Goal: Task Accomplishment & Management: Manage account settings

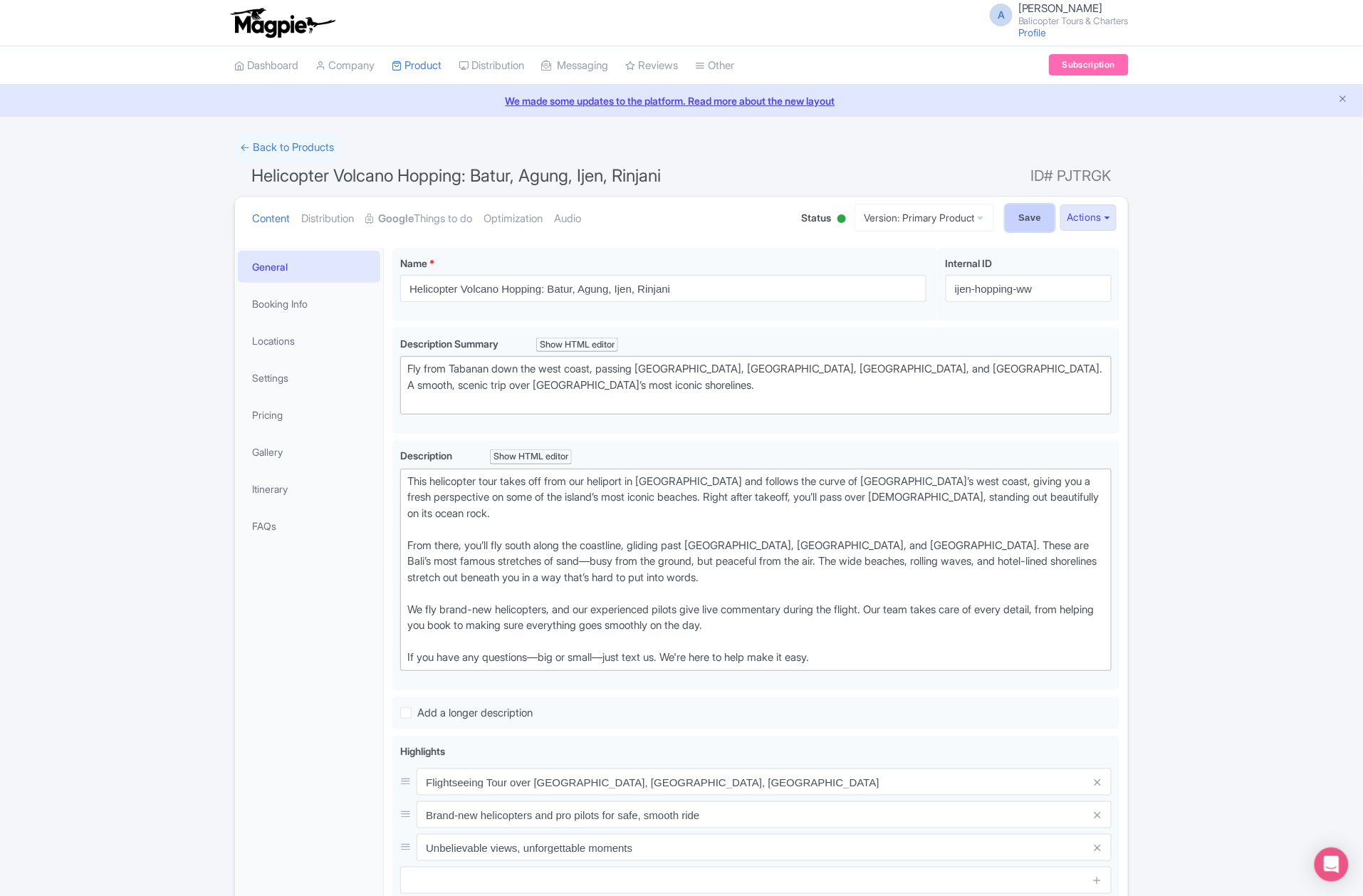
drag, startPoint x: 1027, startPoint y: 227, endPoint x: 1020, endPoint y: 223, distance: 8.1
click at [1027, 227] on input "Save" at bounding box center [1031, 218] width 50 height 27
type input "Saving..."
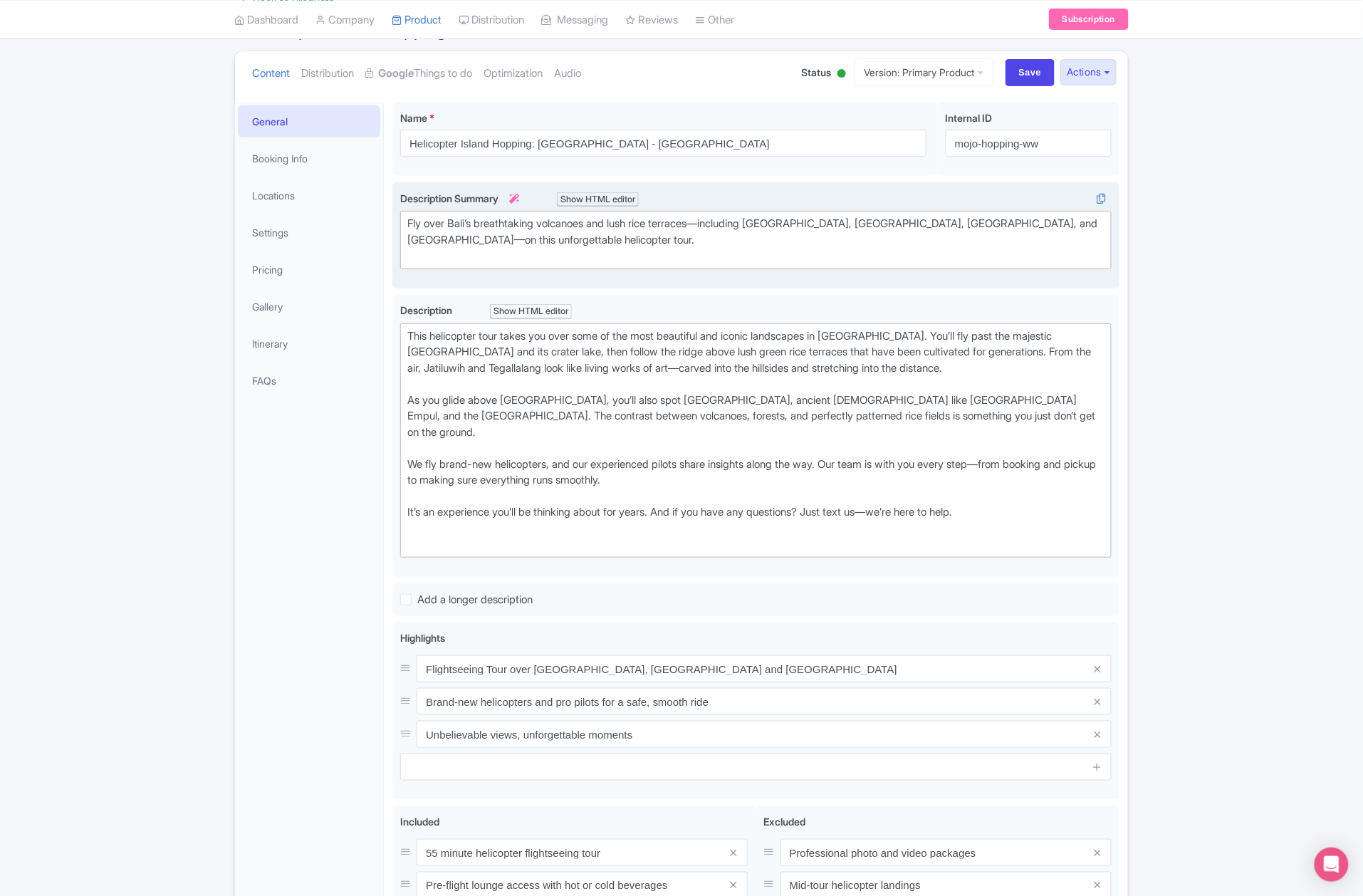
scroll to position [58, 0]
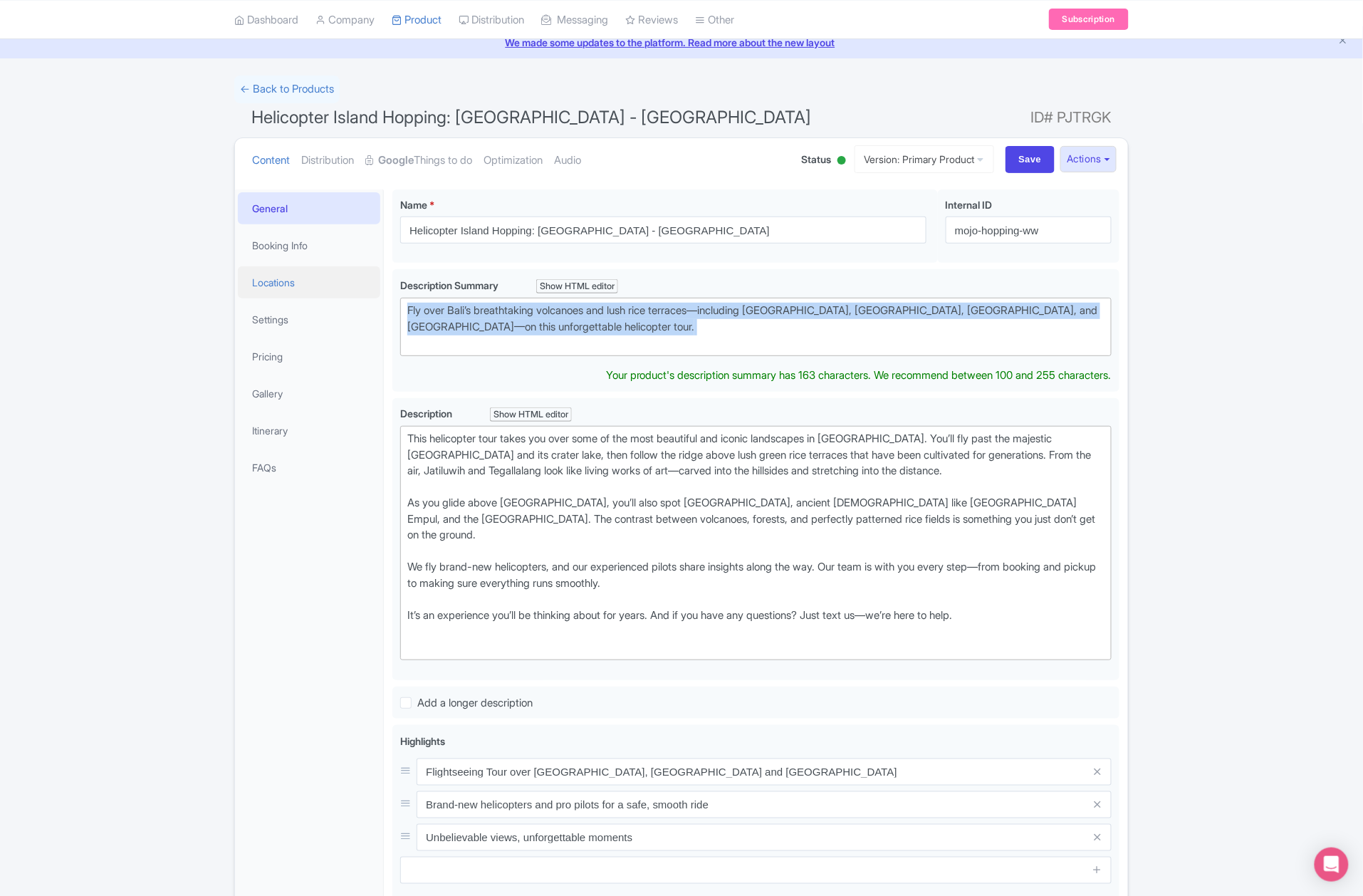
drag, startPoint x: 575, startPoint y: 338, endPoint x: 351, endPoint y: 295, distance: 228.1
click at [351, 295] on div "General Booking Info Locations Settings Pricing Gallery Itinerary FAQs Helicopt…" at bounding box center [682, 674] width 893 height 986
paste trix-editor "A scenic helicopter flight along the coastline with front-row views of beaches,…"
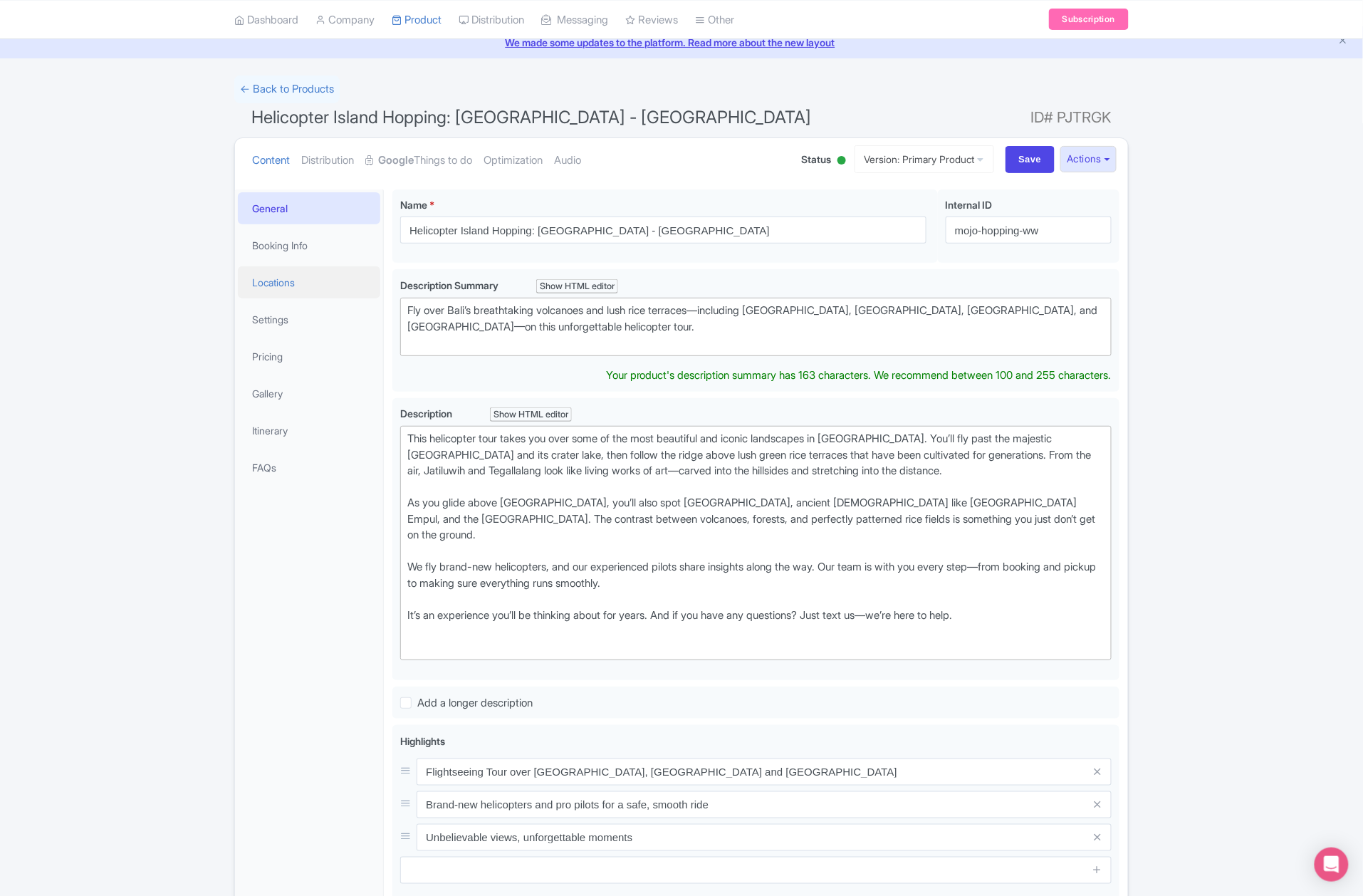
type trix-editor "<div>A scenic helicopter flight along the coastline with front-row views of bea…"
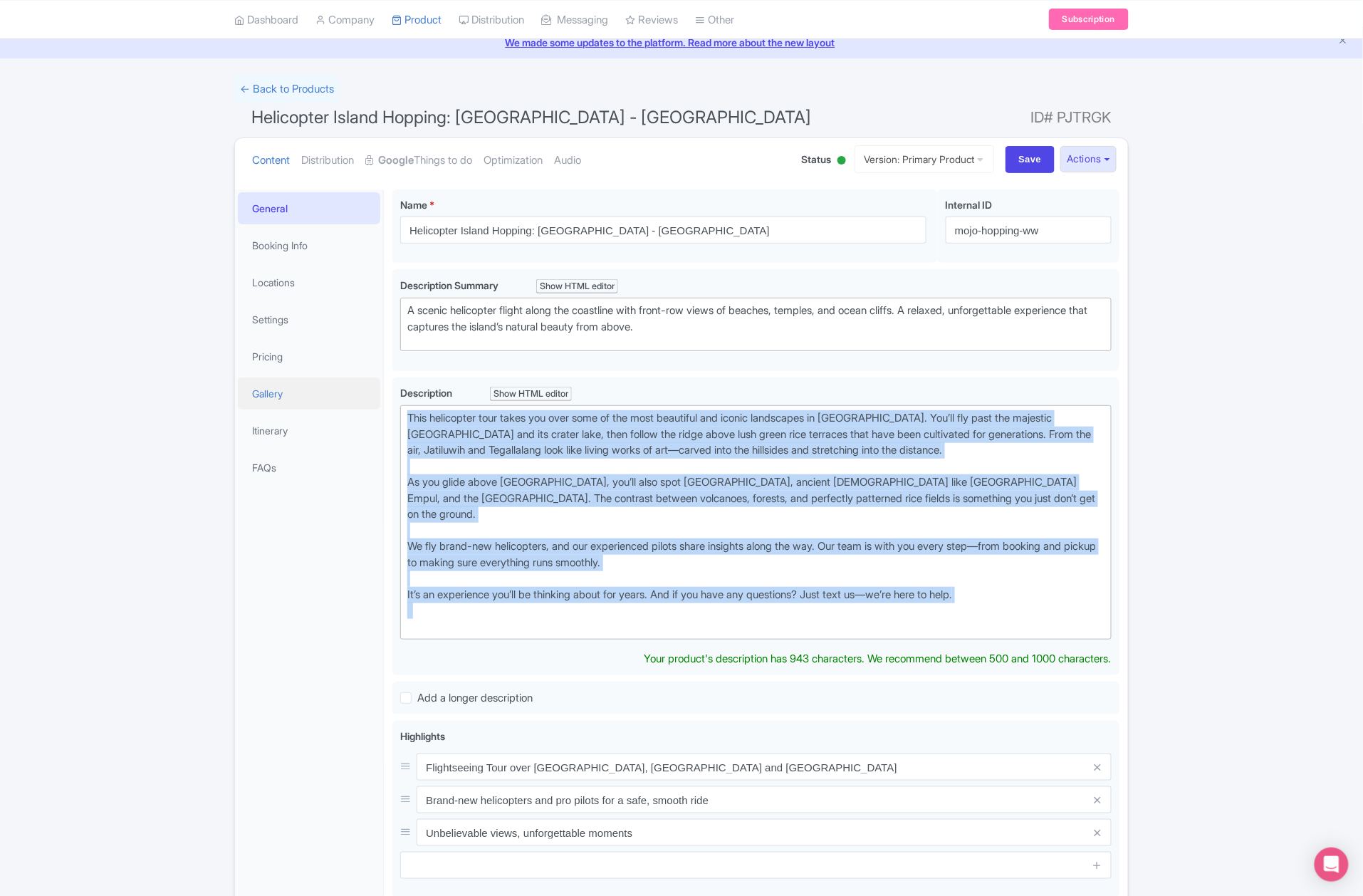
drag, startPoint x: 524, startPoint y: 616, endPoint x: 378, endPoint y: 391, distance: 268.2
click at [378, 391] on div "General Booking Info Locations Settings Pricing Gallery Itinerary FAQs Helicopt…" at bounding box center [682, 671] width 893 height 982
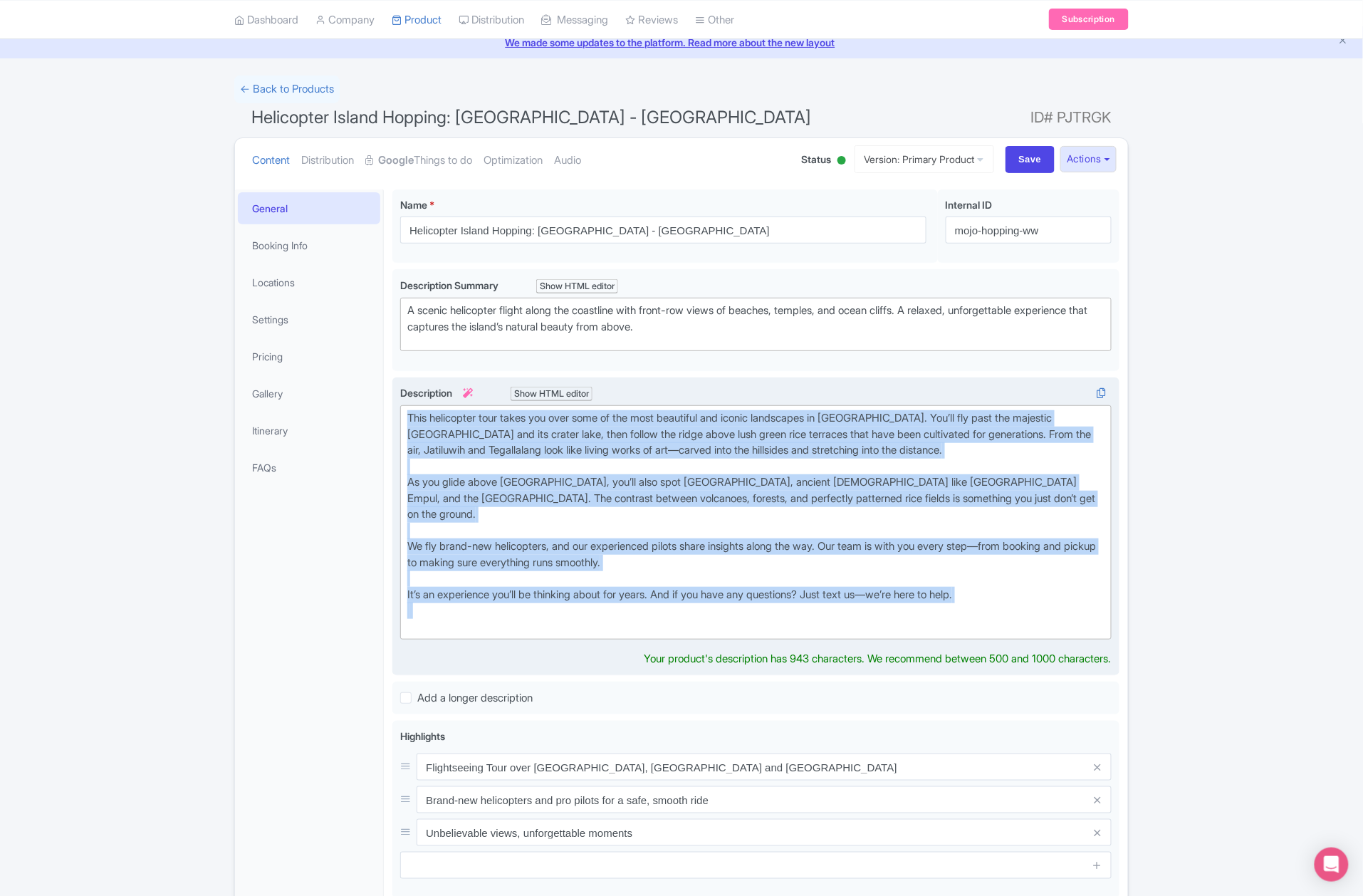
paste trix-editor "lifts off from our private heliport and takes you along one of the most beautif…"
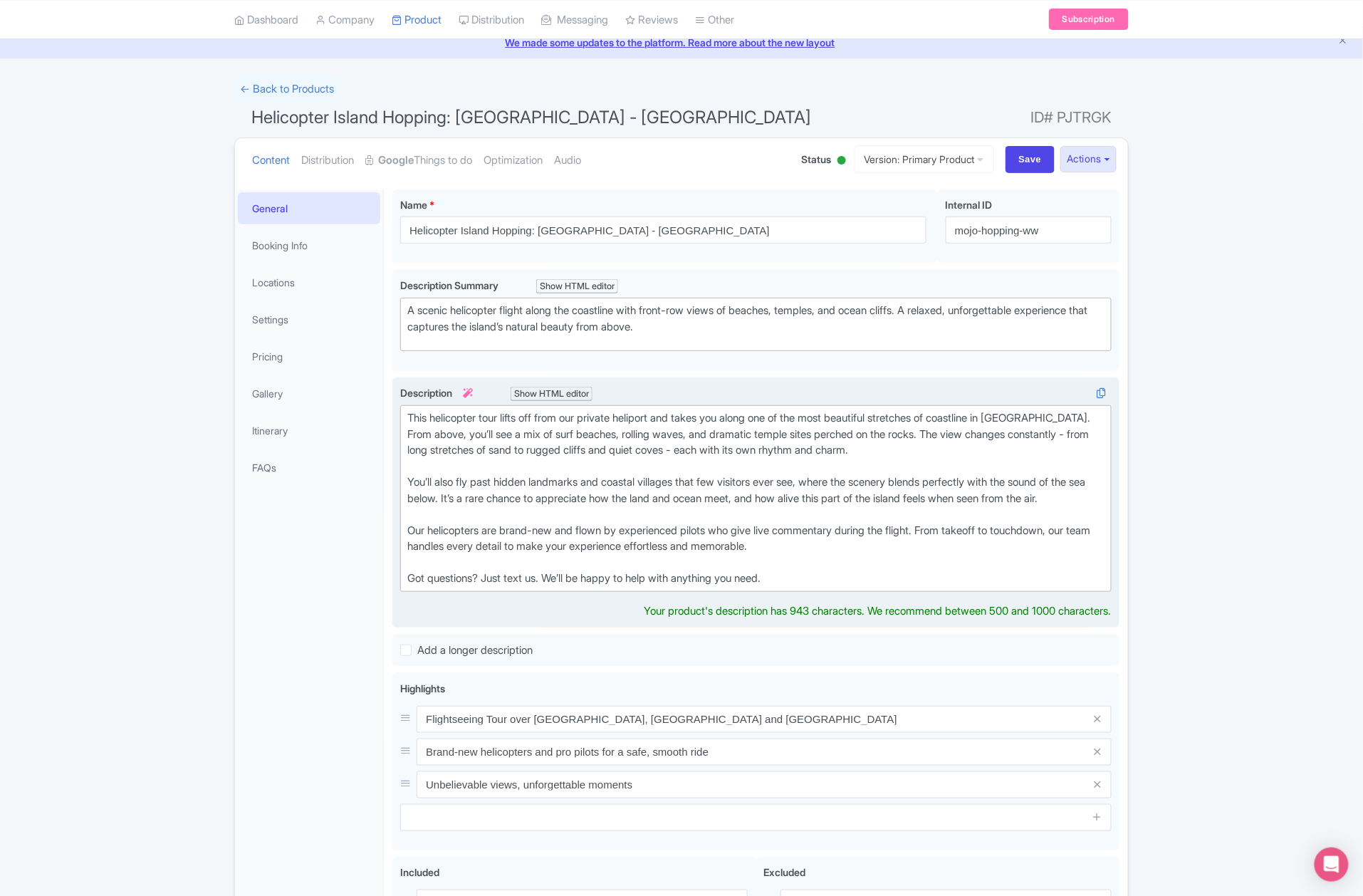
type trix-editor "<div>This helicopter tour lifts off from our private heliport and takes you alo…"
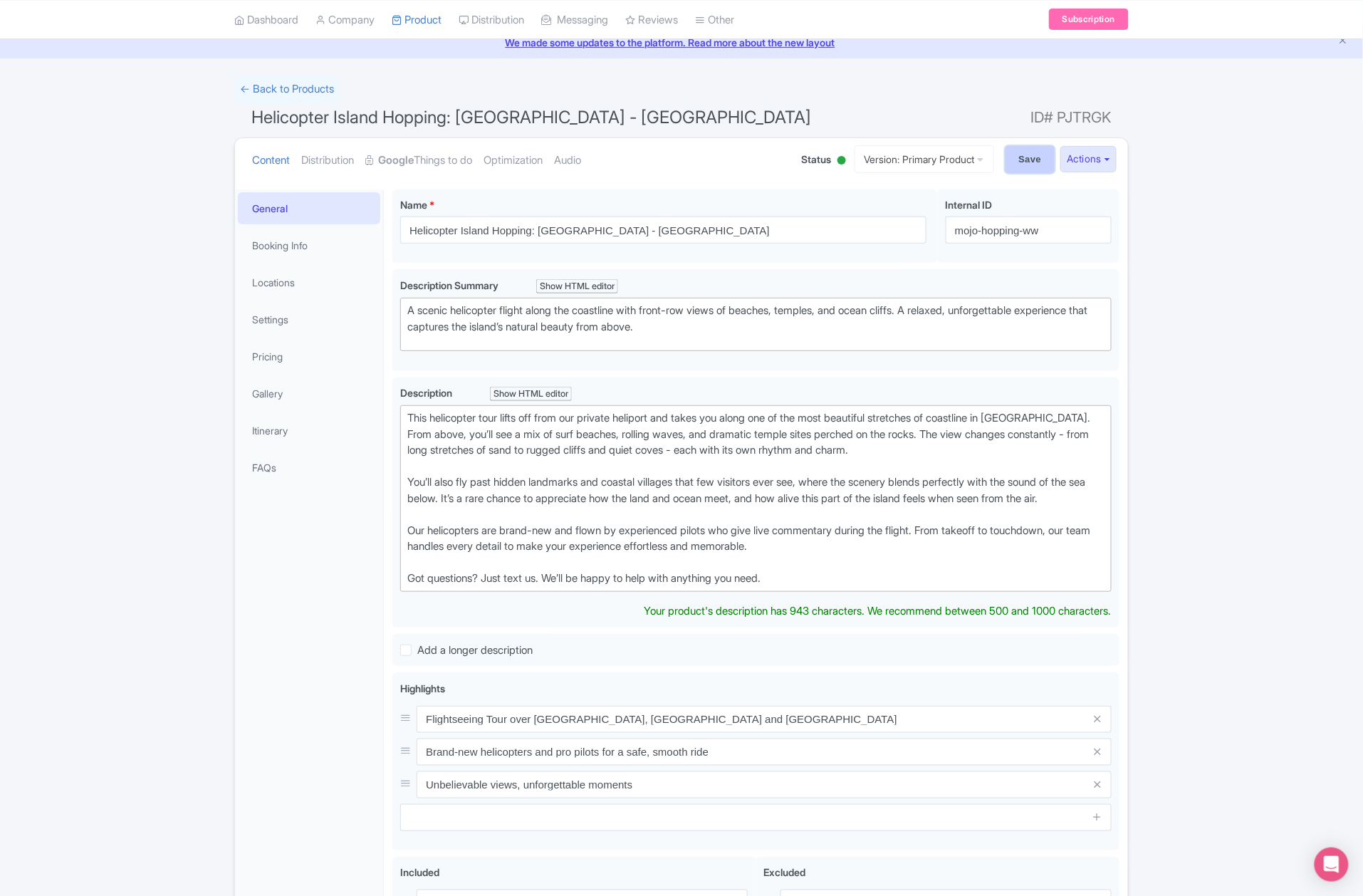
click at [1021, 172] on input "Save" at bounding box center [1031, 159] width 50 height 27
type input "Saving..."
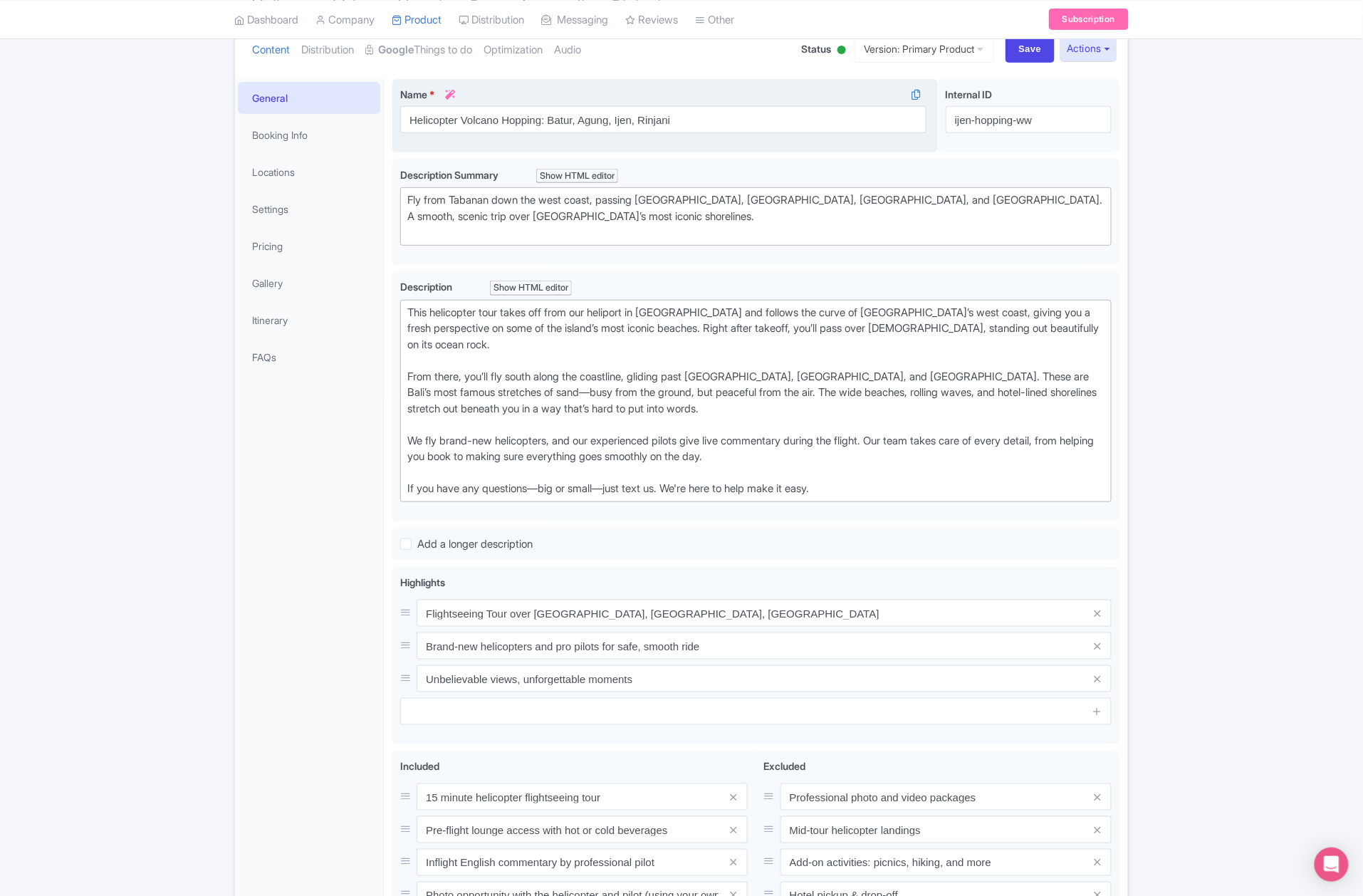
scroll to position [58, 0]
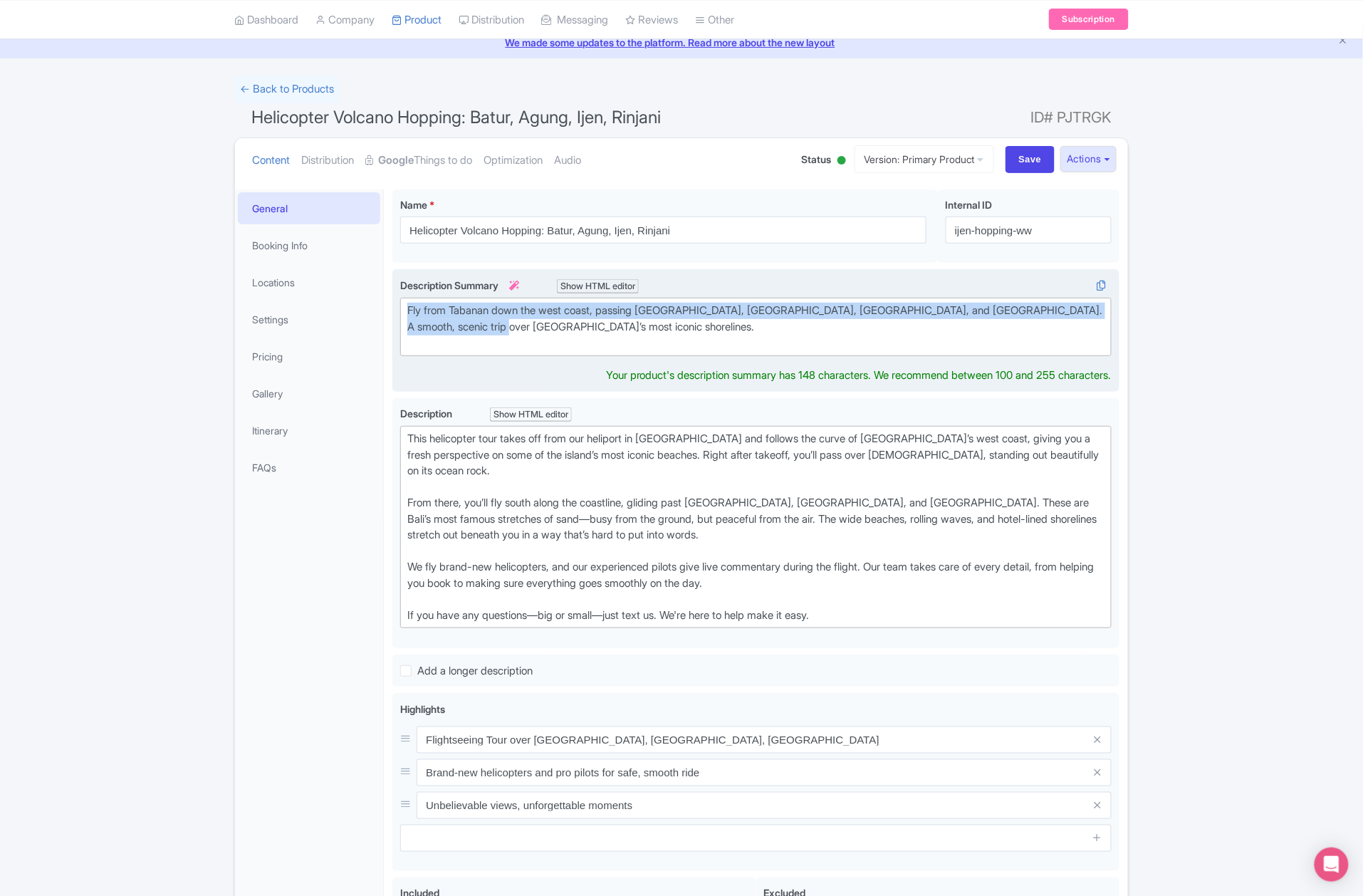
drag, startPoint x: 504, startPoint y: 331, endPoint x: 394, endPoint y: 300, distance: 114.3
click at [394, 300] on div "Fly from Tabanan down the west coast, passing [GEOGRAPHIC_DATA], [GEOGRAPHIC_DA…" at bounding box center [756, 330] width 727 height 122
paste trix-editor "A scenic helicopter flight along the coastline with front-row views of beaches,…"
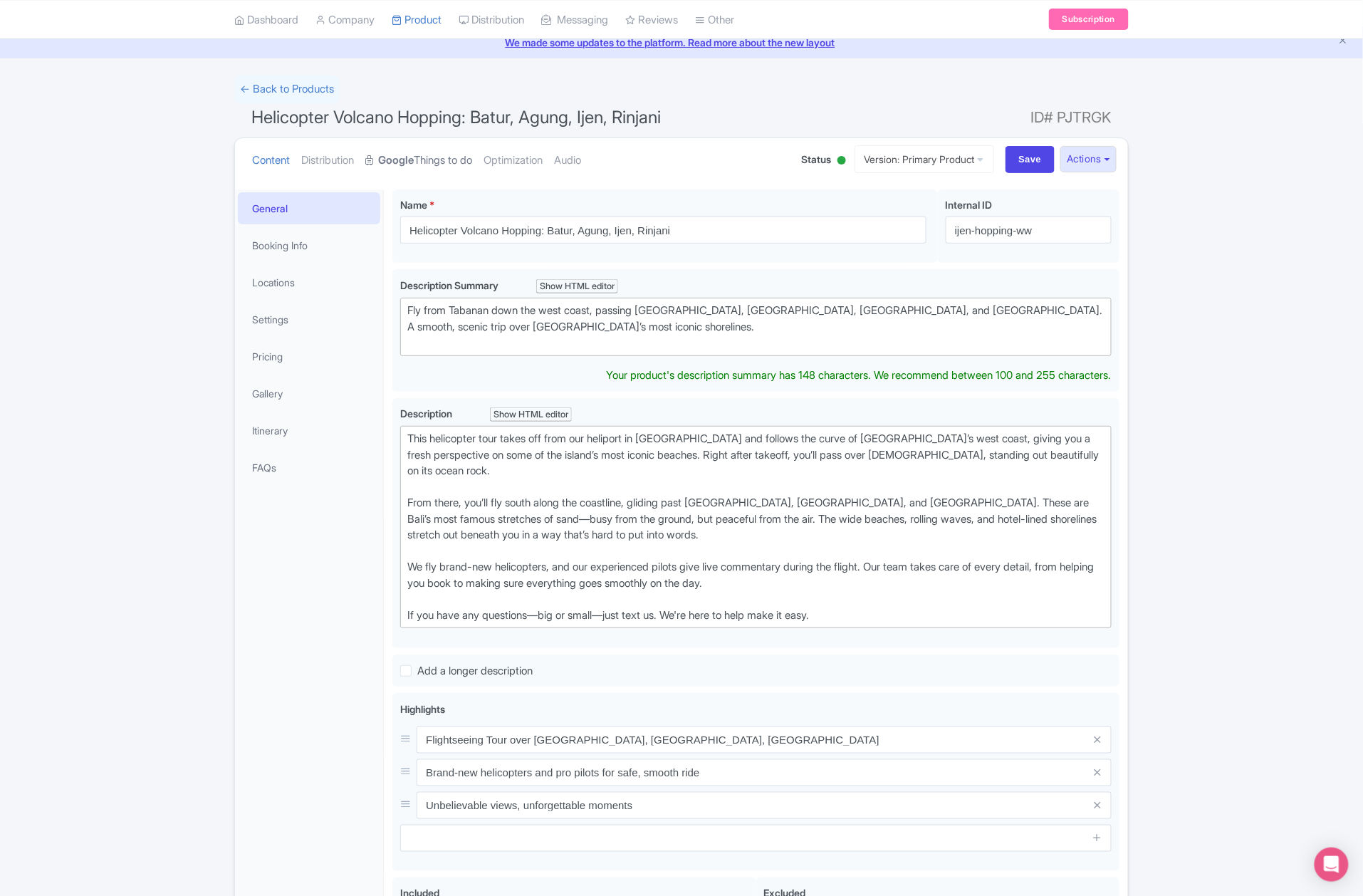
type trix-editor "<div>A scenic helicopter flight along the coastline with front-row views of bea…"
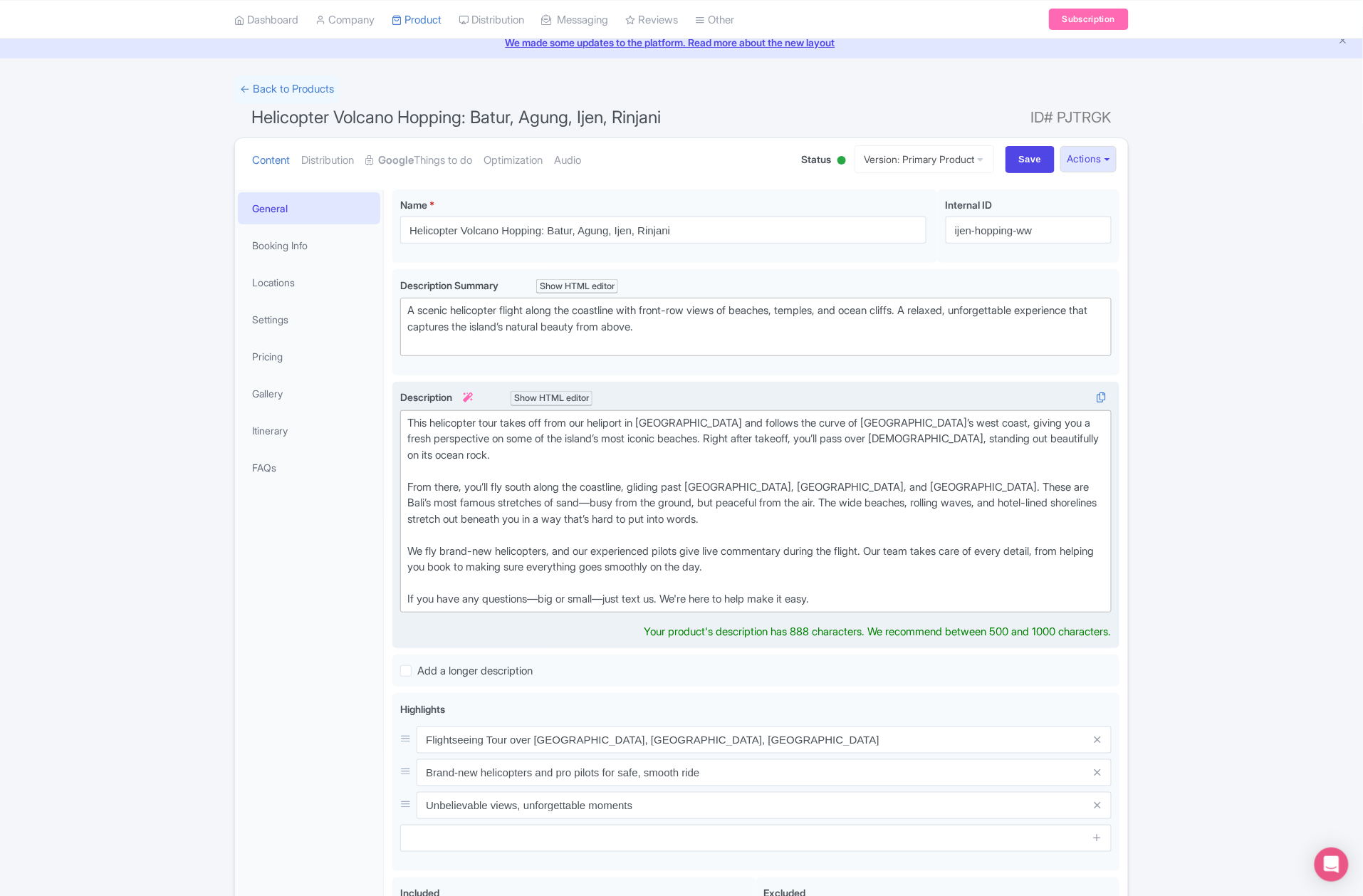
drag, startPoint x: 857, startPoint y: 591, endPoint x: 397, endPoint y: 419, distance: 491.1
click at [397, 419] on div "This helicopter tour takes off from our heliport in Tabanan and follows the cur…" at bounding box center [756, 515] width 727 height 267
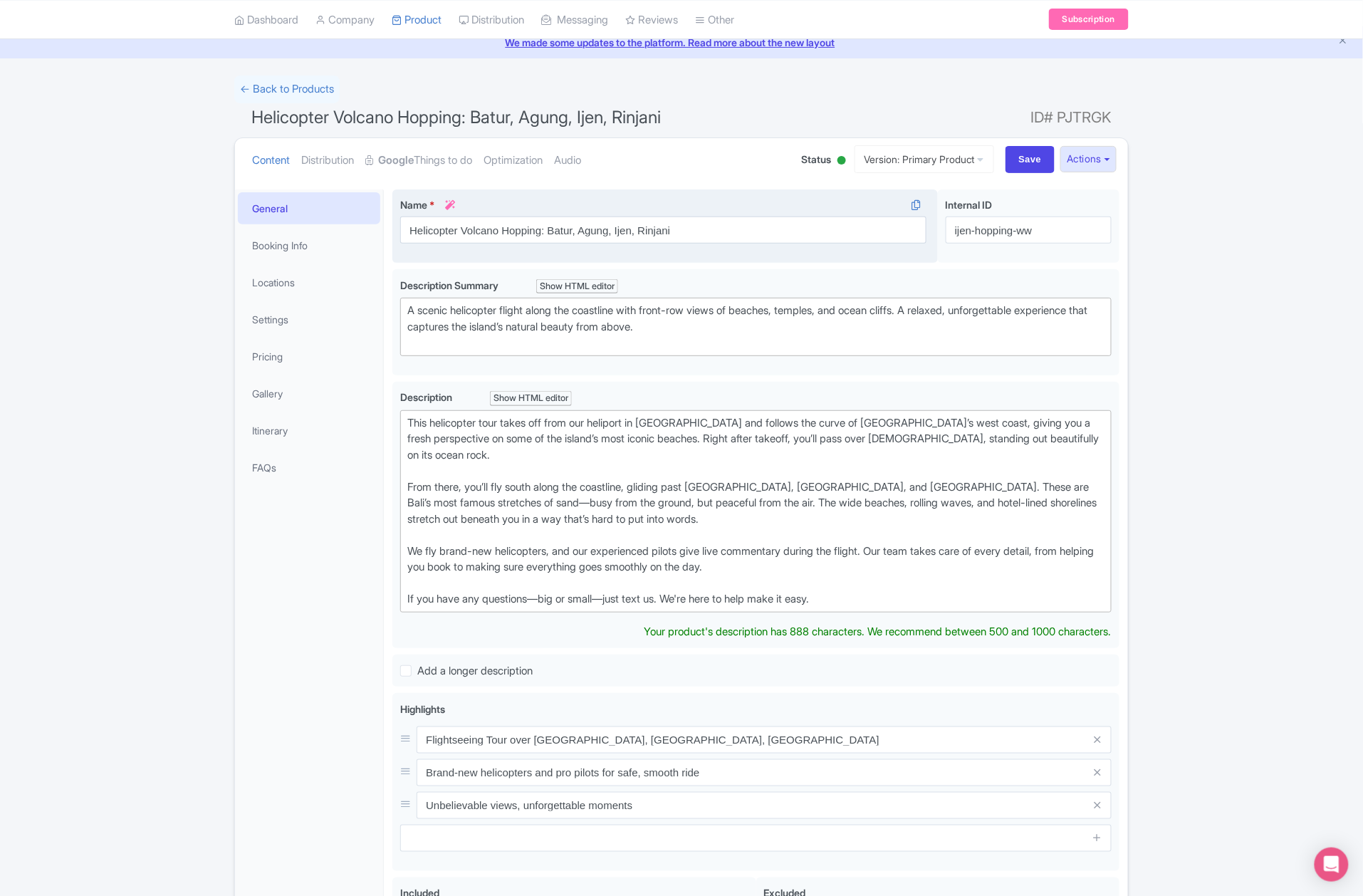
paste trix-editor "lifts off from our private heliport and takes you along one of the most beautif…"
type trix-editor "<div>This helicopter tour lifts off from our private heliport and takes you alo…"
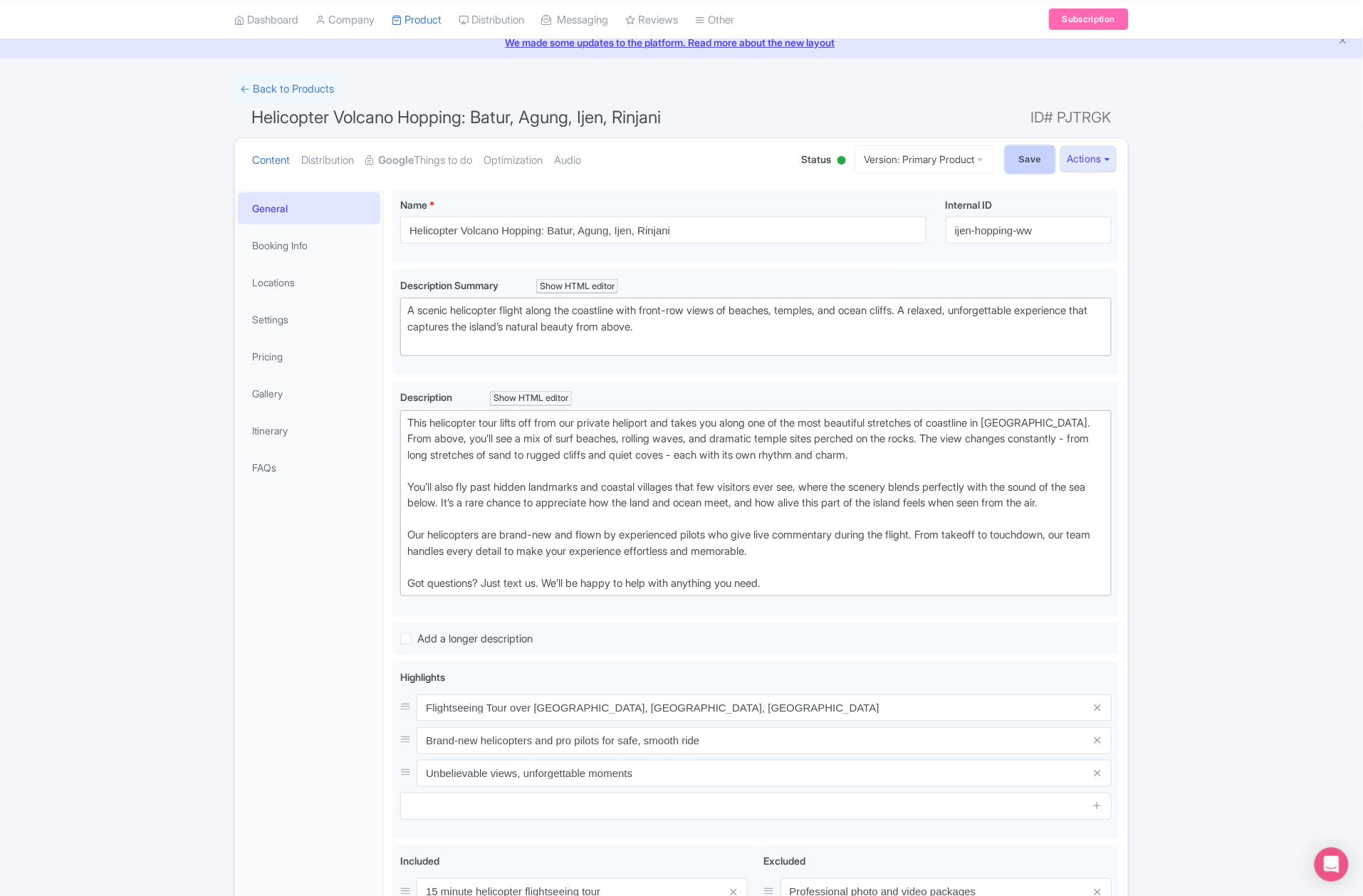
click at [1020, 166] on input "Save" at bounding box center [1031, 159] width 50 height 27
type input "Saving..."
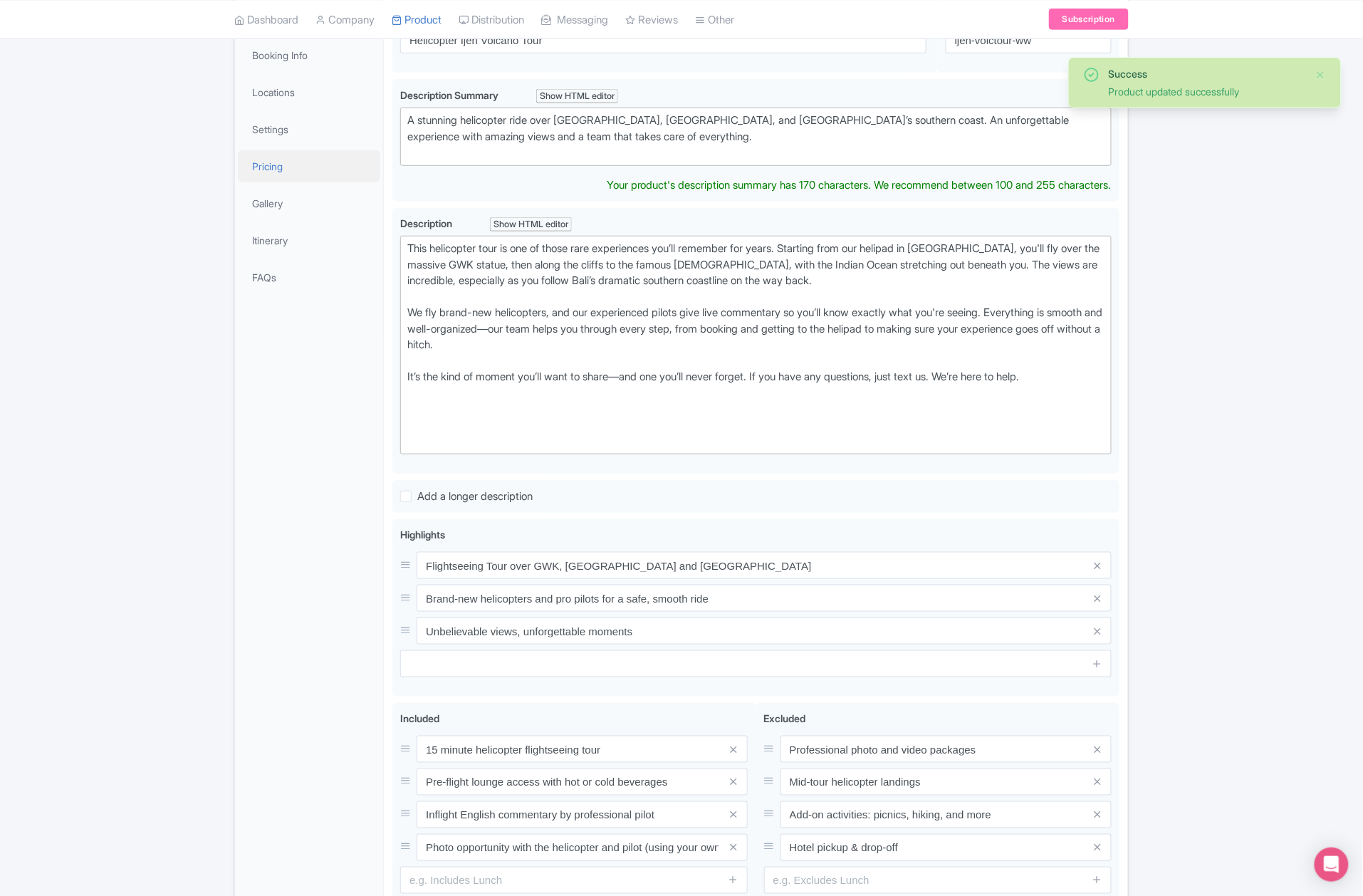
scroll to position [265, 0]
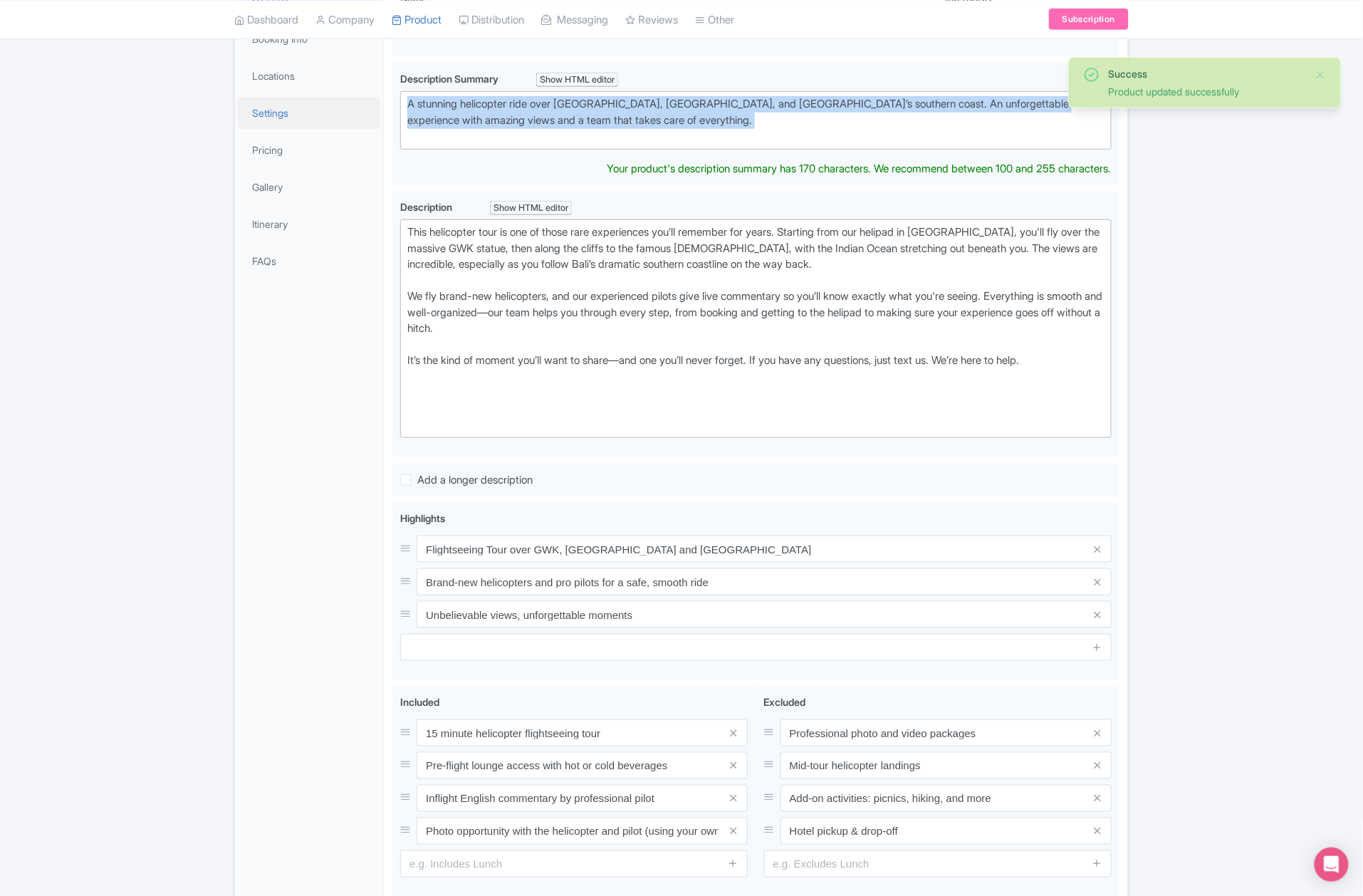
drag, startPoint x: 611, startPoint y: 147, endPoint x: 329, endPoint y: 103, distance: 285.4
click at [329, 103] on div "General Booking Info Locations Settings Pricing Gallery Itinerary FAQs Helicopt…" at bounding box center [682, 459] width 893 height 971
paste trix-editor "A scenic helicopter flight along the coastline with front-row views of beaches,…"
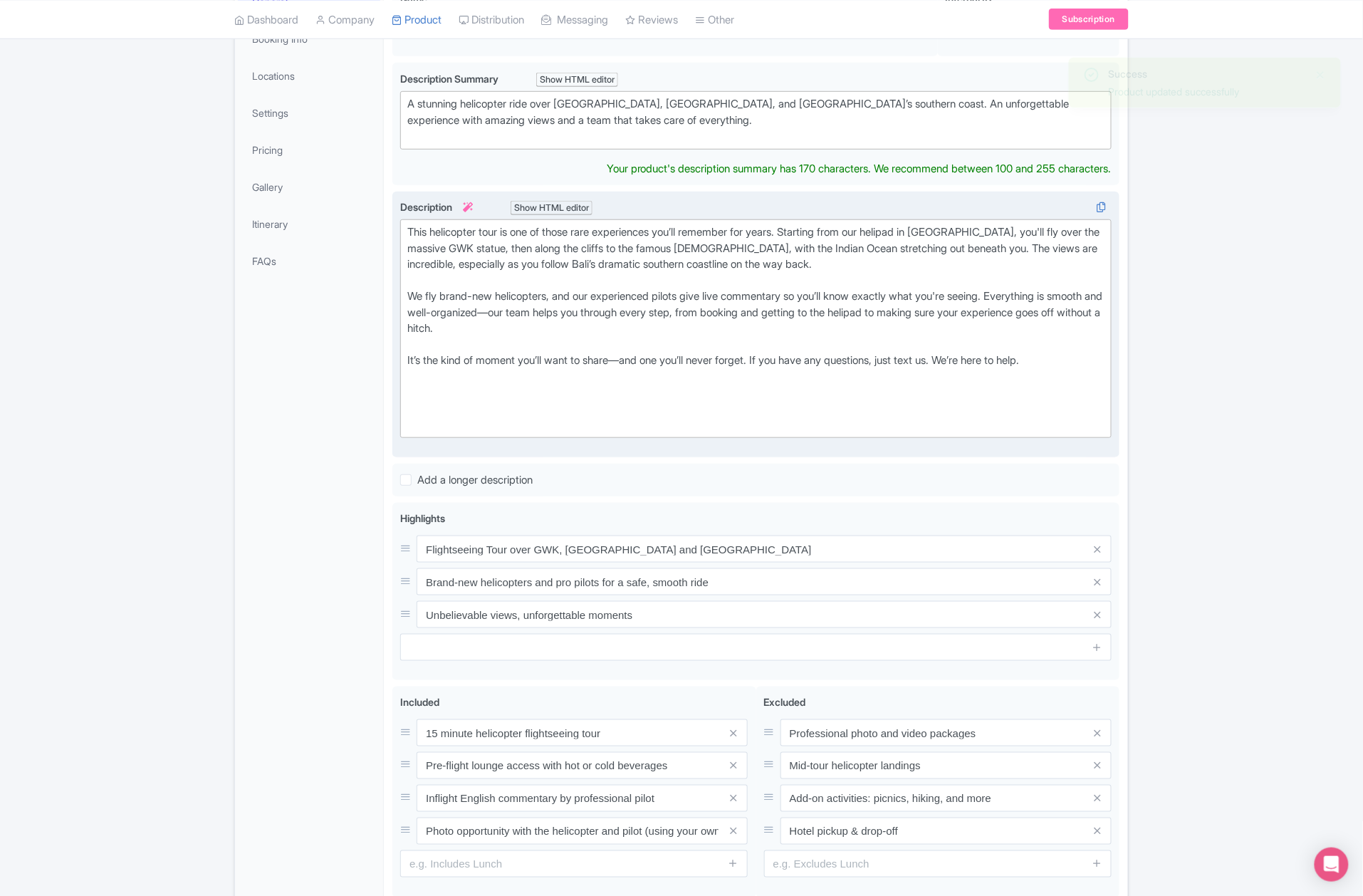
type trix-editor "<div>A scenic helicopter flight along the coastline with front-row views of bea…"
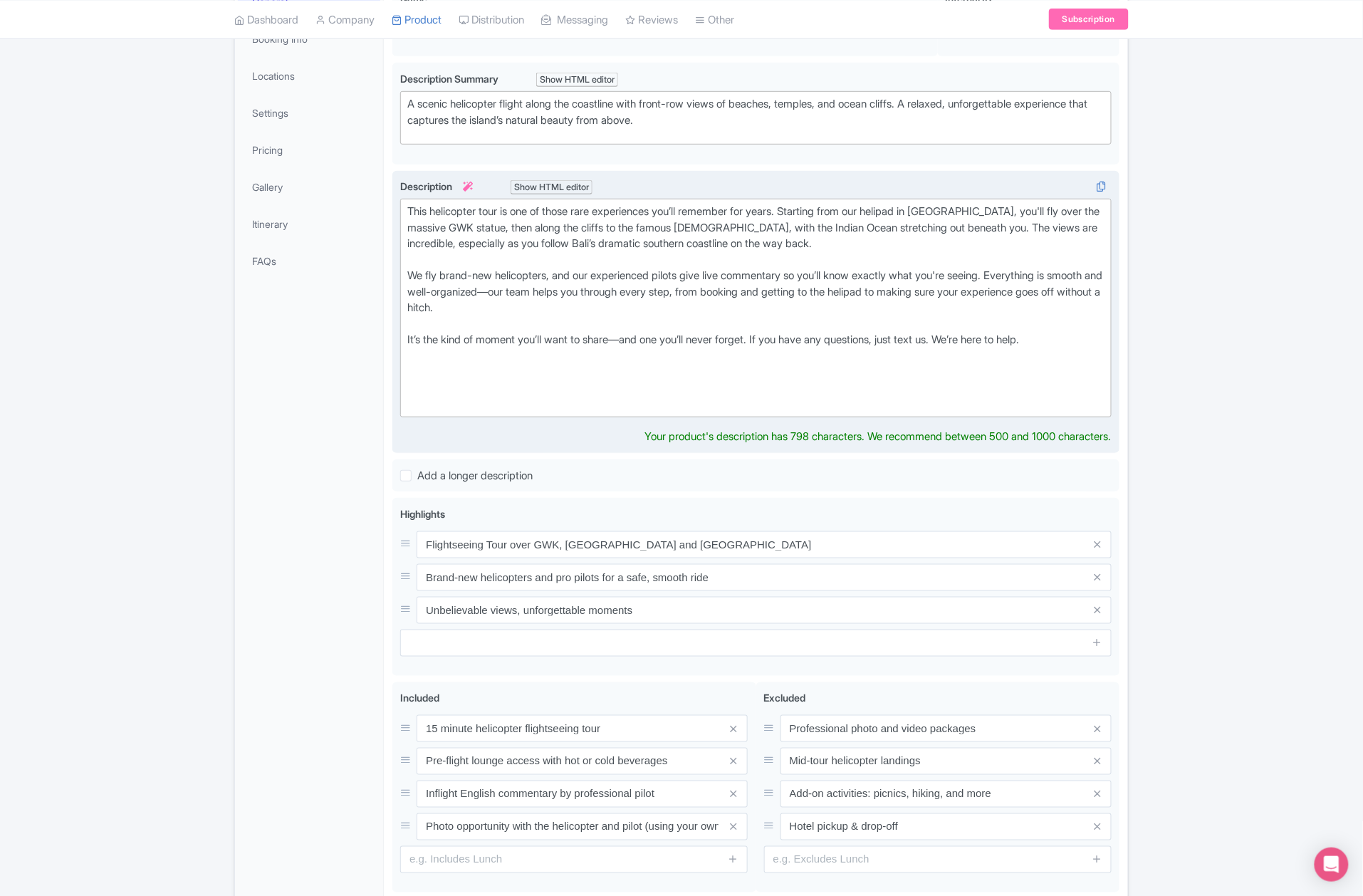
drag, startPoint x: 489, startPoint y: 408, endPoint x: 480, endPoint y: 402, distance: 10.8
click at [480, 402] on div "This helicopter tour is one of those rare experiences you’ll remember for years…" at bounding box center [756, 308] width 697 height 209
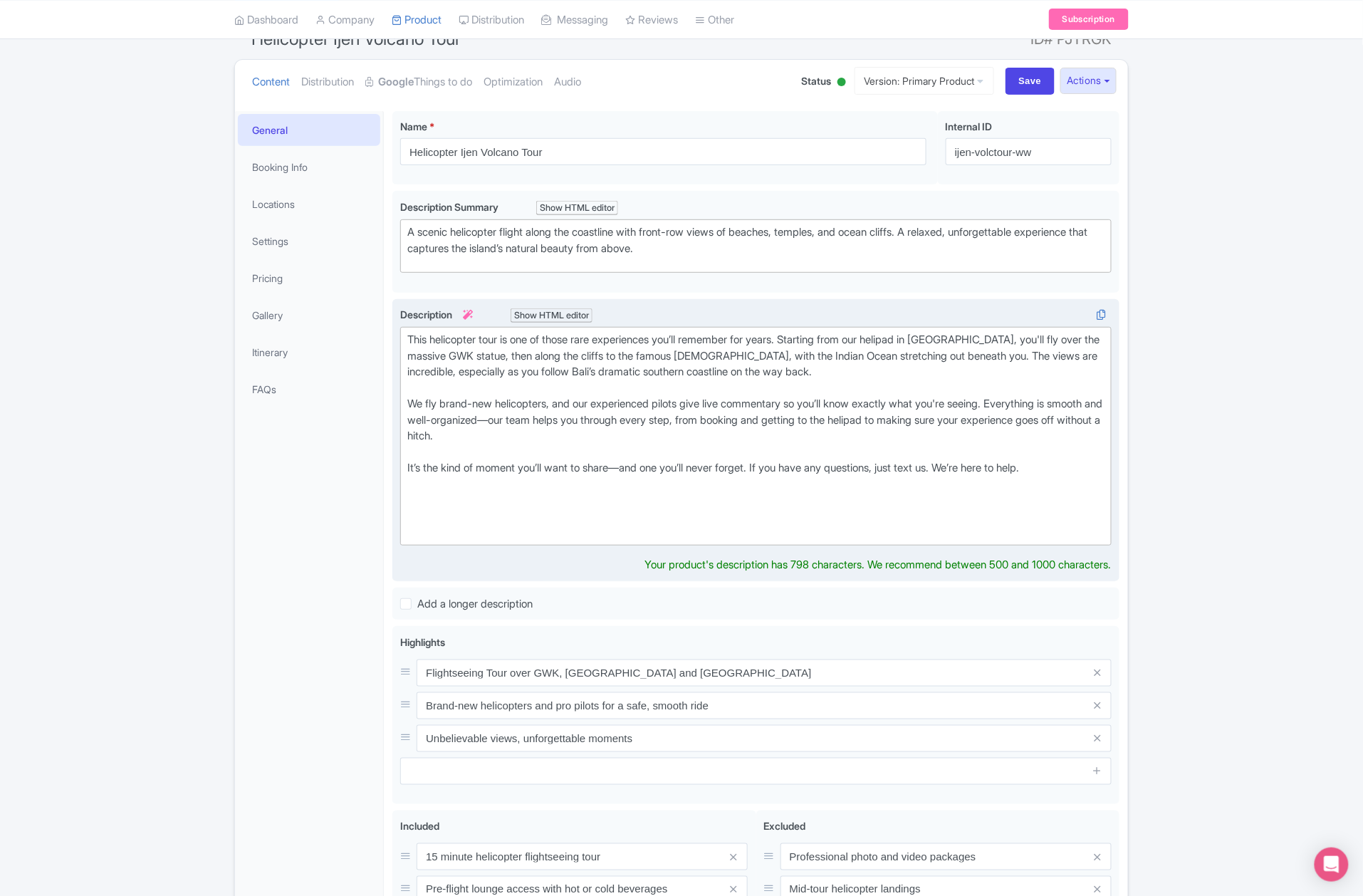
scroll to position [170, 0]
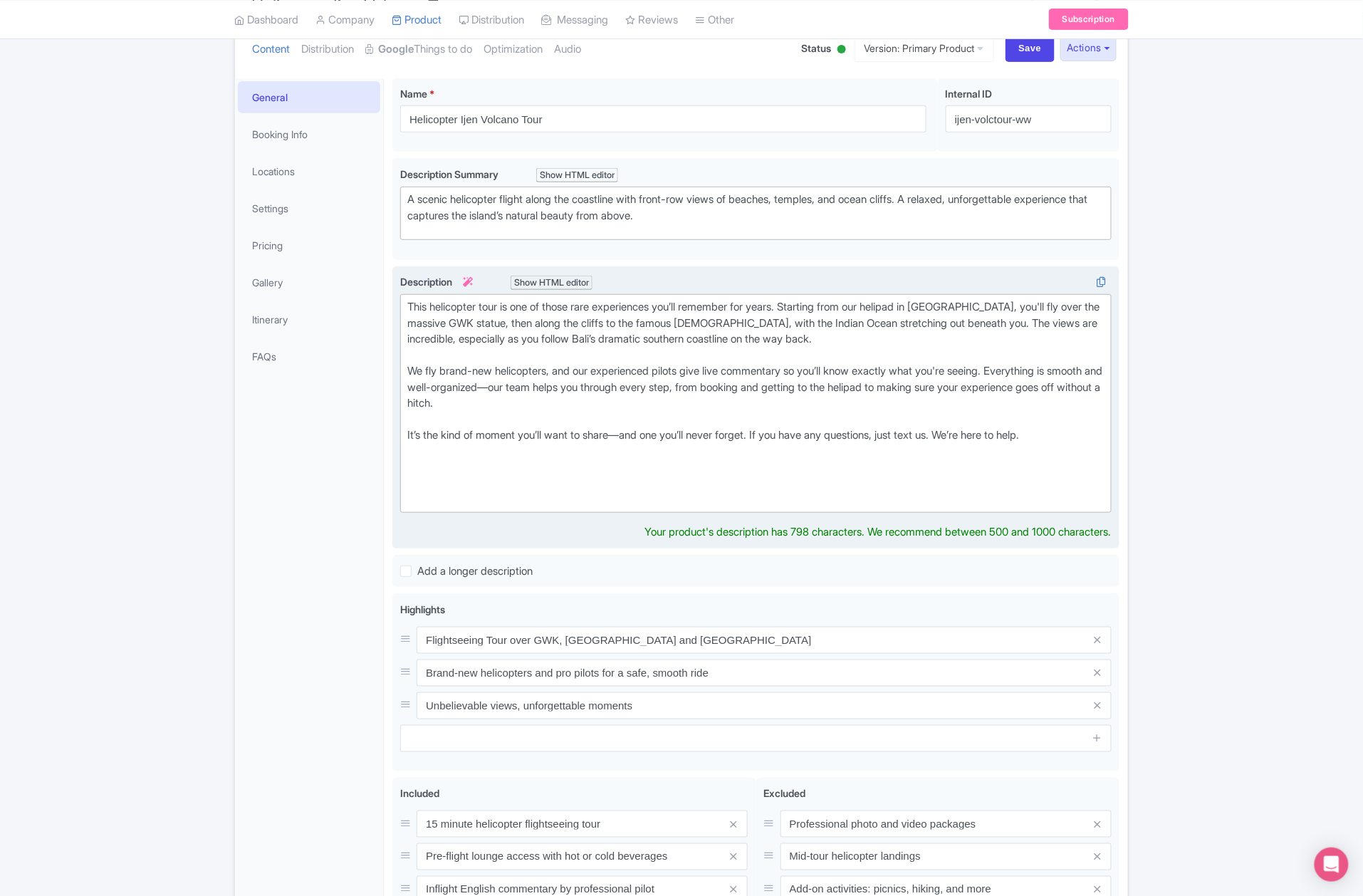
click at [467, 480] on div "This helicopter tour is one of those rare experiences you’ll remember for years…" at bounding box center [756, 404] width 697 height 209
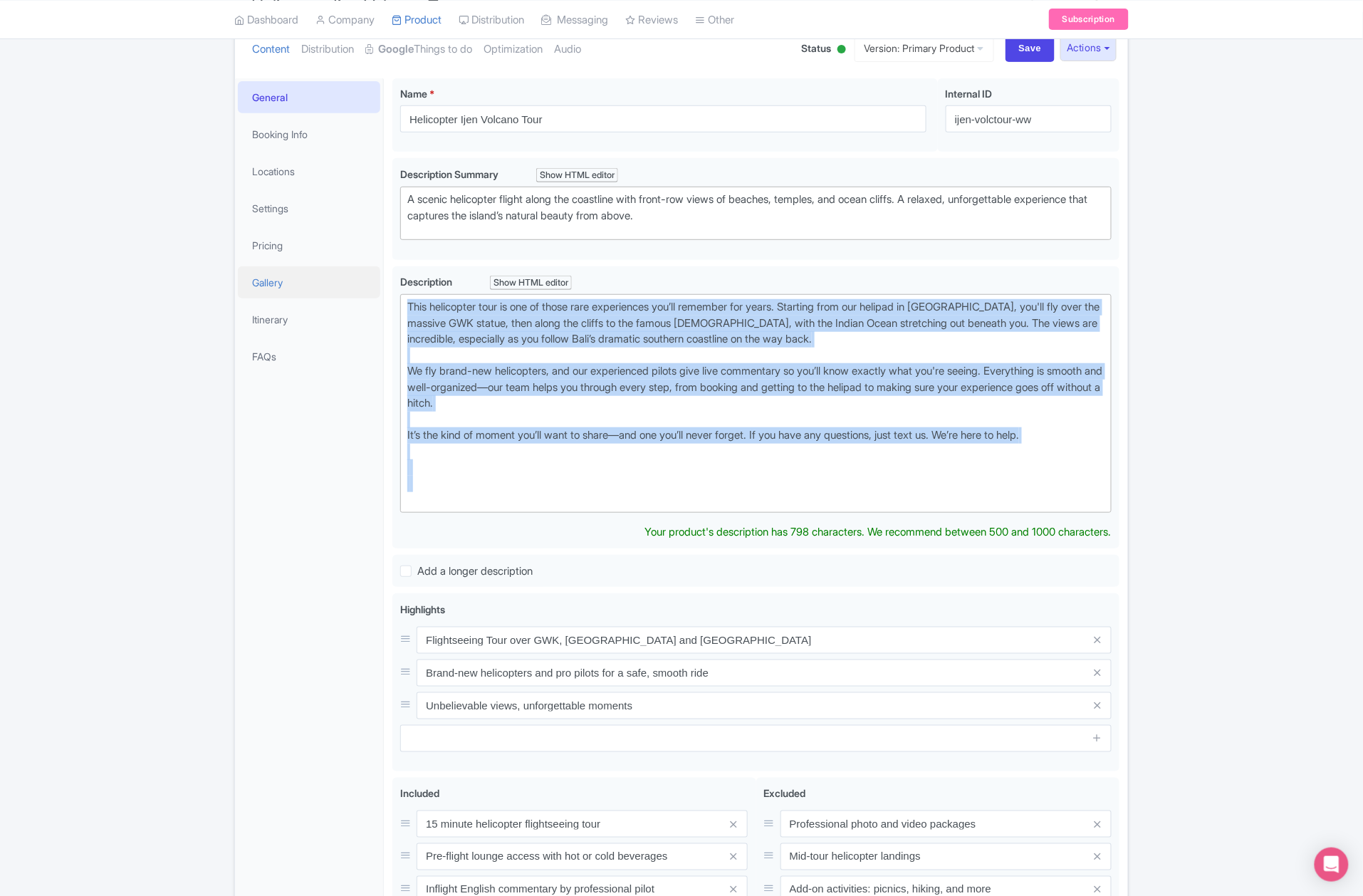
drag, startPoint x: 467, startPoint y: 490, endPoint x: 309, endPoint y: 285, distance: 258.8
click at [309, 285] on div "General Booking Info Locations Settings Pricing Gallery Itinerary FAQs Helicopt…" at bounding box center [682, 552] width 893 height 966
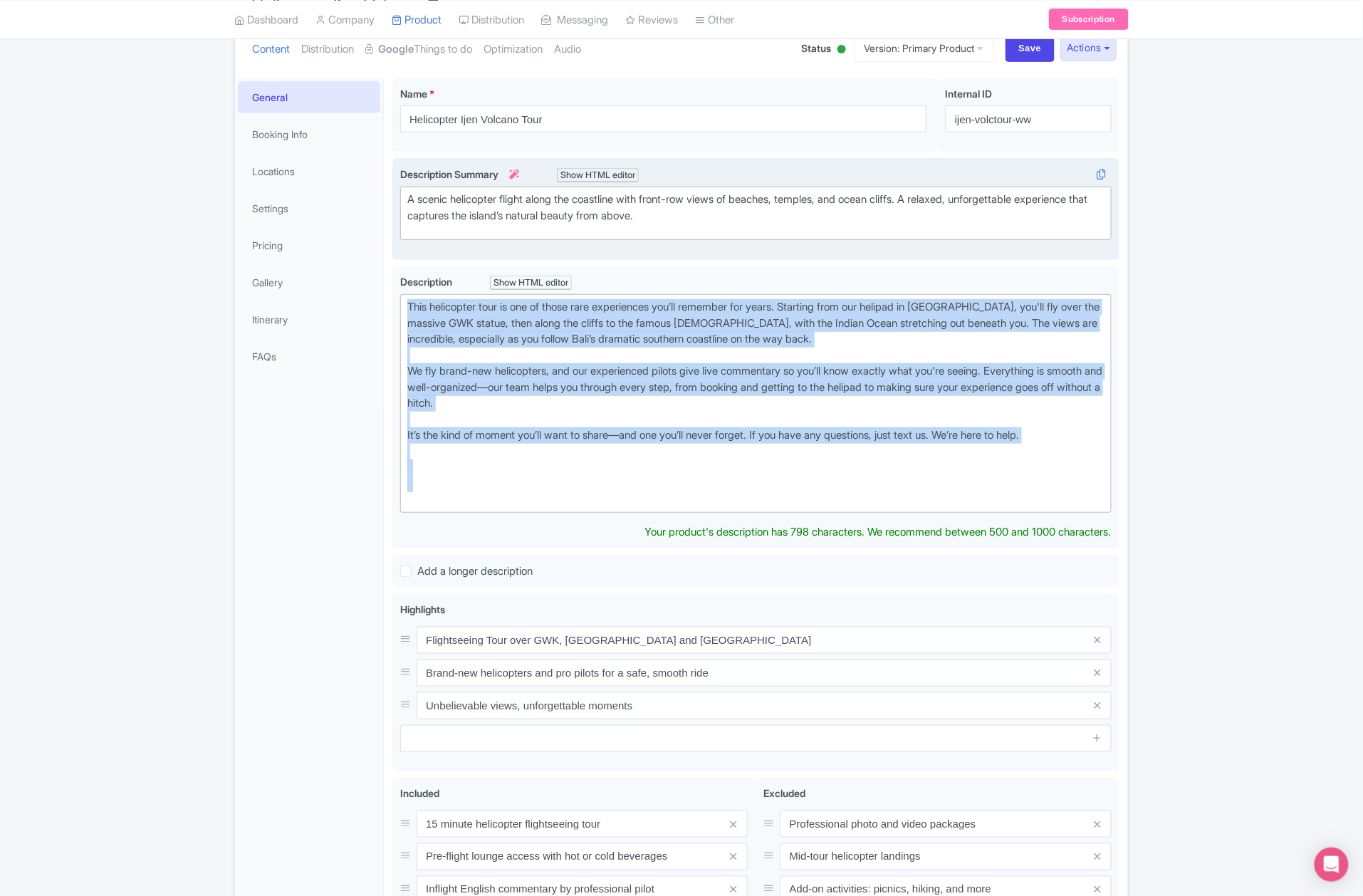
paste trix-editor "lifts off from our private heliport and takes you along one of the most beautif…"
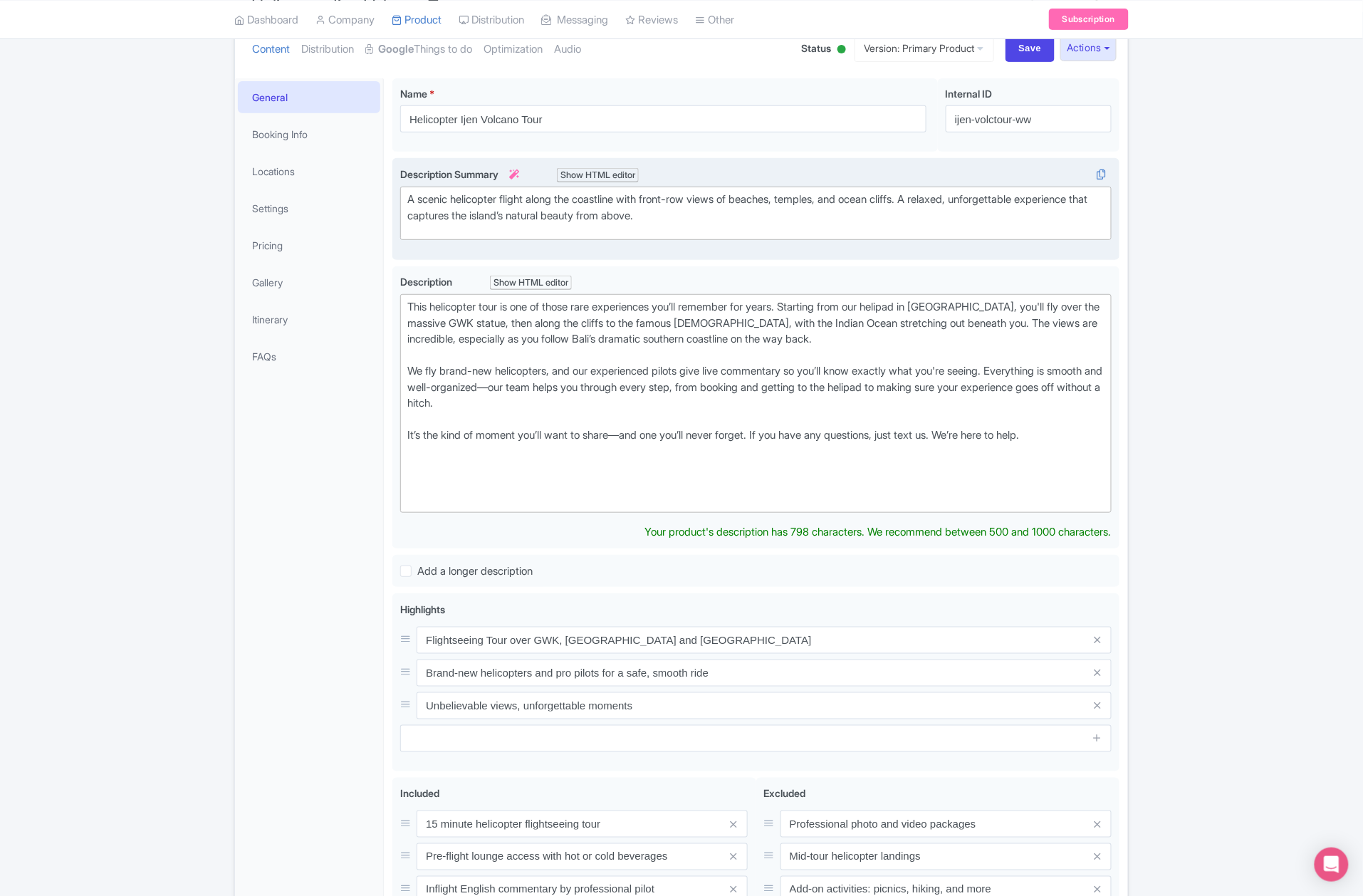
type trix-editor "<div>This helicopter tour lifts off from our private heliport and takes you alo…"
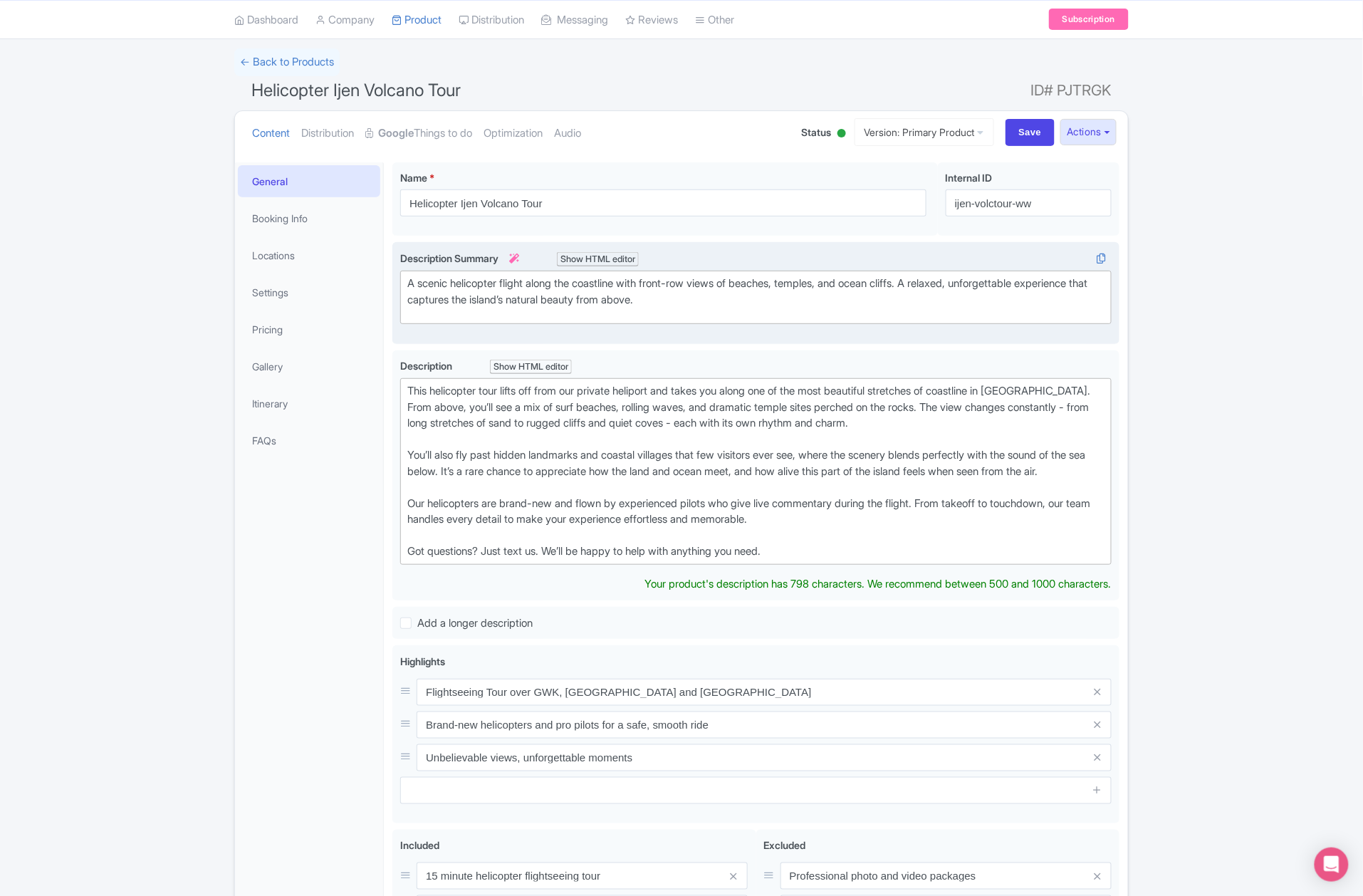
scroll to position [0, 0]
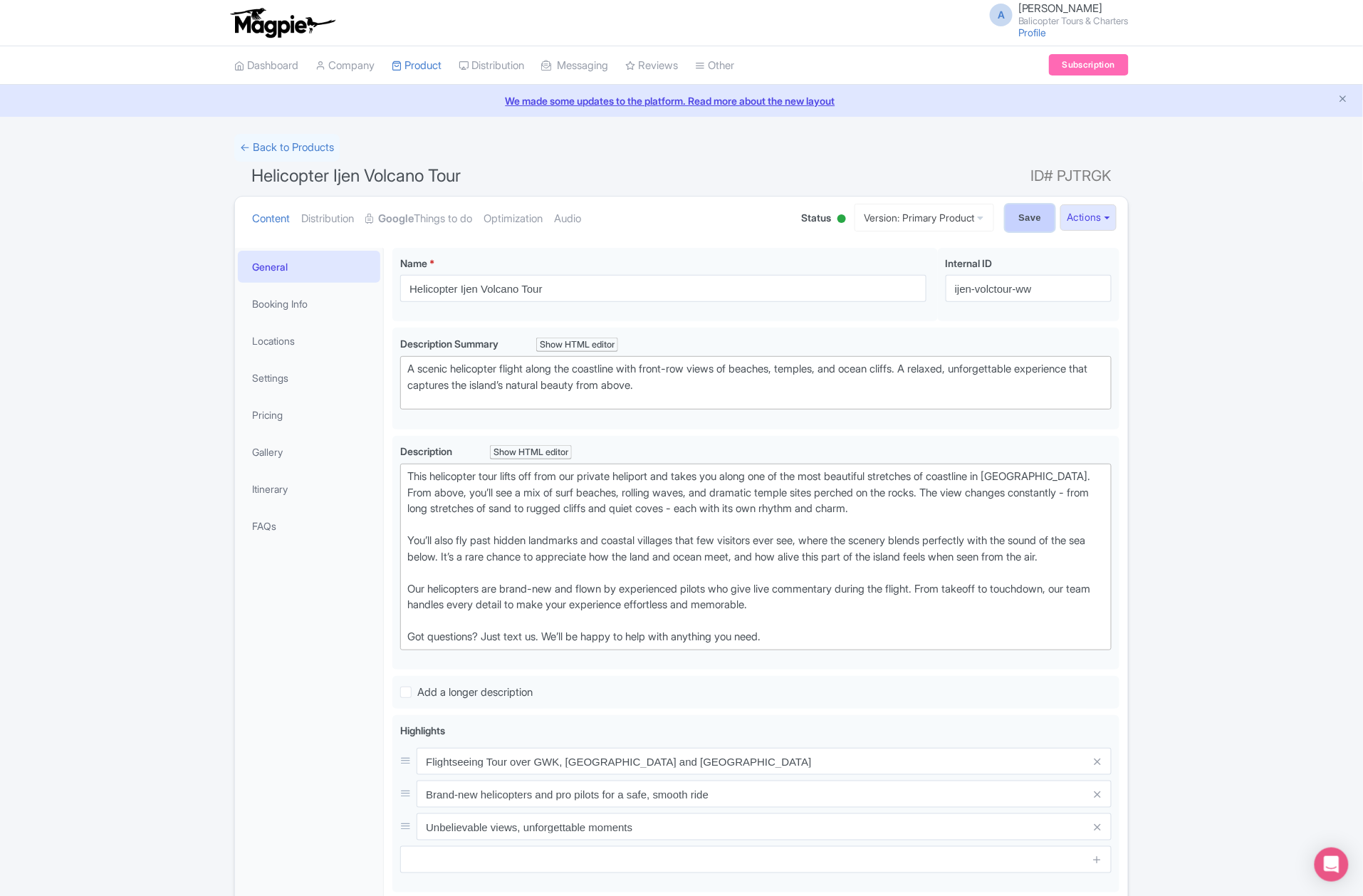
click at [1018, 218] on input "Save" at bounding box center [1031, 218] width 50 height 27
type input "Saving..."
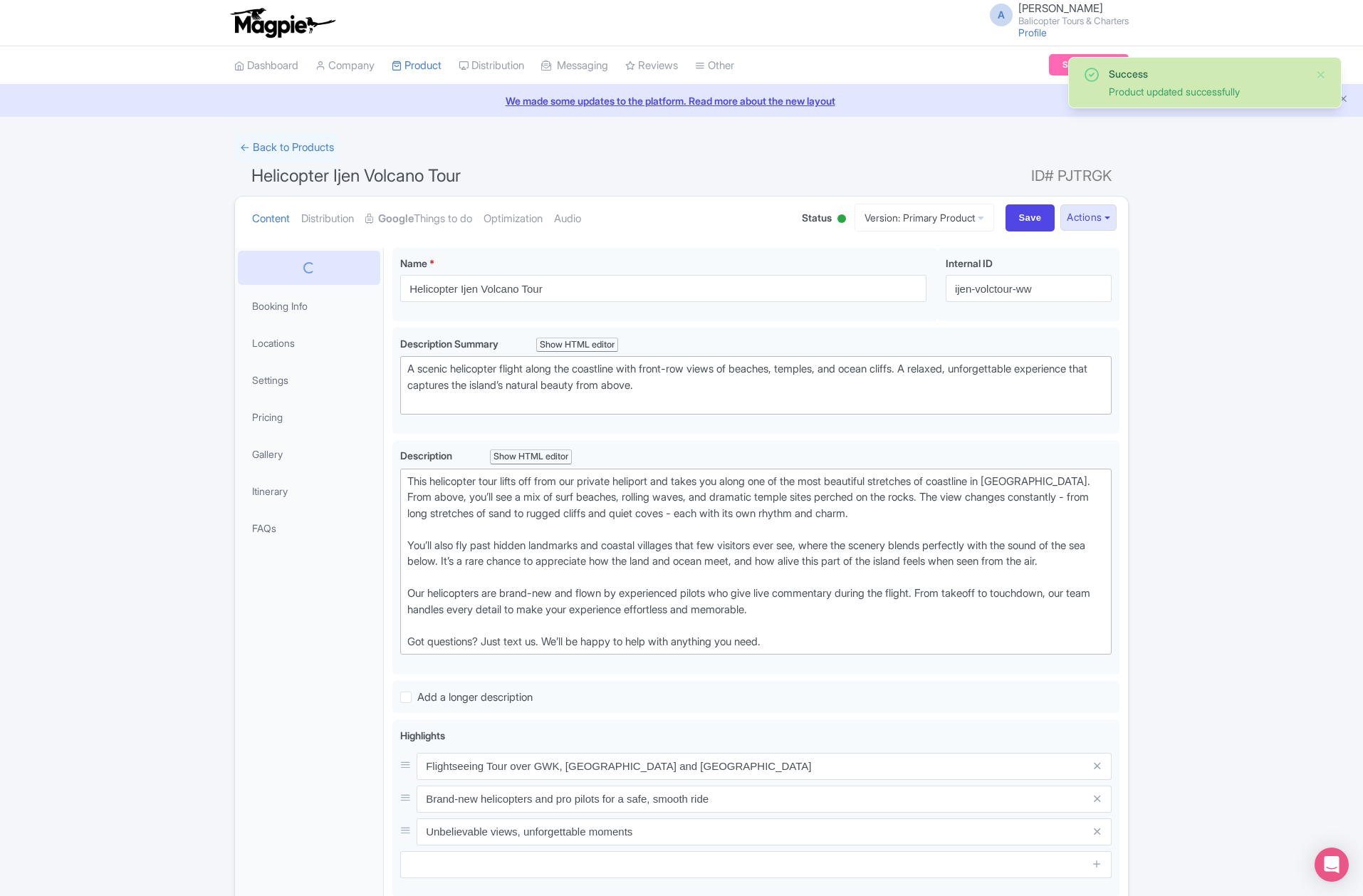
scroll to position [248, 0]
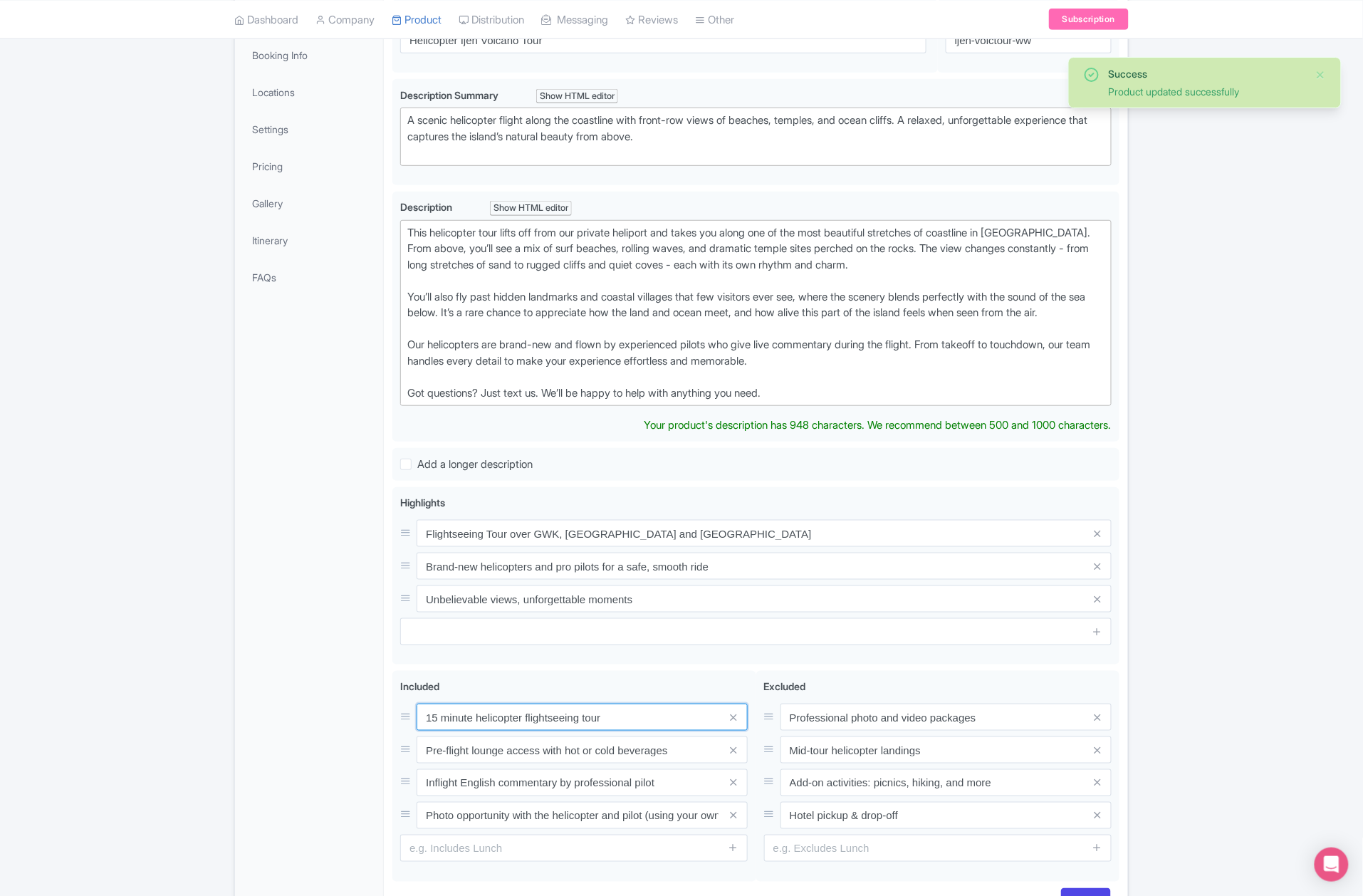
drag, startPoint x: 439, startPoint y: 741, endPoint x: 338, endPoint y: 739, distance: 101.0
click at [338, 739] on div "General Booking Info Locations Settings Pricing Gallery Itinerary FAQs Helicopt…" at bounding box center [682, 460] width 893 height 939
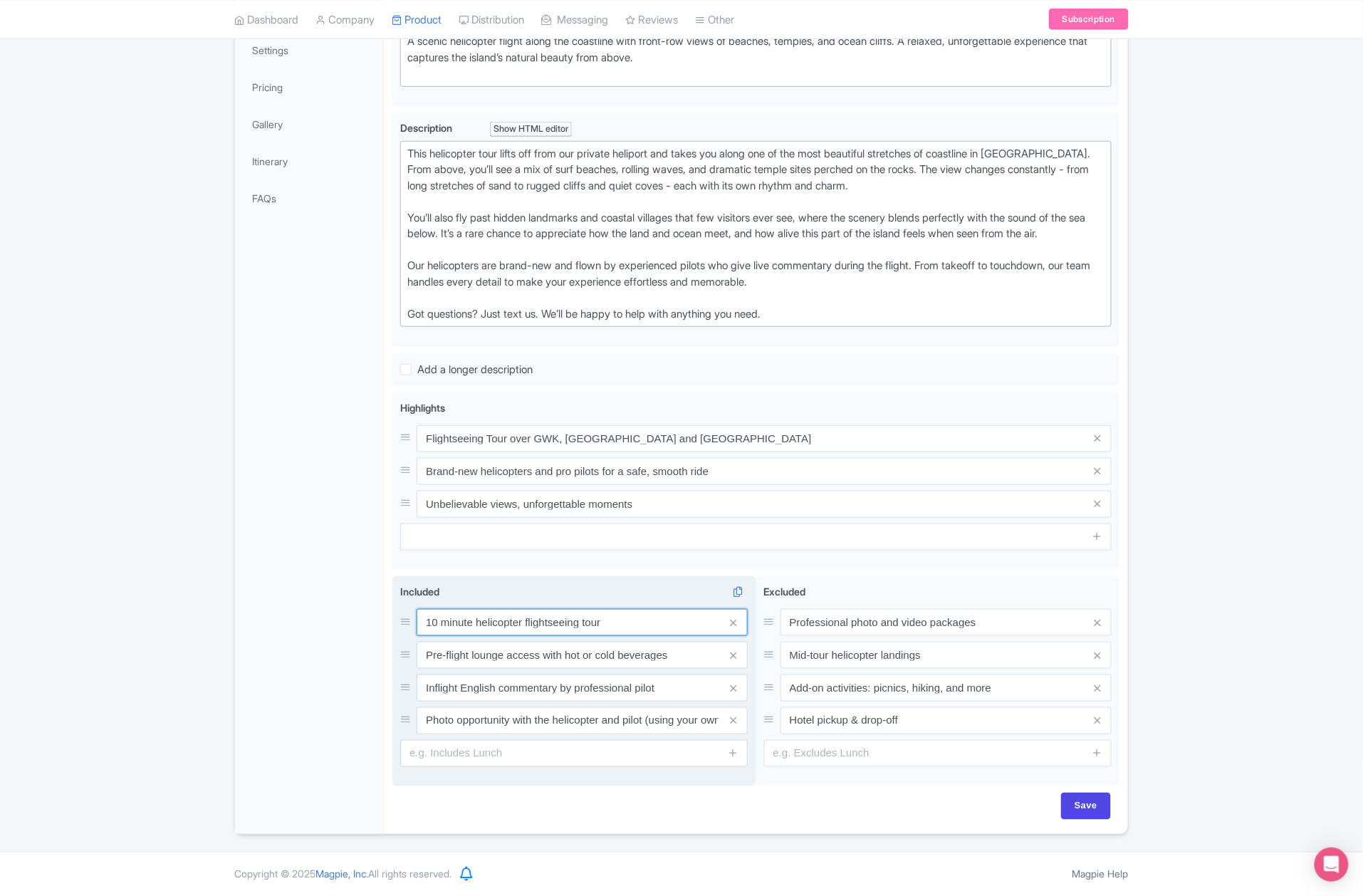
scroll to position [348, 0]
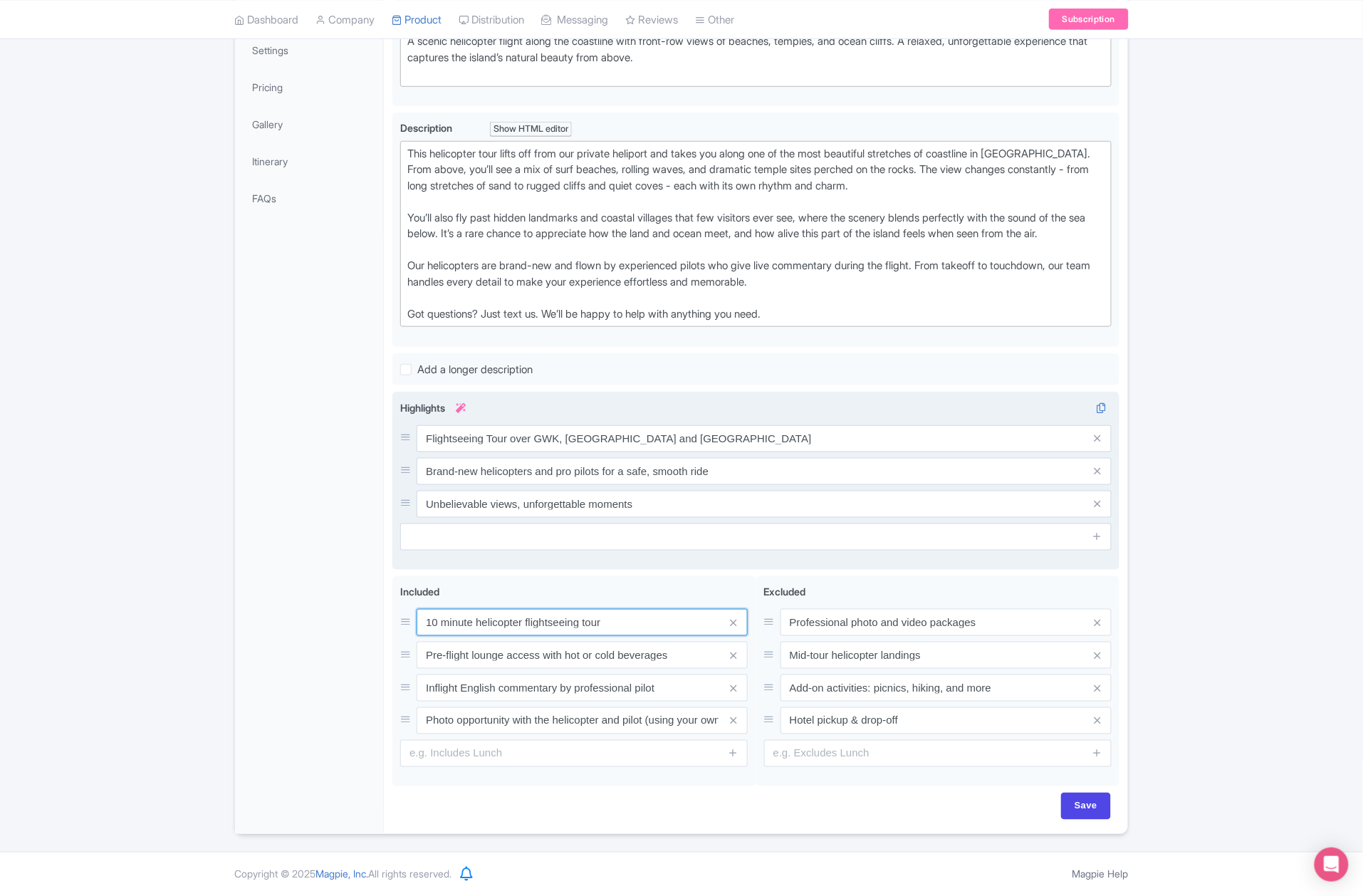
type input "10 minute helicopter flightseeing tour"
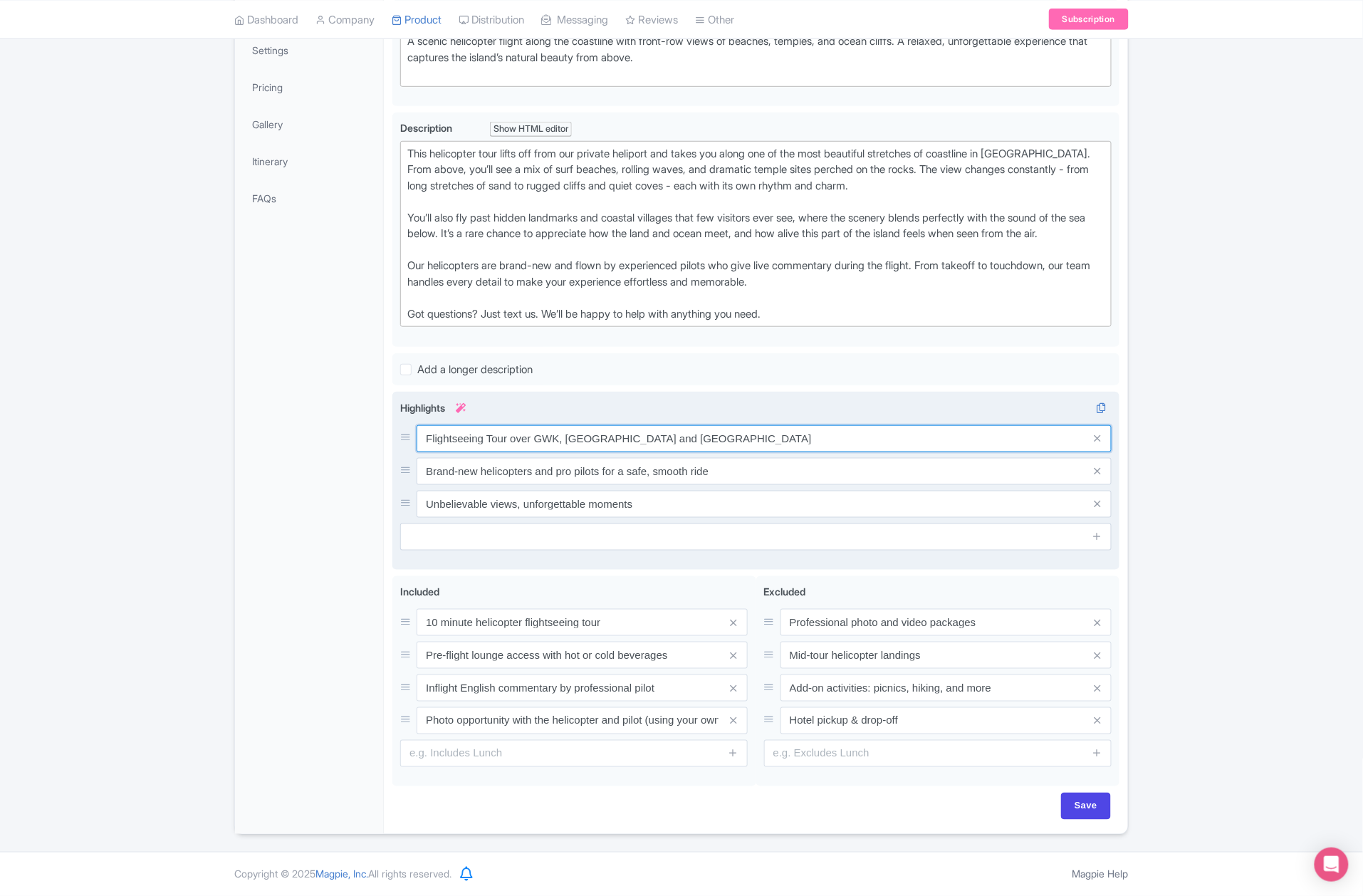
drag, startPoint x: 507, startPoint y: 434, endPoint x: 790, endPoint y: 440, distance: 283.1
click at [790, 440] on input "Flightseeing Tour over GWK, Uluwatu and South Bali Coastline" at bounding box center [764, 439] width 695 height 27
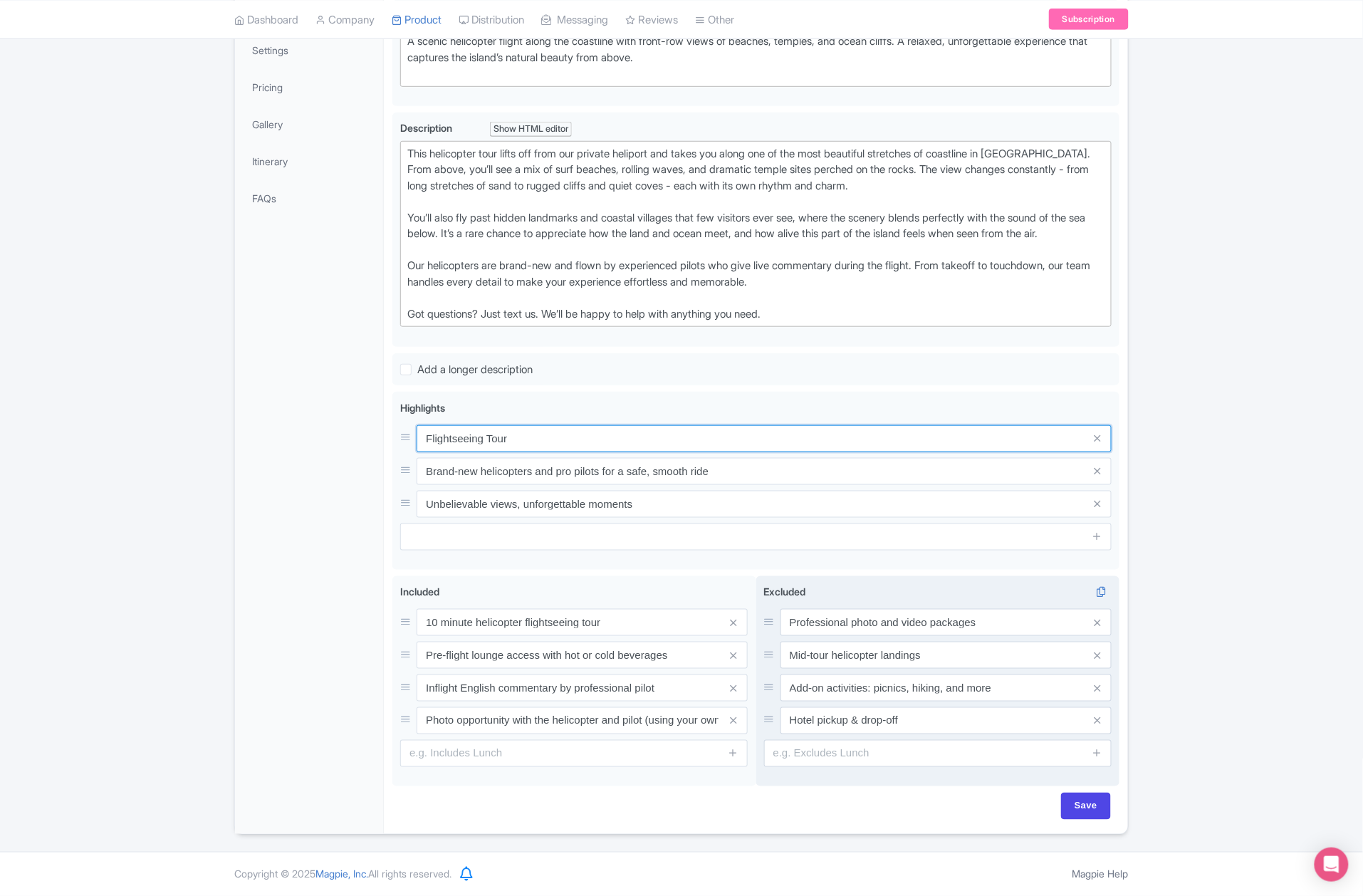
type input "Flightseeing Tour"
click at [1080, 799] on input "Save" at bounding box center [1086, 806] width 50 height 27
type input "Saving..."
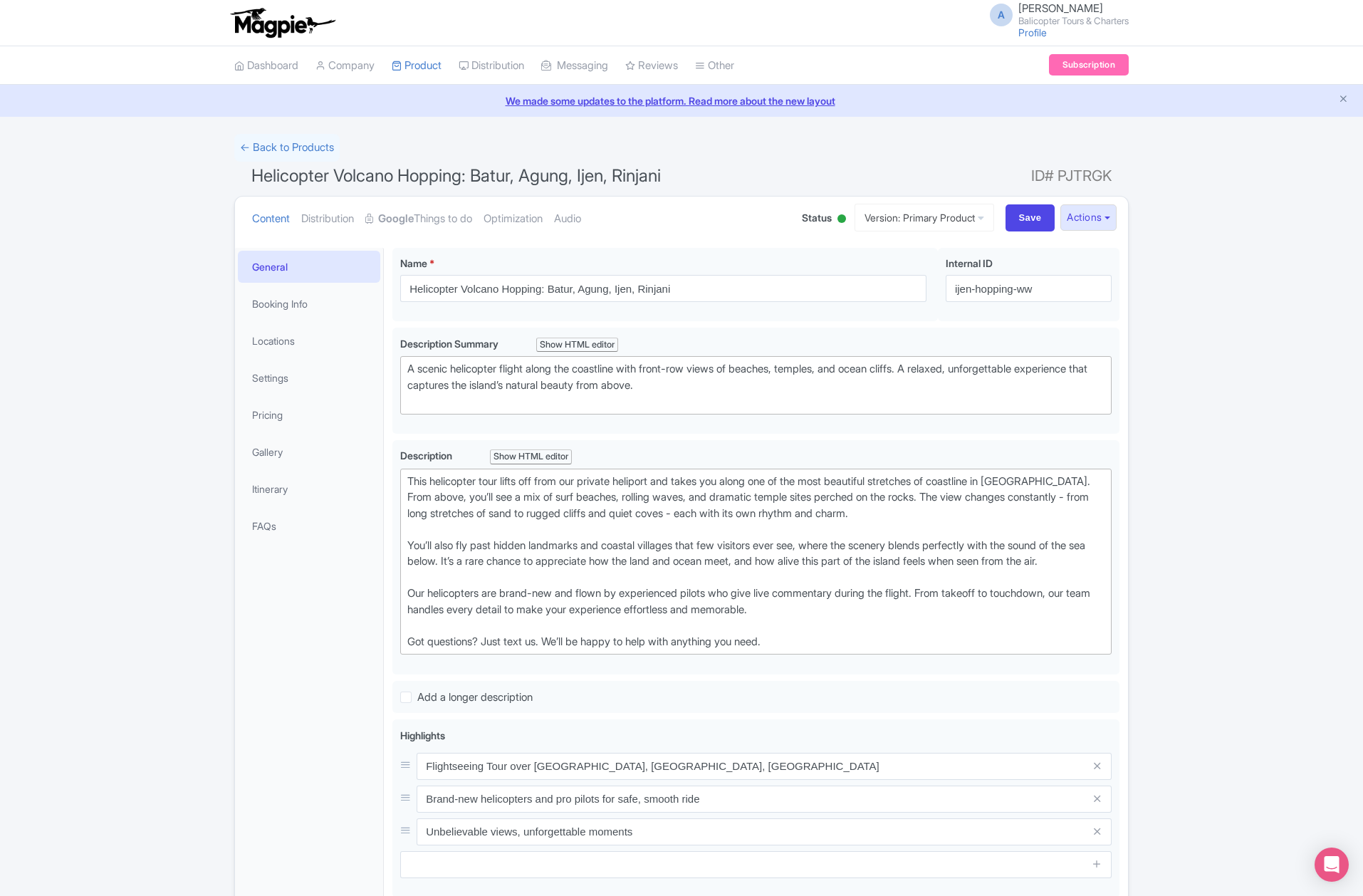
scroll to position [248, 0]
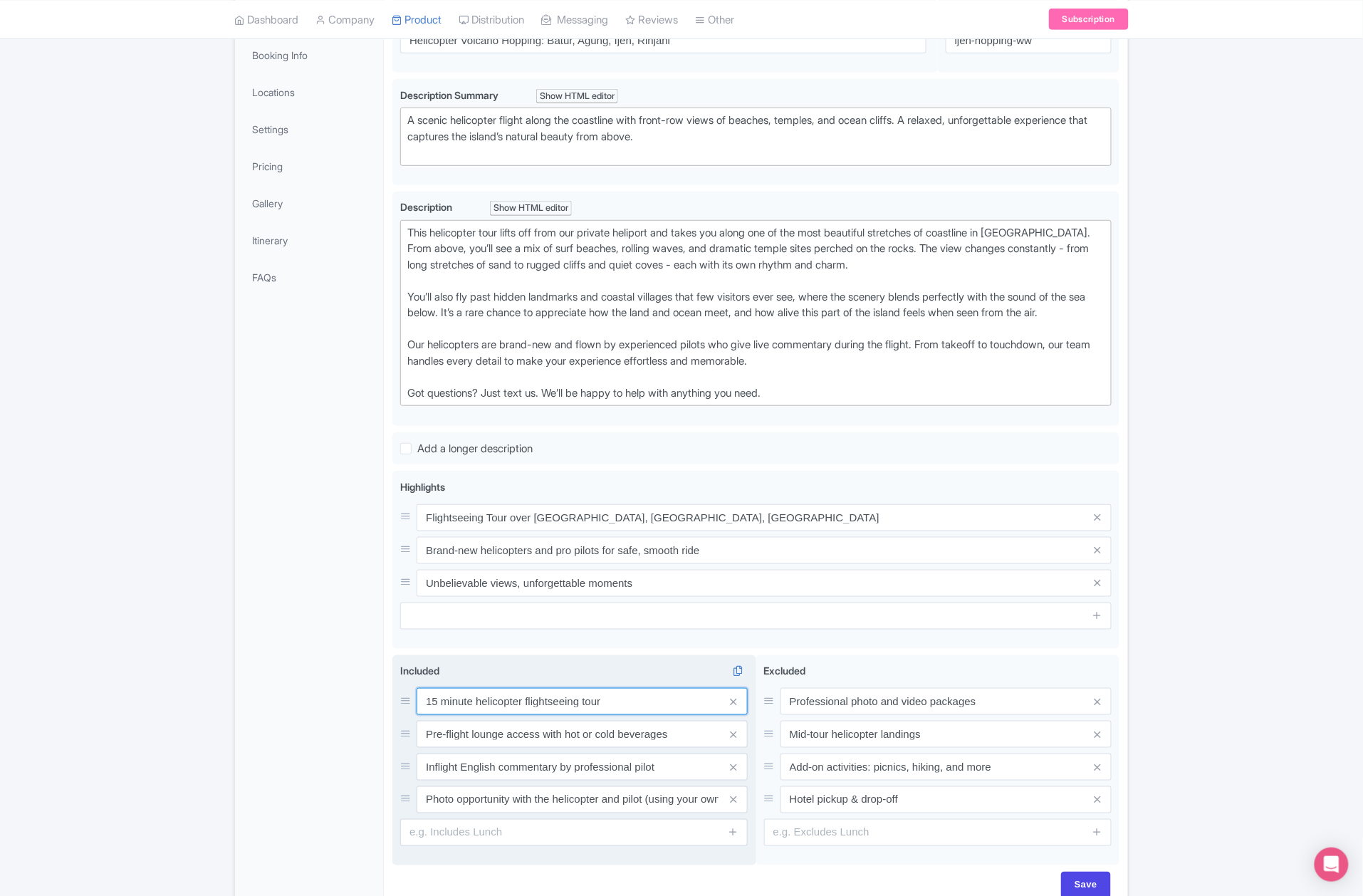
drag, startPoint x: 436, startPoint y: 721, endPoint x: 403, endPoint y: 721, distance: 33.0
click at [403, 715] on div "15 minute helicopter flightseeing tour" at bounding box center [573, 701] width 347 height 27
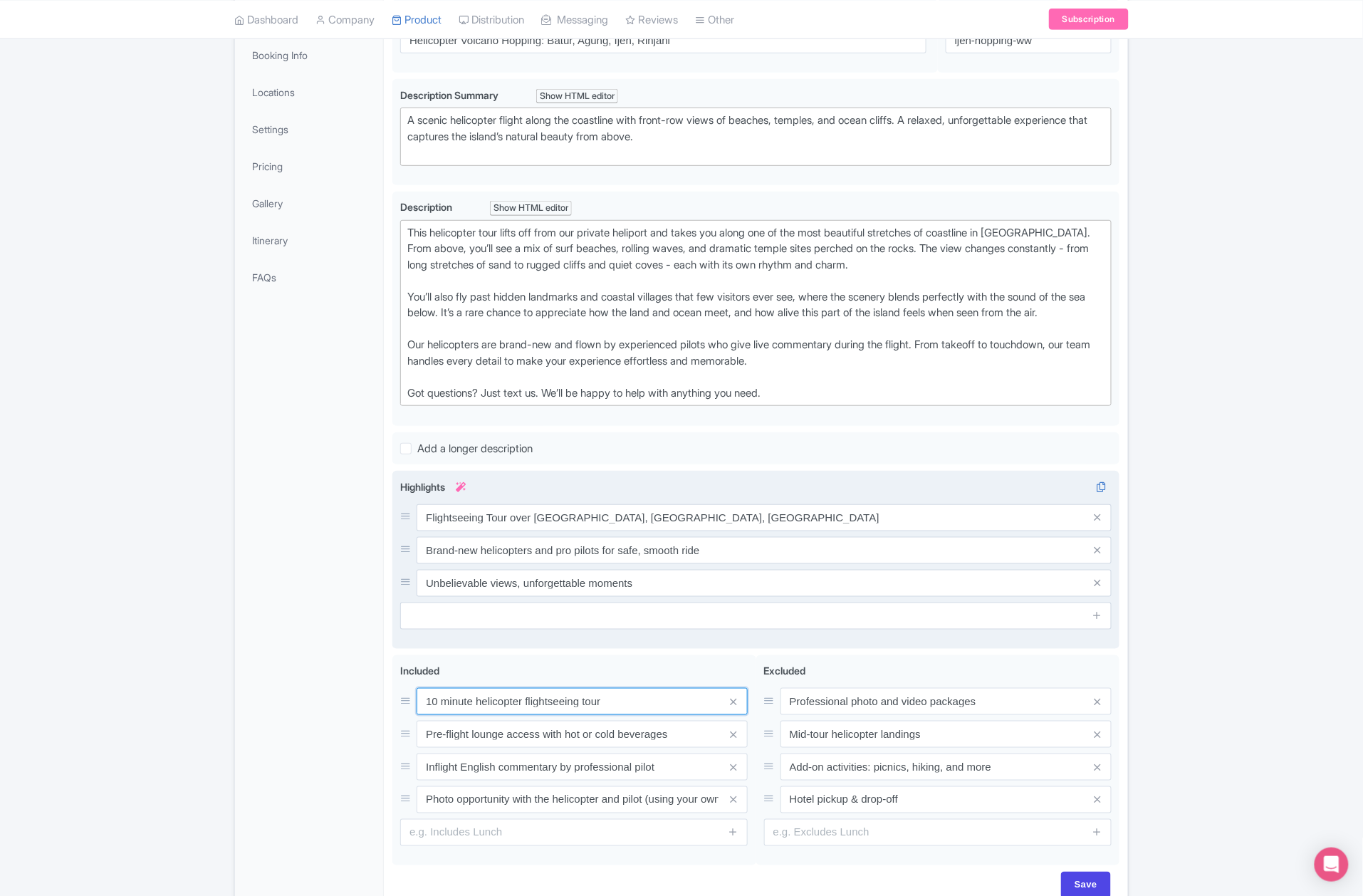
type input "10 minute helicopter flightseeing tour"
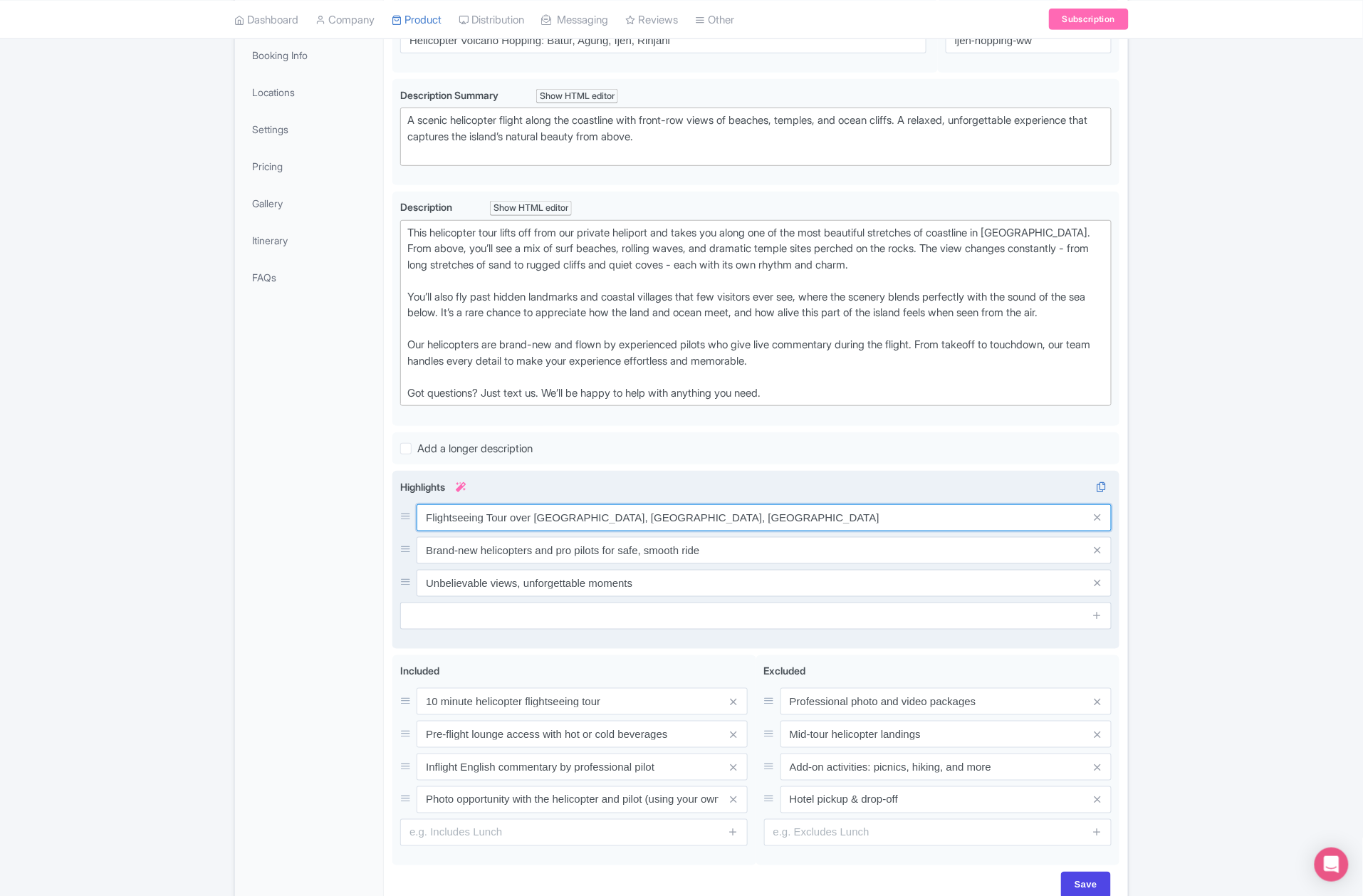
drag, startPoint x: 506, startPoint y: 533, endPoint x: 832, endPoint y: 534, distance: 326.0
click at [831, 532] on input "Flightseeing Tour over [GEOGRAPHIC_DATA], [GEOGRAPHIC_DATA], [GEOGRAPHIC_DATA]" at bounding box center [764, 517] width 695 height 27
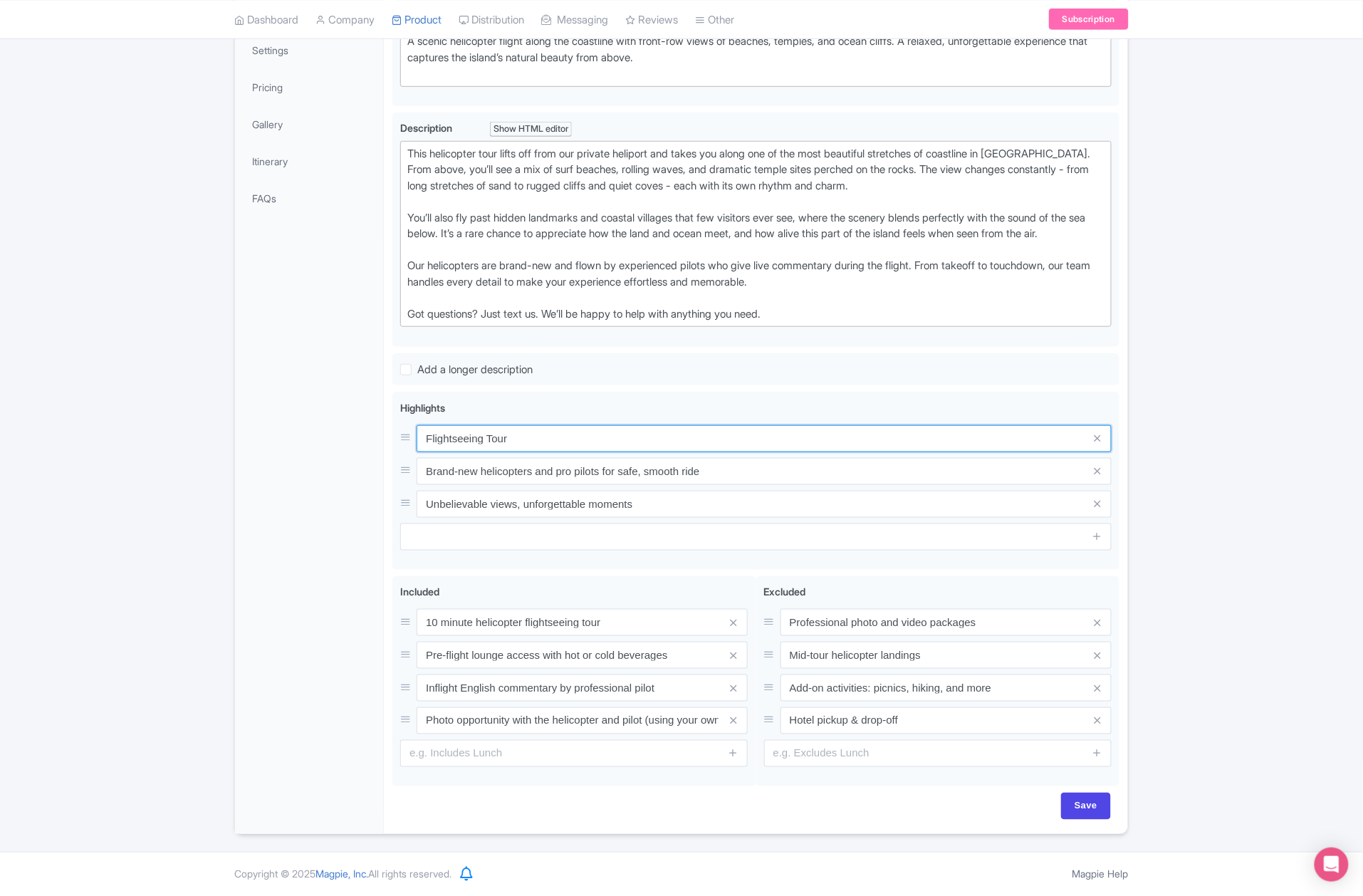
scroll to position [348, 0]
type input "Flightseeing Tour"
click at [1076, 803] on input "Save" at bounding box center [1086, 806] width 50 height 27
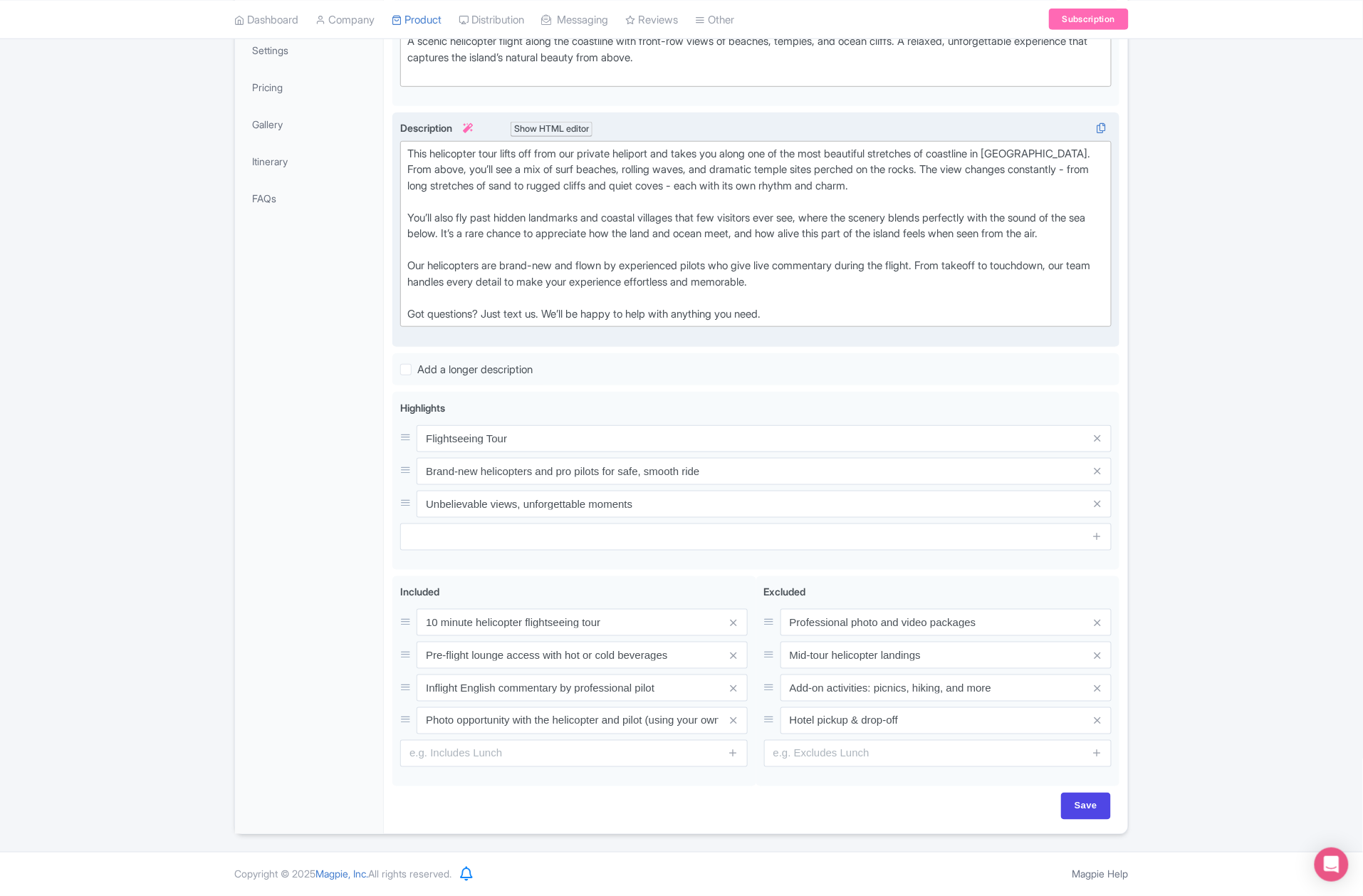
type input "Saving..."
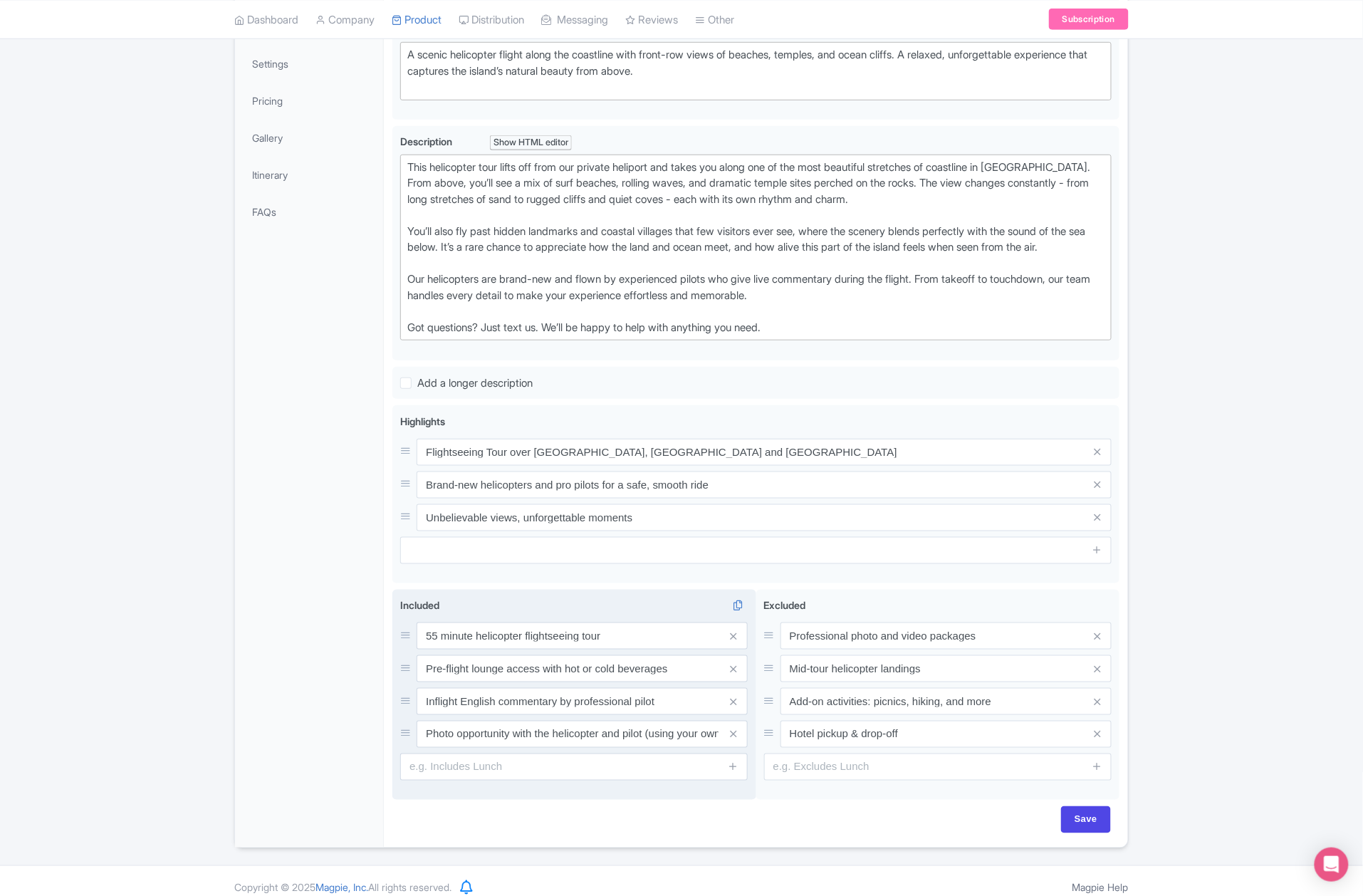
scroll to position [343, 0]
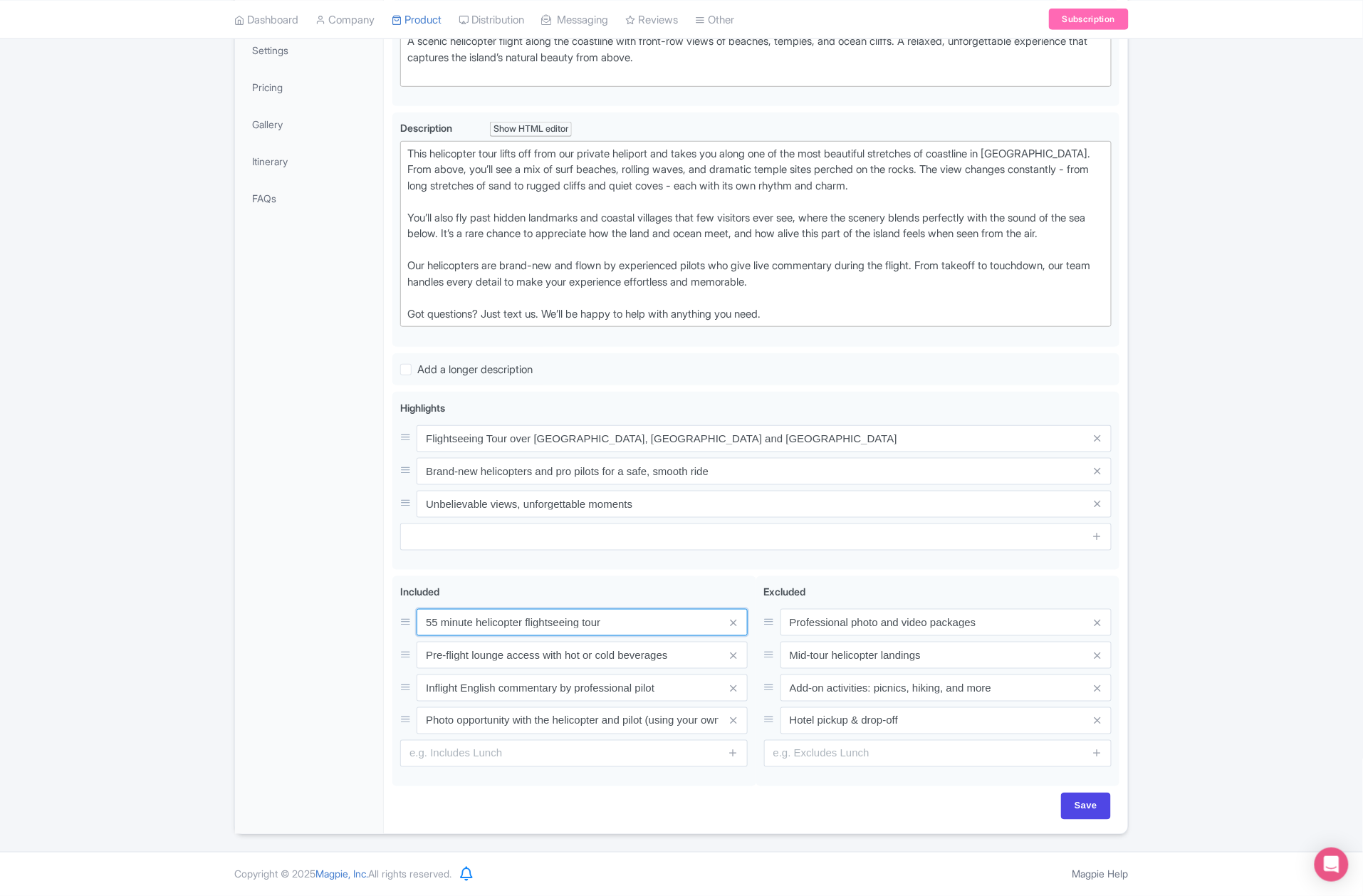
drag, startPoint x: 439, startPoint y: 624, endPoint x: 374, endPoint y: 624, distance: 65.0
click at [374, 624] on div "General Booking Info Locations Settings Pricing Gallery Itinerary FAQs Helicopt…" at bounding box center [682, 373] width 893 height 922
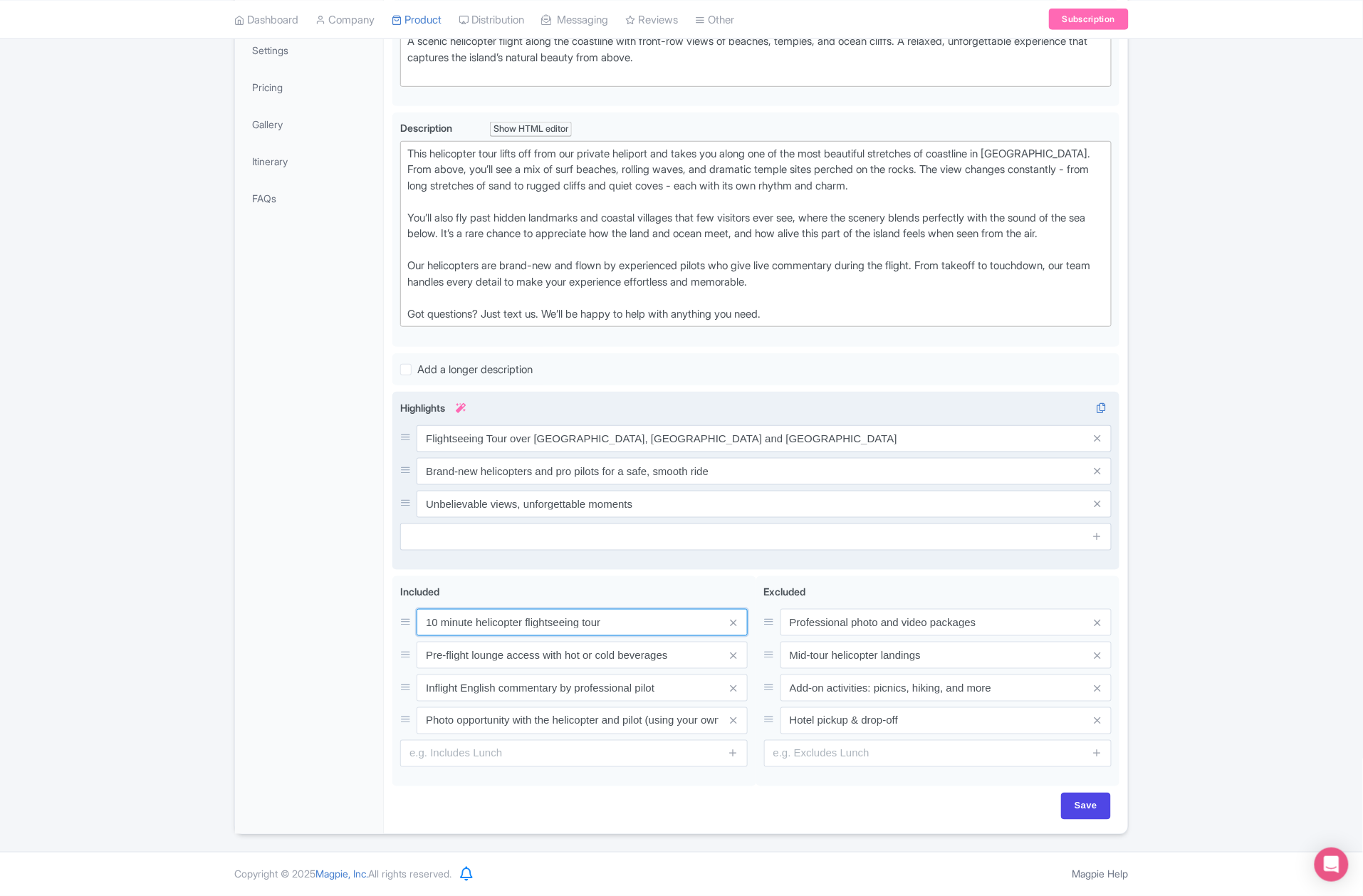
type input "10 minute helicopter flightseeing tour"
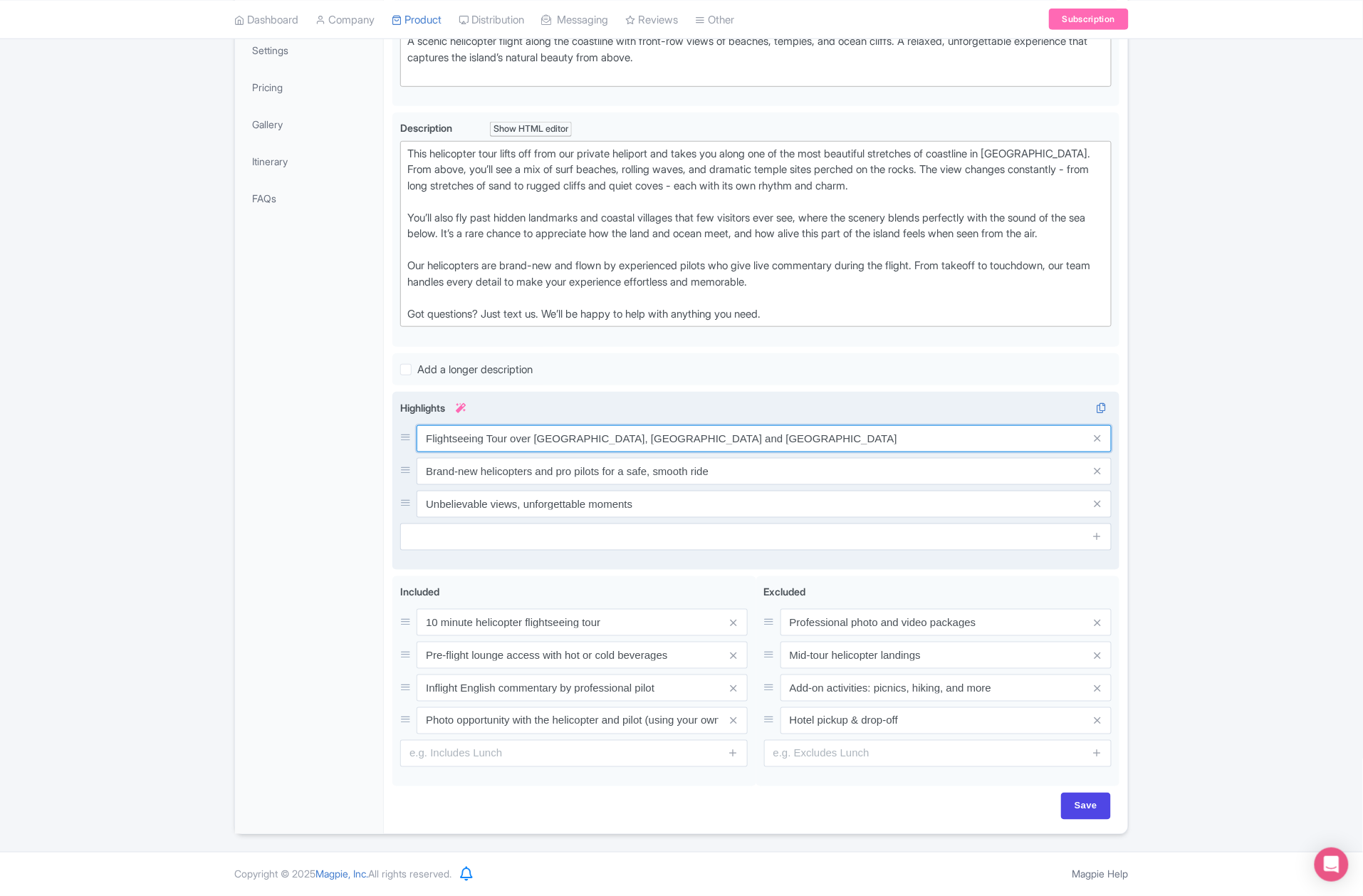
drag, startPoint x: 508, startPoint y: 437, endPoint x: 899, endPoint y: 451, distance: 391.3
click at [896, 448] on input "Flightseeing Tour over Mount Batur, Ubud and Jatiluwih" at bounding box center [764, 439] width 695 height 27
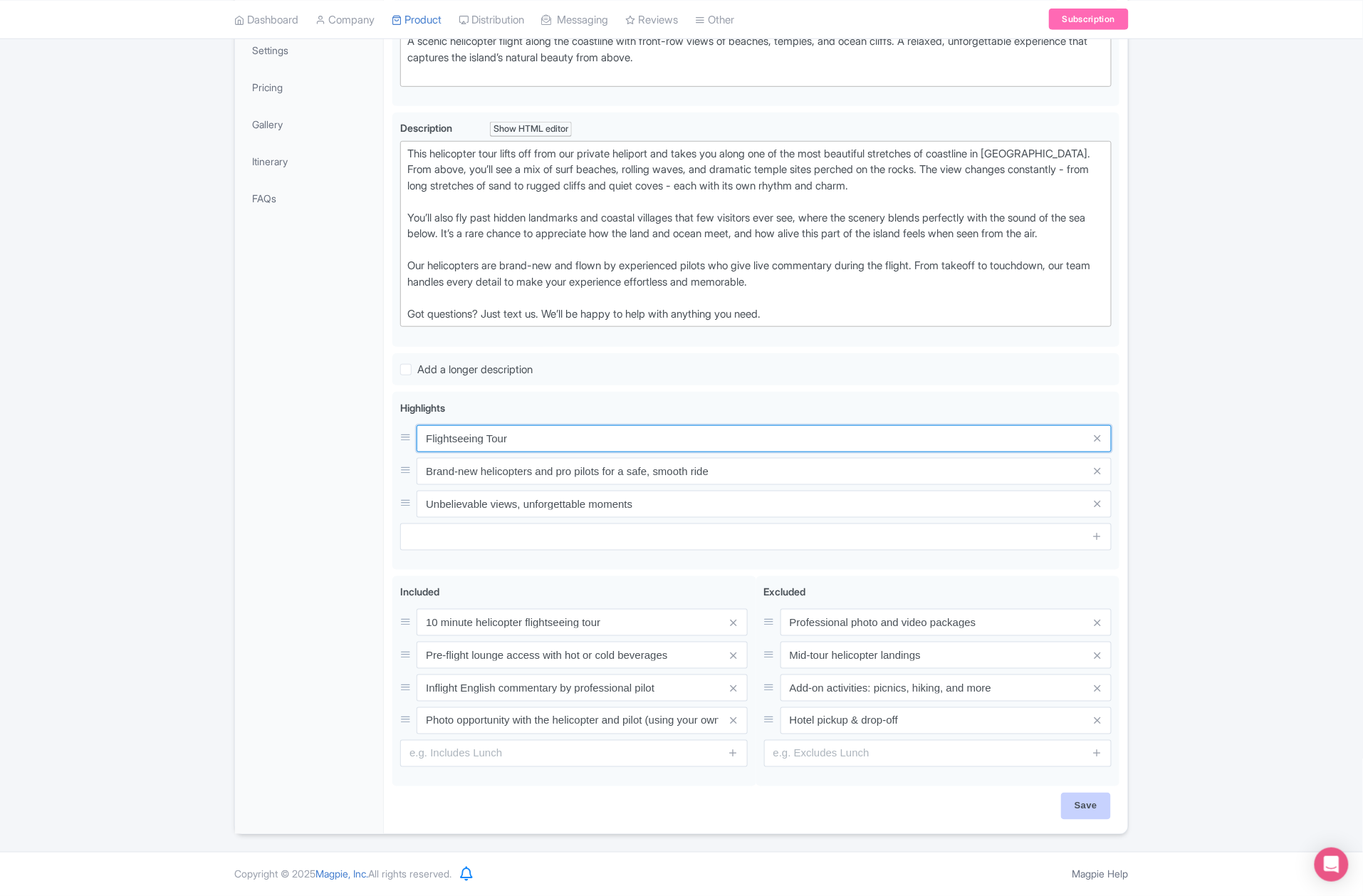
type input "Flightseeing Tour"
click at [1088, 803] on input "Save" at bounding box center [1086, 806] width 50 height 27
type input "Saving..."
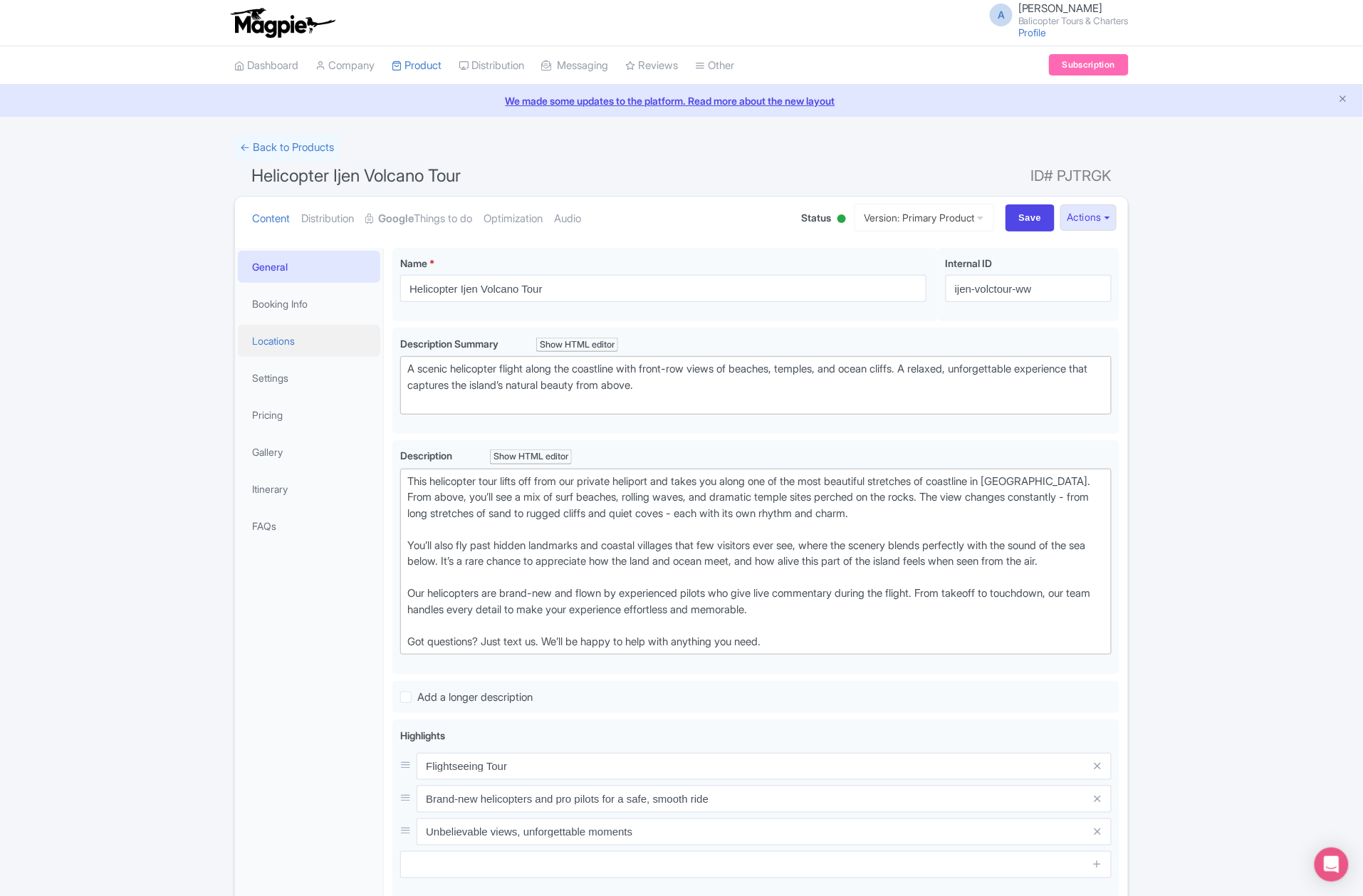
click at [294, 339] on link "Locations" at bounding box center [308, 341] width 142 height 32
click at [297, 380] on link "Settings" at bounding box center [308, 380] width 142 height 32
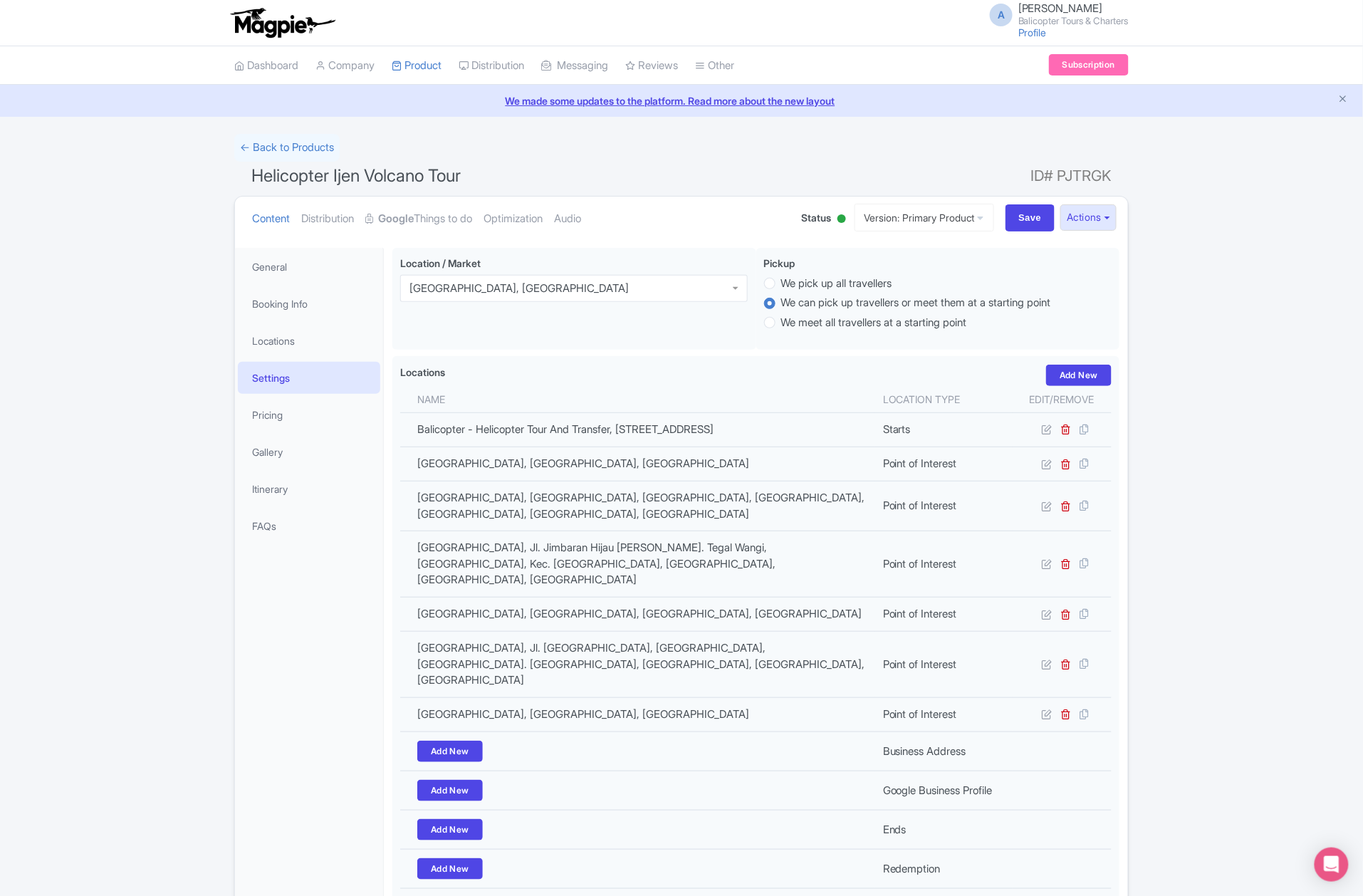
click at [292, 386] on link "Settings" at bounding box center [308, 378] width 142 height 32
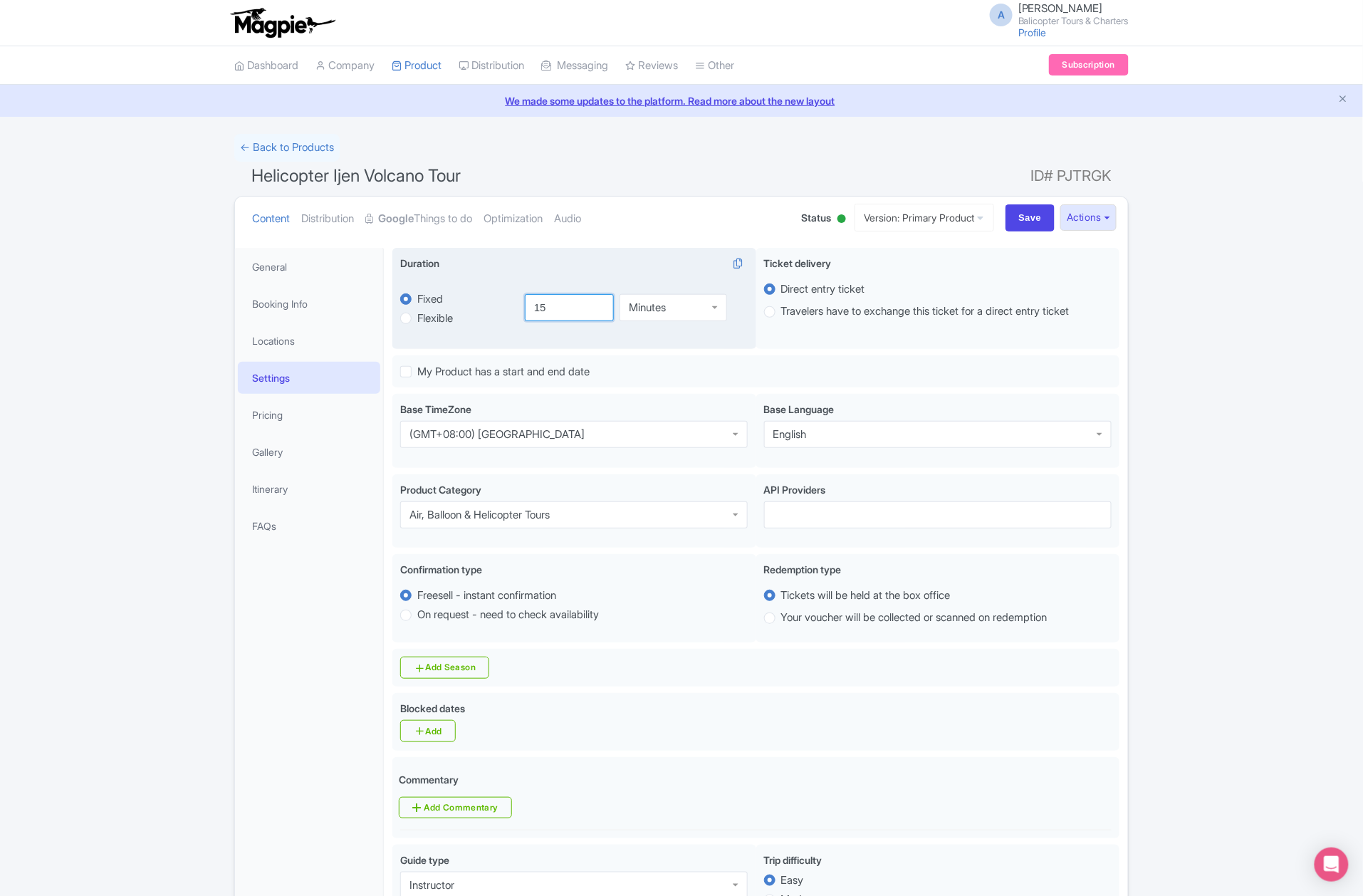
drag, startPoint x: 565, startPoint y: 308, endPoint x: 447, endPoint y: 329, distance: 119.9
click at [447, 329] on div "fixed Fixed Flexible 15.0 minutes 15 Minutes Minutes" at bounding box center [573, 307] width 347 height 66
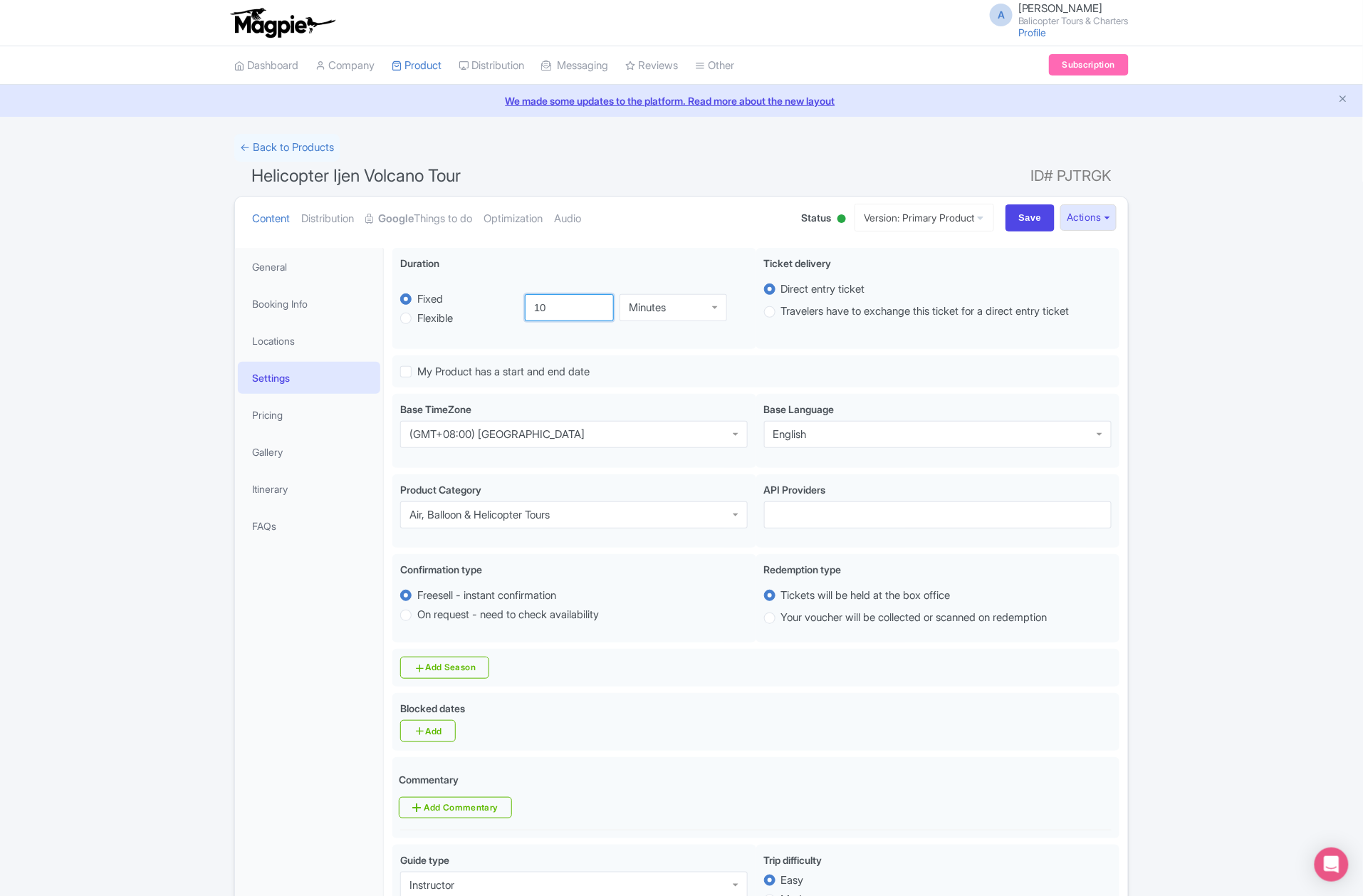
type input "10"
click at [1025, 214] on input "Save" at bounding box center [1031, 218] width 50 height 27
type input "Saving..."
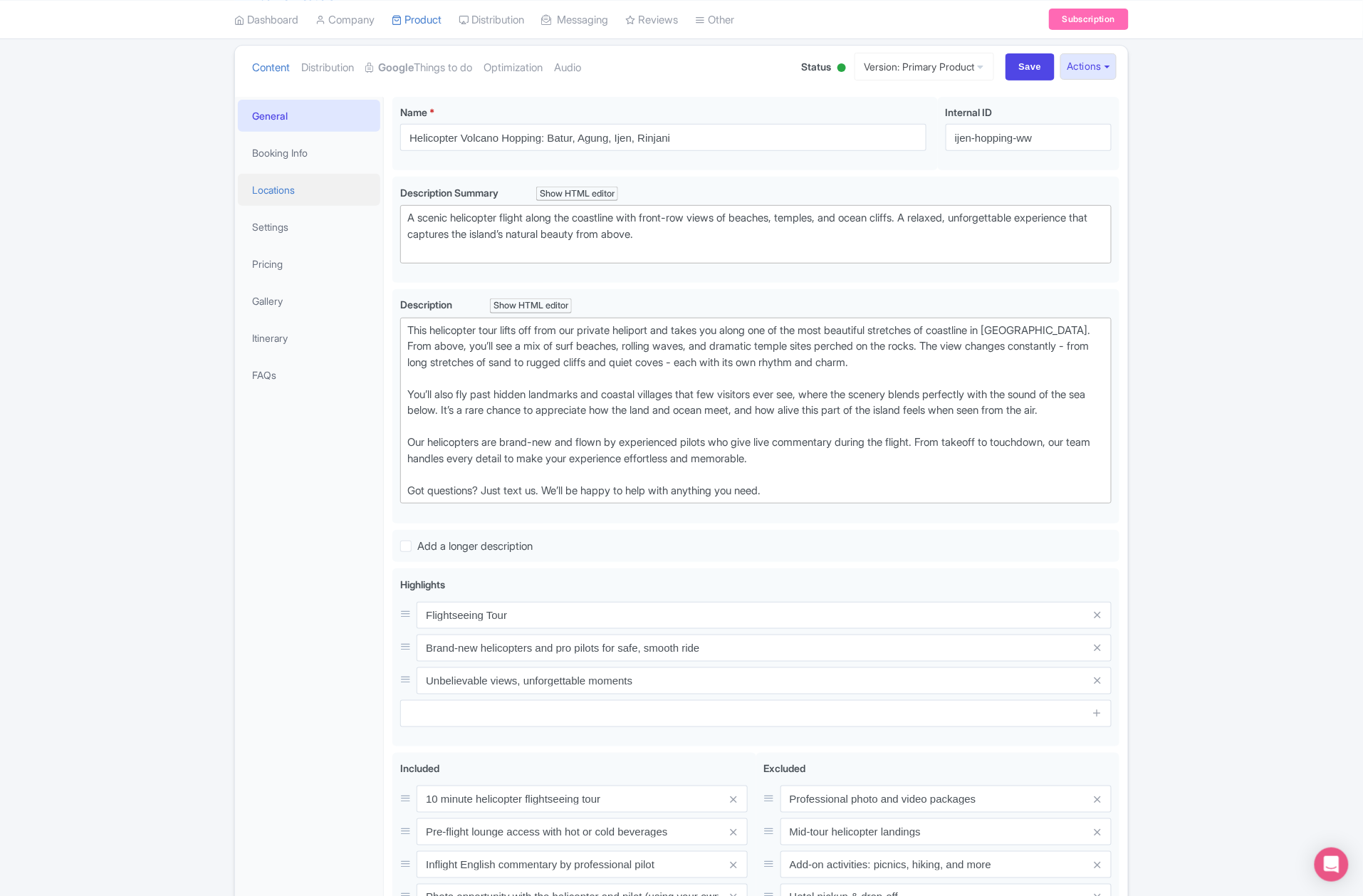
scroll to position [58, 0]
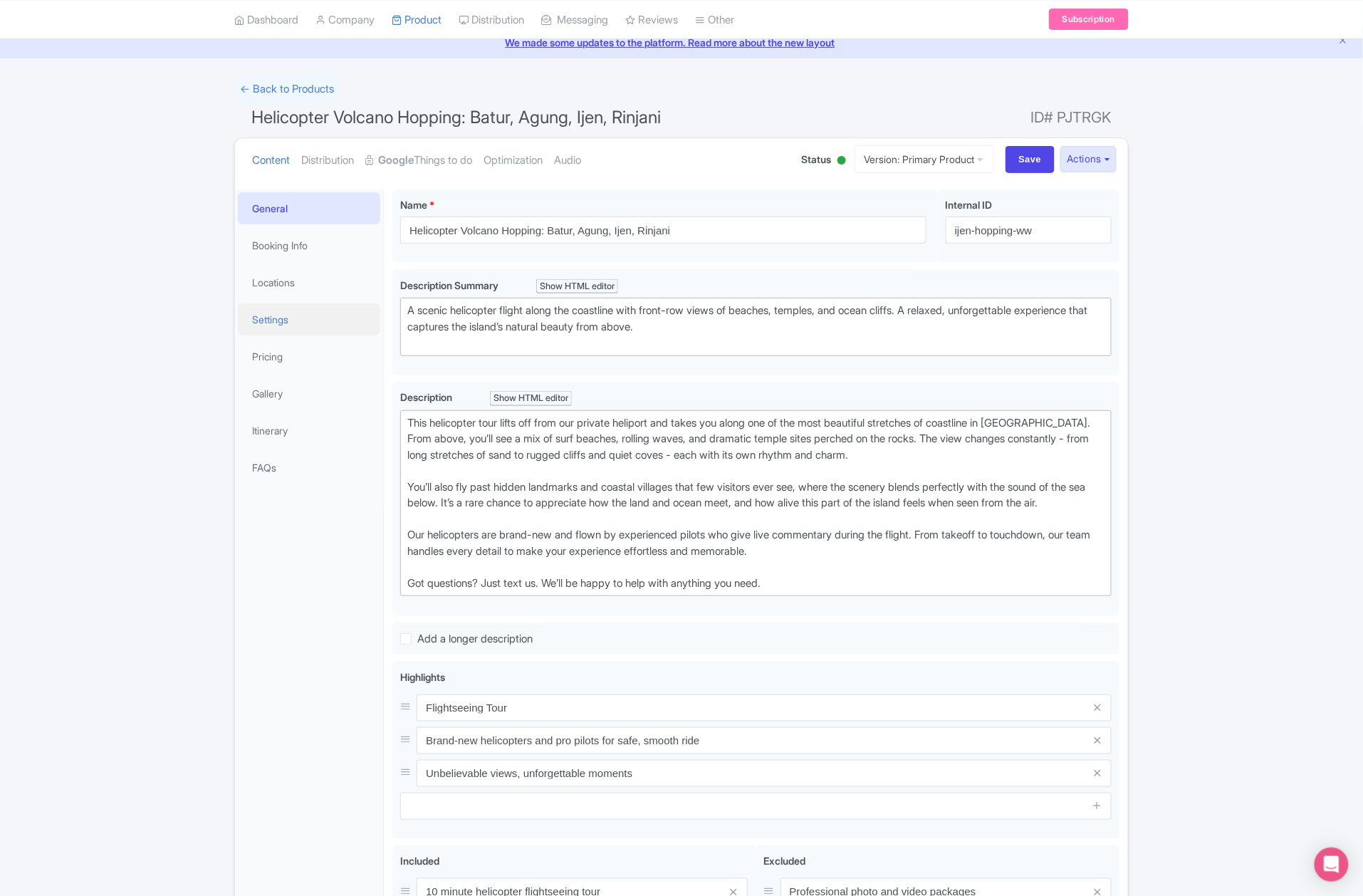
click at [269, 322] on link "Settings" at bounding box center [308, 320] width 142 height 32
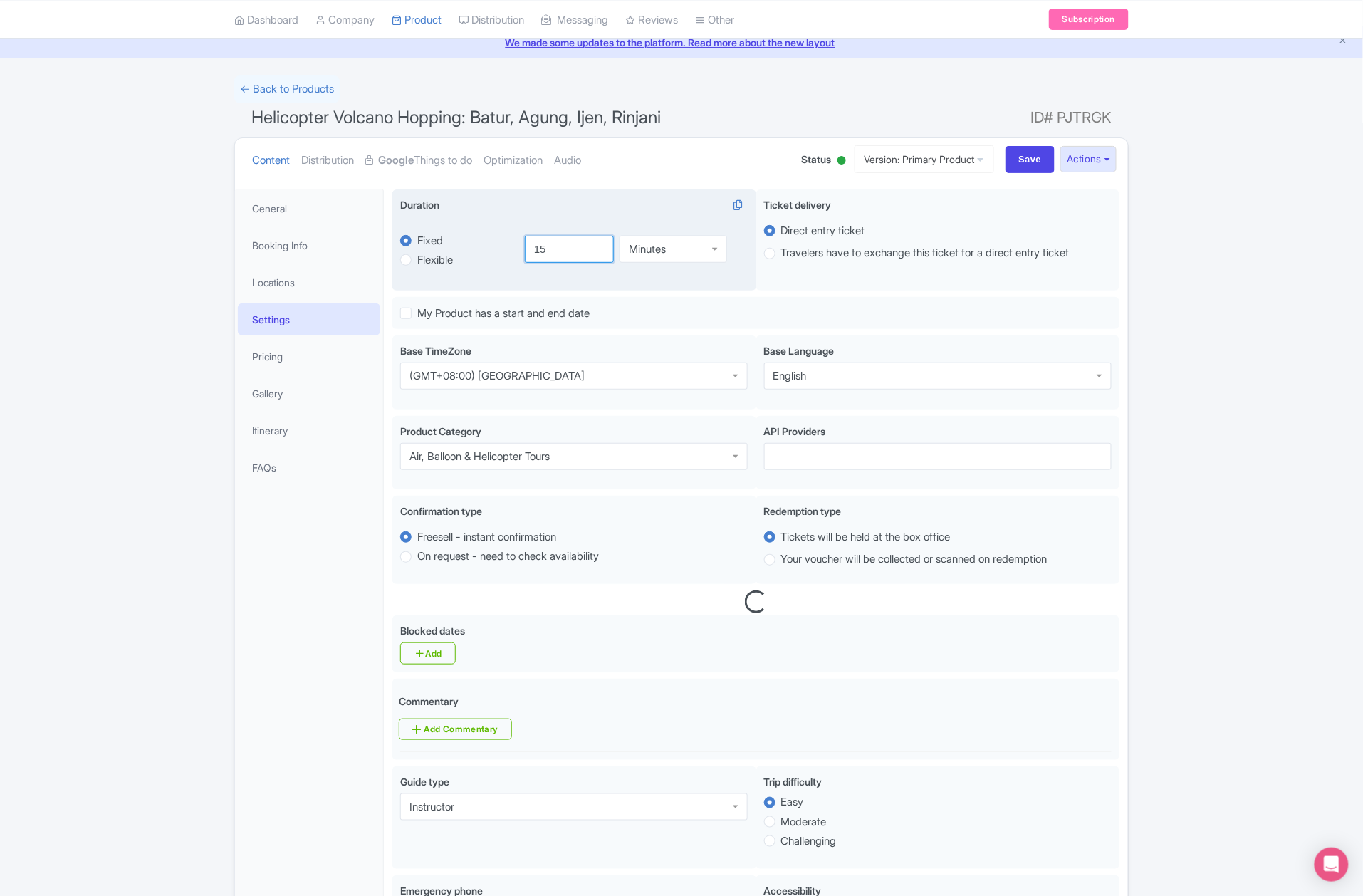
drag, startPoint x: 556, startPoint y: 258, endPoint x: 503, endPoint y: 269, distance: 54.1
click at [507, 269] on div "fixed Fixed Flexible 15.0 minutes 15 Minutes Minutes" at bounding box center [573, 249] width 347 height 66
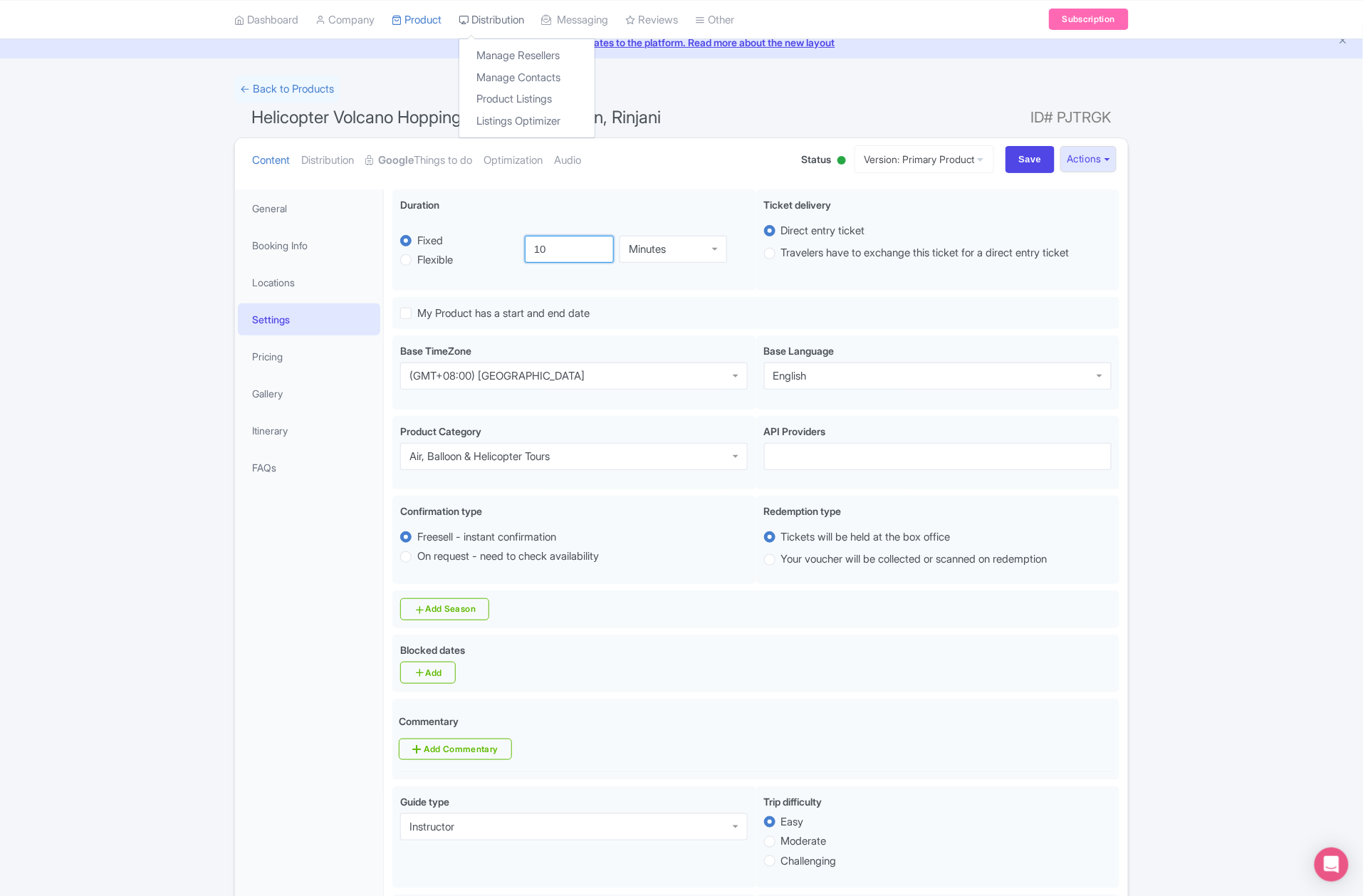
type input "10"
click at [961, 153] on link "Version: Primary Product" at bounding box center [924, 159] width 139 height 28
click at [1013, 160] on input "Save" at bounding box center [1031, 159] width 50 height 27
type input "Saving..."
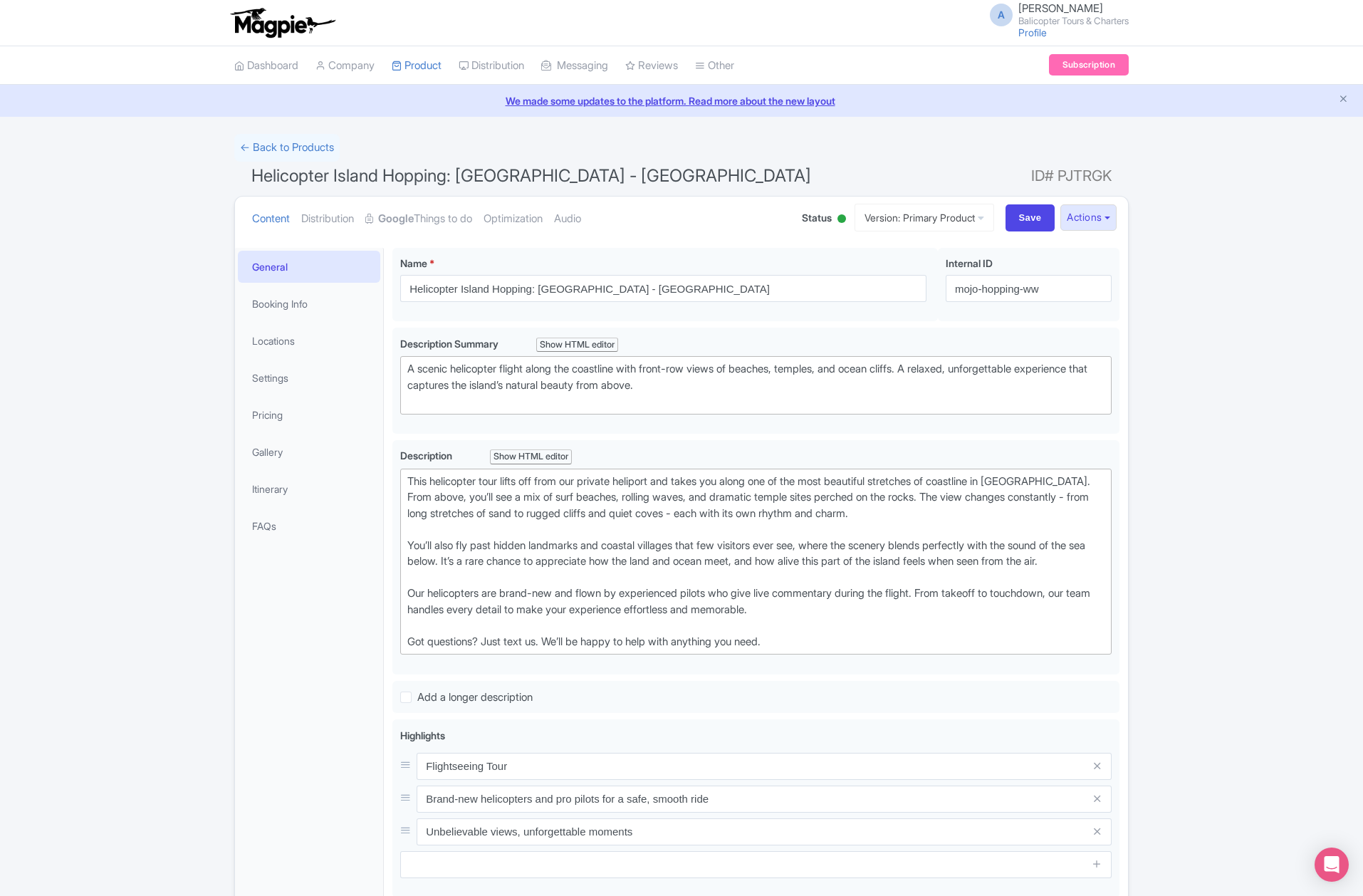
scroll to position [248, 0]
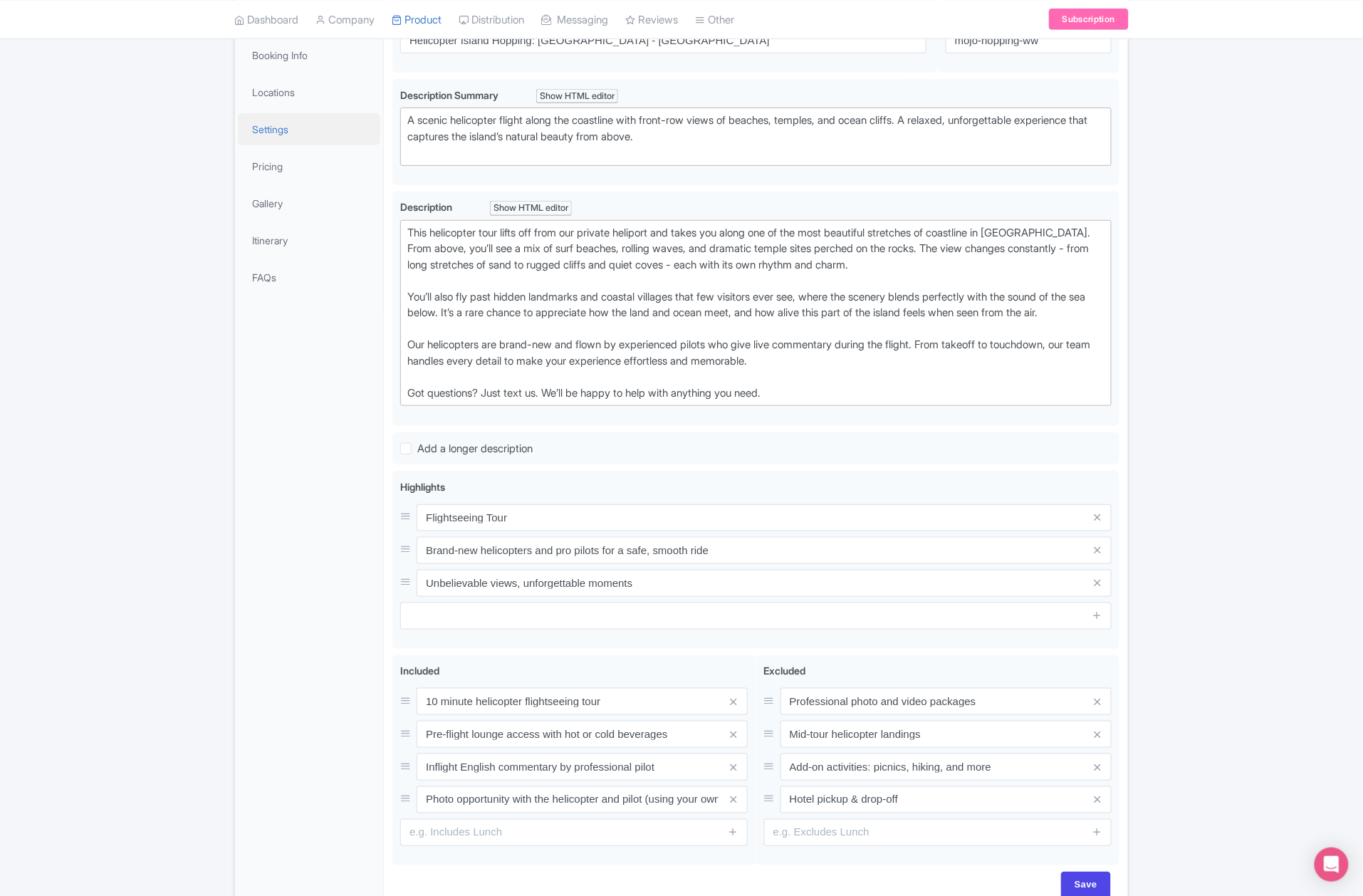
click at [304, 126] on link "Settings" at bounding box center [308, 130] width 142 height 32
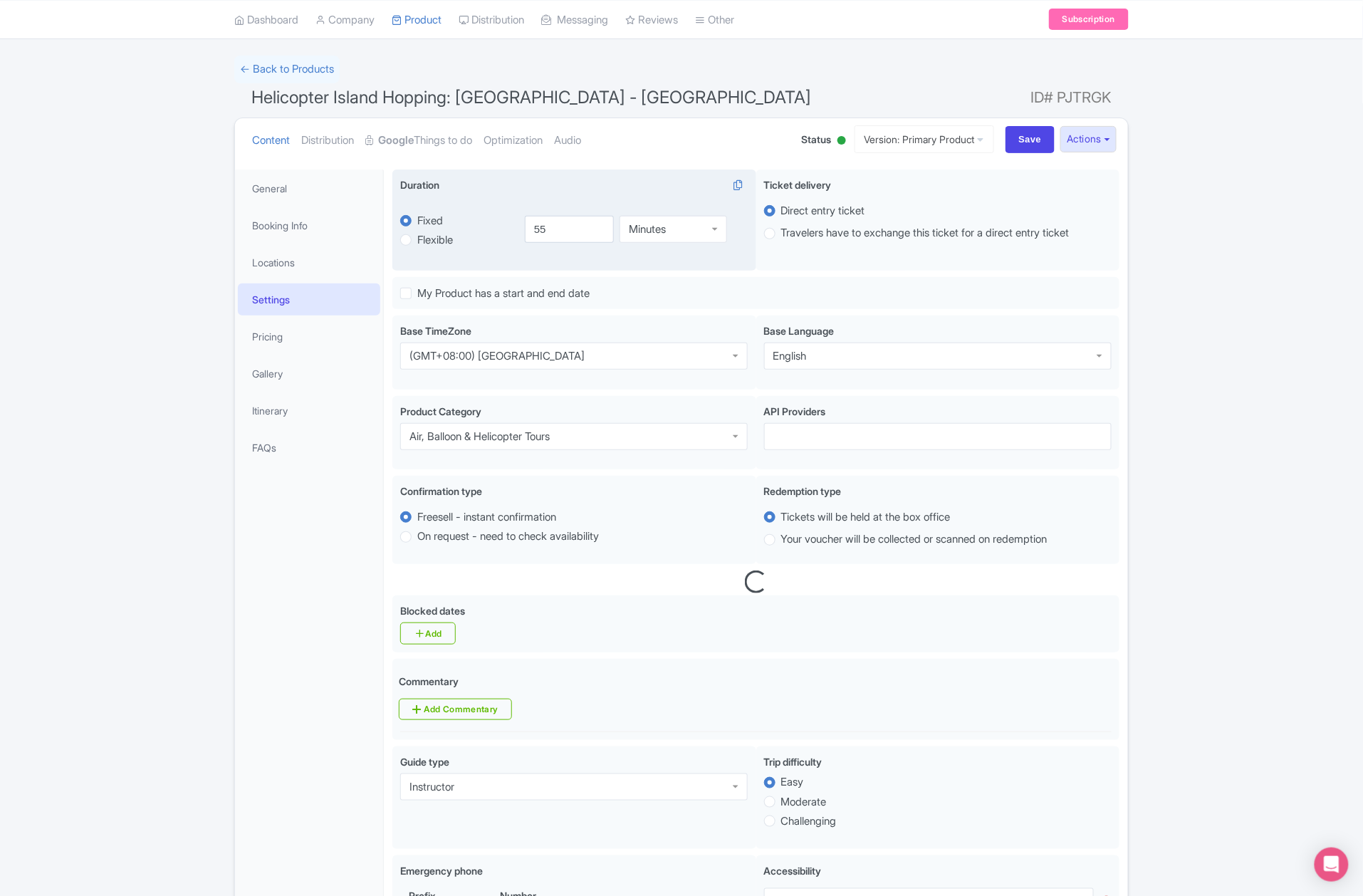
scroll to position [58, 0]
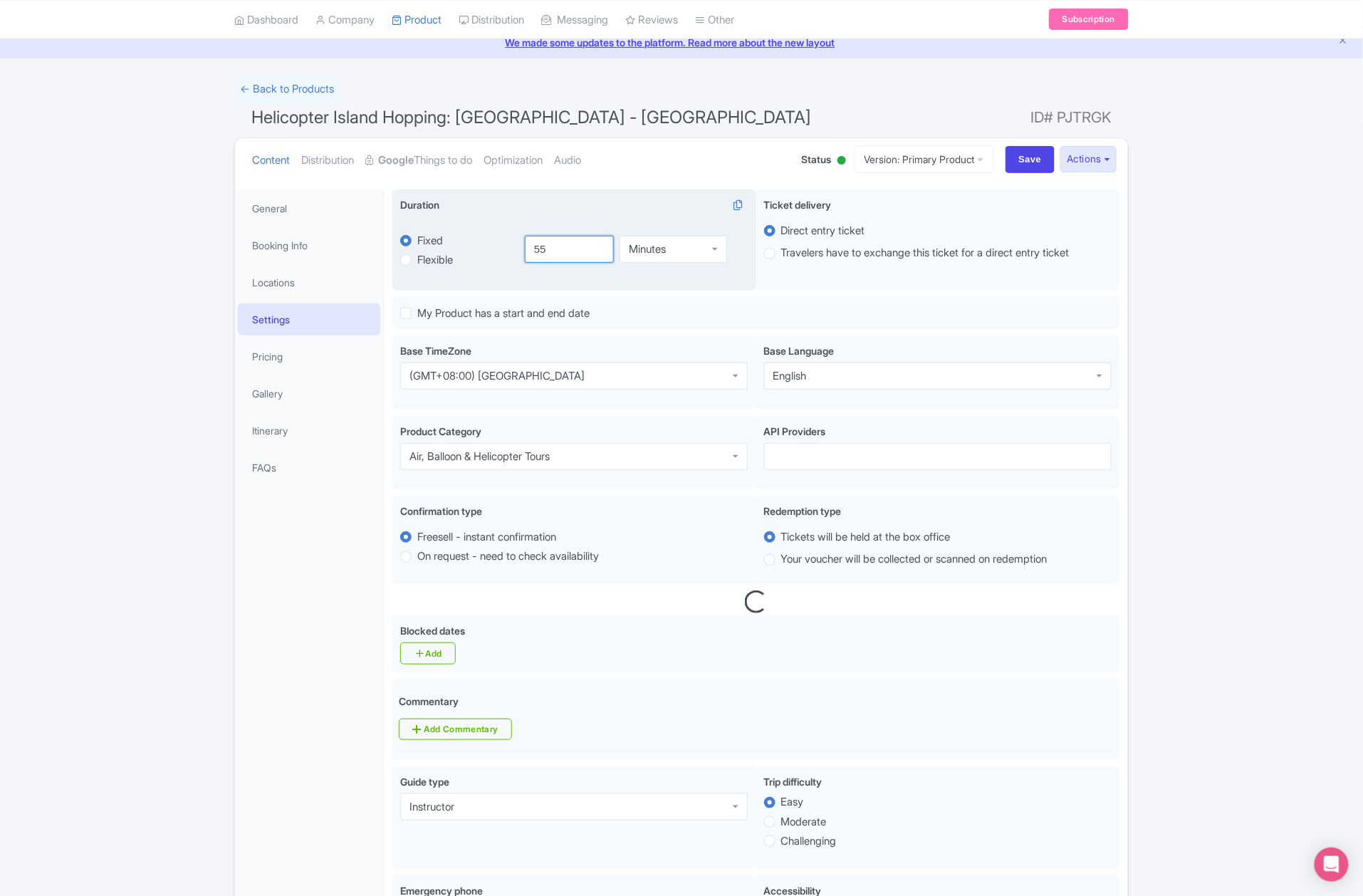
drag, startPoint x: 567, startPoint y: 243, endPoint x: 434, endPoint y: 269, distance: 135.5
click at [434, 269] on div "fixed Fixed Flexible 55.0 minutes 55 Minutes Minutes" at bounding box center [573, 249] width 347 height 66
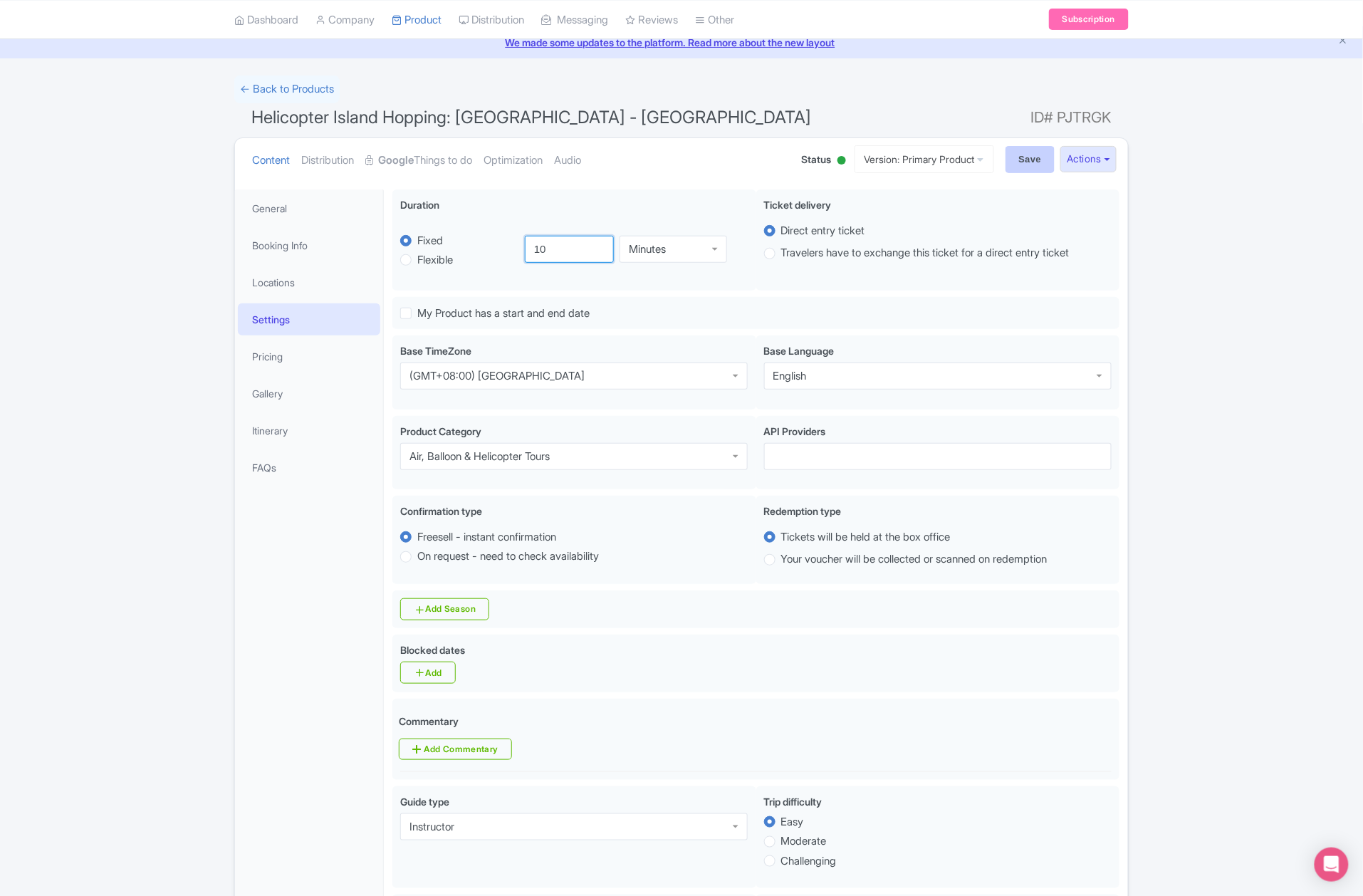
type input "10"
click at [1024, 166] on input "Save" at bounding box center [1031, 159] width 50 height 27
type input "Saving..."
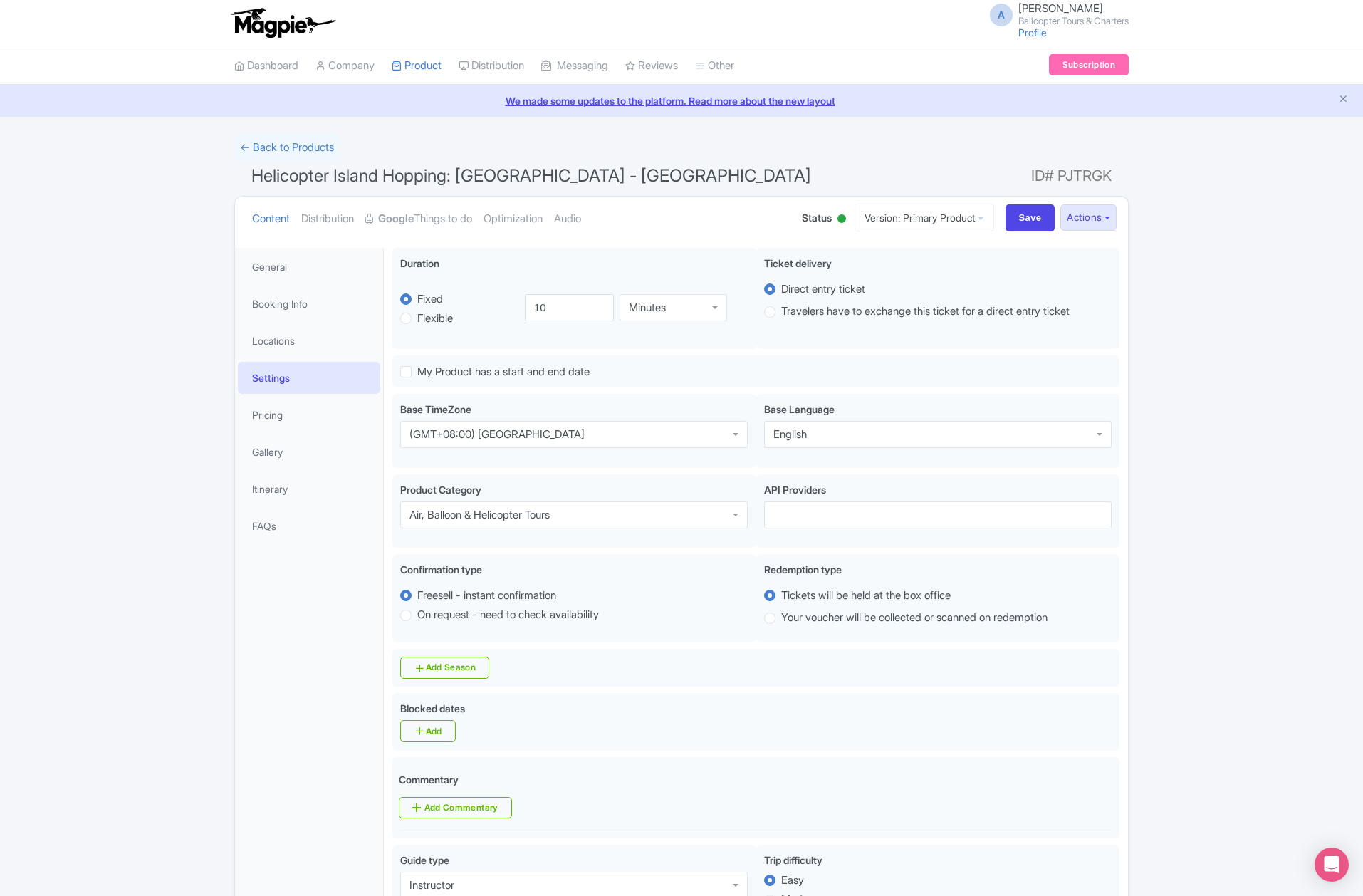
scroll to position [248, 0]
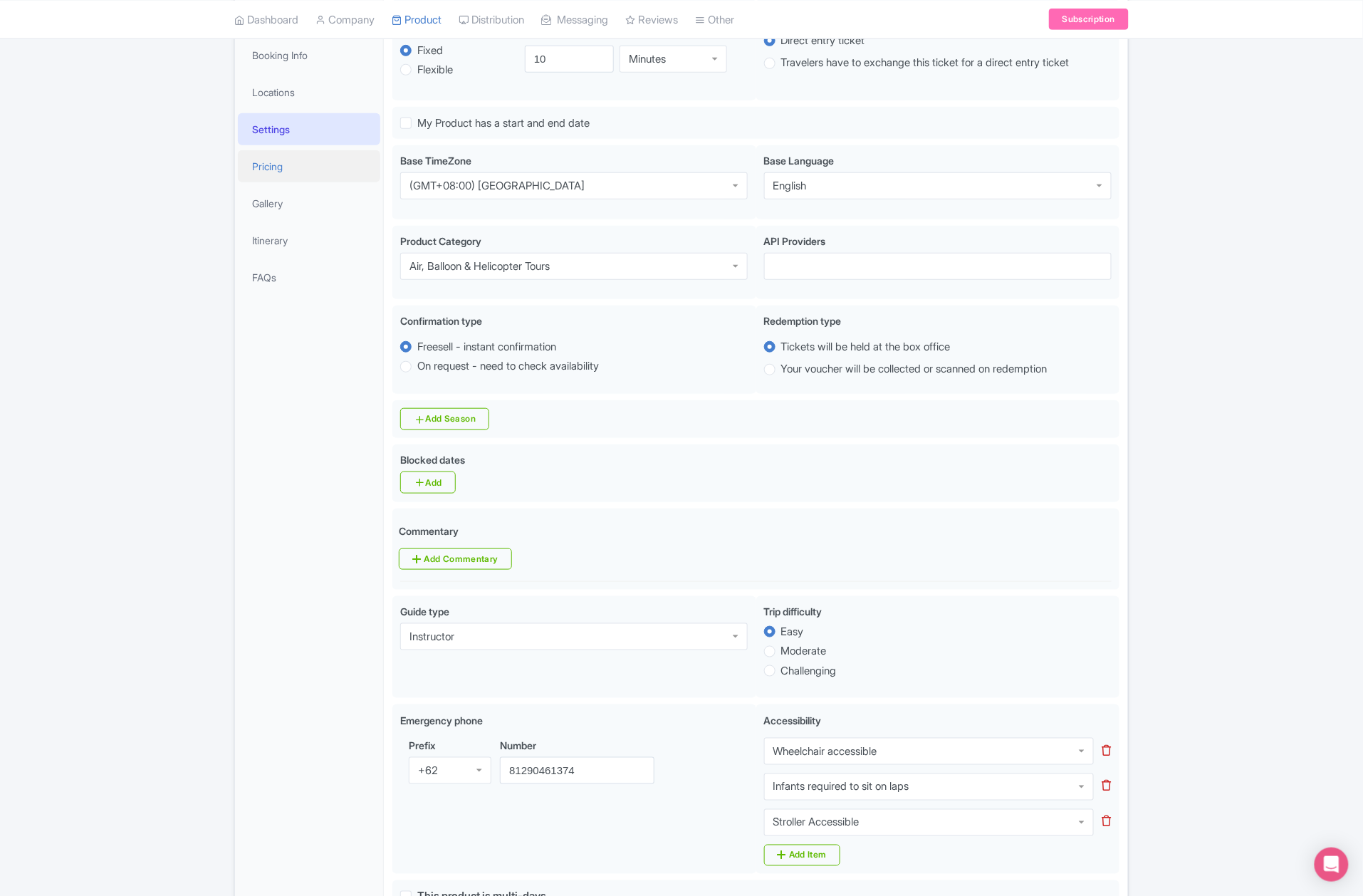
click at [288, 166] on link "Pricing" at bounding box center [308, 166] width 142 height 32
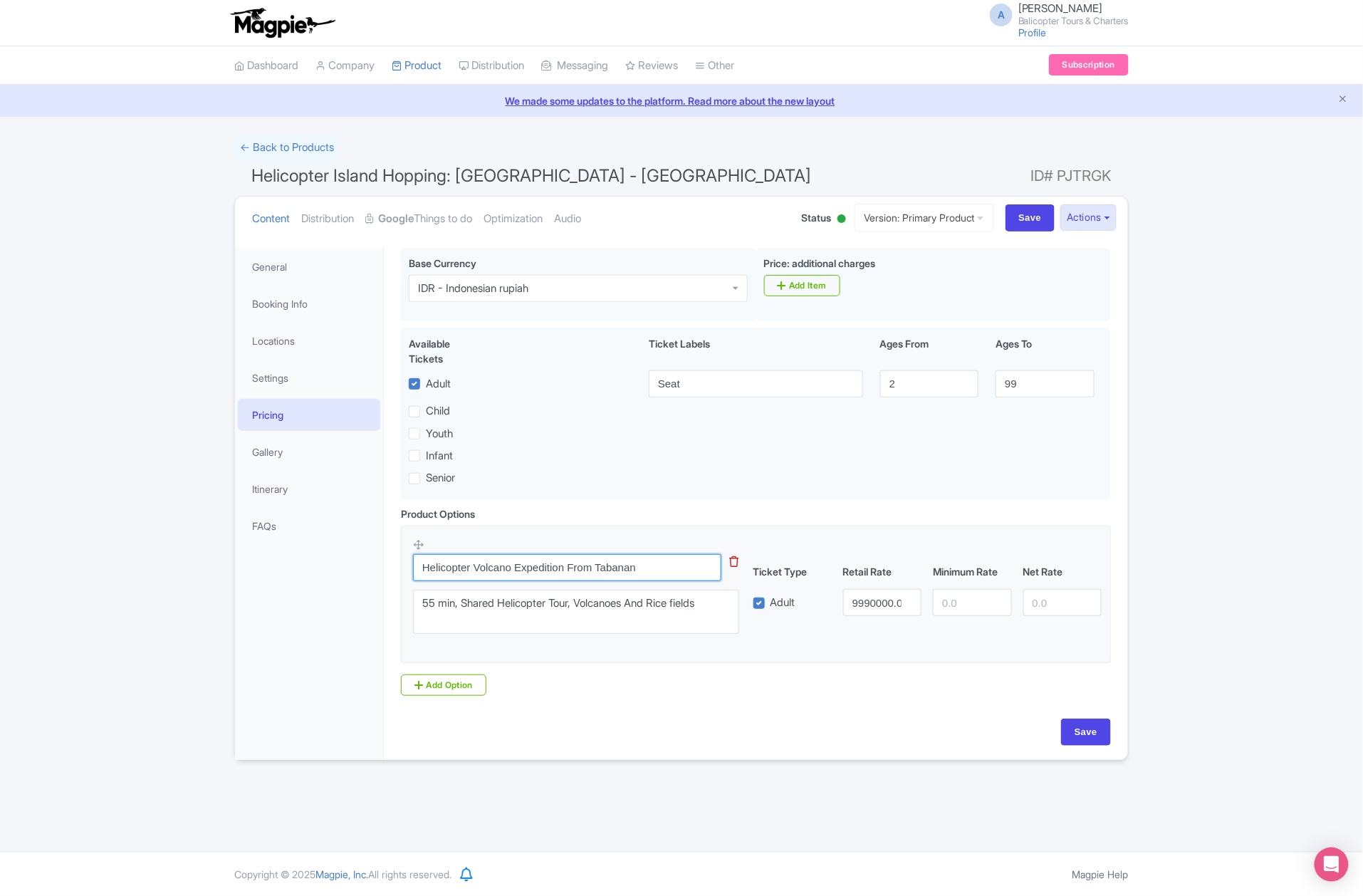
drag, startPoint x: 505, startPoint y: 576, endPoint x: 729, endPoint y: 579, distance: 224.0
click at [704, 579] on input "Helicopter Volcano Expedition From Tabanan" at bounding box center [566, 567] width 308 height 27
type input "Helicopter Tour"
click at [431, 605] on textarea "55 min, Shared Helicopter Tour, Volcanoes And Rice fields" at bounding box center [575, 612] width 326 height 45
drag, startPoint x: 437, startPoint y: 607, endPoint x: 380, endPoint y: 610, distance: 57.1
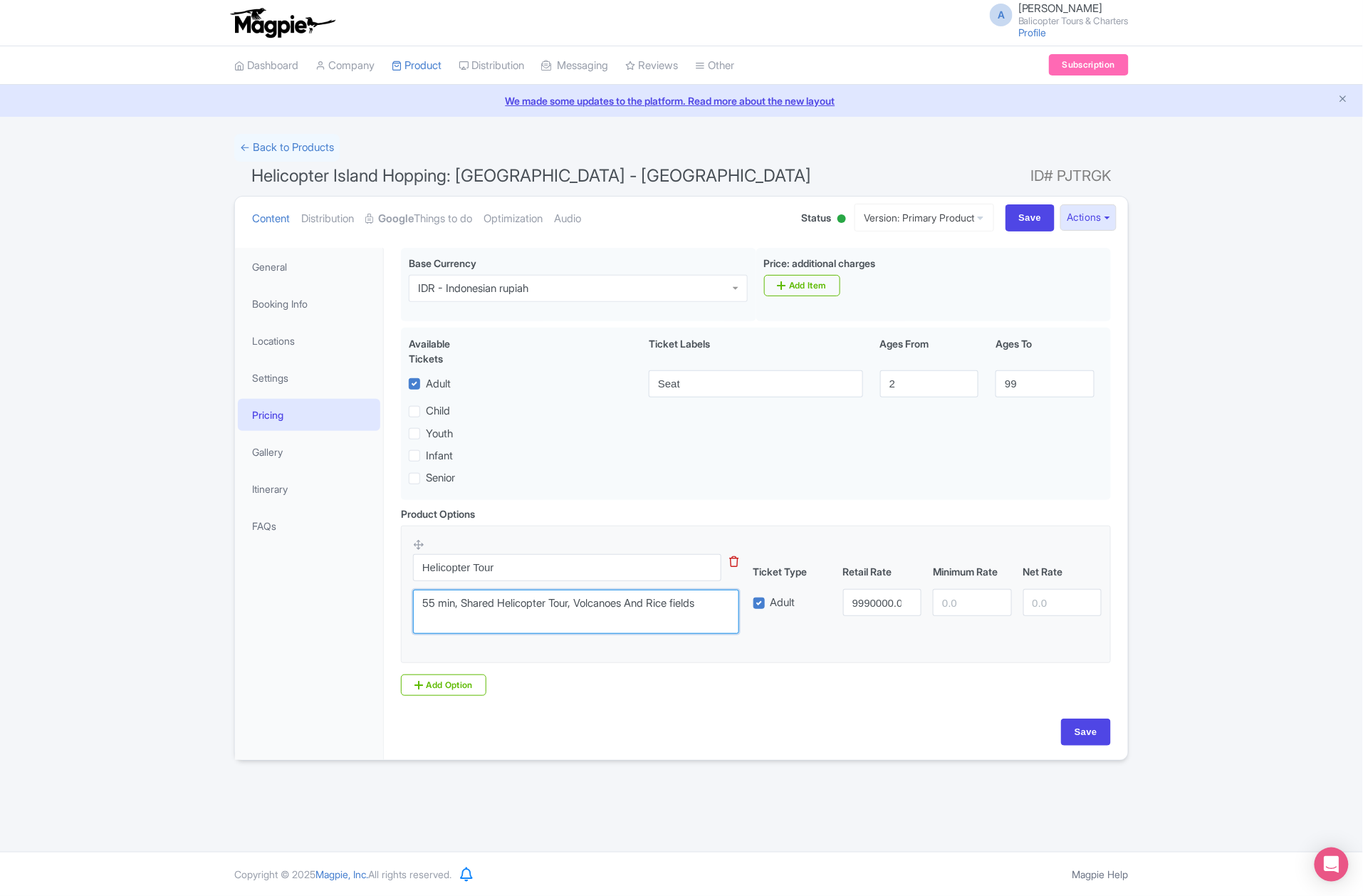
click at [380, 610] on div "General Booking Info Locations Settings Pricing Gallery Itinerary FAQs Pre-flig…" at bounding box center [682, 499] width 893 height 521
drag, startPoint x: 576, startPoint y: 604, endPoint x: 807, endPoint y: 650, distance: 235.5
click at [807, 650] on fieldset "Helicopter Tour This tip has not data. Code: tip_option_name 55 min, Shared Hel…" at bounding box center [756, 594] width 710 height 138
type textarea "10 min, Shared Helicopter Tour"
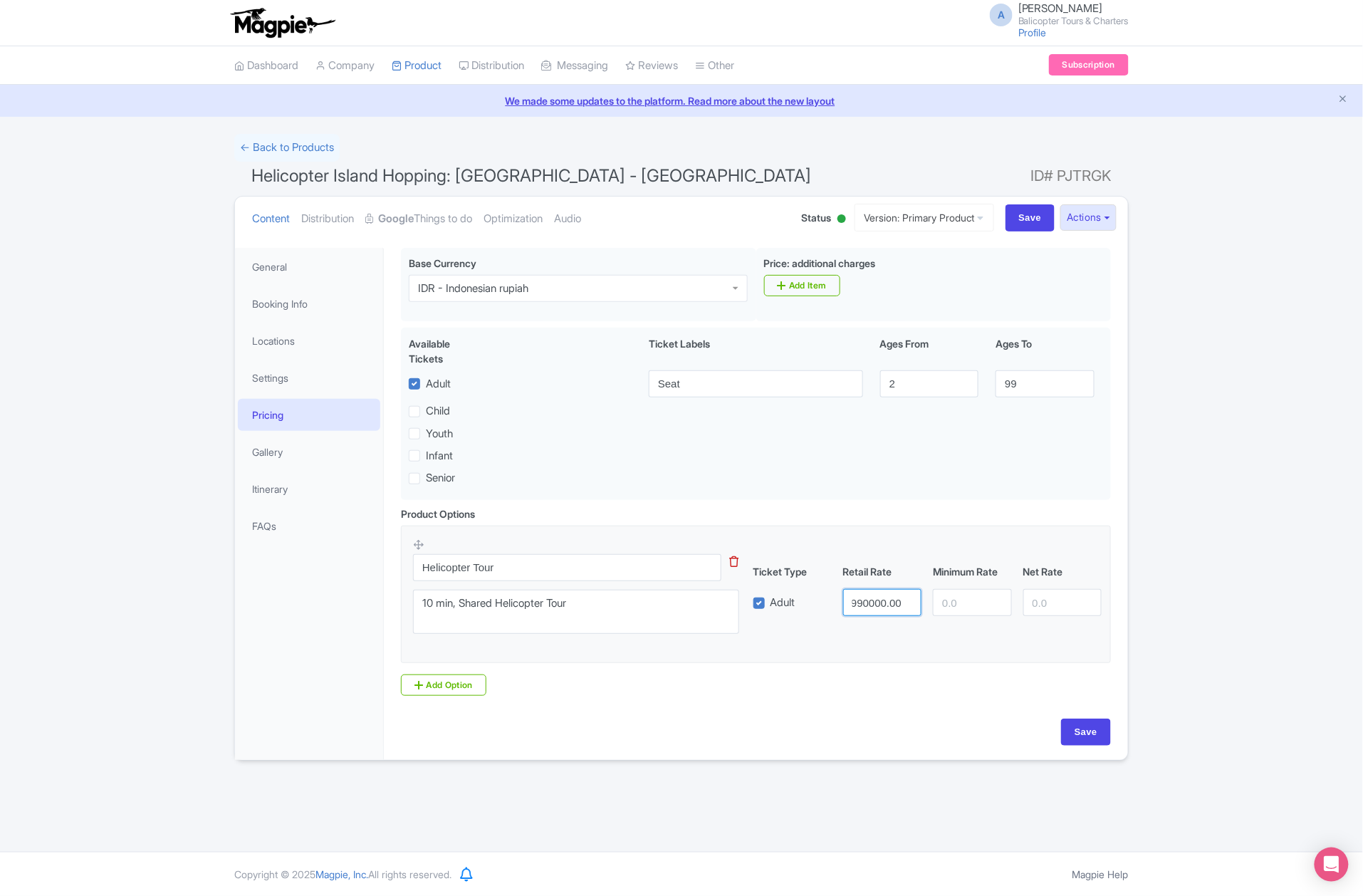
drag, startPoint x: 850, startPoint y: 609, endPoint x: 1090, endPoint y: 611, distance: 240.0
click at [1090, 611] on div "Adult 9990000.00" at bounding box center [927, 602] width 360 height 27
type input "1990000"
click at [964, 607] on input "number" at bounding box center [972, 602] width 79 height 27
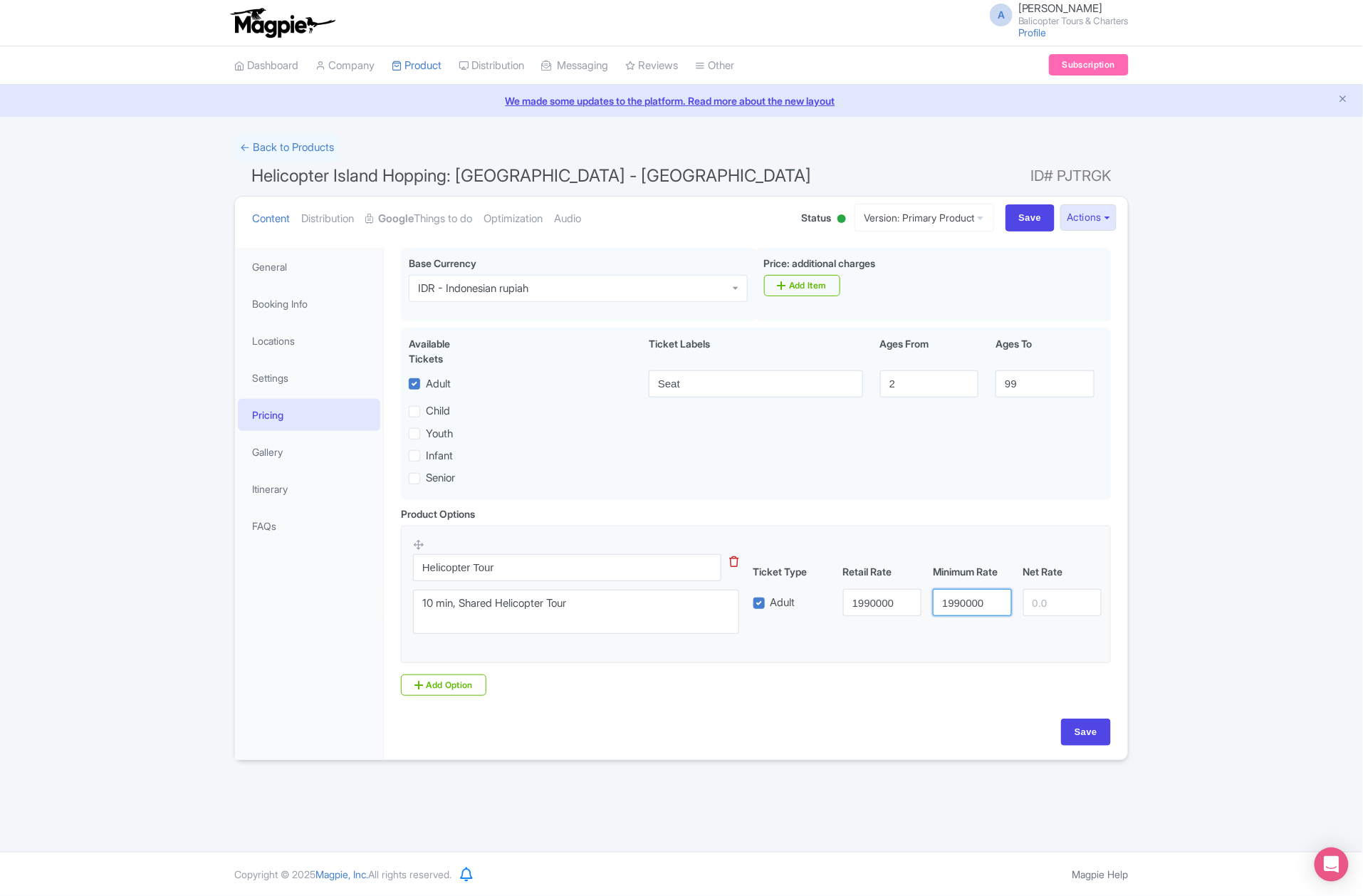
type input "1990000"
click at [1035, 608] on input "number" at bounding box center [1063, 602] width 79 height 27
type input "1990000"
click at [1087, 729] on input "Save" at bounding box center [1086, 732] width 50 height 27
type input "Saving..."
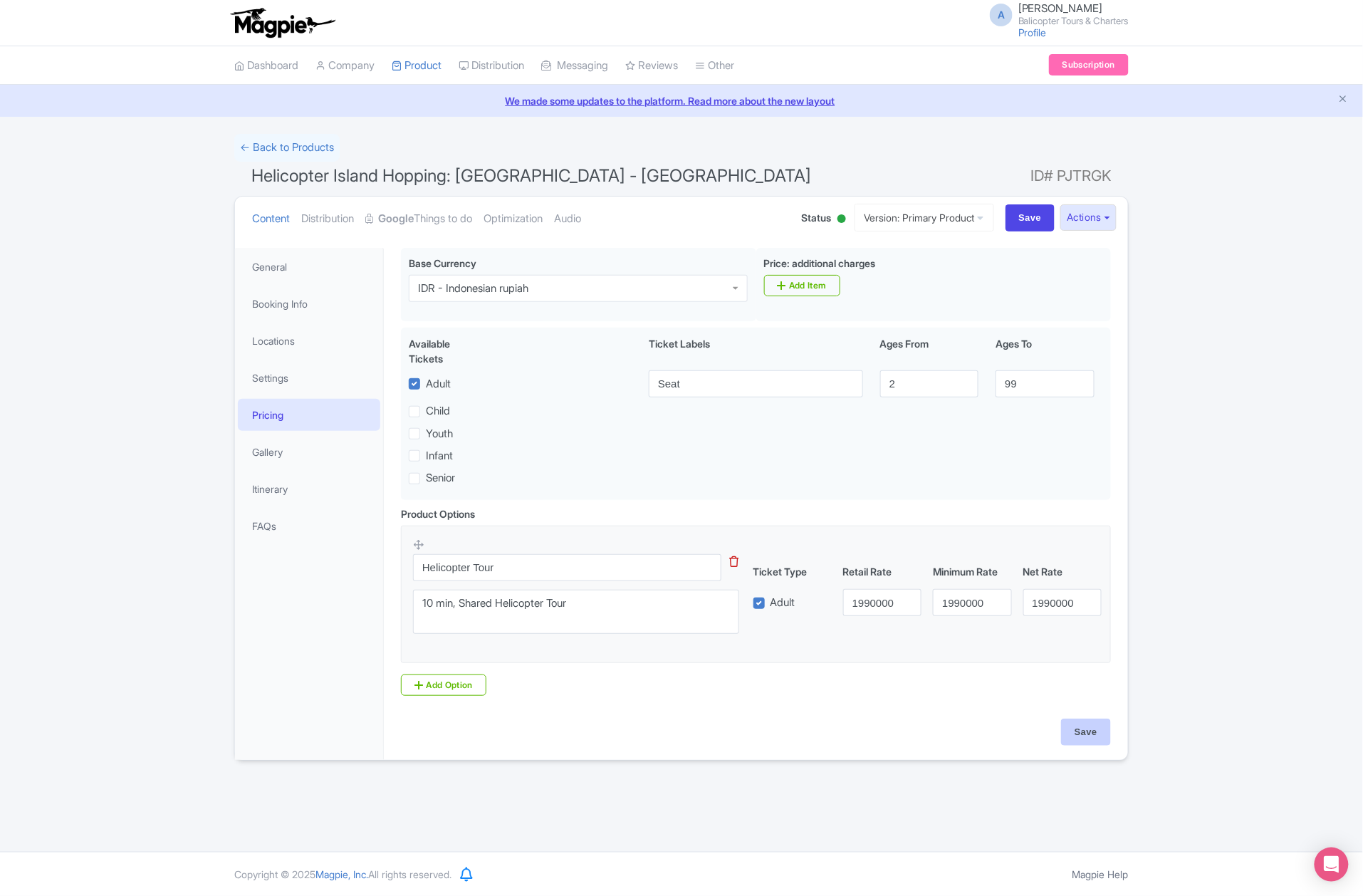
type input "Saving..."
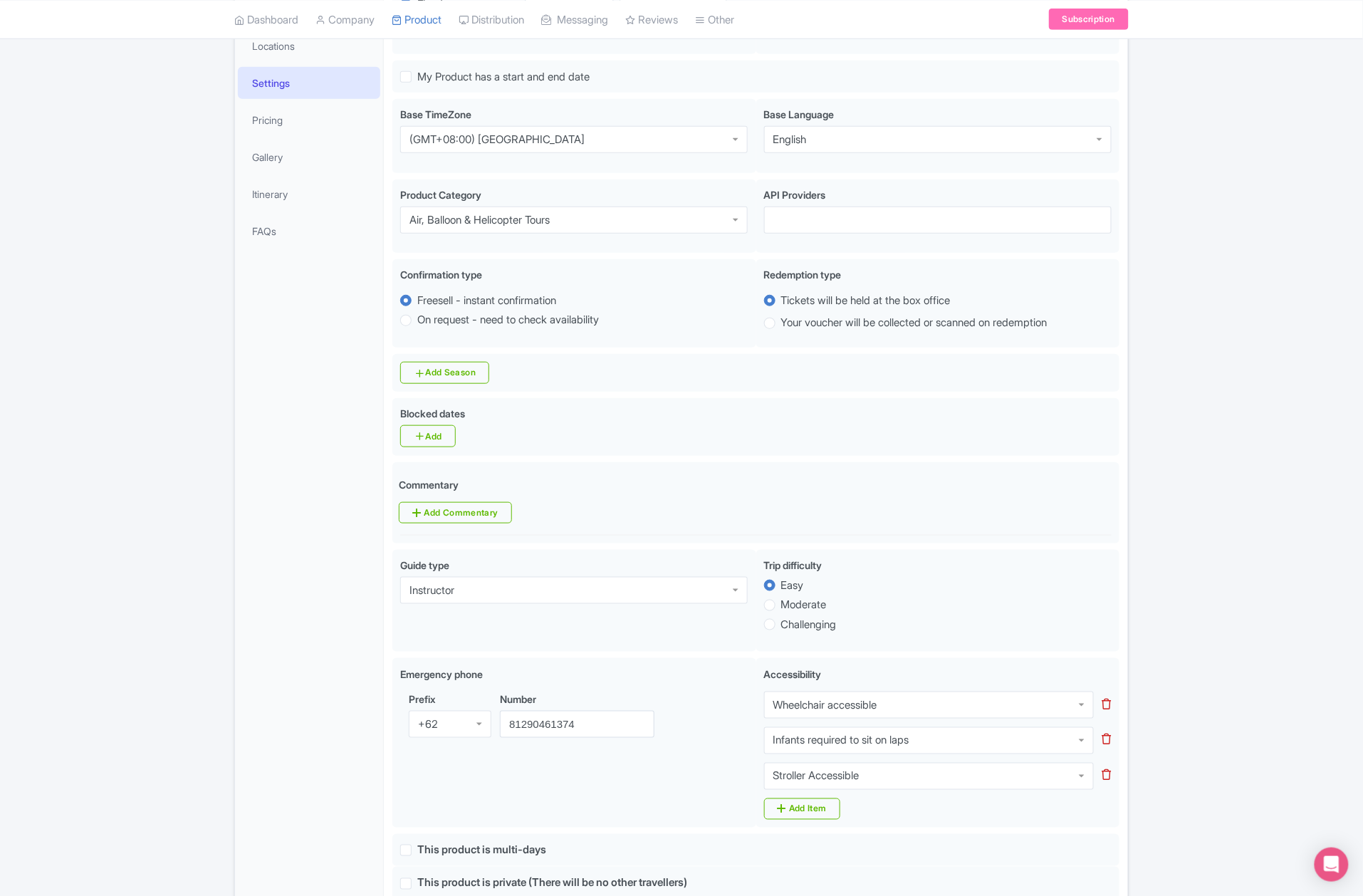
scroll to position [248, 0]
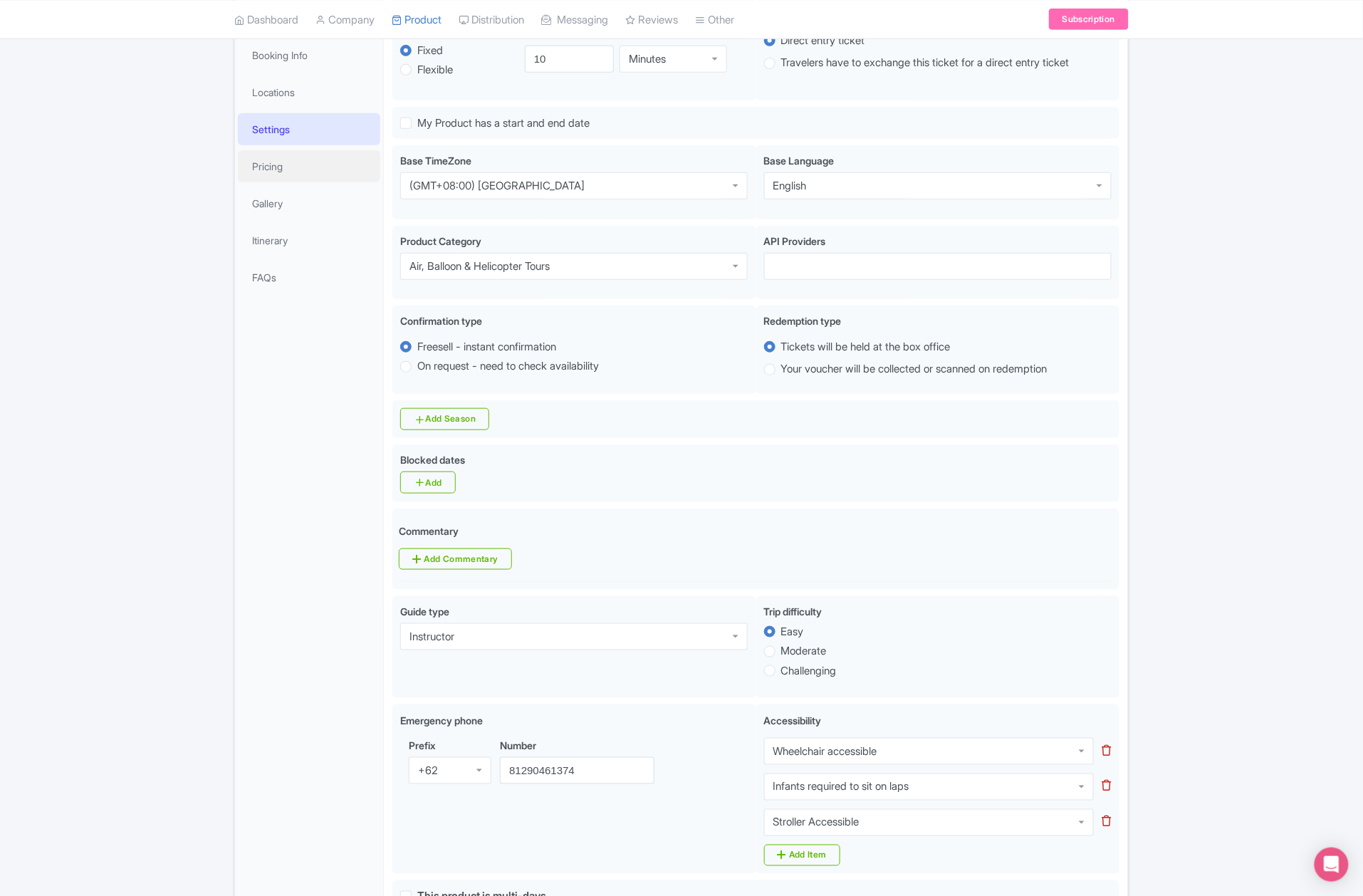
drag, startPoint x: 288, startPoint y: 163, endPoint x: 294, endPoint y: 174, distance: 12.5
click at [288, 163] on link "Pricing" at bounding box center [308, 166] width 142 height 32
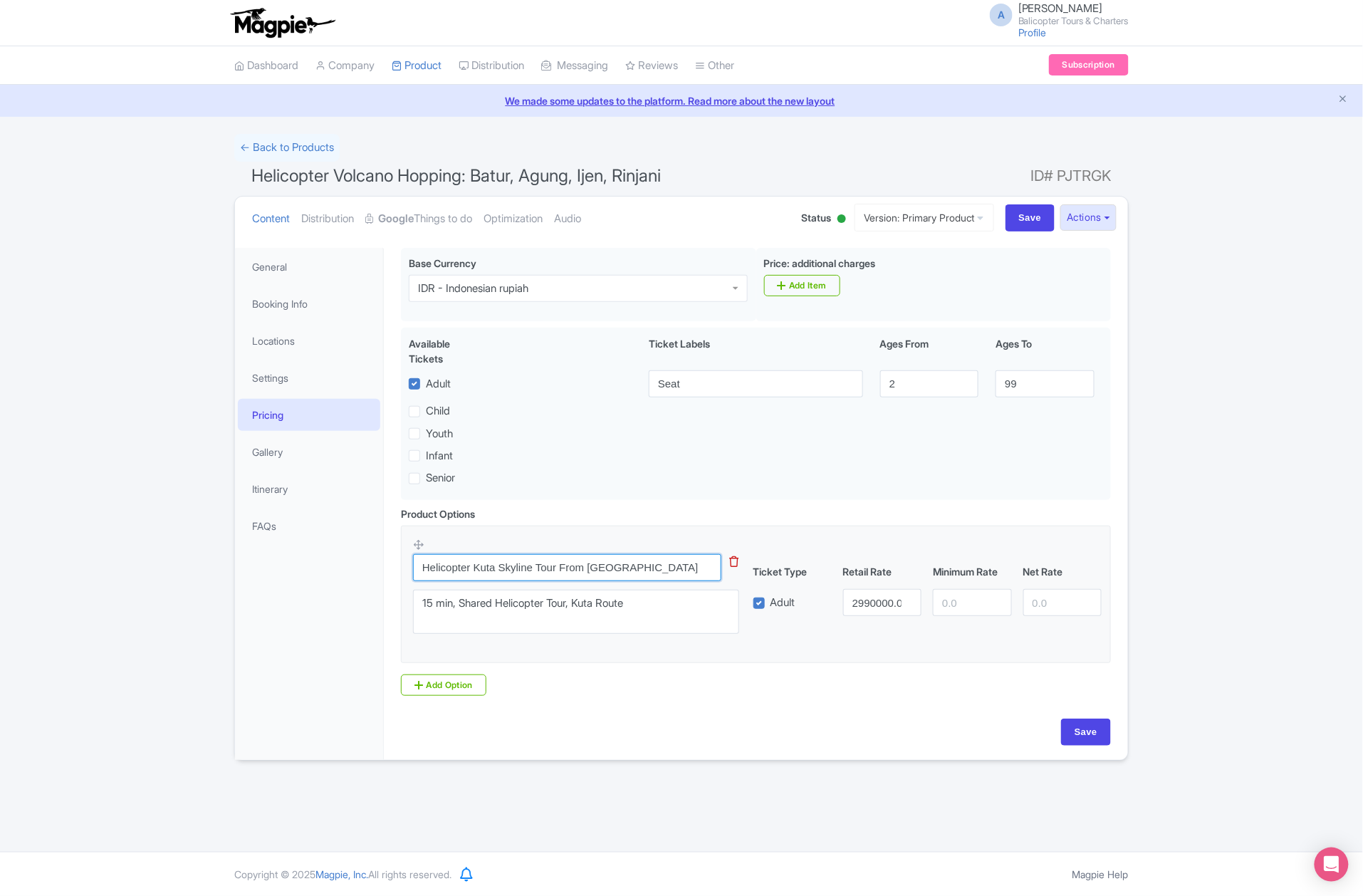
drag, startPoint x: 651, startPoint y: 574, endPoint x: 472, endPoint y: 571, distance: 179.0
click at [472, 571] on input "Helicopter Kuta Skyline Tour From Tabanan" at bounding box center [566, 567] width 308 height 27
type input "Helicopter Tour"
drag, startPoint x: 437, startPoint y: 602, endPoint x: 378, endPoint y: 606, distance: 59.1
click at [380, 606] on div "General Booking Info Locations Settings Pricing Gallery Itinerary FAQs Pre-flig…" at bounding box center [682, 499] width 893 height 521
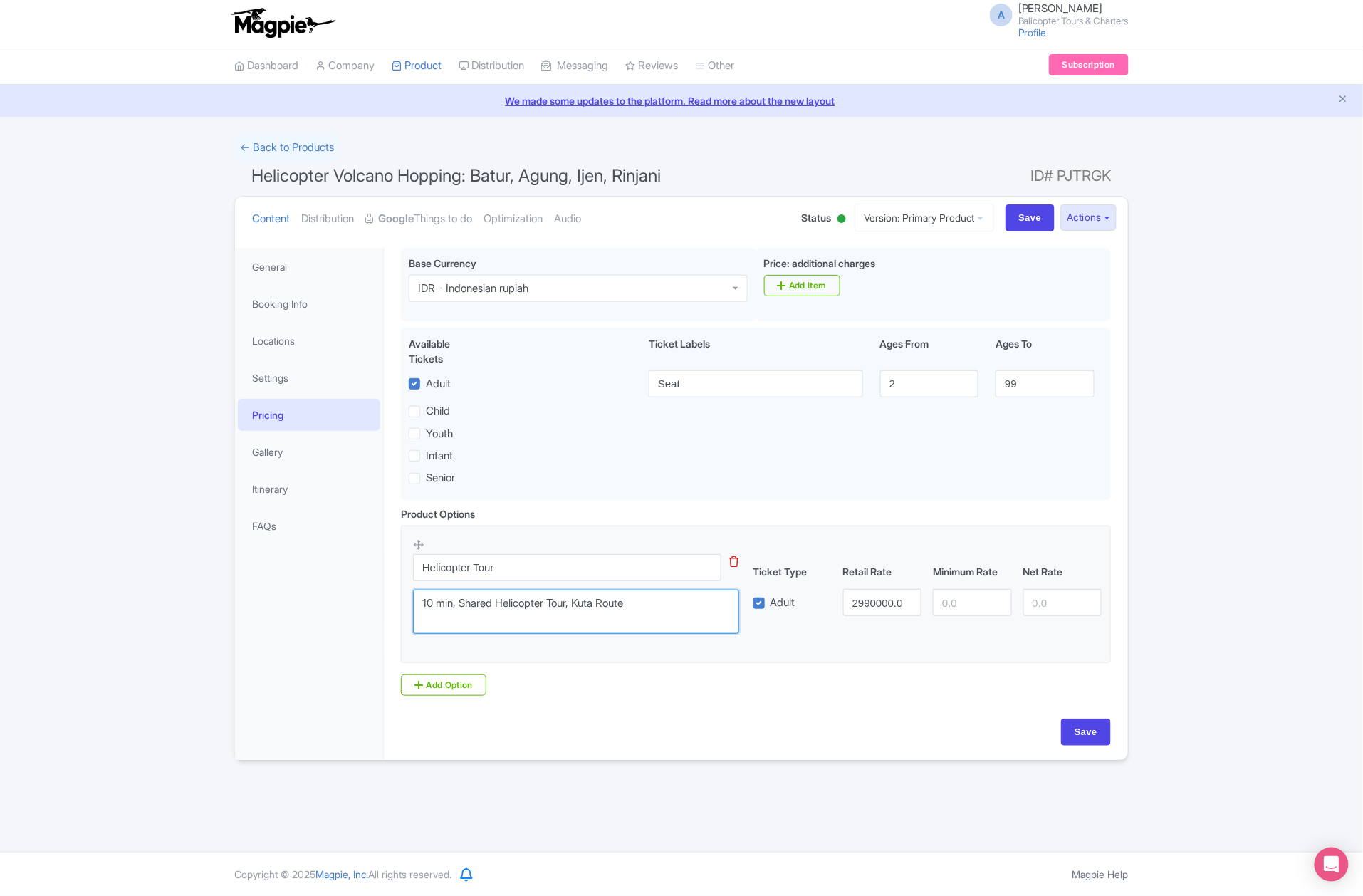
drag, startPoint x: 577, startPoint y: 609, endPoint x: 779, endPoint y: 613, distance: 202.0
click at [779, 613] on div "Helicopter Tour This tip has not data. Code: tip_option_name 15 min, Shared Hel…" at bounding box center [756, 590] width 686 height 105
type textarea "10 min, Shared Helicopter Tour"
drag, startPoint x: 852, startPoint y: 607, endPoint x: 1061, endPoint y: 627, distance: 210.0
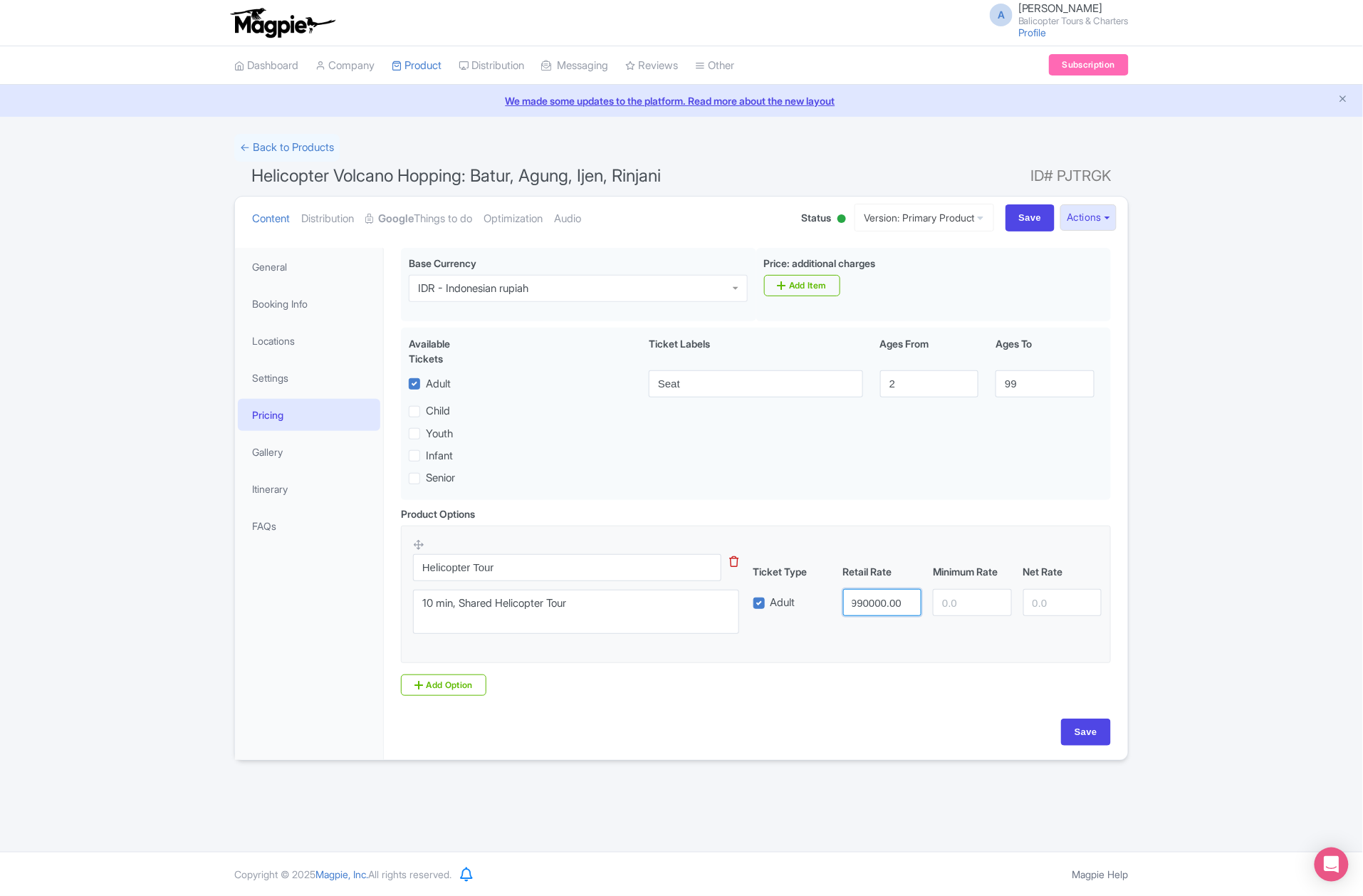
click at [1061, 627] on div "Helicopter Tour This tip has not data. Code: tip_option_name 15 min, Shared Hel…" at bounding box center [756, 590] width 686 height 105
type input "1990000"
click at [957, 608] on input "number" at bounding box center [972, 602] width 79 height 27
type input "1990000"
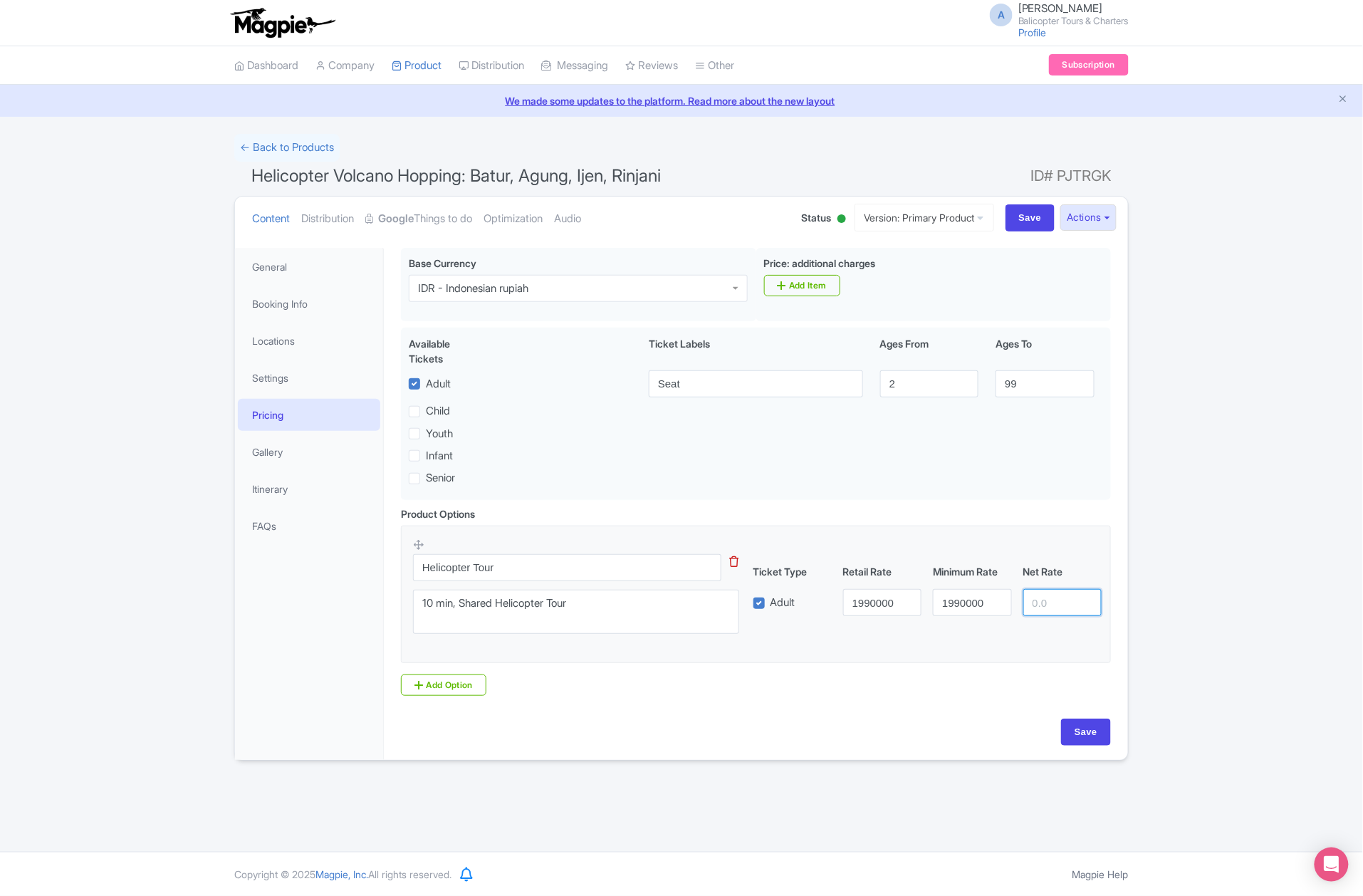
click at [1034, 607] on input "number" at bounding box center [1063, 602] width 79 height 27
type input "1990000"
click at [1090, 733] on input "Save" at bounding box center [1086, 732] width 50 height 27
type input "Saving..."
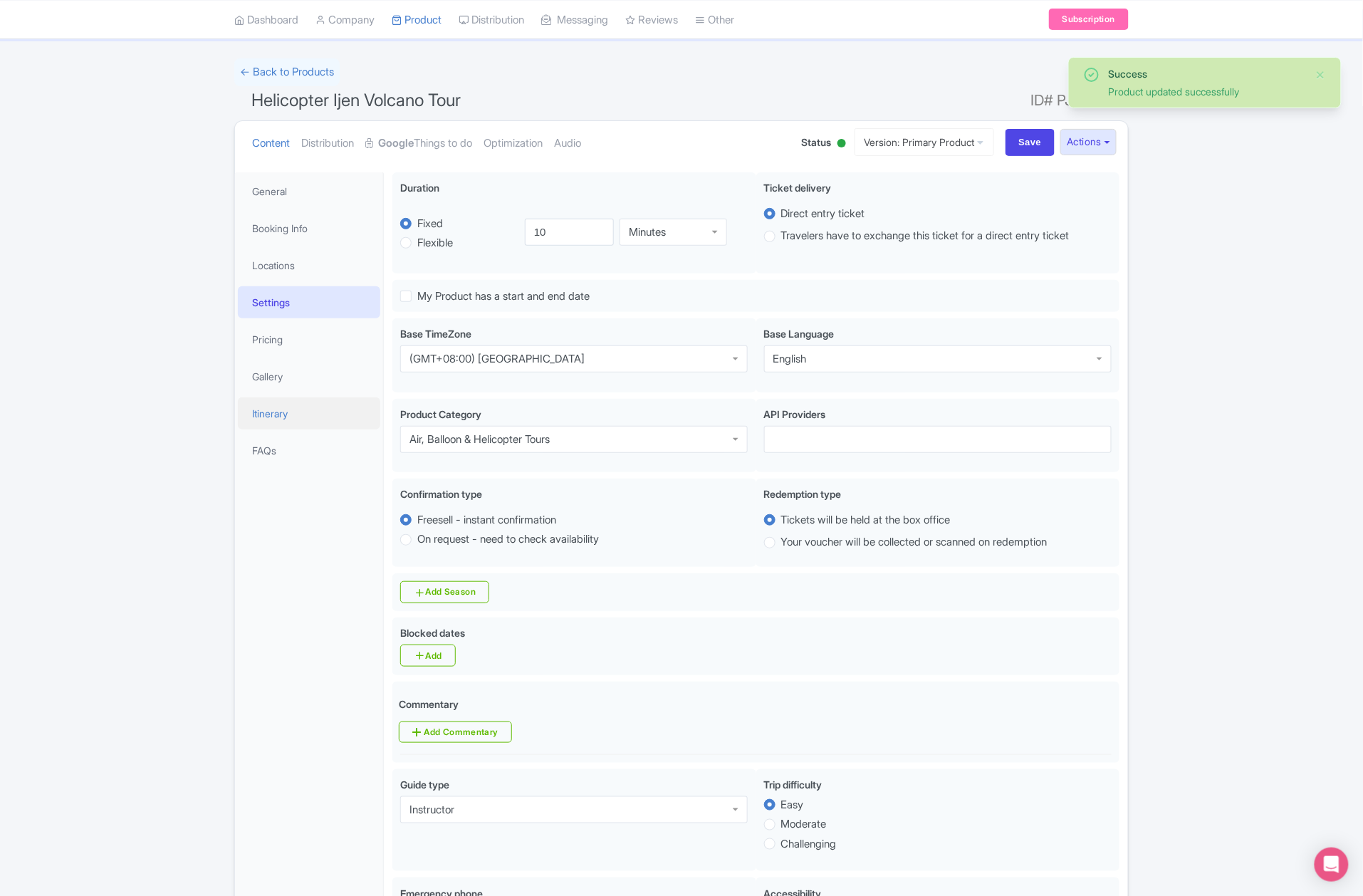
scroll to position [58, 0]
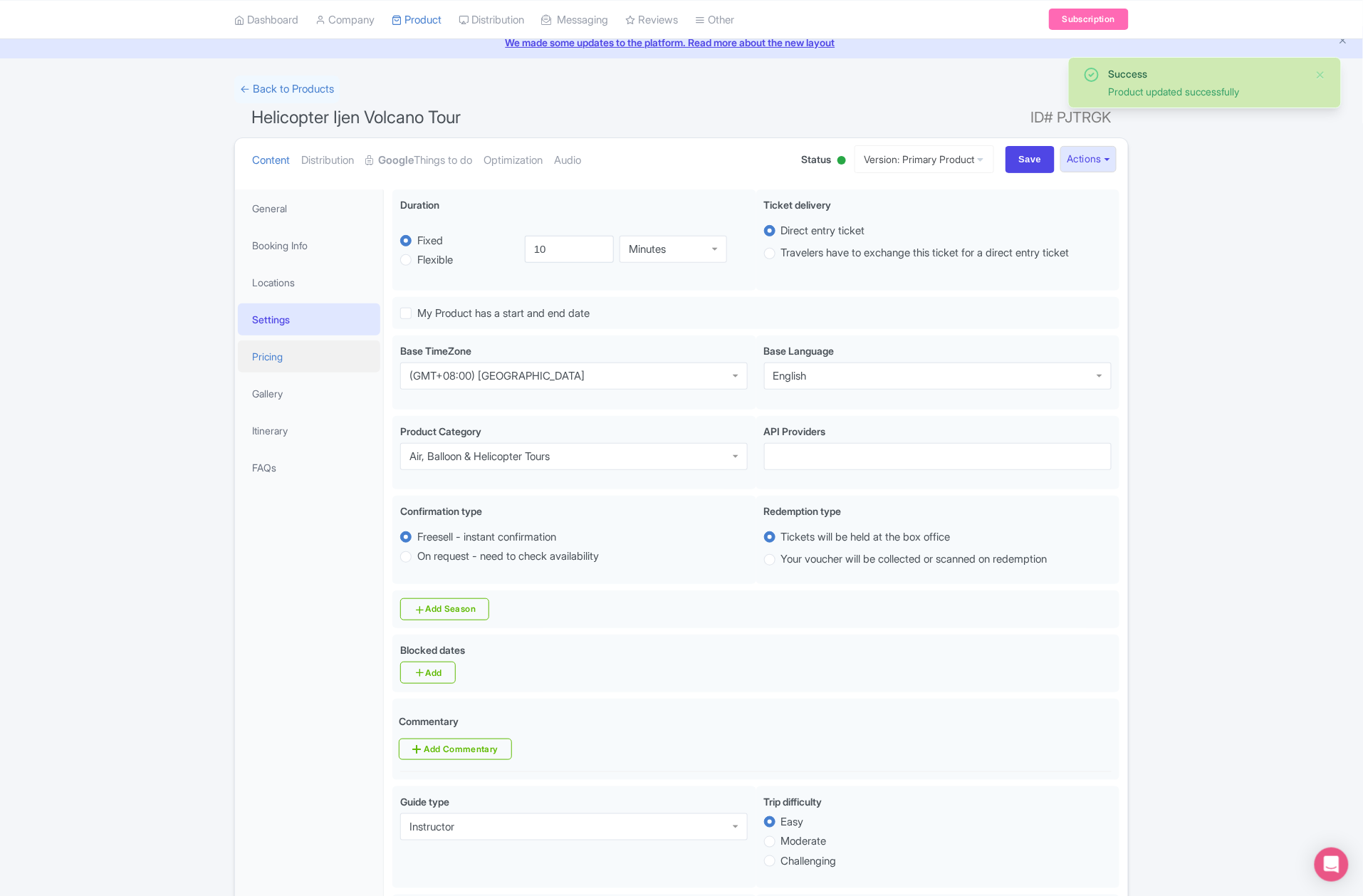
click at [291, 364] on link "Pricing" at bounding box center [308, 356] width 142 height 32
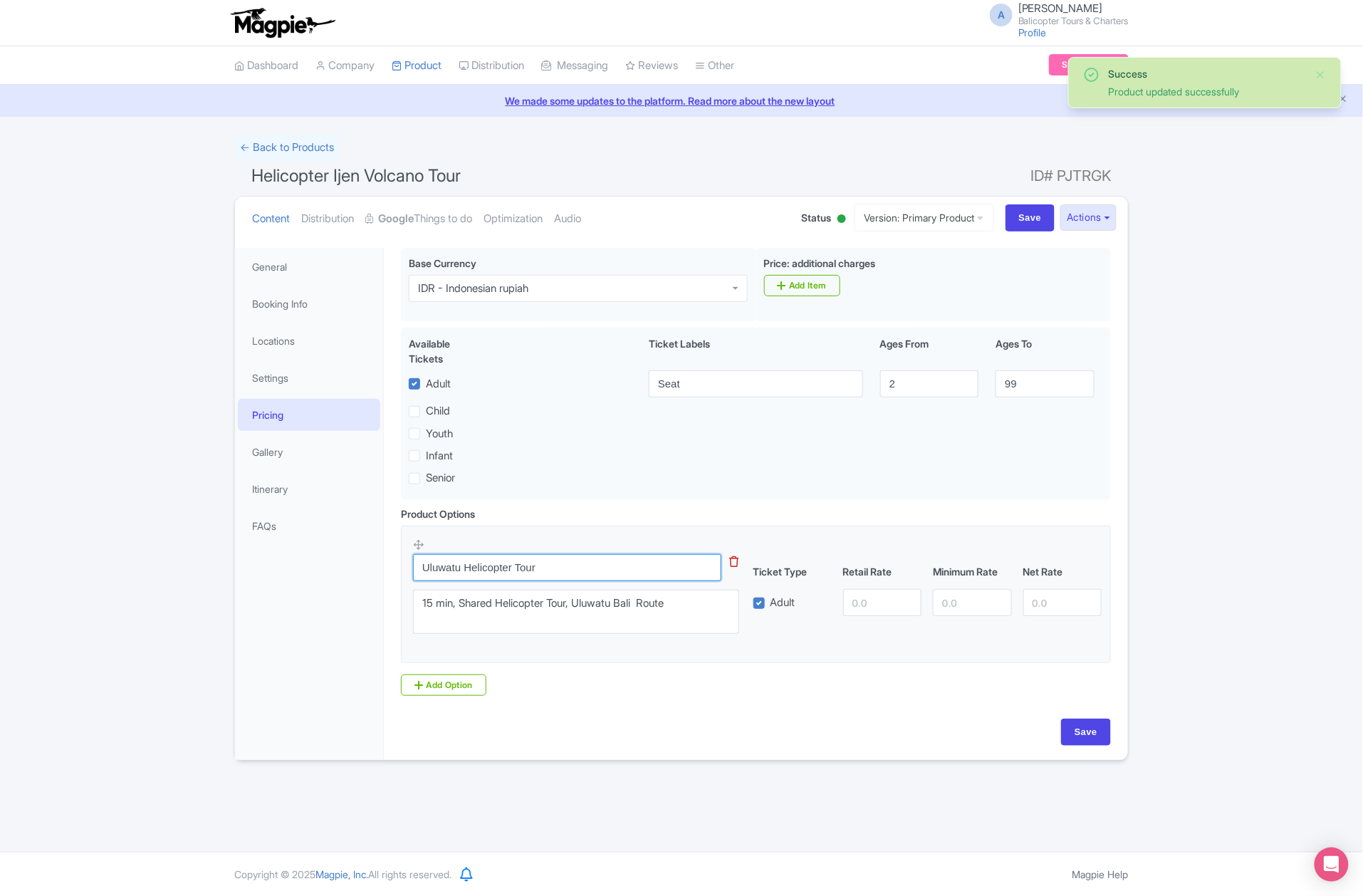
drag, startPoint x: 463, startPoint y: 567, endPoint x: 307, endPoint y: 595, distance: 158.5
click at [308, 594] on div "General Booking Info Locations Settings Pricing Gallery Itinerary FAQs Pre-flig…" at bounding box center [682, 499] width 893 height 521
type input "Helicopter Tour"
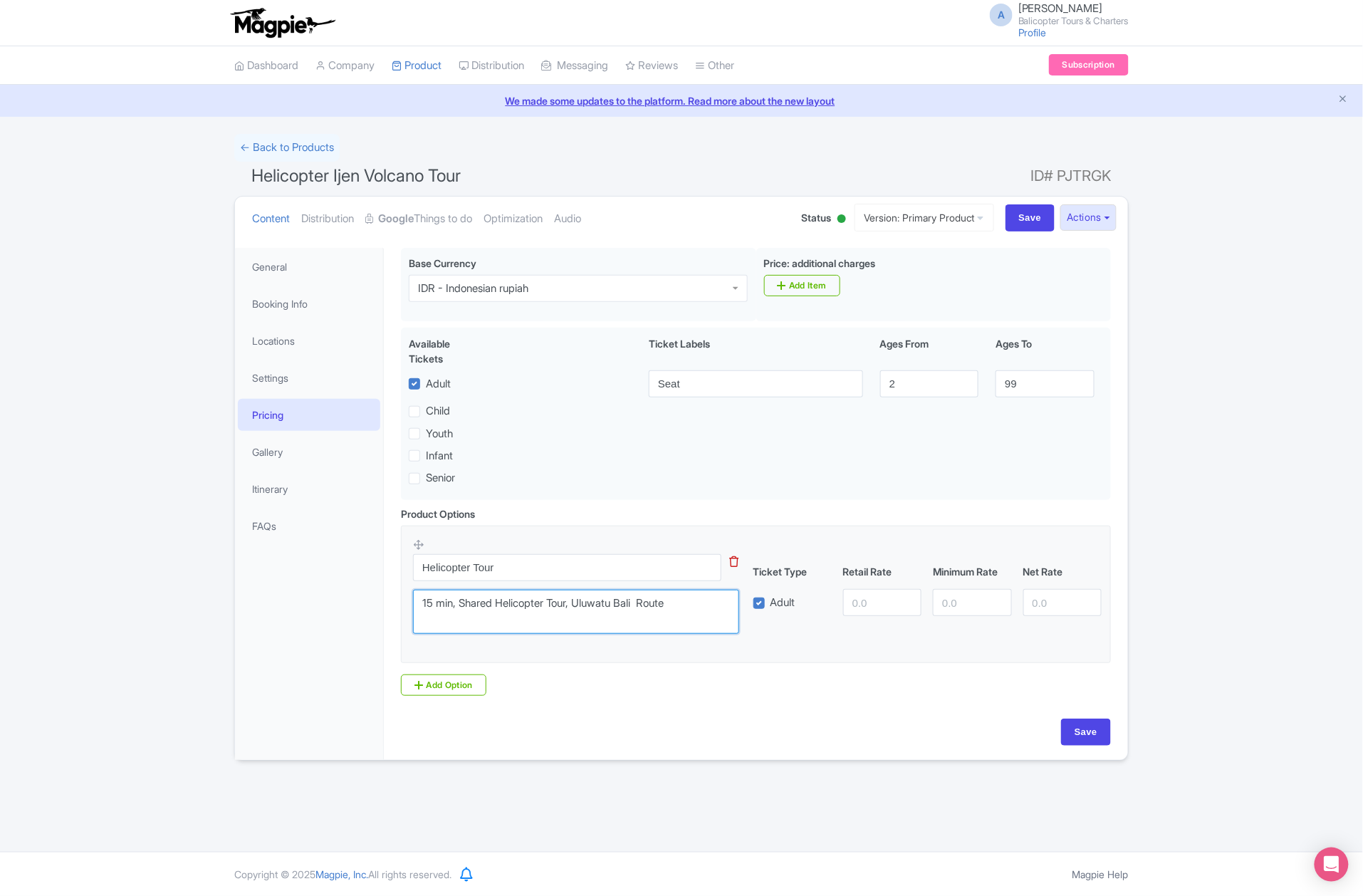
drag, startPoint x: 434, startPoint y: 607, endPoint x: 394, endPoint y: 613, distance: 40.4
click at [394, 613] on div "Product Options i Helicopter Tour This tip has not data. Code: tip_option_name …" at bounding box center [756, 601] width 727 height 189
drag, startPoint x: 576, startPoint y: 607, endPoint x: 778, endPoint y: 613, distance: 202.1
click at [778, 613] on div "Helicopter Tour This tip has not data. Code: tip_option_name 15 min, Shared Hel…" at bounding box center [756, 590] width 686 height 105
type textarea "10 min, Shared Helicopter Tour"
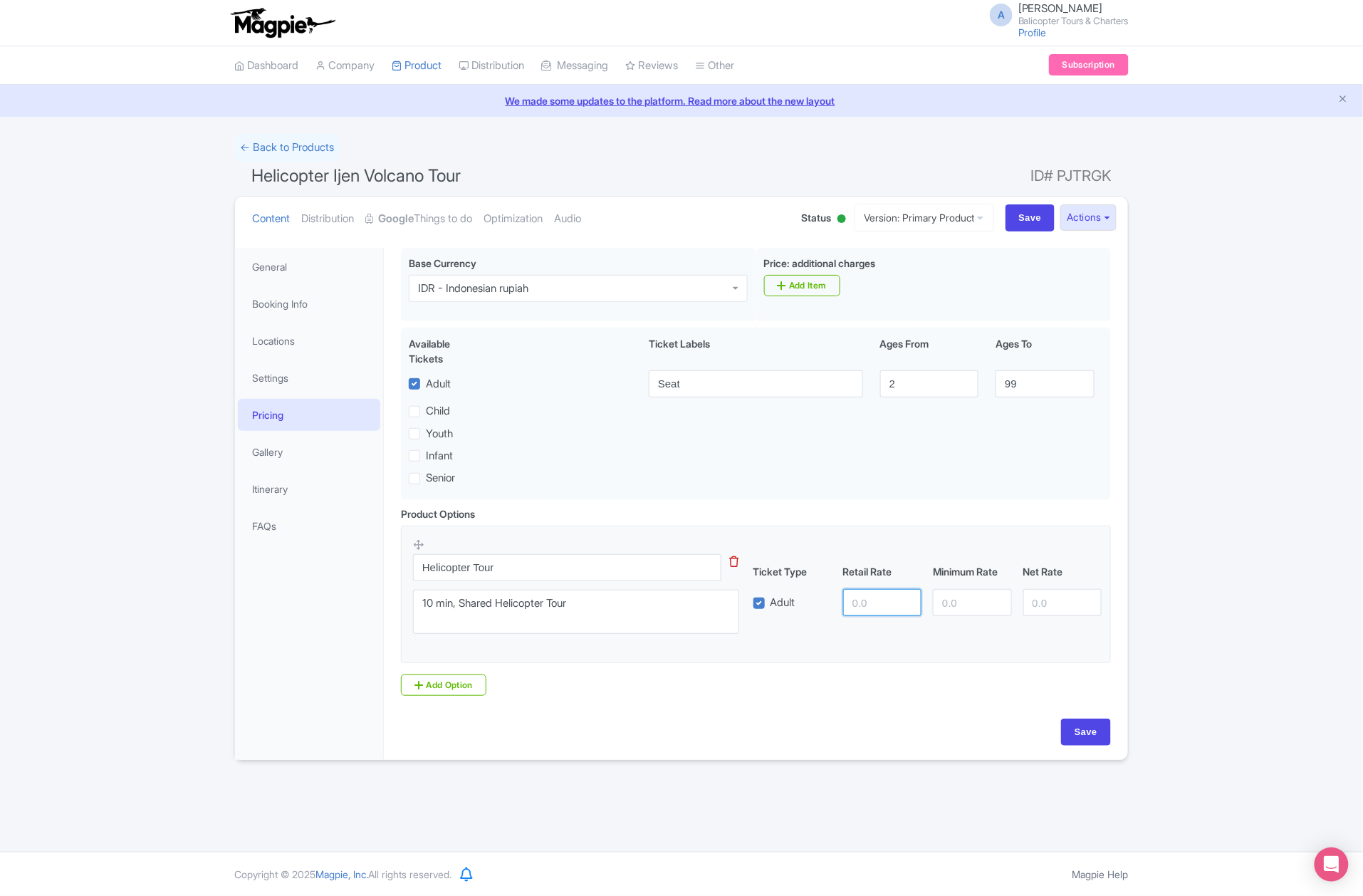
click at [870, 604] on input "number" at bounding box center [882, 602] width 79 height 27
type input "1990000"
click at [947, 607] on input "number" at bounding box center [972, 602] width 79 height 27
type input "1990000"
click at [1034, 609] on input "number" at bounding box center [1063, 602] width 79 height 27
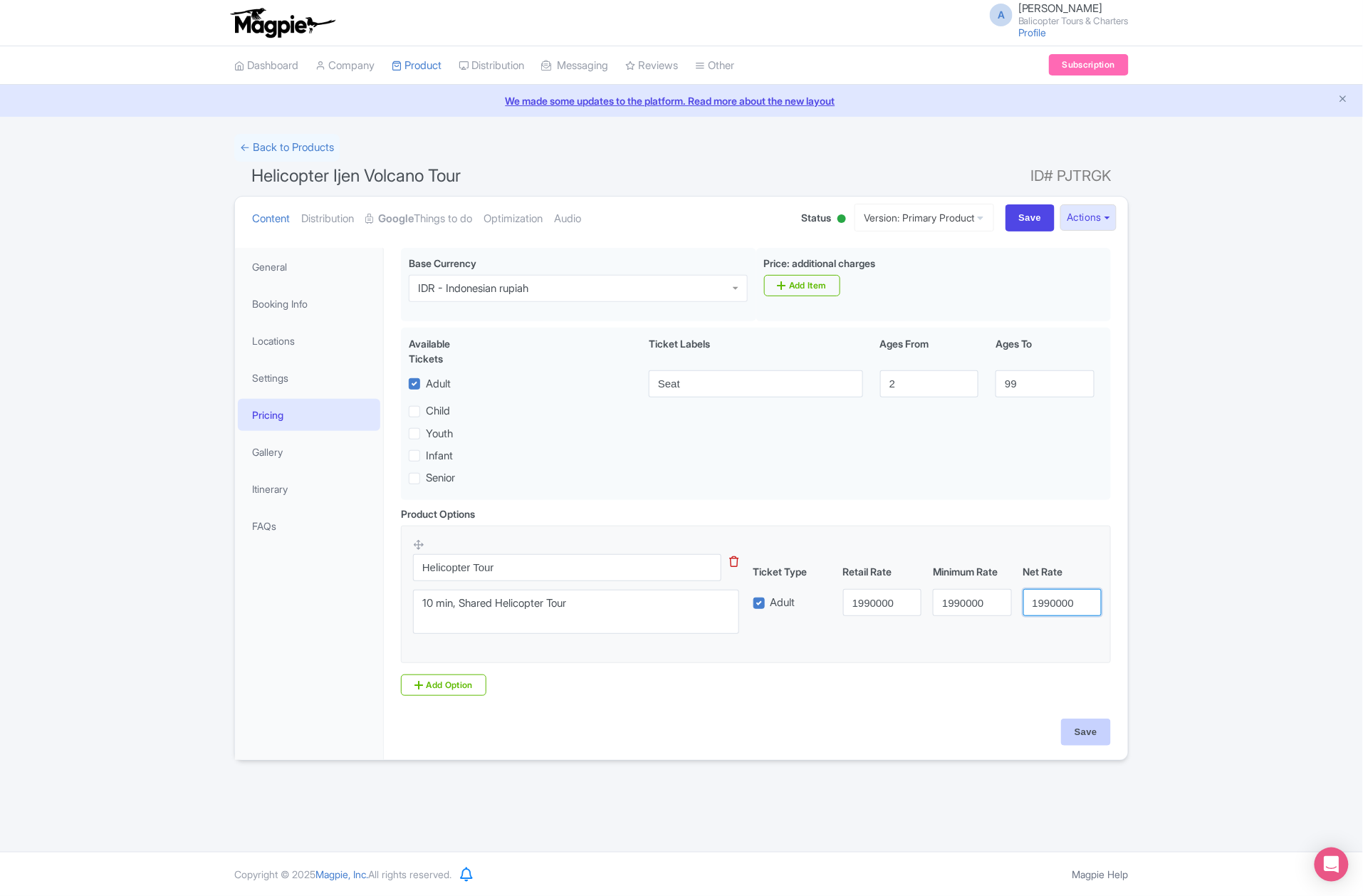
type input "1990000"
click at [1080, 746] on input "Save" at bounding box center [1086, 732] width 50 height 27
type input "Saving..."
click at [302, 342] on link "Locations" at bounding box center [308, 341] width 142 height 32
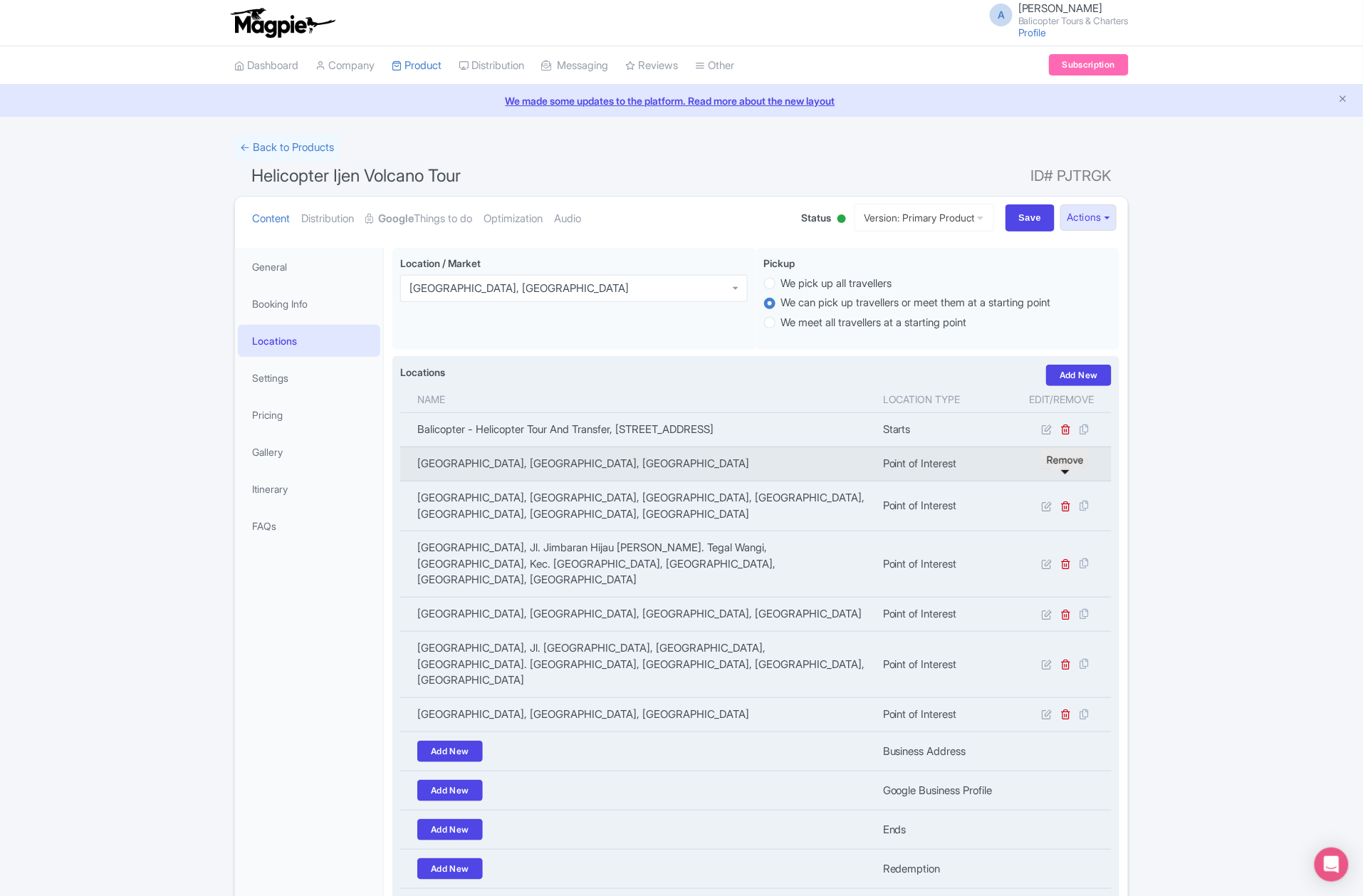
click at [1069, 469] on icon at bounding box center [1066, 464] width 11 height 11
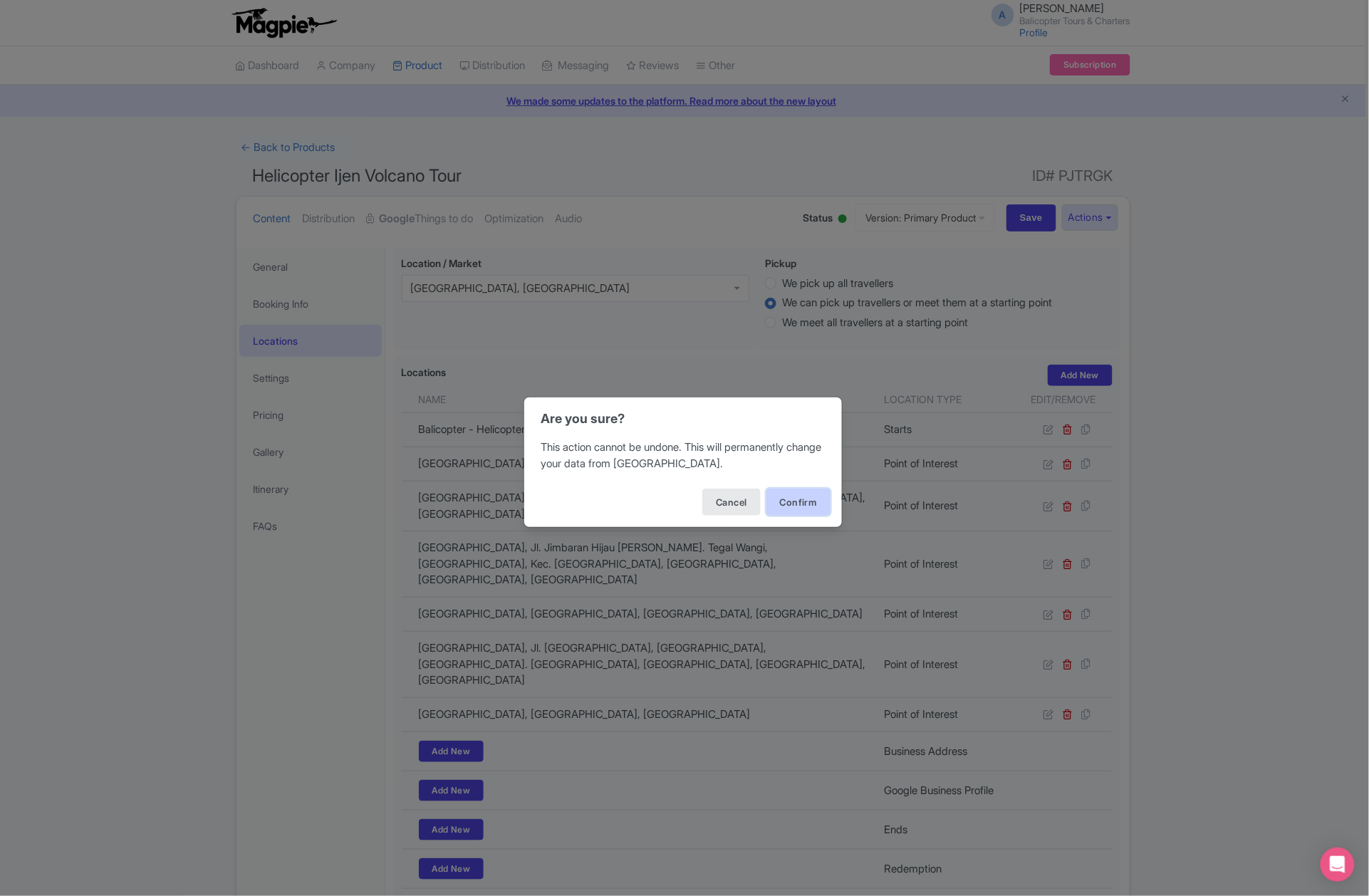
click at [807, 503] on button "Confirm" at bounding box center [799, 502] width 64 height 27
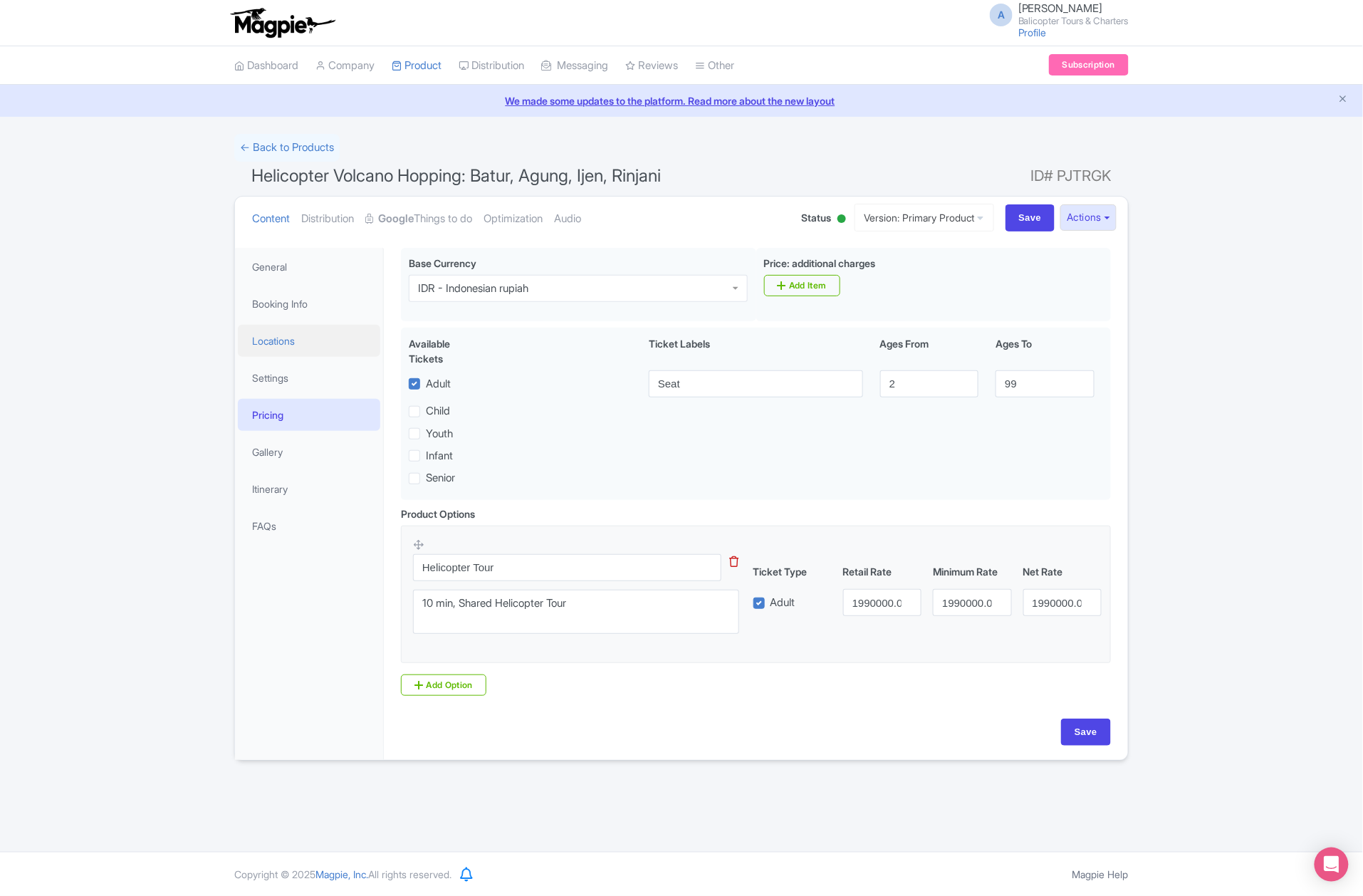
click at [283, 355] on link "Locations" at bounding box center [308, 341] width 142 height 32
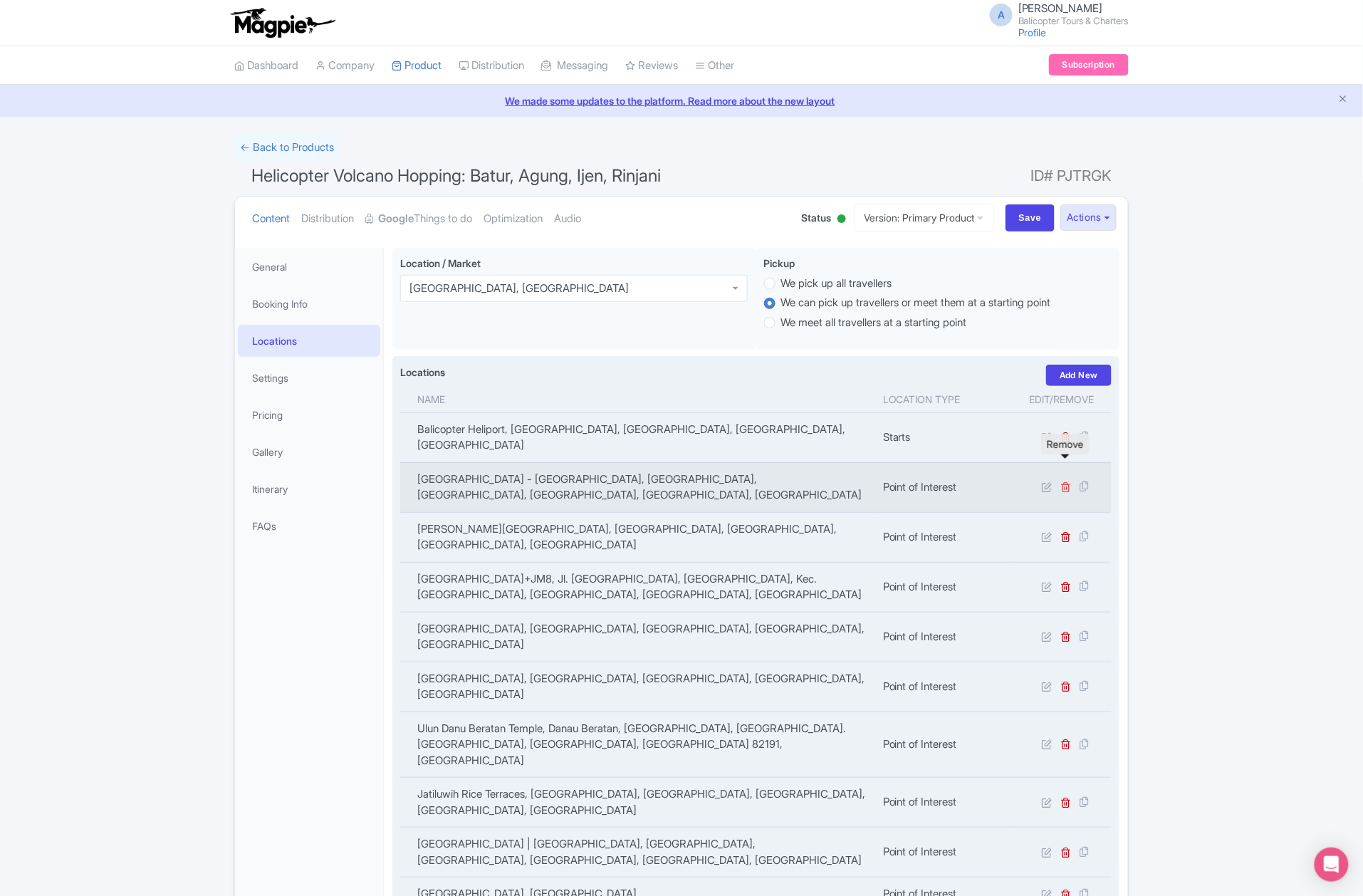
click at [1066, 481] on icon at bounding box center [1066, 487] width 11 height 11
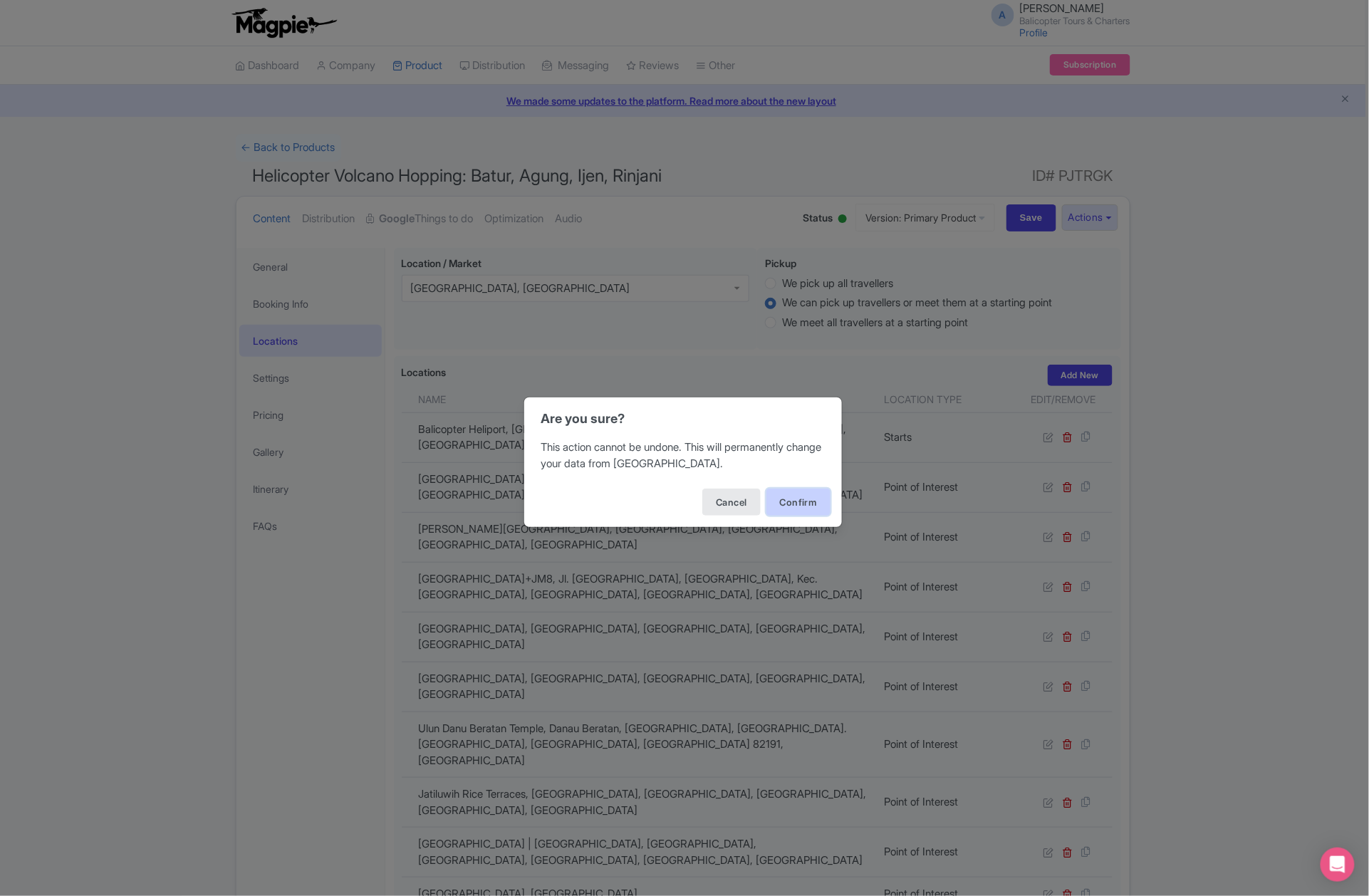
click at [796, 506] on button "Confirm" at bounding box center [799, 502] width 64 height 27
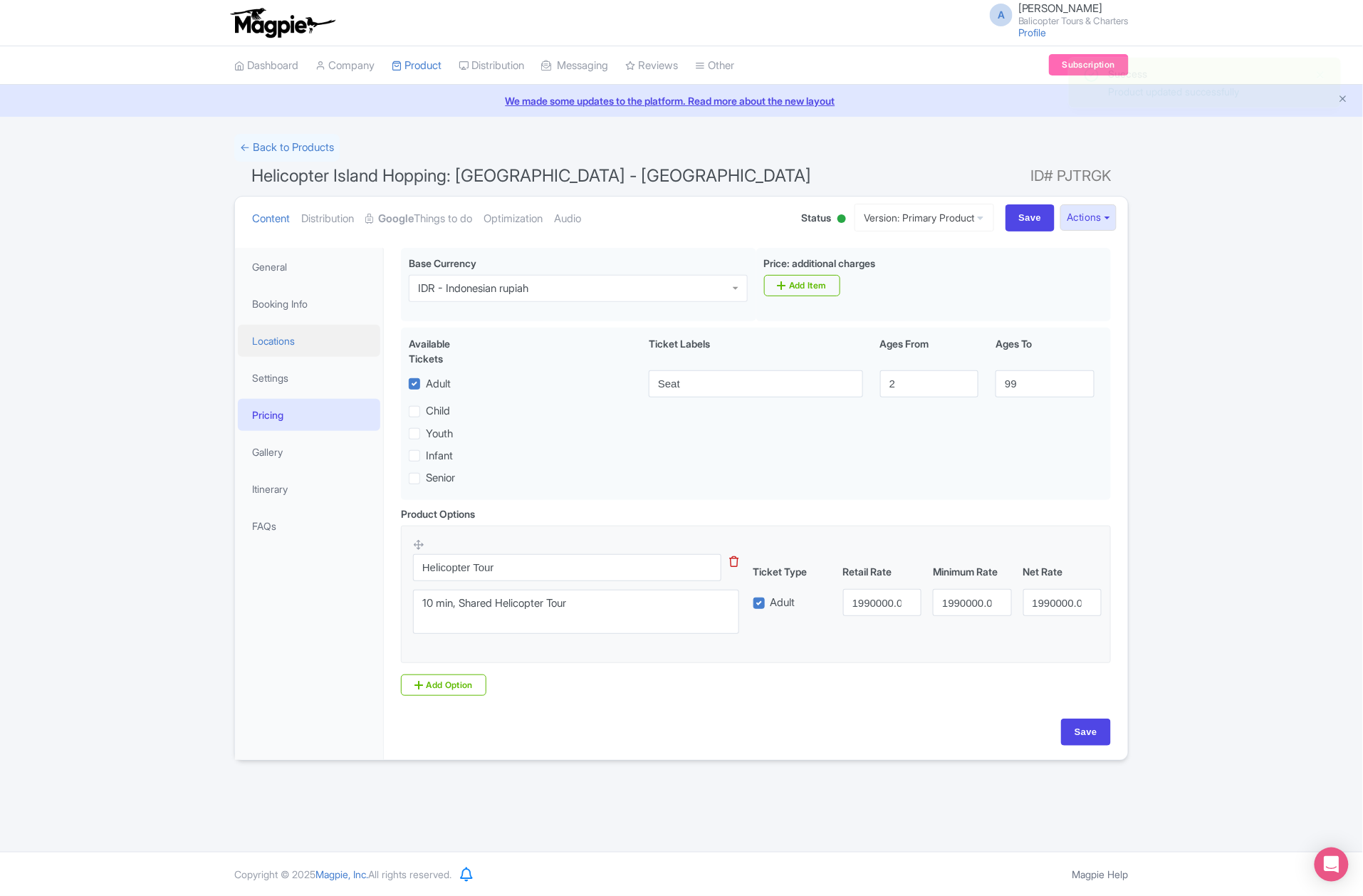
click at [297, 334] on link "Locations" at bounding box center [308, 341] width 142 height 32
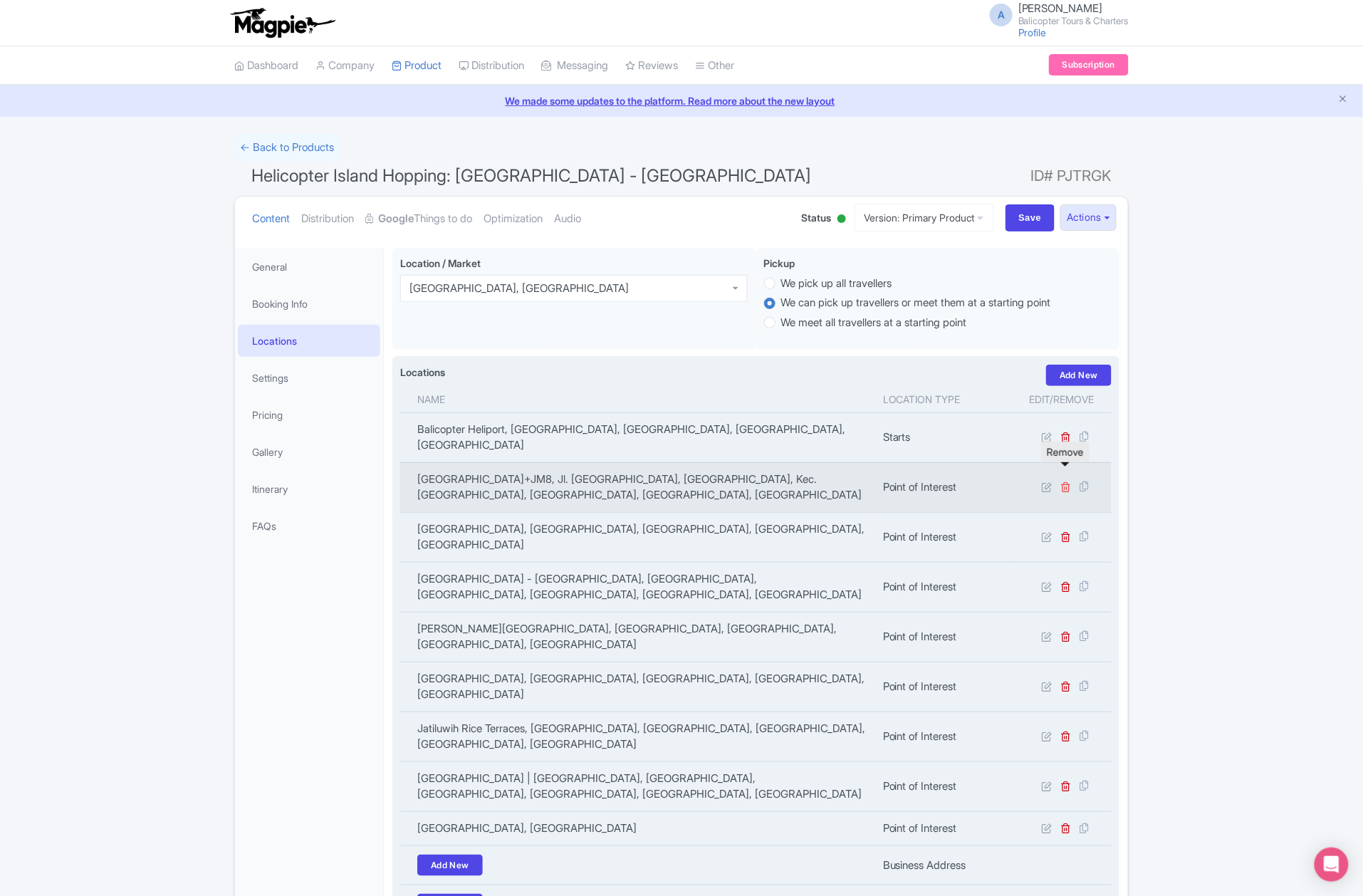
click at [1068, 481] on icon at bounding box center [1066, 487] width 11 height 11
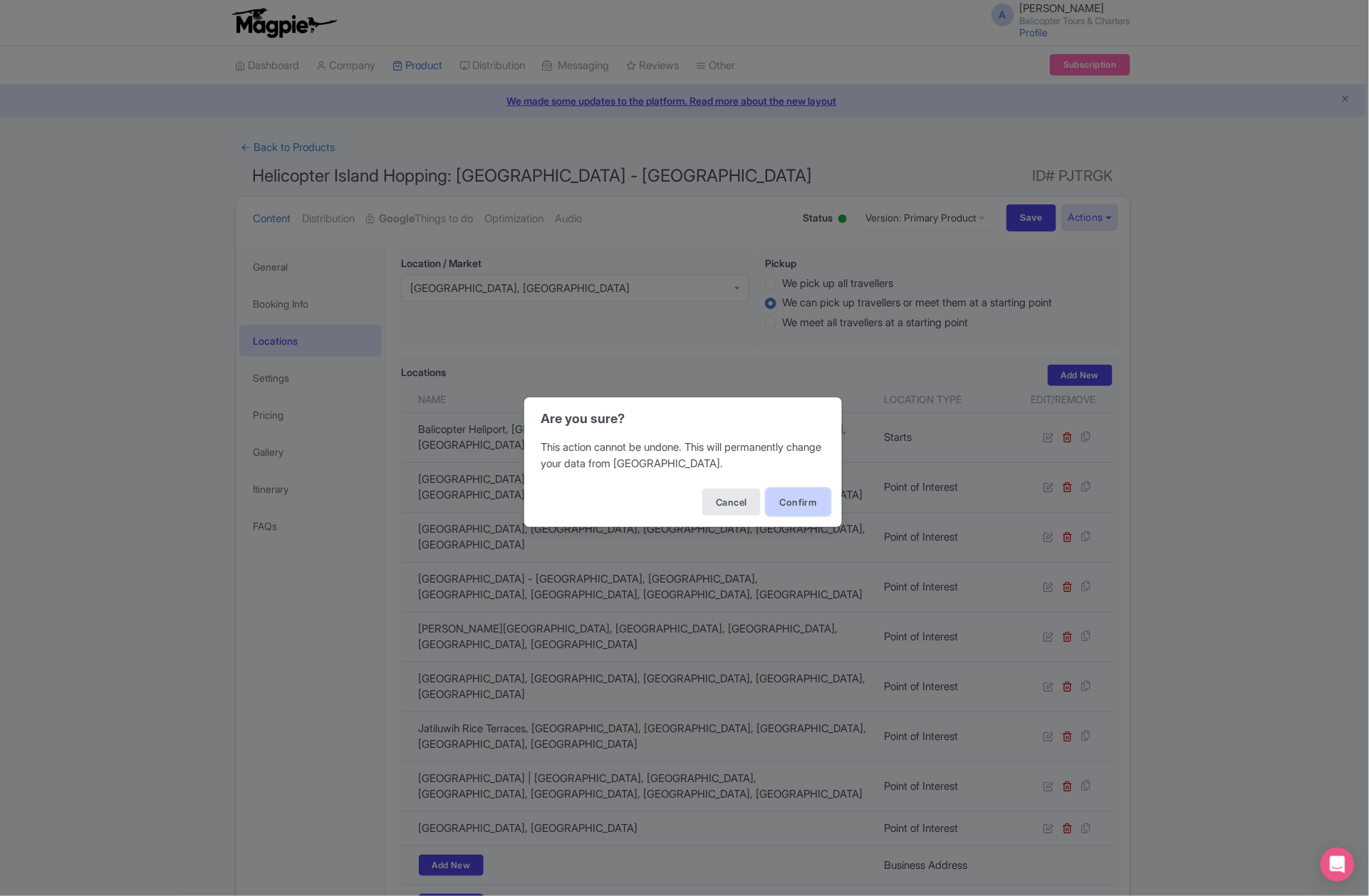
click at [813, 497] on button "Confirm" at bounding box center [799, 502] width 64 height 27
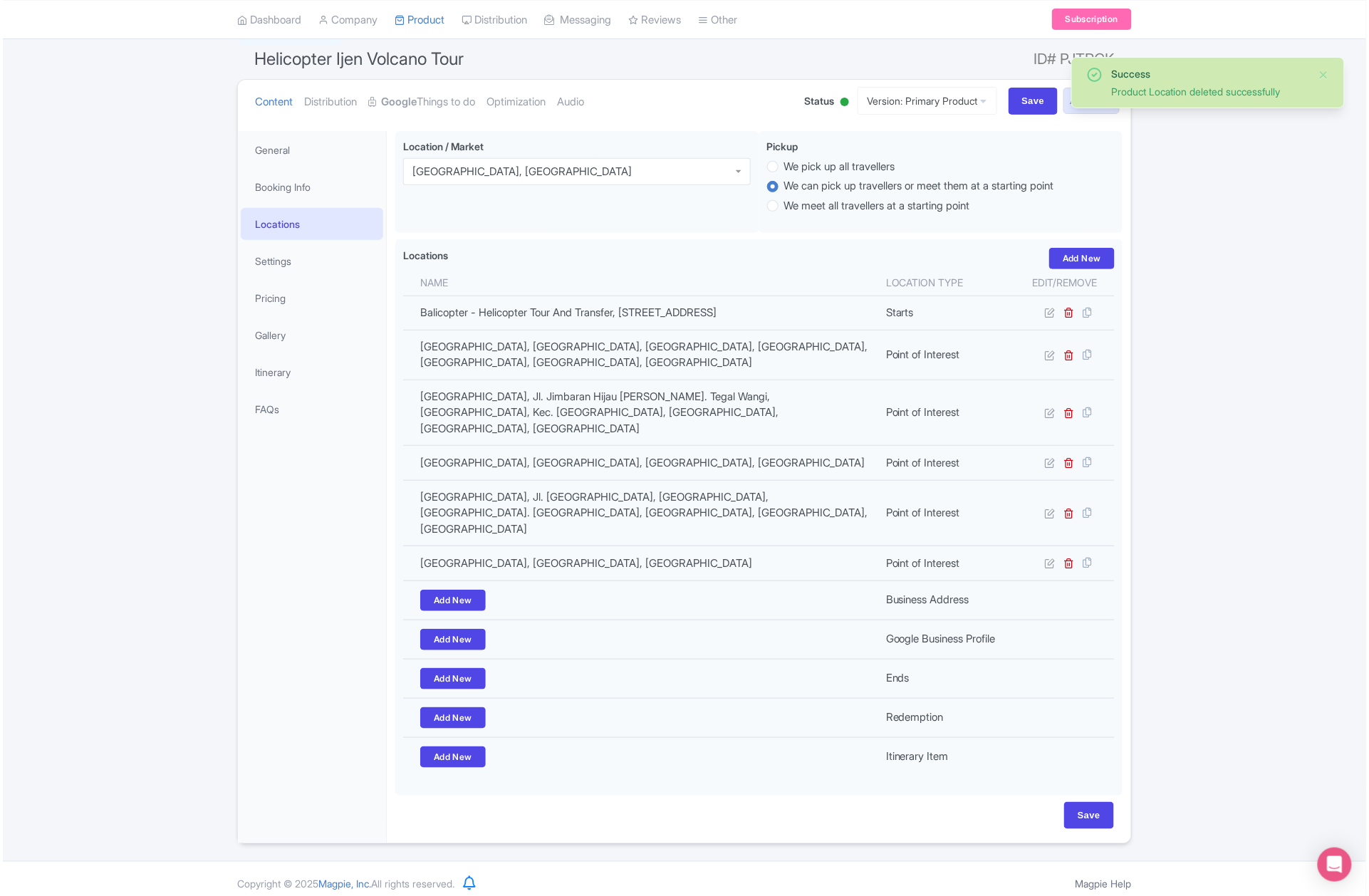
scroll to position [117, 0]
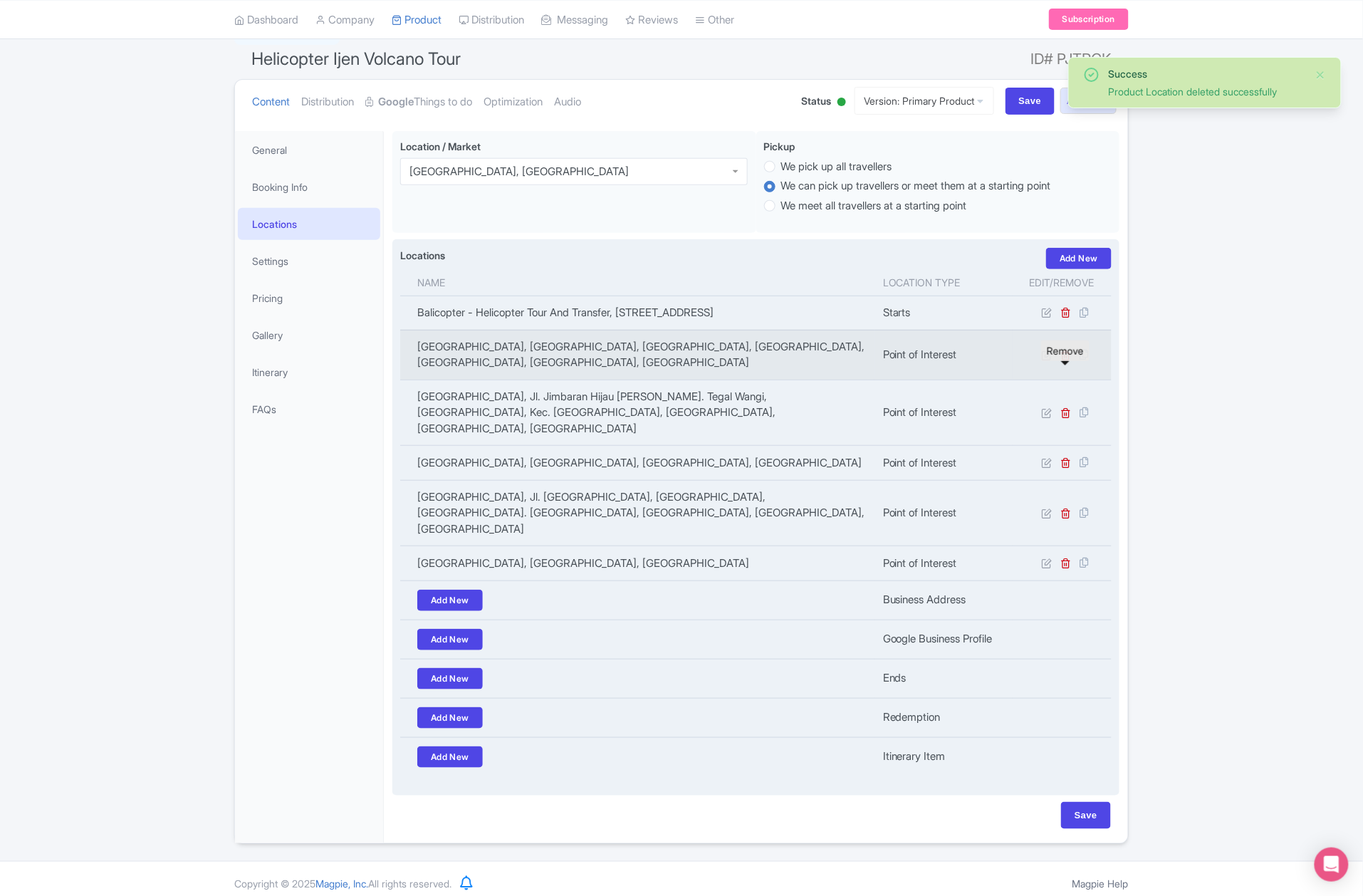
click at [1062, 360] on icon at bounding box center [1066, 355] width 11 height 11
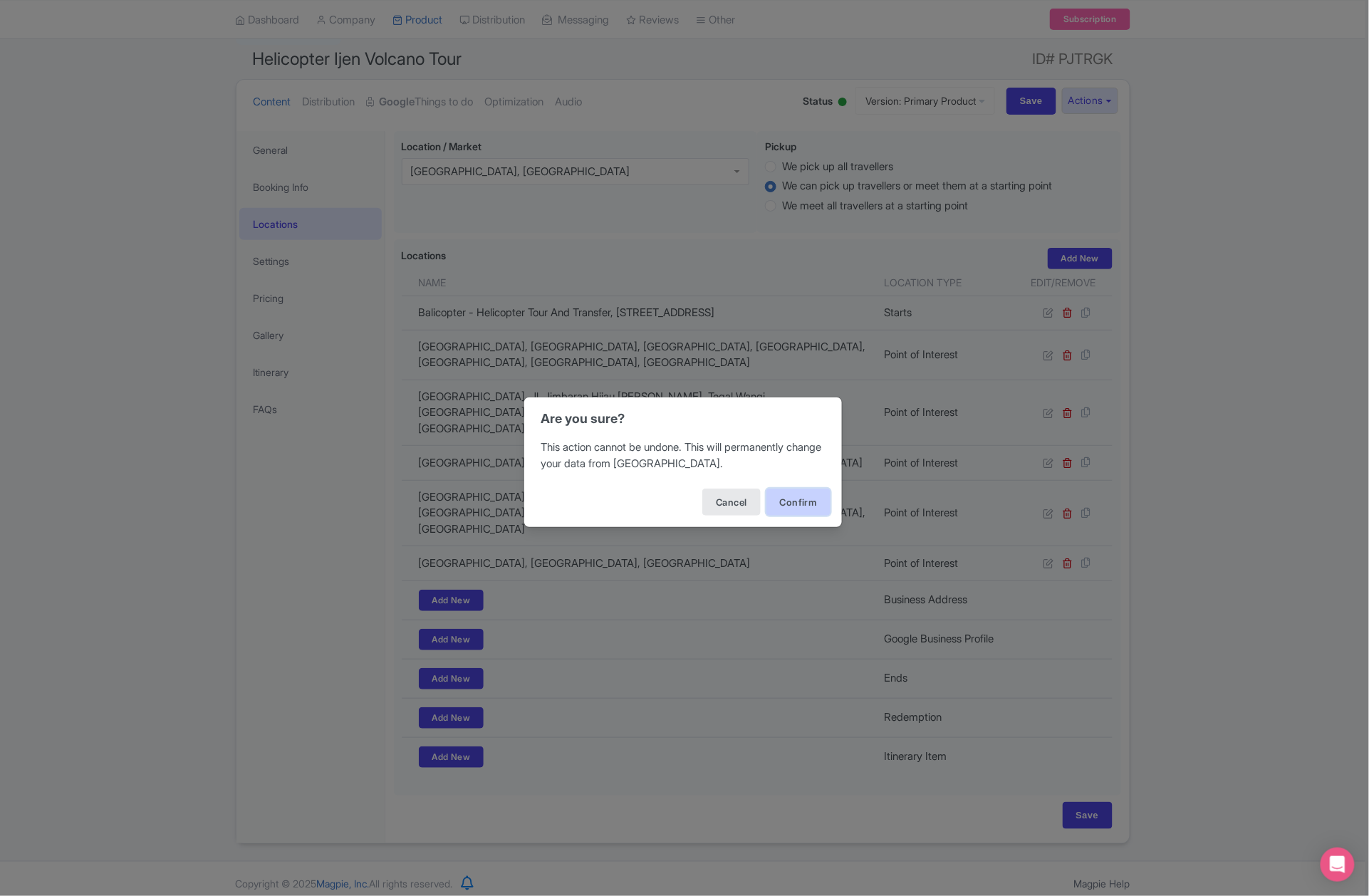
click at [817, 502] on button "Confirm" at bounding box center [799, 502] width 64 height 27
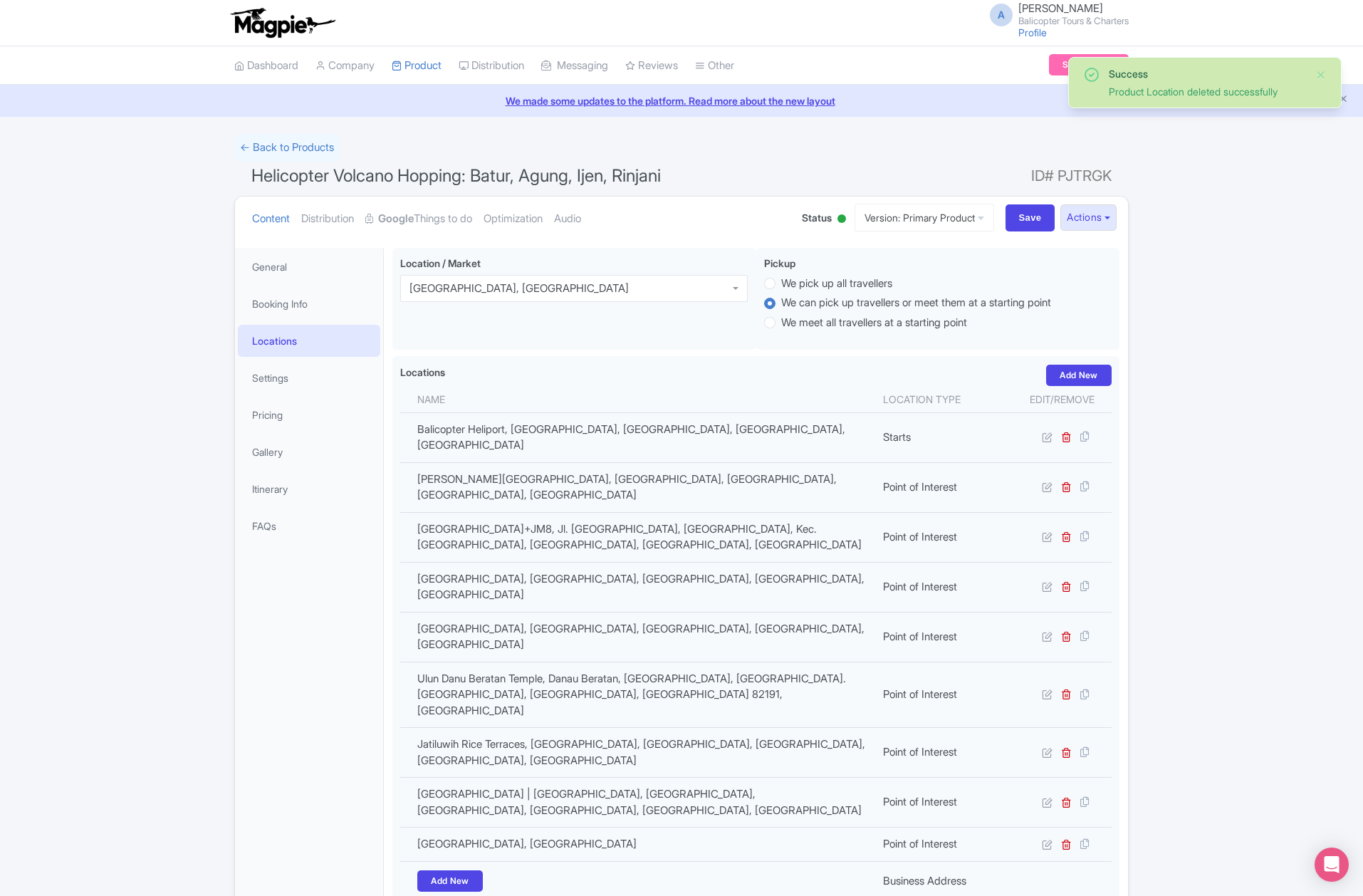
scroll to position [220, 0]
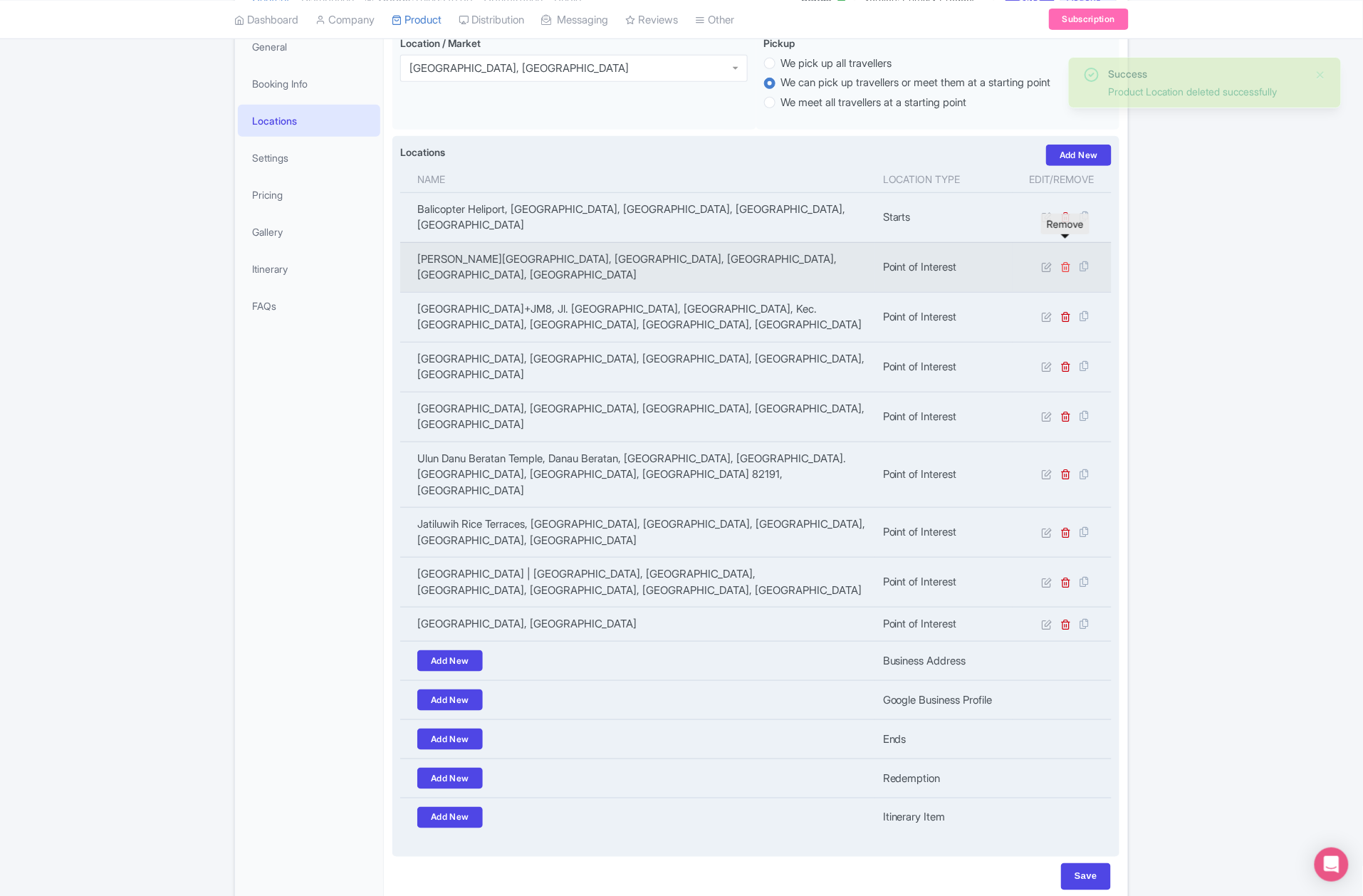
click at [1066, 262] on icon at bounding box center [1066, 267] width 11 height 11
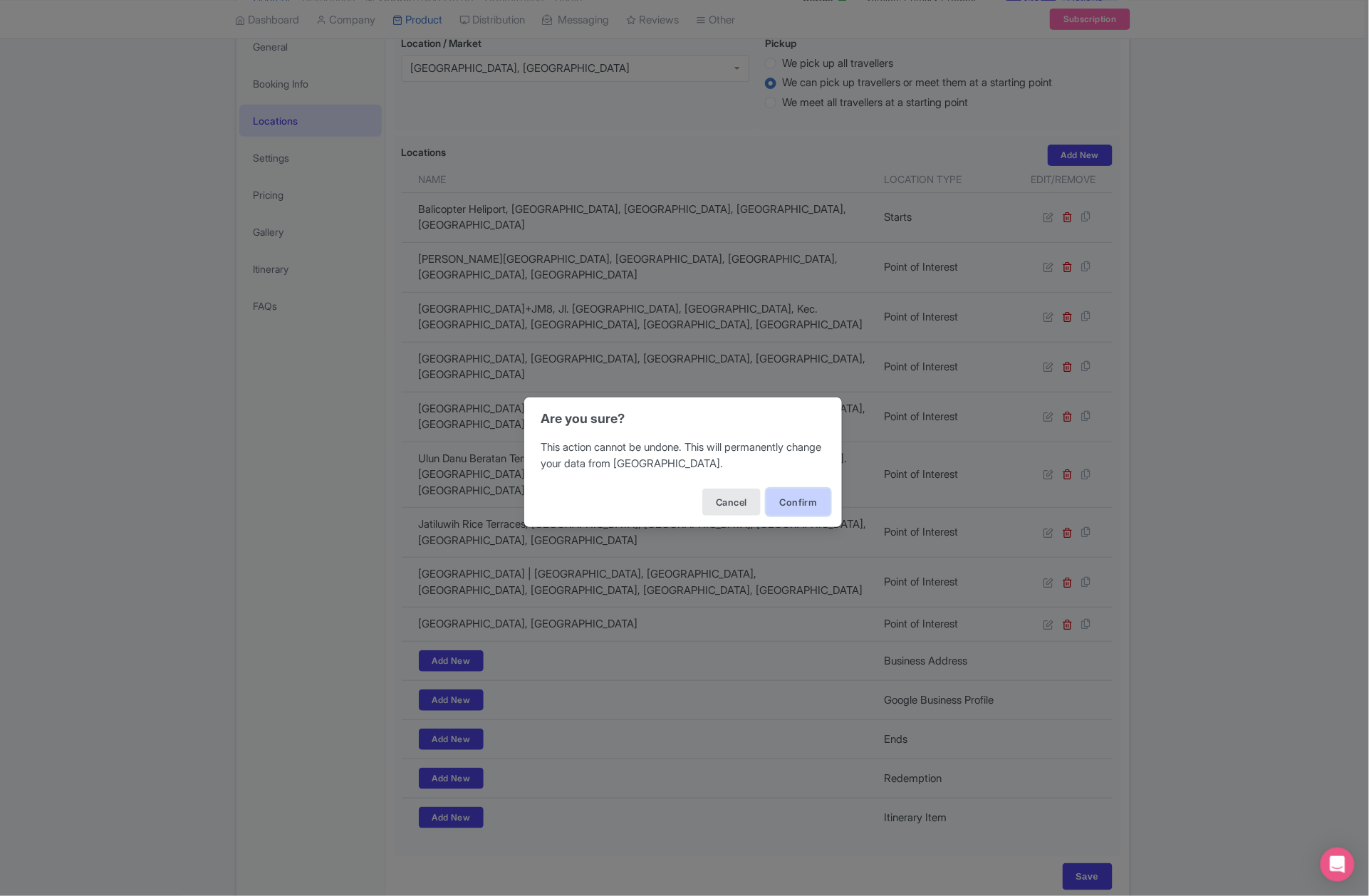
click at [806, 505] on button "Confirm" at bounding box center [799, 502] width 64 height 27
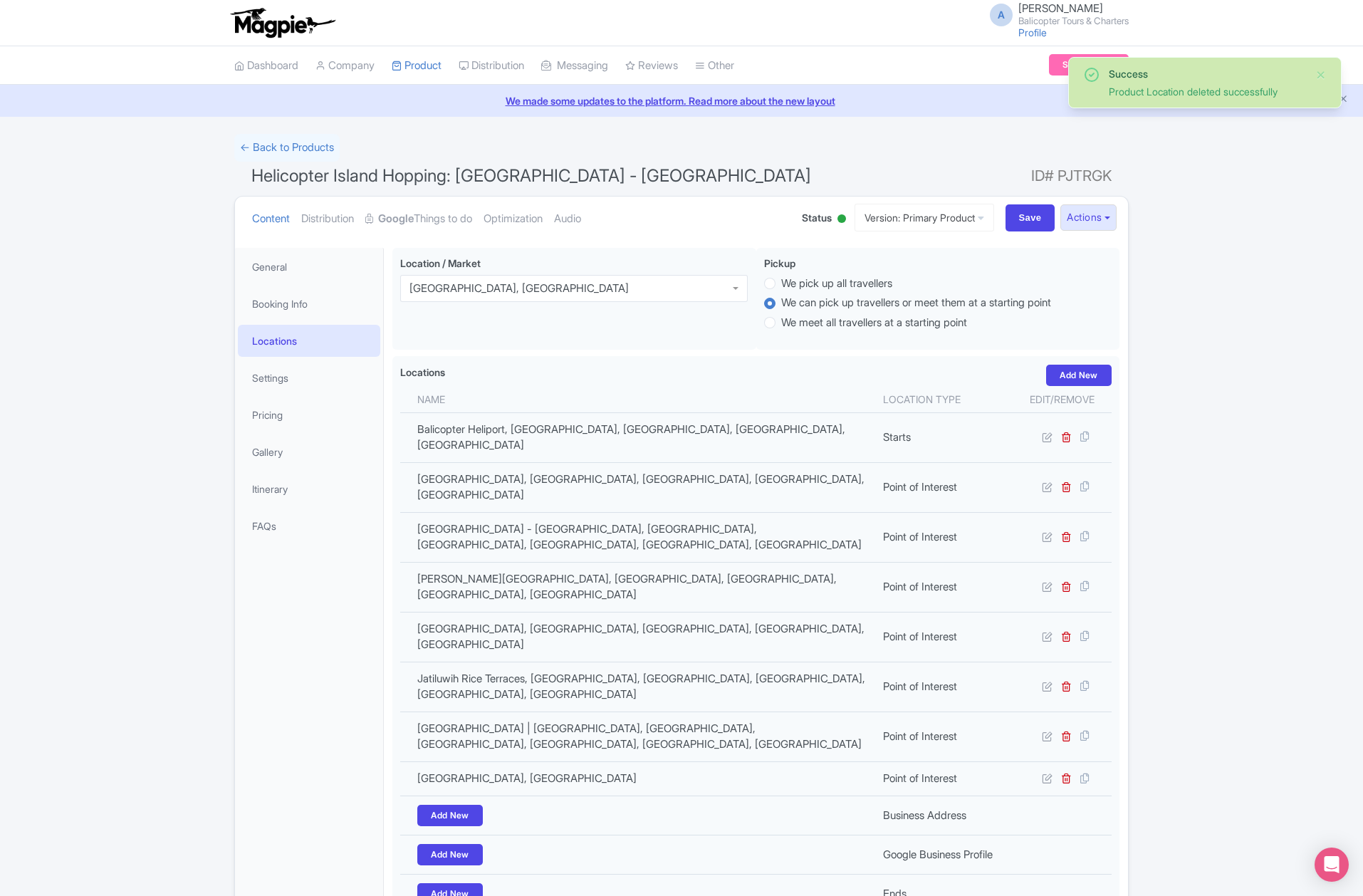
scroll to position [155, 0]
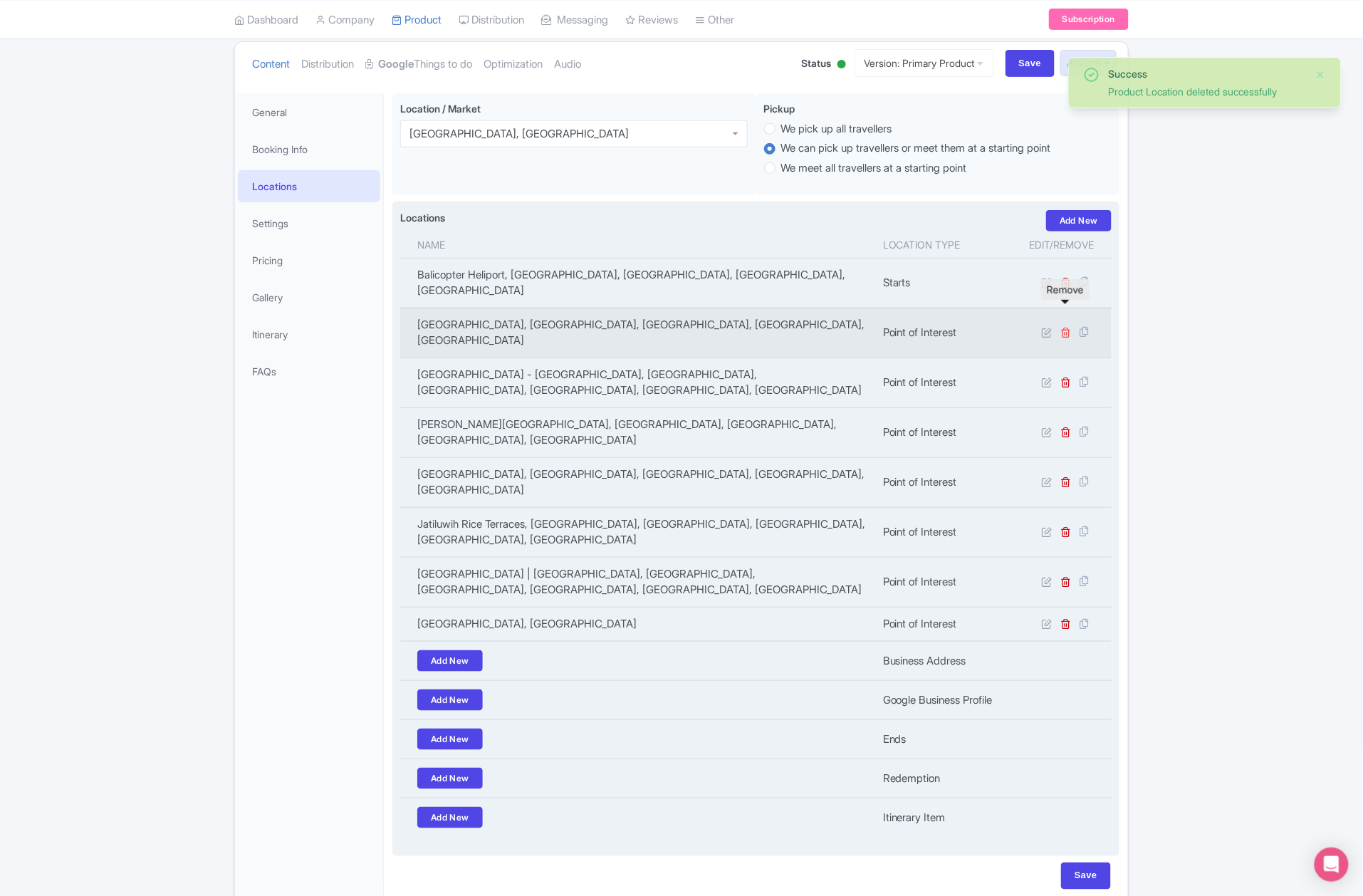
click at [1069, 327] on icon at bounding box center [1066, 332] width 11 height 11
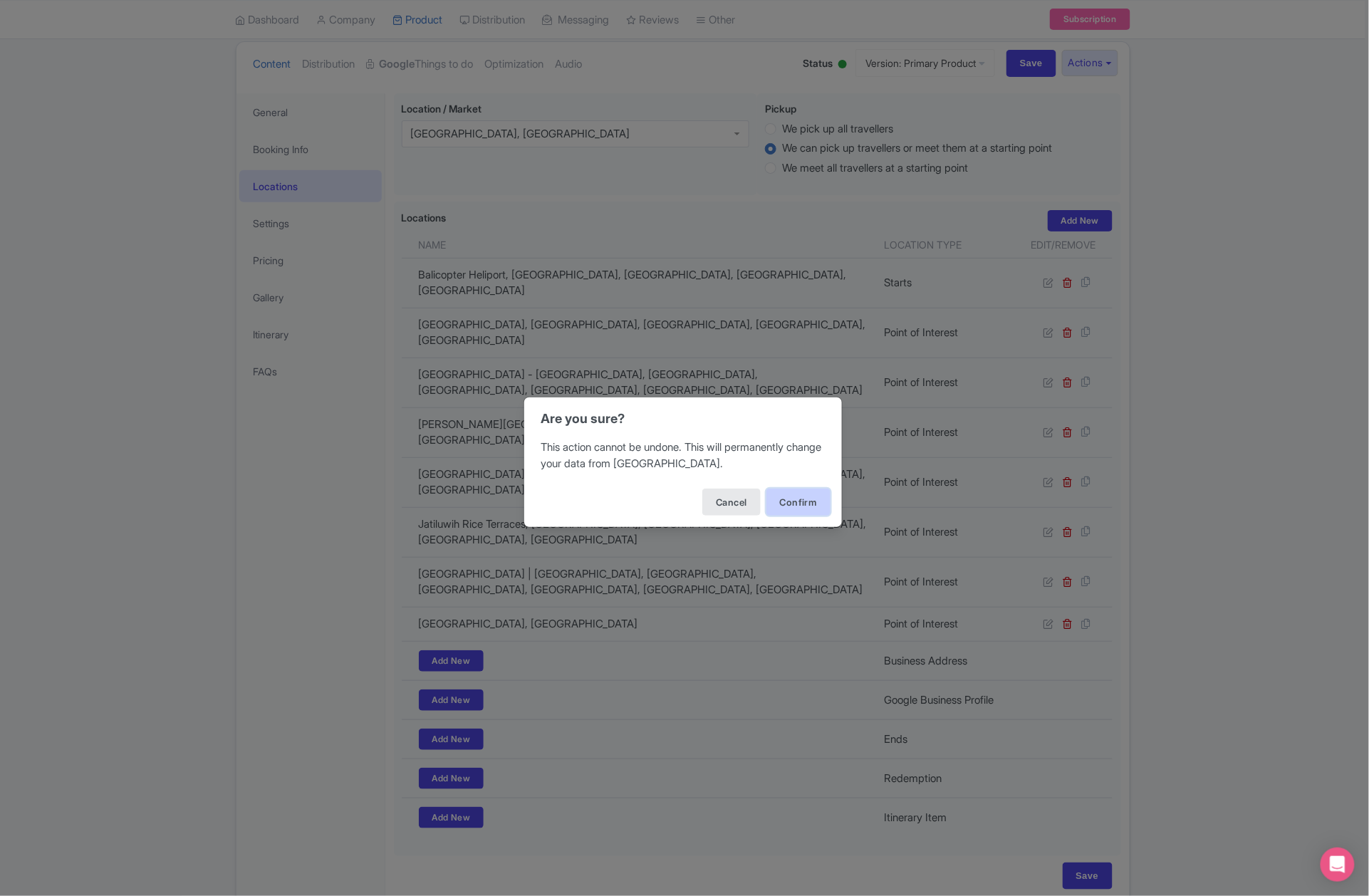
click at [813, 493] on button "Confirm" at bounding box center [799, 502] width 64 height 27
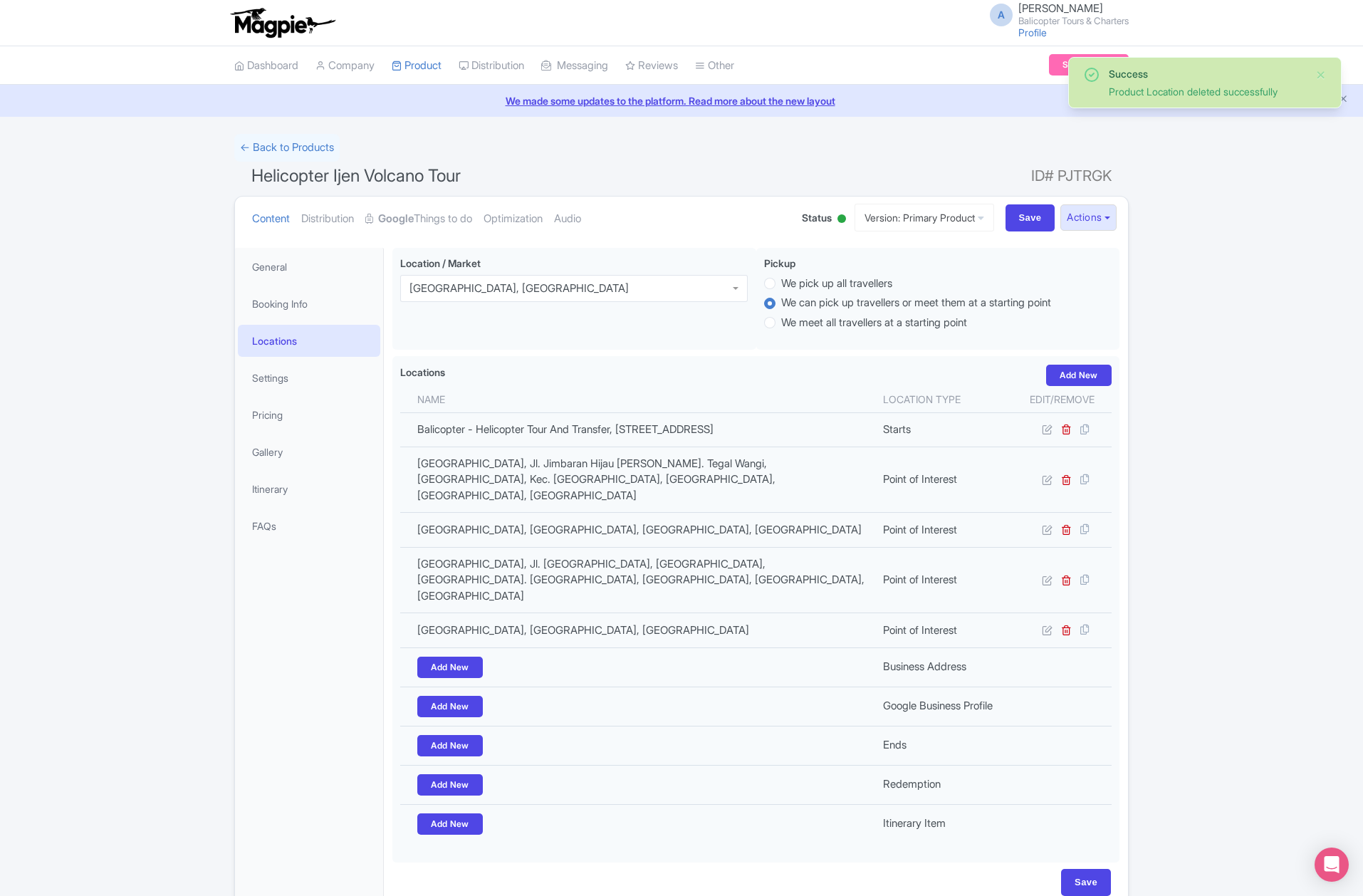
scroll to position [66, 0]
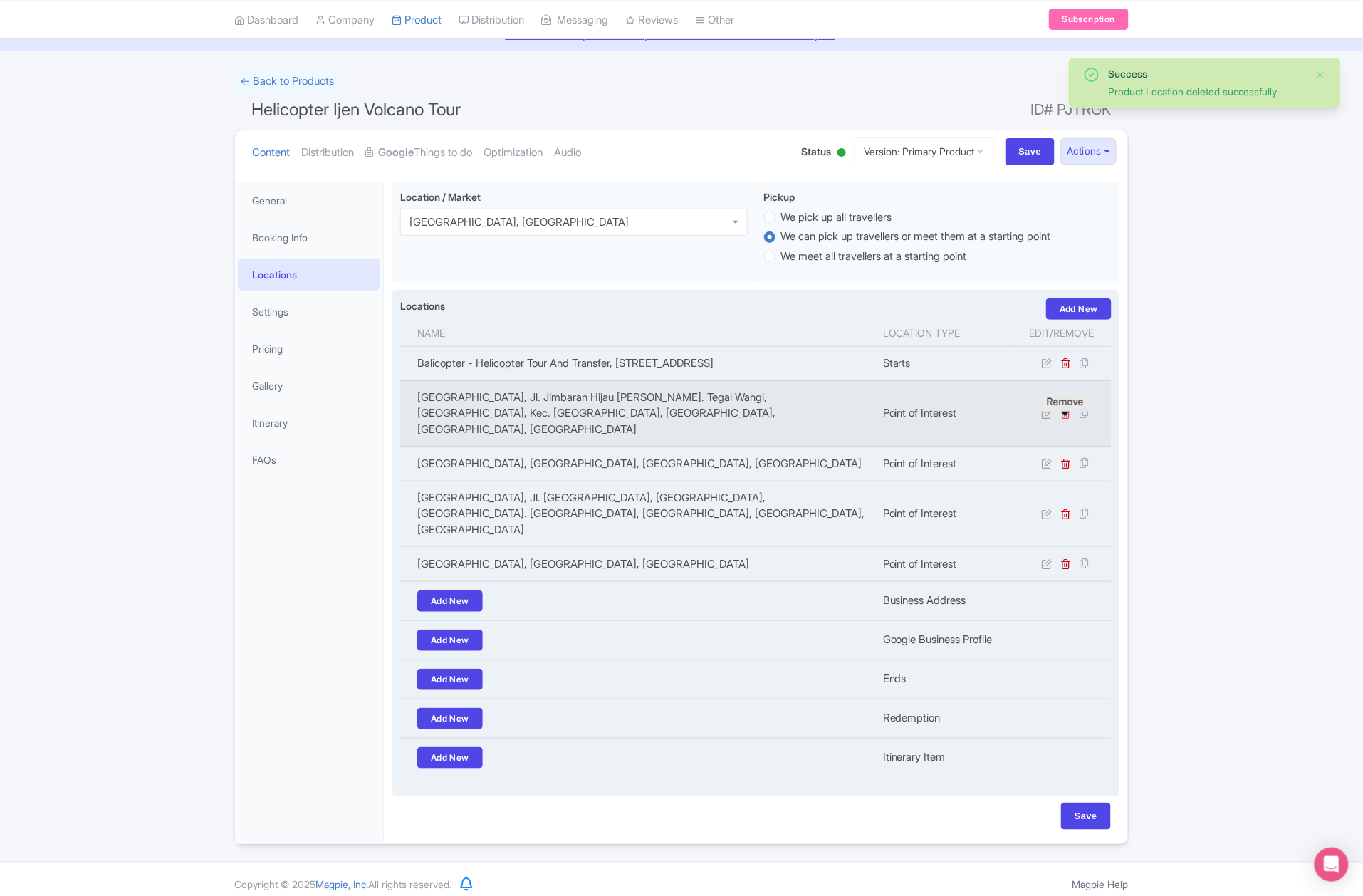
click at [1066, 419] on icon at bounding box center [1066, 414] width 11 height 11
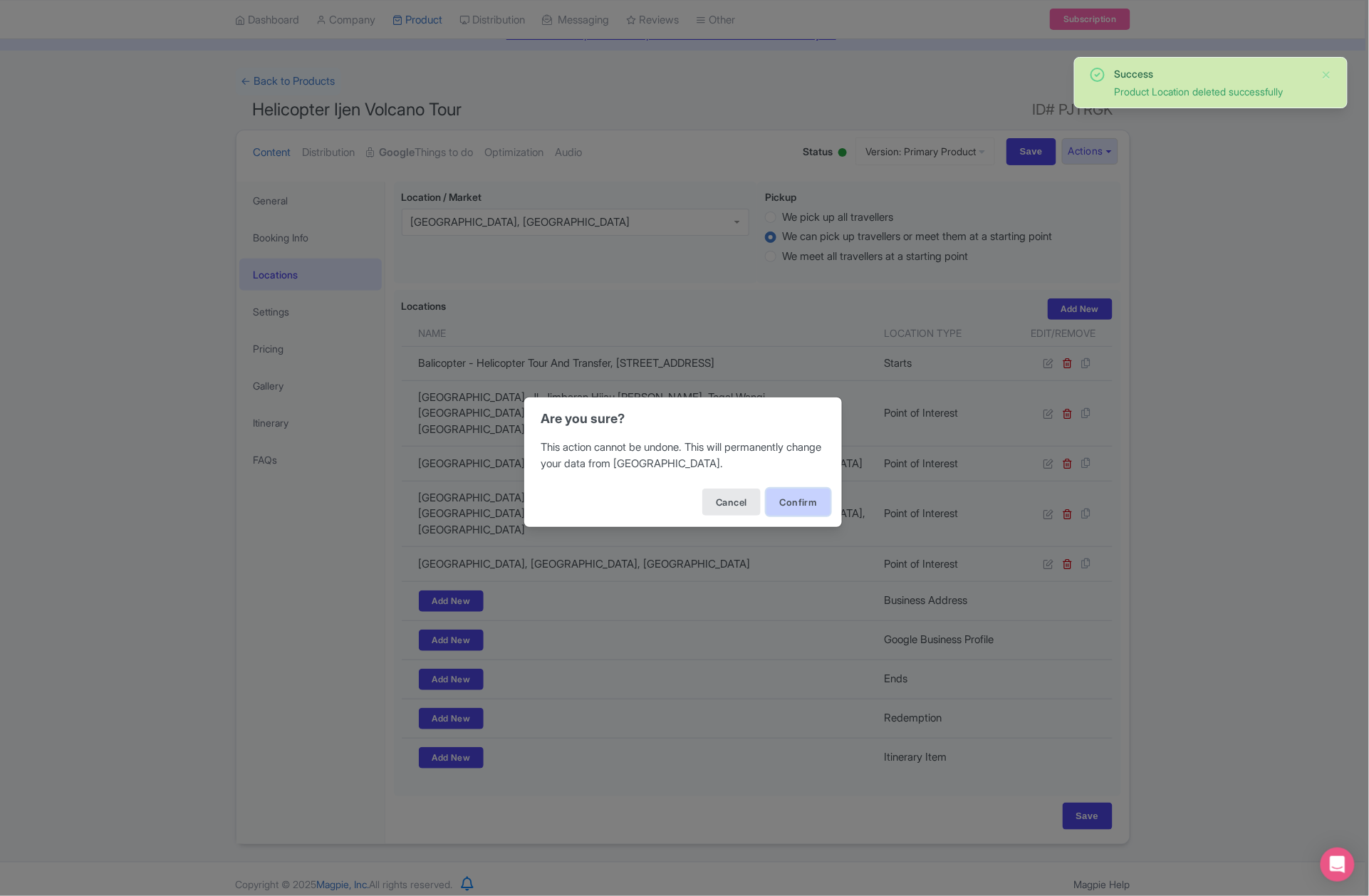
click at [794, 515] on button "Confirm" at bounding box center [799, 502] width 64 height 27
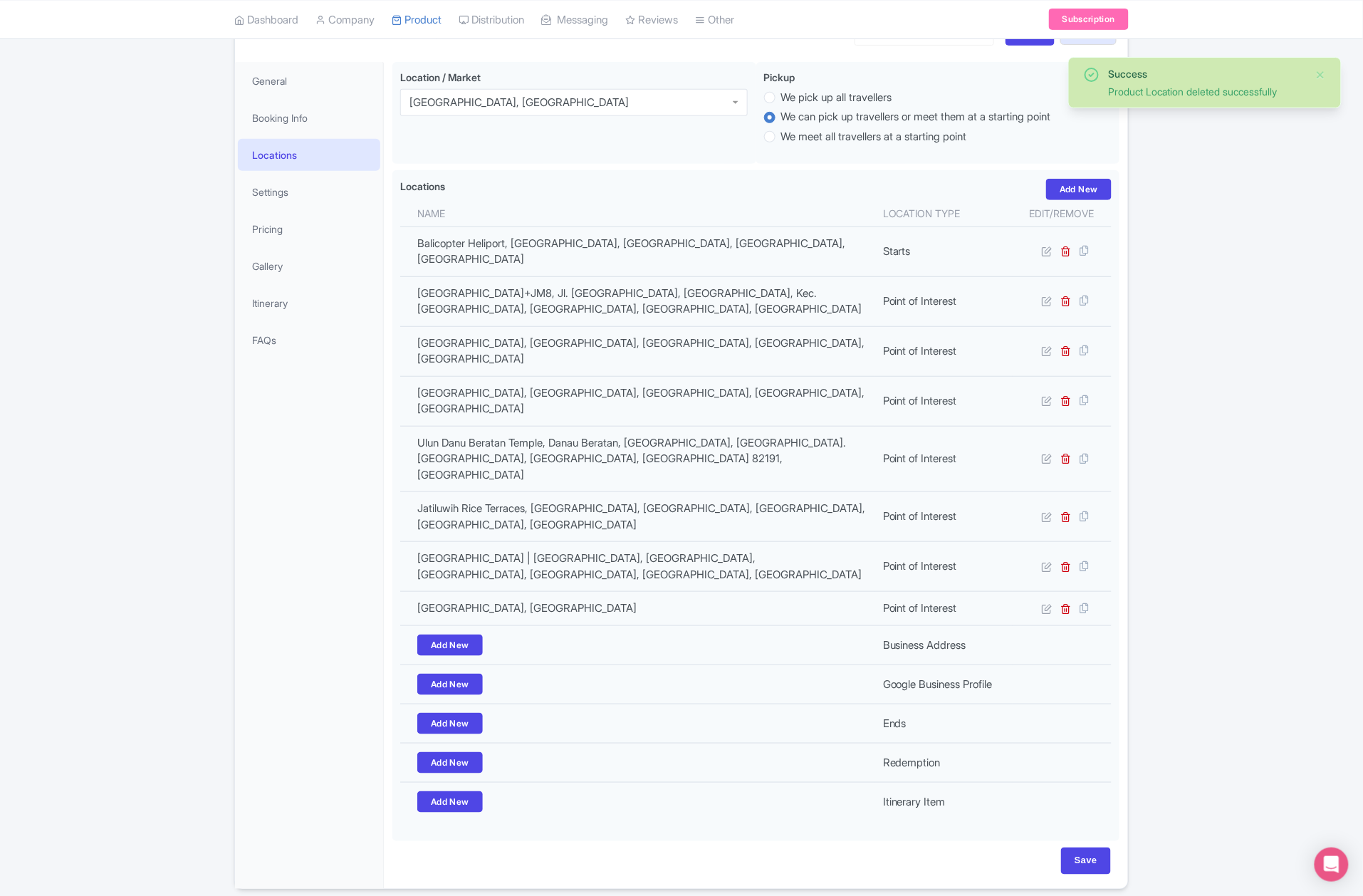
scroll to position [186, 0]
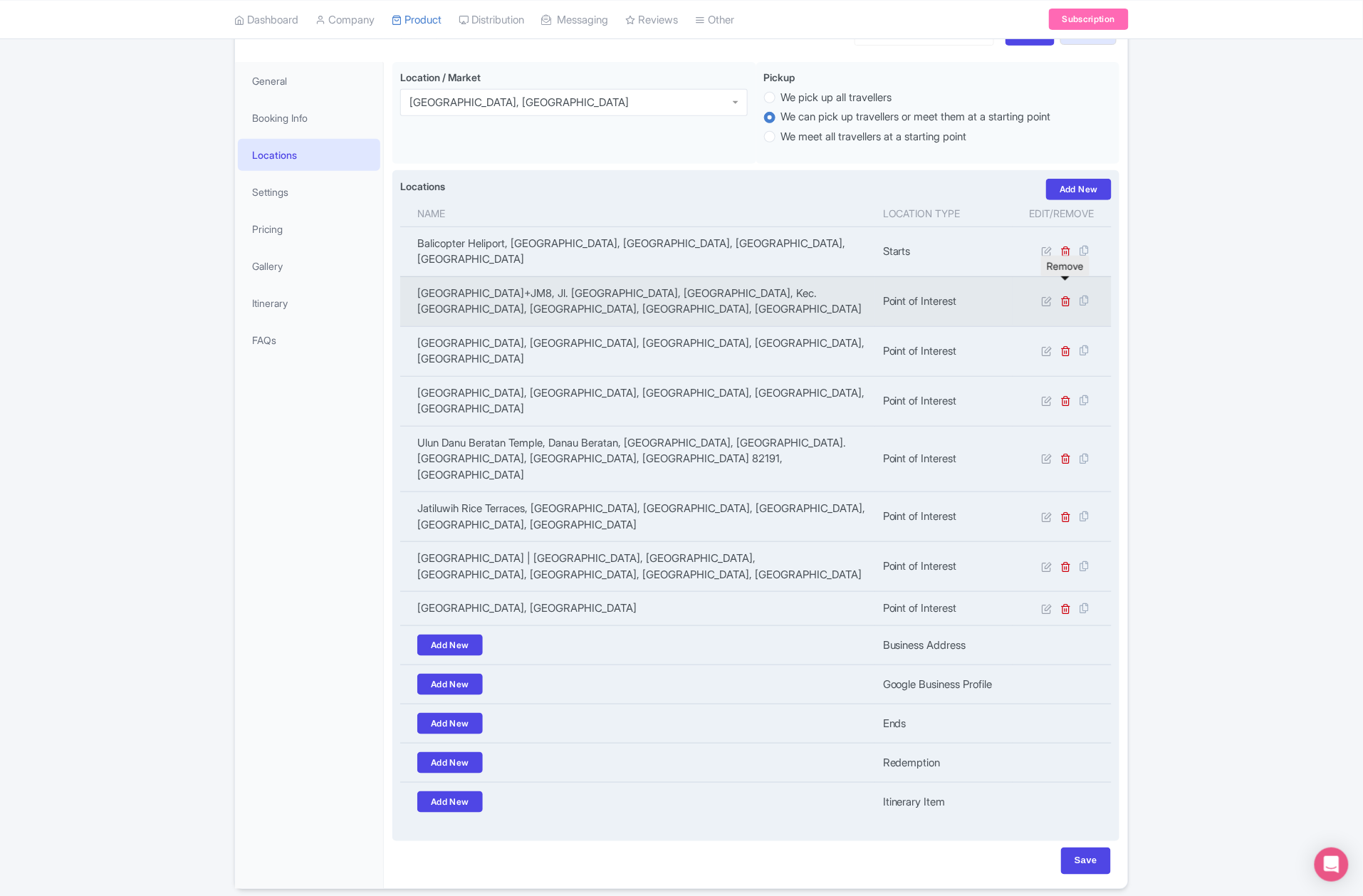
click at [1063, 294] on link at bounding box center [1066, 300] width 11 height 13
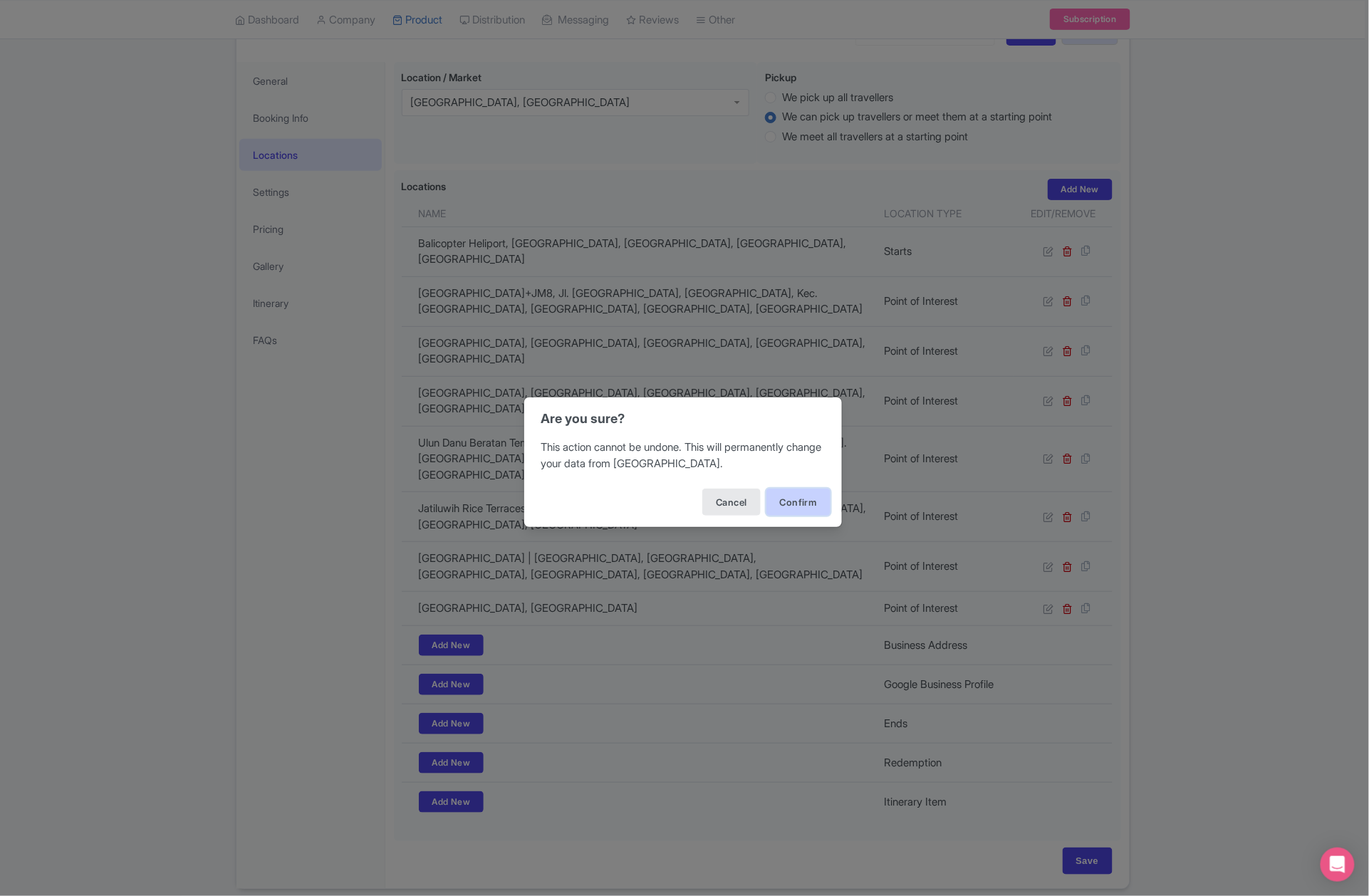
click at [793, 500] on button "Confirm" at bounding box center [799, 502] width 64 height 27
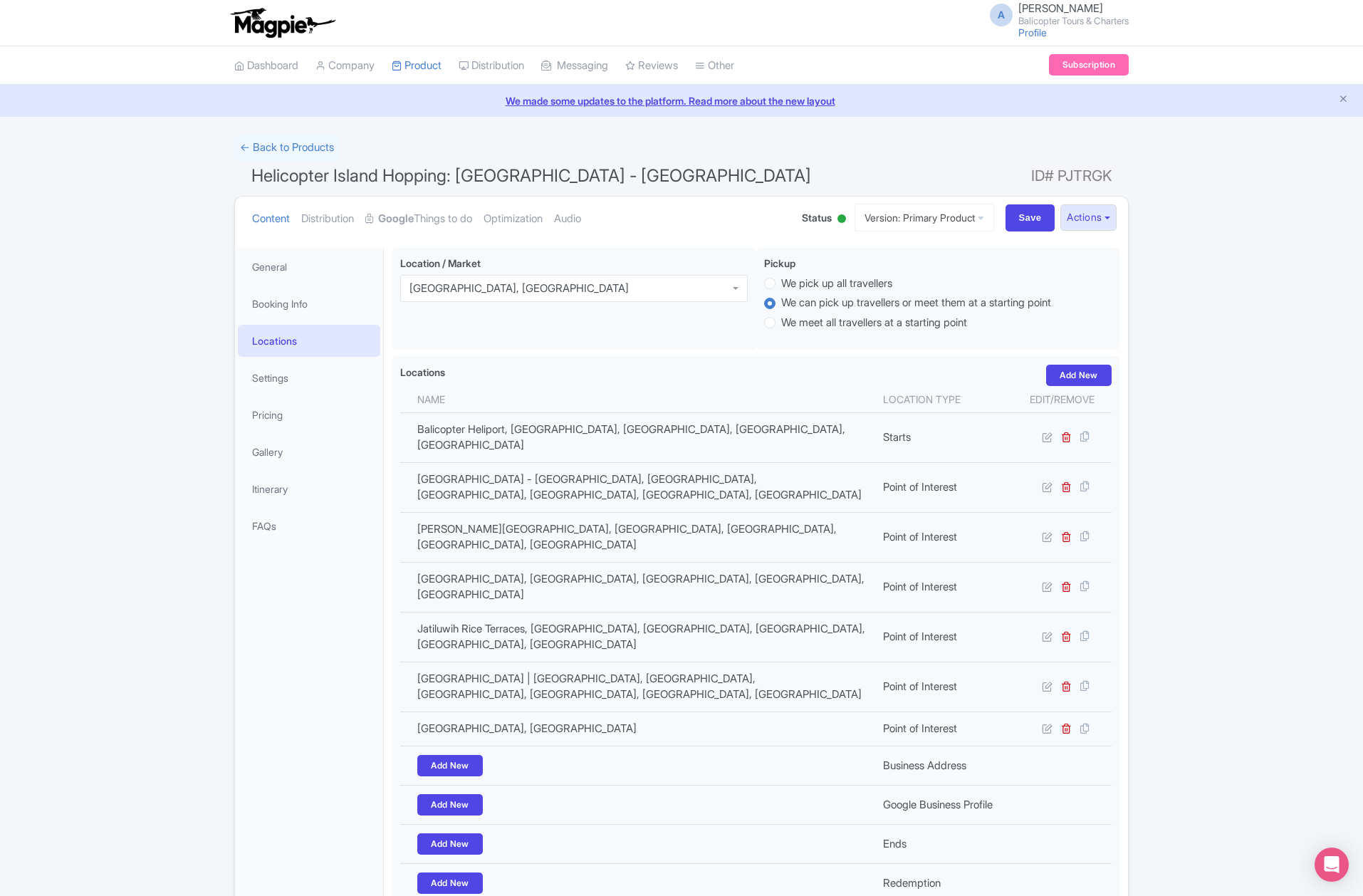
scroll to position [121, 0]
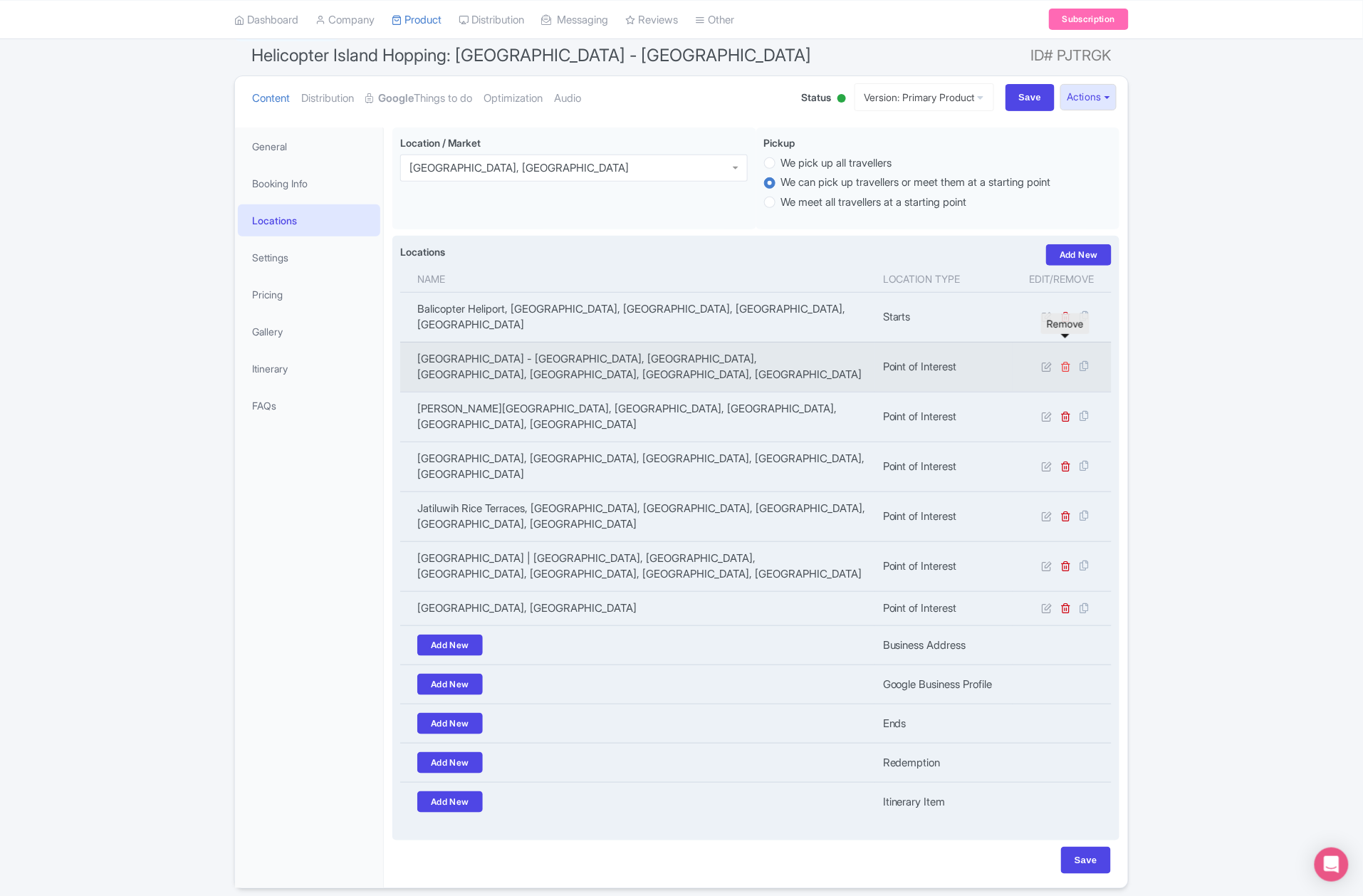
click at [1066, 361] on icon at bounding box center [1066, 366] width 11 height 11
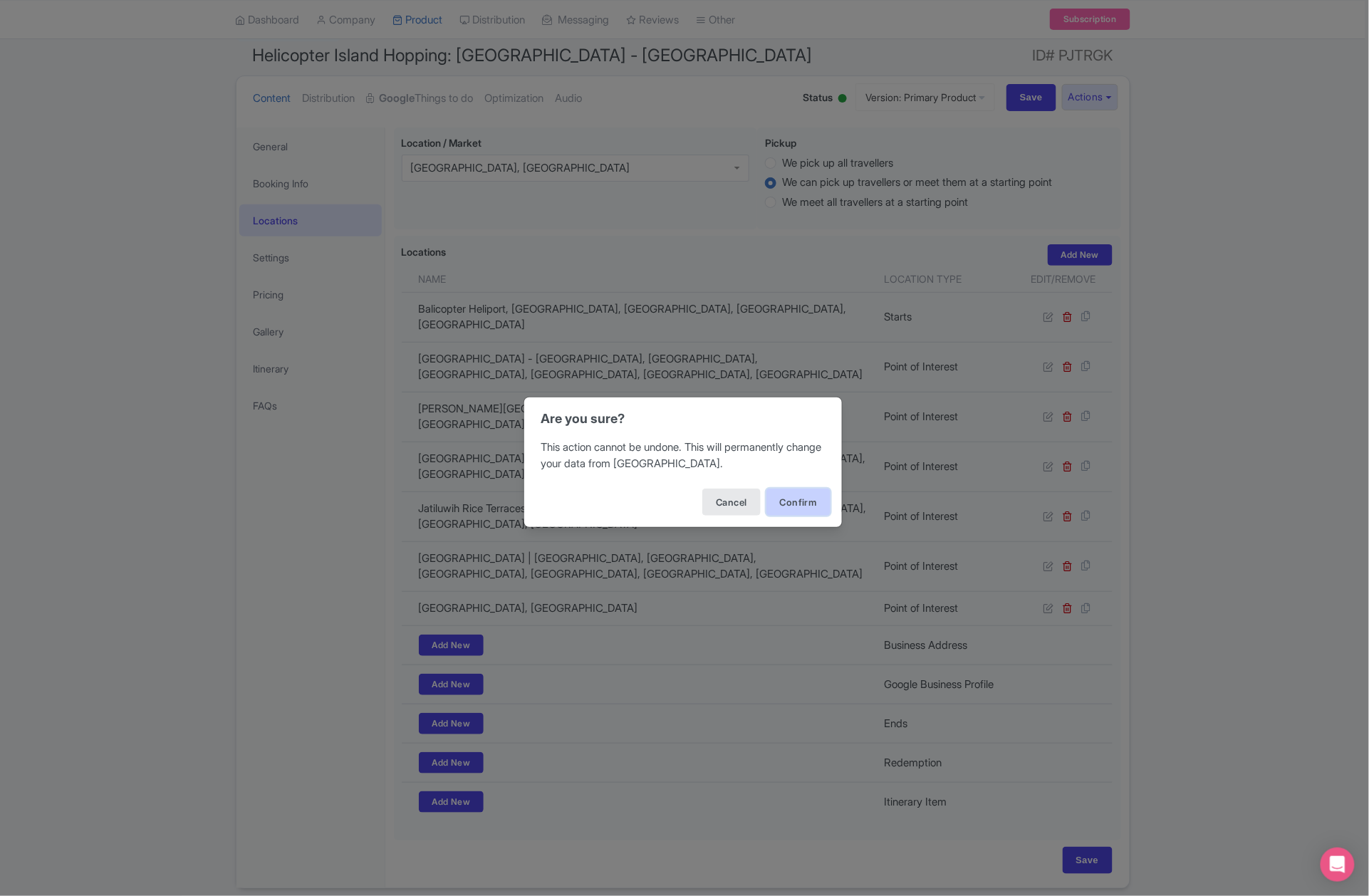
click at [810, 505] on button "Confirm" at bounding box center [799, 502] width 64 height 27
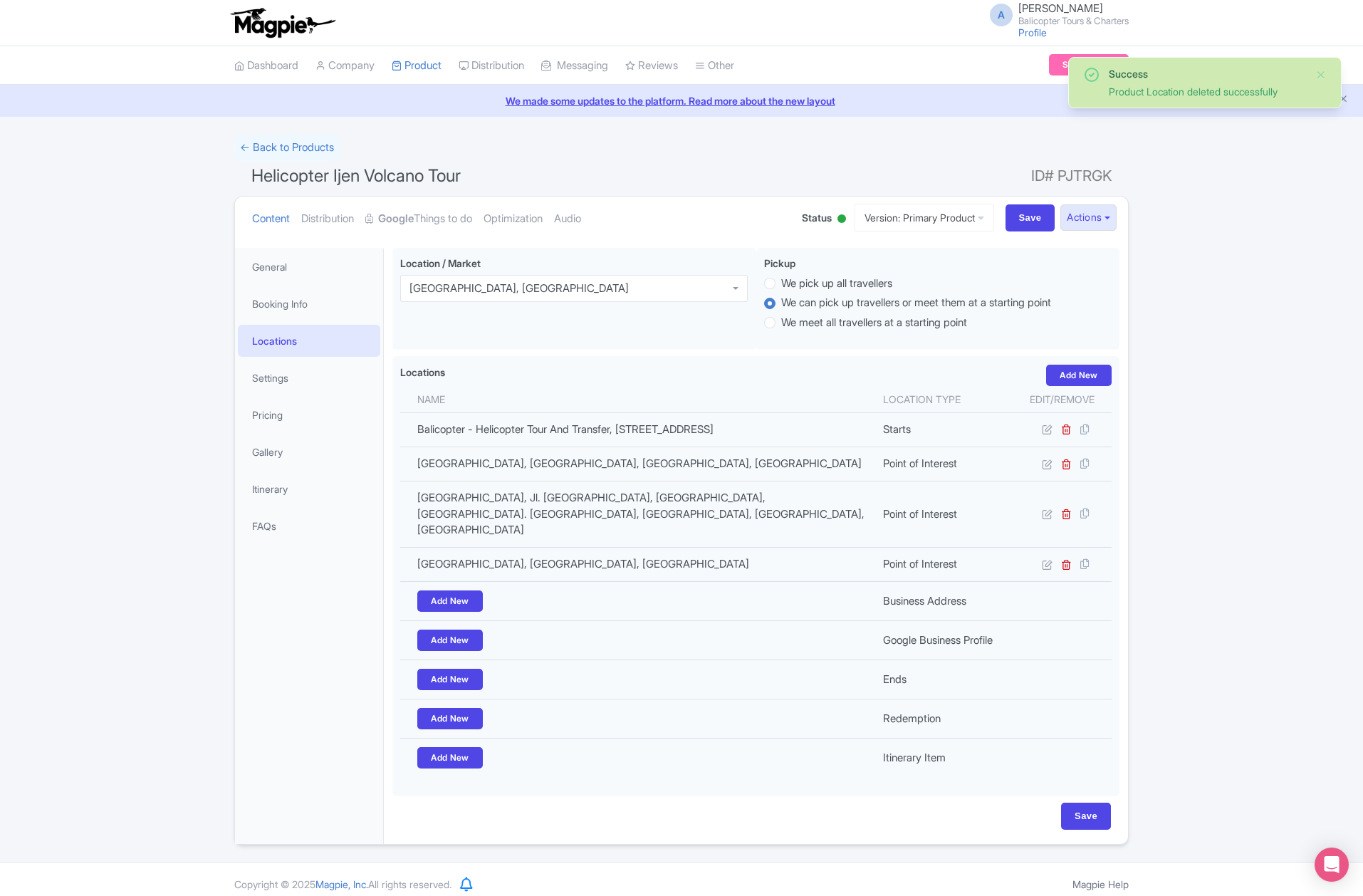
scroll to position [16, 0]
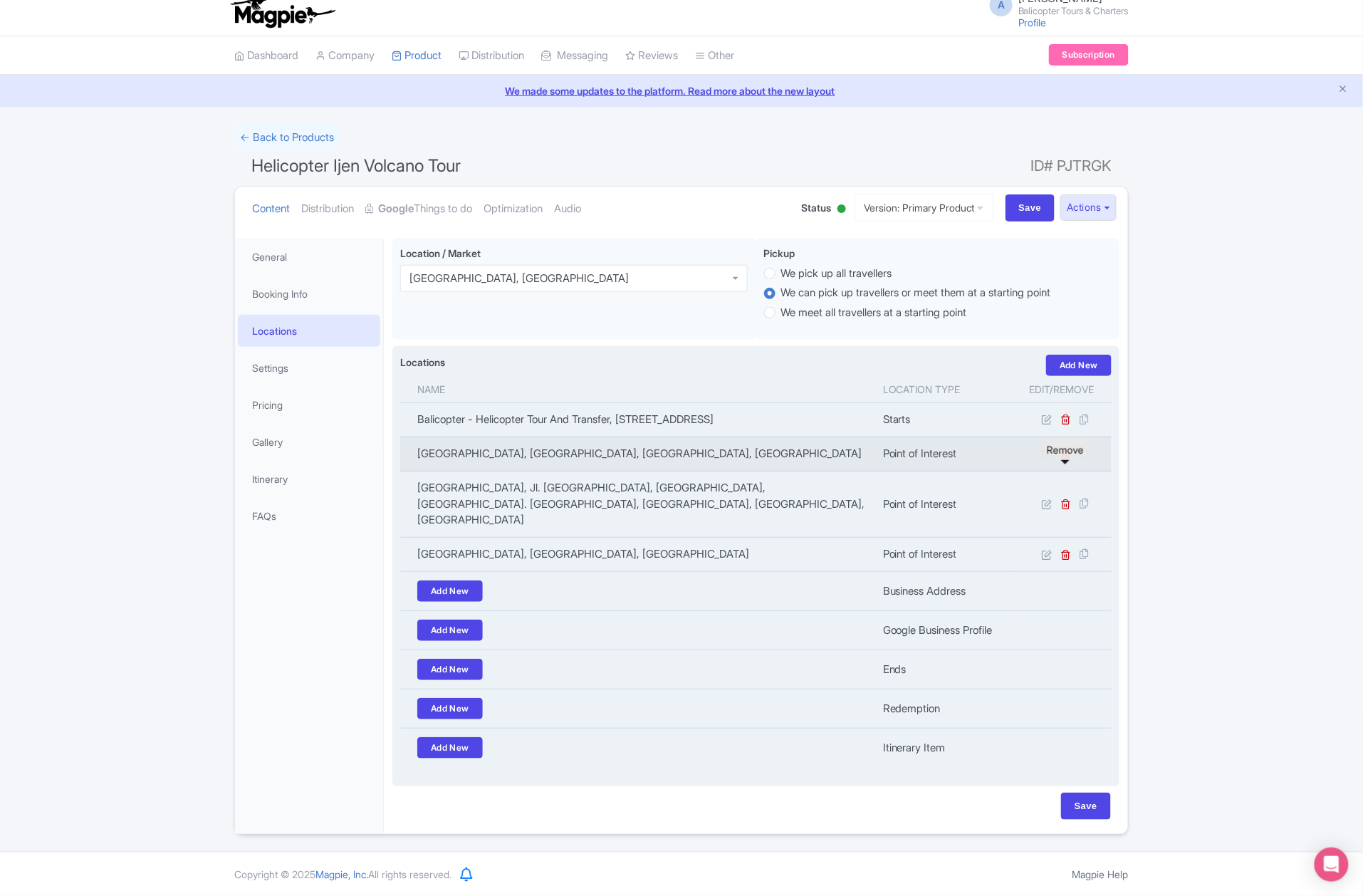
click at [1064, 459] on icon at bounding box center [1066, 454] width 11 height 11
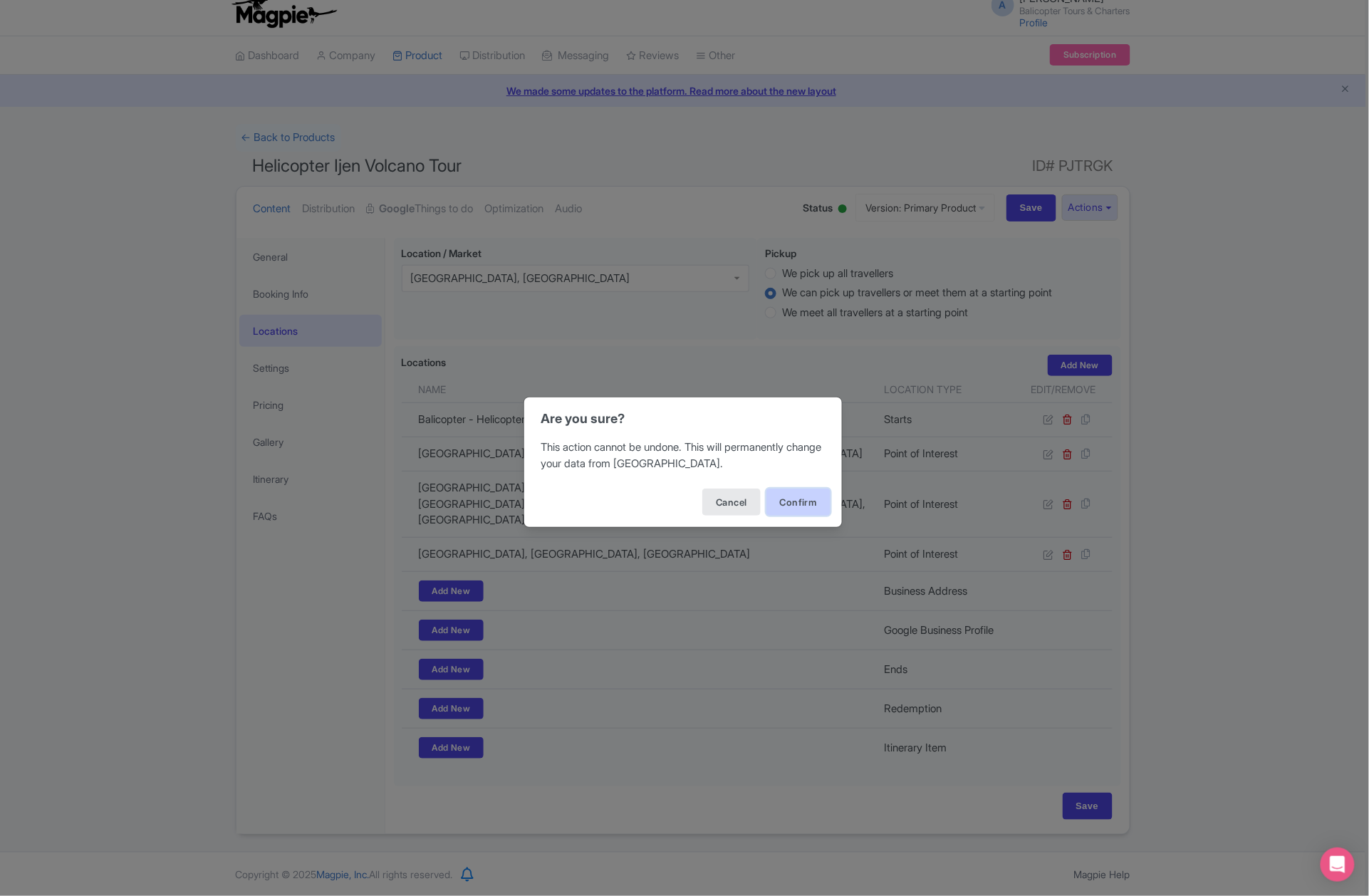
click at [816, 510] on button "Confirm" at bounding box center [799, 502] width 64 height 27
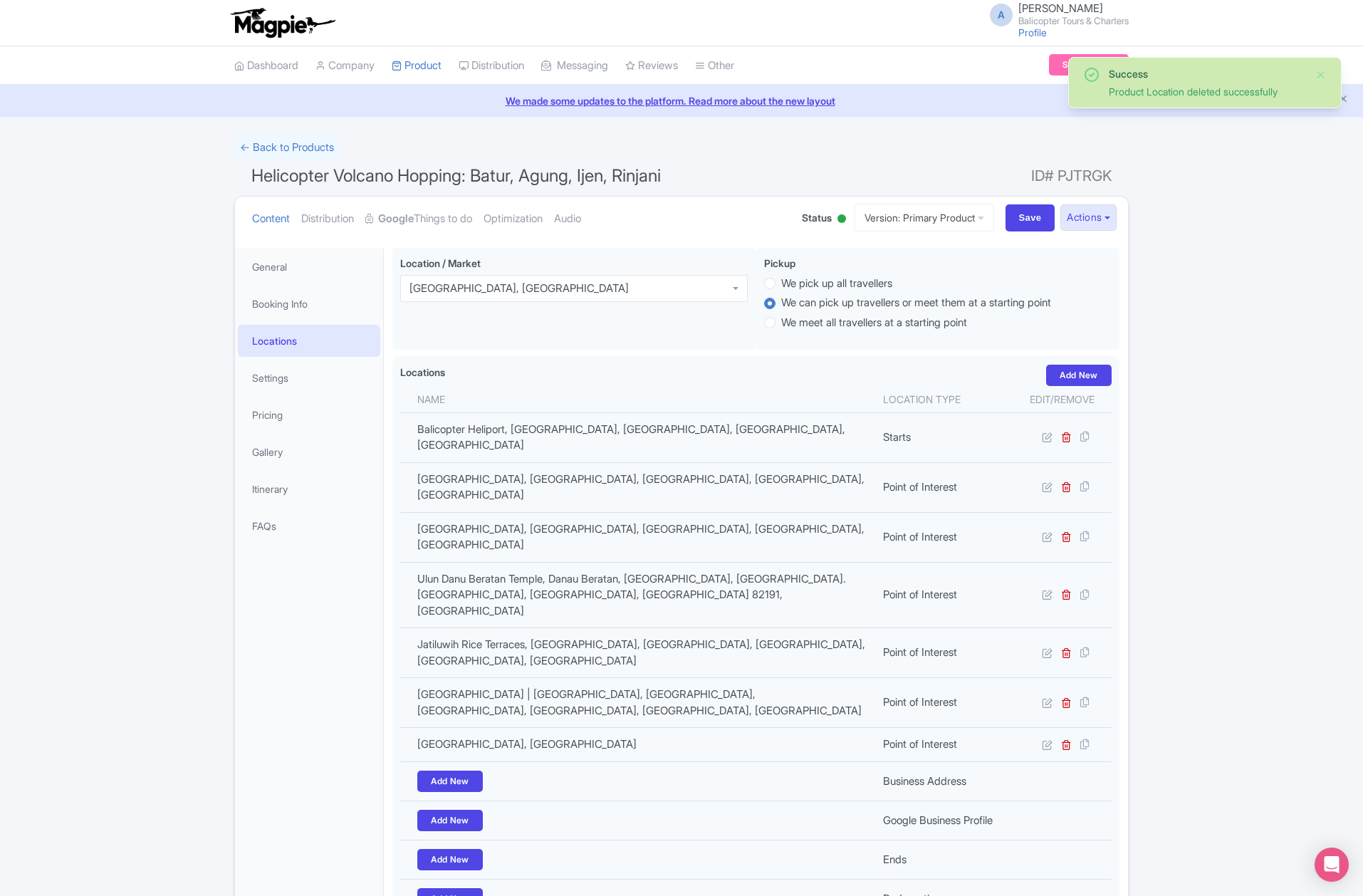
scroll to position [135, 0]
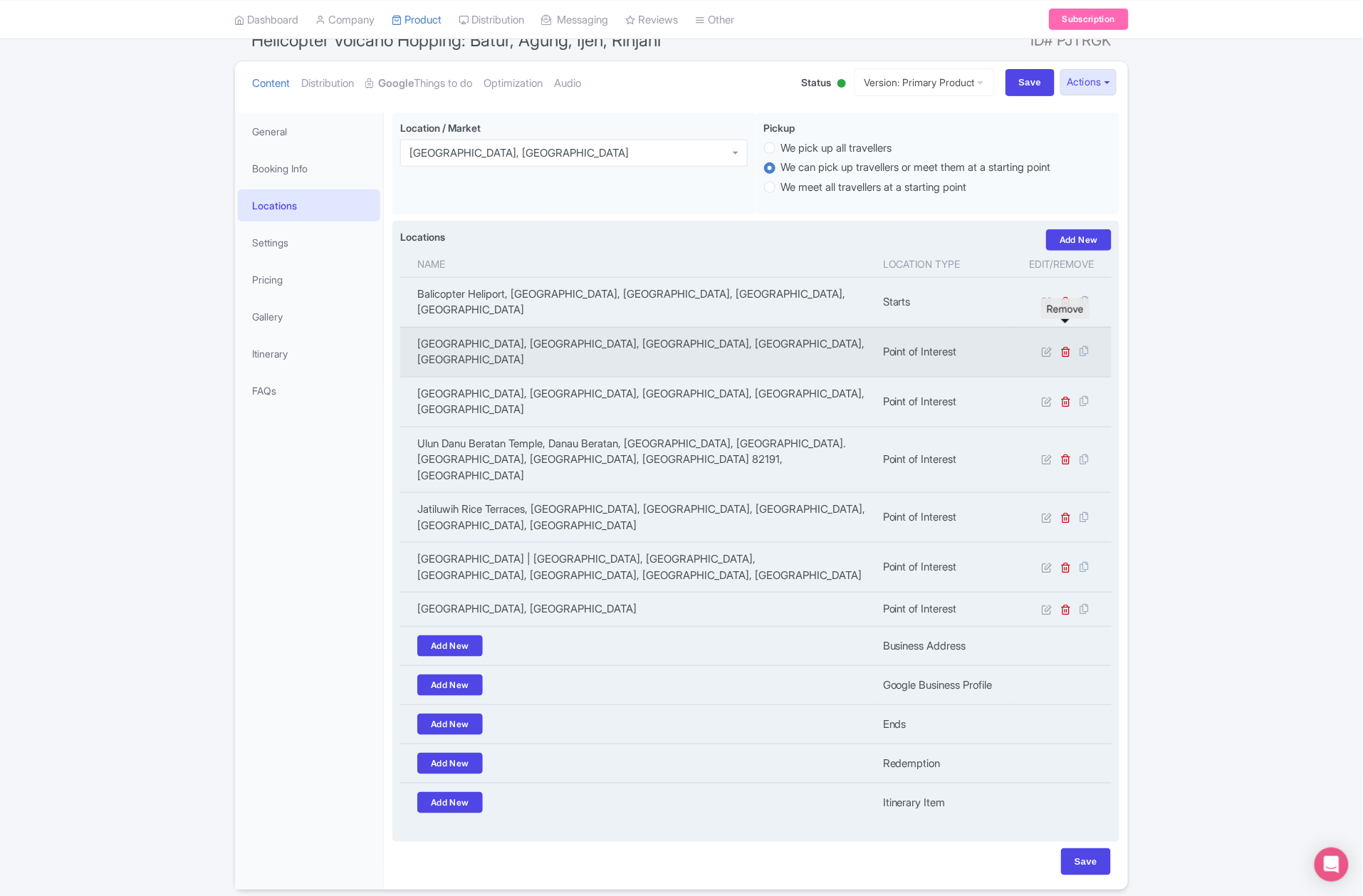
click at [1059, 336] on td at bounding box center [1062, 352] width 99 height 50
click at [1066, 346] on icon at bounding box center [1066, 351] width 11 height 11
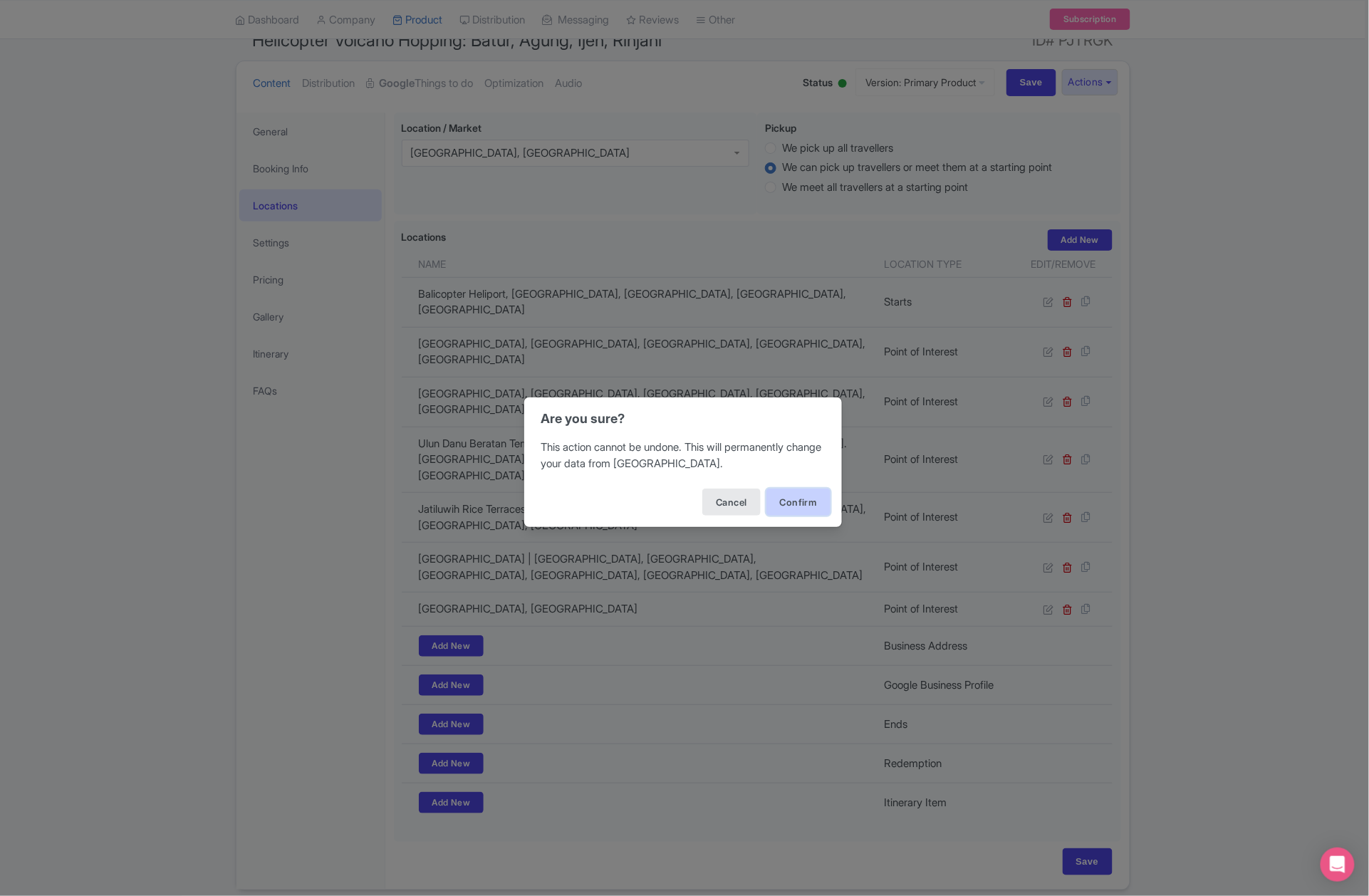
click at [794, 493] on button "Confirm" at bounding box center [799, 502] width 64 height 27
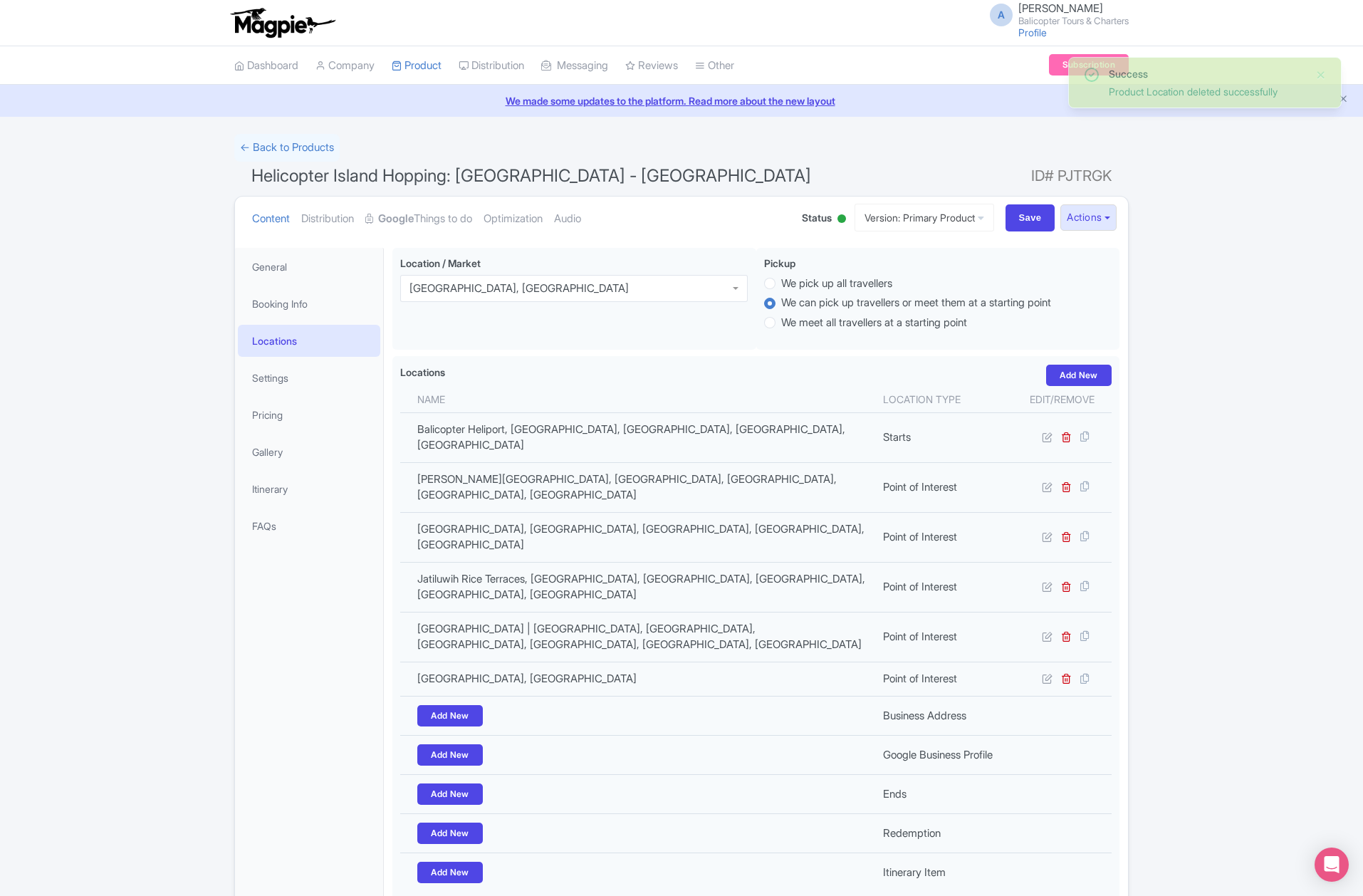
scroll to position [86, 0]
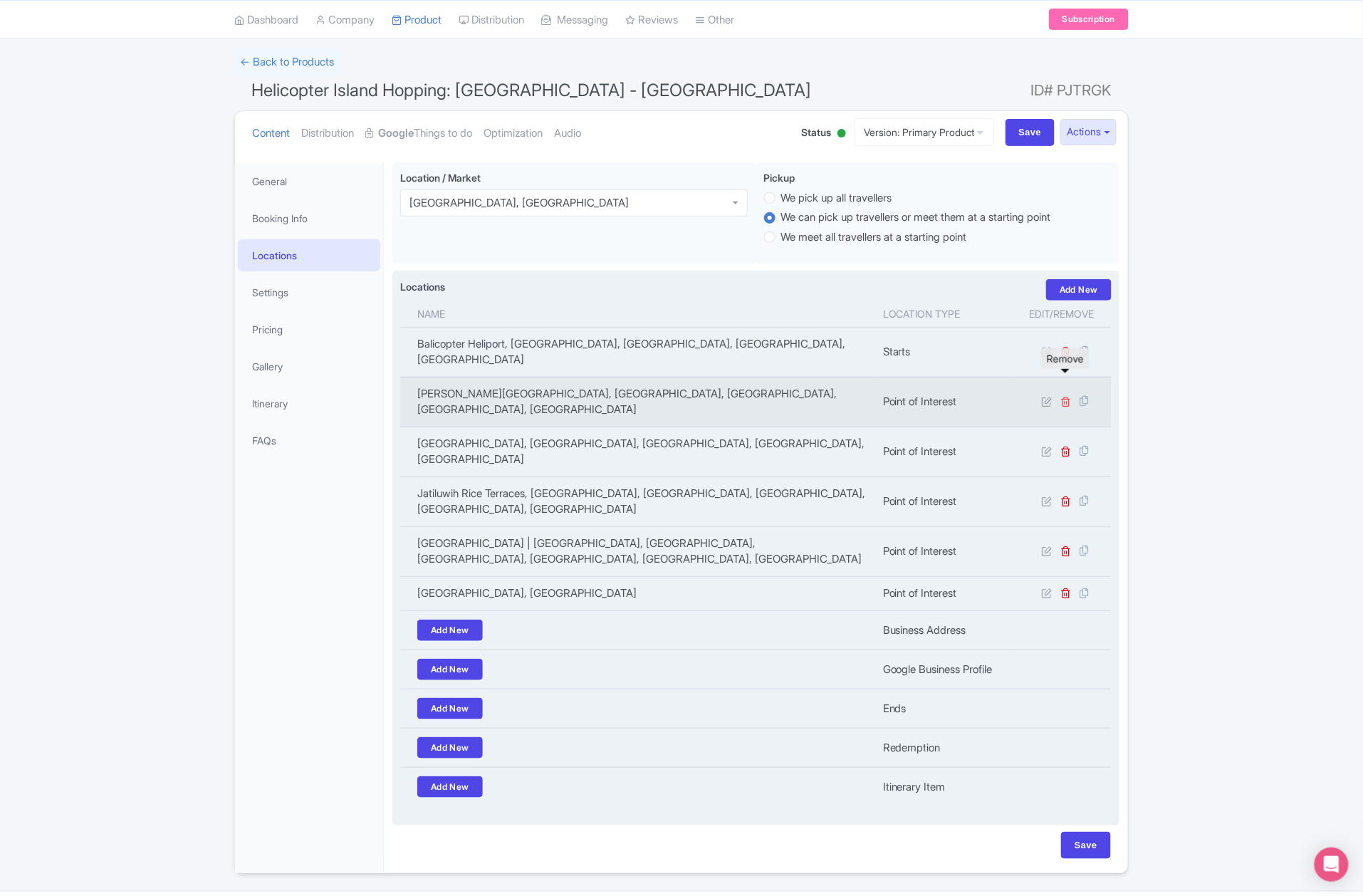
click at [1069, 396] on icon at bounding box center [1066, 401] width 11 height 11
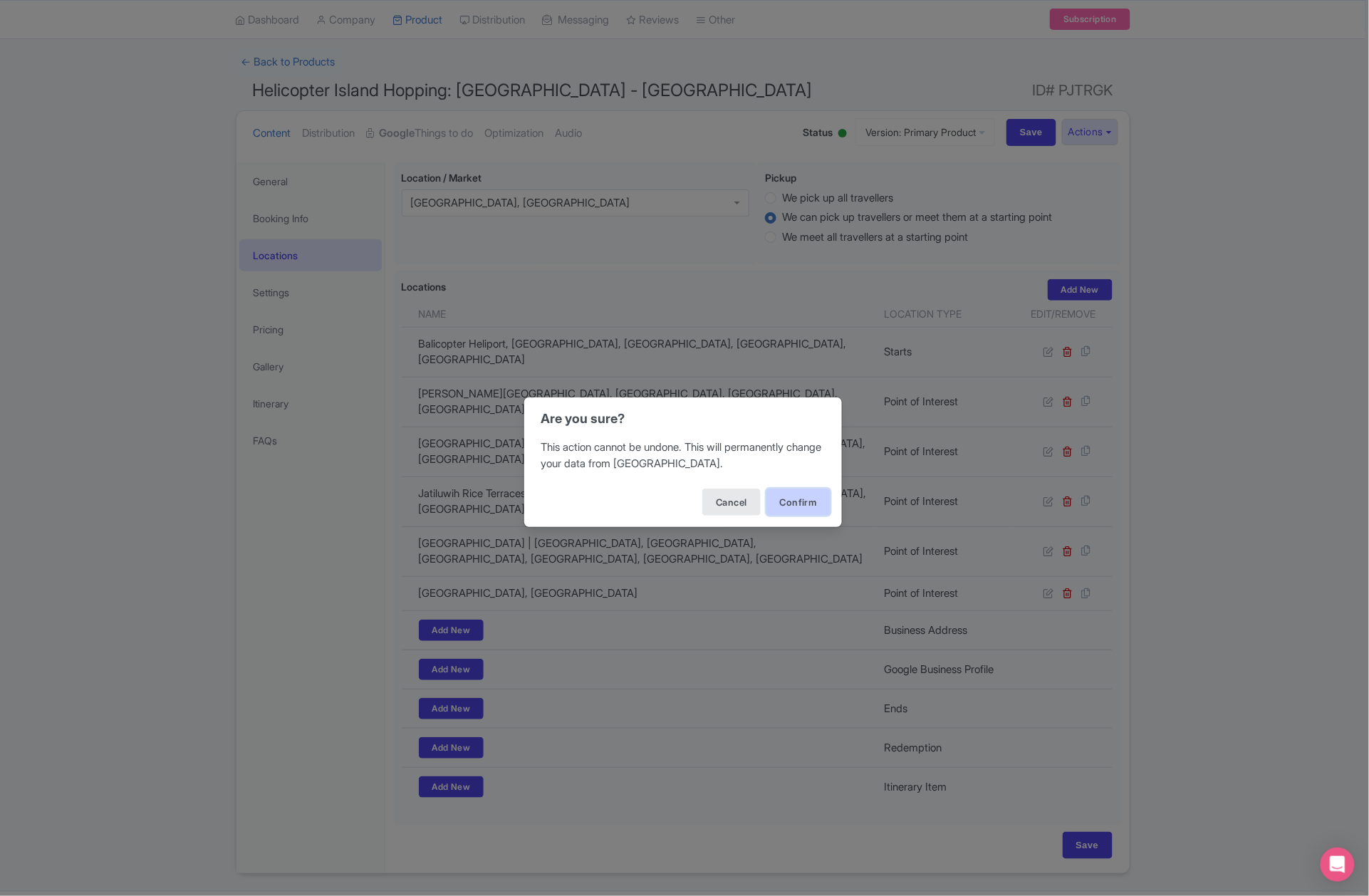
click at [824, 505] on button "Confirm" at bounding box center [799, 502] width 64 height 27
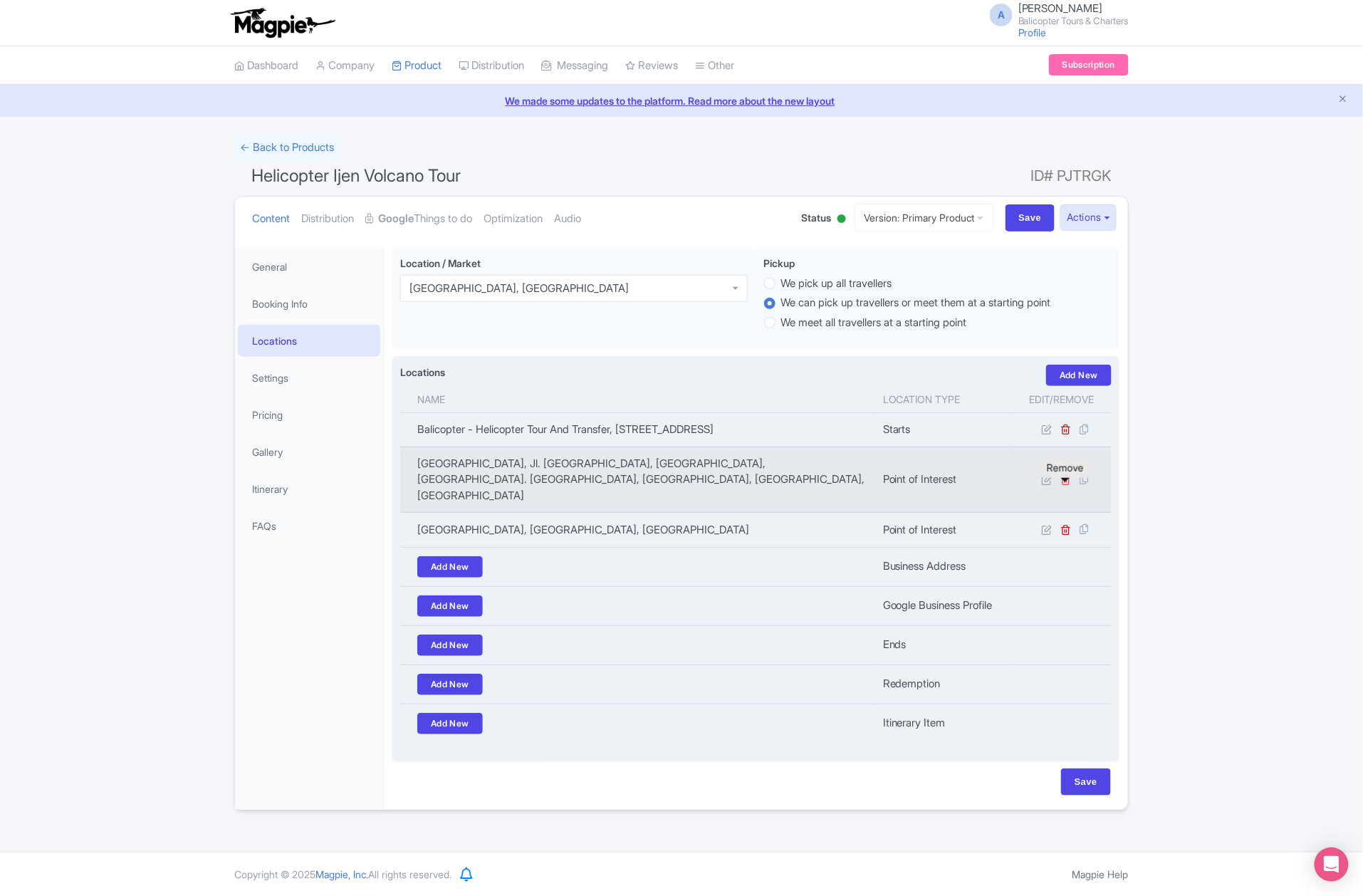
click at [1069, 485] on icon at bounding box center [1066, 480] width 11 height 11
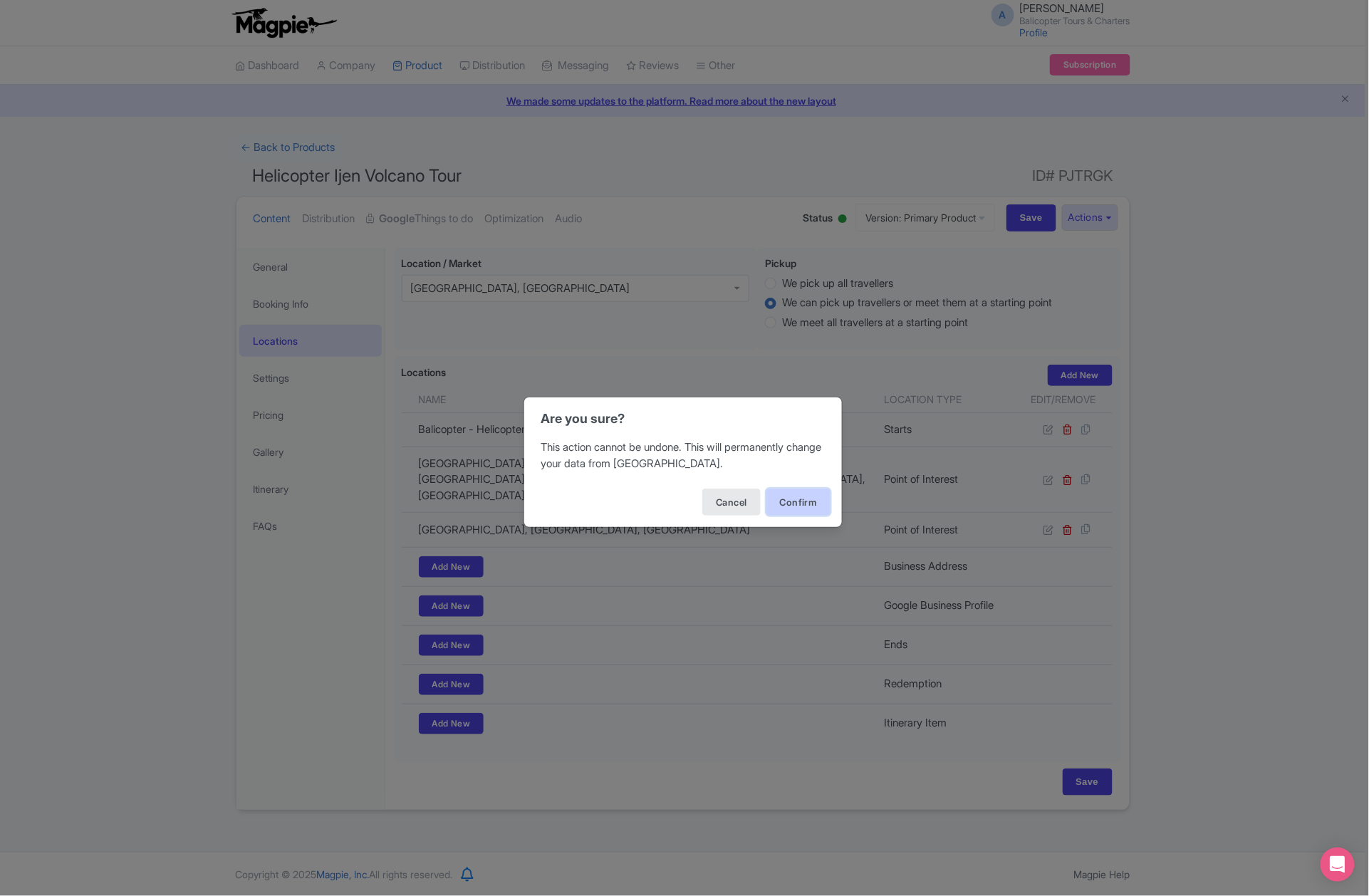
click at [801, 493] on button "Confirm" at bounding box center [799, 502] width 64 height 27
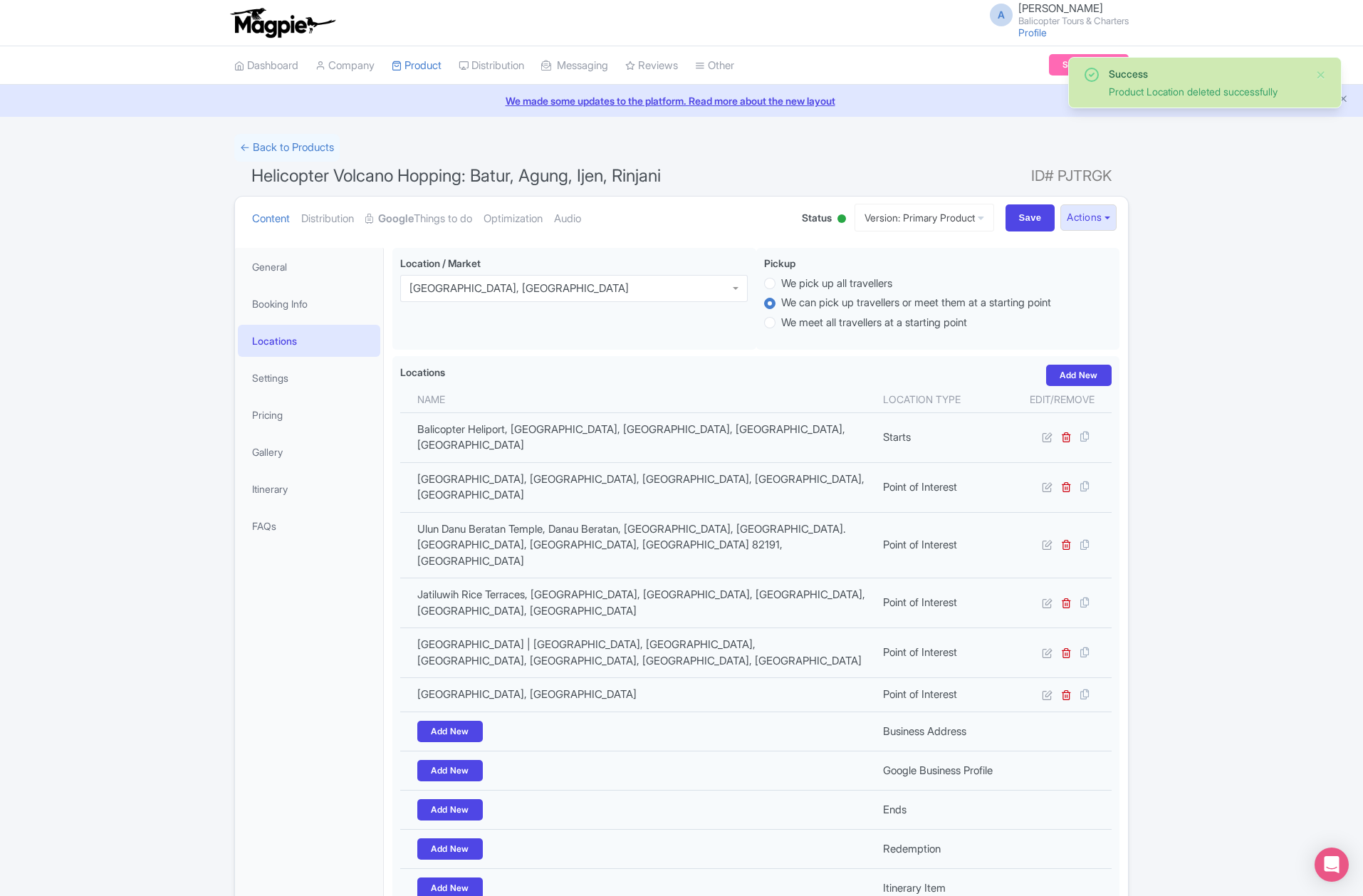
scroll to position [101, 0]
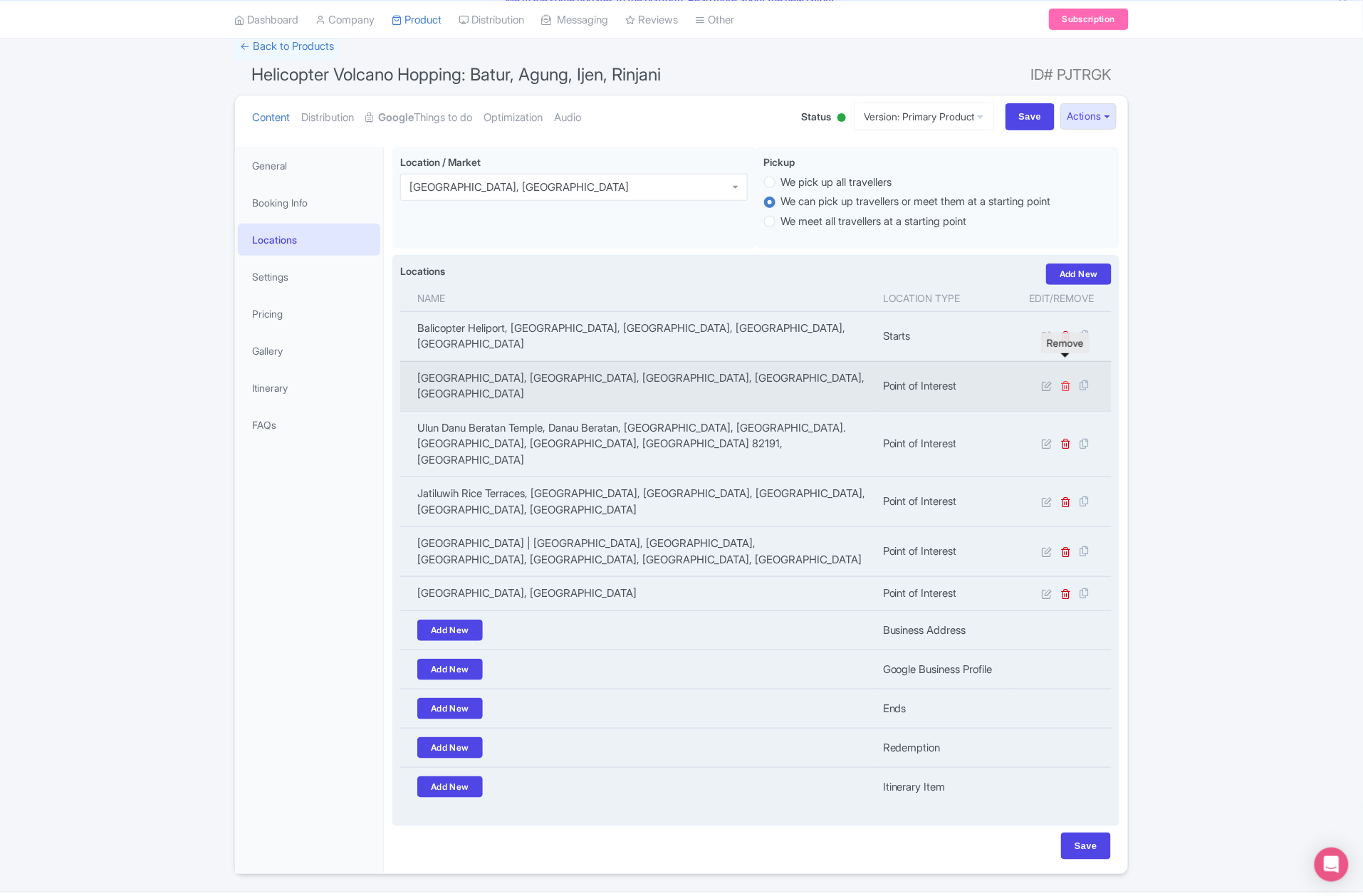
click at [1066, 381] on icon at bounding box center [1066, 386] width 11 height 11
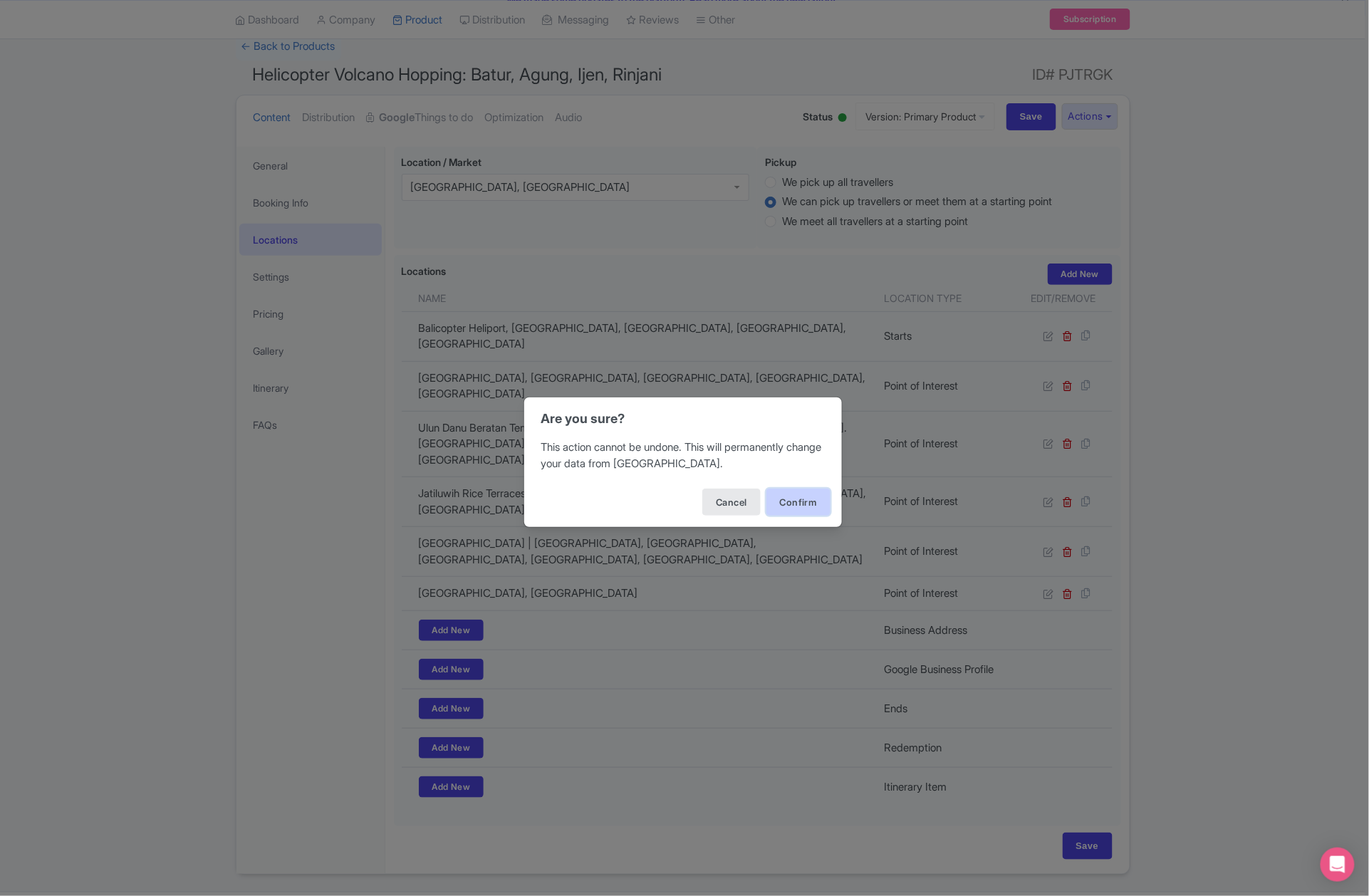
click at [812, 490] on button "Confirm" at bounding box center [799, 502] width 64 height 27
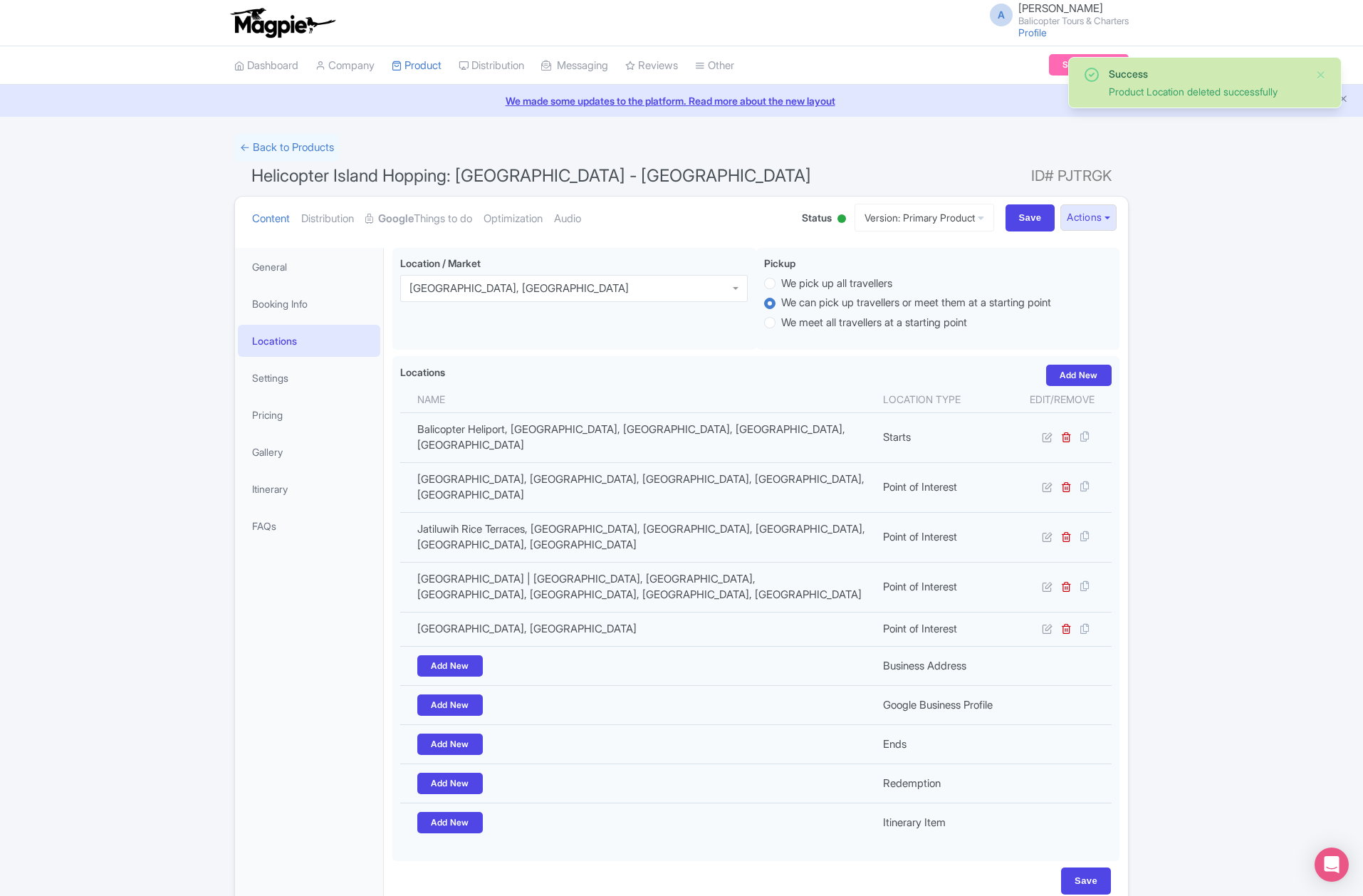
scroll to position [51, 0]
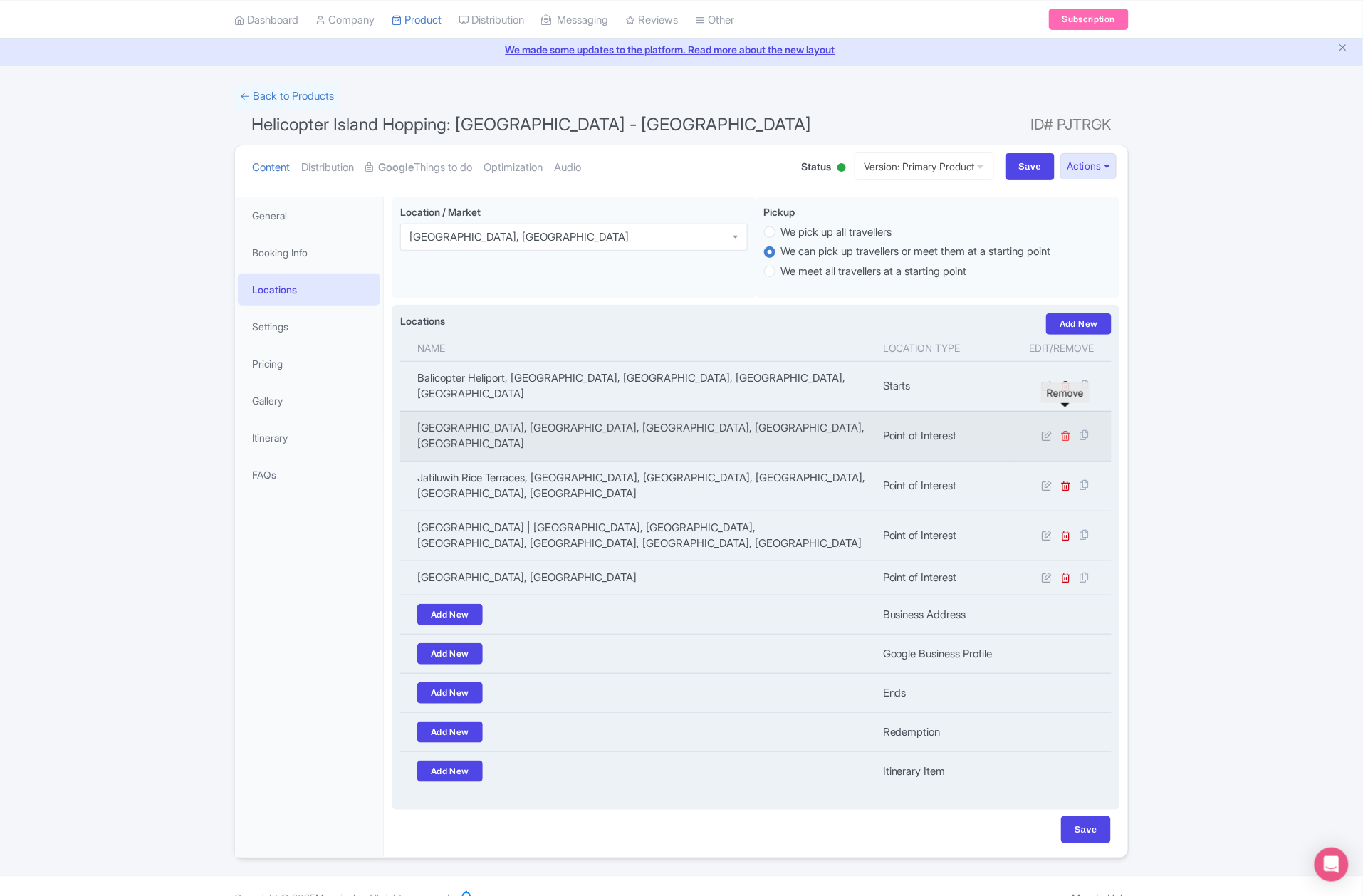
click at [1066, 431] on icon at bounding box center [1066, 436] width 11 height 11
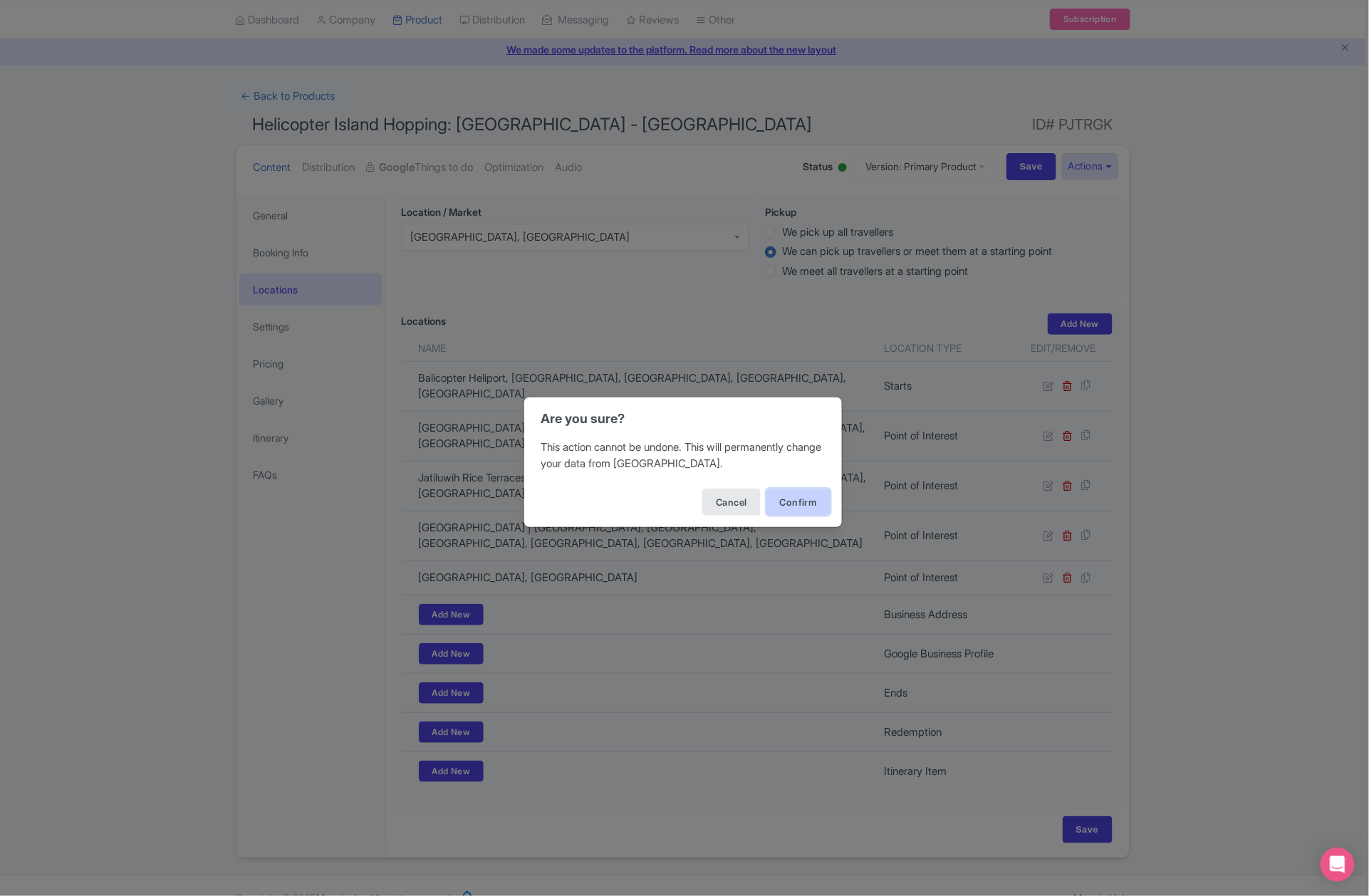
click at [782, 500] on button "Confirm" at bounding box center [799, 502] width 64 height 27
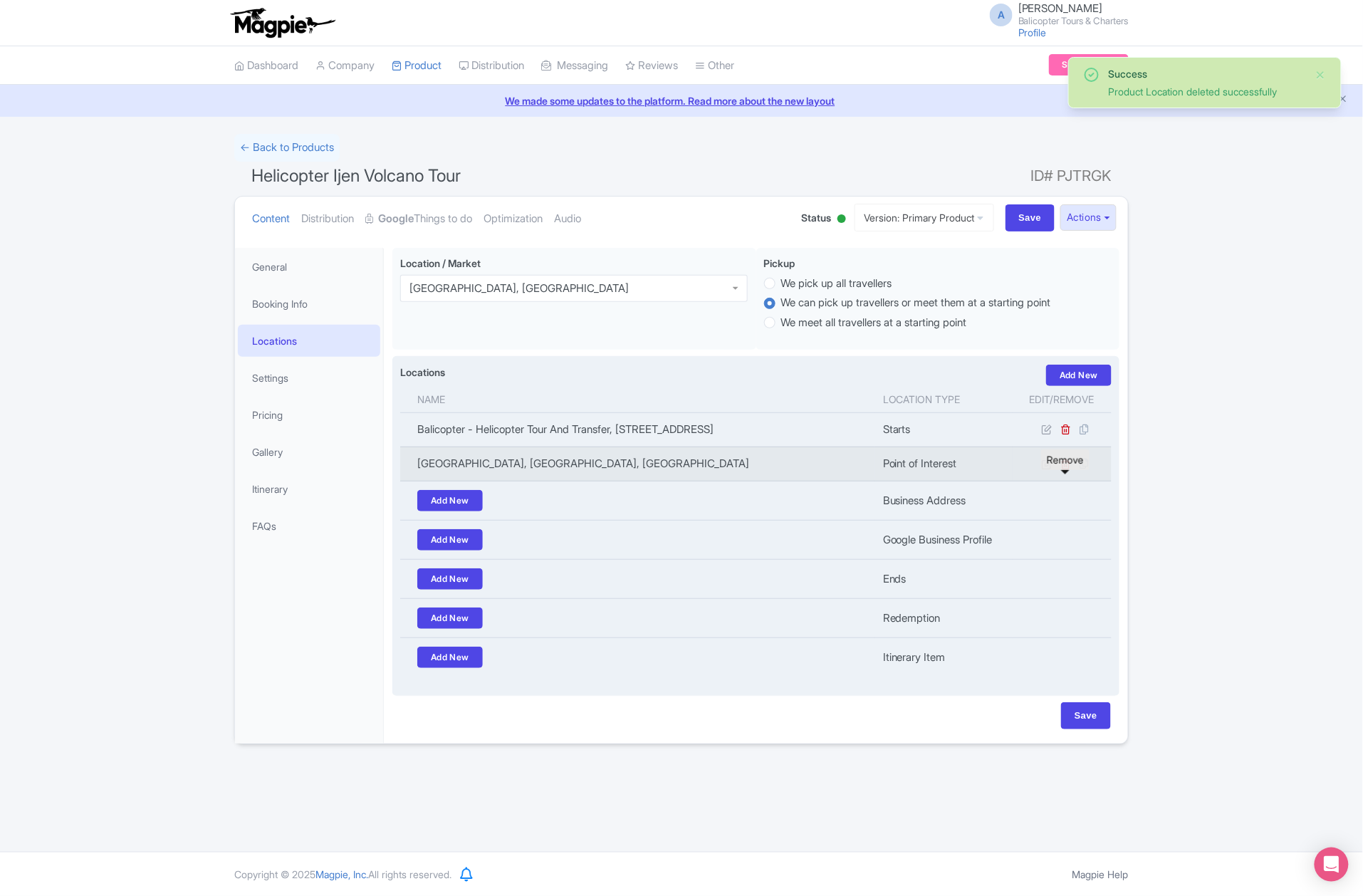
click at [1066, 469] on icon at bounding box center [1066, 464] width 11 height 11
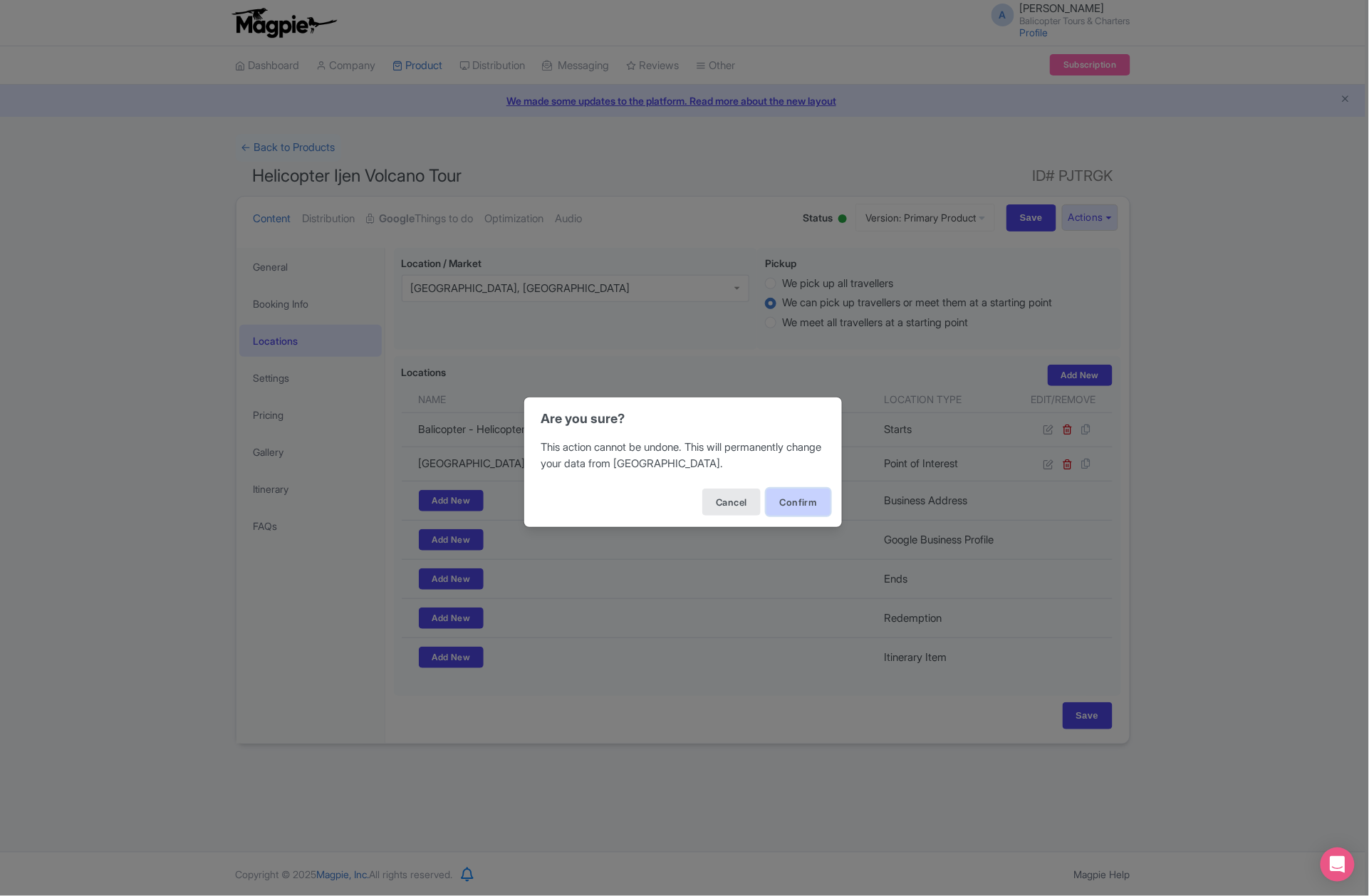
click at [807, 497] on button "Confirm" at bounding box center [799, 502] width 64 height 27
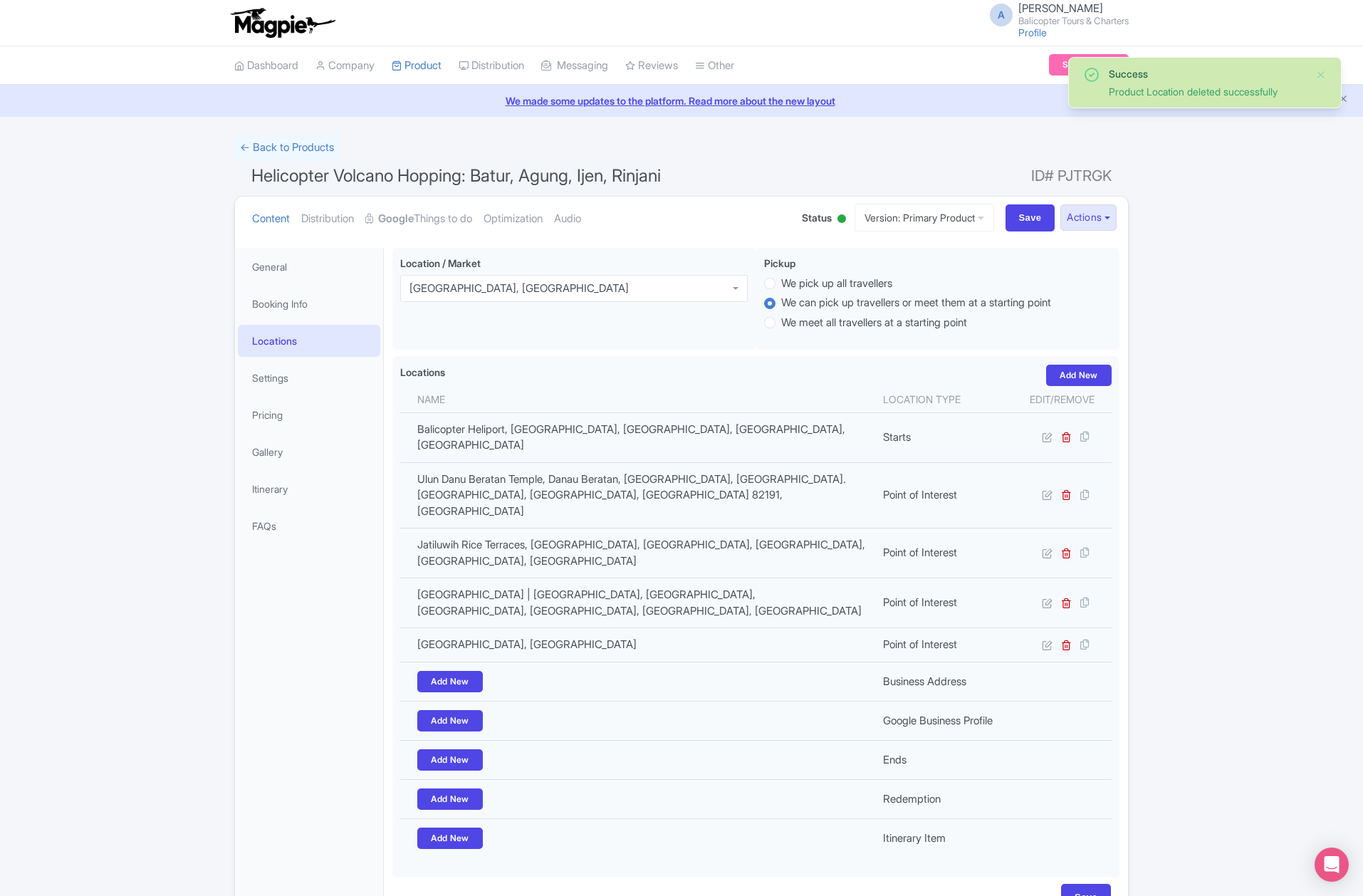
scroll to position [66, 0]
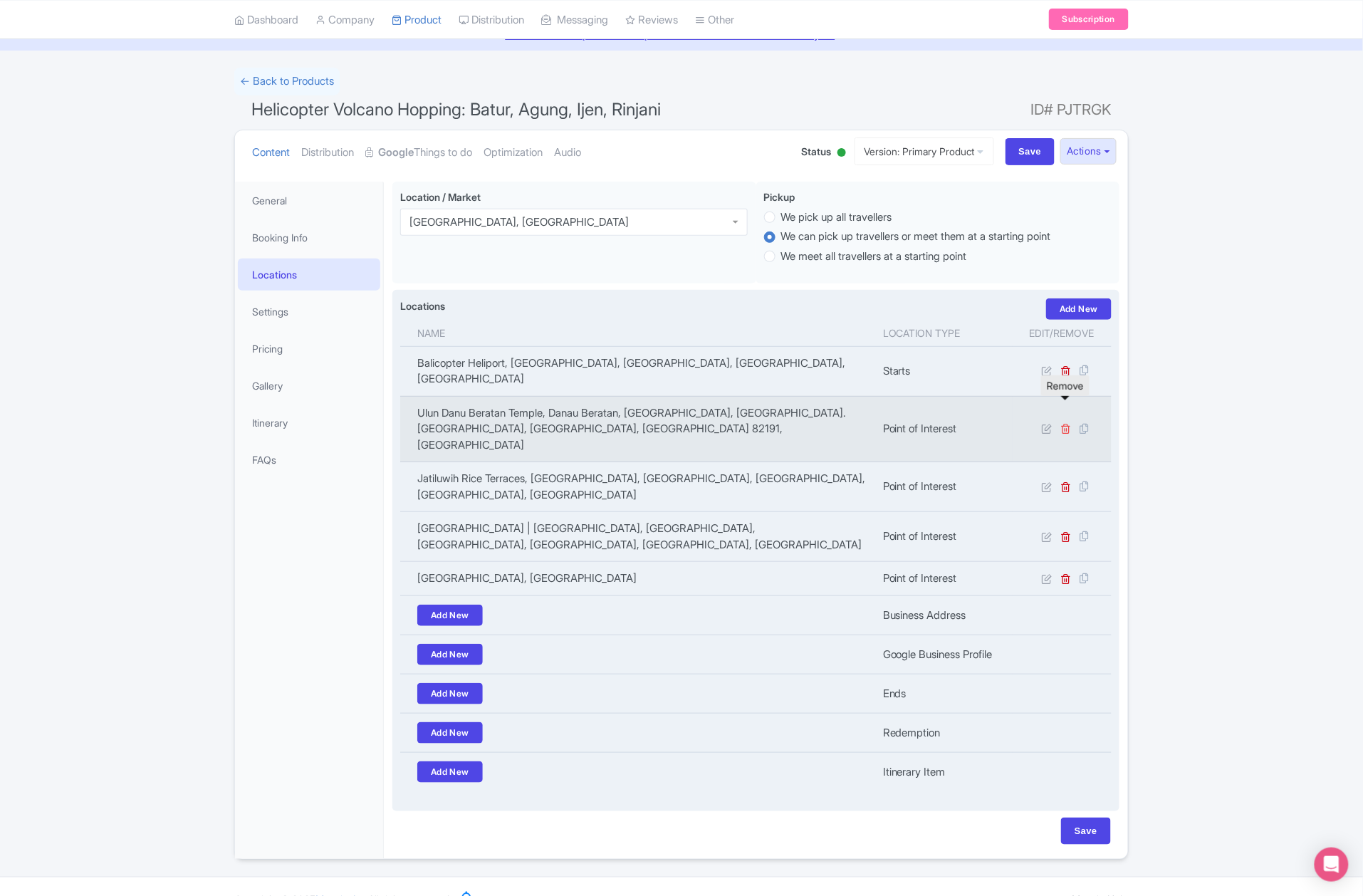
click at [1064, 423] on icon at bounding box center [1066, 429] width 11 height 11
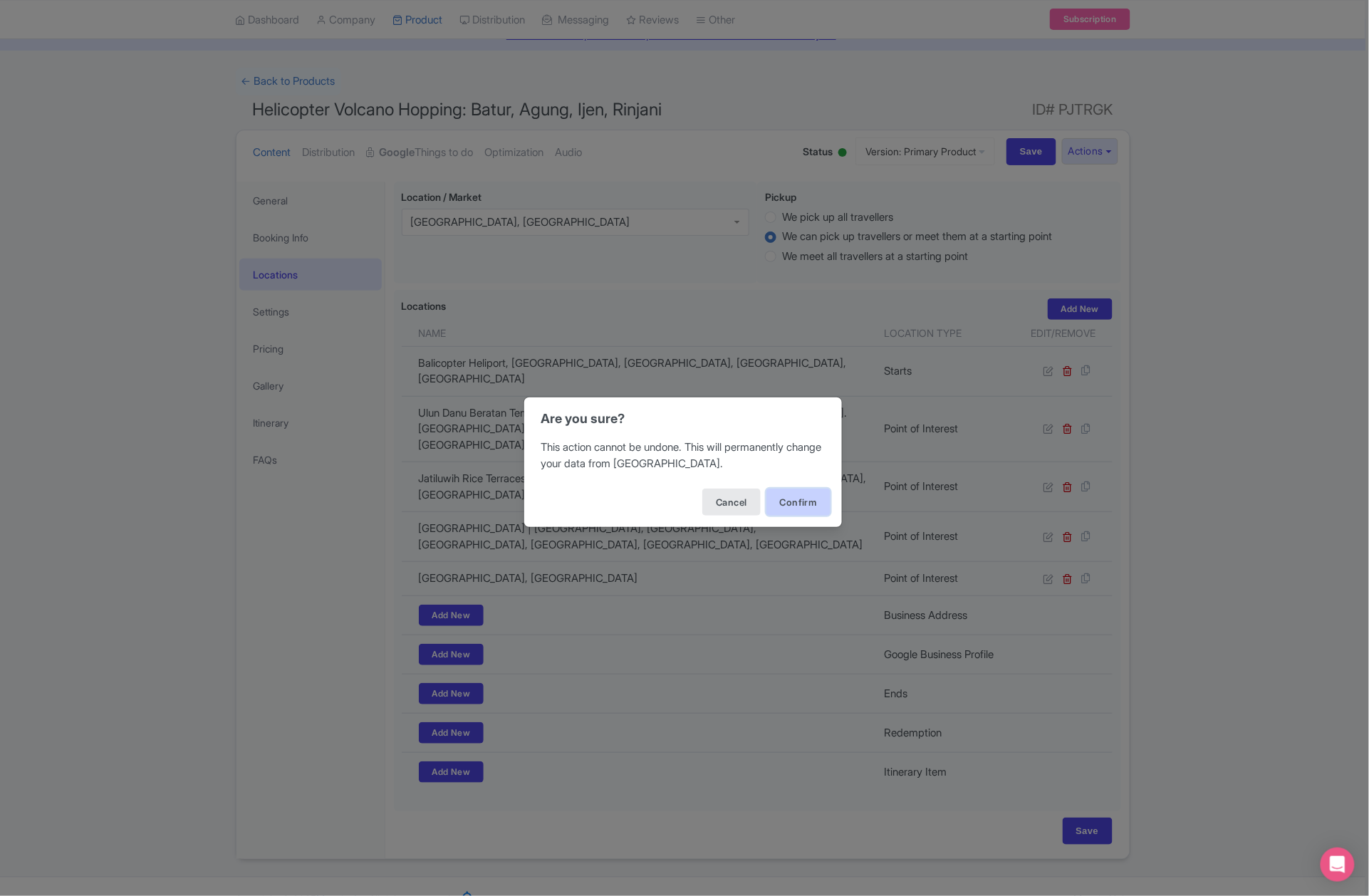
click at [815, 505] on button "Confirm" at bounding box center [799, 502] width 64 height 27
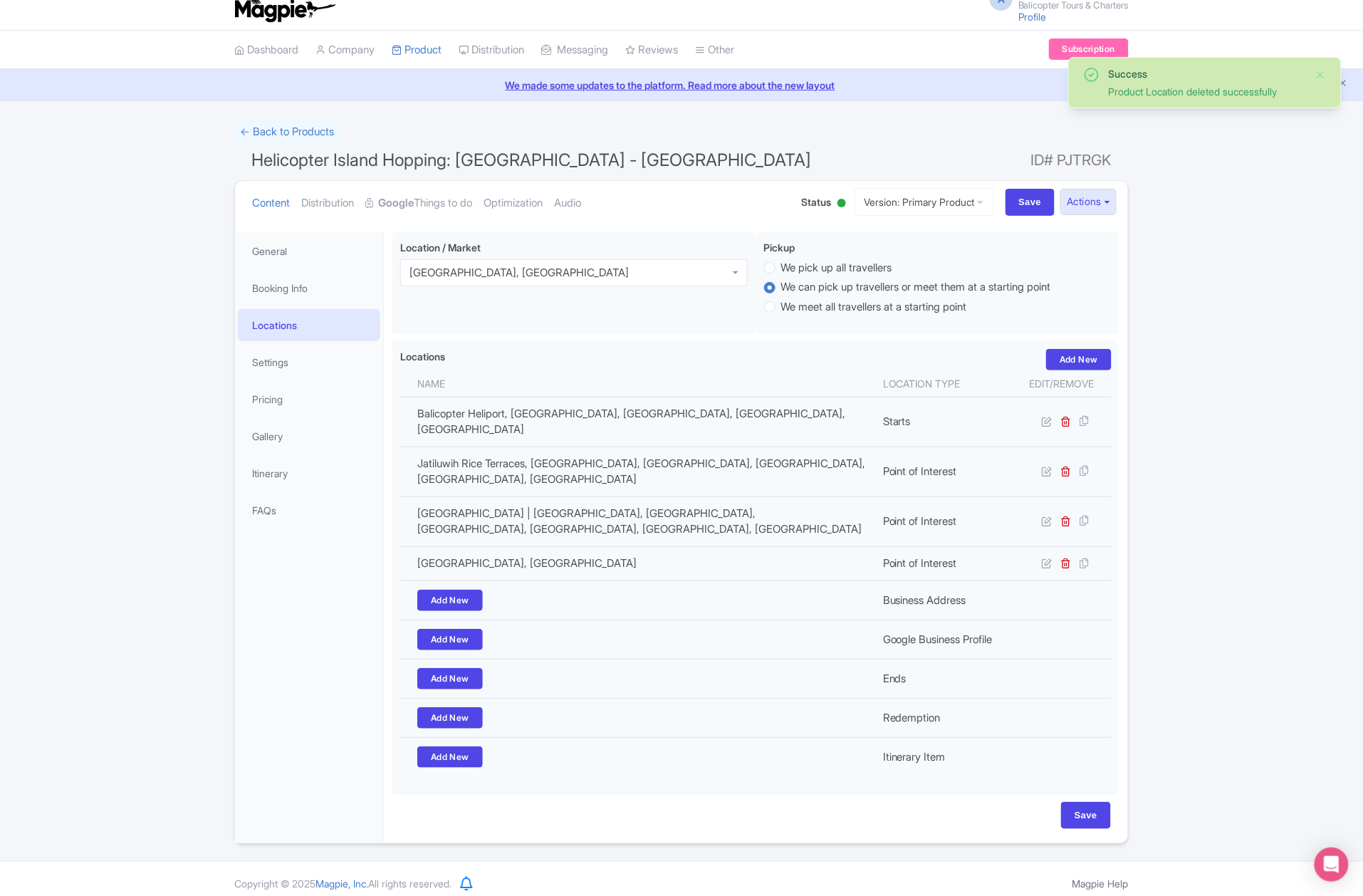
scroll to position [16, 0]
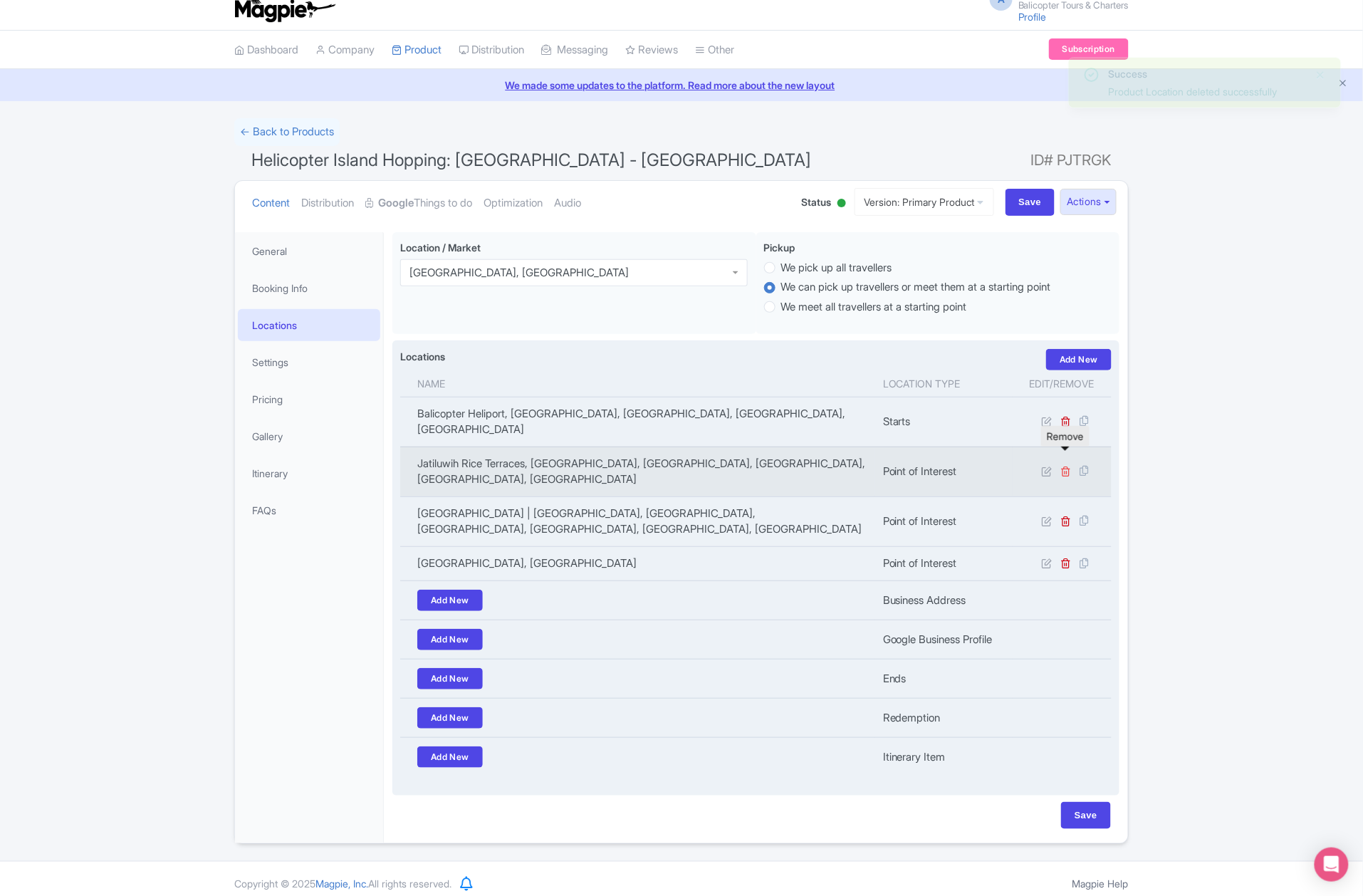
click at [1066, 465] on icon at bounding box center [1066, 471] width 11 height 11
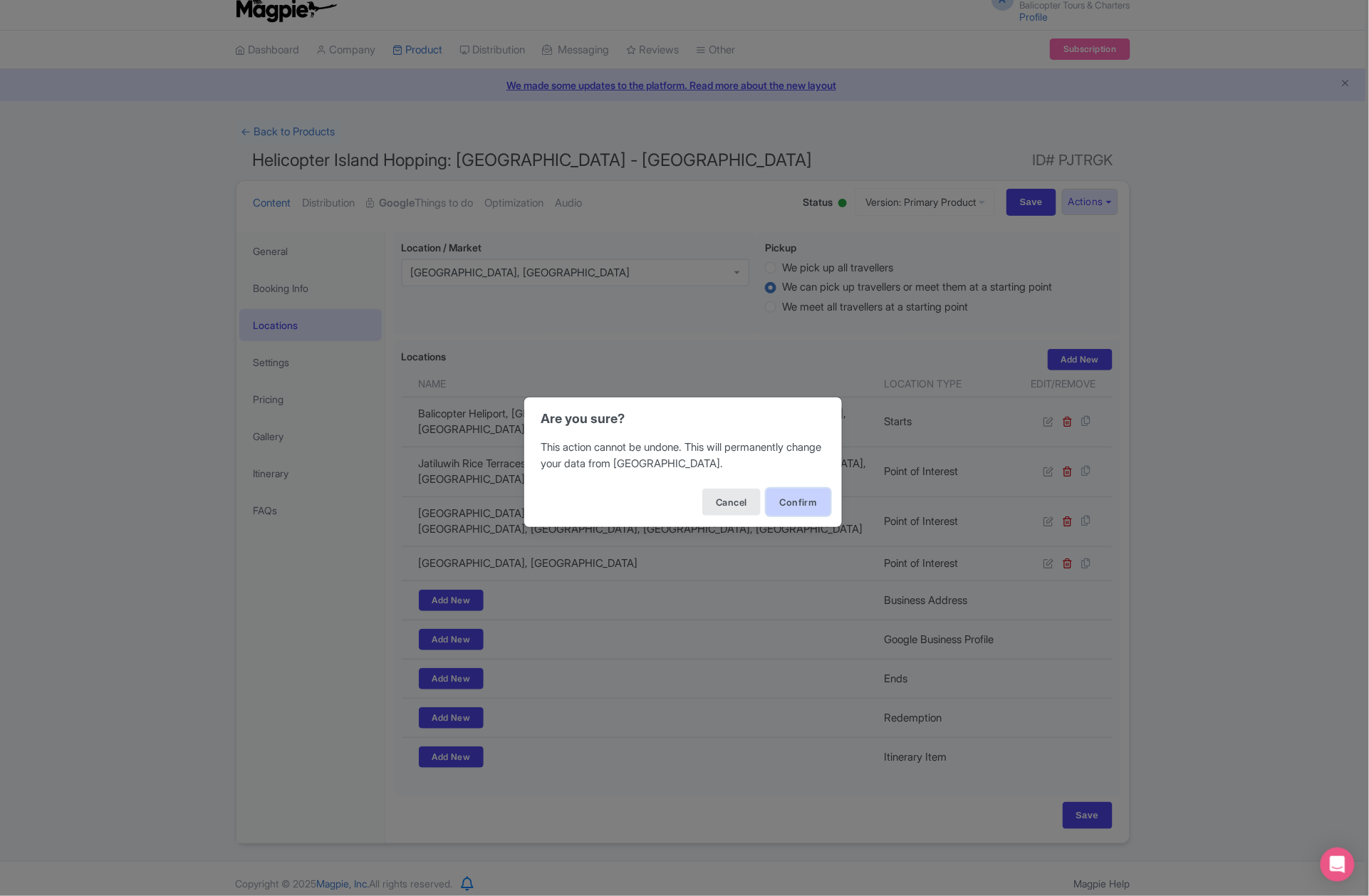
click at [793, 501] on button "Confirm" at bounding box center [799, 502] width 64 height 27
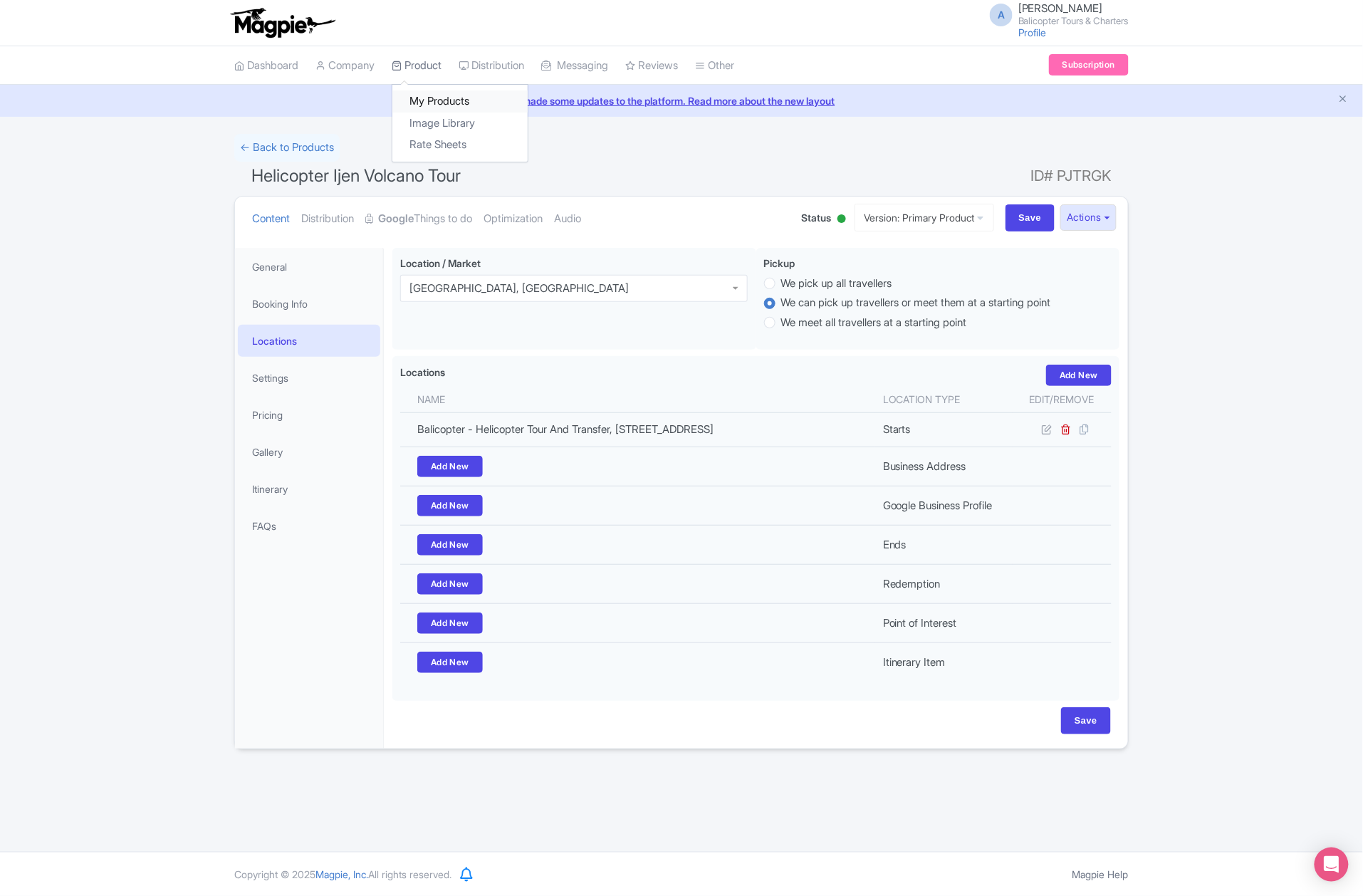
drag, startPoint x: 450, startPoint y: 96, endPoint x: 437, endPoint y: 82, distance: 19.1
click at [450, 96] on link "My Products" at bounding box center [459, 101] width 135 height 22
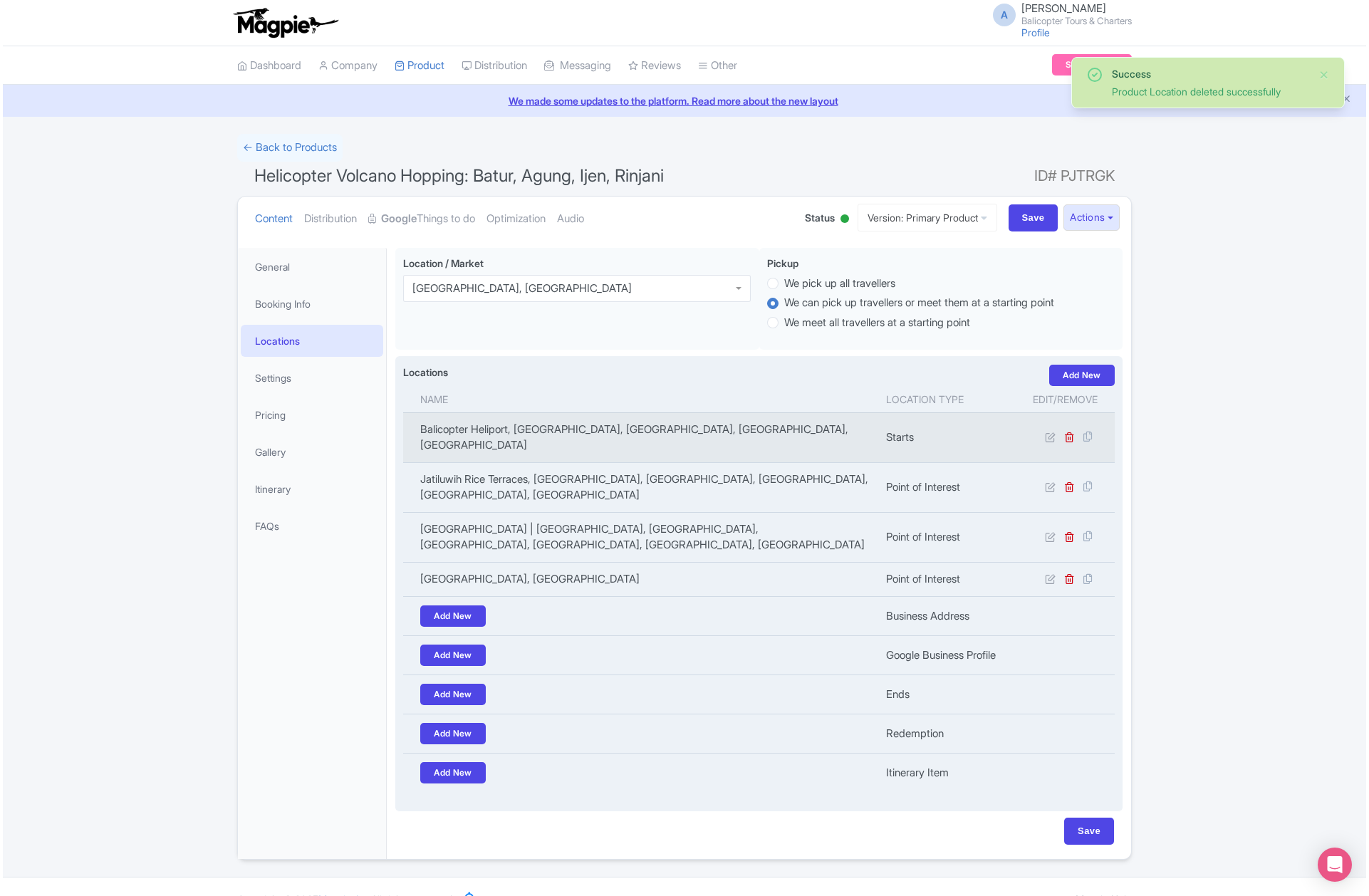
scroll to position [16, 0]
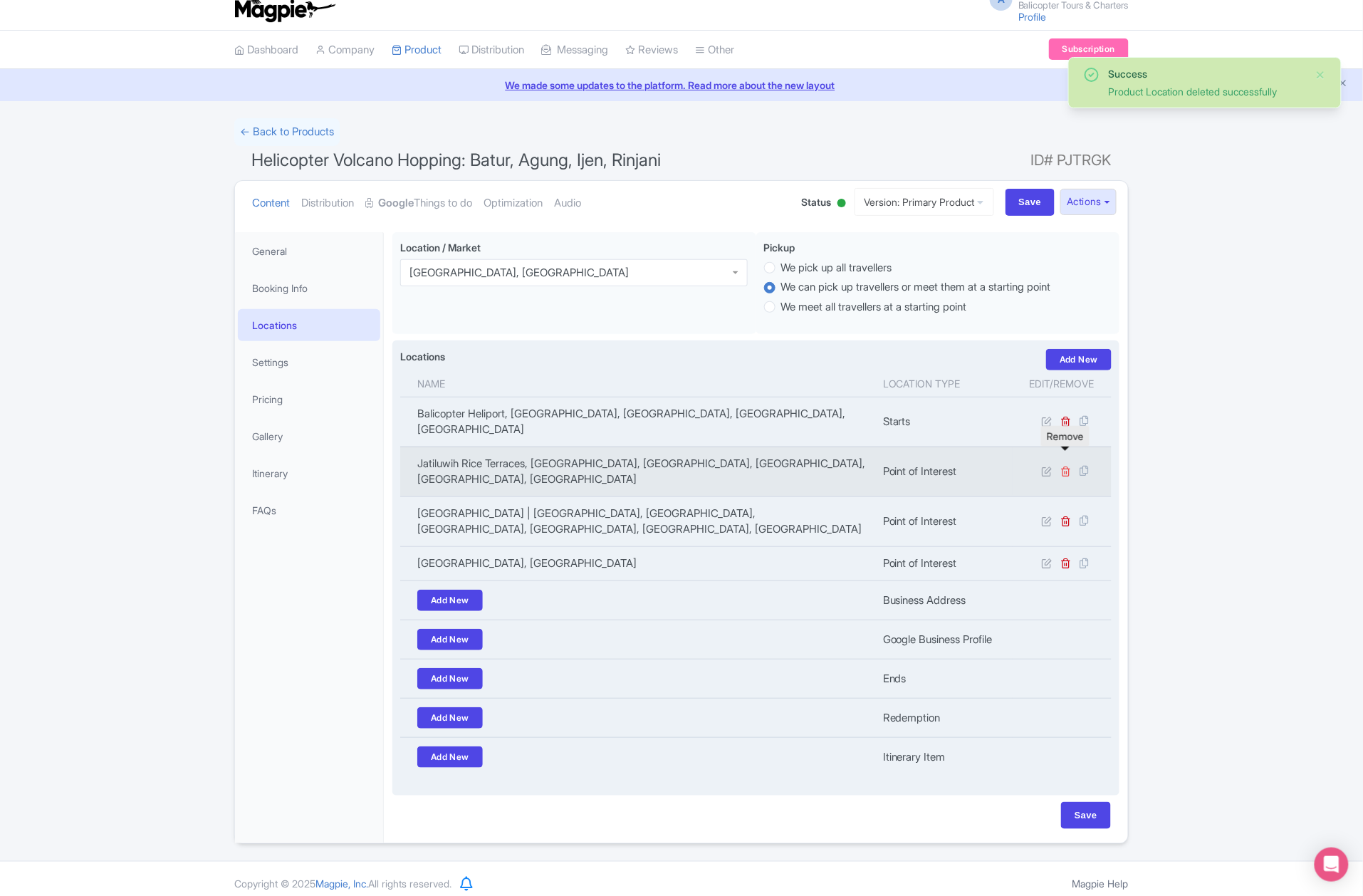
click at [1068, 465] on icon at bounding box center [1066, 471] width 11 height 11
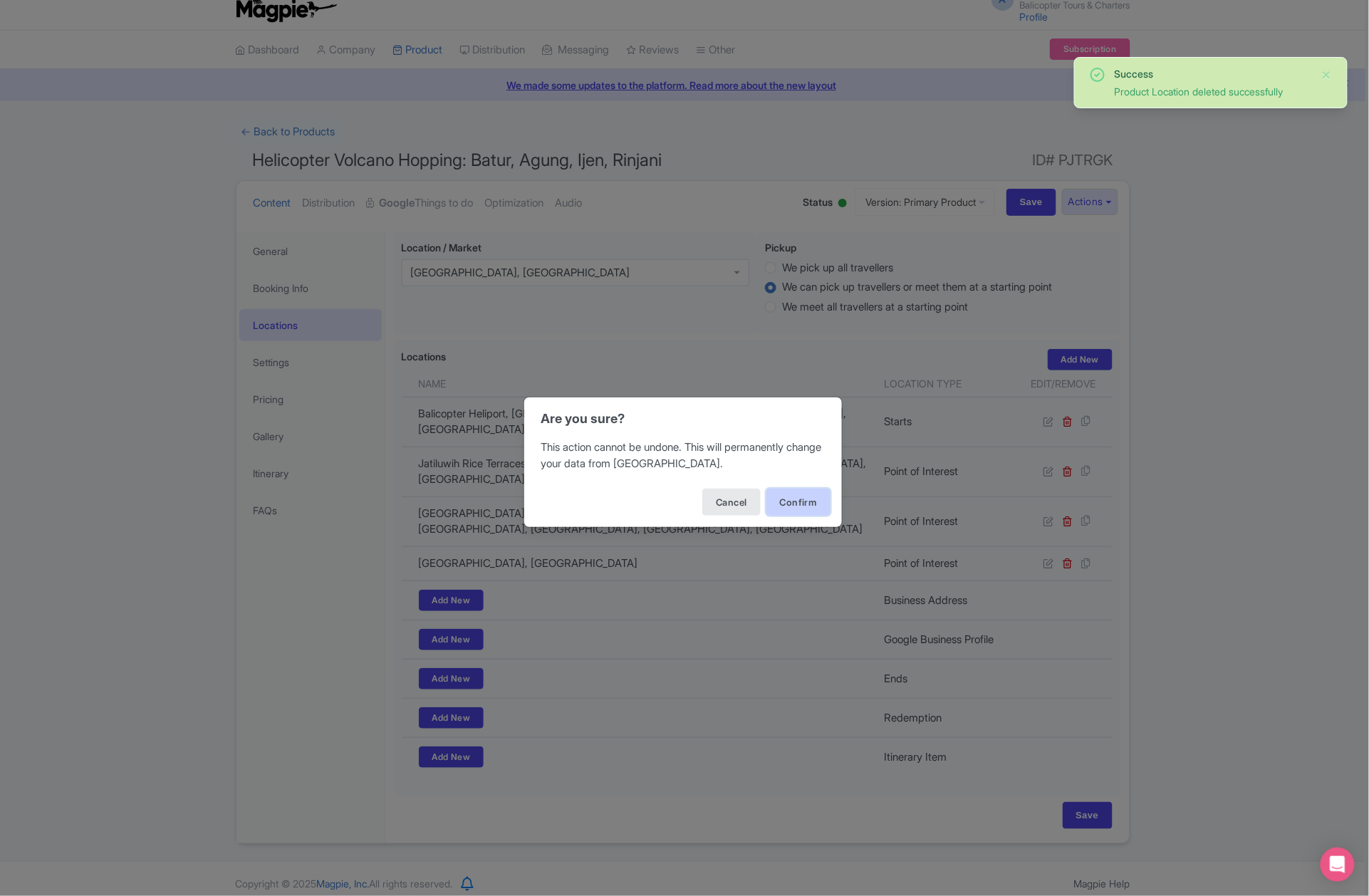
click at [788, 508] on button "Confirm" at bounding box center [799, 502] width 64 height 27
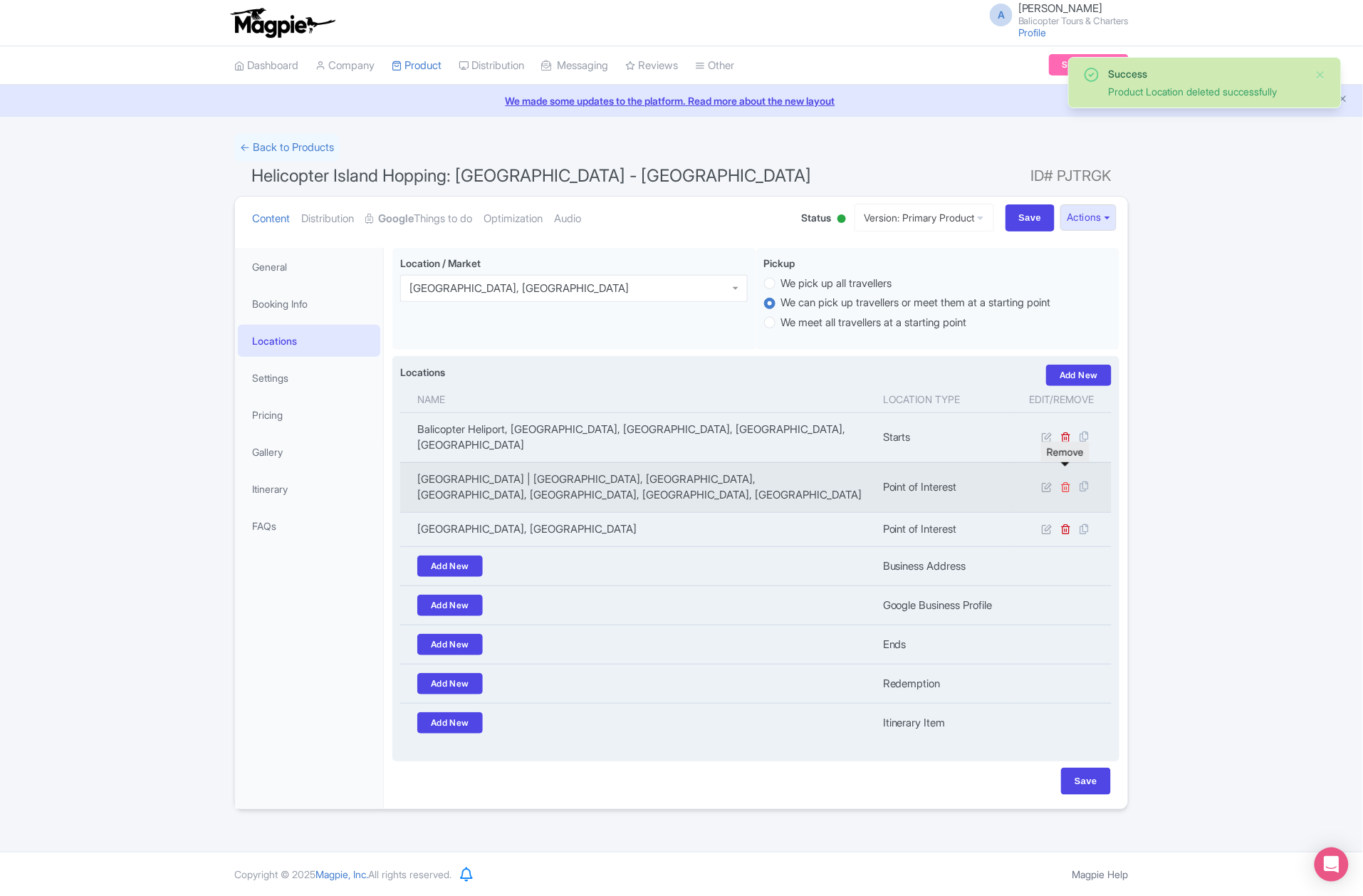
click at [1066, 481] on icon at bounding box center [1066, 487] width 11 height 11
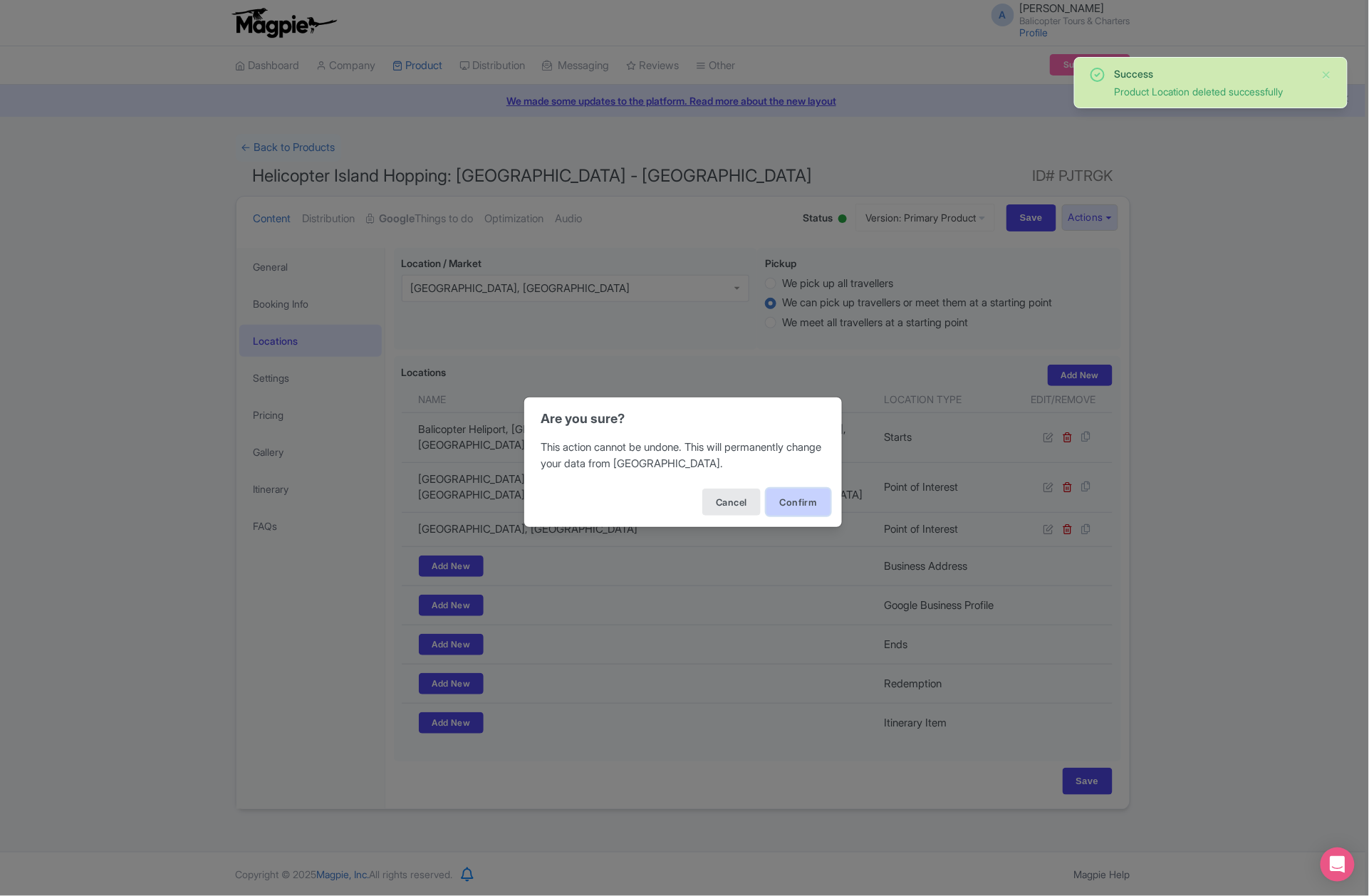
click at [810, 508] on button "Confirm" at bounding box center [799, 502] width 64 height 27
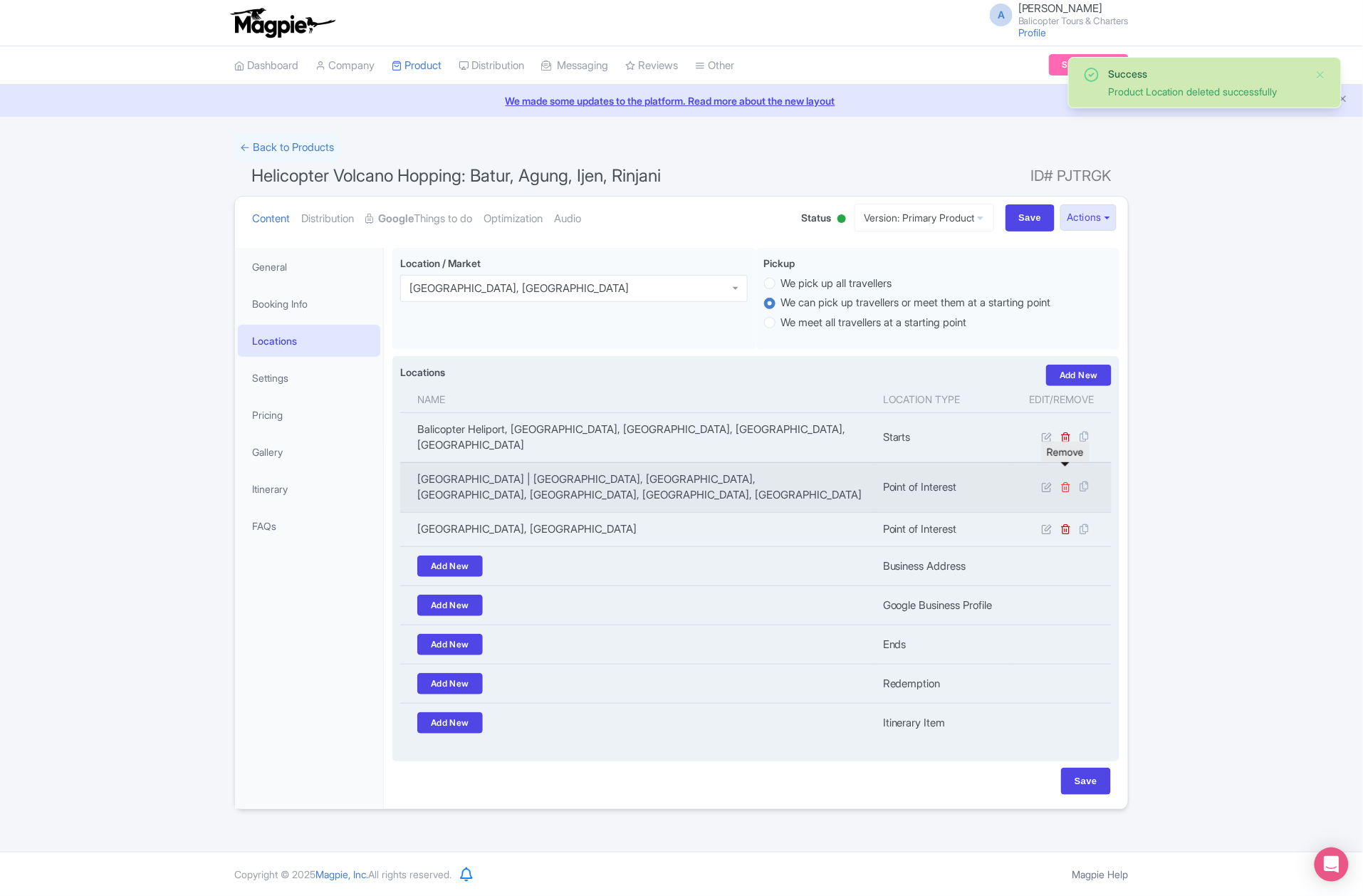
click at [1069, 481] on icon at bounding box center [1066, 487] width 11 height 11
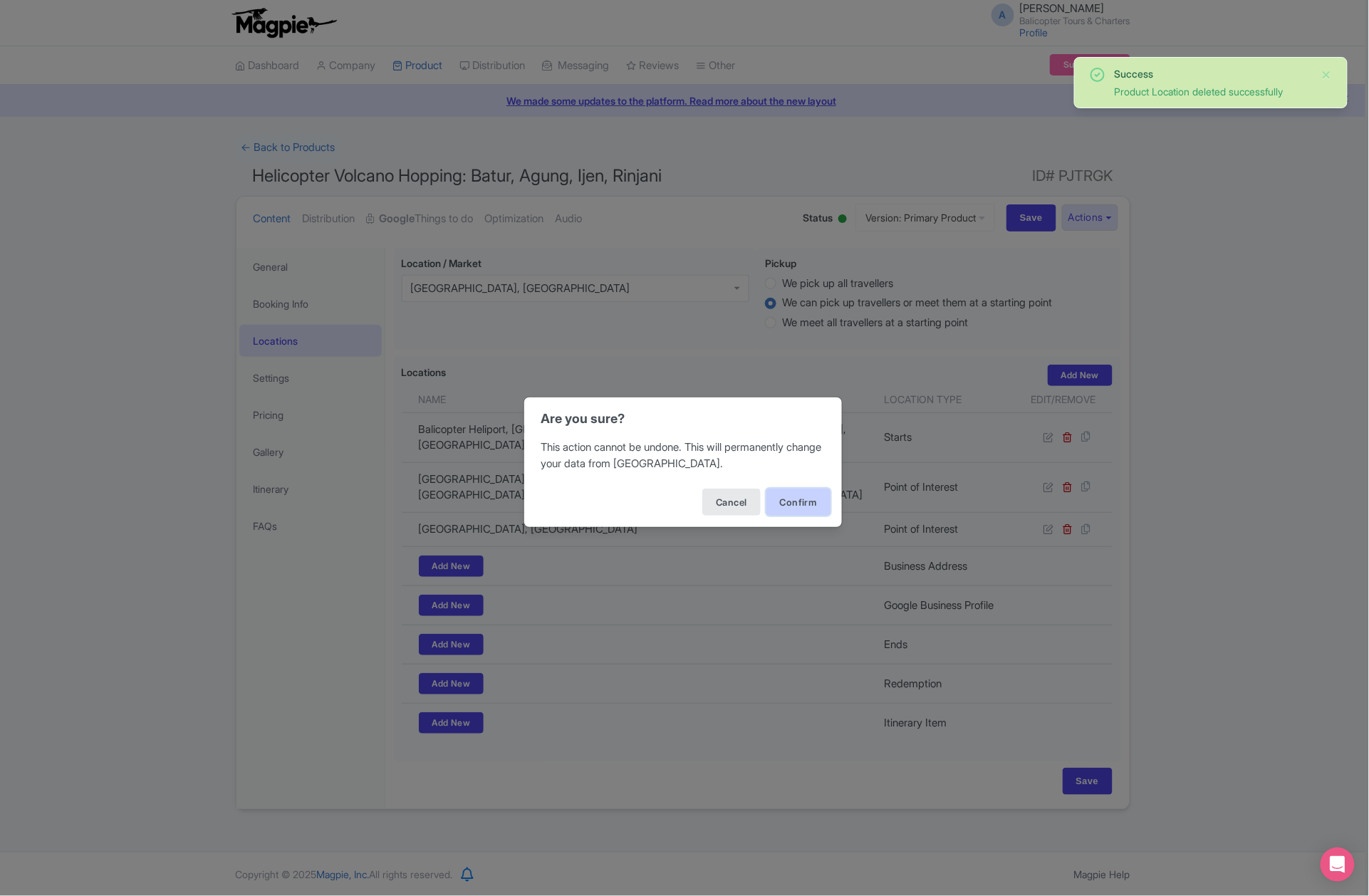
click at [813, 515] on button "Confirm" at bounding box center [799, 502] width 64 height 27
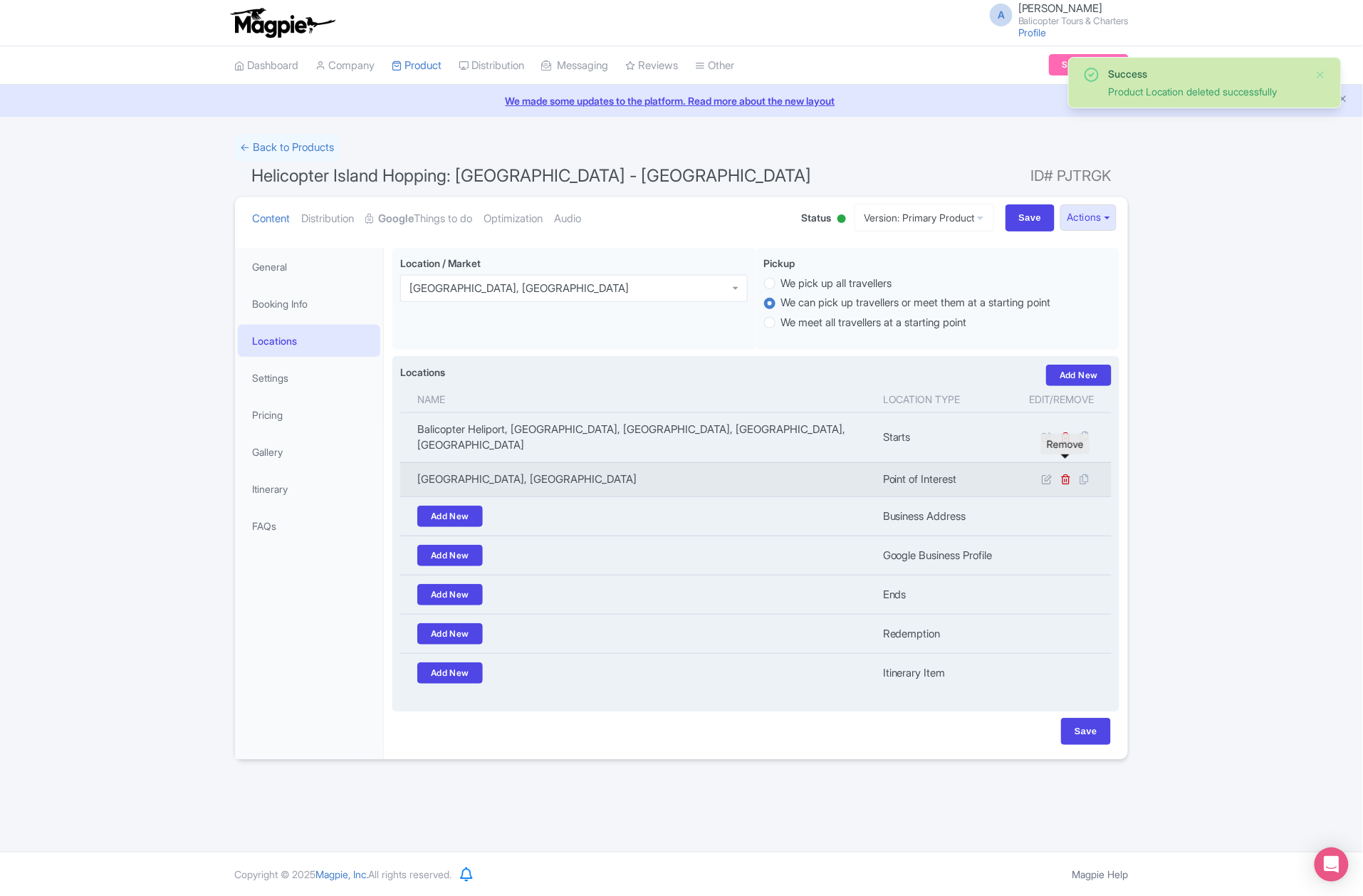
click at [1066, 473] on link at bounding box center [1066, 479] width 11 height 13
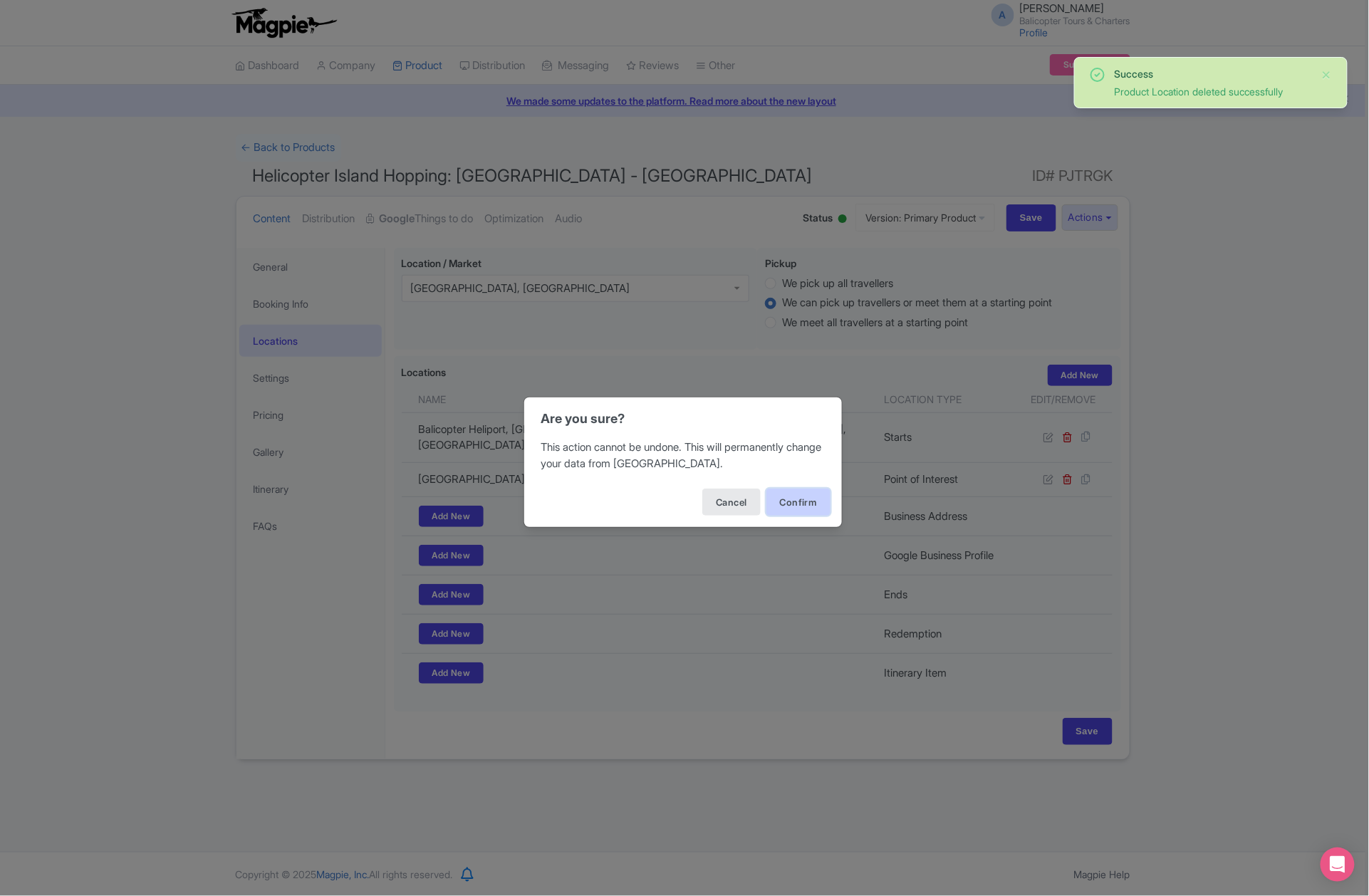
click at [810, 515] on button "Confirm" at bounding box center [799, 502] width 64 height 27
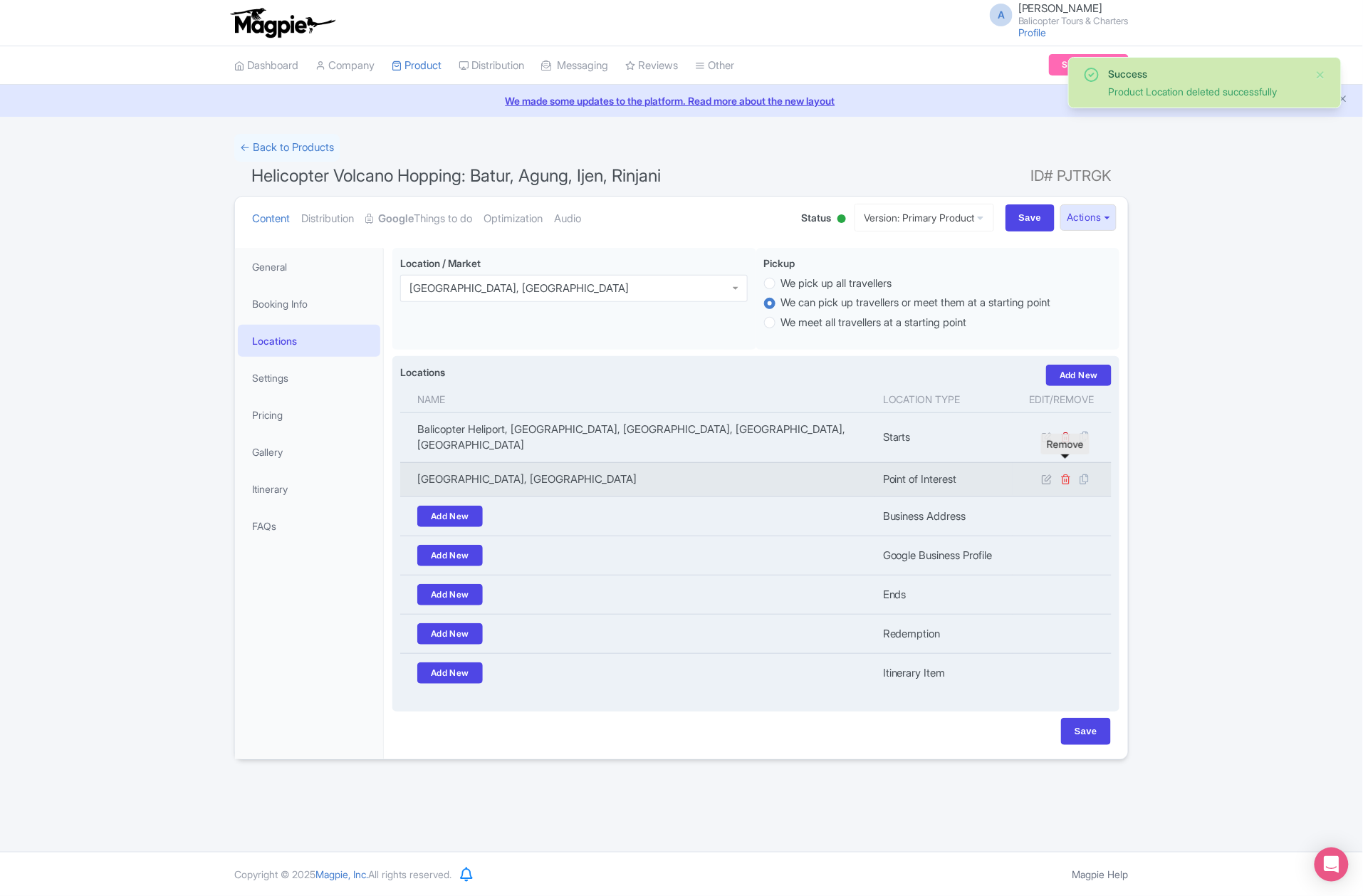
click at [1066, 473] on icon at bounding box center [1066, 479] width 11 height 11
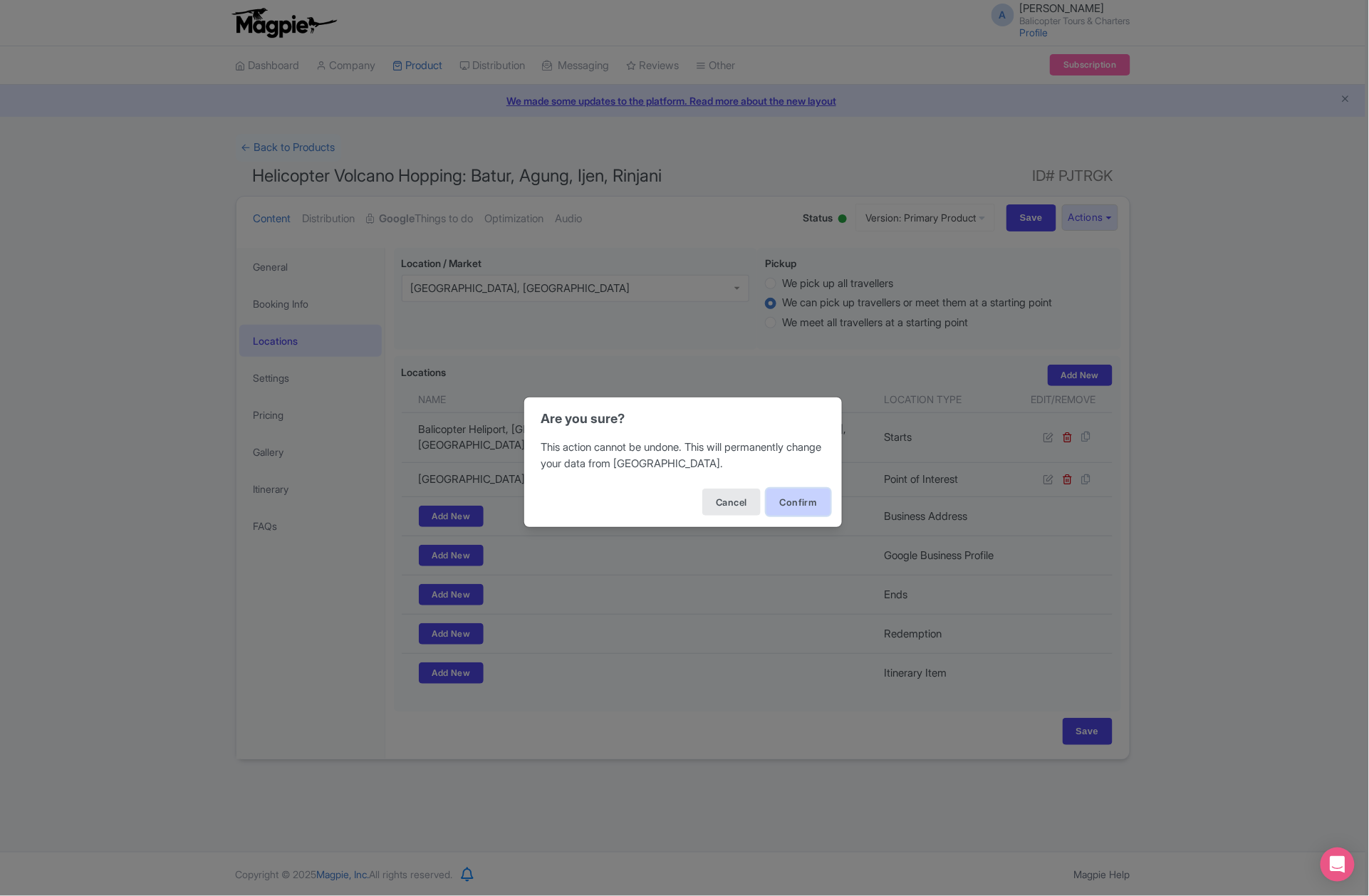
click at [793, 507] on button "Confirm" at bounding box center [799, 502] width 64 height 27
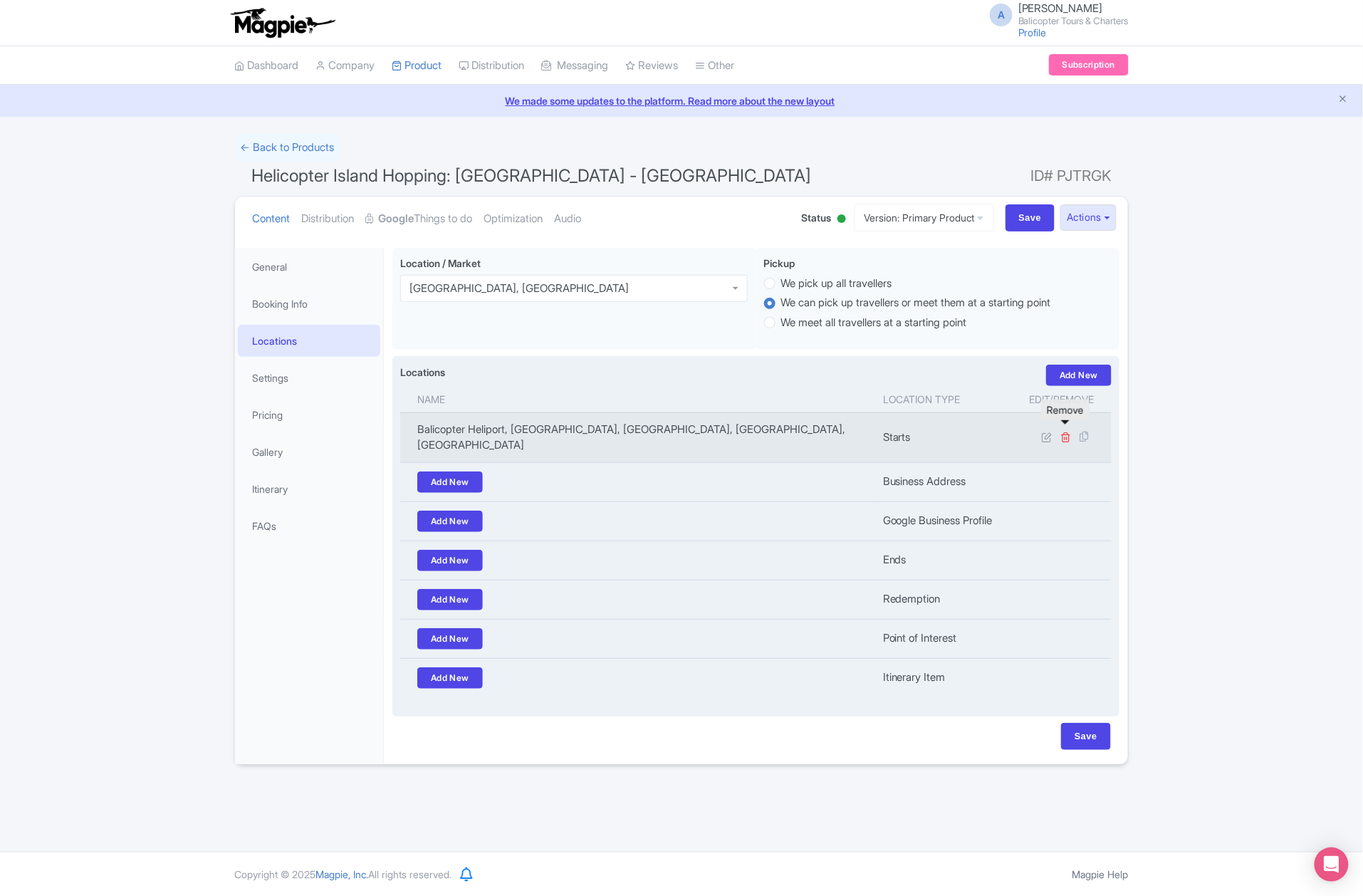
click at [1068, 431] on icon at bounding box center [1066, 437] width 11 height 11
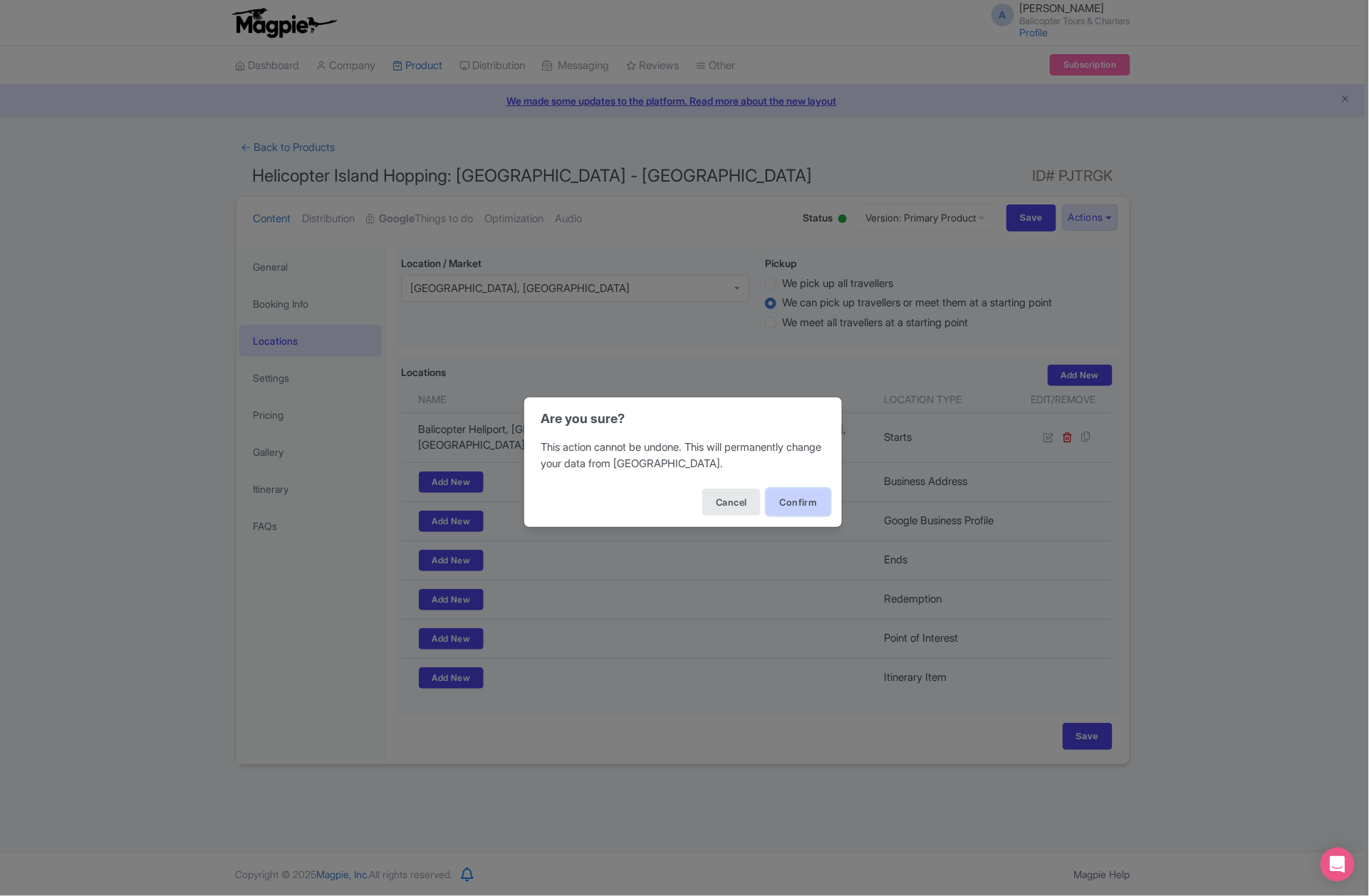
click at [778, 504] on button "Confirm" at bounding box center [799, 502] width 64 height 27
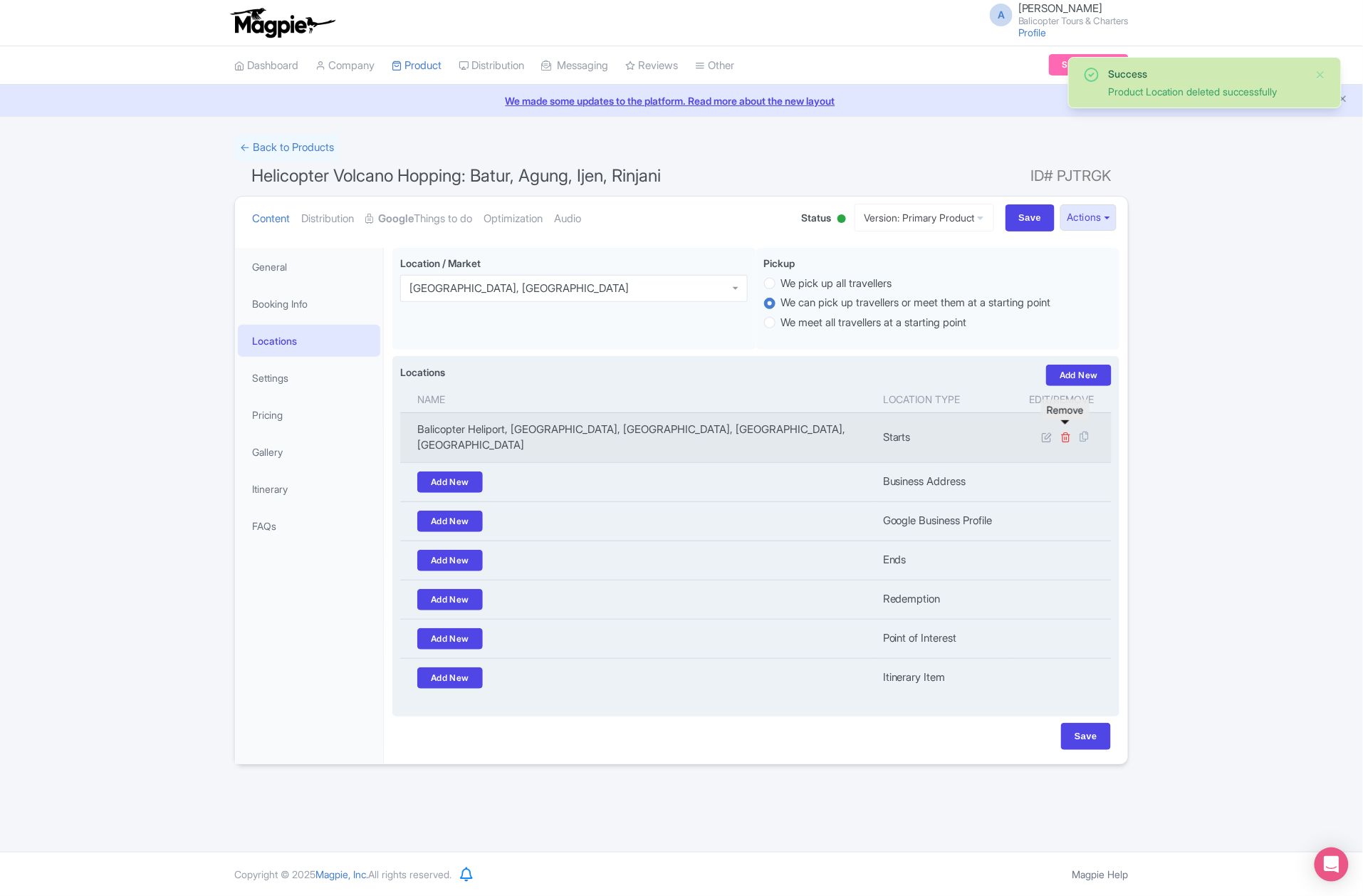
click at [1068, 436] on icon at bounding box center [1066, 437] width 11 height 11
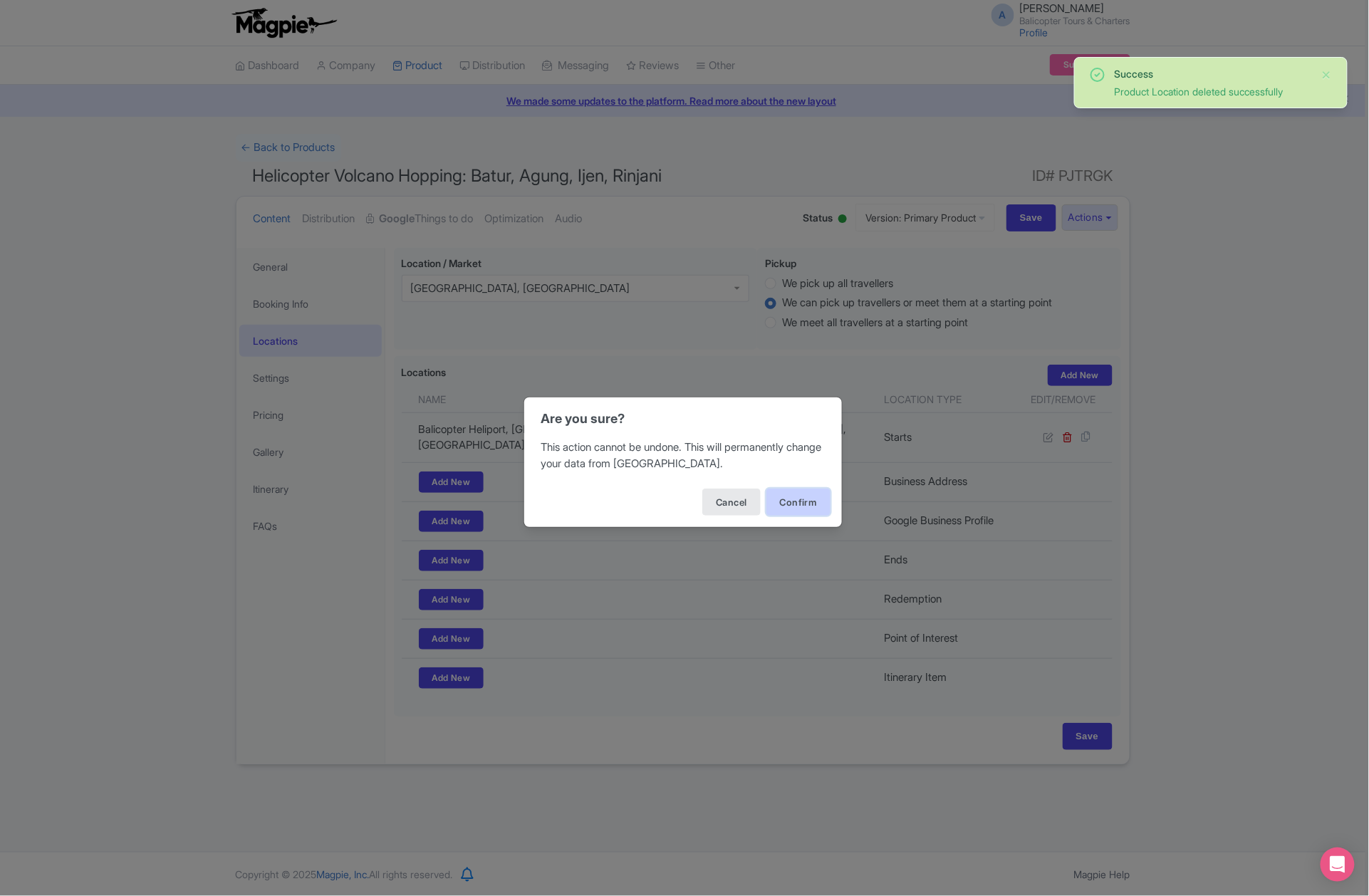
click at [791, 508] on button "Confirm" at bounding box center [799, 502] width 64 height 27
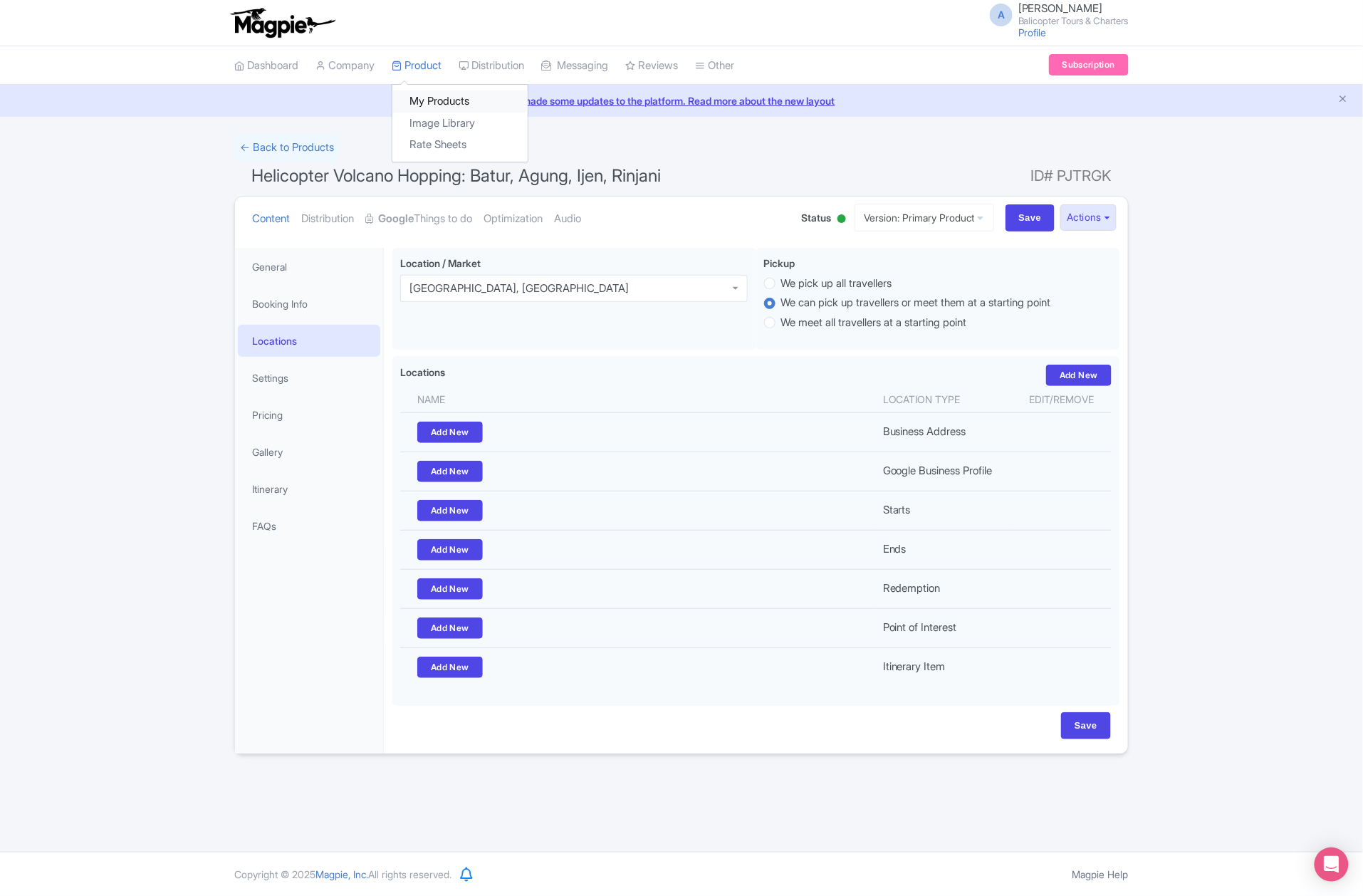
click at [451, 98] on link "My Products" at bounding box center [459, 101] width 135 height 22
click at [437, 104] on link "My Products" at bounding box center [459, 101] width 135 height 22
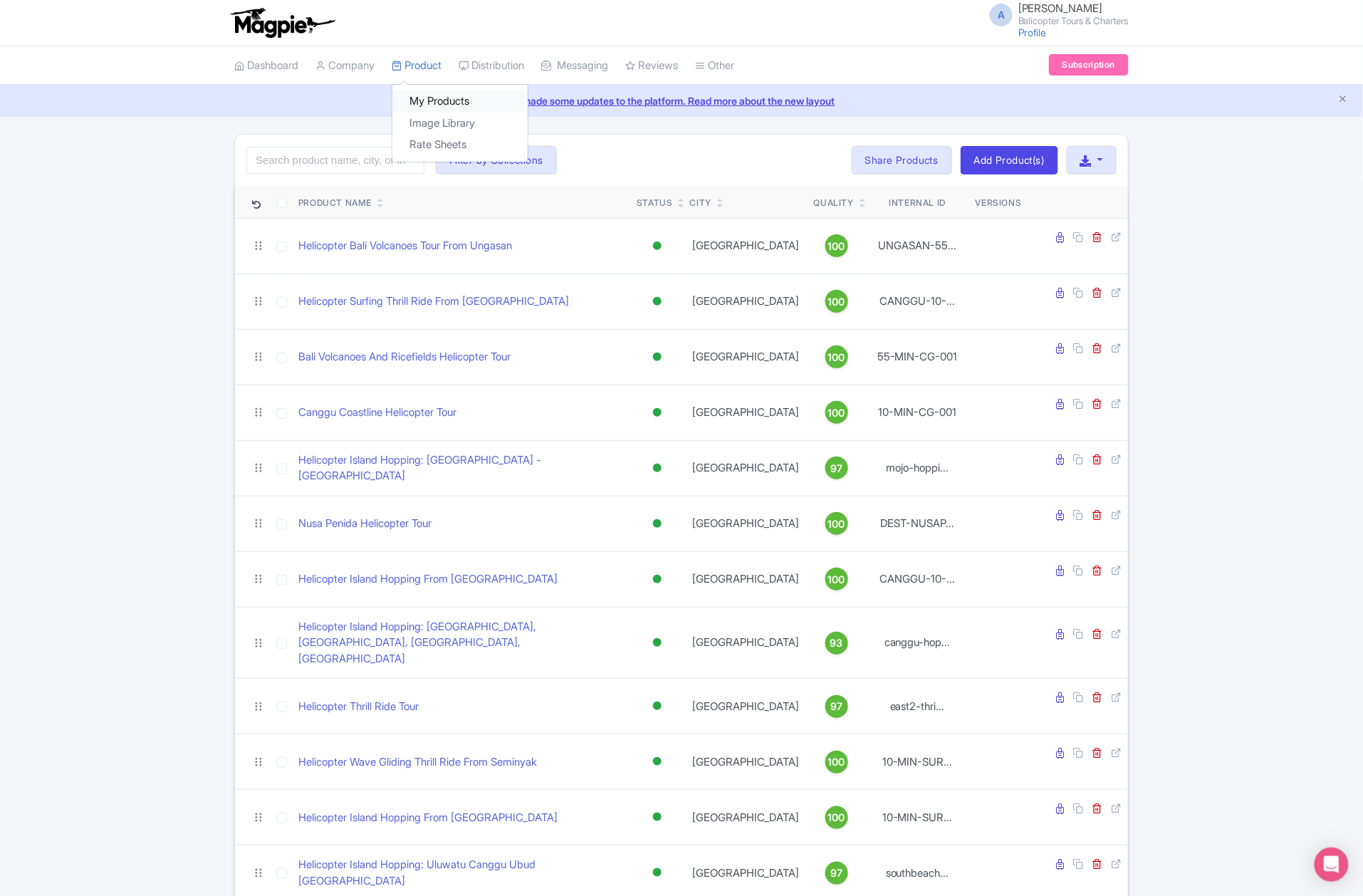
click at [425, 96] on link "My Products" at bounding box center [459, 101] width 135 height 22
click at [329, 168] on input "search" at bounding box center [335, 160] width 178 height 27
paste input "Helicopter South Bali Tour From Nusa Dua"
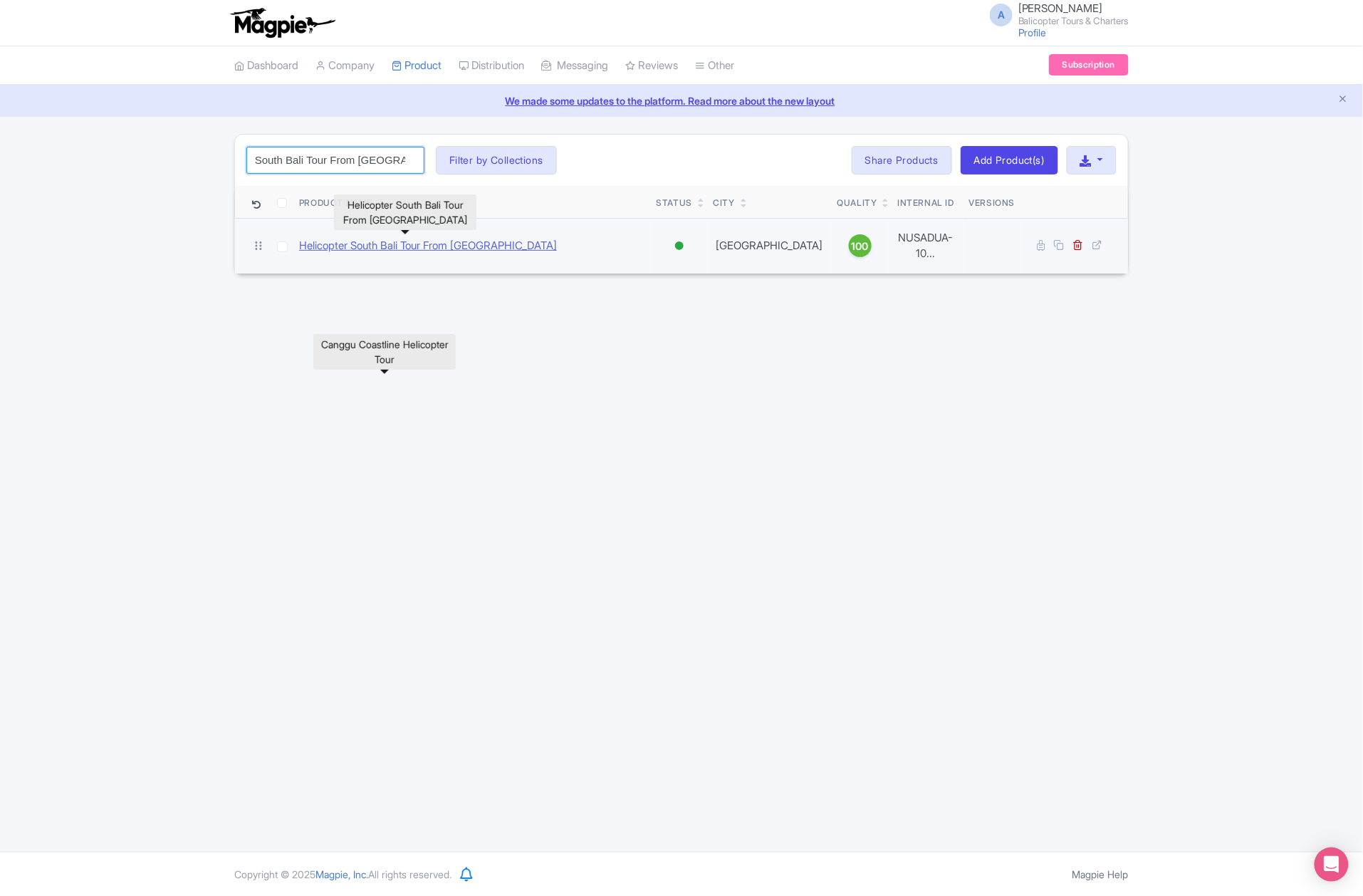
type input "Helicopter South Bali Tour From Nusa Dua"
click at [377, 249] on link "Helicopter South Bali Tour From Nusa Dua" at bounding box center [428, 246] width 258 height 16
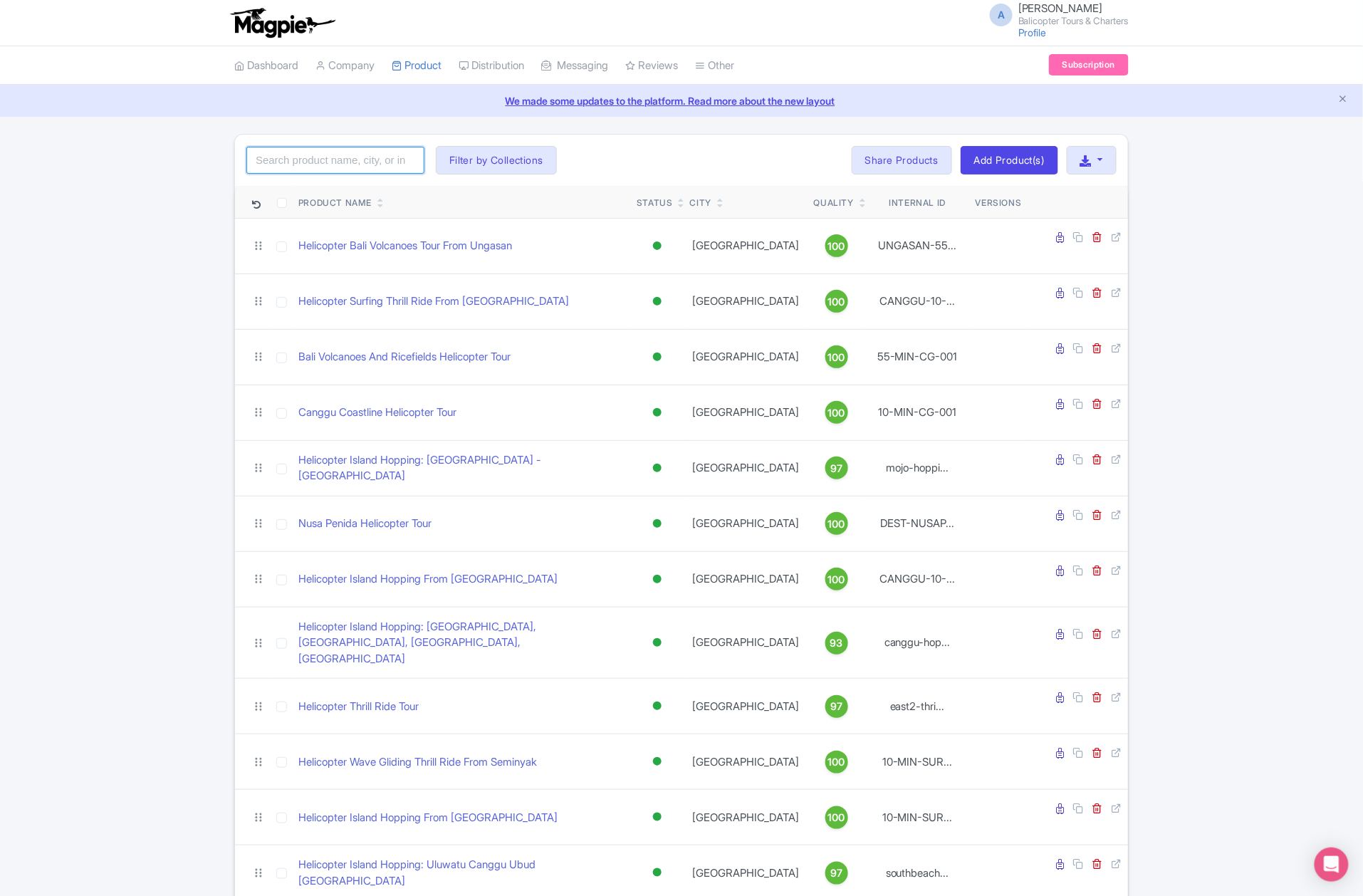
click at [359, 167] on input "search" at bounding box center [335, 160] width 178 height 27
paste input "Helicopter Uluwatu Skyline Tour From [GEOGRAPHIC_DATA]"
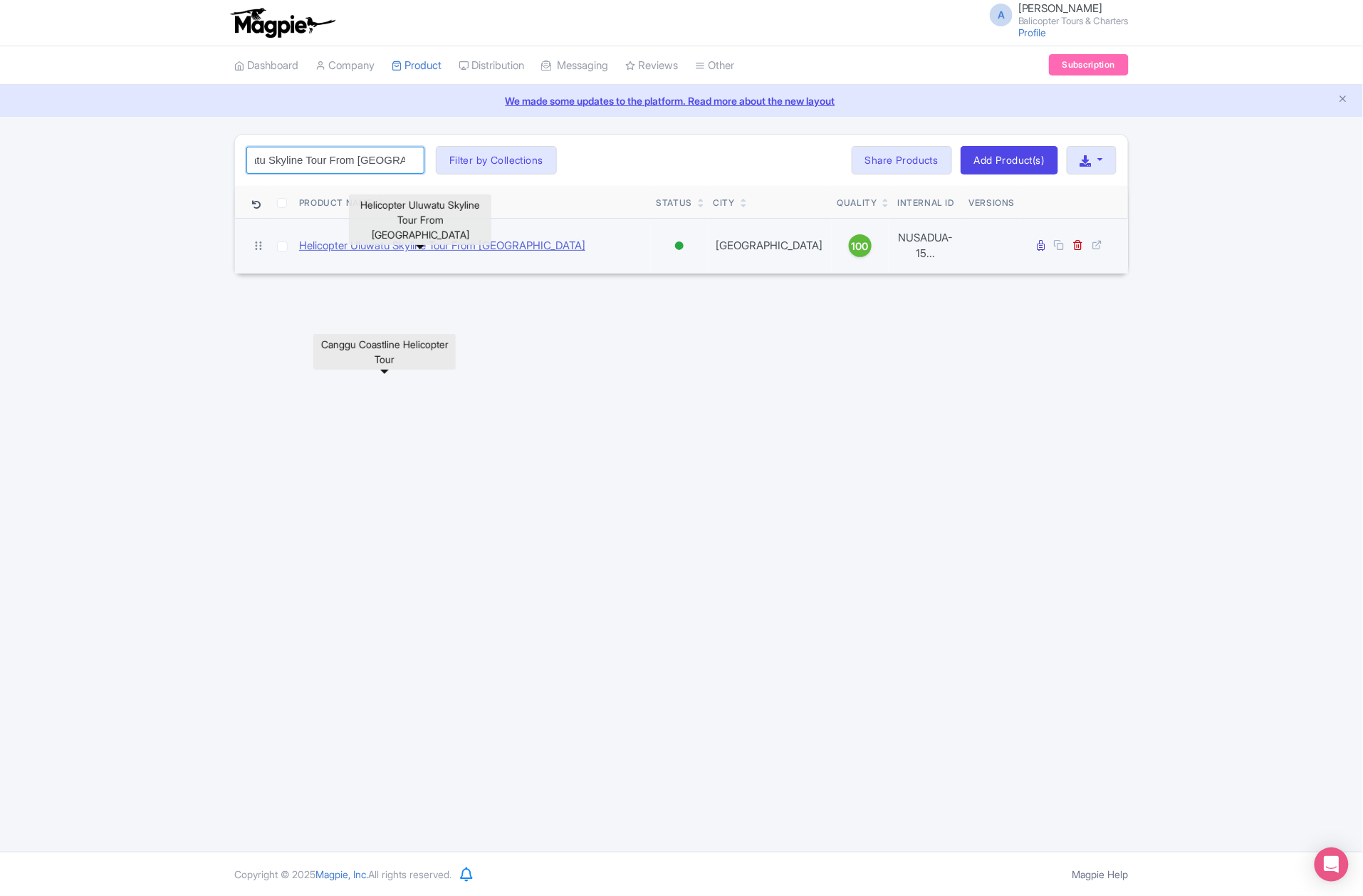
type input "Helicopter Uluwatu Skyline Tour From [GEOGRAPHIC_DATA]"
click at [413, 243] on link "Helicopter Uluwatu Skyline Tour From [GEOGRAPHIC_DATA]" at bounding box center [442, 246] width 286 height 16
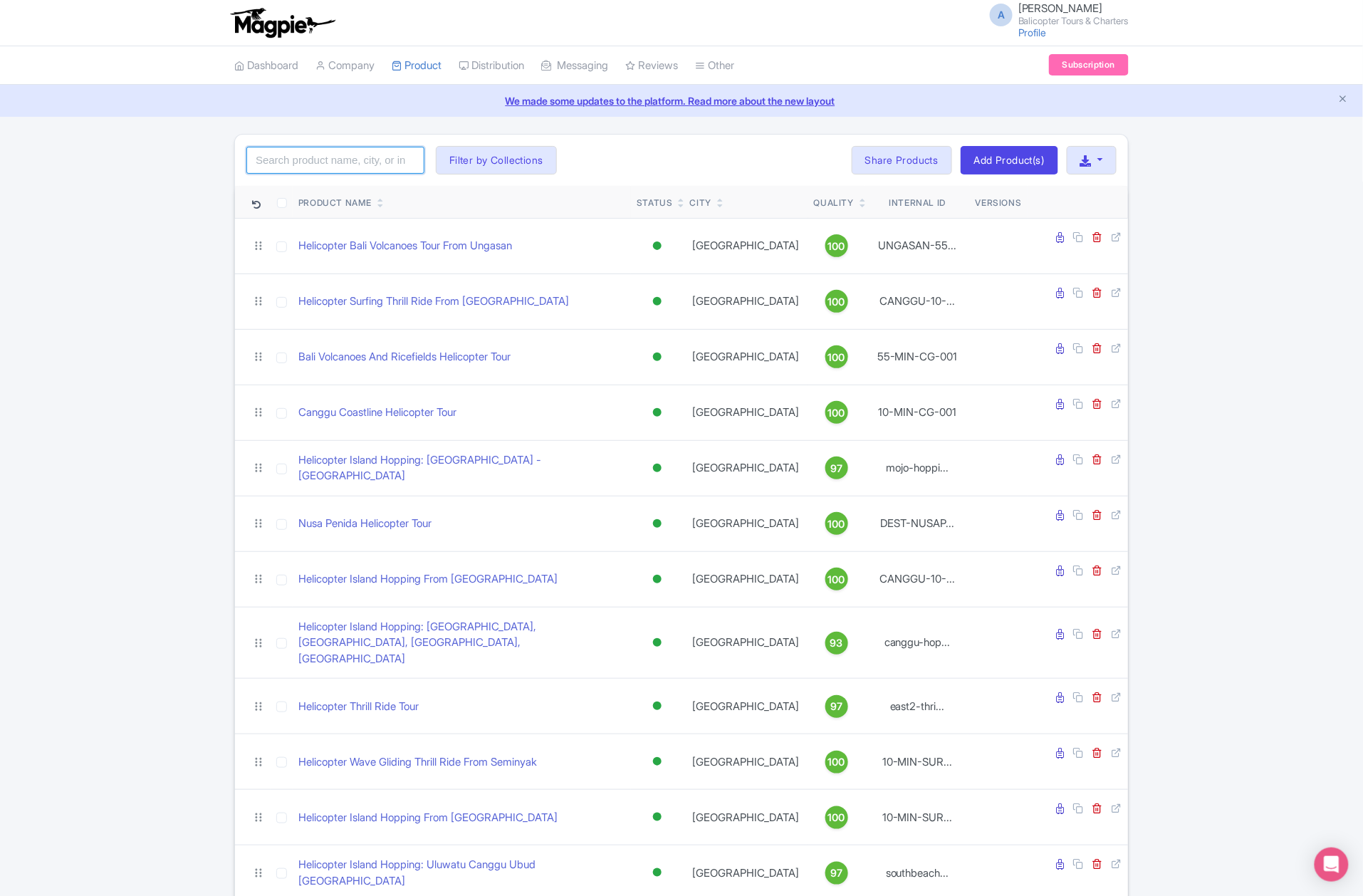
drag, startPoint x: 320, startPoint y: 163, endPoint x: 325, endPoint y: 172, distance: 10.3
click at [320, 163] on input "search" at bounding box center [335, 160] width 178 height 27
paste input "Helicopter Surfing Thrill Flight from Ubud"
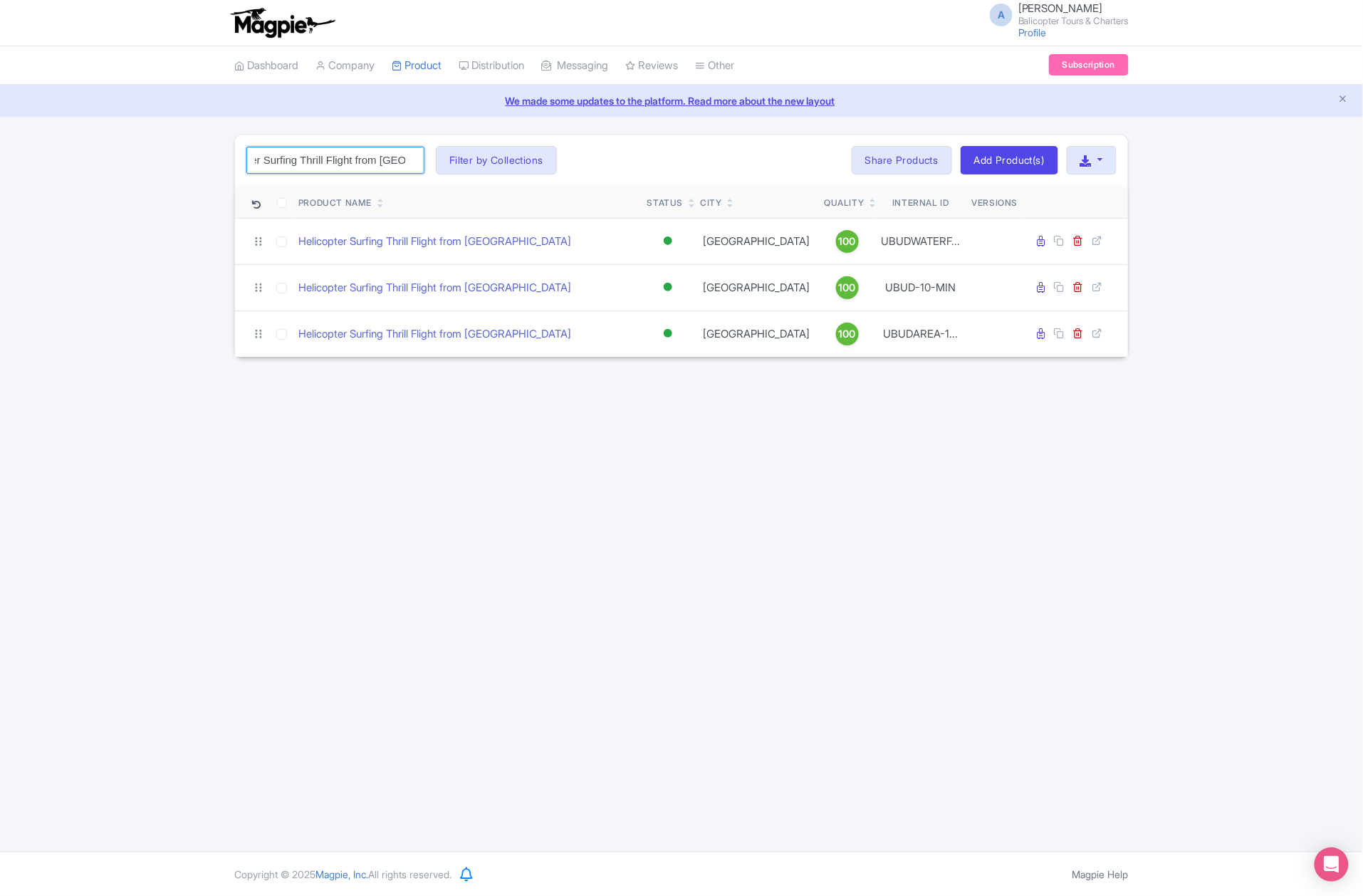
type input "Helicopter Surfing Thrill Flight from Ubud"
click at [170, 357] on div "Helicopter Surfing Thrill Flight from Ubud Search Filter by Collections Bali Vo…" at bounding box center [682, 246] width 1363 height 223
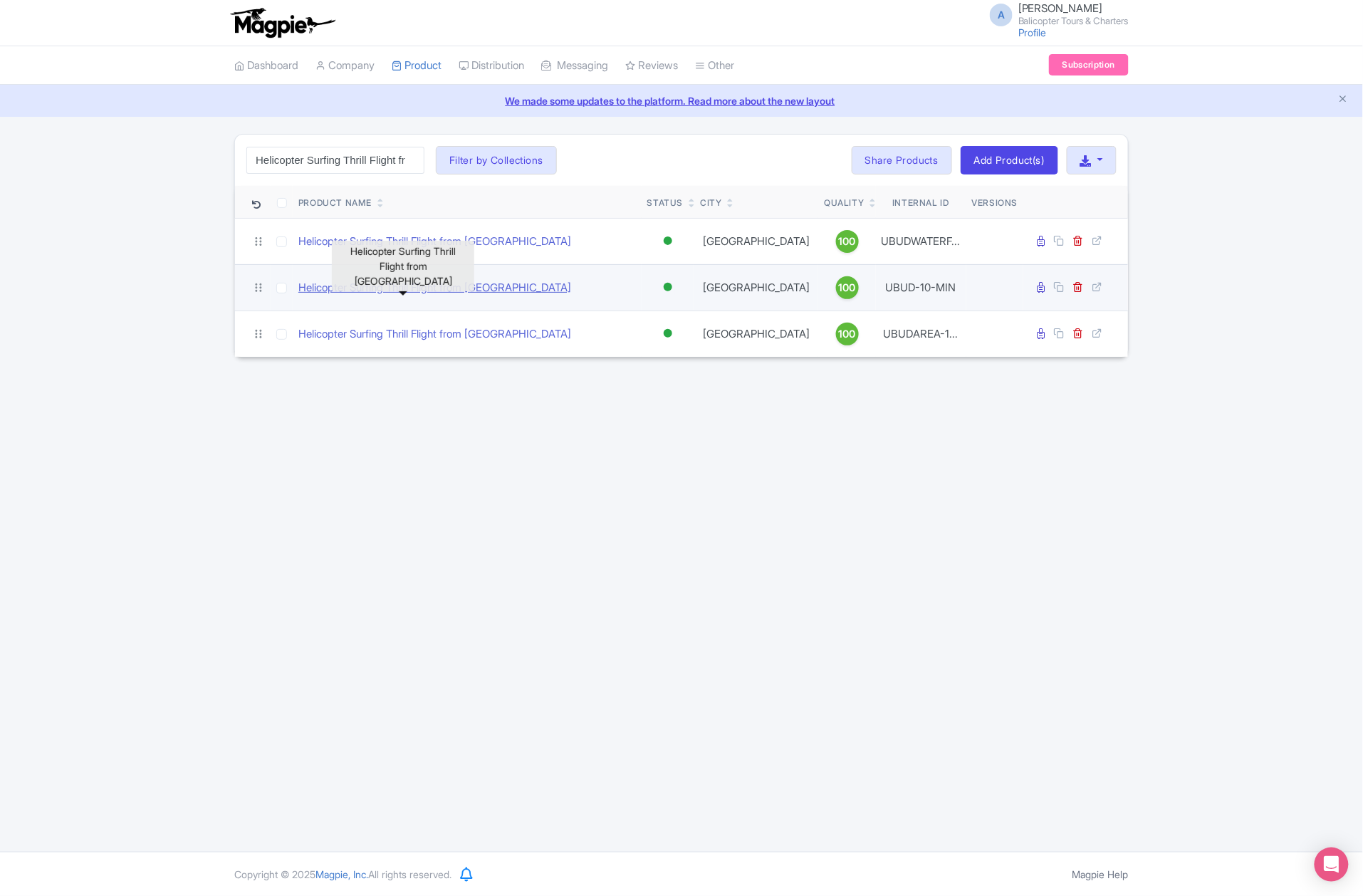
click at [384, 291] on link "Helicopter Surfing Thrill Flight from Ubud" at bounding box center [434, 288] width 272 height 16
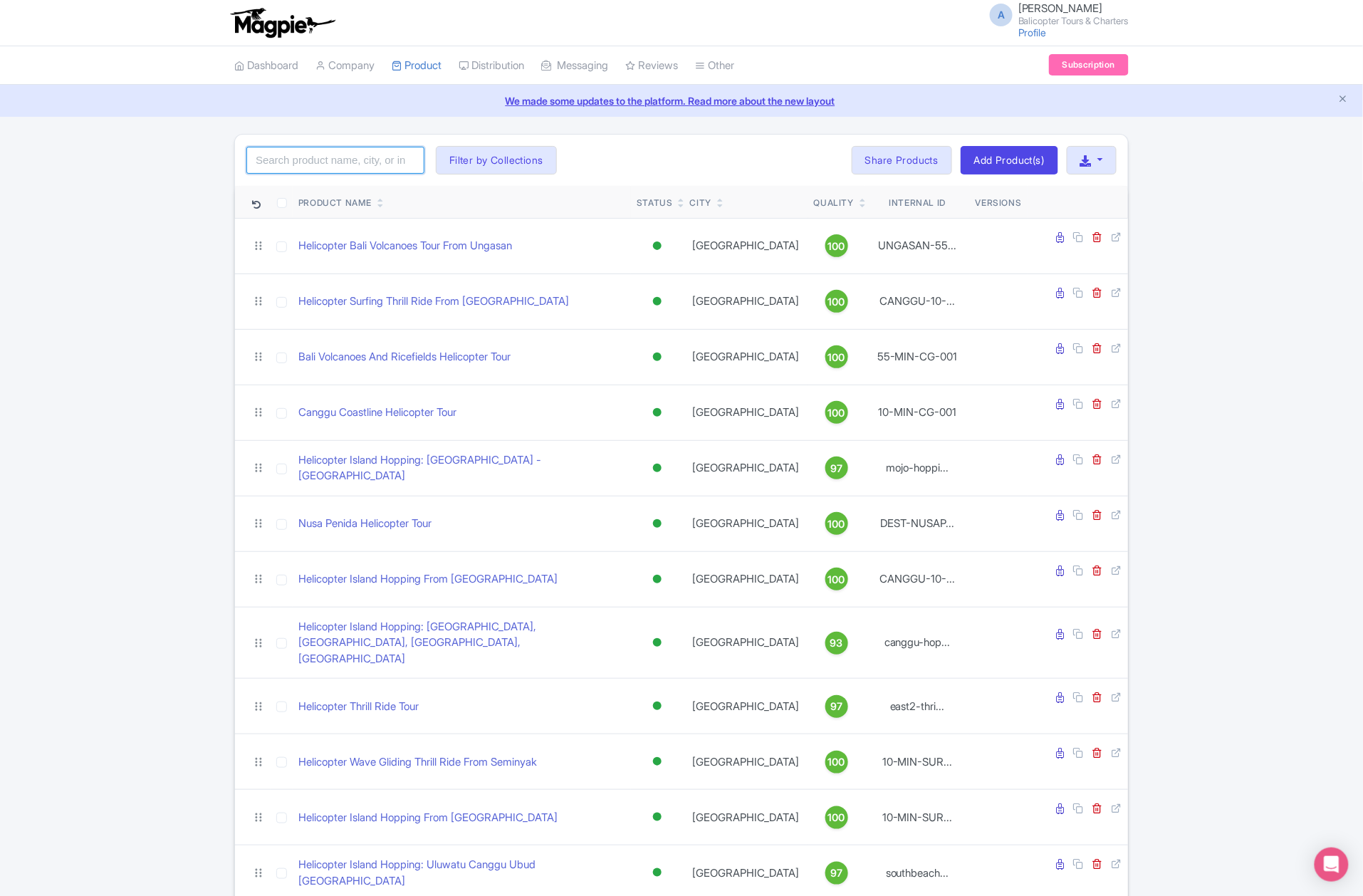
click at [350, 155] on input "search" at bounding box center [335, 160] width 178 height 27
paste input "Helicopter Surfing Thrill Flight from [GEOGRAPHIC_DATA]"
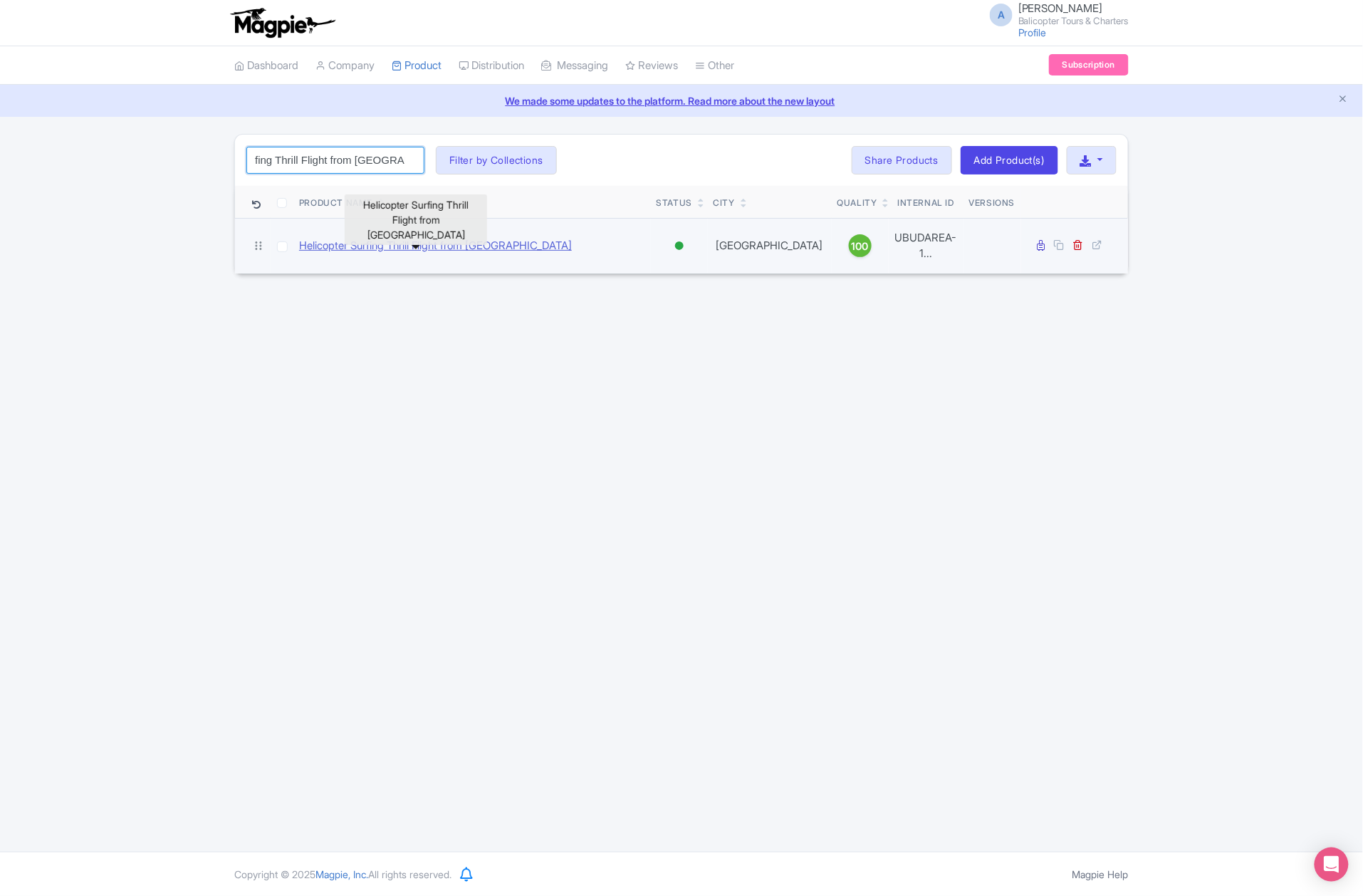
type input "Helicopter Surfing Thrill Flight from [GEOGRAPHIC_DATA]"
click at [366, 245] on link "Helicopter Surfing Thrill Flight from Ubud Area" at bounding box center [435, 246] width 272 height 16
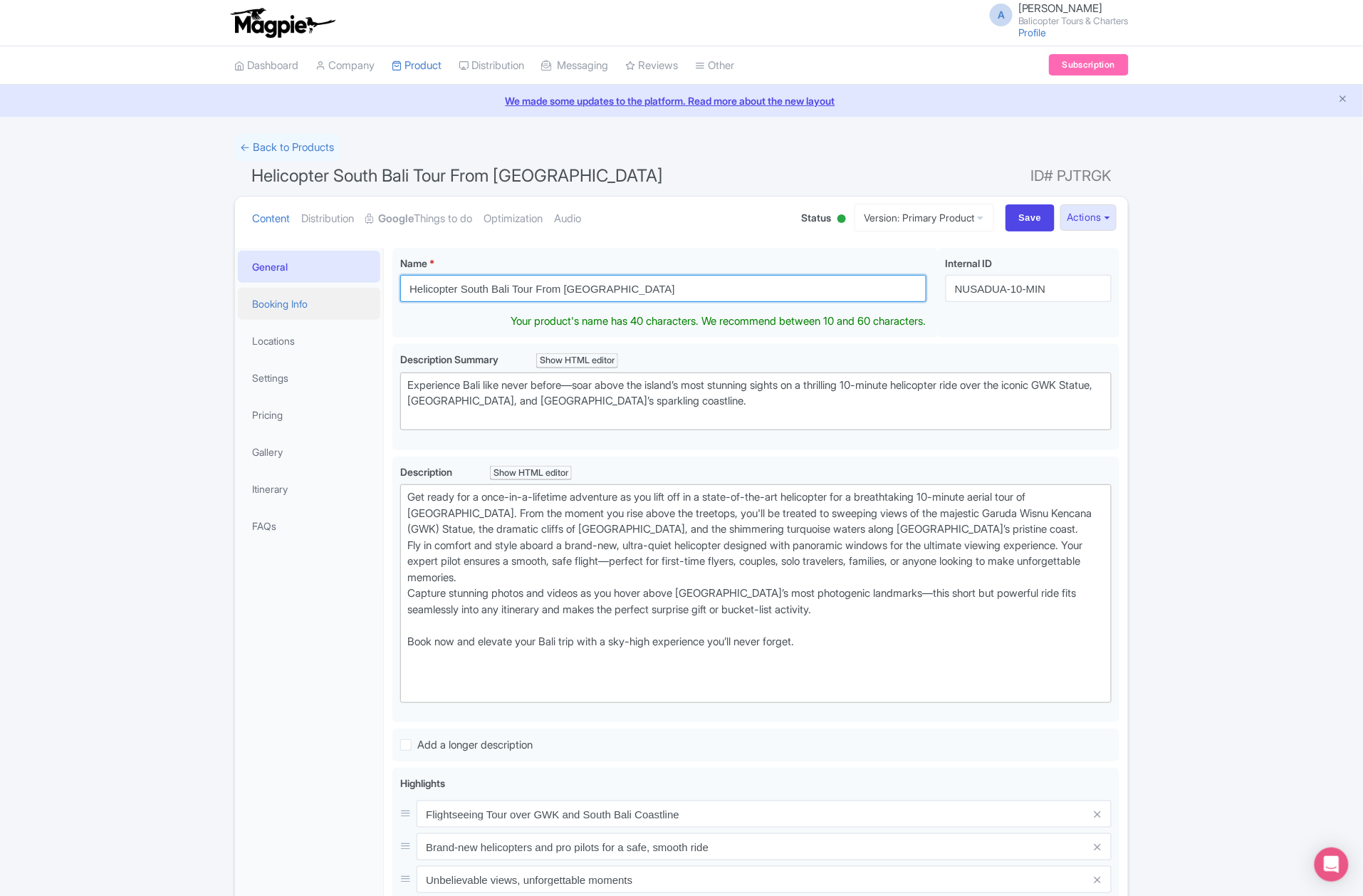
drag, startPoint x: 666, startPoint y: 286, endPoint x: 364, endPoint y: 311, distance: 303.0
click at [364, 311] on div "General Booking Info Locations Settings Pricing Gallery Itinerary FAQs Helicopt…" at bounding box center [682, 730] width 893 height 982
paste input "Island Hopping: Sumba - Bali"
type input "Helicopter Island Hopping: Sumba - Bali"
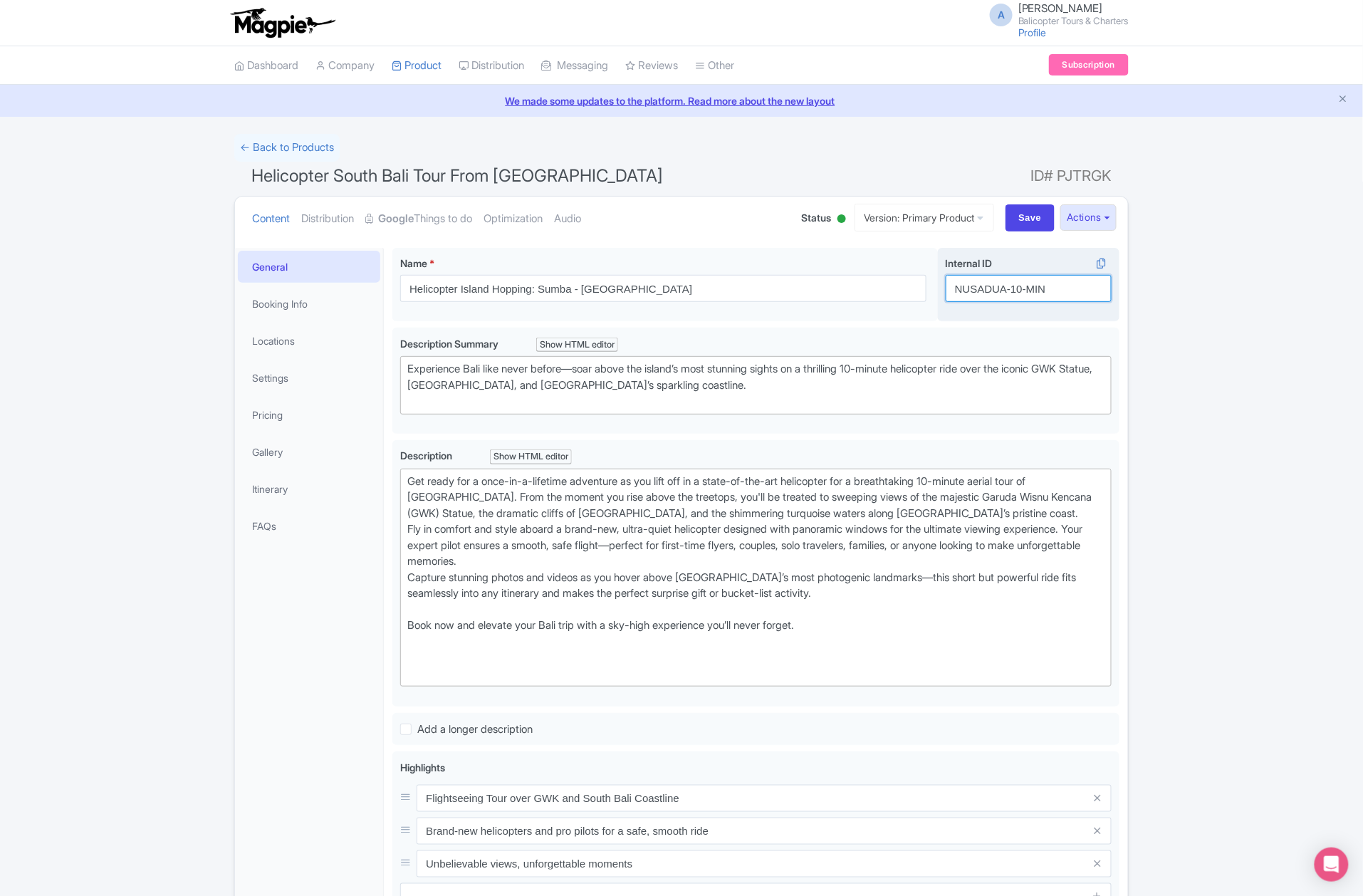
drag, startPoint x: 1074, startPoint y: 288, endPoint x: 943, endPoint y: 314, distance: 133.6
click at [943, 314] on div "Internal ID i NUSADUA-10-MIN" at bounding box center [1028, 284] width 181 height 74
paste input "sumba-hopping-ww"
type input "sumba-hopping-ww"
click at [1035, 222] on input "Save" at bounding box center [1031, 218] width 50 height 27
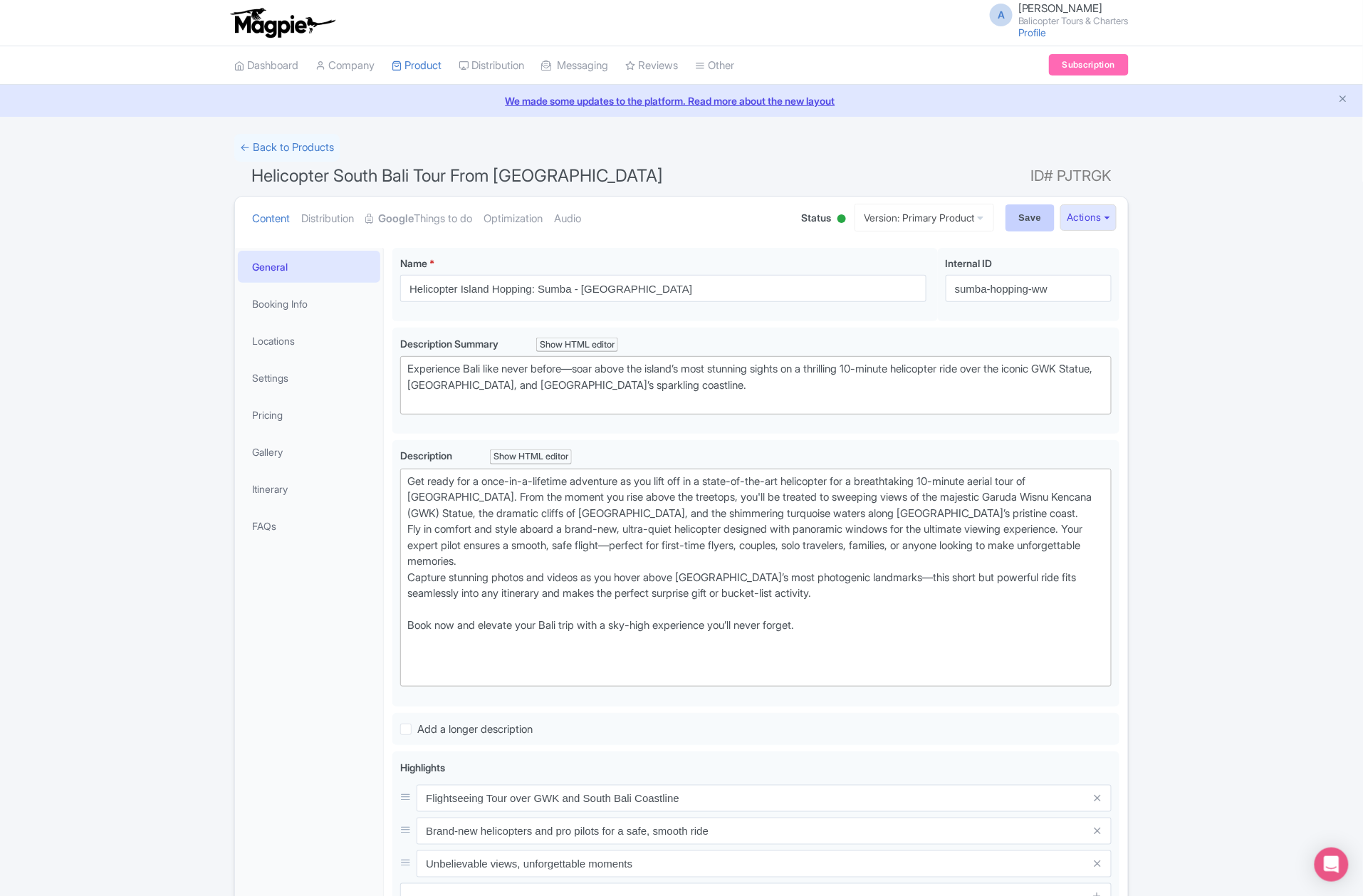
type input "Saving..."
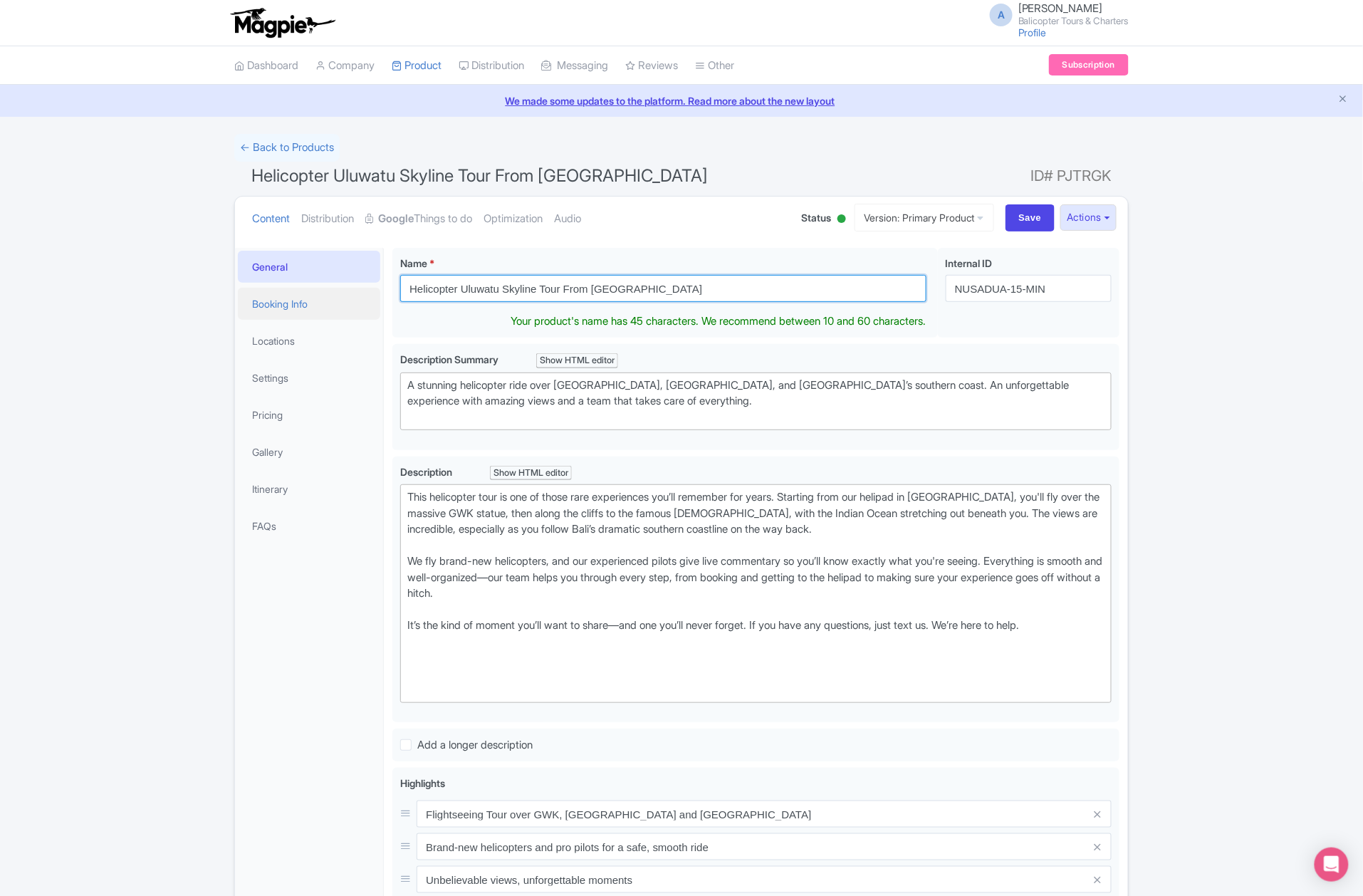
drag, startPoint x: 648, startPoint y: 281, endPoint x: 378, endPoint y: 309, distance: 271.4
click at [378, 309] on div "General Booking Info Locations Settings Pricing Gallery Itinerary FAQs Helicopt…" at bounding box center [682, 730] width 893 height 982
paste input "Island Hopping: Sumbawa - Bali"
type input "Helicopter Island Hopping: Sumbawa - Bali"
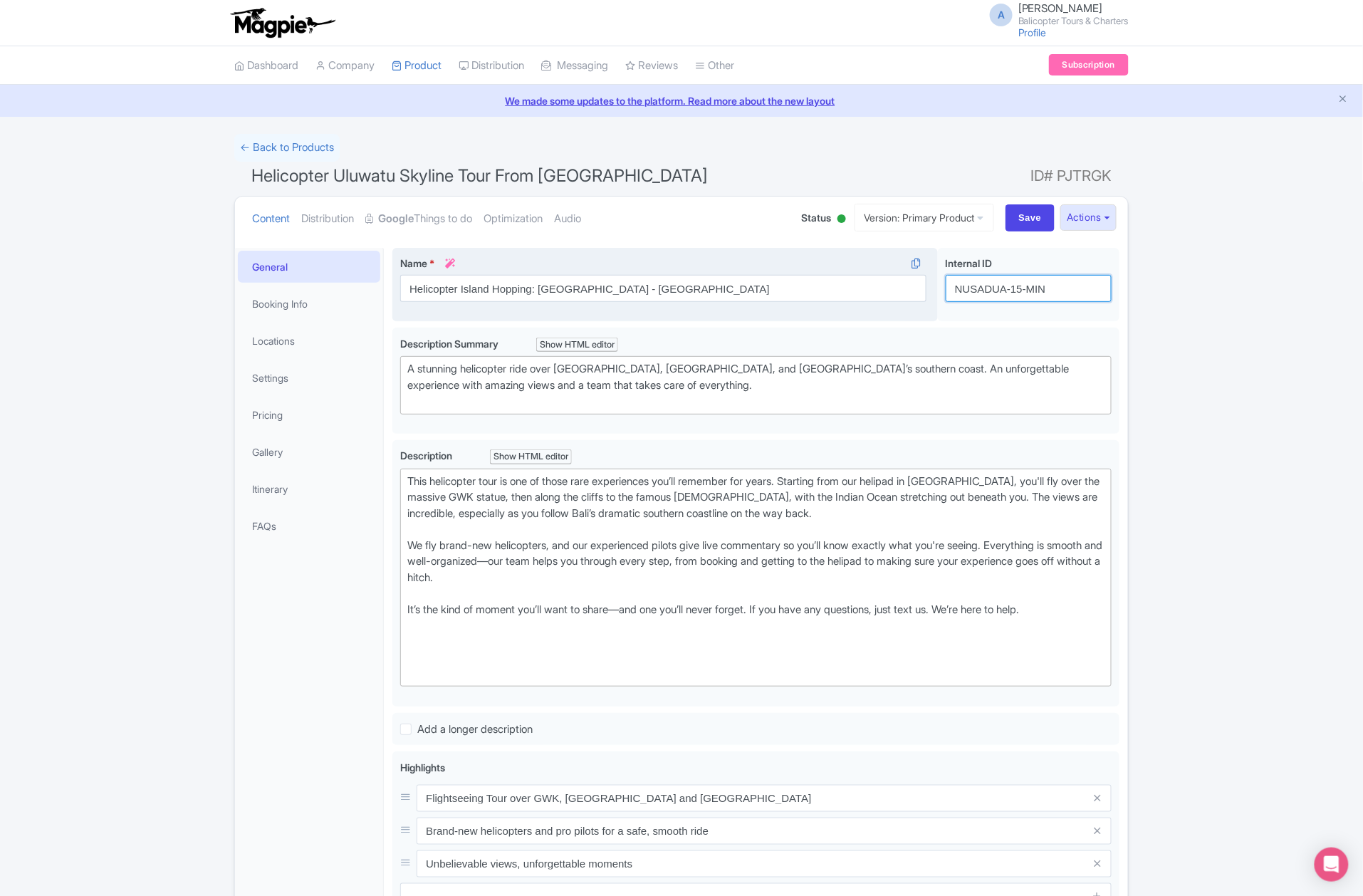
drag, startPoint x: 1051, startPoint y: 289, endPoint x: 916, endPoint y: 318, distance: 138.1
click at [916, 318] on div "Helicopter Uluwatu Skyline Tour From Nusa Dua Name * i Helicopter Island Hoppin…" at bounding box center [756, 287] width 727 height 80
paste input "sumbawa-hopping-ww"
type input "sumbawa-hopping-ww"
drag, startPoint x: 1016, startPoint y: 225, endPoint x: 973, endPoint y: 233, distance: 43.7
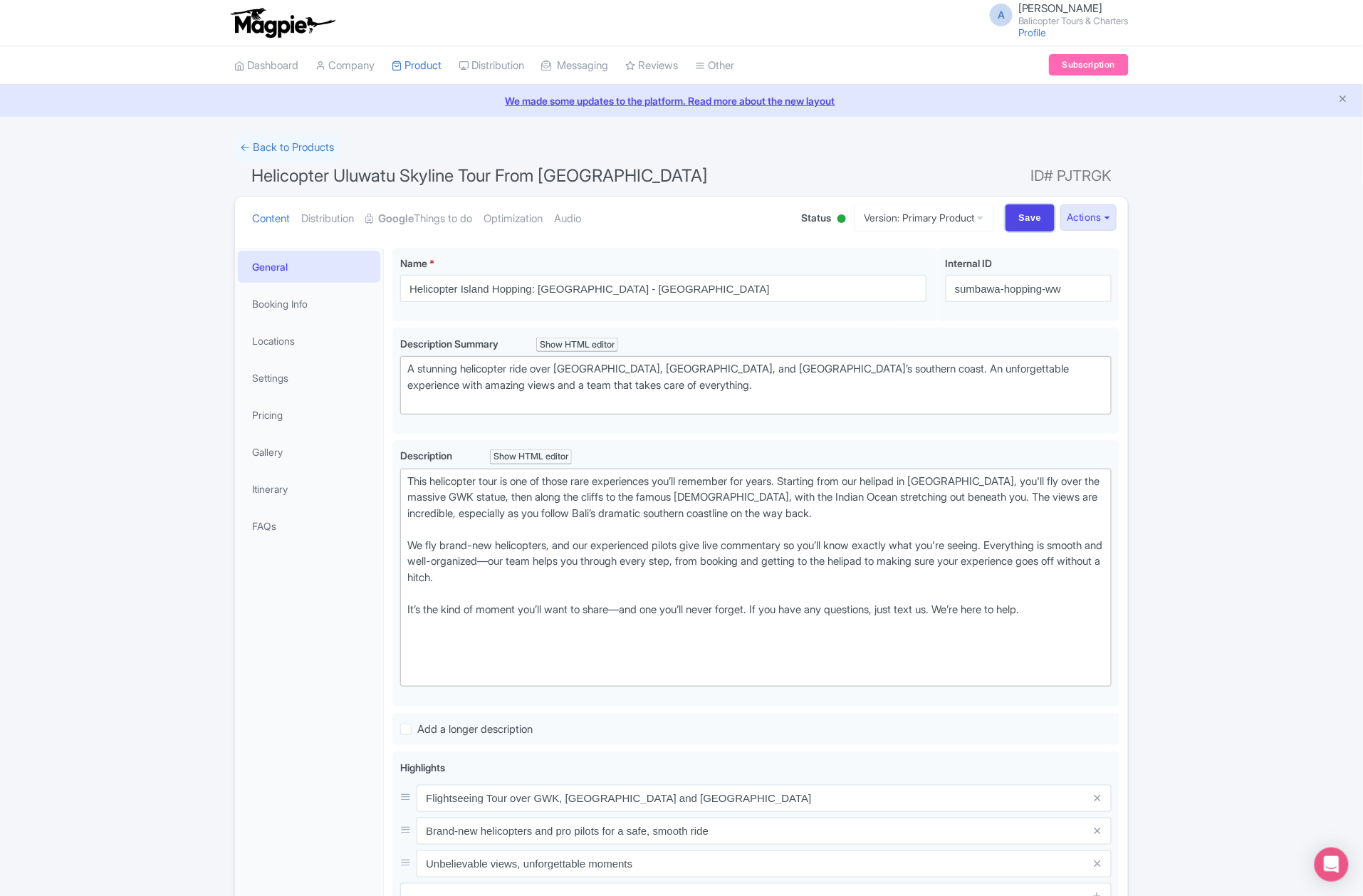
click at [1016, 223] on input "Save" at bounding box center [1031, 218] width 50 height 27
type input "Saving..."
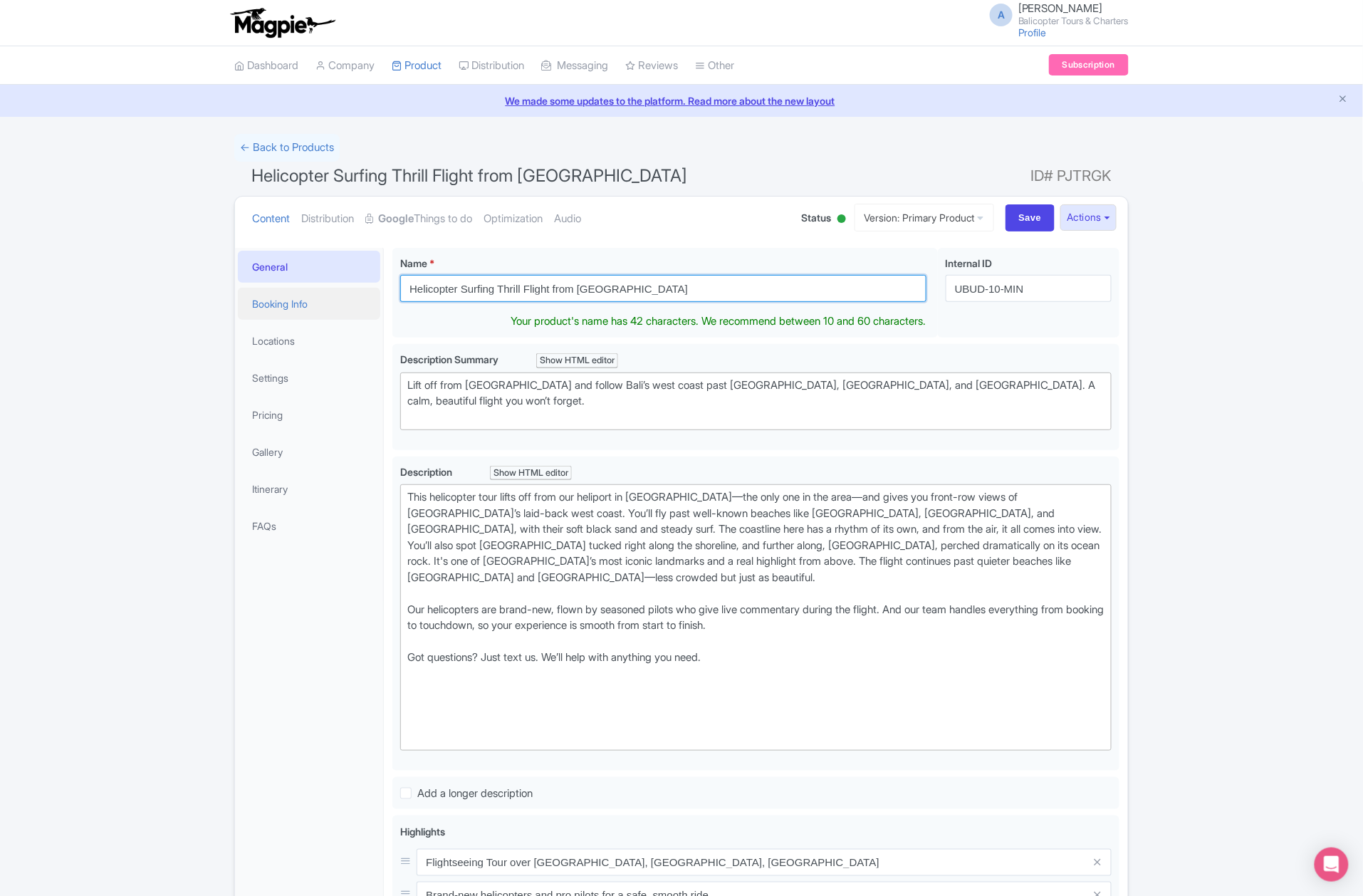
drag, startPoint x: 622, startPoint y: 289, endPoint x: 380, endPoint y: 304, distance: 242.5
click at [380, 304] on div "General Booking Info Locations Settings Pricing Gallery Itinerary FAQs Helicopt…" at bounding box center [682, 754] width 893 height 1030
paste input "Island Hopping: Komodo - [GEOGRAPHIC_DATA]"
type input "Helicopter Island Hopping: Komodo - [GEOGRAPHIC_DATA]"
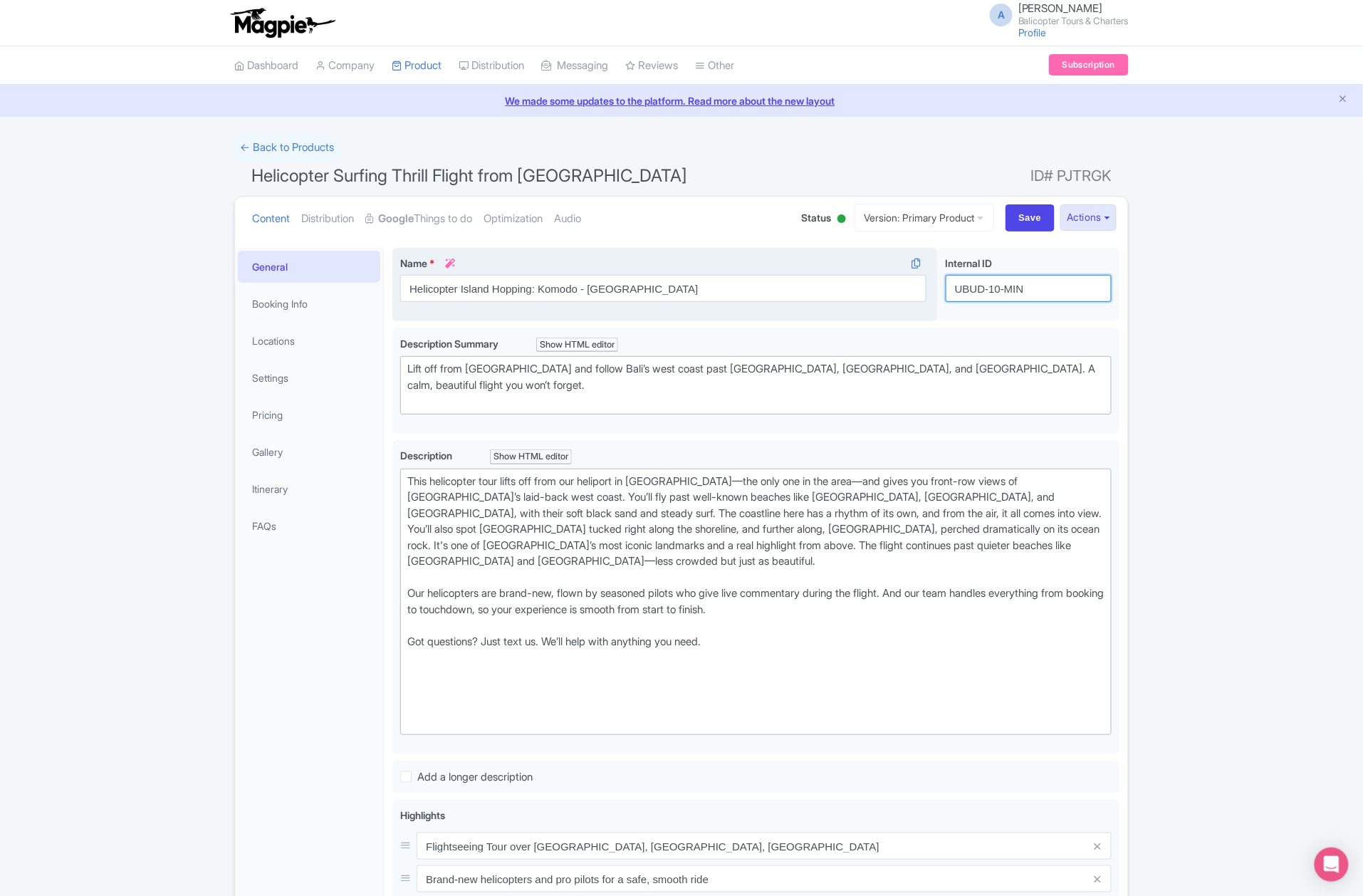
drag, startPoint x: 1038, startPoint y: 289, endPoint x: 923, endPoint y: 311, distance: 117.1
click at [923, 311] on div "Helicopter Surfing Thrill Flight from [GEOGRAPHIC_DATA] Name * i Helicopter Isl…" at bounding box center [756, 287] width 727 height 80
paste input "komodo-hopping-ww"
type input "komodo-hopping-ww"
click at [1014, 215] on input "Save" at bounding box center [1031, 218] width 50 height 27
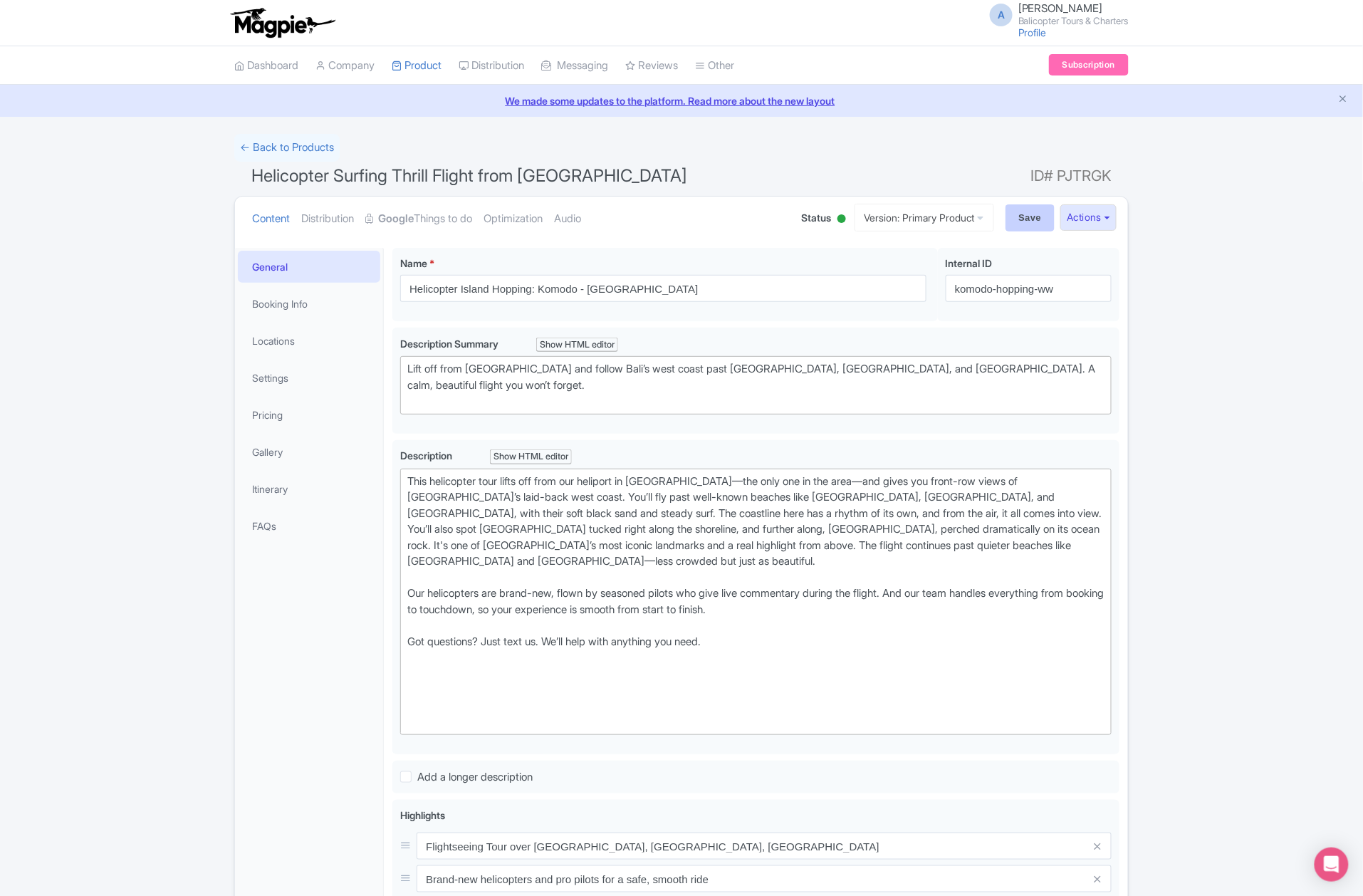
type input "Saving..."
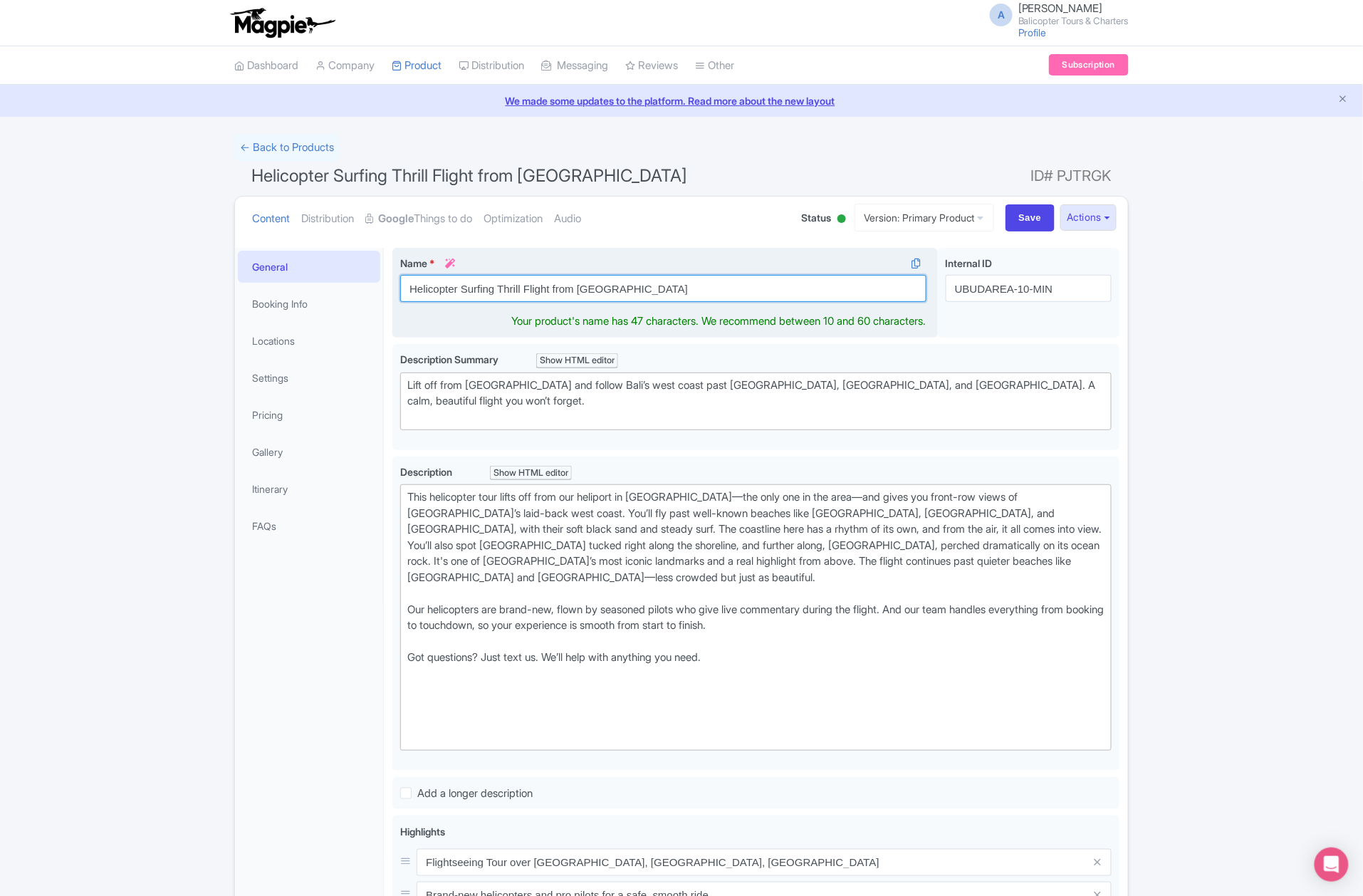
drag, startPoint x: 715, startPoint y: 292, endPoint x: 400, endPoint y: 305, distance: 315.3
click at [400, 305] on div "Name * i Helicopter Surfing Thrill Flight from Ubud Area Your product's name ha…" at bounding box center [665, 292] width 546 height 90
paste input "Volcano Hopping: Rinjani, Agung, Batur, Ijen"
type input "Helicopter Volcano Hopping: Rinjani, Agung, Batur, Ijen"
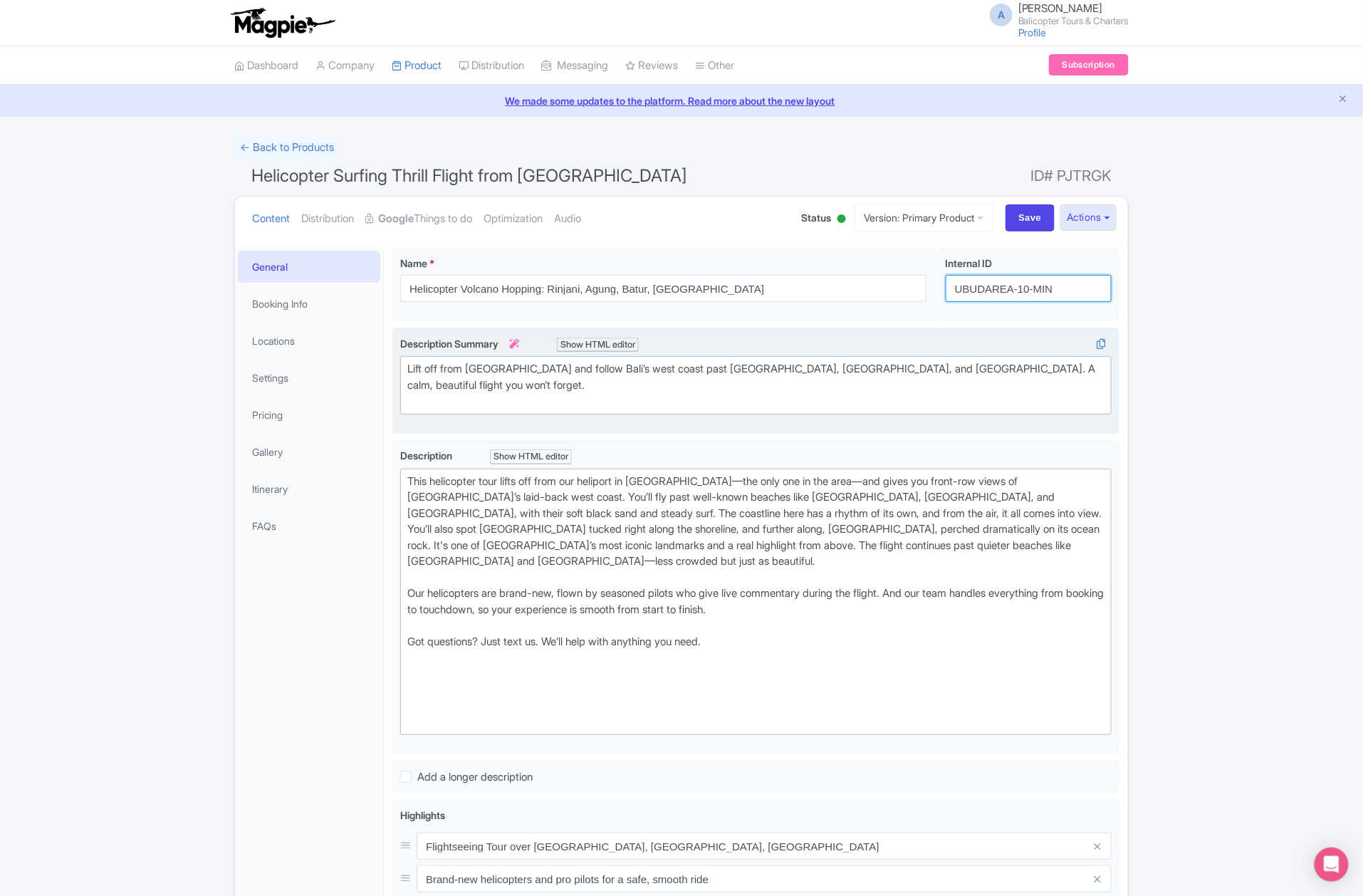
drag, startPoint x: 1075, startPoint y: 289, endPoint x: 889, endPoint y: 329, distance: 190.3
click at [889, 329] on div "Helicopter Surfing Thrill Flight from Ubud Area Name * i Helicopter Volcano Hop…" at bounding box center [756, 724] width 727 height 953
paste input "rinjani-hopping-ww"
type input "rinjani-hopping-ww"
click at [1038, 225] on input "Save" at bounding box center [1031, 218] width 50 height 27
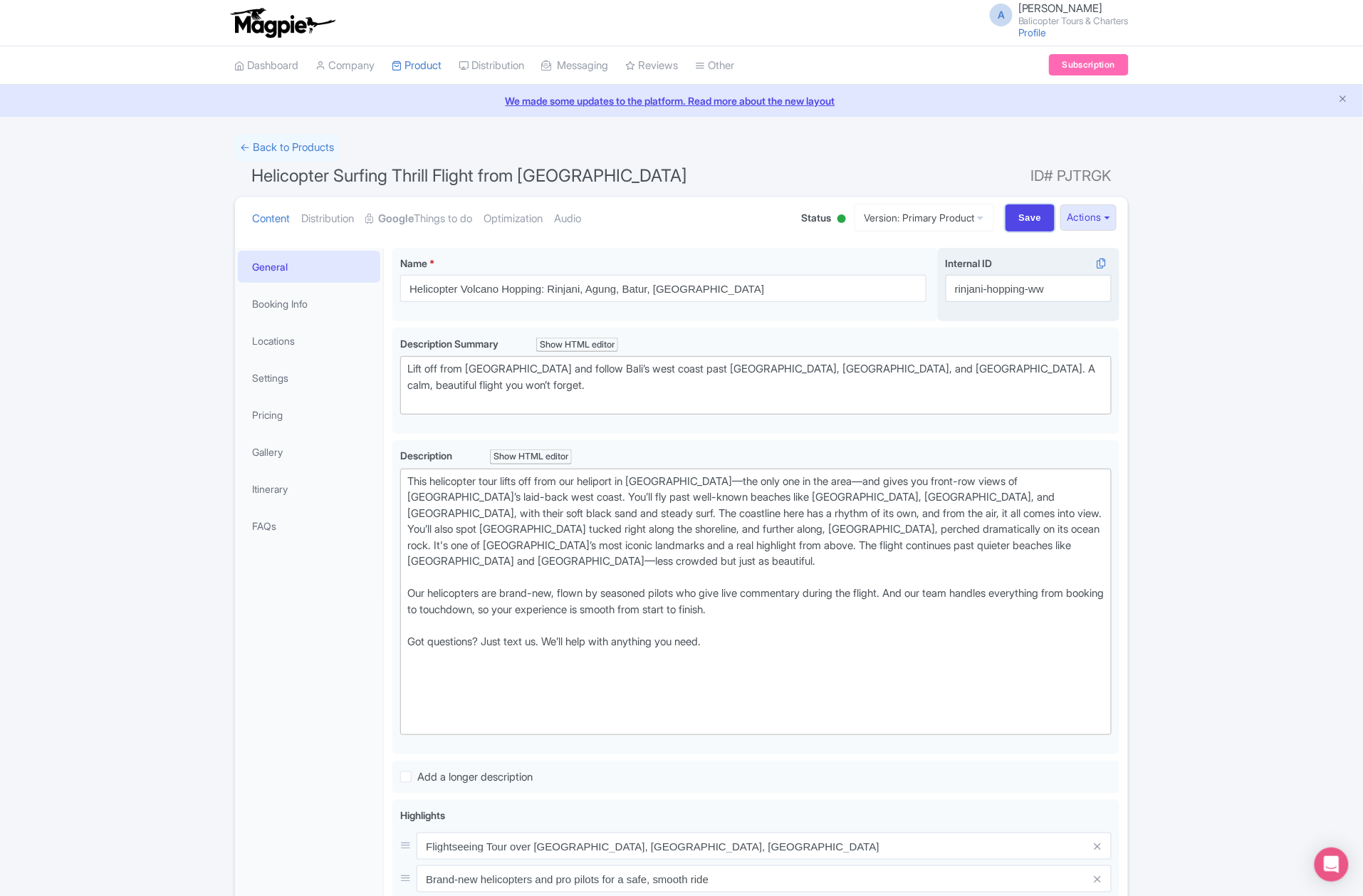
type input "Saving..."
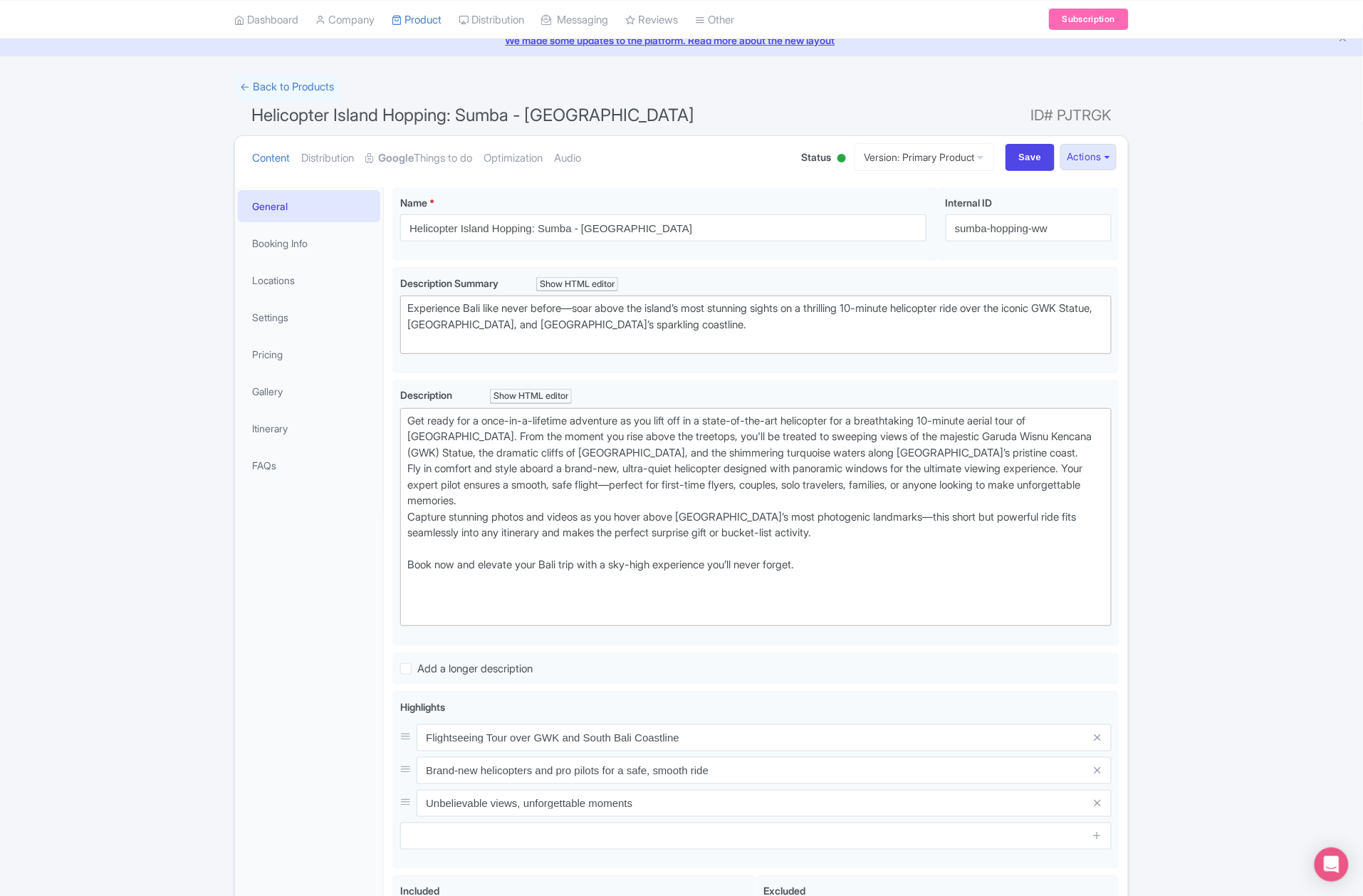
scroll to position [58, 0]
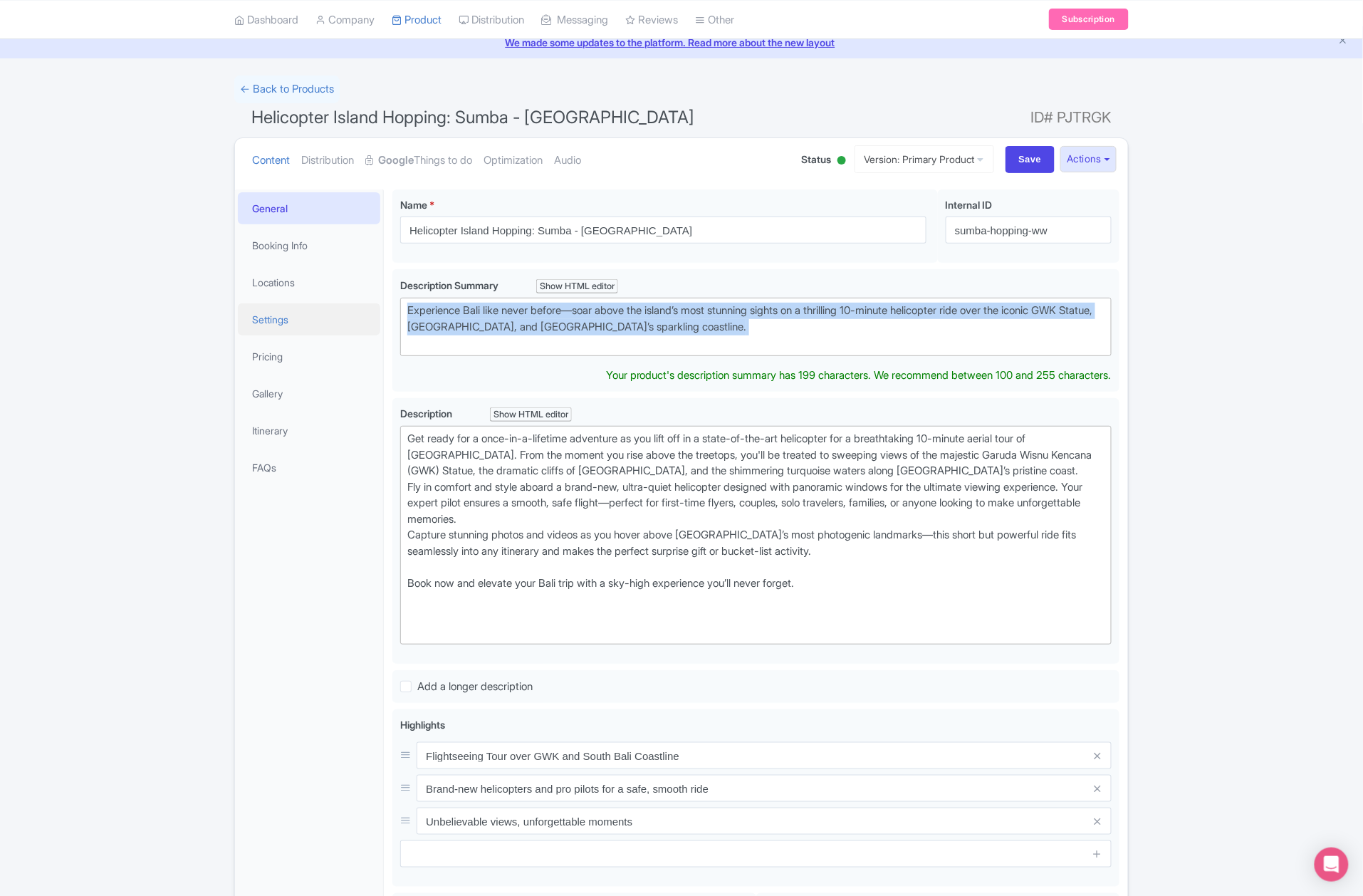
drag, startPoint x: 645, startPoint y: 323, endPoint x: 365, endPoint y: 314, distance: 280.1
click at [365, 314] on div "General Booking Info Locations Settings Pricing Gallery Itinerary FAQs Helicopt…" at bounding box center [682, 666] width 893 height 971
paste trix-editor "A scenic helicopter flight along the coastline with front-row views of beaches,…"
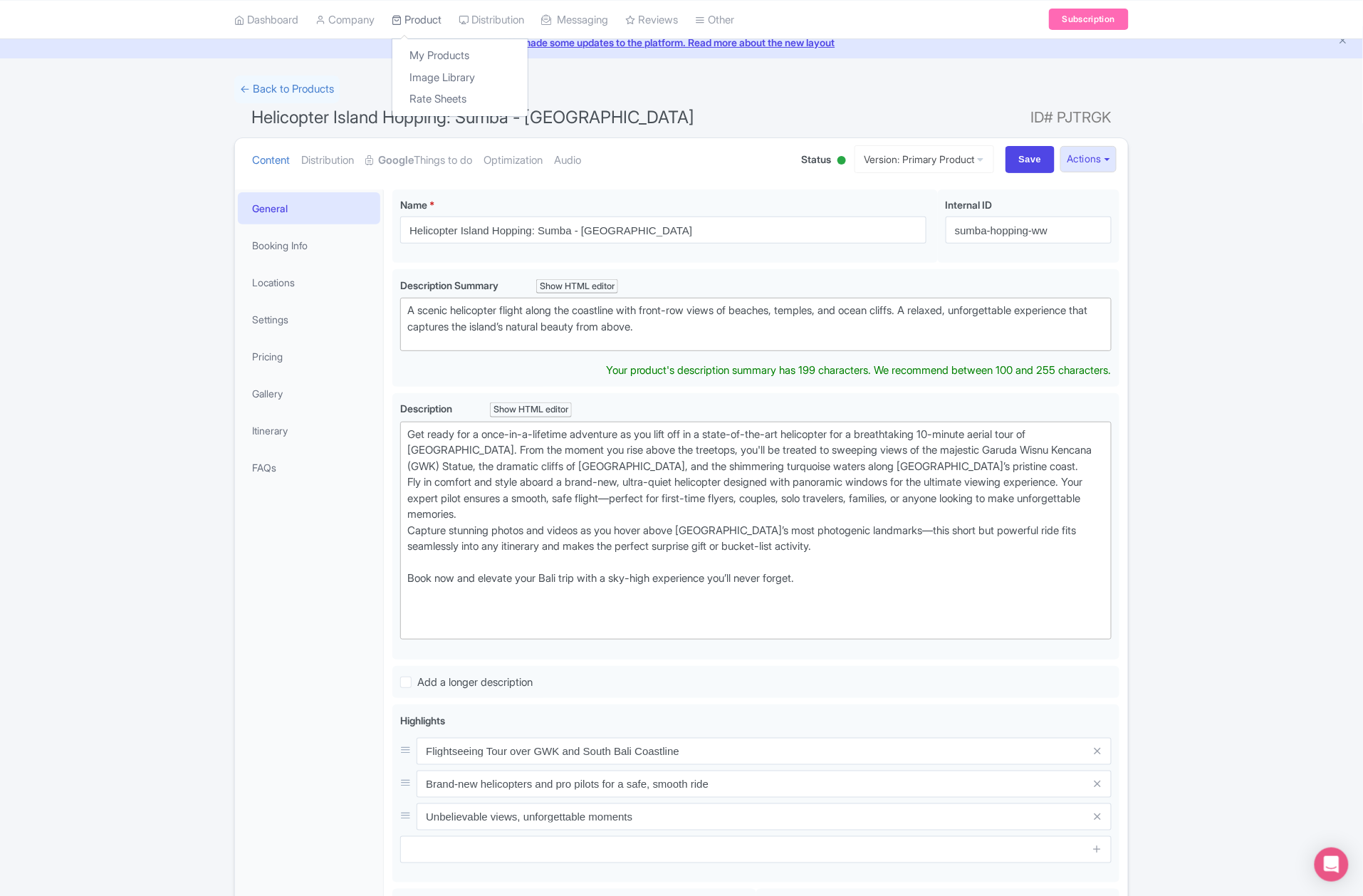
type trix-editor "<div>A scenic helicopter flight along the coastline with front-row views of bea…"
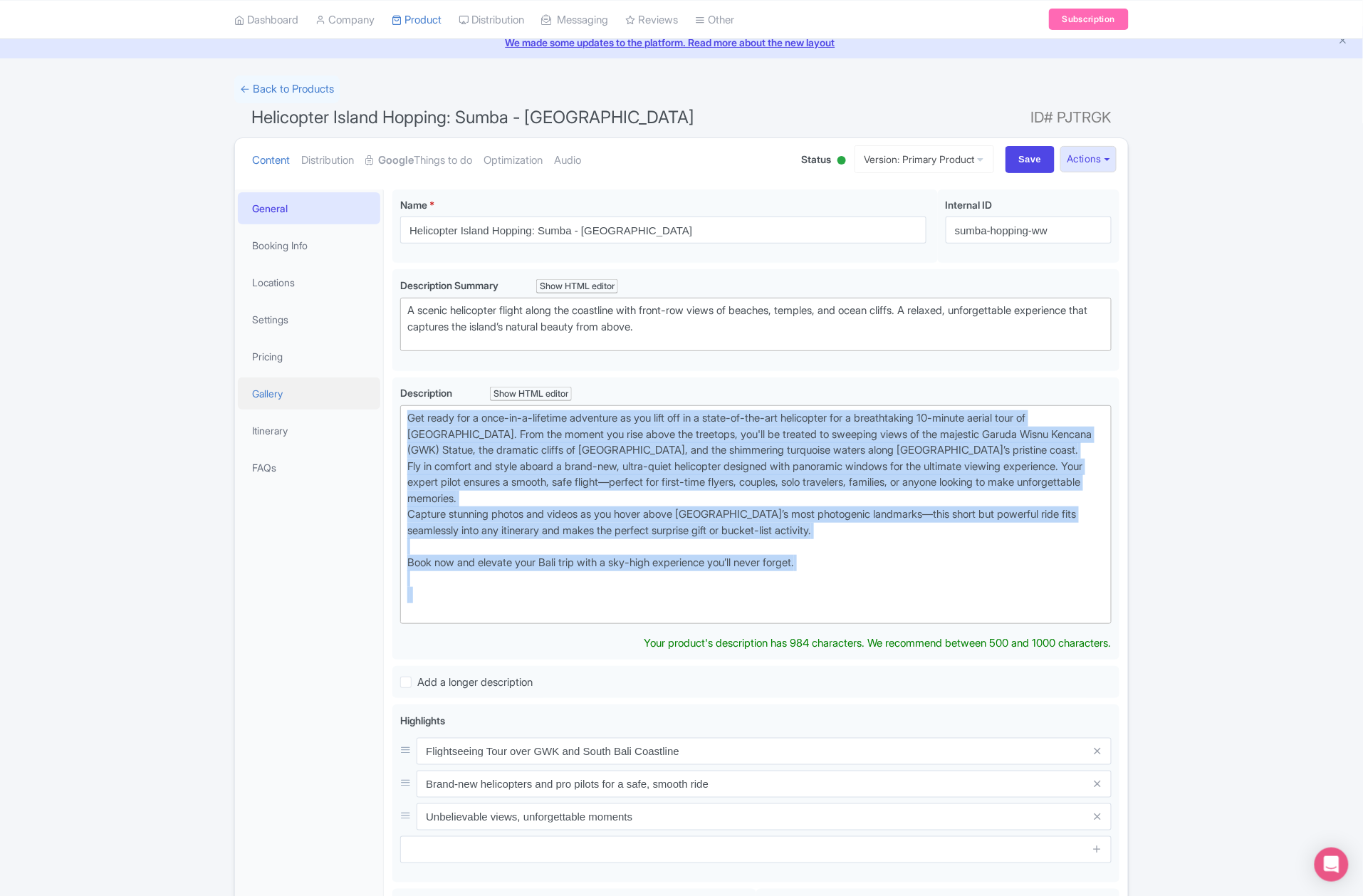
drag, startPoint x: 502, startPoint y: 631, endPoint x: 374, endPoint y: 379, distance: 282.6
click at [374, 379] on div "General Booking Info Locations Settings Pricing Gallery Itinerary FAQs Helicopt…" at bounding box center [682, 663] width 893 height 966
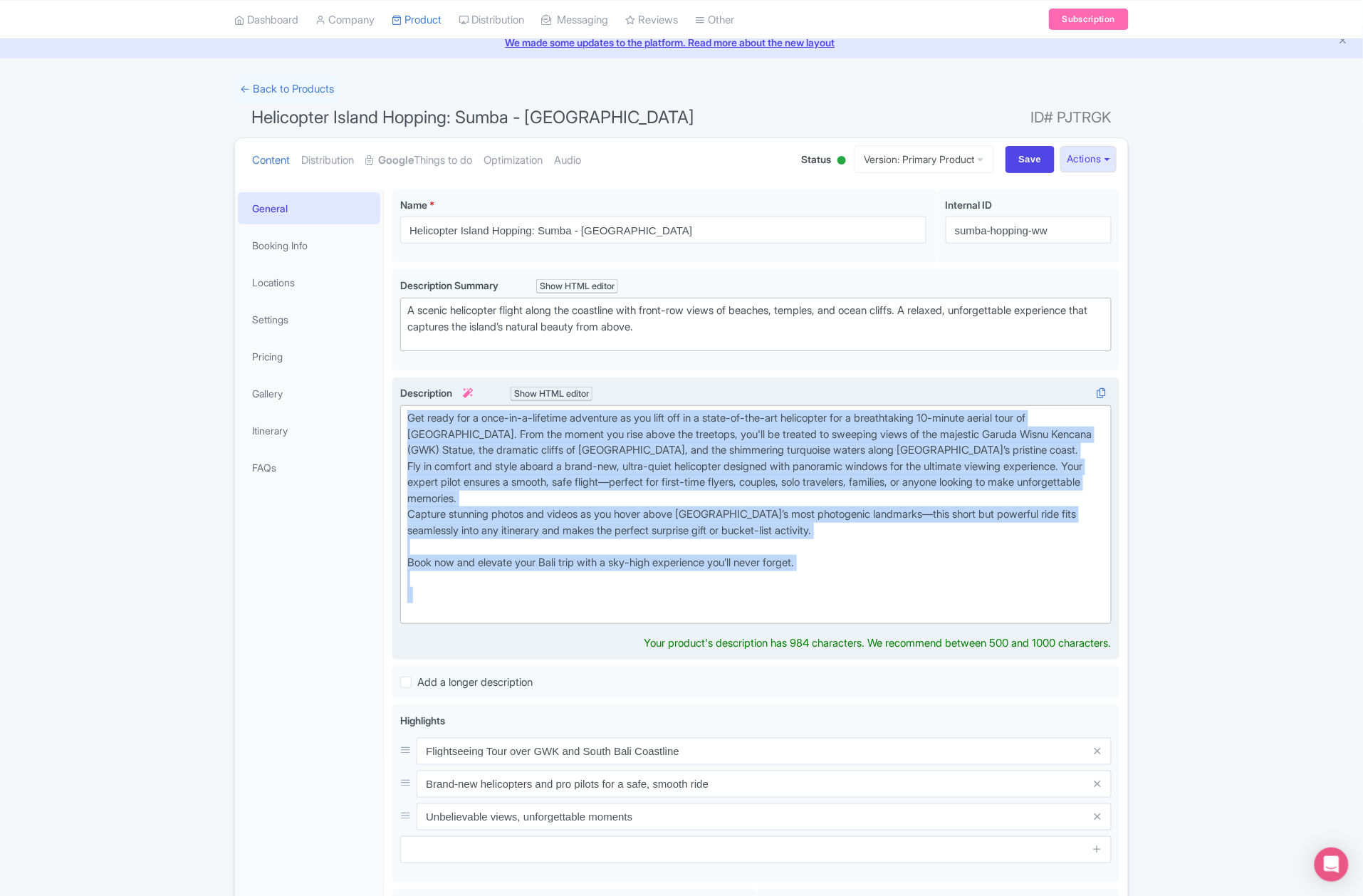
paste trix-editor "This helicopter tour lifts off from our private heliport and takes you along on…"
type trix-editor "<div>This helicopter tour lifts off from our private heliport and takes you alo…"
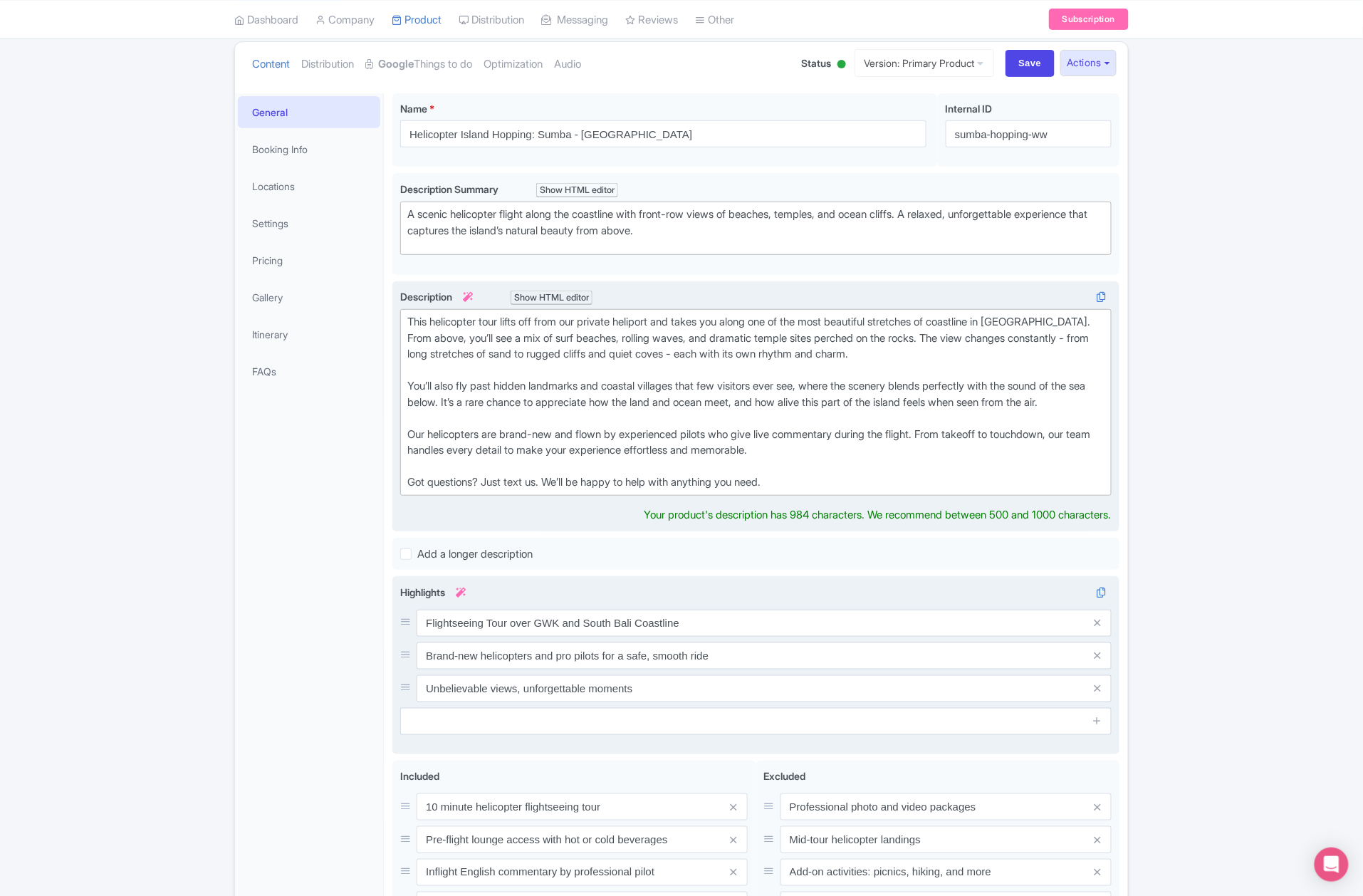
scroll to position [154, 0]
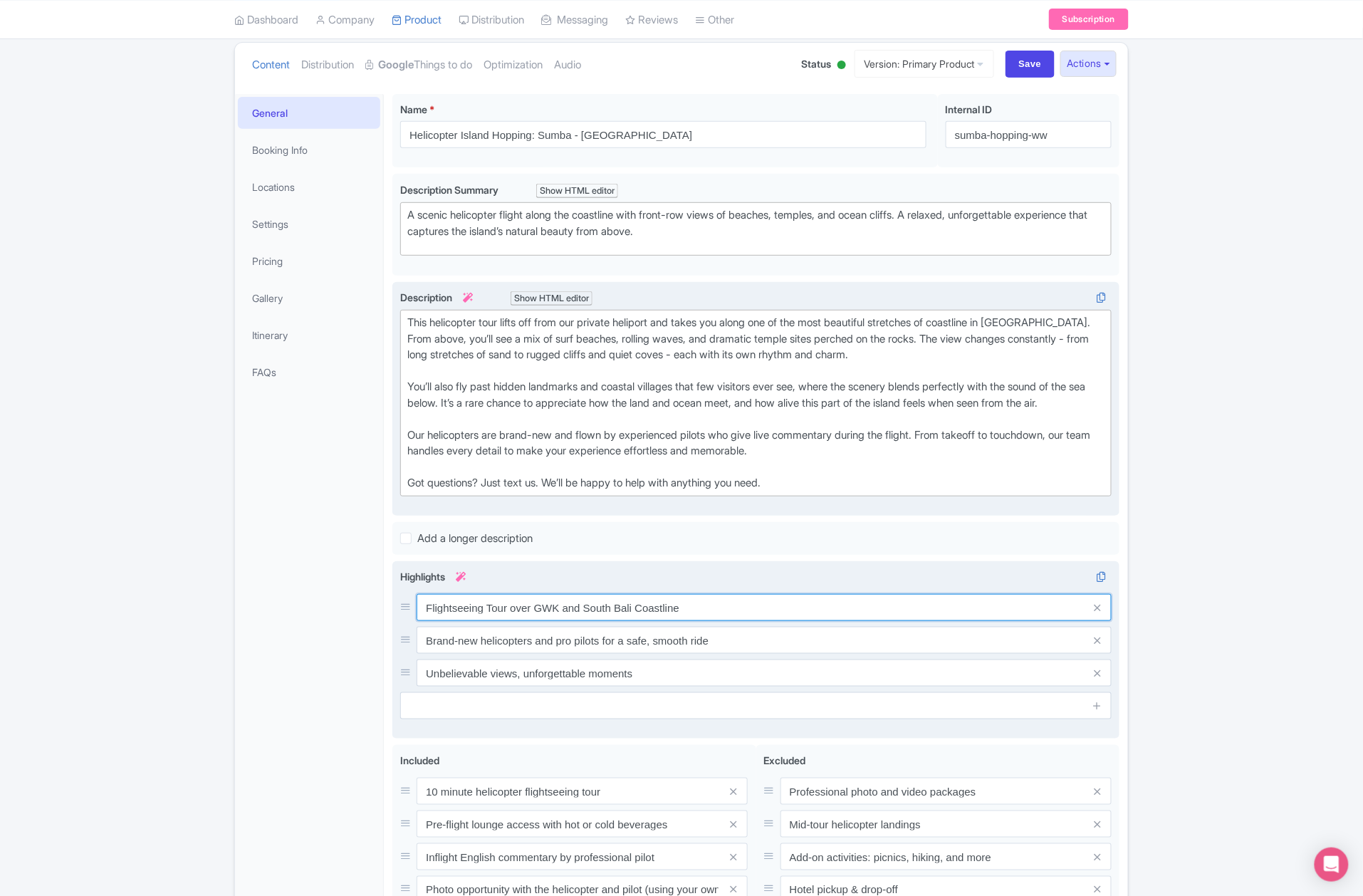
drag, startPoint x: 507, startPoint y: 640, endPoint x: 800, endPoint y: 640, distance: 293.0
click at [799, 640] on div "Flightseeing Tour over GWK and South Bali Coastline Brand-new helicopters and p…" at bounding box center [756, 641] width 711 height 93
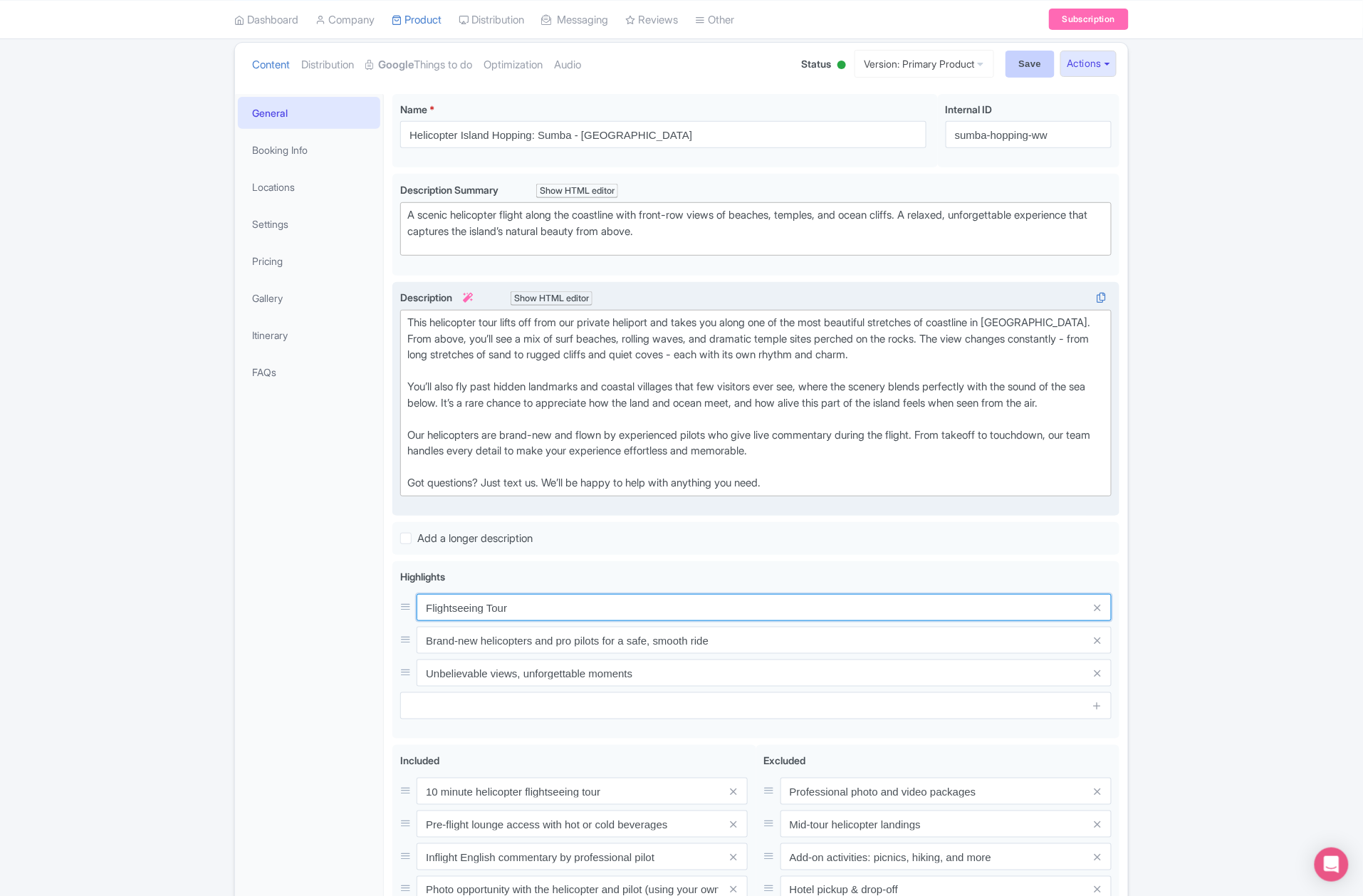
type input "Flightseeing Tour"
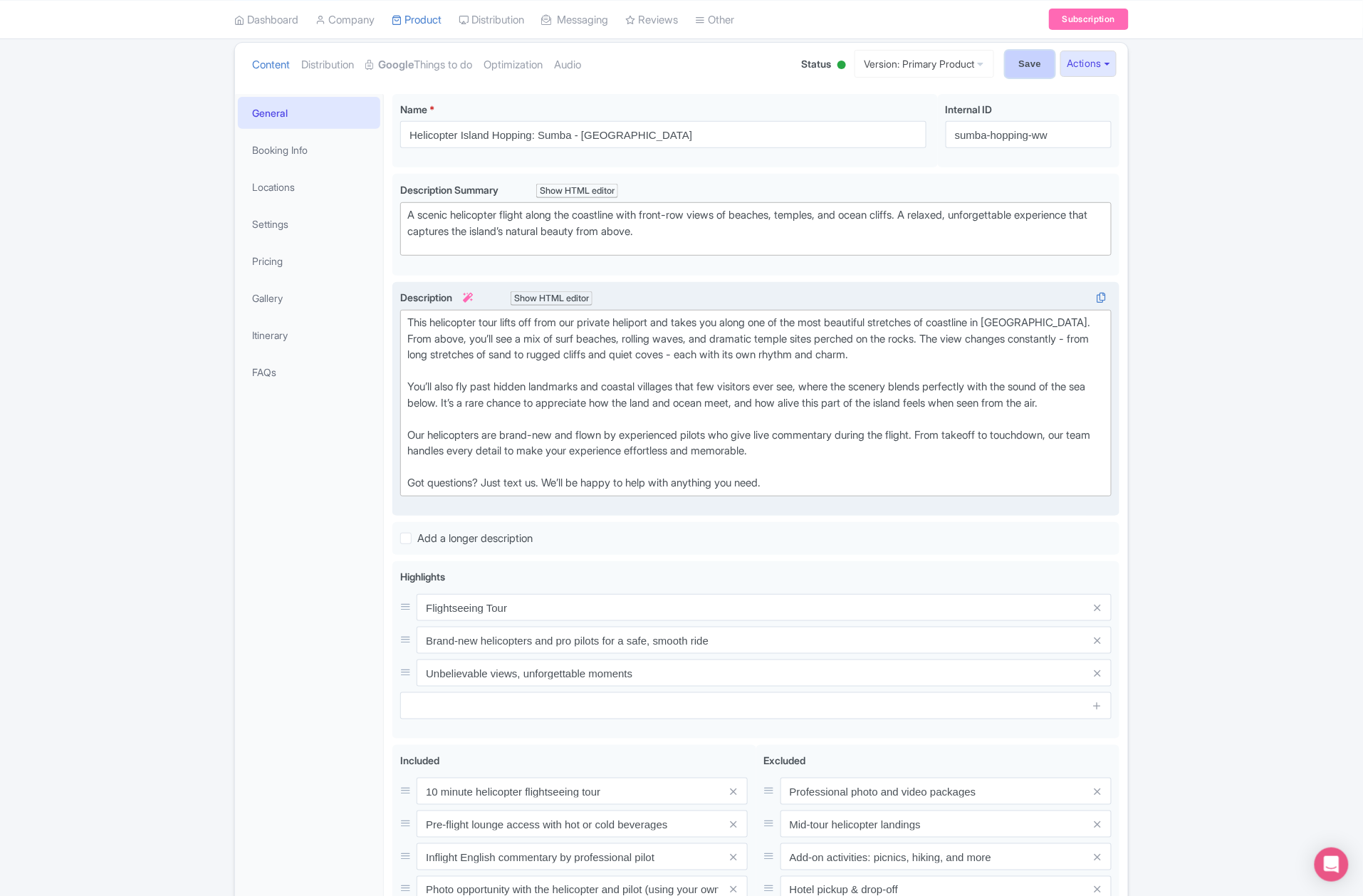
drag, startPoint x: 1028, startPoint y: 61, endPoint x: 1016, endPoint y: 62, distance: 12.0
click at [1027, 62] on input "Save" at bounding box center [1031, 64] width 50 height 27
type input "Saving..."
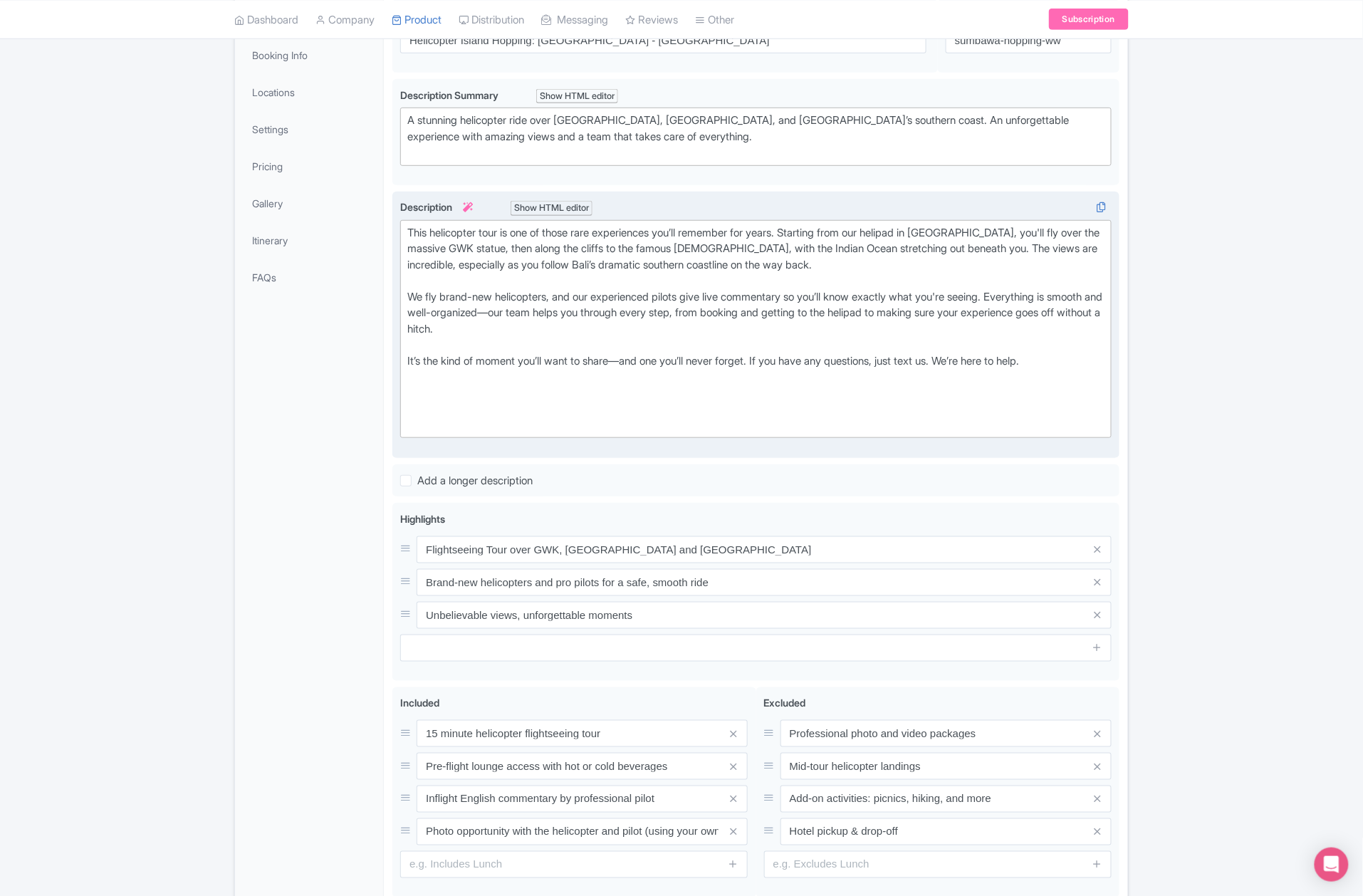
scroll to position [58, 0]
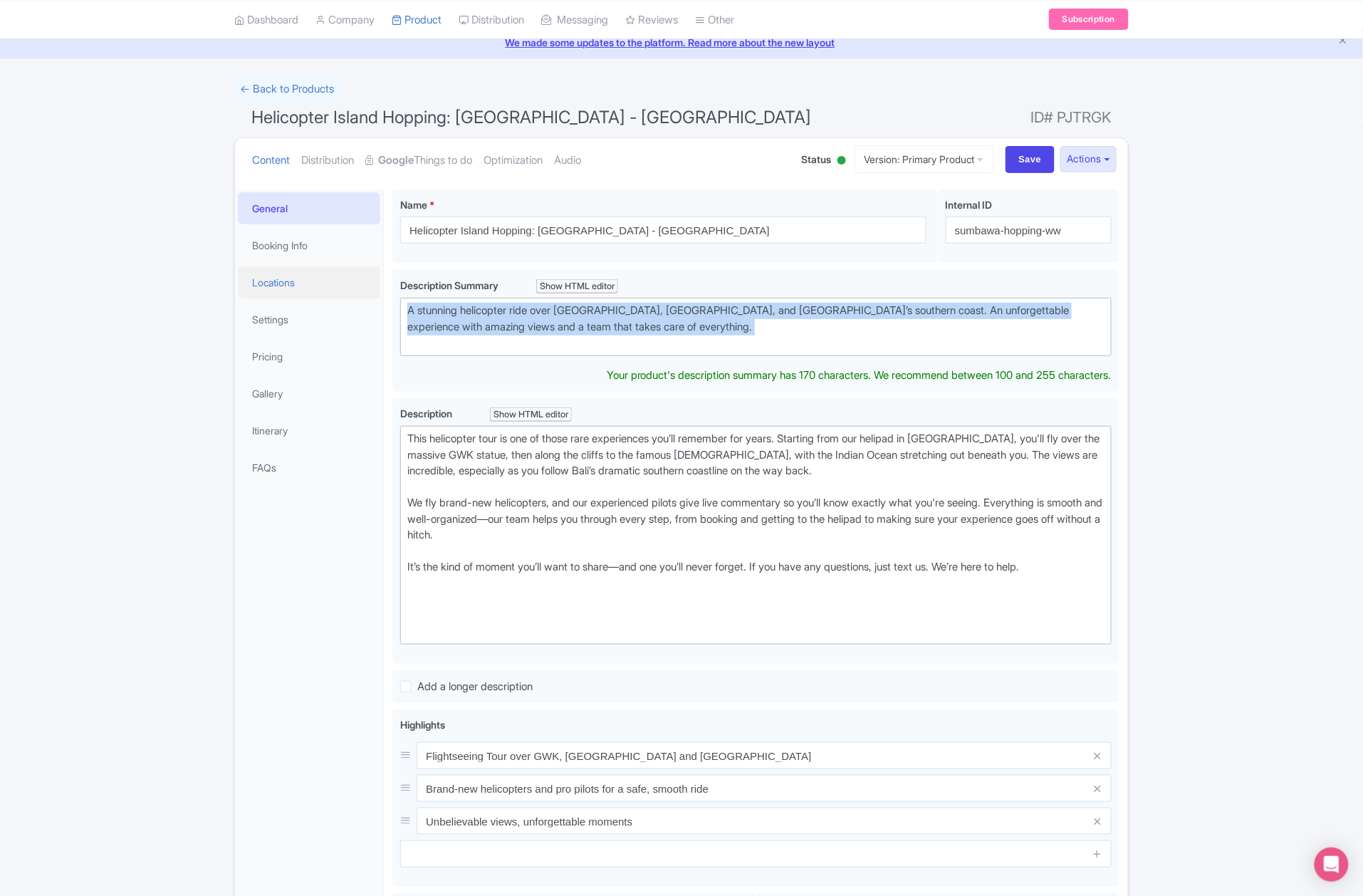
drag, startPoint x: 571, startPoint y: 325, endPoint x: 374, endPoint y: 283, distance: 201.4
click at [374, 283] on div "General Booking Info Locations Settings Pricing Gallery Itinerary FAQs Helicopt…" at bounding box center [682, 666] width 893 height 971
paste trix-editor "A scenic helicopter flight along the coastline with front-row views of beaches,…"
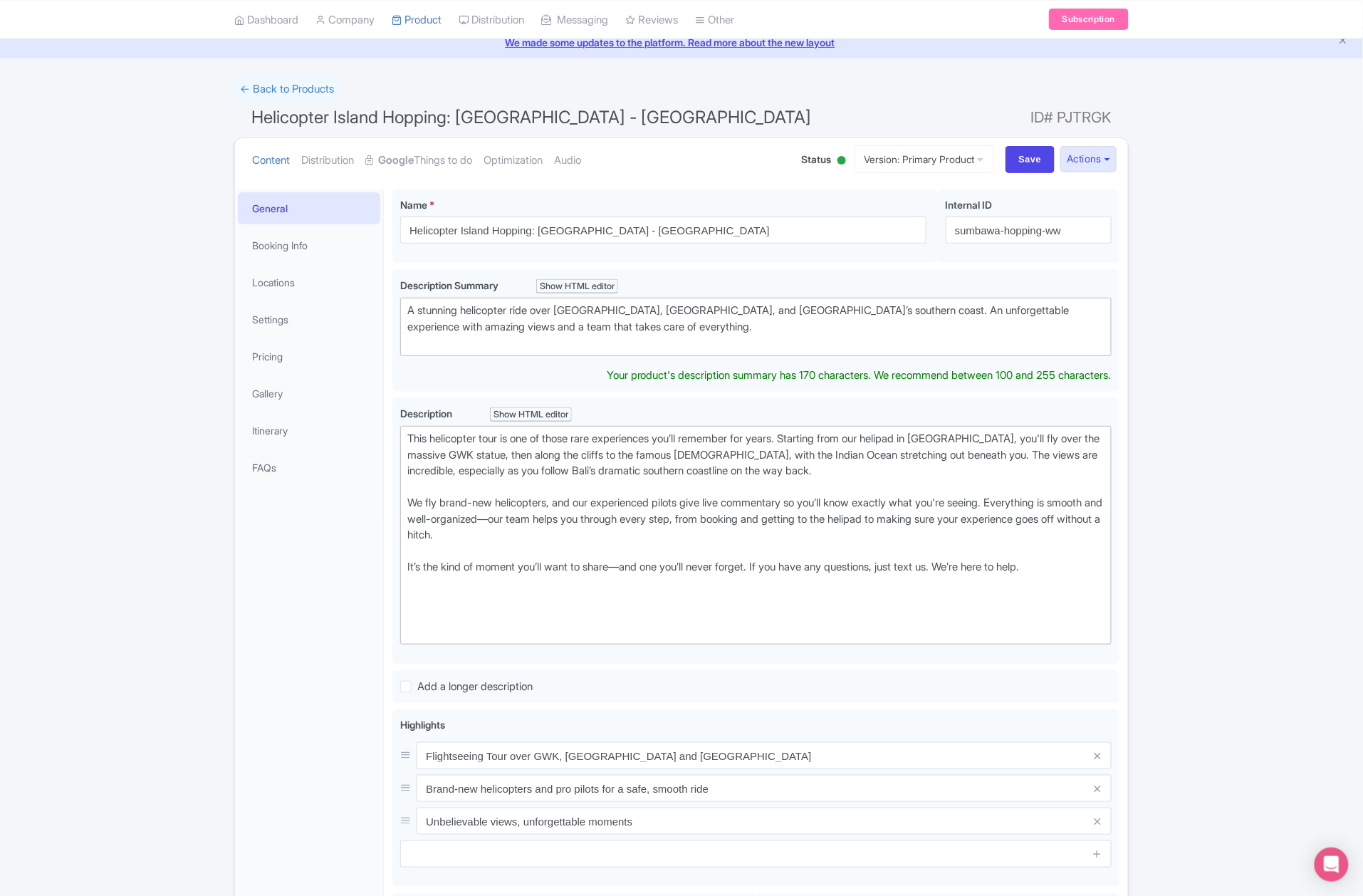
type trix-editor "<div>A scenic helicopter flight along the coastline with front-row views of bea…"
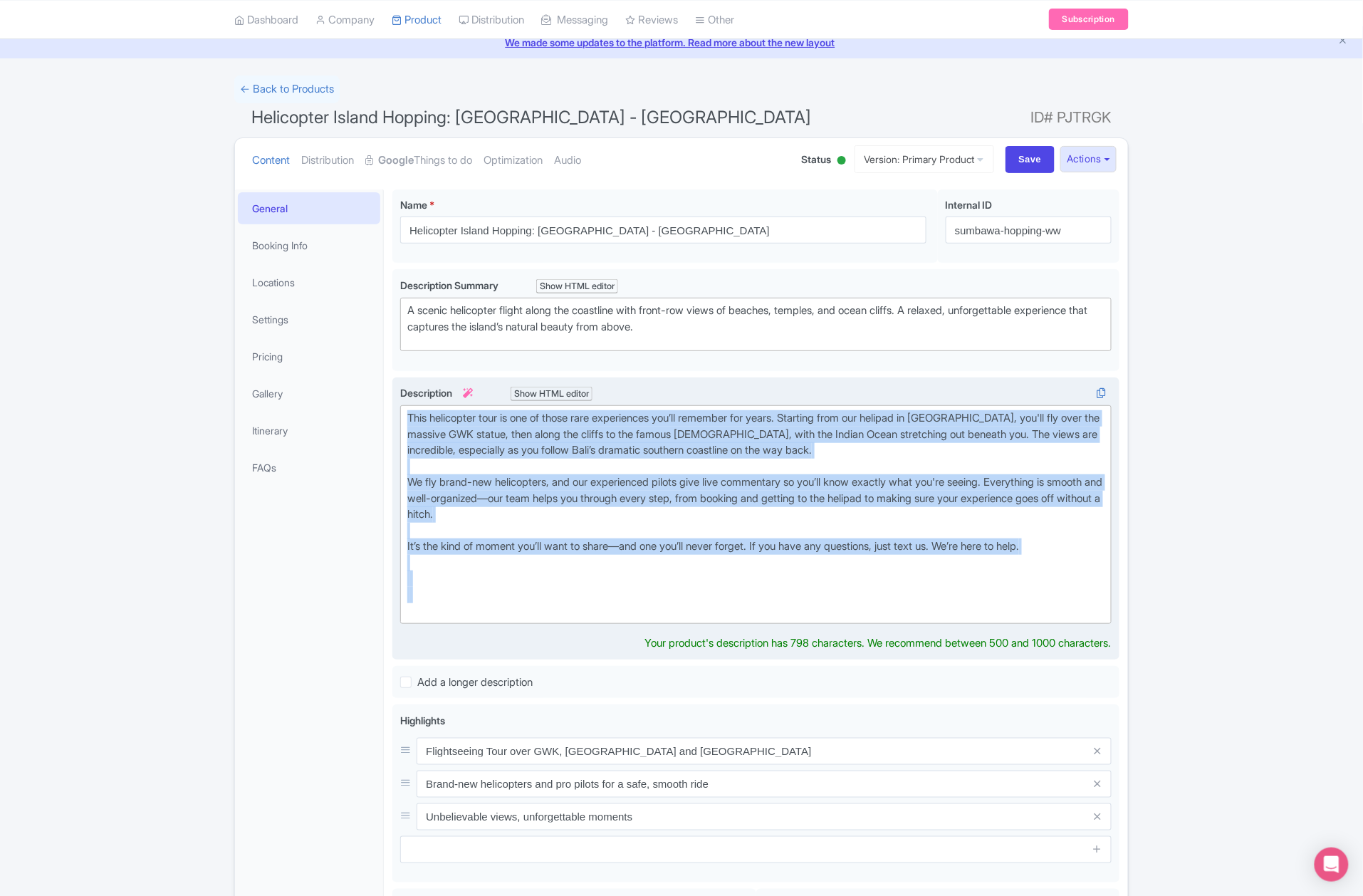
drag, startPoint x: 445, startPoint y: 623, endPoint x: 391, endPoint y: 422, distance: 208.1
click at [392, 422] on div "This helicopter tour is one of those rare experiences you’ll remember for years…" at bounding box center [756, 519] width 727 height 282
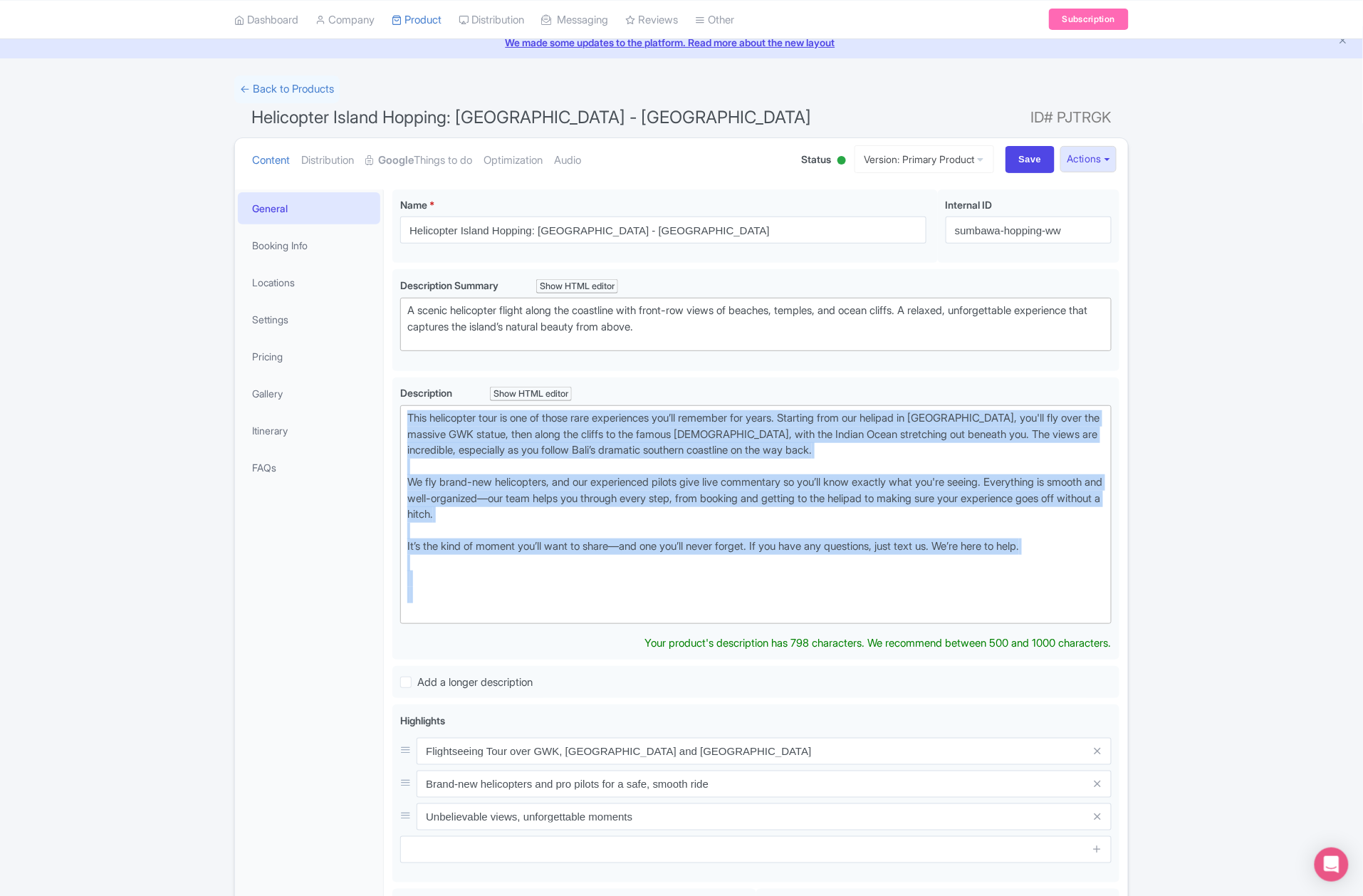
paste trix-editor "lifts off from our private heliport and takes you along one of the most beautif…"
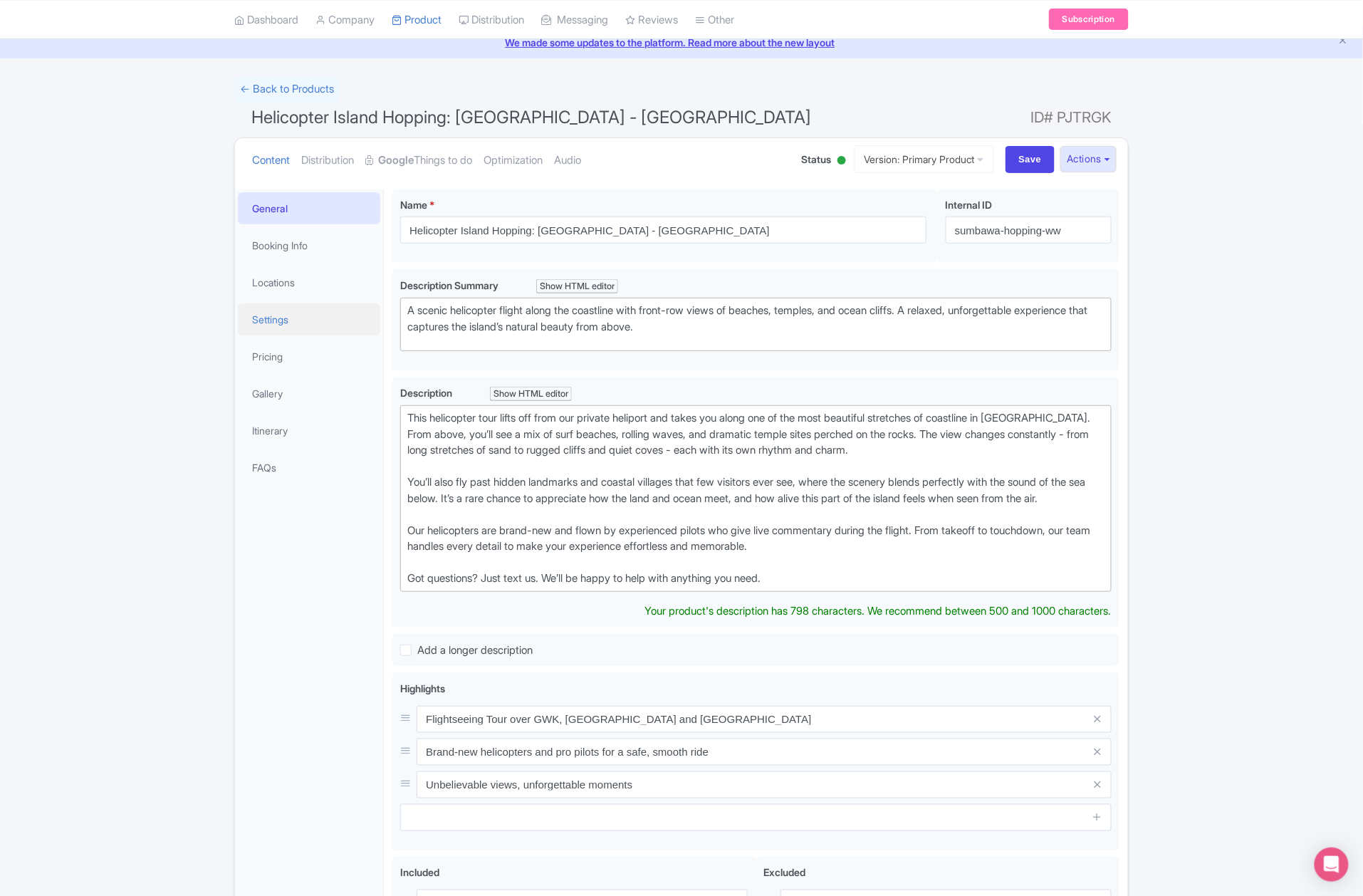
type trix-editor "<div>This helicopter tour lifts off from our private heliport and takes you alo…"
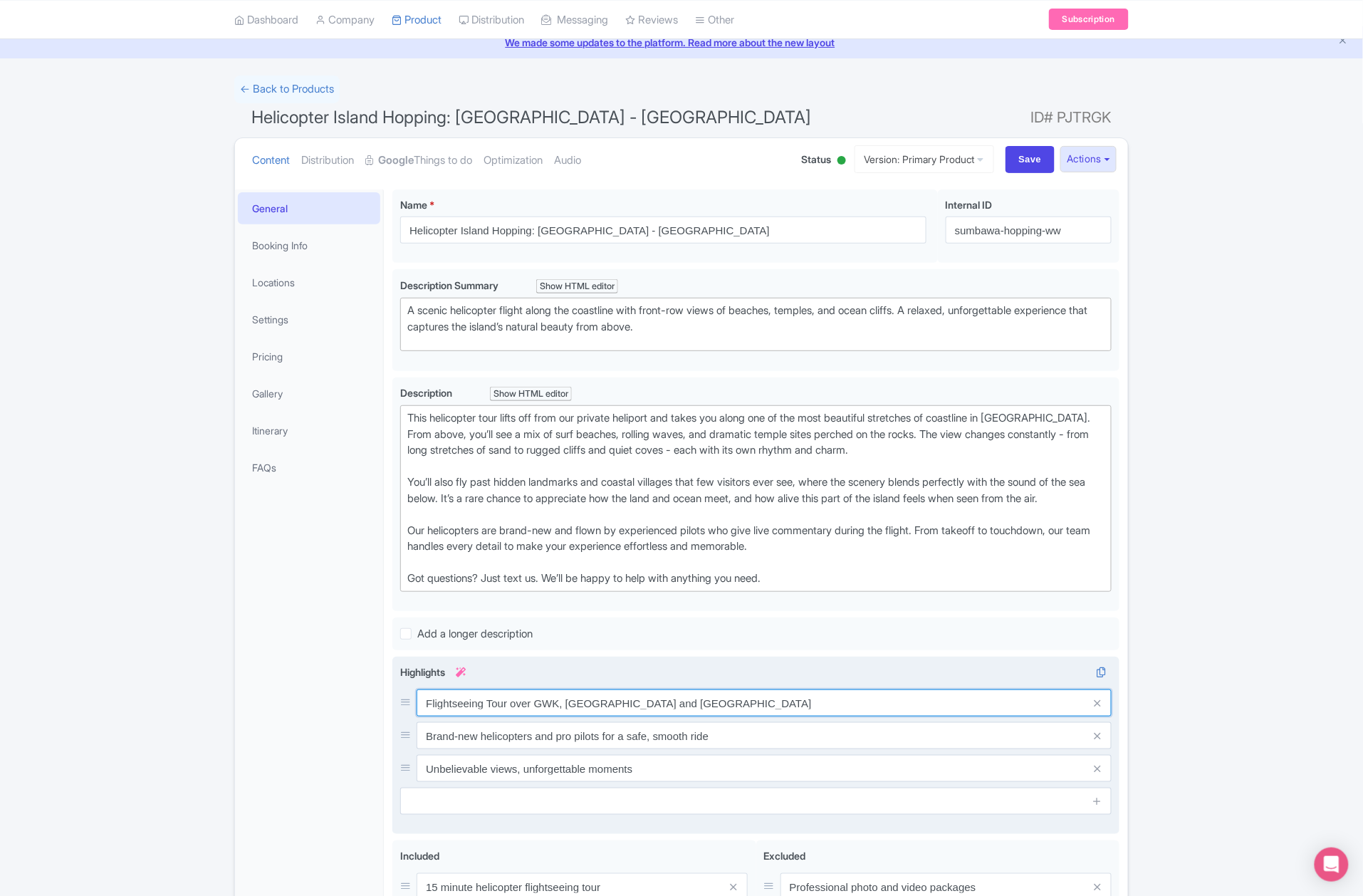
drag, startPoint x: 510, startPoint y: 733, endPoint x: 573, endPoint y: 715, distance: 65.5
click at [573, 715] on input "Flightseeing Tour over GWK, [GEOGRAPHIC_DATA] and [GEOGRAPHIC_DATA]" at bounding box center [764, 703] width 695 height 27
click at [574, 715] on input "Flightseeing Tour over GWK, [GEOGRAPHIC_DATA] and [GEOGRAPHIC_DATA]" at bounding box center [764, 703] width 695 height 27
drag, startPoint x: 507, startPoint y: 716, endPoint x: 789, endPoint y: 700, distance: 282.5
click at [788, 700] on div "Highlights i Flightseeing Tour over GWK, Uluwatu and South Bali Coastline Brand…" at bounding box center [756, 740] width 711 height 150
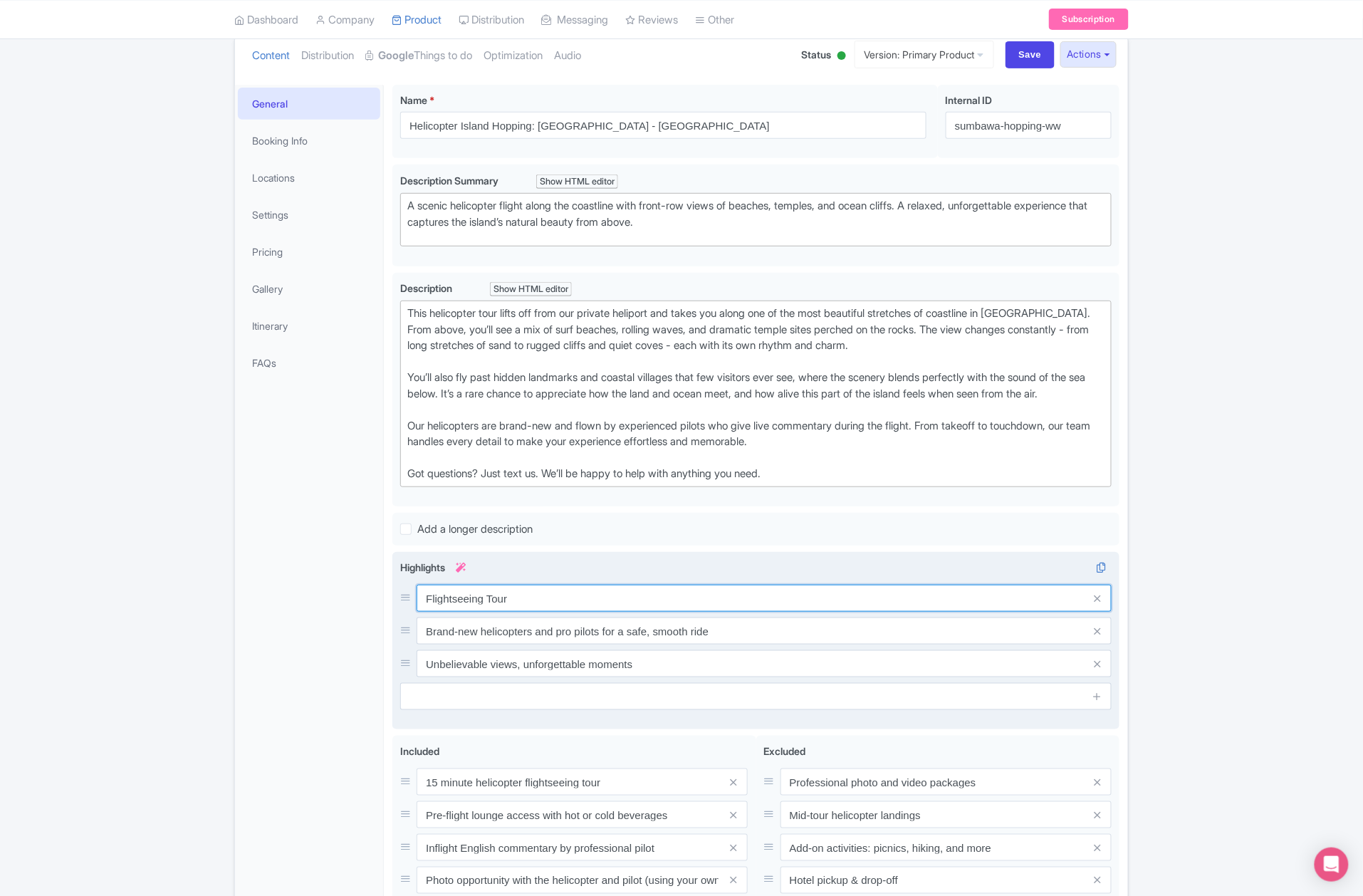
scroll to position [248, 0]
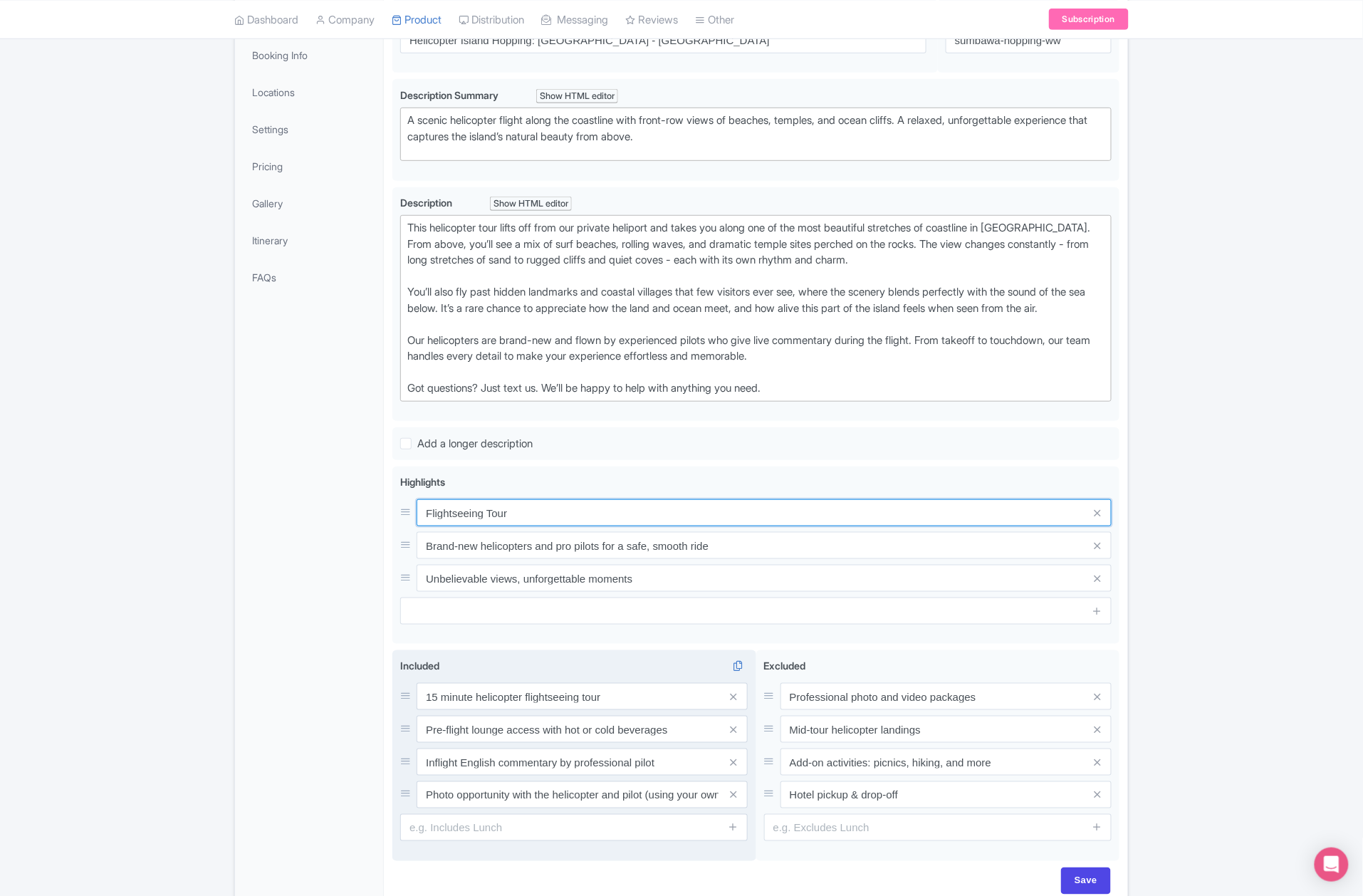
type input "Flightseeing Tour"
drag, startPoint x: 434, startPoint y: 716, endPoint x: 380, endPoint y: 724, distance: 54.6
click at [380, 724] on div "General Booking Info Locations Settings Pricing Gallery Itinerary FAQs Helicopt…" at bounding box center [682, 450] width 893 height 918
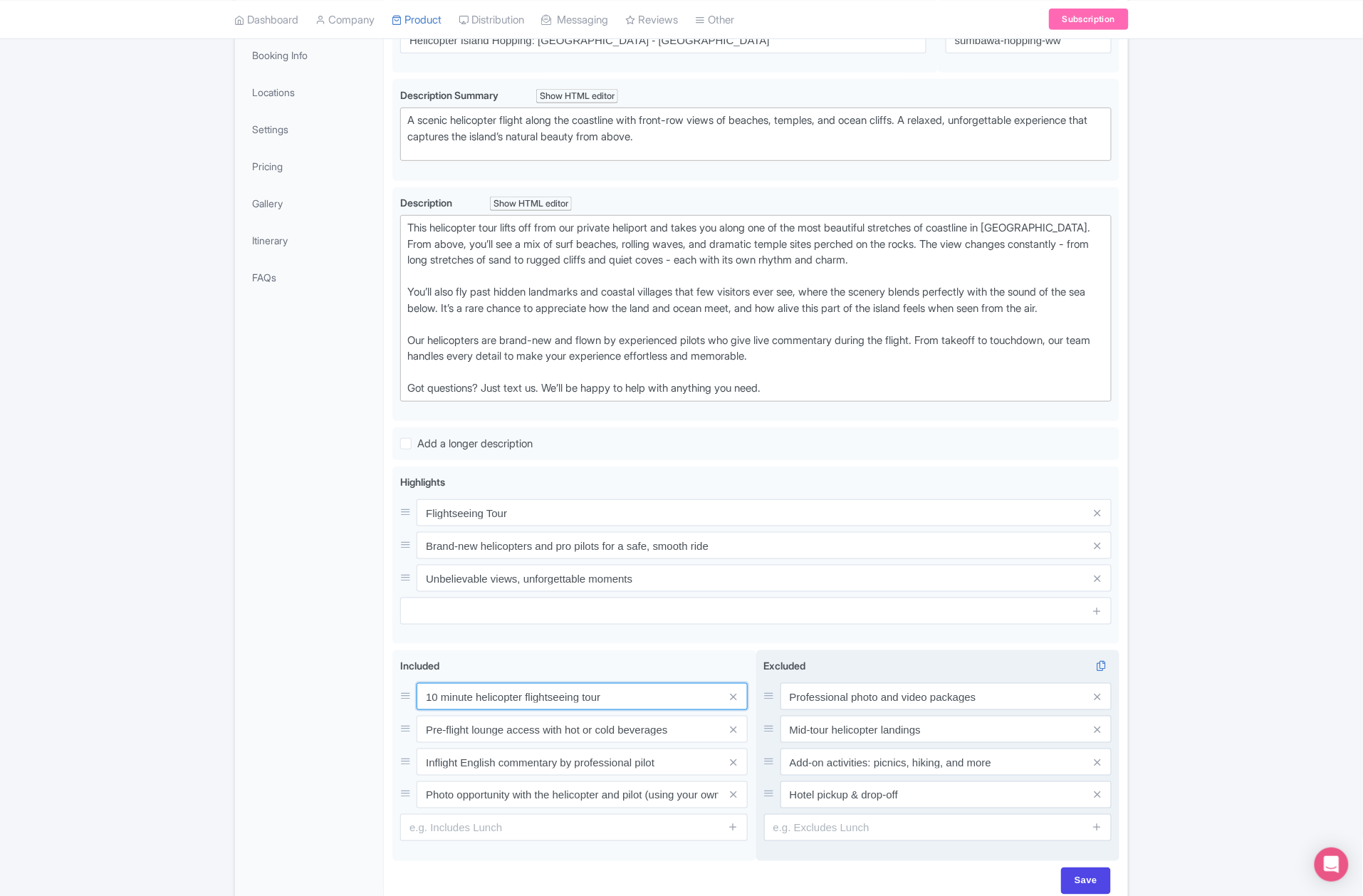
scroll to position [342, 0]
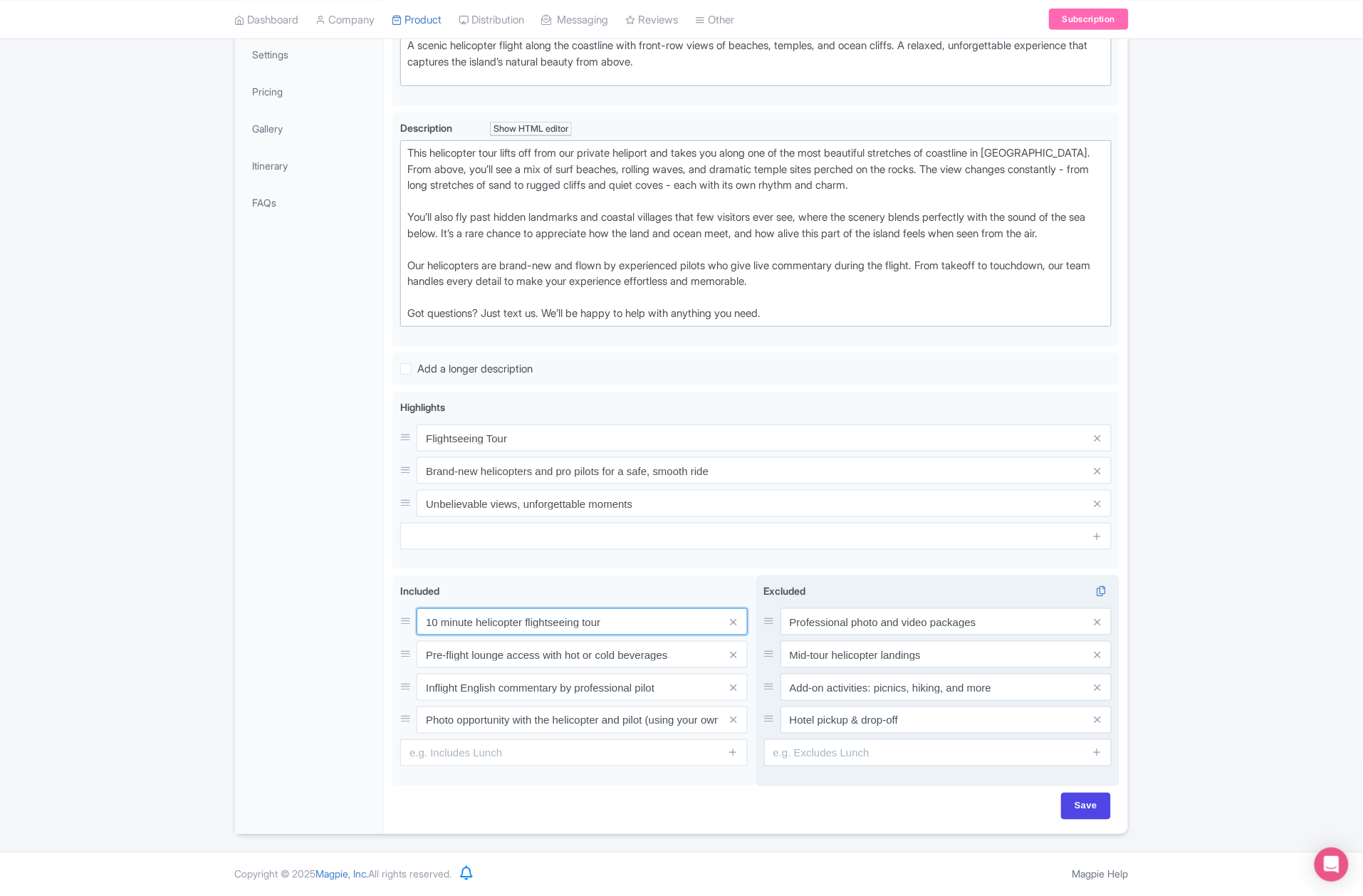
type input "10 minute helicopter flightseeing tour"
click at [1094, 802] on input "Save" at bounding box center [1086, 806] width 50 height 27
type input "Saving..."
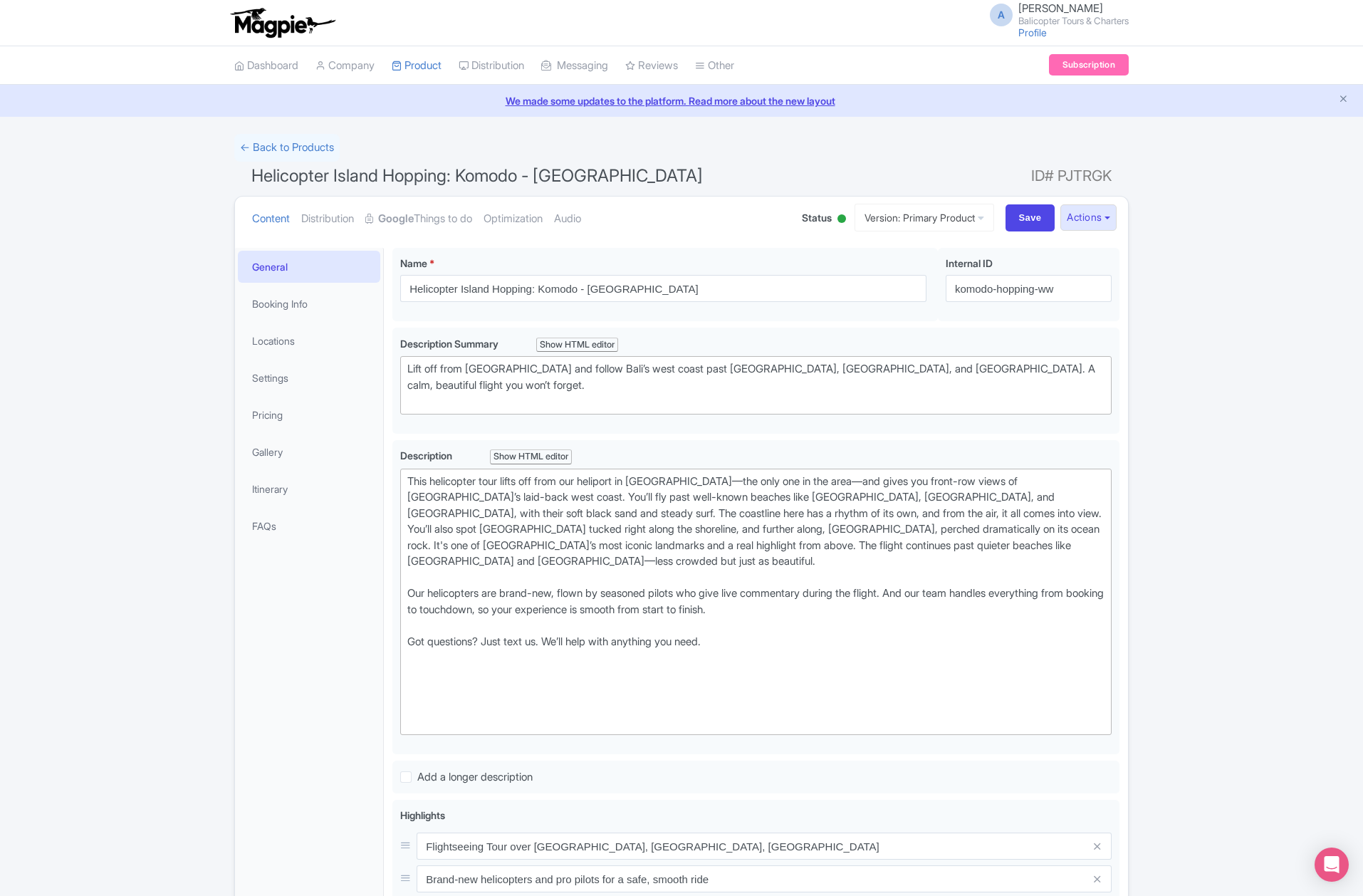
scroll to position [248, 0]
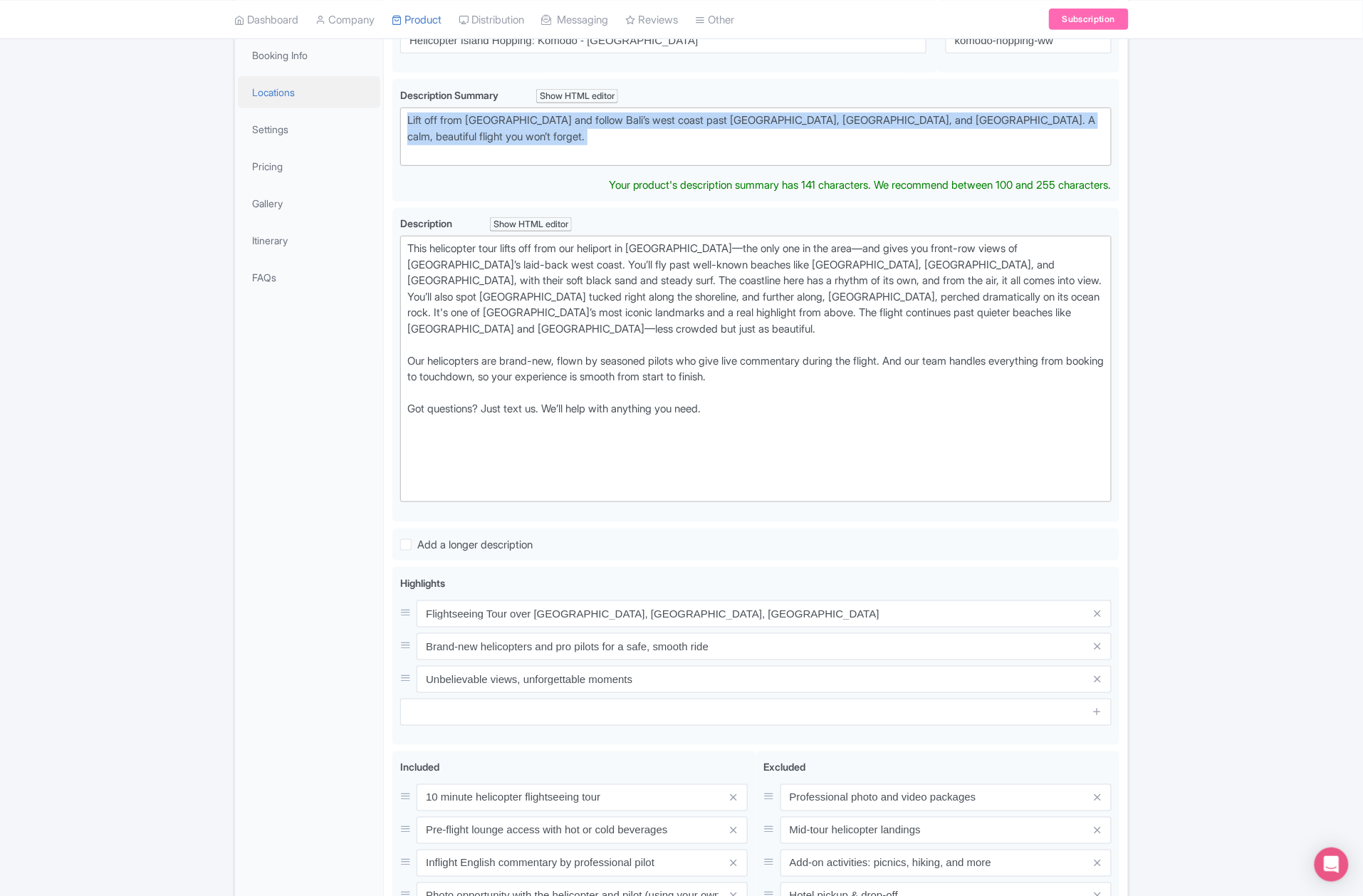
drag, startPoint x: 599, startPoint y: 147, endPoint x: 372, endPoint y: 95, distance: 232.9
click at [372, 95] on div "General Booking Info Locations Settings Pricing Gallery Itinerary FAQs Helicopt…" at bounding box center [682, 500] width 893 height 1018
paste trix-editor "A scenic helicopter flight along the coastline with front-row views of beaches,…"
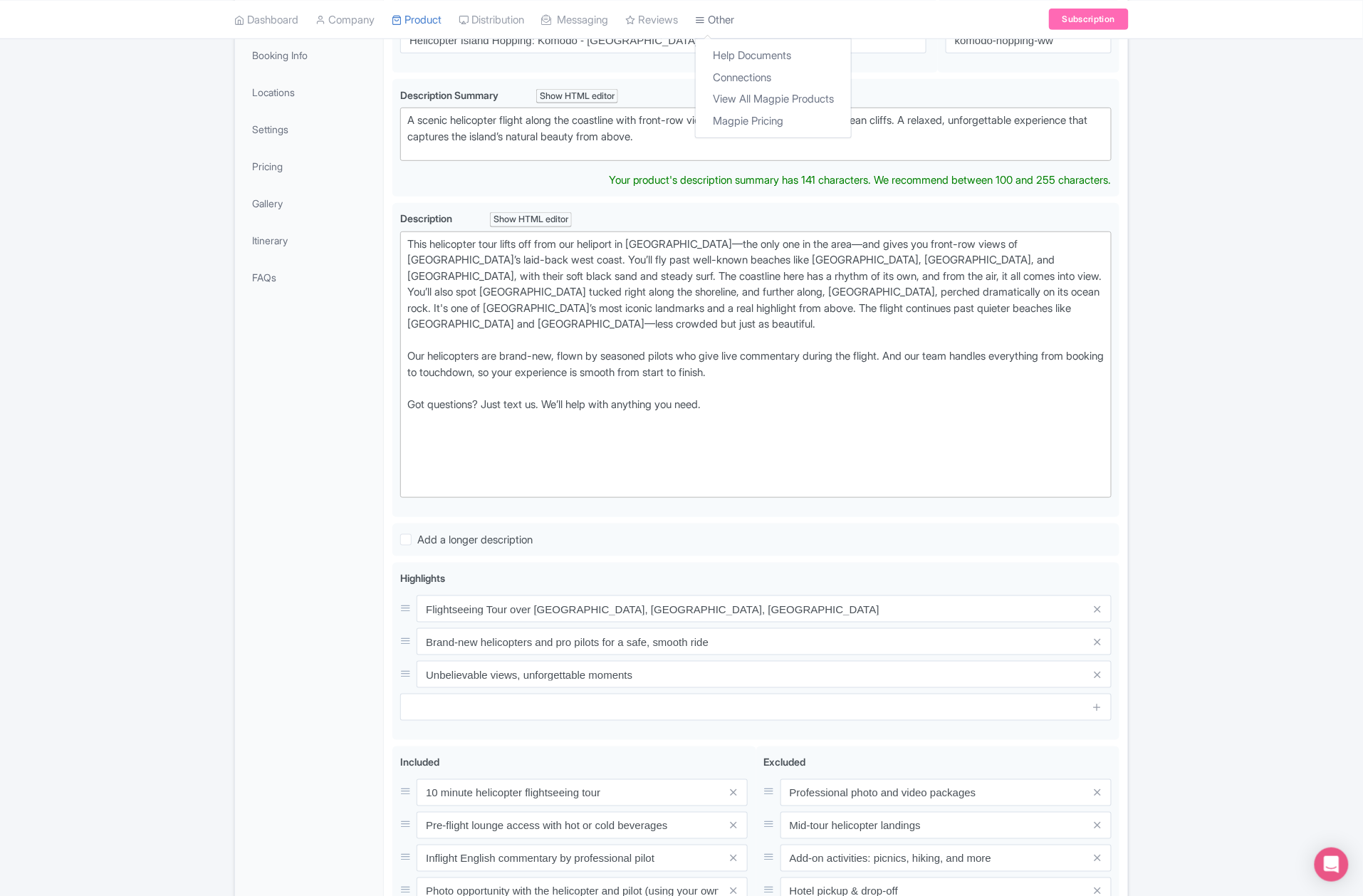
type trix-editor "<div>A scenic helicopter flight along the coastline with front-row views of bea…"
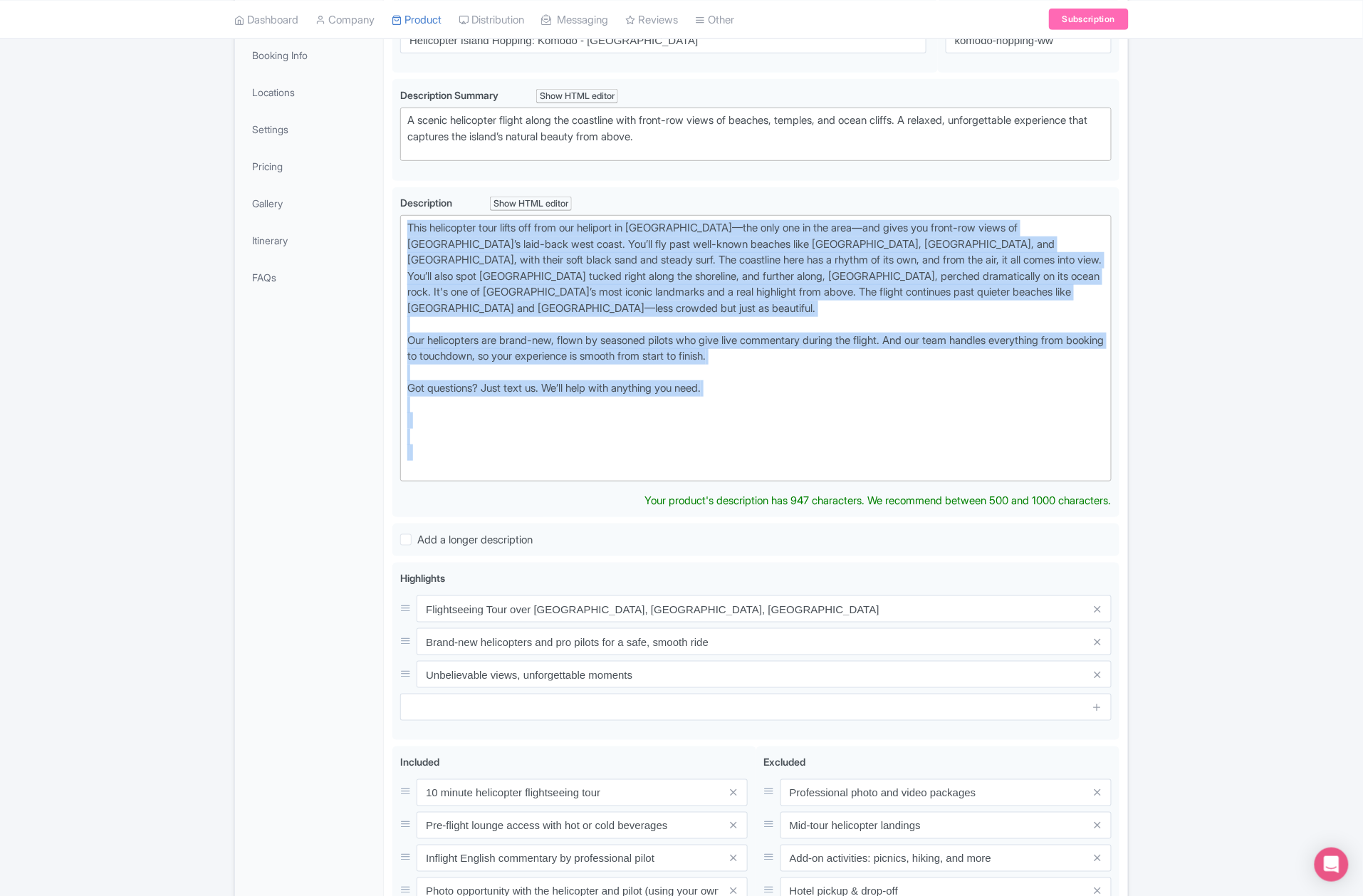
drag, startPoint x: 470, startPoint y: 462, endPoint x: 360, endPoint y: 221, distance: 264.9
click at [360, 221] on div "General Booking Info Locations Settings Pricing Gallery Itinerary FAQs Helicopt…" at bounding box center [682, 498] width 893 height 1014
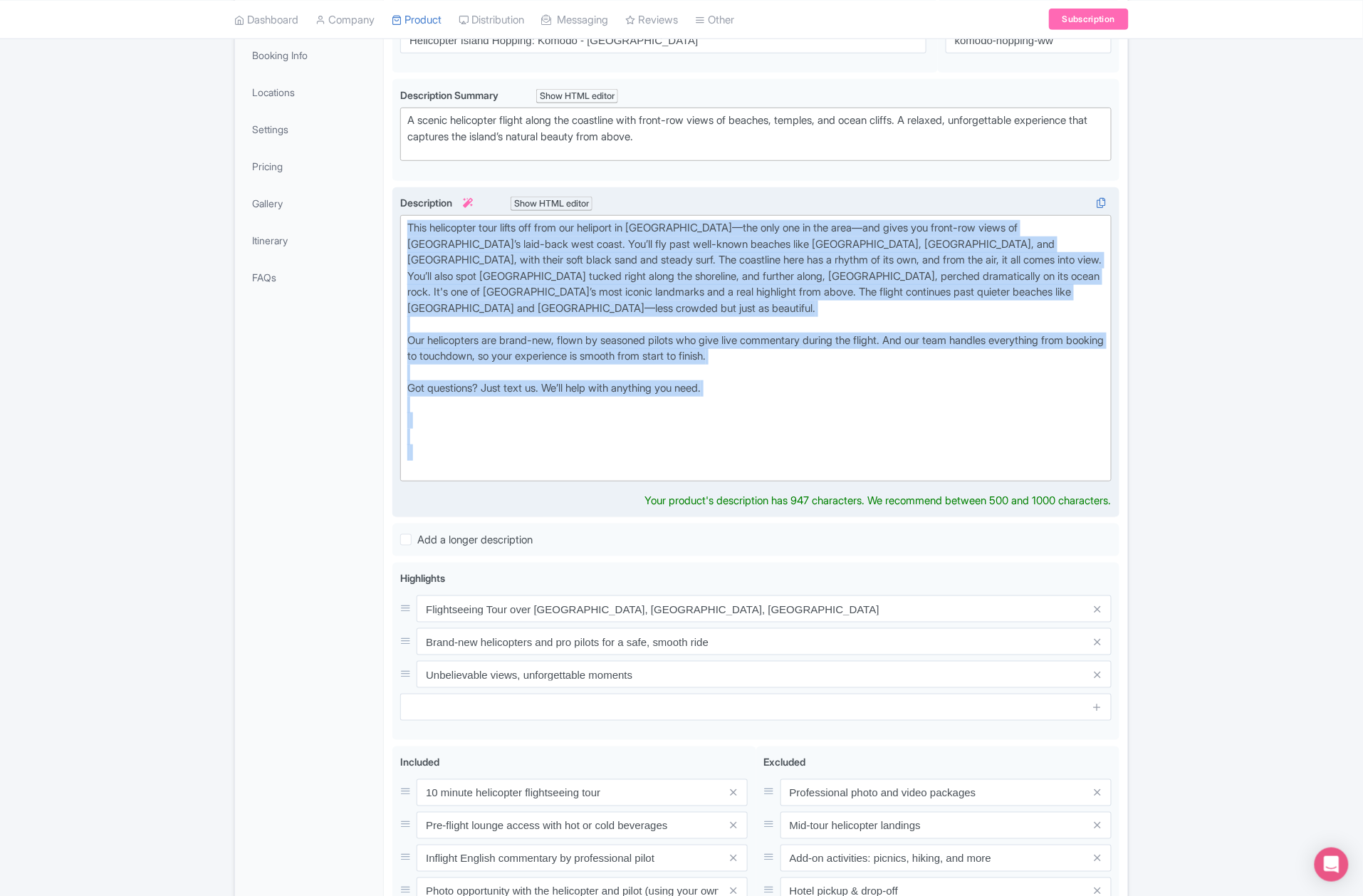
paste trix-editor "private heliport and takes you along one of the most beautiful stretches of coa…"
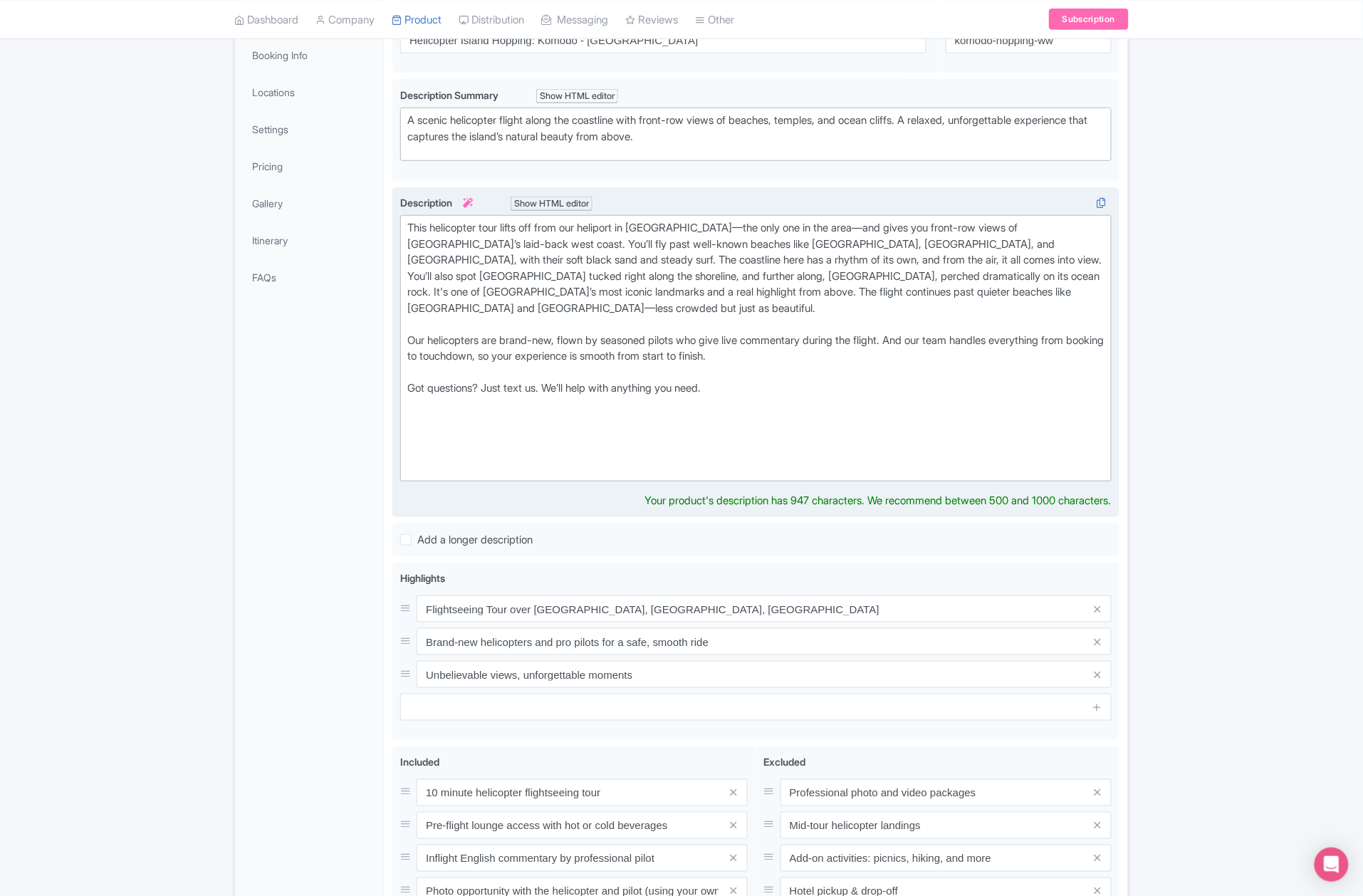
type trix-editor "<div>This helicopter tour lifts off from our private heliport and takes you alo…"
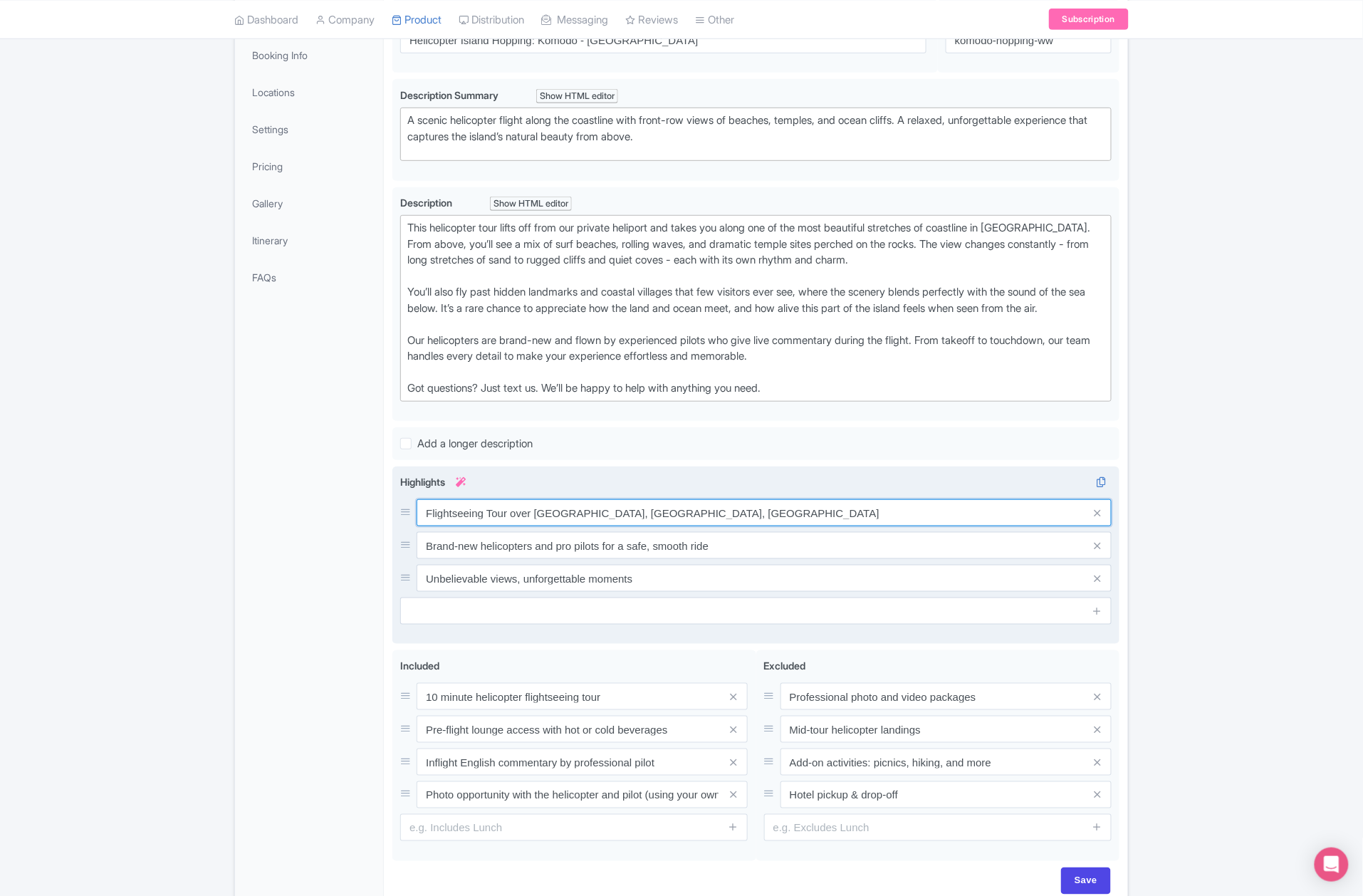
drag, startPoint x: 506, startPoint y: 549, endPoint x: 926, endPoint y: 542, distance: 420.1
click at [926, 526] on input "Flightseeing Tour over Canggu, Batu Bolong, Tanah Lot Temple" at bounding box center [764, 513] width 695 height 27
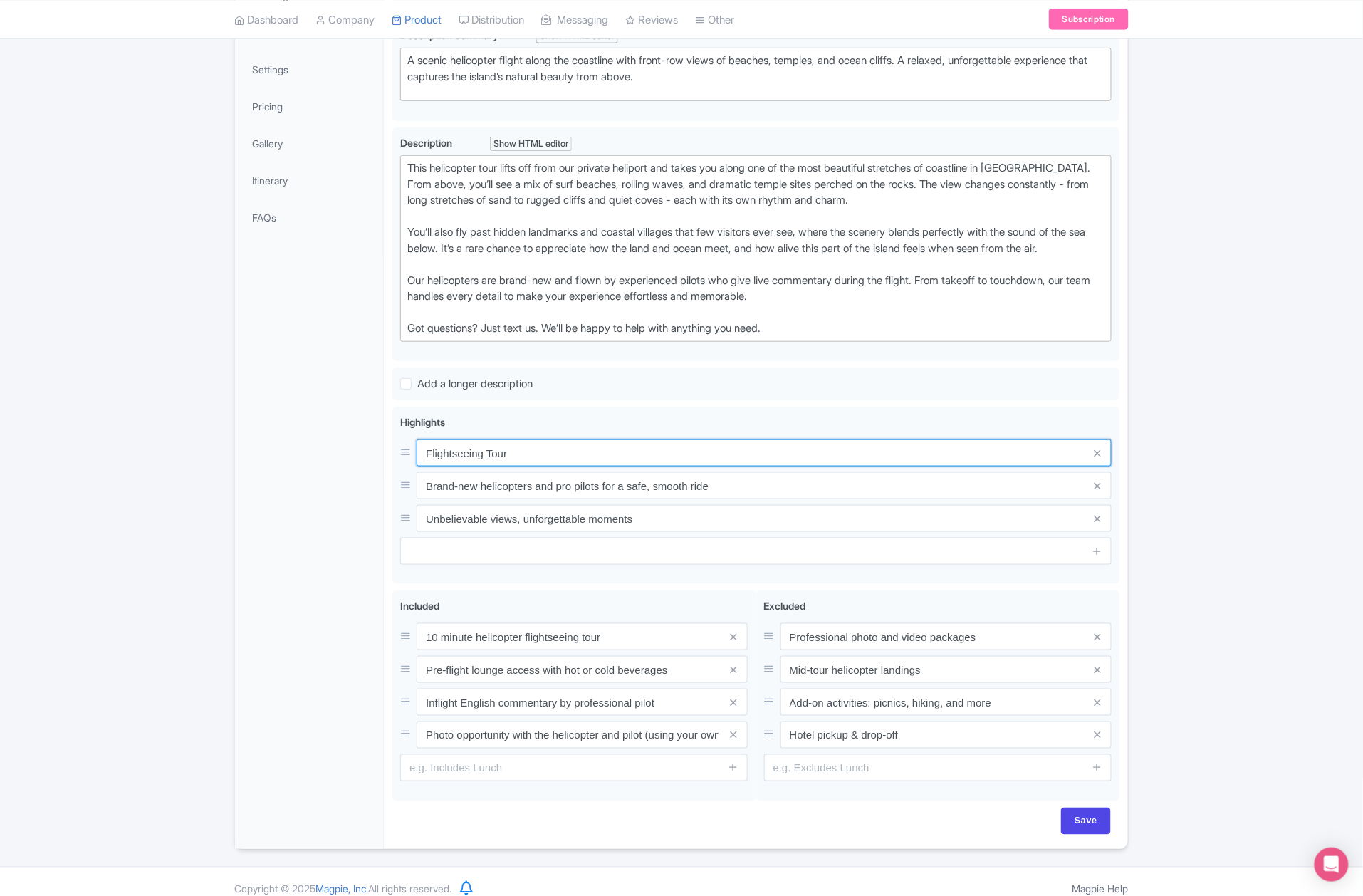
scroll to position [342, 0]
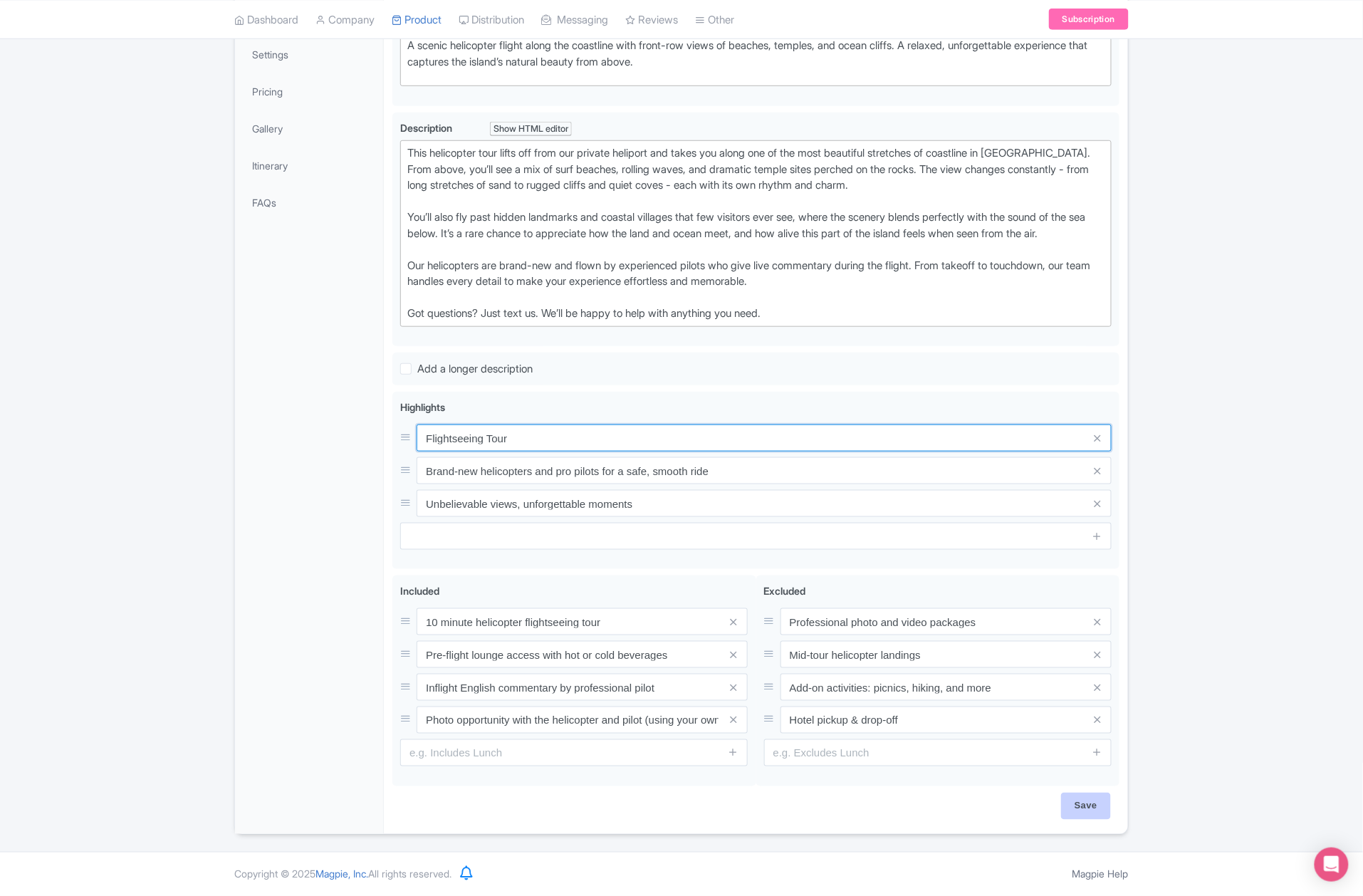
type input "Flightseeing Tour"
click at [1074, 801] on input "Save" at bounding box center [1086, 806] width 50 height 27
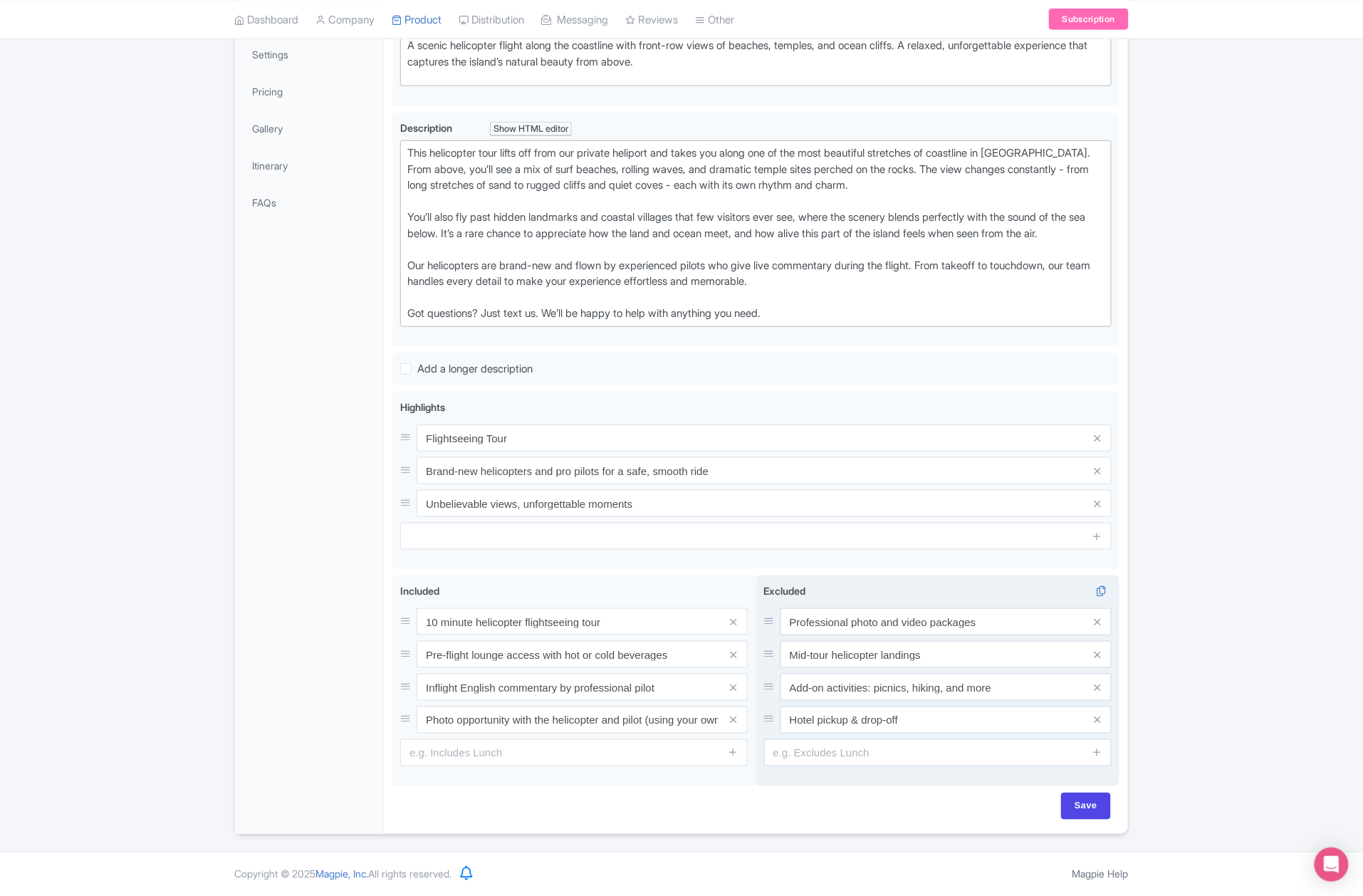
type input "Saving..."
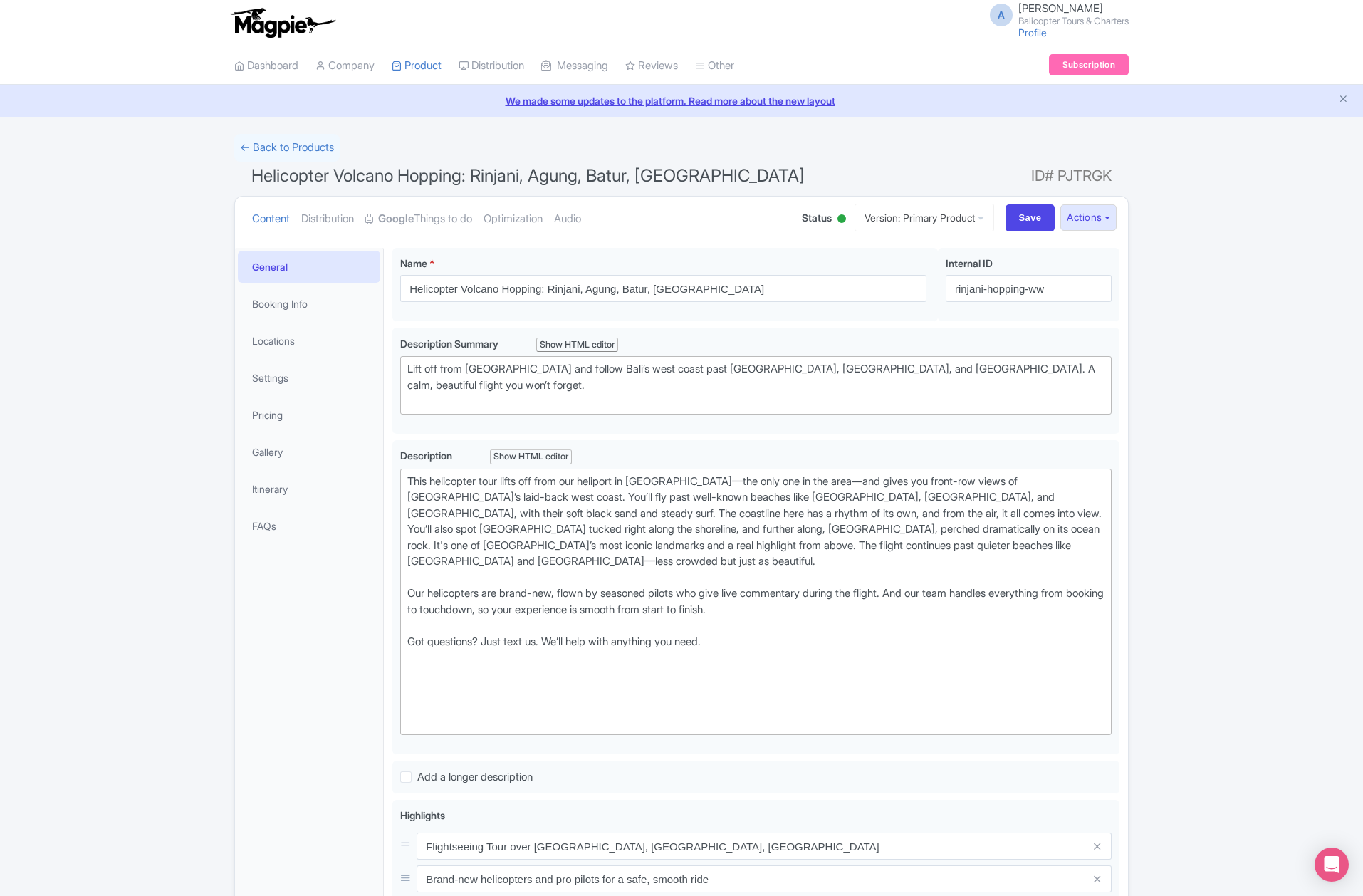
scroll to position [248, 0]
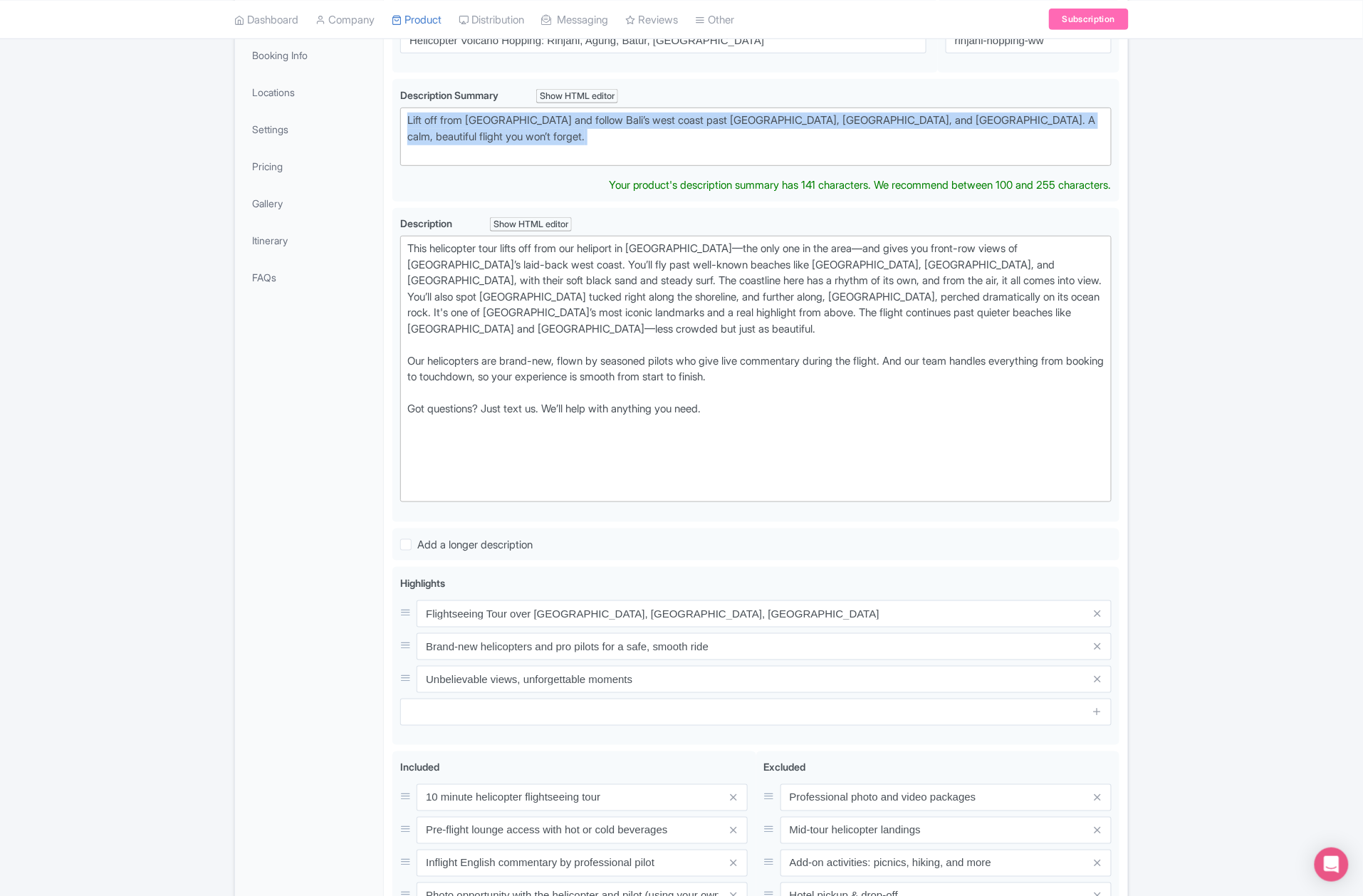
drag, startPoint x: 585, startPoint y: 149, endPoint x: 388, endPoint y: 118, distance: 199.4
click at [388, 118] on div "Helicopter Volcano Hopping: Rinjani, Agung, Batur, [GEOGRAPHIC_DATA] Name * i H…" at bounding box center [756, 500] width 744 height 1018
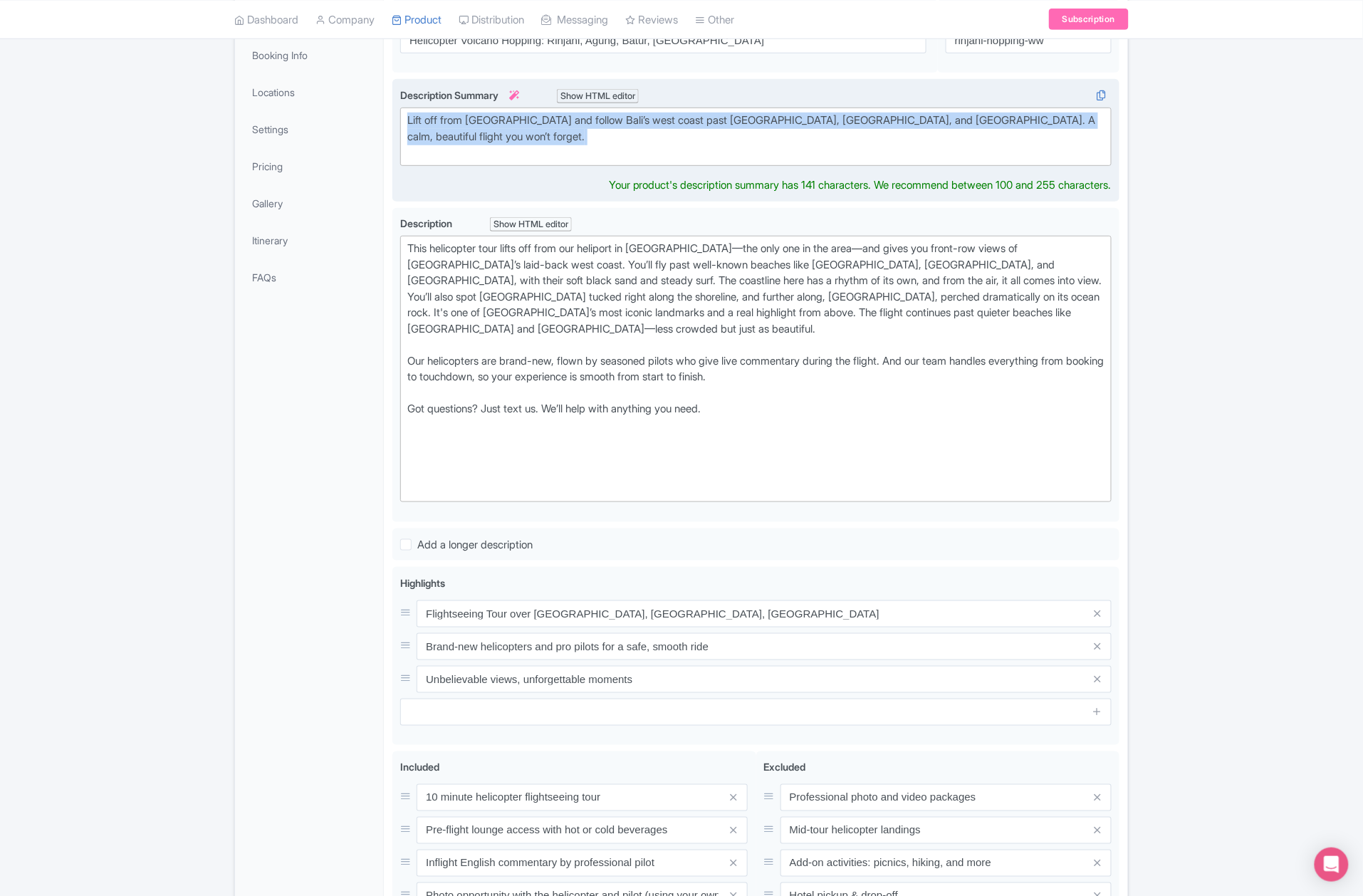
paste trix-editor "A scenic helicopter flight along the coastline with front-row views of beaches,…"
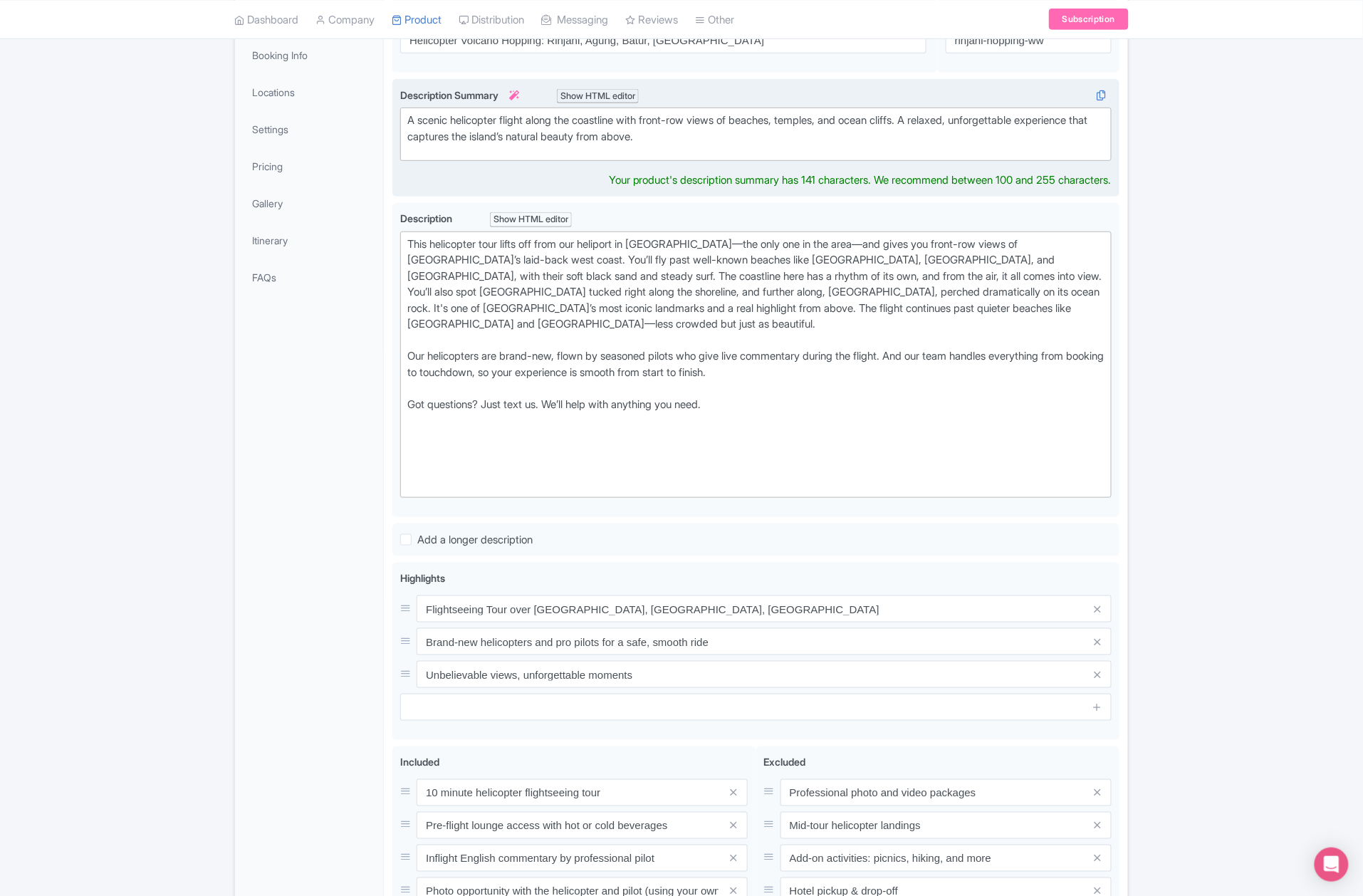
type trix-editor "<div>A scenic helicopter flight along the coastline with front-row views of bea…"
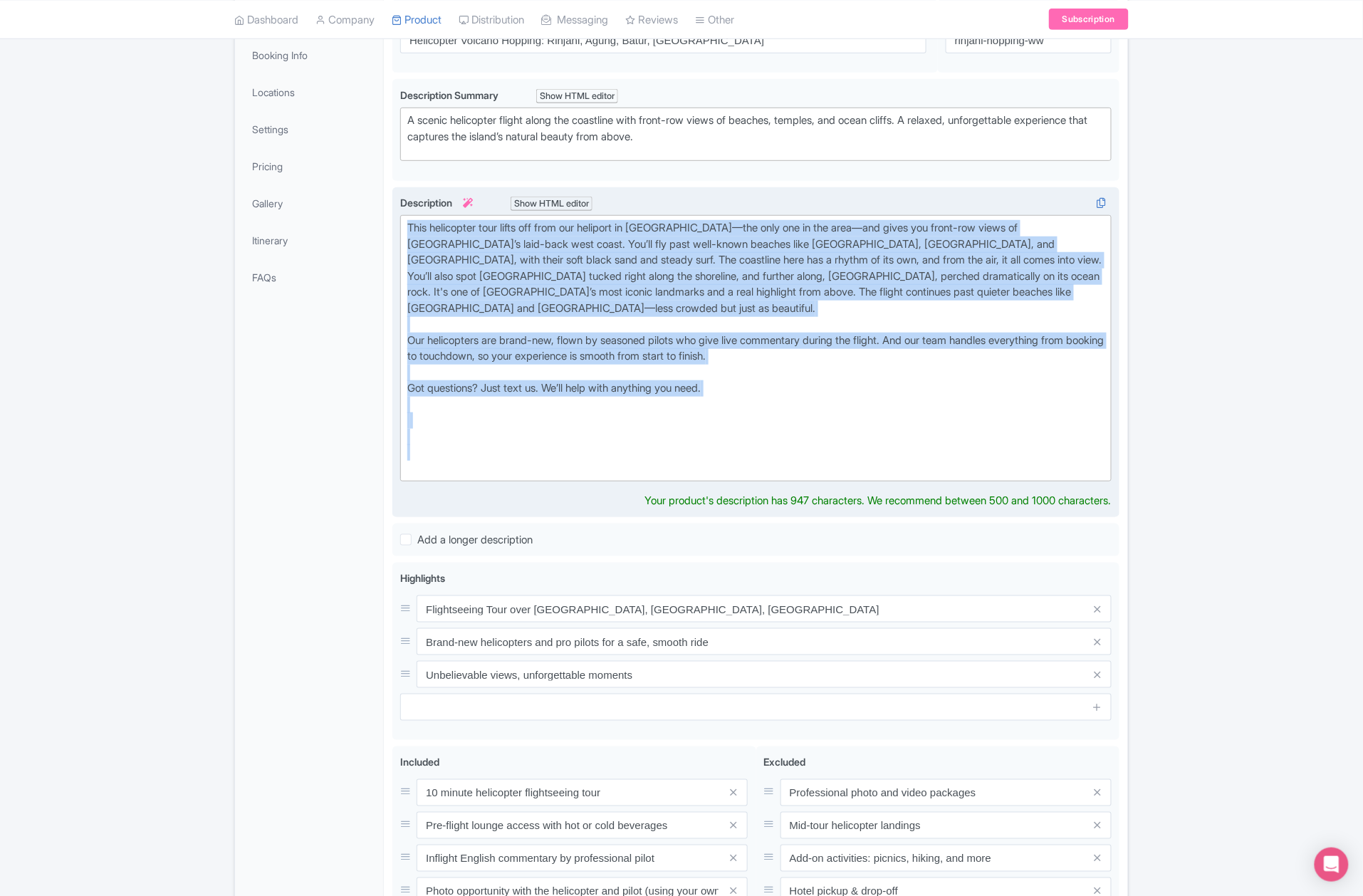
drag, startPoint x: 711, startPoint y: 431, endPoint x: 406, endPoint y: 223, distance: 369.2
click at [406, 223] on trix-editor "This helicopter tour lifts off from our heliport in Tabanan—the only one in the…" at bounding box center [756, 348] width 711 height 266
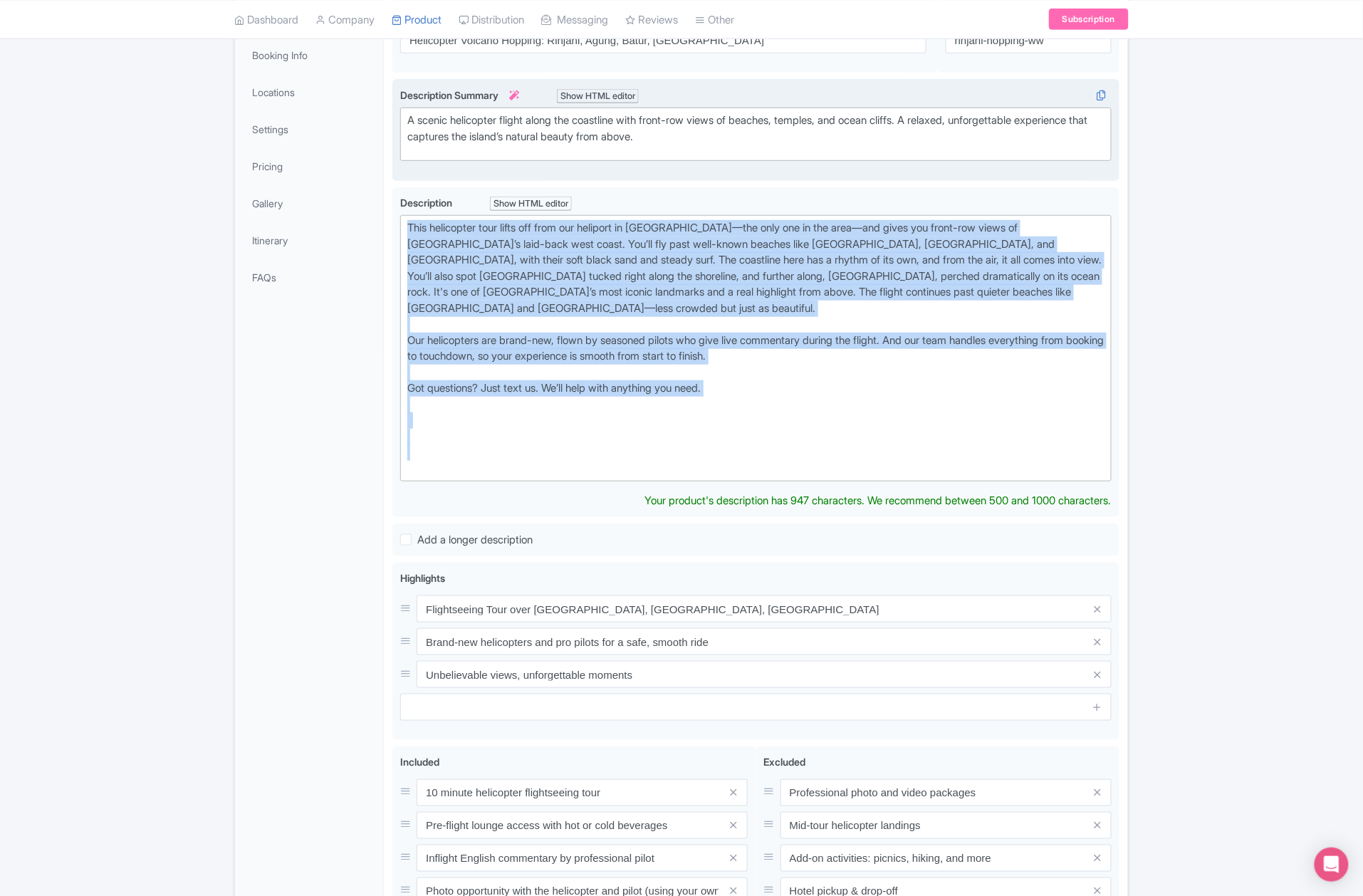
paste trix-editor "private heliport and takes you along one of the most beautiful stretches of coa…"
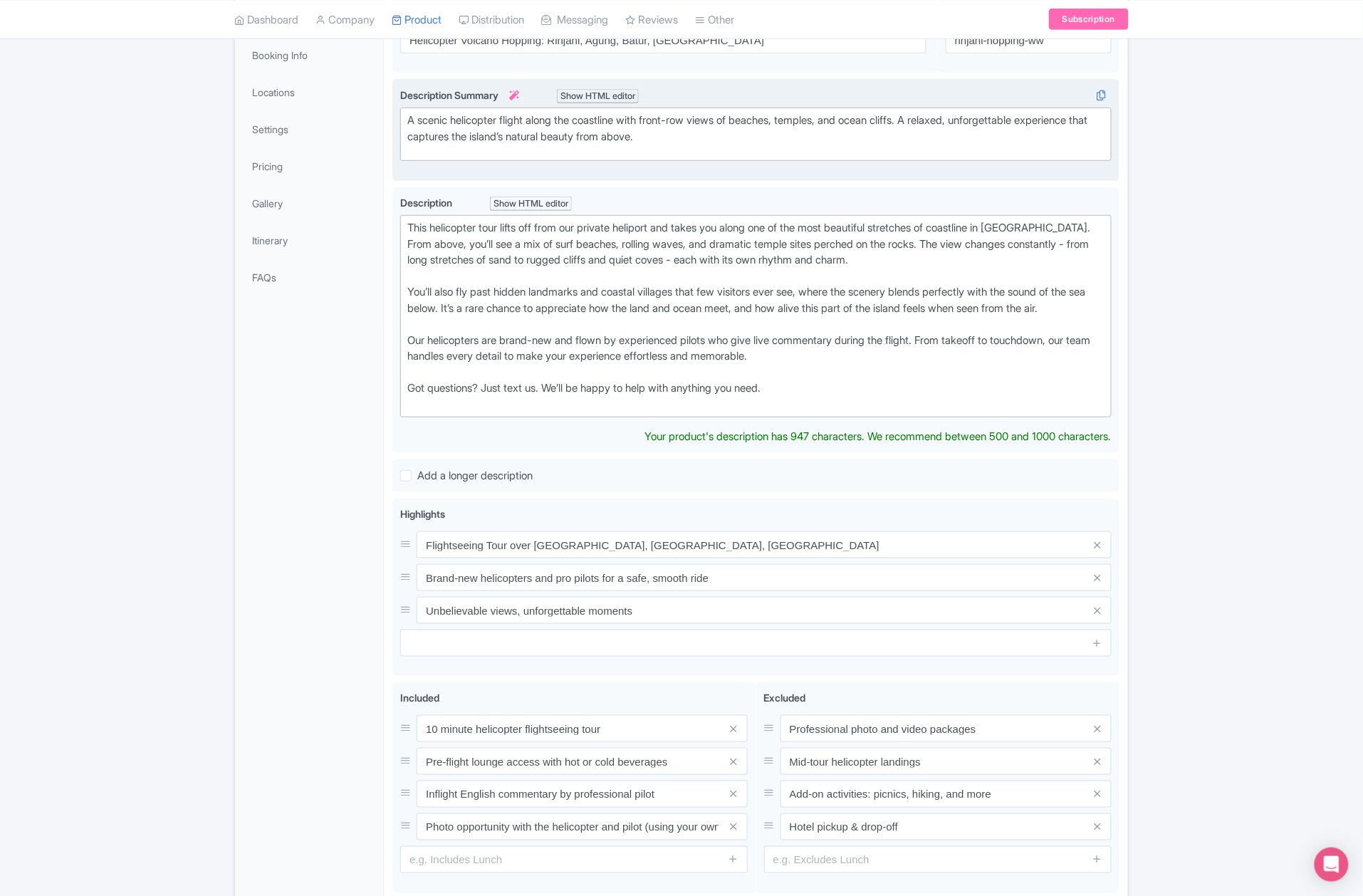
type trix-editor "<div>This helicopter tour lifts off from our private heliport and takes you alo…"
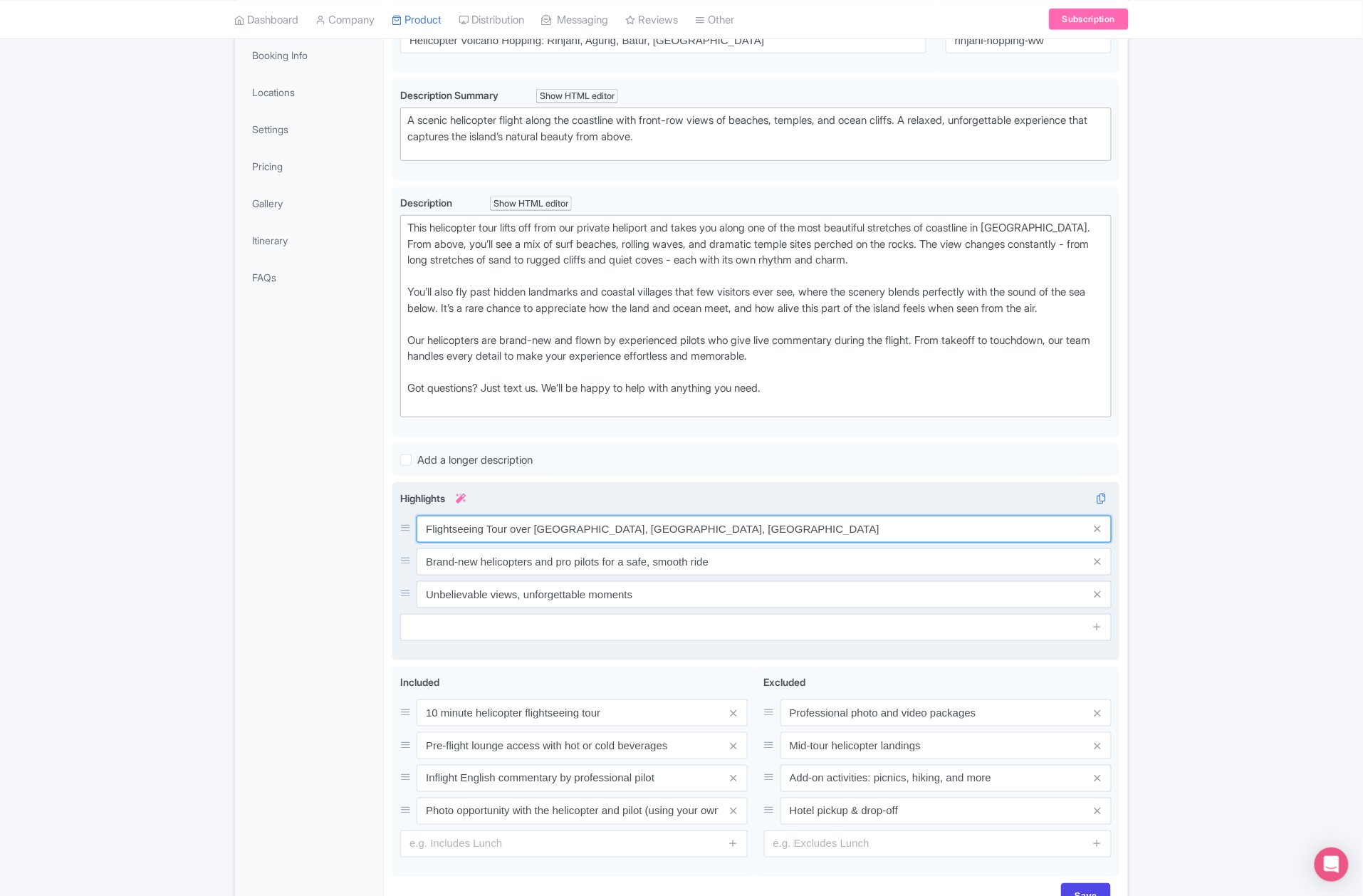
click at [510, 565] on div "Flightseeing Tour over Canggu, Batu Bolong, Tanah Lot Temple Brand-new helicopt…" at bounding box center [756, 562] width 711 height 93
click at [515, 542] on input "Flightseeing Tour over Canggu, Batu Bolong, Tanah Lot Temple" at bounding box center [764, 529] width 695 height 27
drag, startPoint x: 507, startPoint y: 541, endPoint x: 872, endPoint y: 547, distance: 365.0
click at [872, 542] on input "Flightseeing Tour over Canggu, Batu Bolong, Tanah Lot Temple" at bounding box center [764, 529] width 695 height 27
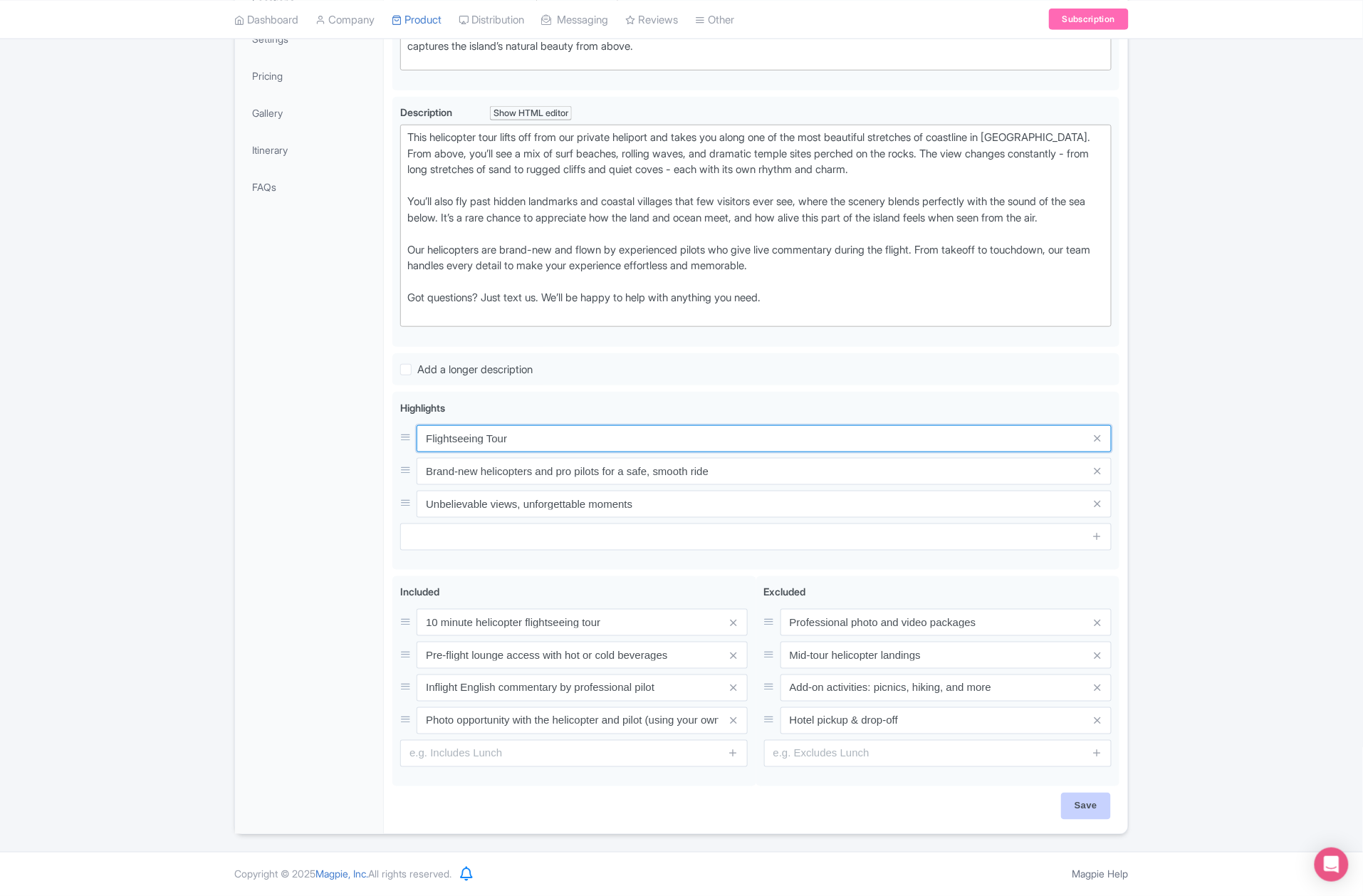
type input "Flightseeing Tour"
click at [1087, 809] on input "Save" at bounding box center [1086, 806] width 50 height 27
type input "Saving..."
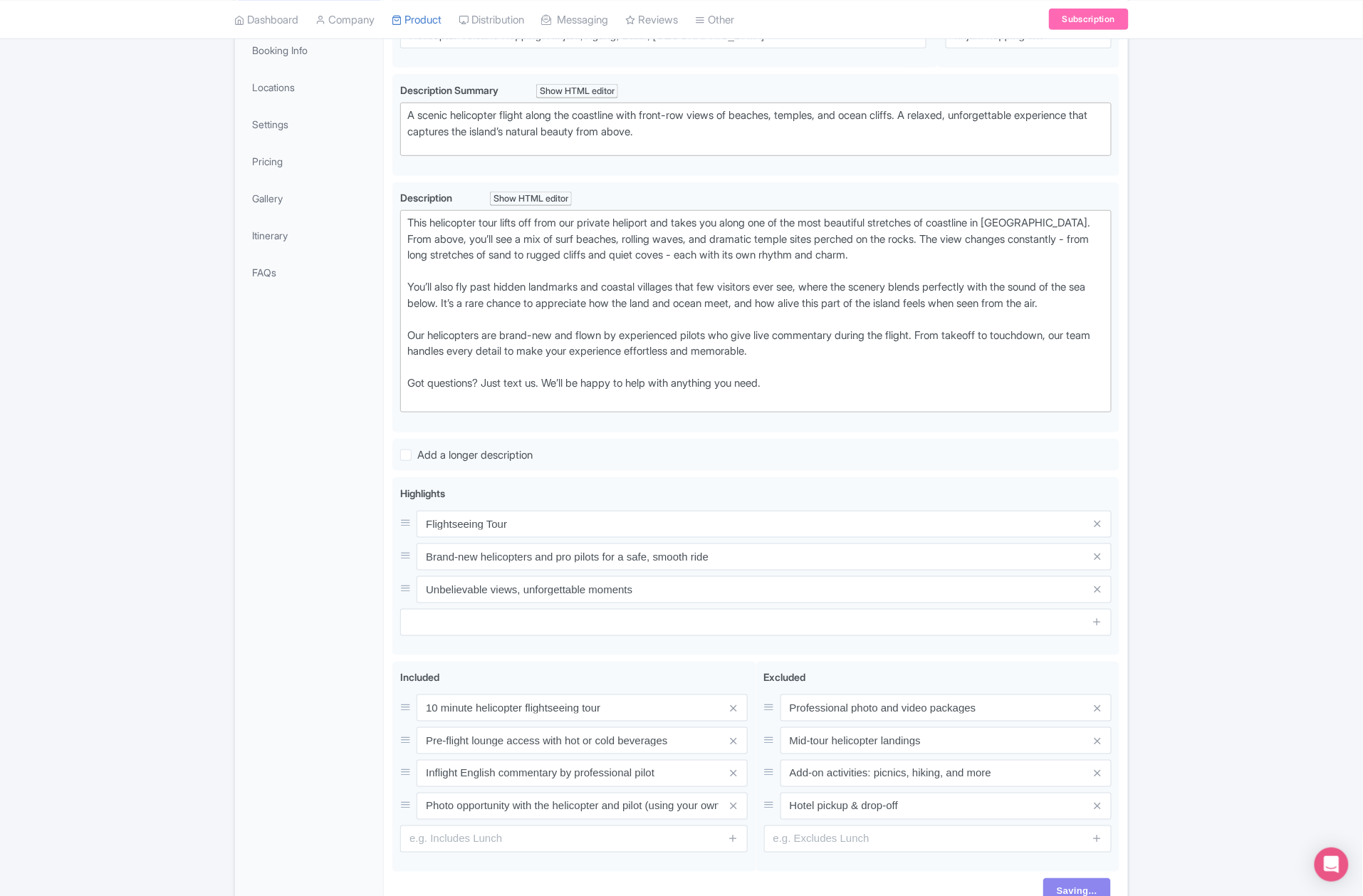
scroll to position [72, 0]
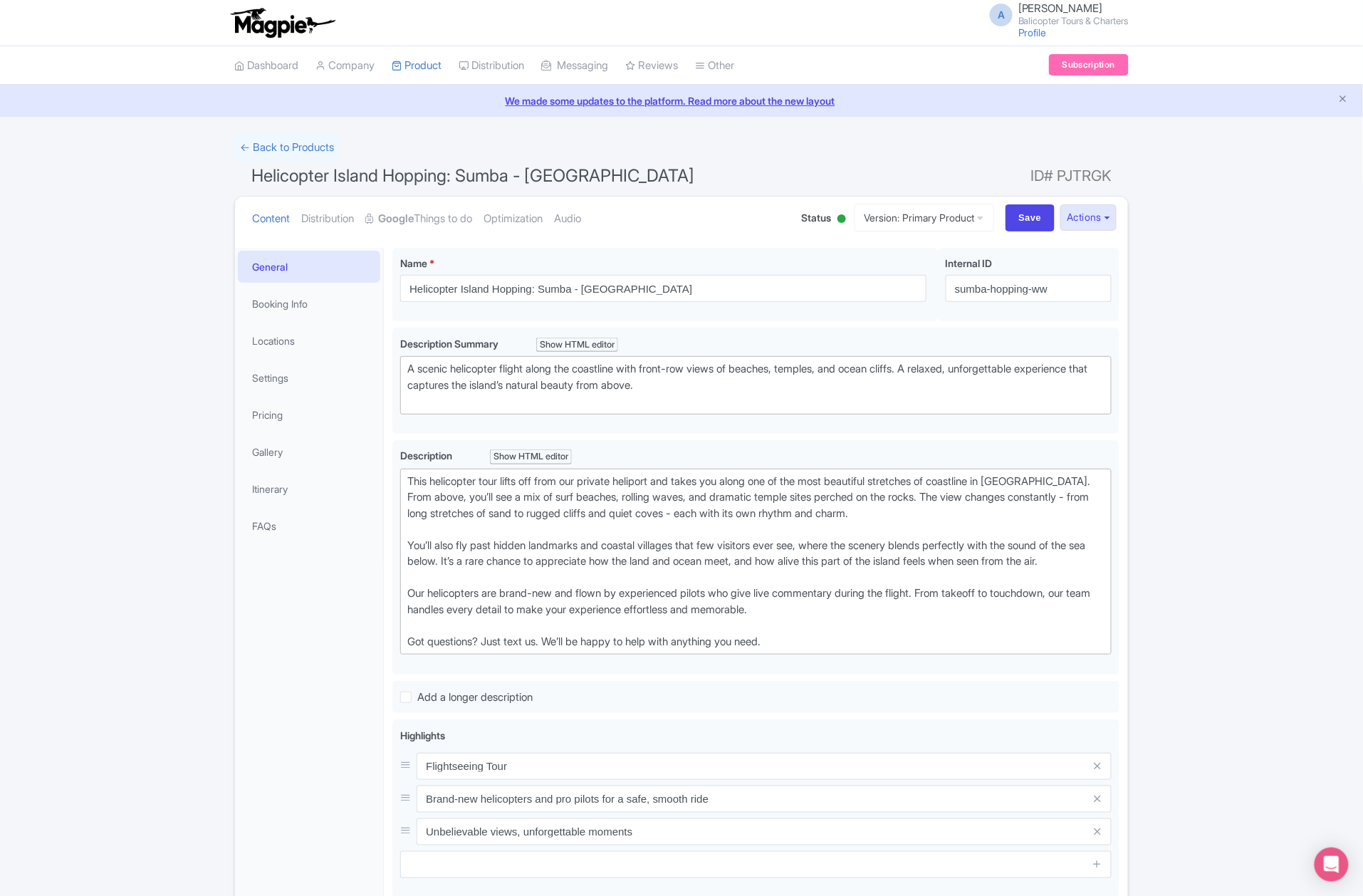
click at [304, 286] on li "Booking Info" at bounding box center [309, 304] width 148 height 38
click at [314, 305] on link "Booking Info" at bounding box center [308, 304] width 142 height 32
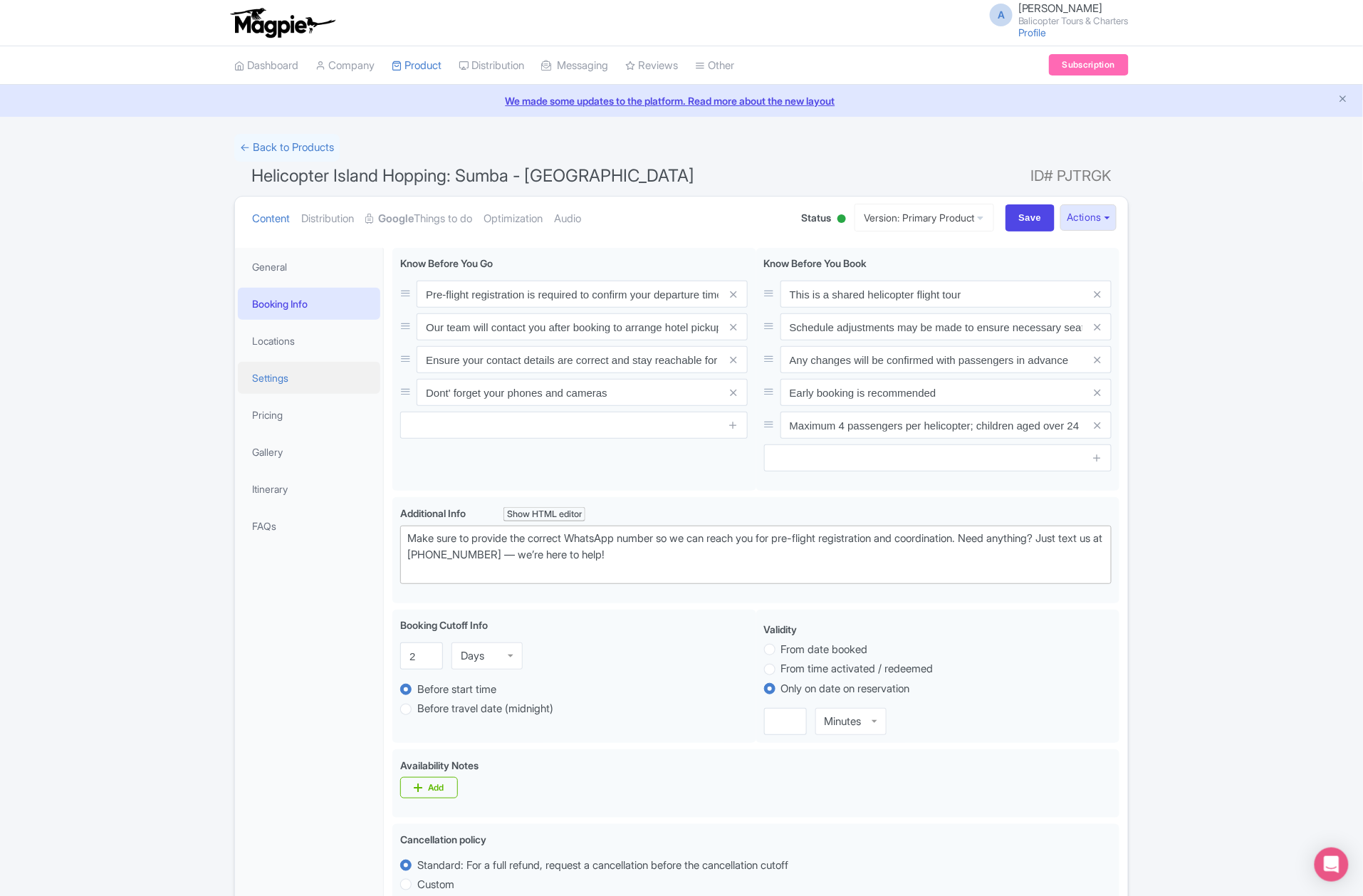
click at [292, 381] on link "Settings" at bounding box center [308, 378] width 142 height 32
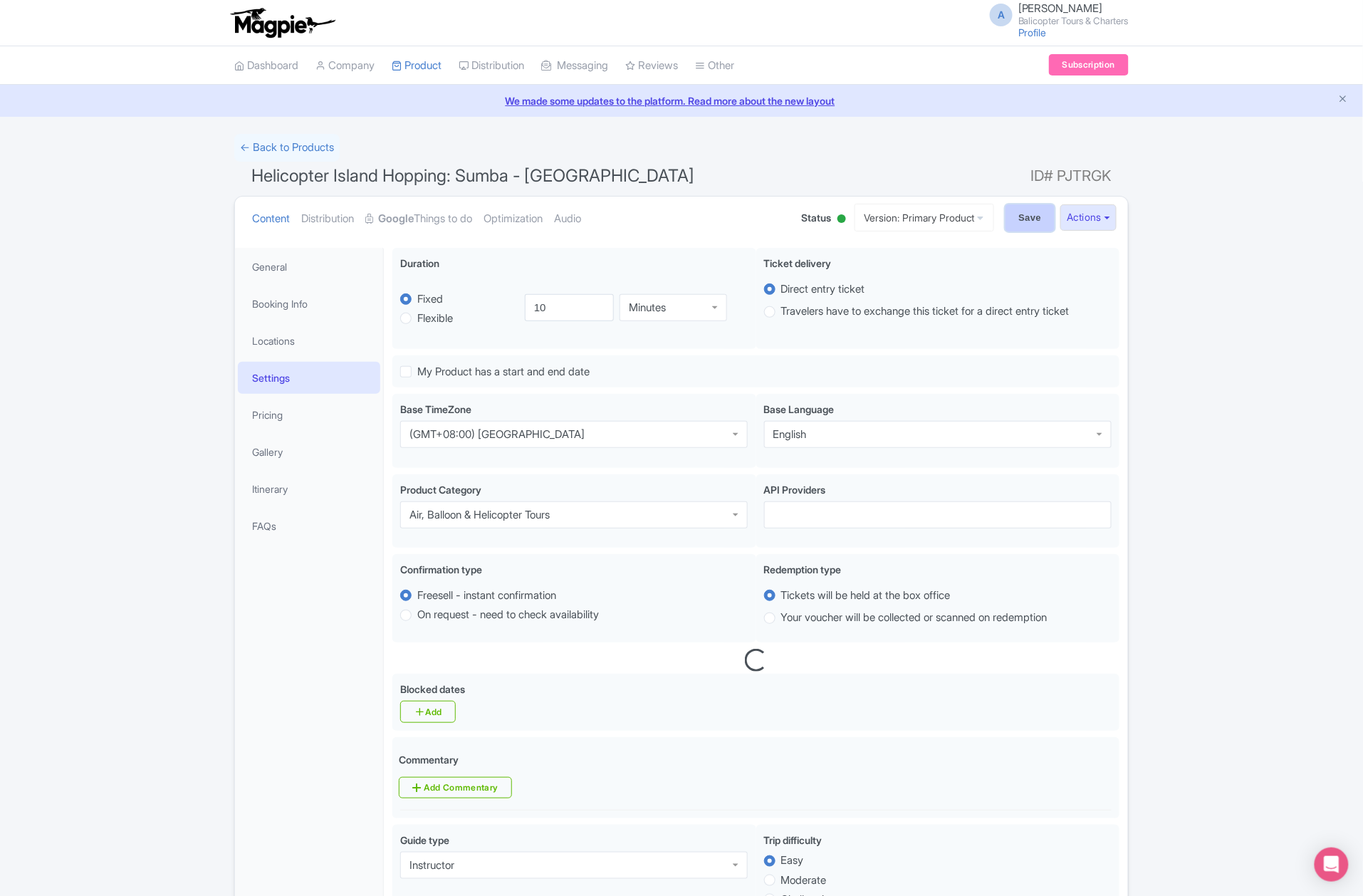
click at [1034, 215] on input "Save" at bounding box center [1031, 218] width 50 height 27
type input "Saving..."
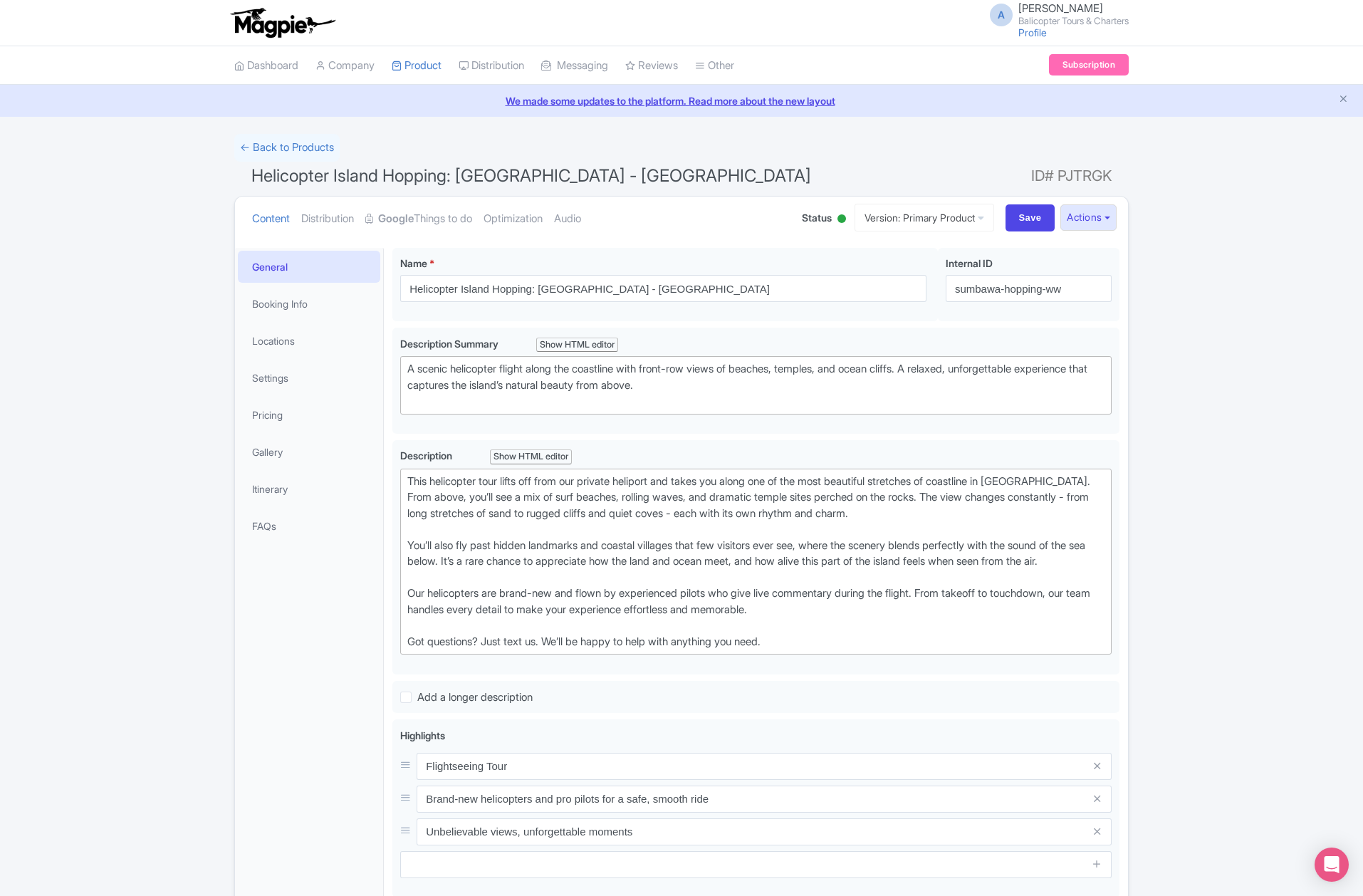
scroll to position [248, 0]
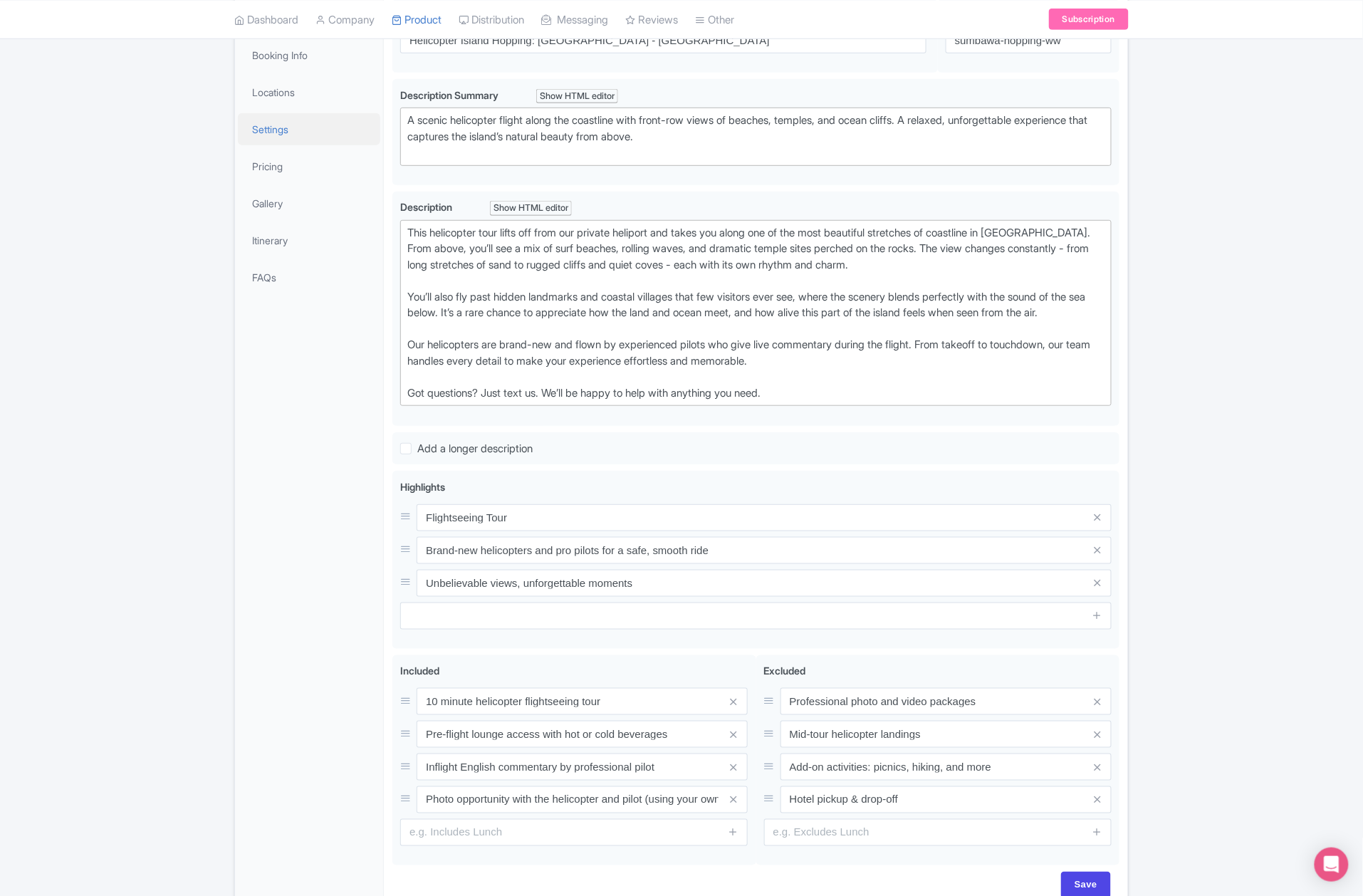
click at [316, 132] on link "Settings" at bounding box center [308, 130] width 142 height 32
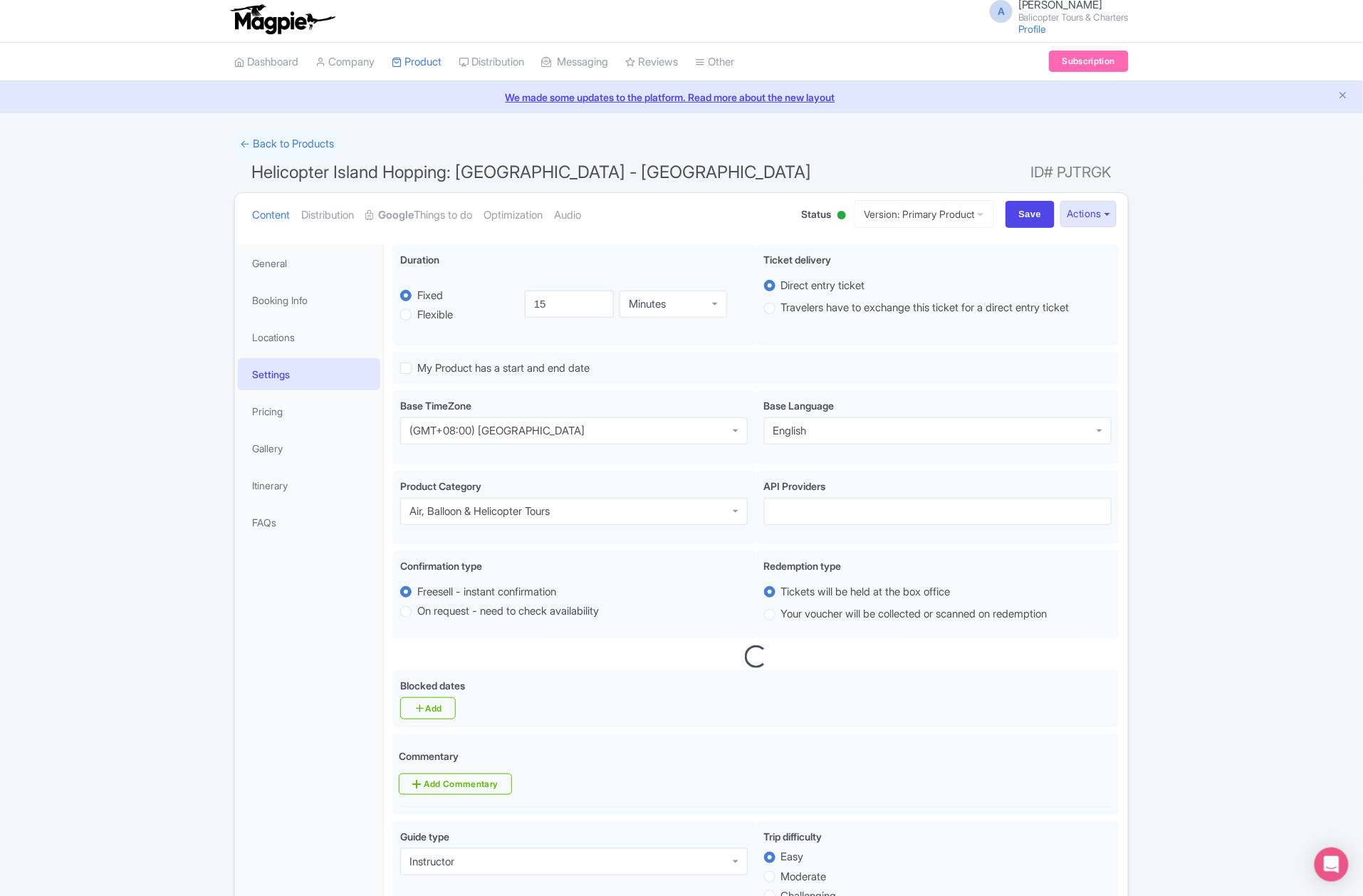
scroll to position [0, 0]
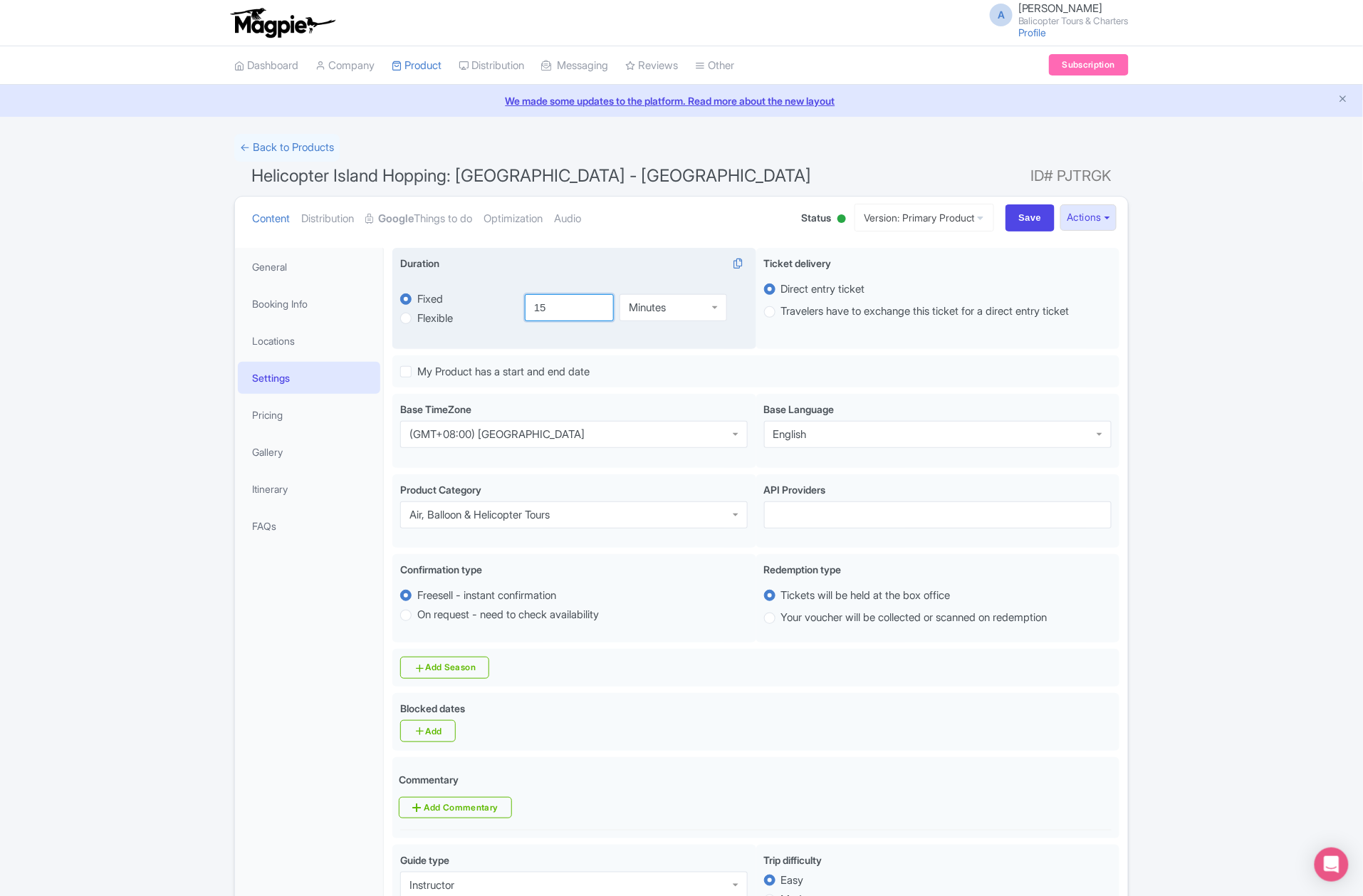
drag, startPoint x: 561, startPoint y: 314, endPoint x: 510, endPoint y: 314, distance: 51.0
click at [510, 314] on div "fixed Fixed Flexible 15.0 minutes 15 Minutes Minutes" at bounding box center [573, 307] width 347 height 66
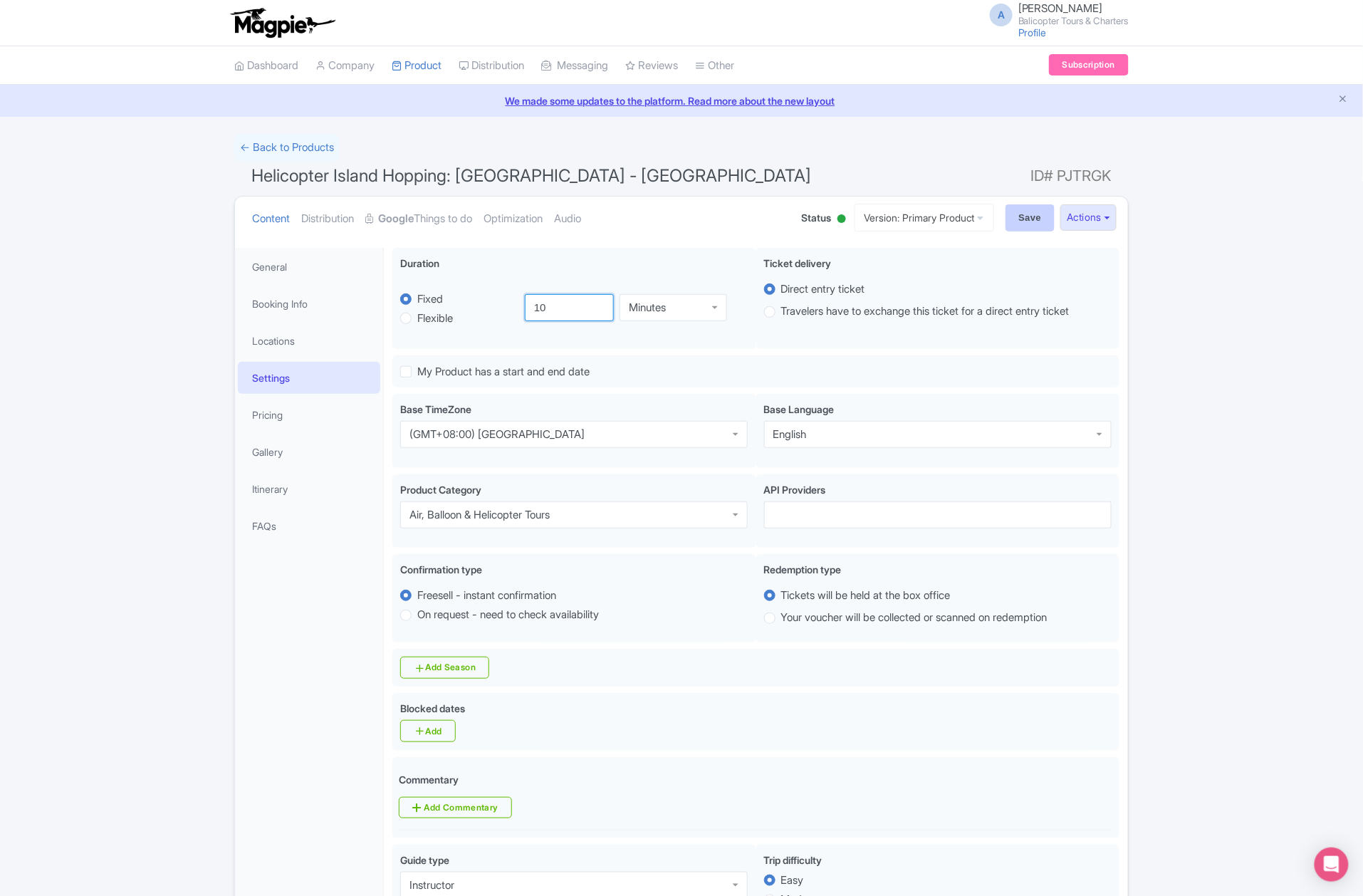
type input "10"
click at [1007, 214] on input "Save" at bounding box center [1031, 218] width 50 height 27
type input "Saving..."
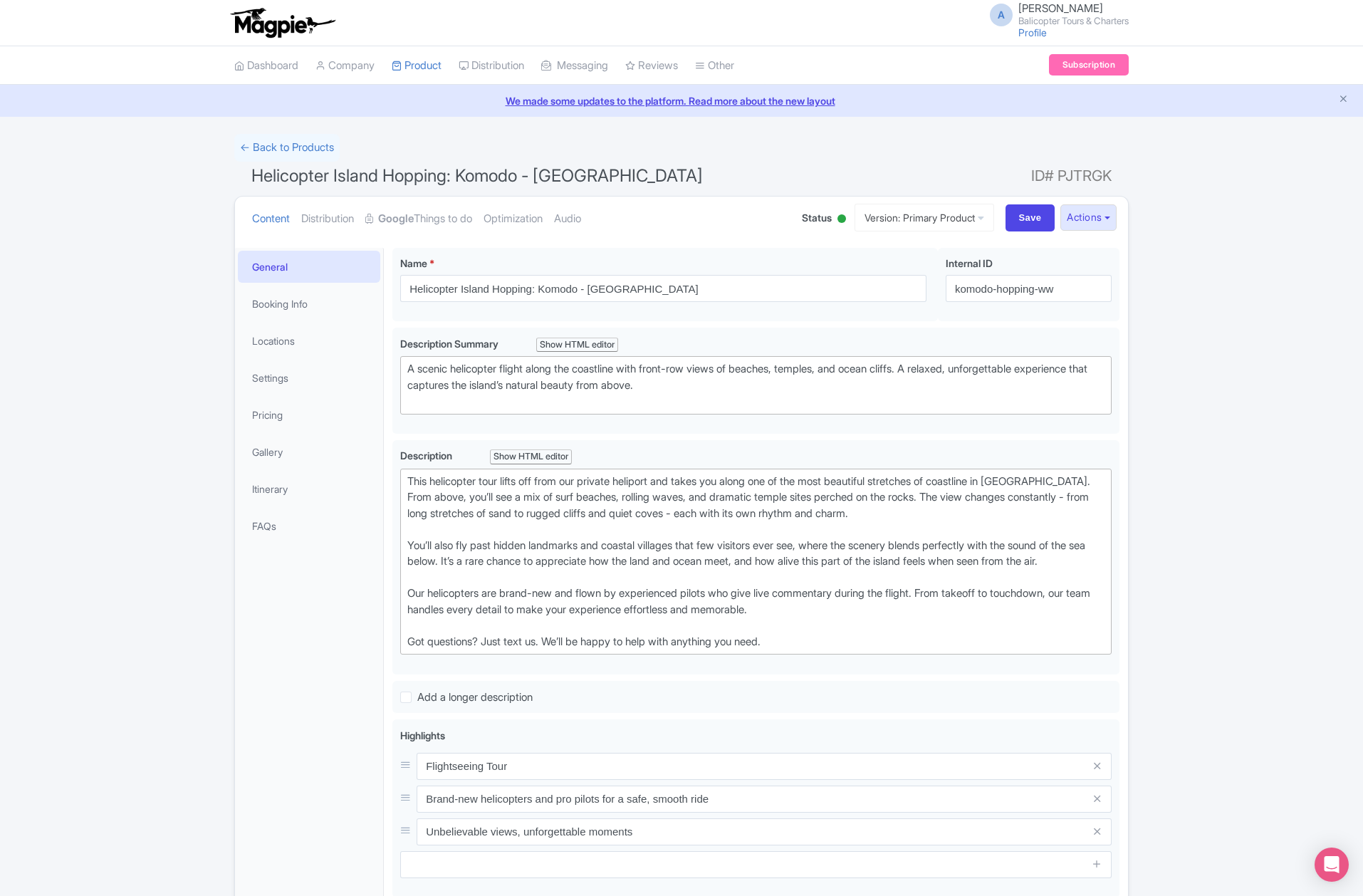
scroll to position [248, 0]
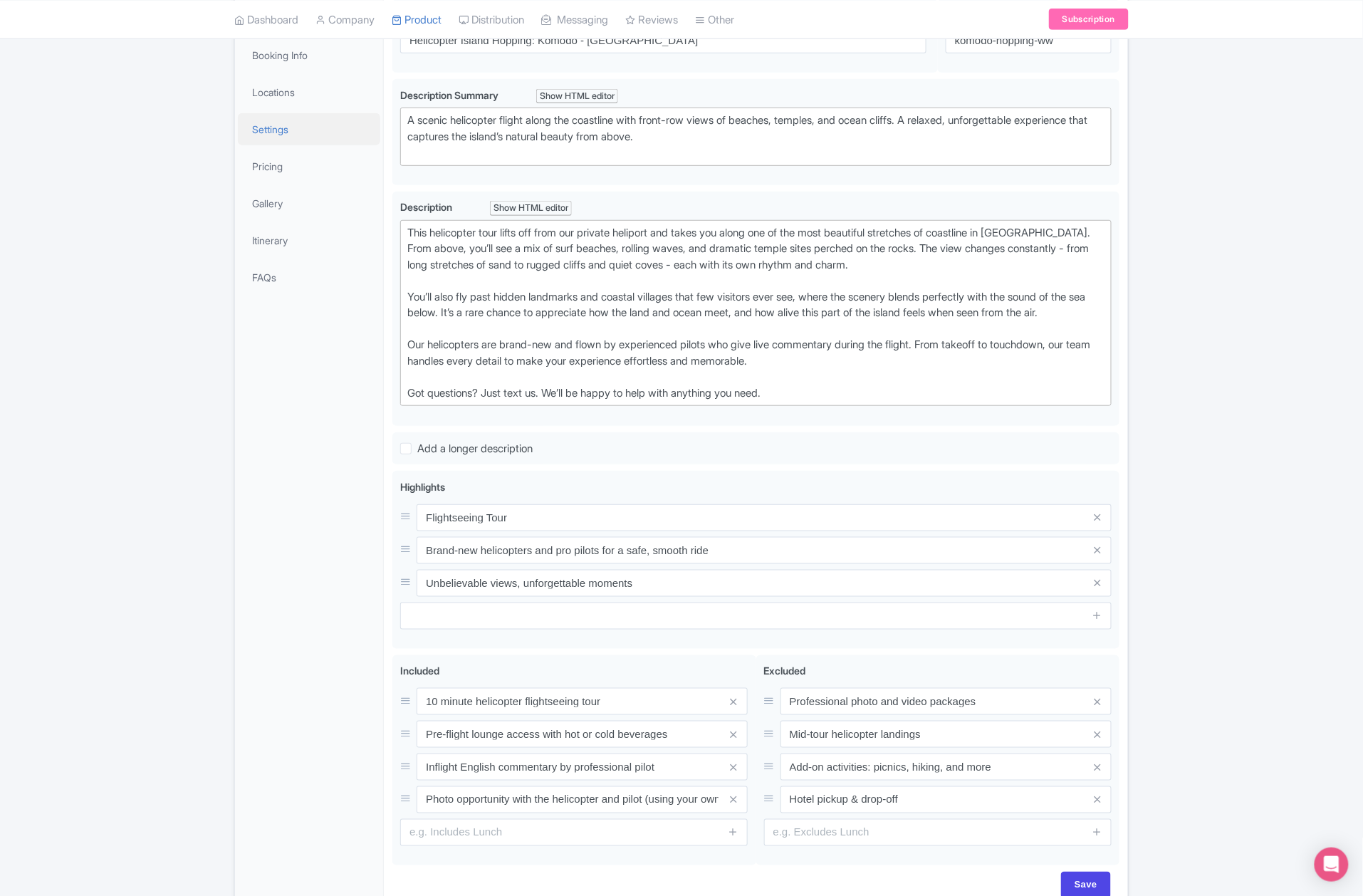
click at [294, 139] on link "Settings" at bounding box center [308, 130] width 142 height 32
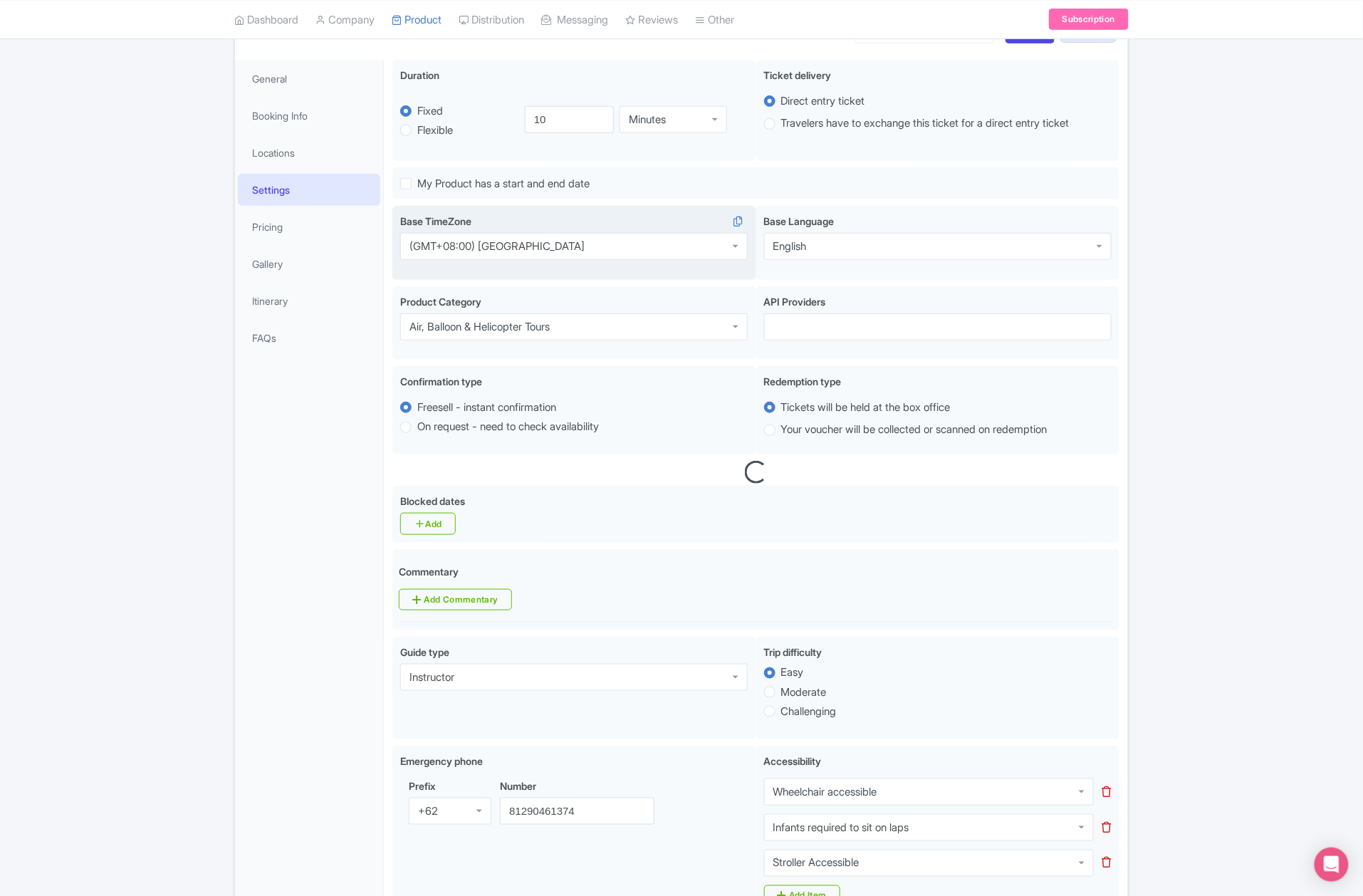
scroll to position [154, 0]
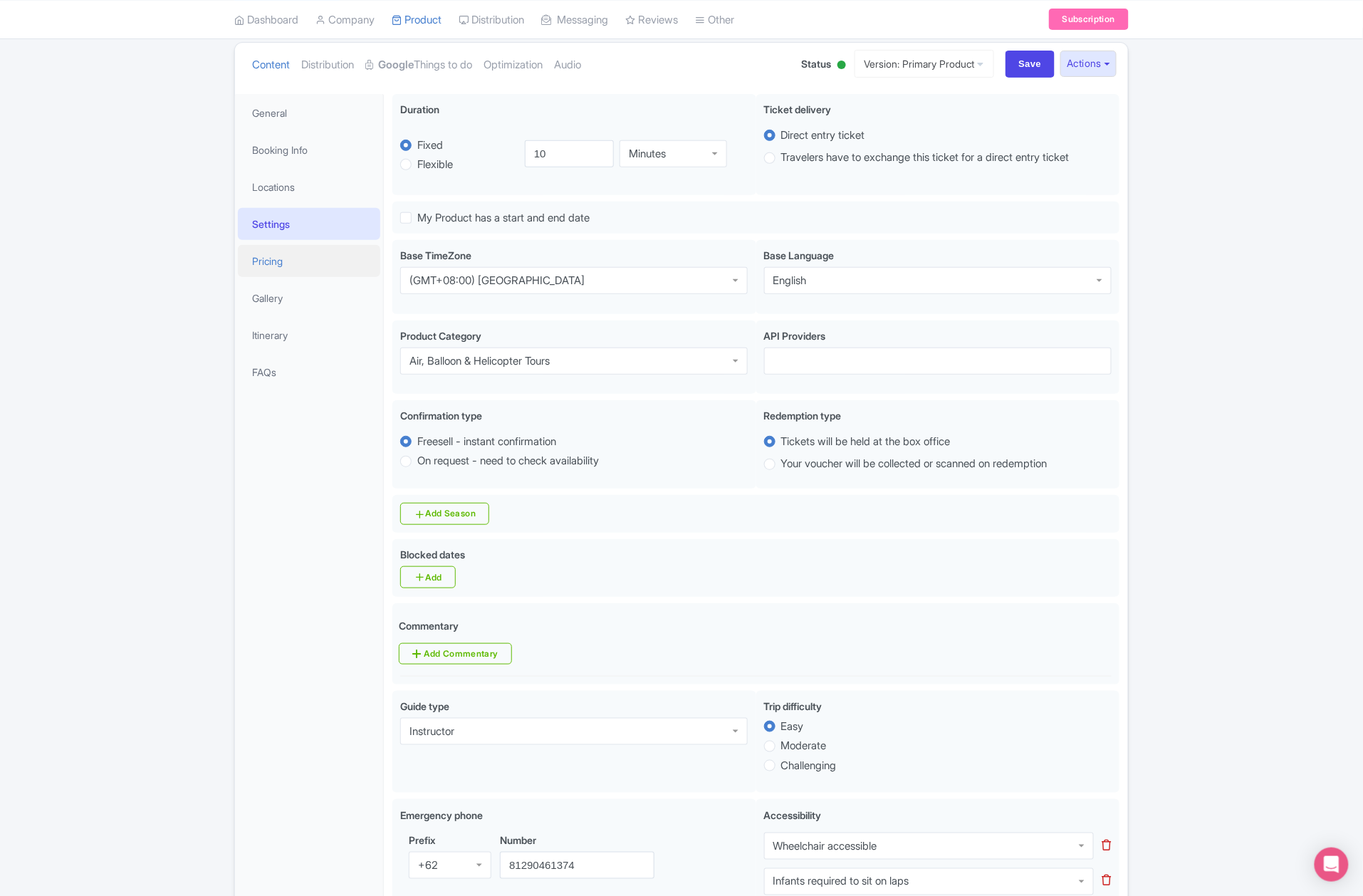
click at [289, 268] on link "Pricing" at bounding box center [308, 261] width 142 height 32
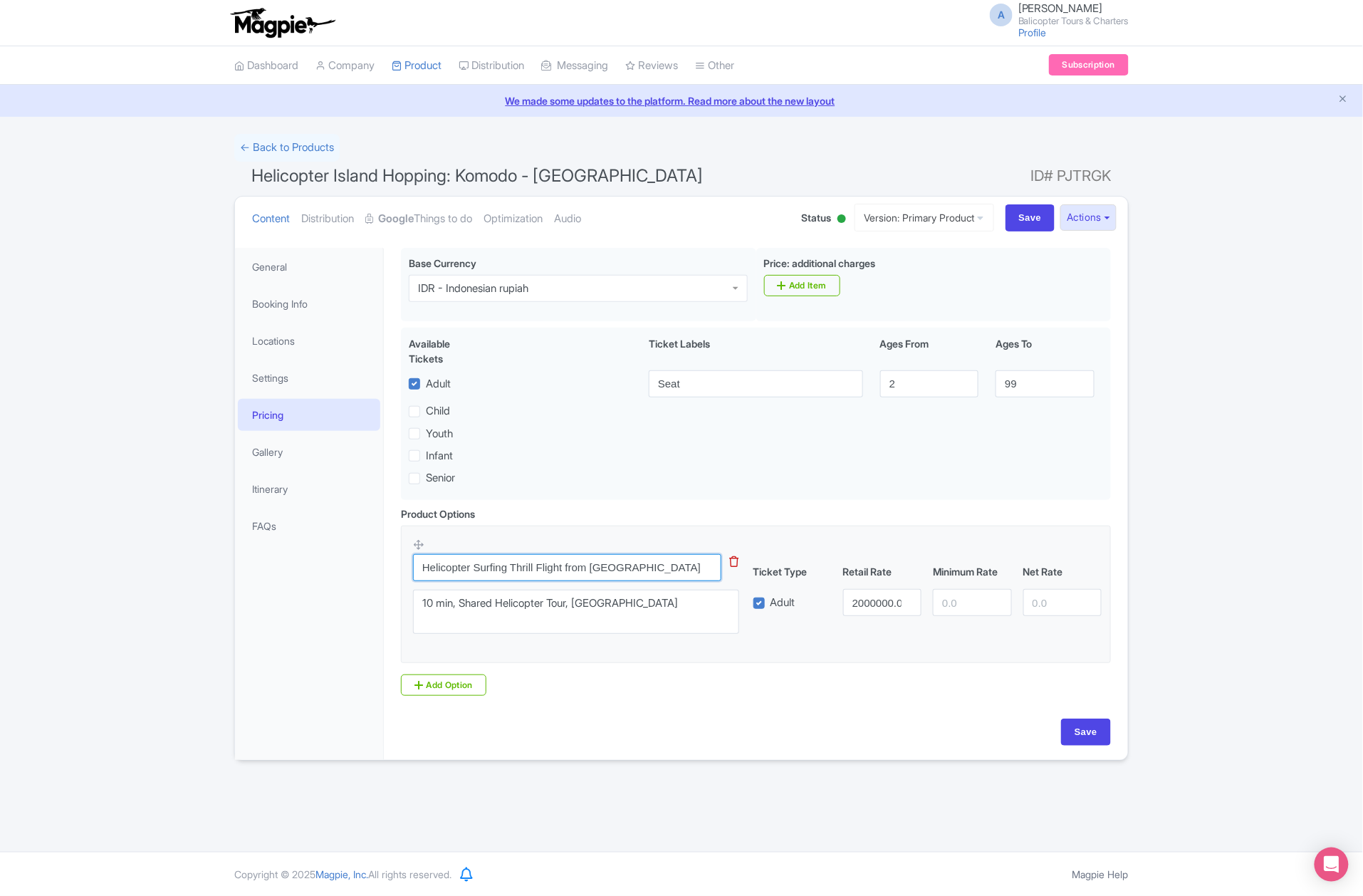
drag, startPoint x: 473, startPoint y: 567, endPoint x: 757, endPoint y: 590, distance: 284.9
click at [757, 590] on div "Helicopter Surfing Thrill Flight from Ubud This tip has not data. Code: tip_opt…" at bounding box center [756, 590] width 686 height 105
type input "Helicopter Tour"
click at [575, 610] on textarea "10 min, Shared Helicopter Tour, West Bali Route" at bounding box center [575, 612] width 326 height 45
drag, startPoint x: 575, startPoint y: 610, endPoint x: 584, endPoint y: 611, distance: 9.1
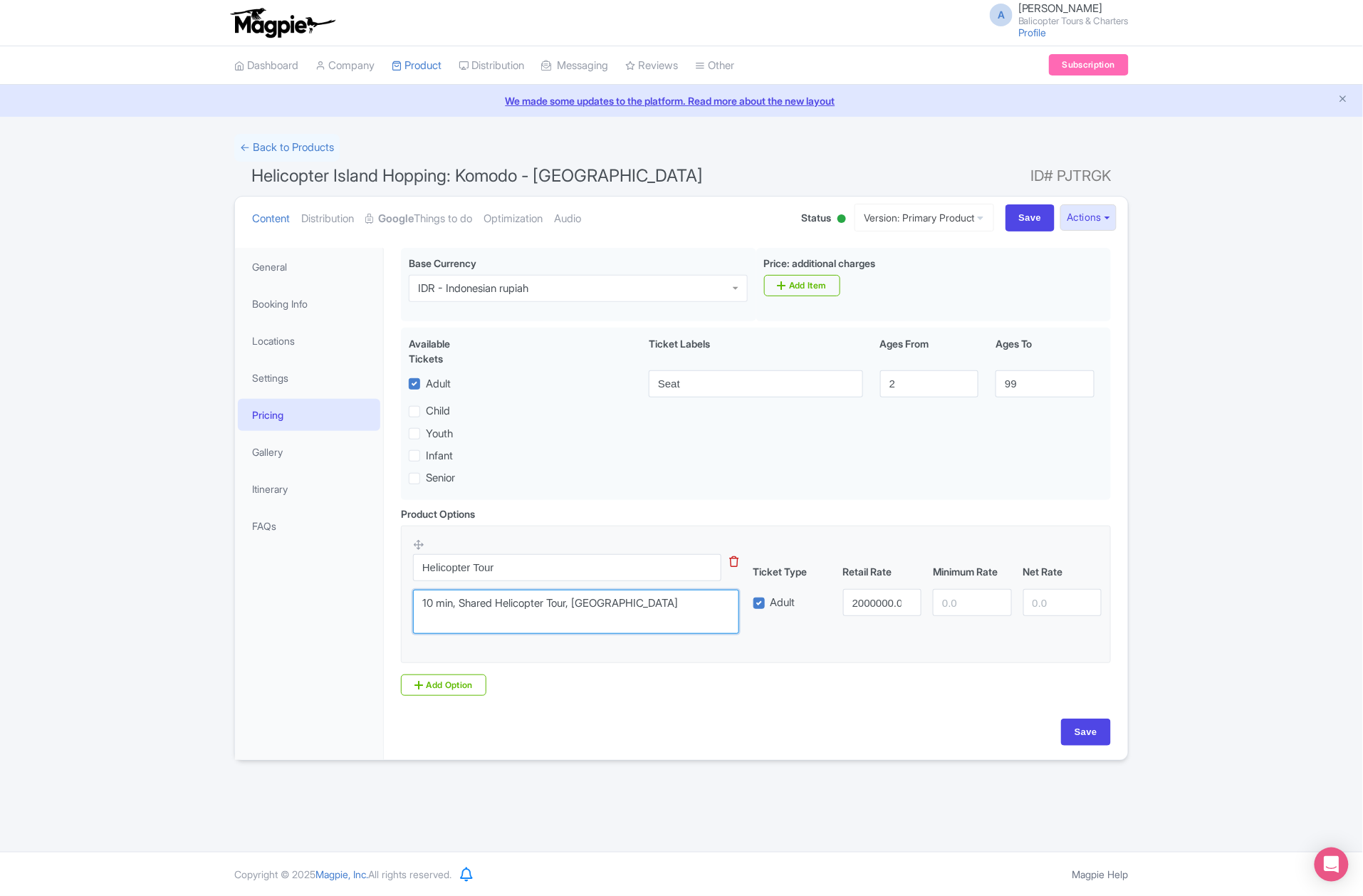
click at [580, 610] on textarea "10 min, Shared Helicopter Tour, West Bali Route" at bounding box center [575, 612] width 326 height 45
drag, startPoint x: 616, startPoint y: 614, endPoint x: 692, endPoint y: 614, distance: 76.0
click at [618, 614] on textarea "10 min, Shared Helicopter Tour, West Bali Route" at bounding box center [575, 612] width 326 height 45
drag, startPoint x: 690, startPoint y: 613, endPoint x: 575, endPoint y: 613, distance: 115.0
click at [575, 613] on textarea "10 min, Shared Helicopter Tour, West Bali Route" at bounding box center [575, 612] width 326 height 45
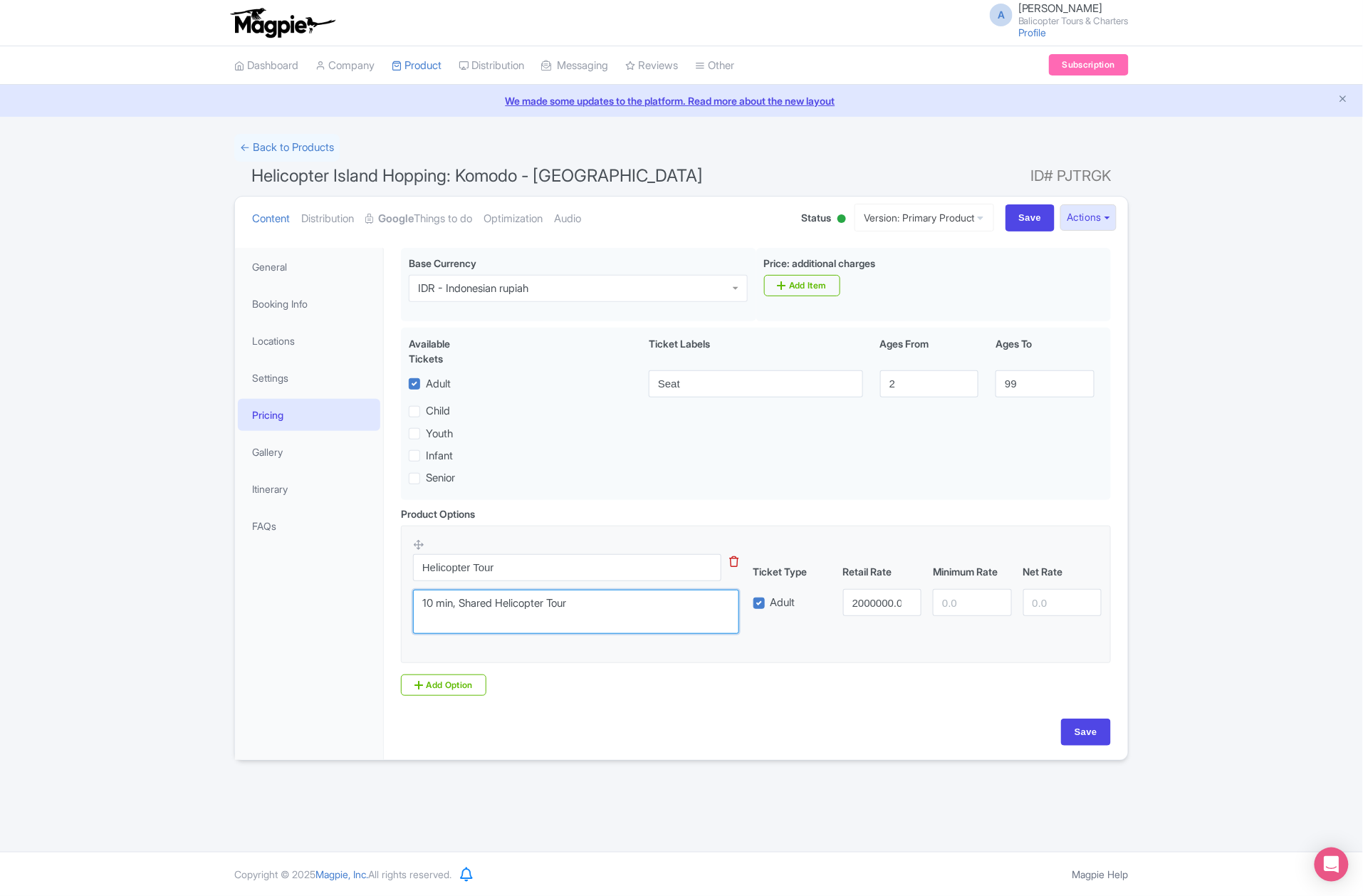
type textarea "10 min, Shared Helicopter Tour"
drag, startPoint x: 855, startPoint y: 611, endPoint x: 1083, endPoint y: 607, distance: 228.0
click at [1083, 607] on div "Adult 2000000.00" at bounding box center [927, 602] width 360 height 27
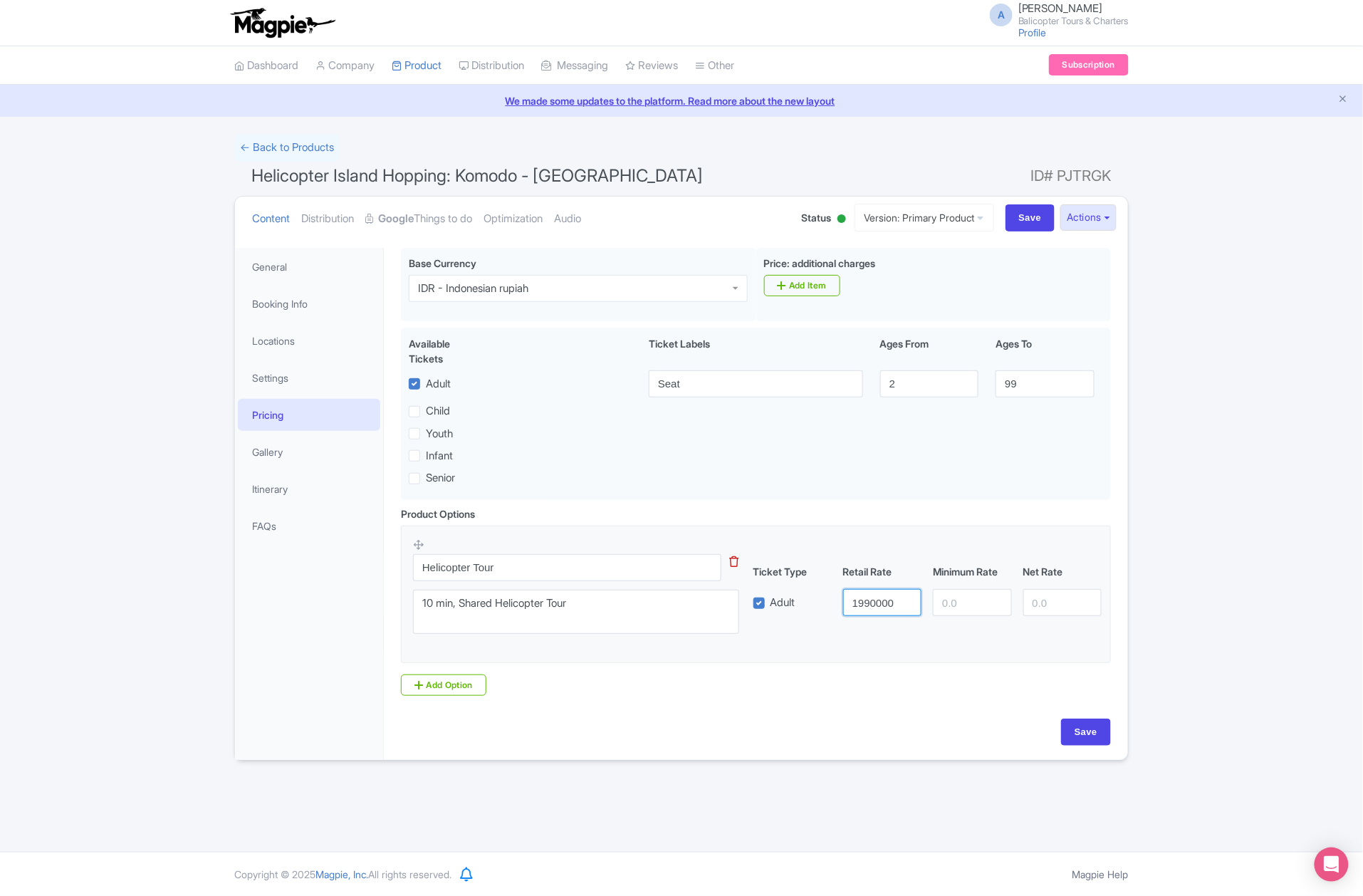
type input "1990000"
click at [989, 602] on input "number" at bounding box center [972, 602] width 79 height 27
type input "1990000"
click at [1035, 616] on input "number" at bounding box center [1063, 602] width 79 height 27
type input "1990000"
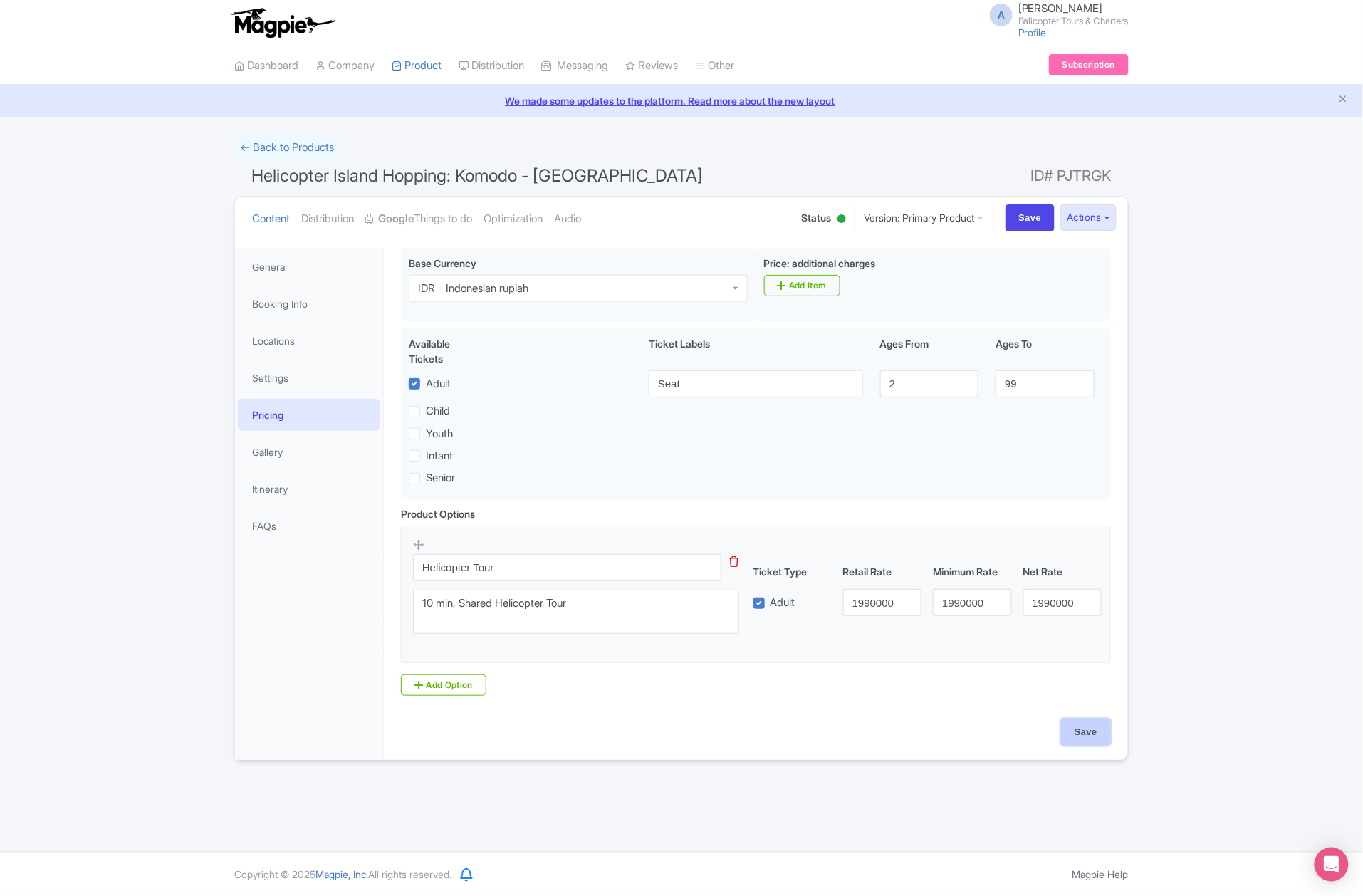
click at [1100, 743] on input "Save" at bounding box center [1086, 732] width 50 height 27
type input "Saving..."
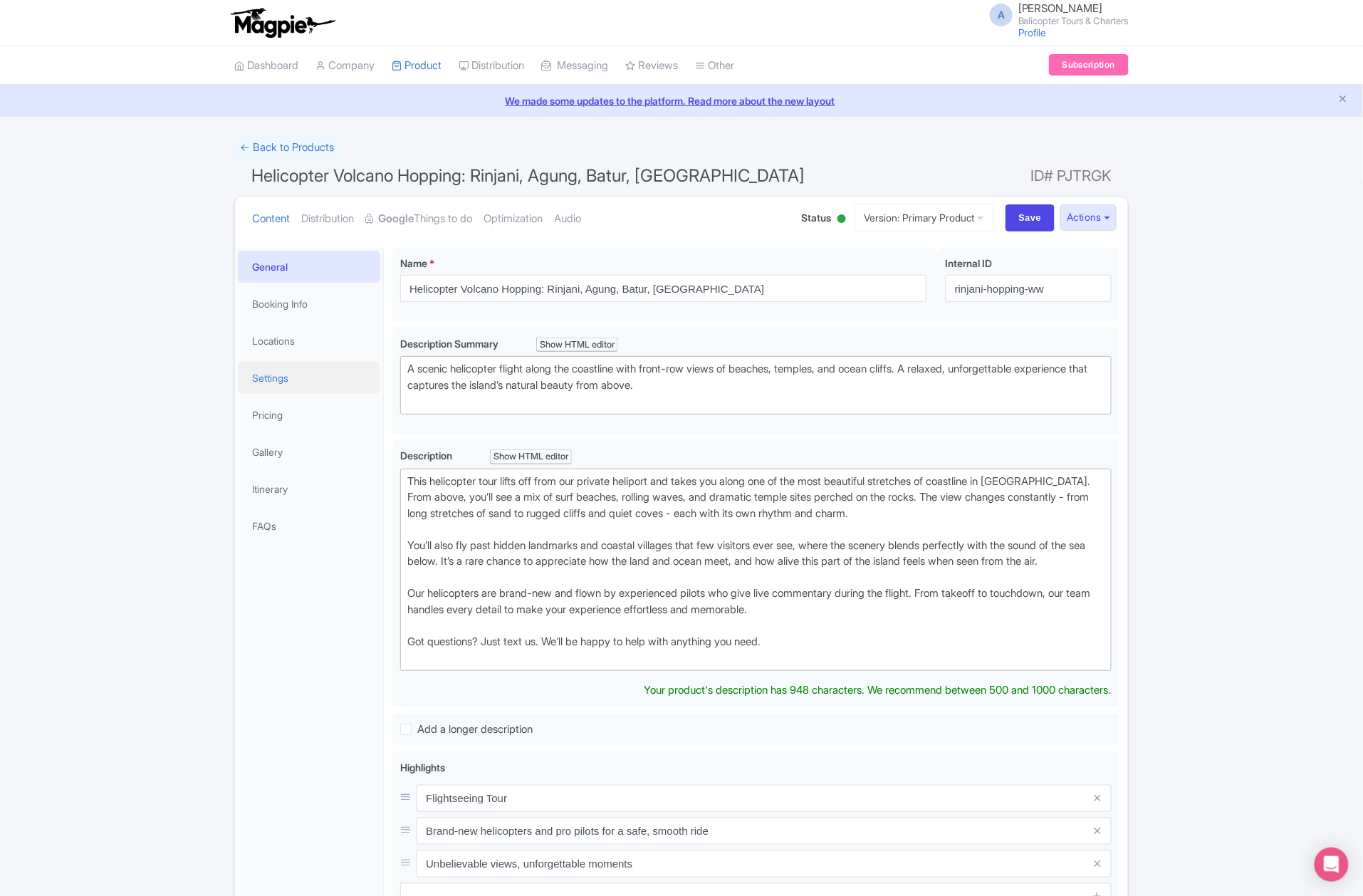
drag, startPoint x: 299, startPoint y: 369, endPoint x: 312, endPoint y: 371, distance: 13.2
click at [299, 369] on link "Settings" at bounding box center [308, 378] width 142 height 32
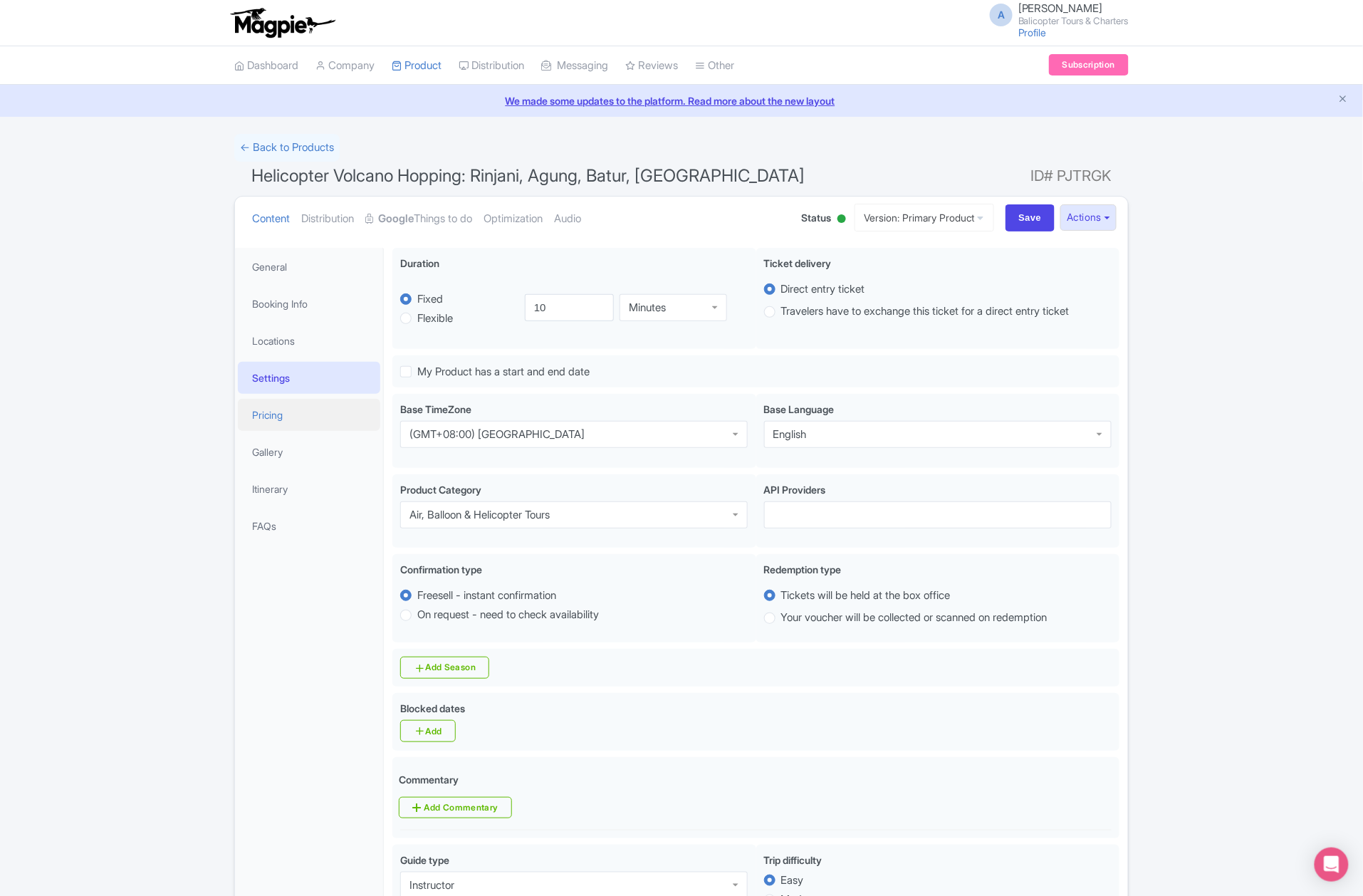
click at [293, 422] on link "Pricing" at bounding box center [308, 415] width 142 height 32
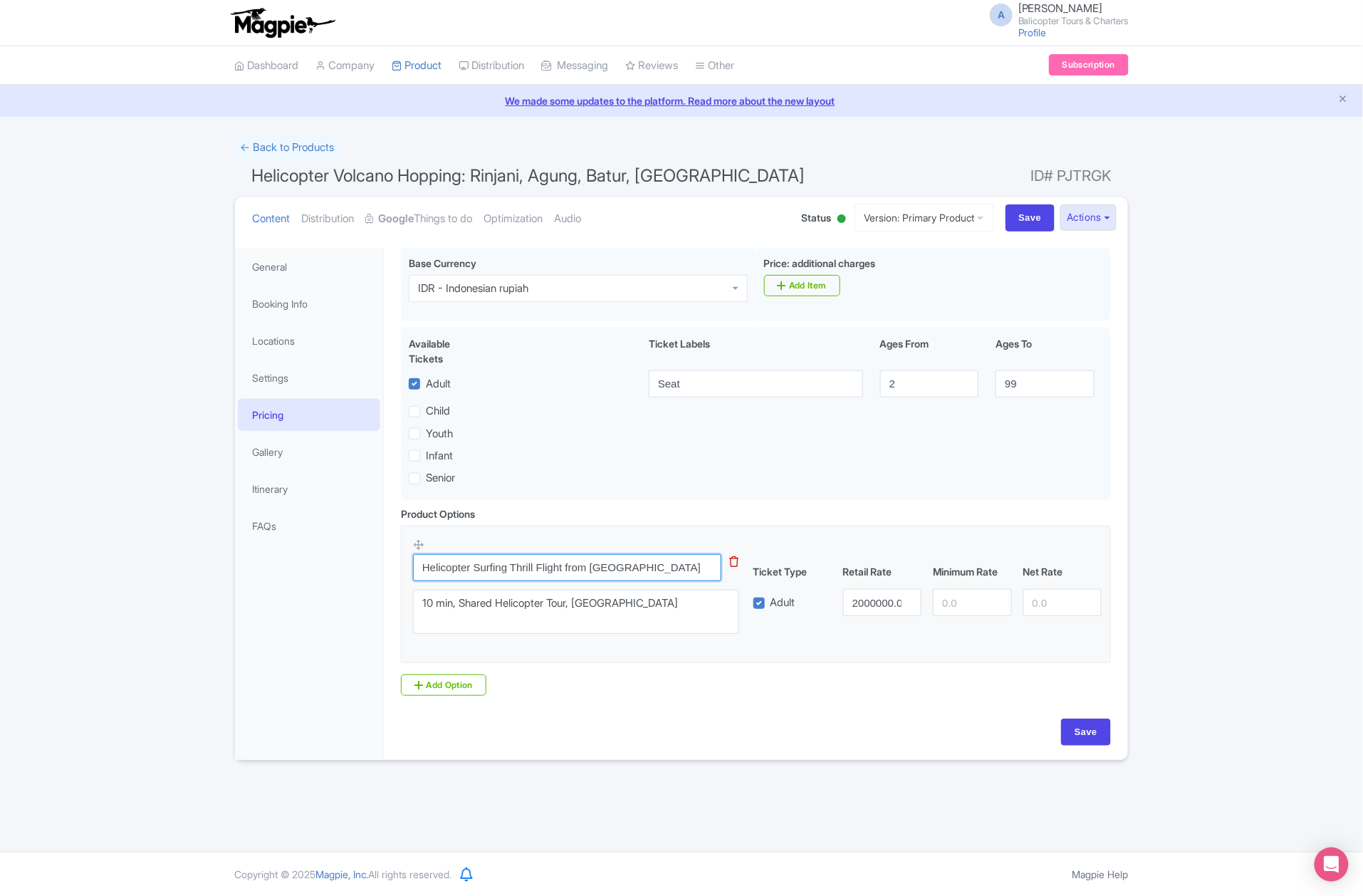
drag, startPoint x: 476, startPoint y: 565, endPoint x: 738, endPoint y: 568, distance: 262.0
click at [738, 568] on div "Helicopter Surfing Thrill Flight from Ubud Area This tip has not data. Code: ti…" at bounding box center [575, 567] width 326 height 27
type input "Helicopter Tour"
drag, startPoint x: 699, startPoint y: 611, endPoint x: 577, endPoint y: 606, distance: 122.1
click at [577, 606] on textarea "10 min, Shared Helicopter Tour, West Bali Route" at bounding box center [575, 612] width 326 height 45
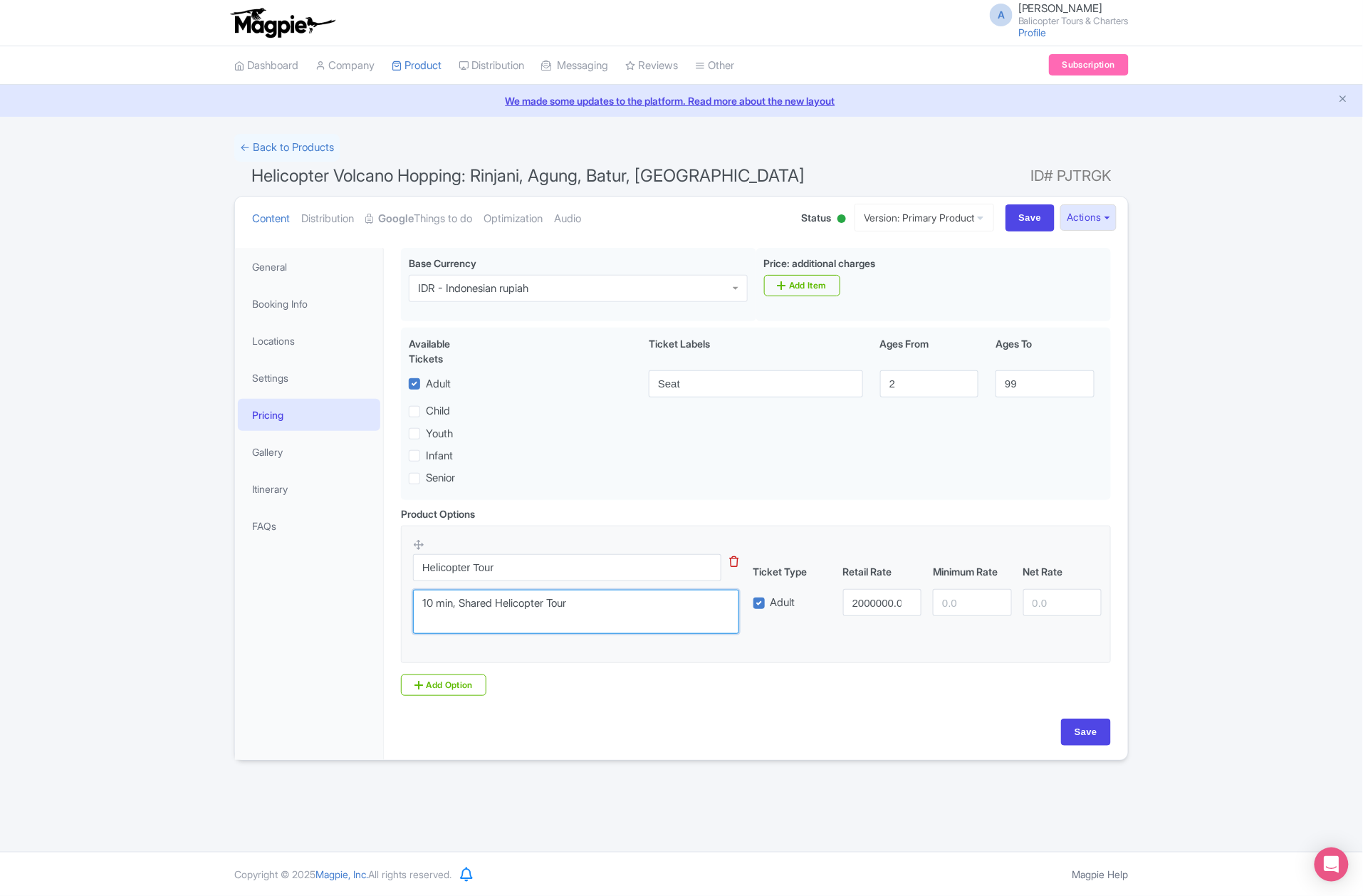
type textarea "10 min, Shared Helicopter Tour"
drag, startPoint x: 852, startPoint y: 604, endPoint x: 1046, endPoint y: 613, distance: 194.2
click at [1042, 613] on div "Adult 2000000.00" at bounding box center [927, 602] width 360 height 27
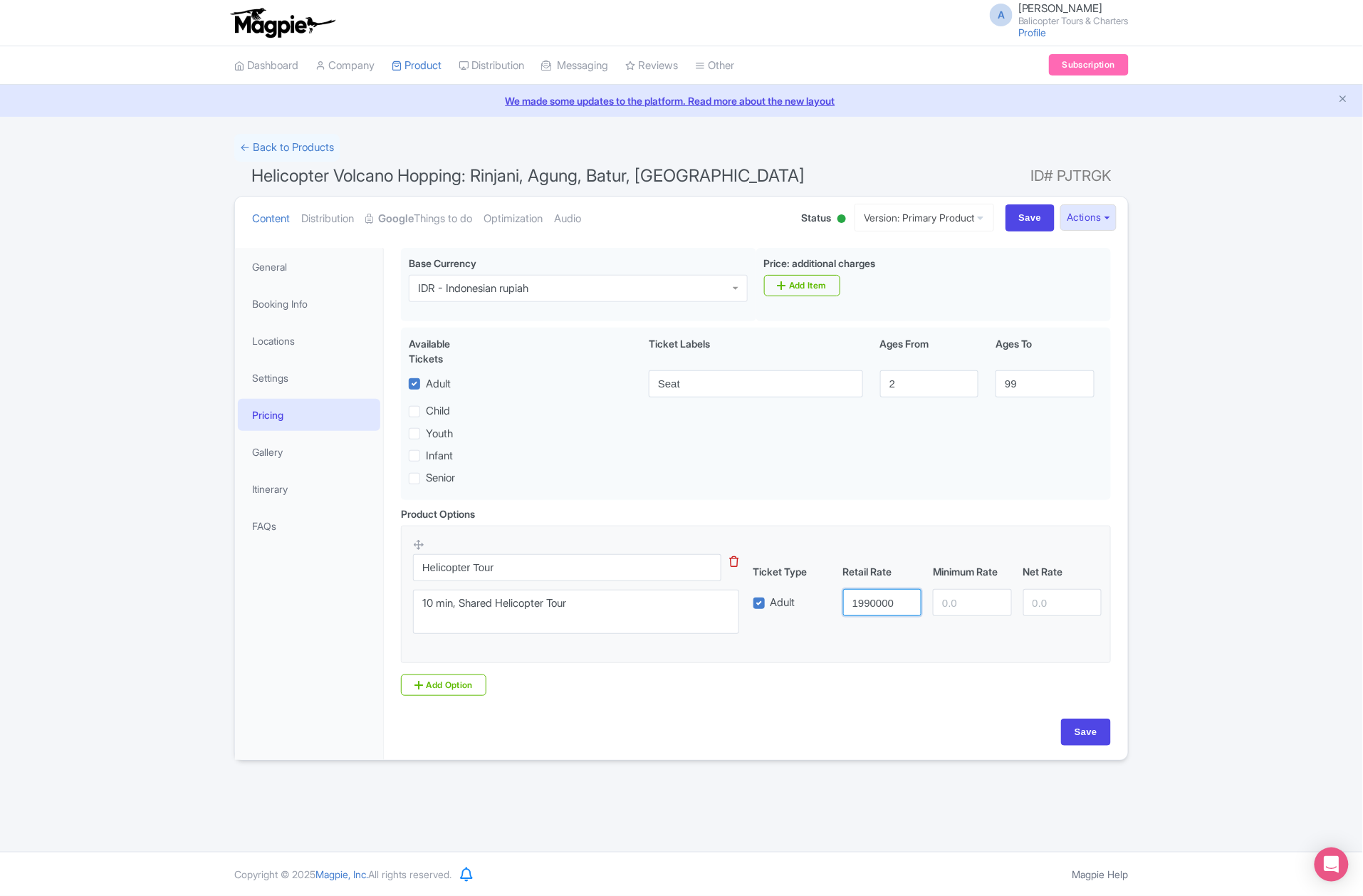
type input "1990000"
click at [999, 602] on input "1" at bounding box center [972, 602] width 79 height 27
type input "1990000"
click at [1034, 609] on input "number" at bounding box center [1063, 602] width 79 height 27
type input "1990000"
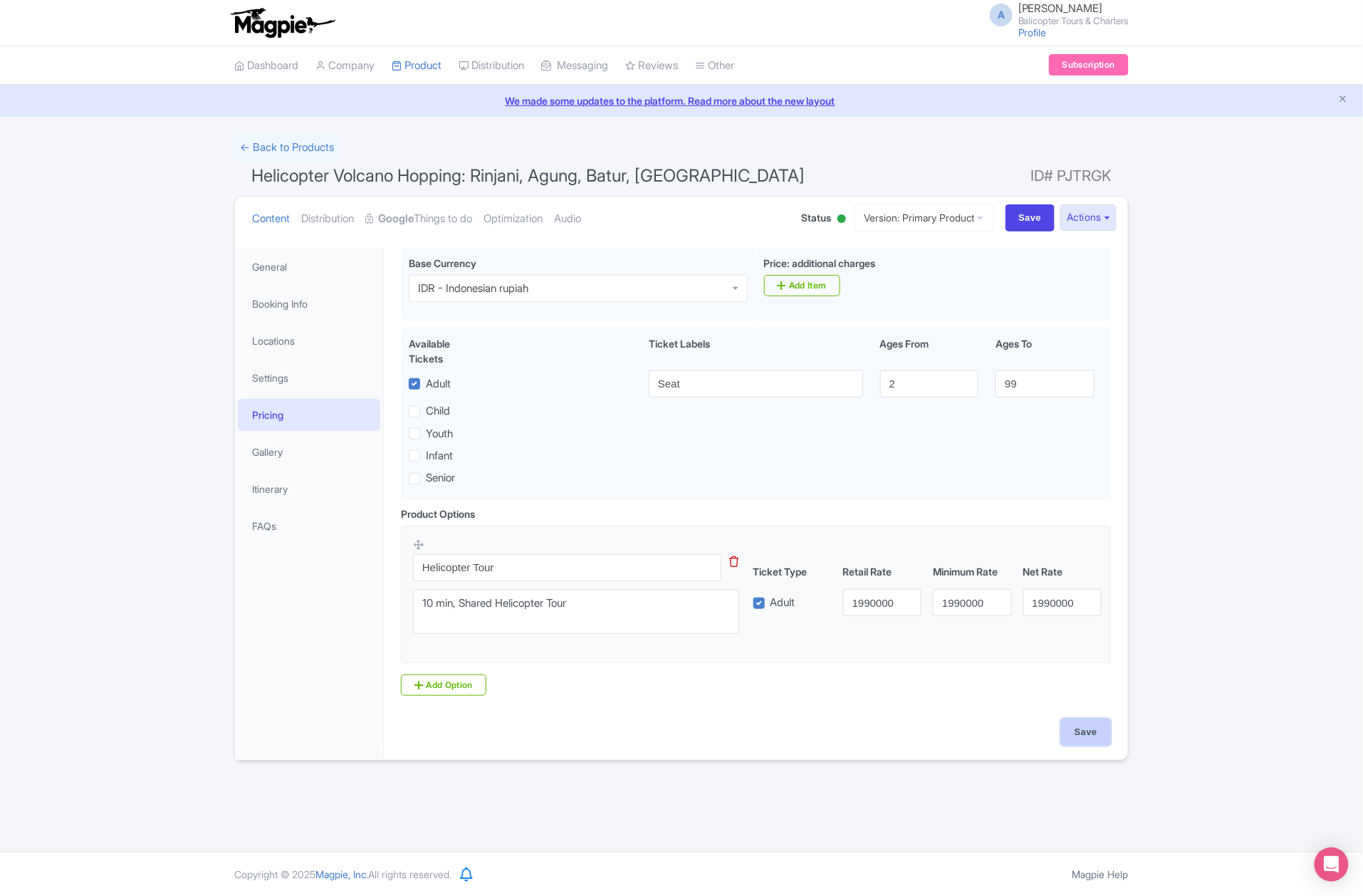
click at [1083, 739] on input "Save" at bounding box center [1086, 732] width 50 height 27
type input "Saving..."
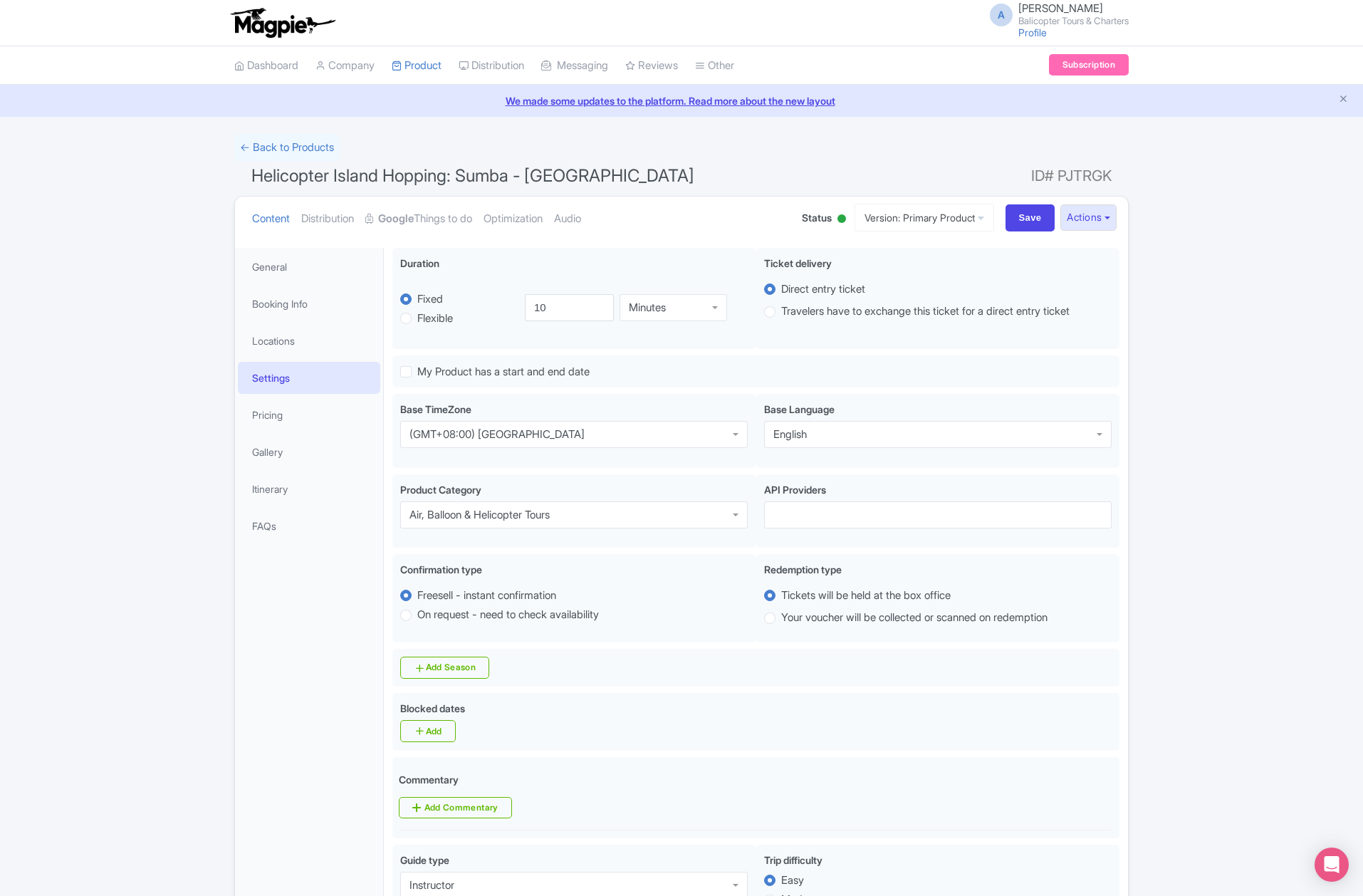
scroll to position [248, 0]
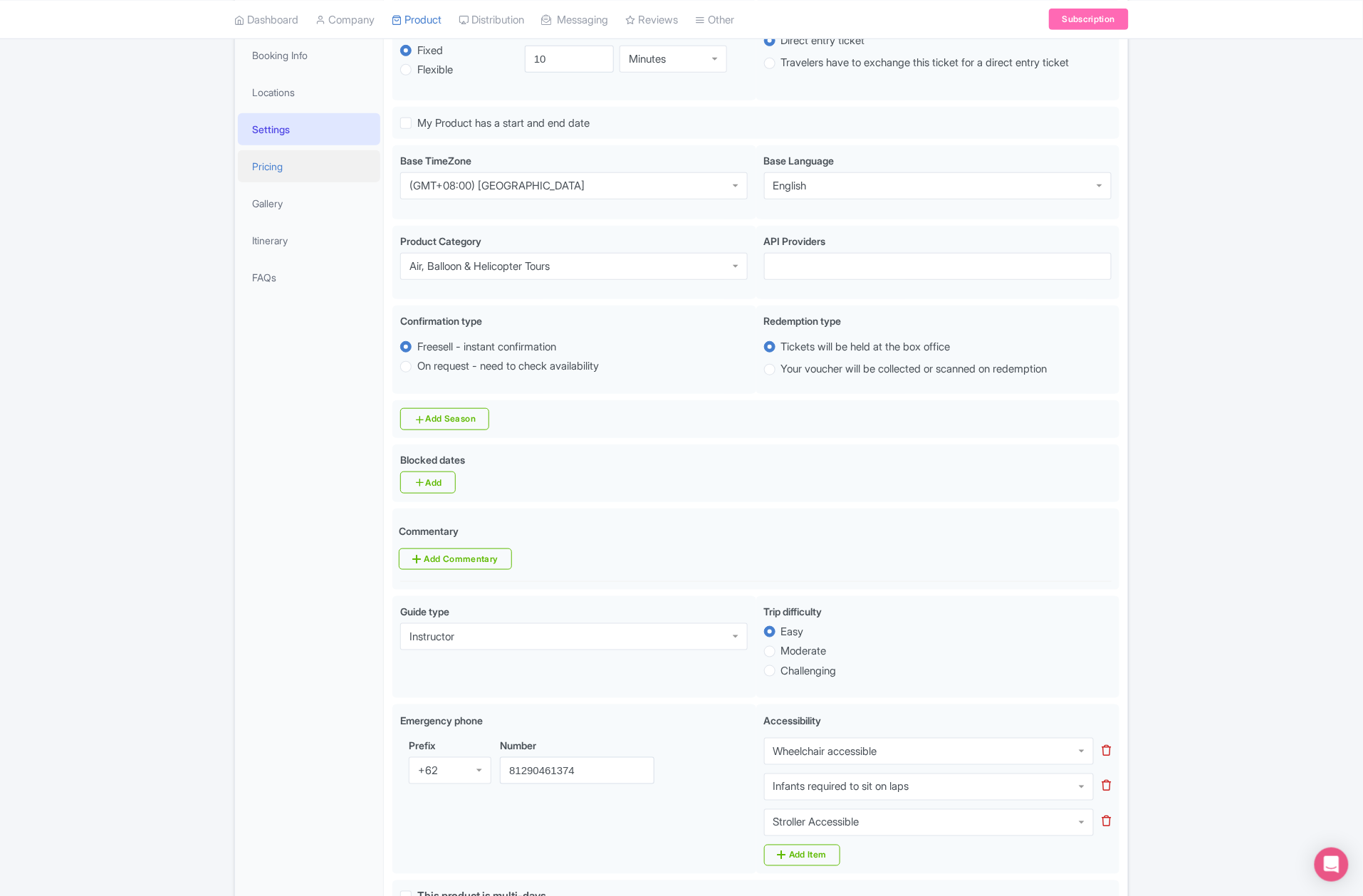
click at [295, 177] on link "Pricing" at bounding box center [308, 166] width 142 height 32
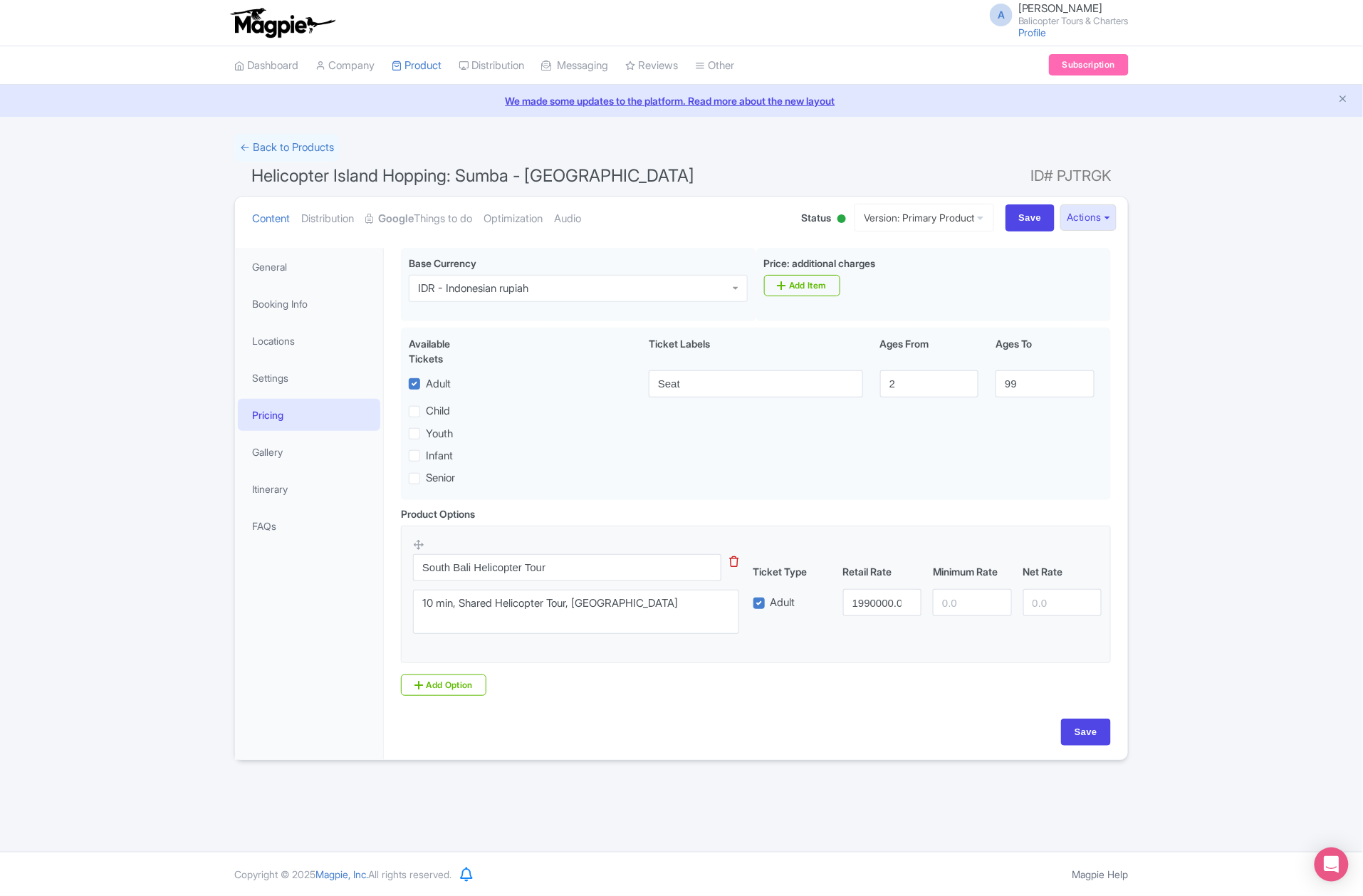
scroll to position [0, 0]
drag, startPoint x: 476, startPoint y: 570, endPoint x: 320, endPoint y: 571, distance: 156.0
click at [320, 571] on div "General Booking Info Locations Settings Pricing Gallery Itinerary FAQs Pre-flig…" at bounding box center [682, 499] width 893 height 521
type input "Helicopter Tour"
drag, startPoint x: 577, startPoint y: 606, endPoint x: 764, endPoint y: 611, distance: 187.1
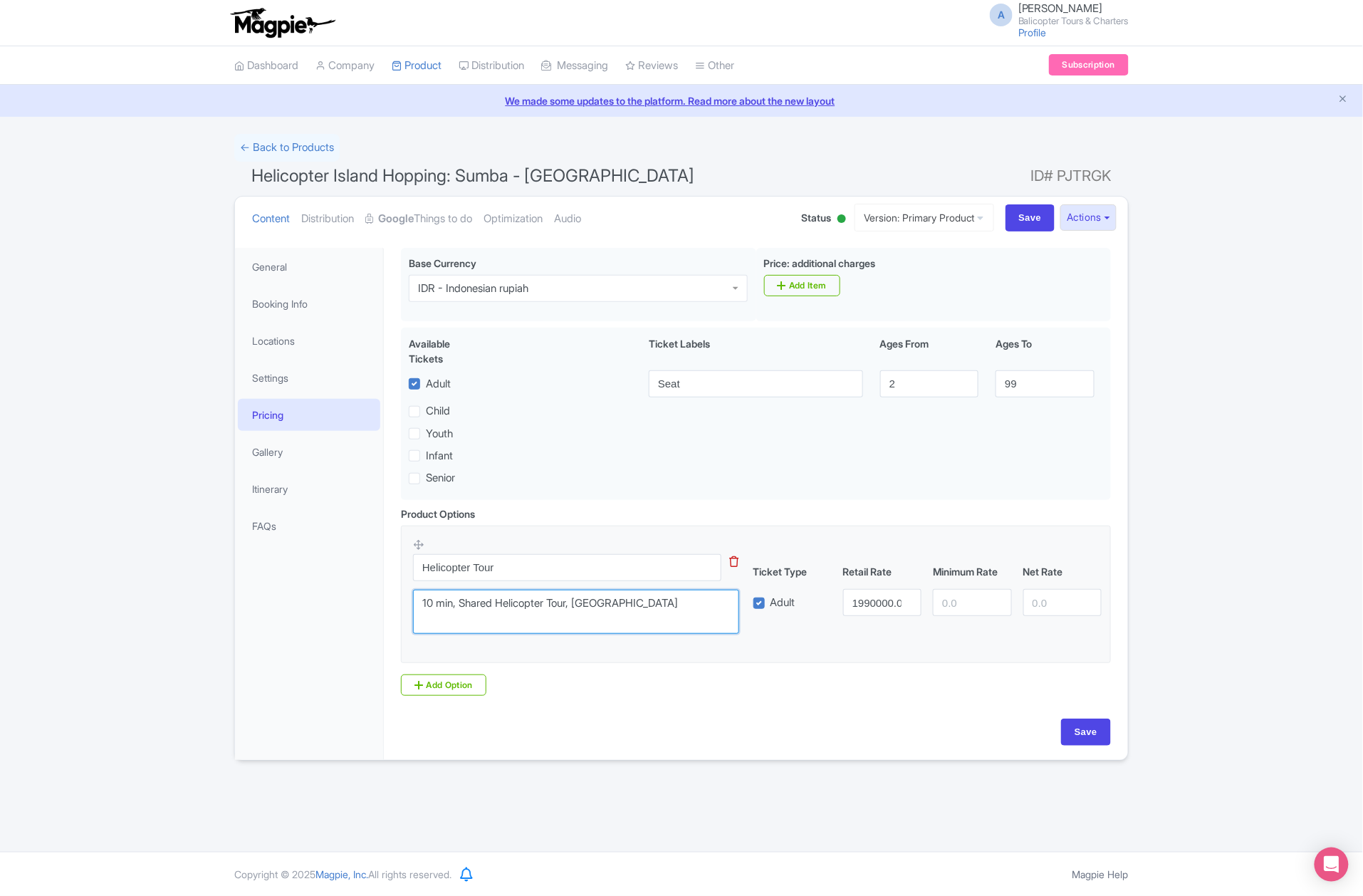
click at [758, 611] on div "Helicopter Tour This tip has not data. Code: tip_option_name 10 min, Shared Hel…" at bounding box center [756, 590] width 686 height 105
type textarea "10 min, Shared Helicopter Tour"
click at [964, 611] on input "number" at bounding box center [972, 602] width 79 height 27
type input "1990000"
click at [1033, 610] on input "number" at bounding box center [1063, 602] width 79 height 27
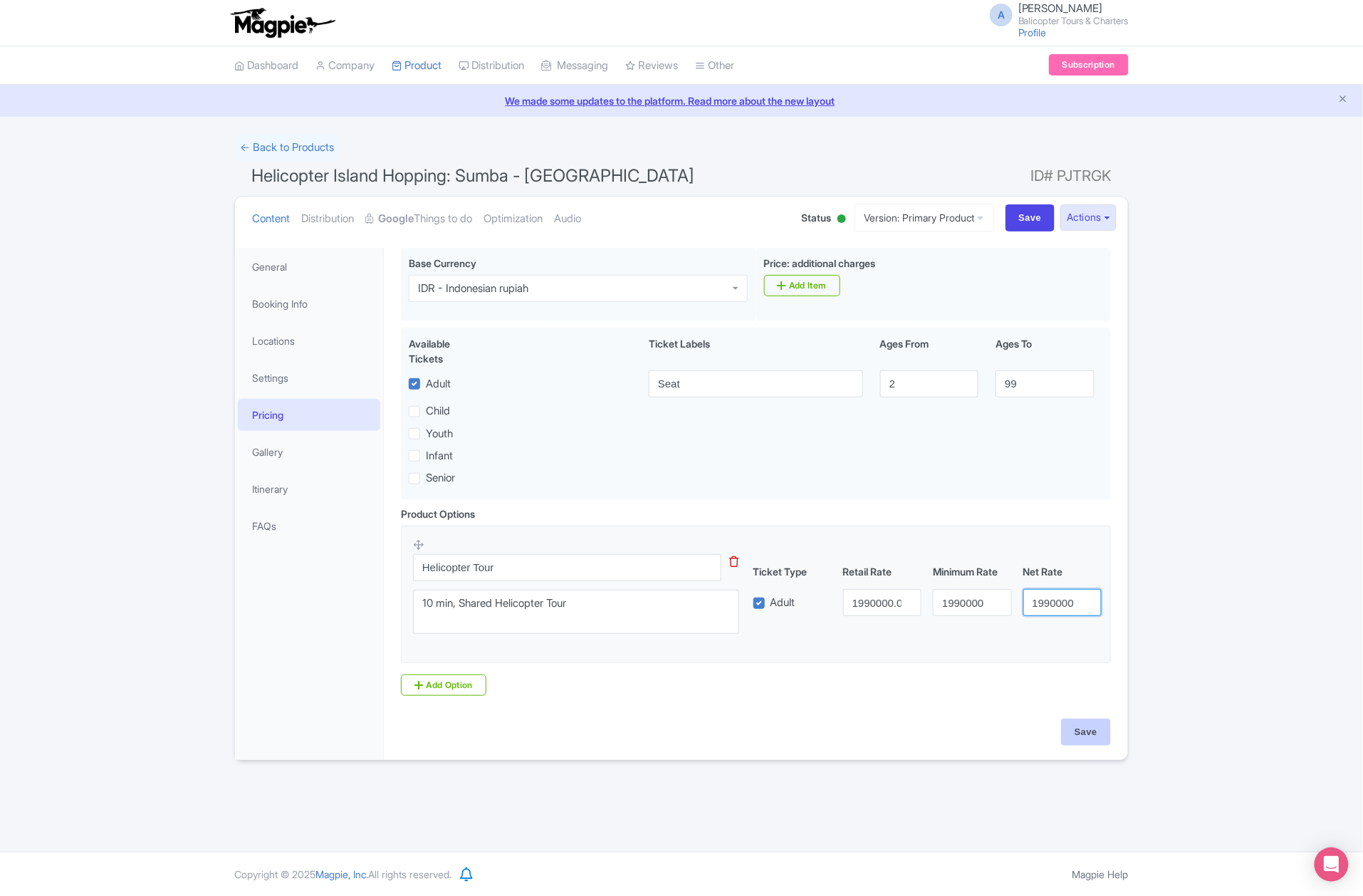
type input "1990000"
click at [1094, 733] on input "Save" at bounding box center [1086, 732] width 50 height 27
type input "Saving..."
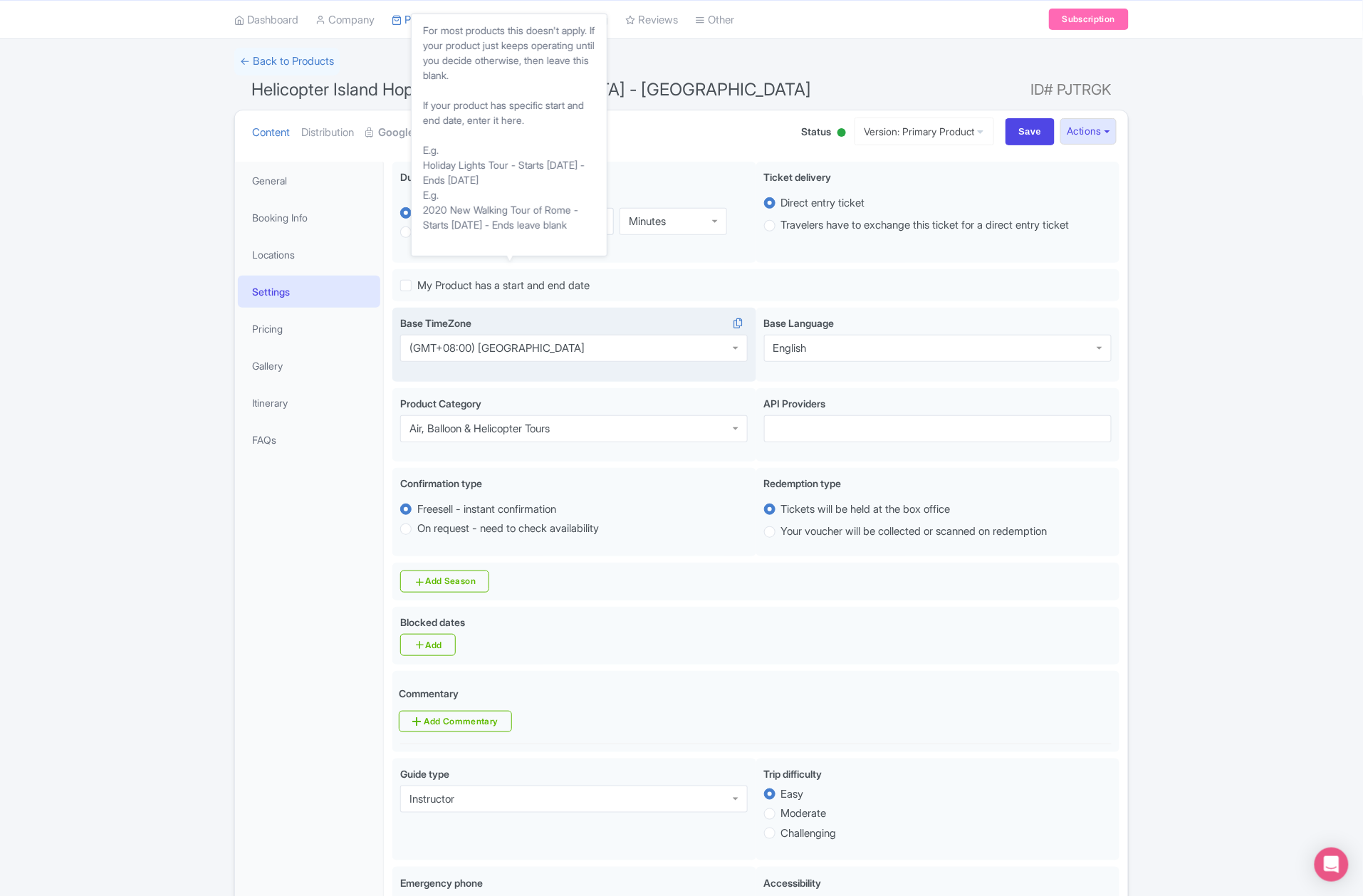
scroll to position [343, 0]
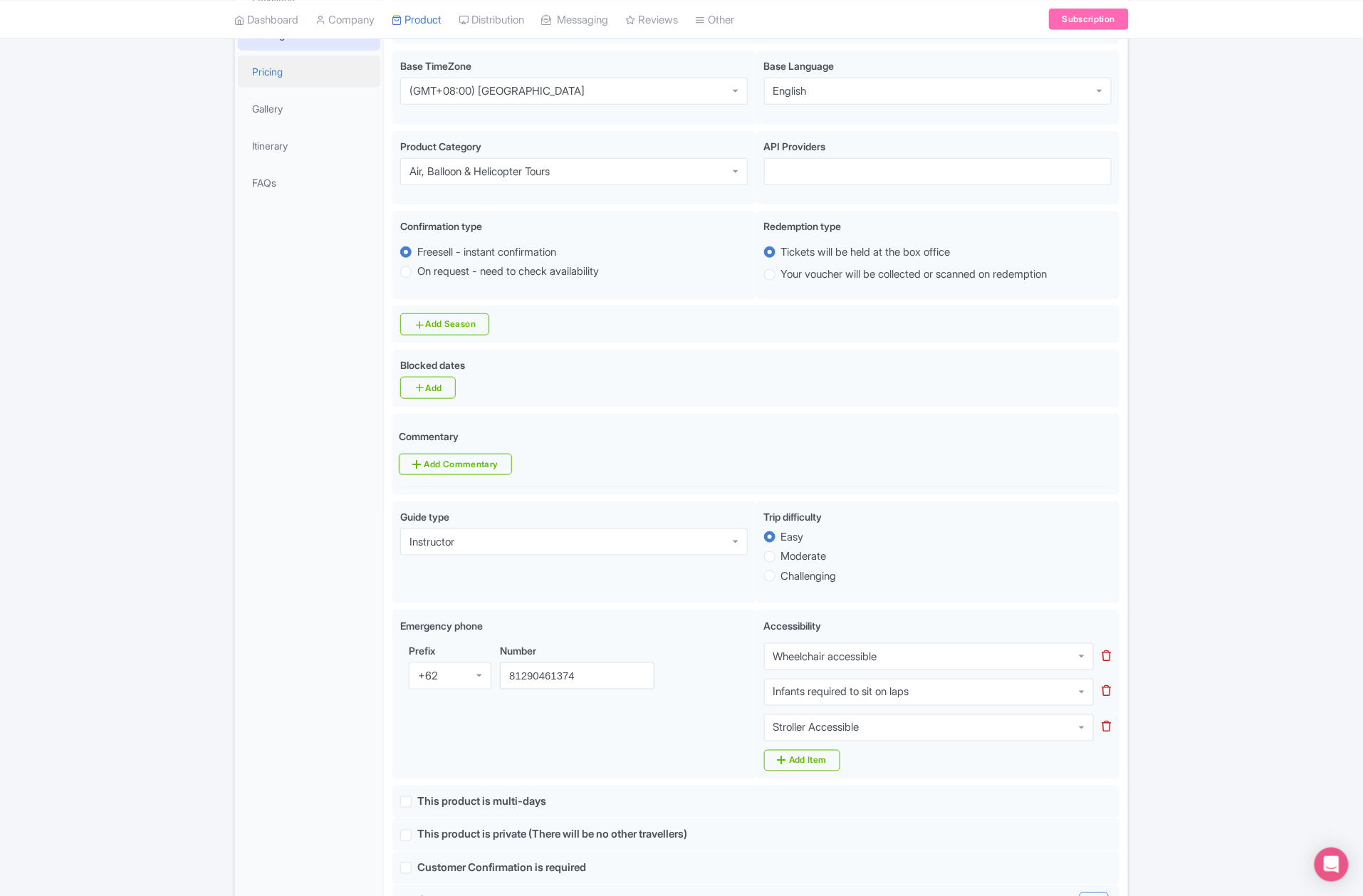
click at [288, 72] on link "Pricing" at bounding box center [308, 71] width 142 height 32
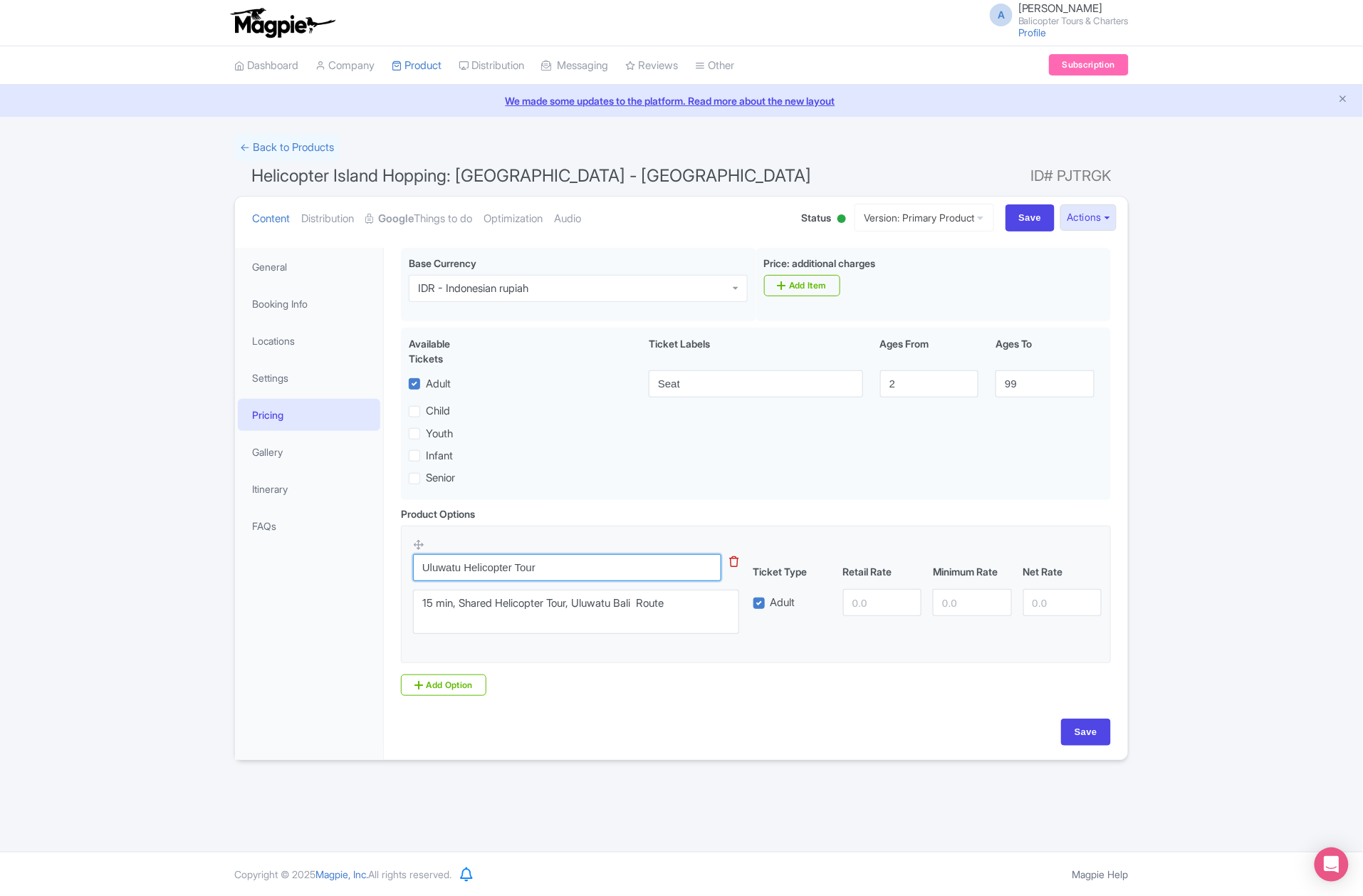
drag, startPoint x: 465, startPoint y: 571, endPoint x: 314, endPoint y: 570, distance: 151.0
click at [314, 570] on div "General Booking Info Locations Settings Pricing Gallery Itinerary FAQs Pre-flig…" at bounding box center [682, 499] width 893 height 521
type input "Helicopter Tour"
drag, startPoint x: 433, startPoint y: 606, endPoint x: 405, endPoint y: 606, distance: 28.0
click at [409, 606] on fieldset "Helicopter Tour This tip has not data. Code: tip_option_name 15 min, Shared Hel…" at bounding box center [756, 594] width 710 height 138
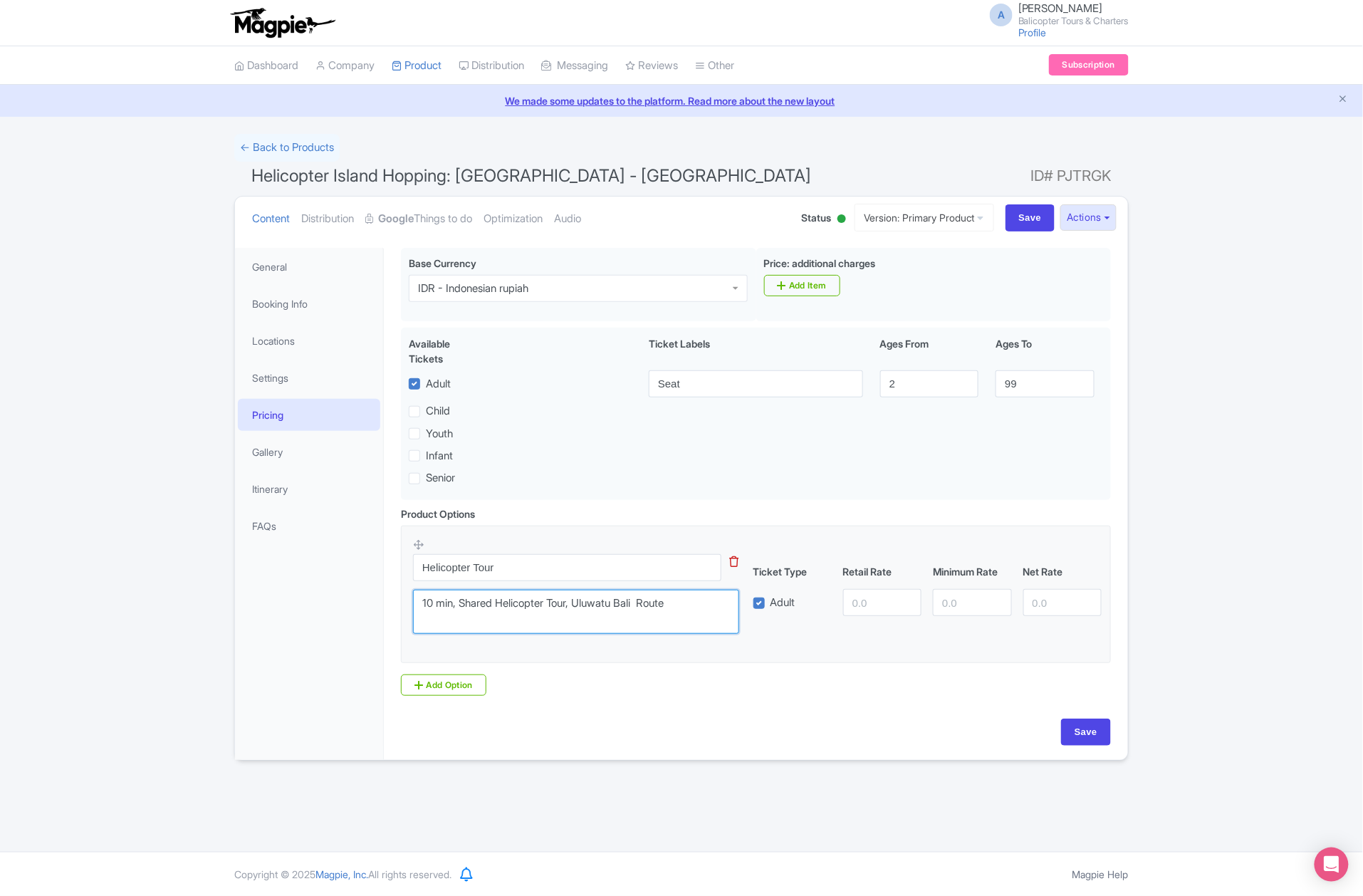
type textarea "10 min, Shared Helicopter Tour, Uluwatu Bali Route"
click at [861, 610] on input "number" at bounding box center [882, 602] width 79 height 27
type input "1990000"
click at [940, 601] on input "number" at bounding box center [972, 602] width 79 height 27
type input "1990000"
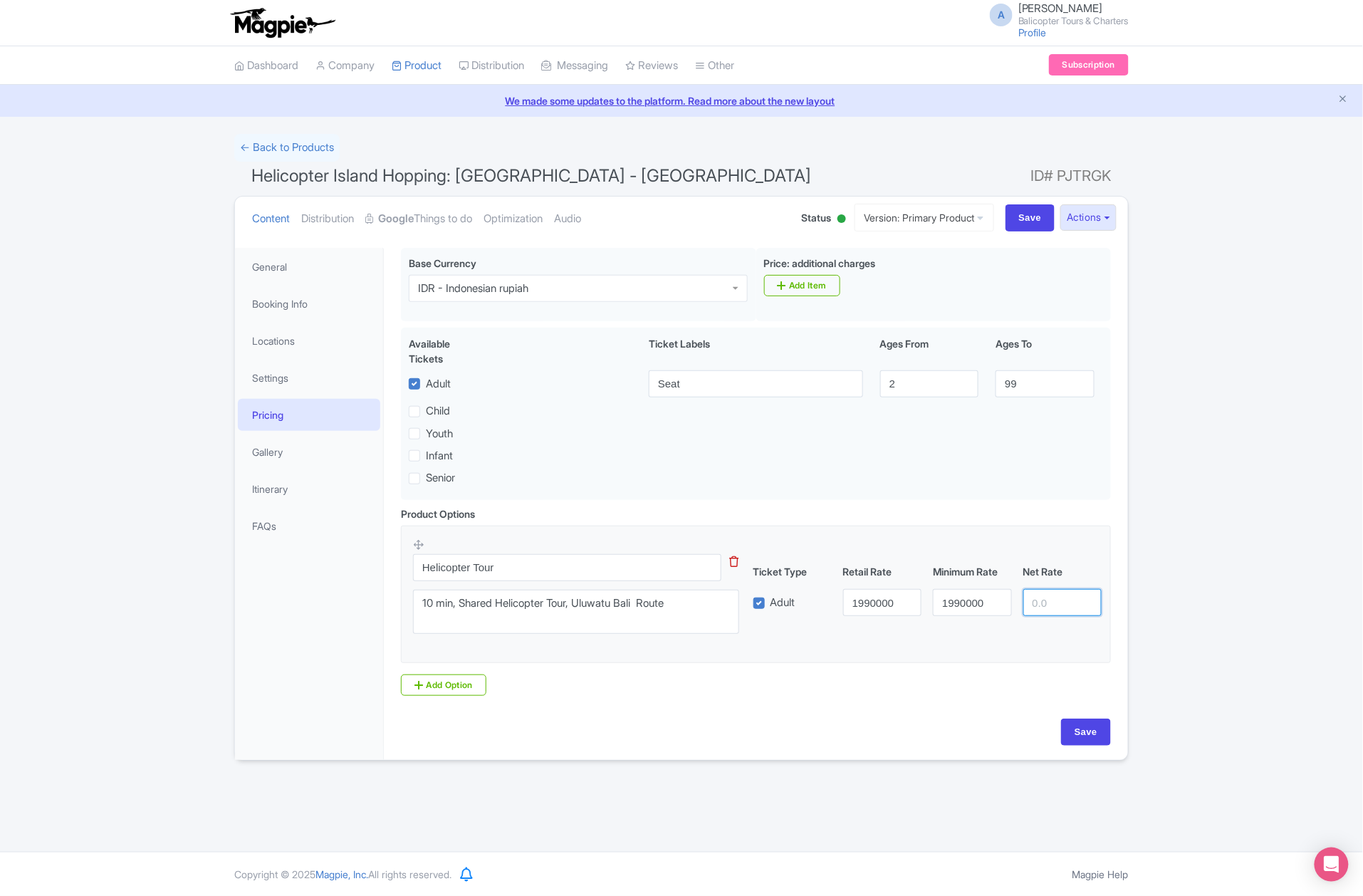
click at [1038, 607] on input "number" at bounding box center [1063, 602] width 79 height 27
type input "1990000"
click at [1088, 724] on input "Save" at bounding box center [1086, 732] width 50 height 27
type input "Saving..."
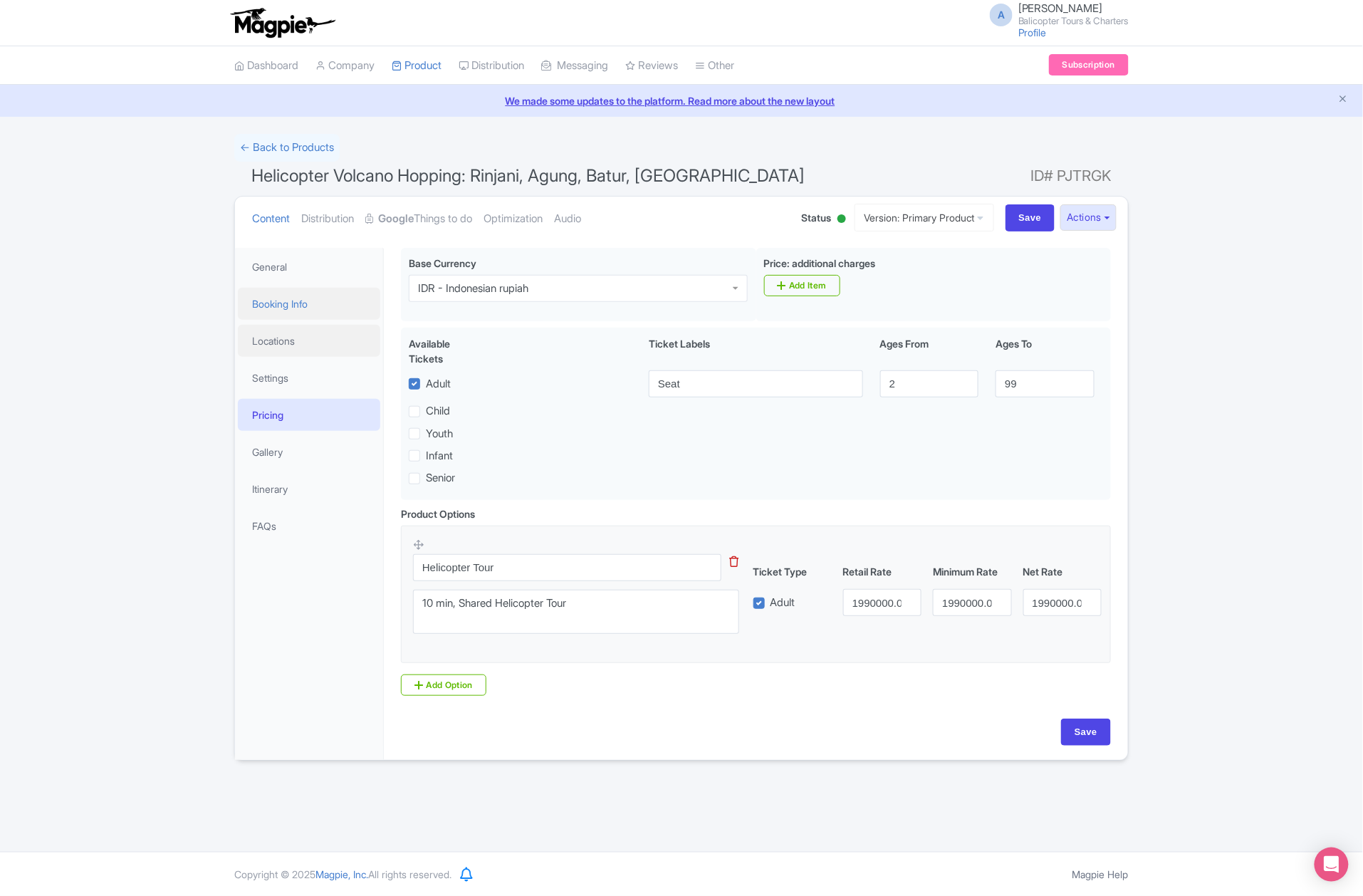
drag, startPoint x: 300, startPoint y: 343, endPoint x: 280, endPoint y: 317, distance: 32.8
click at [300, 343] on link "Locations" at bounding box center [308, 341] width 142 height 32
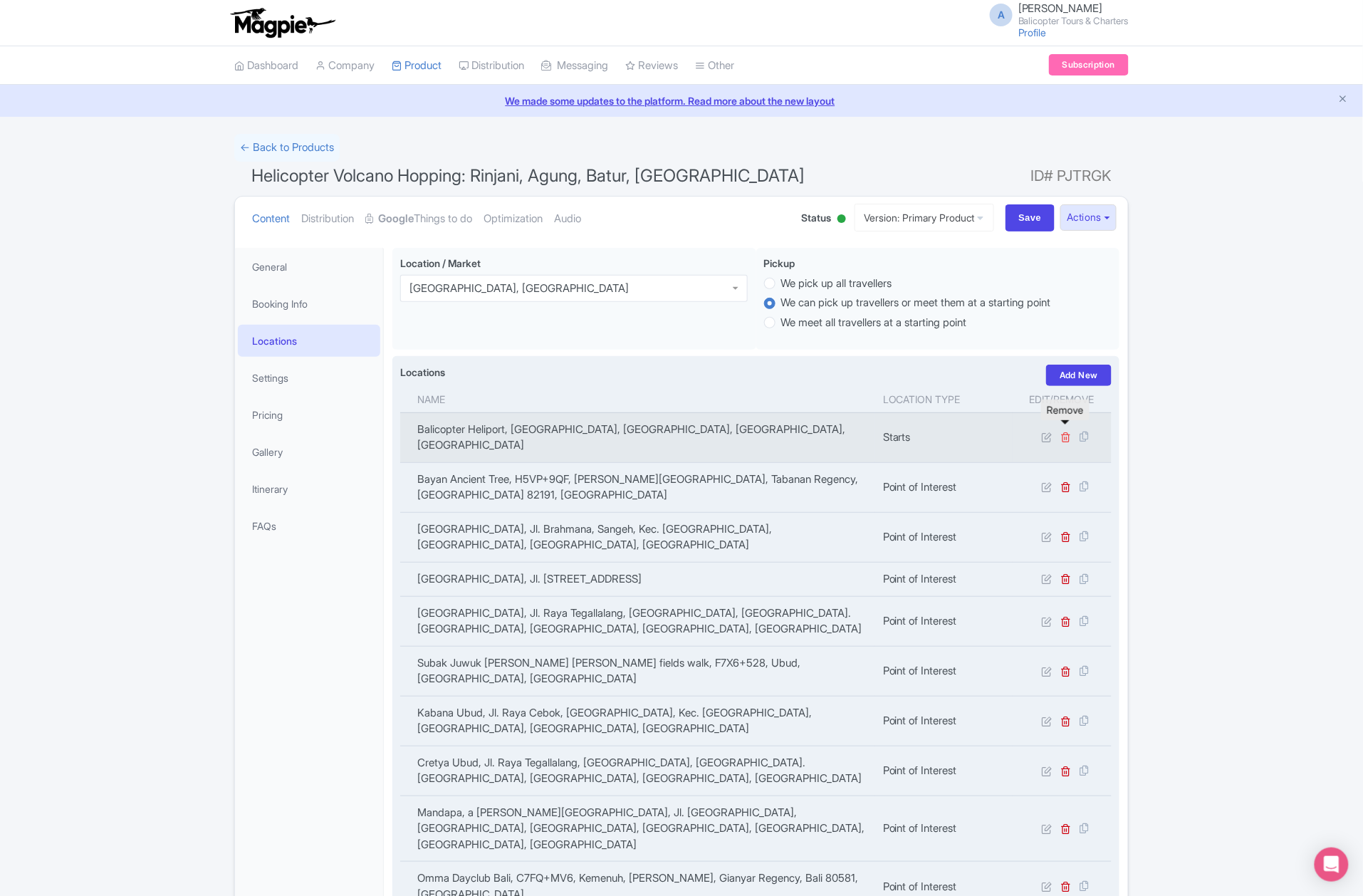
click at [1068, 431] on icon at bounding box center [1066, 437] width 11 height 11
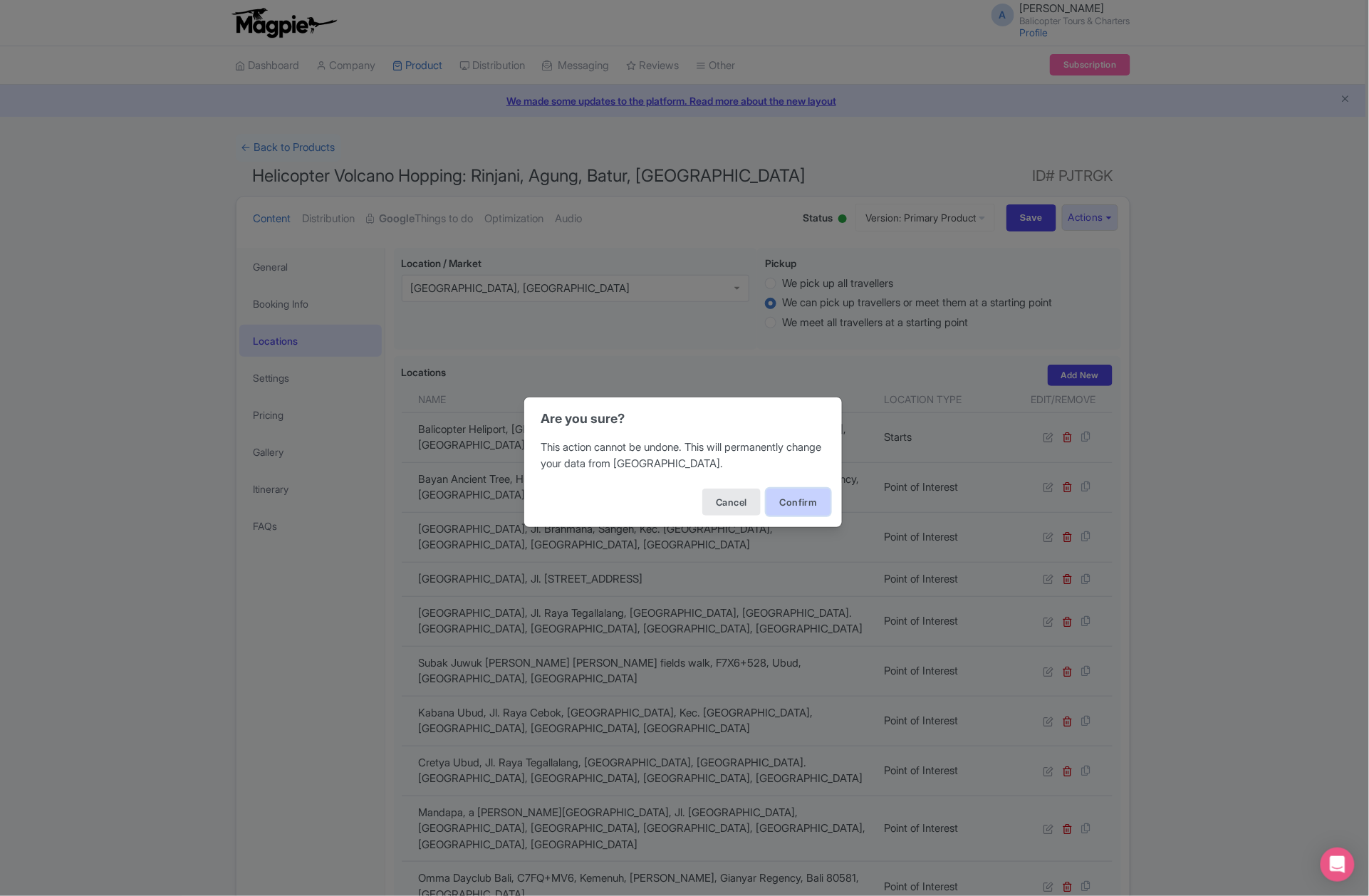
click at [827, 497] on button "Confirm" at bounding box center [799, 502] width 64 height 27
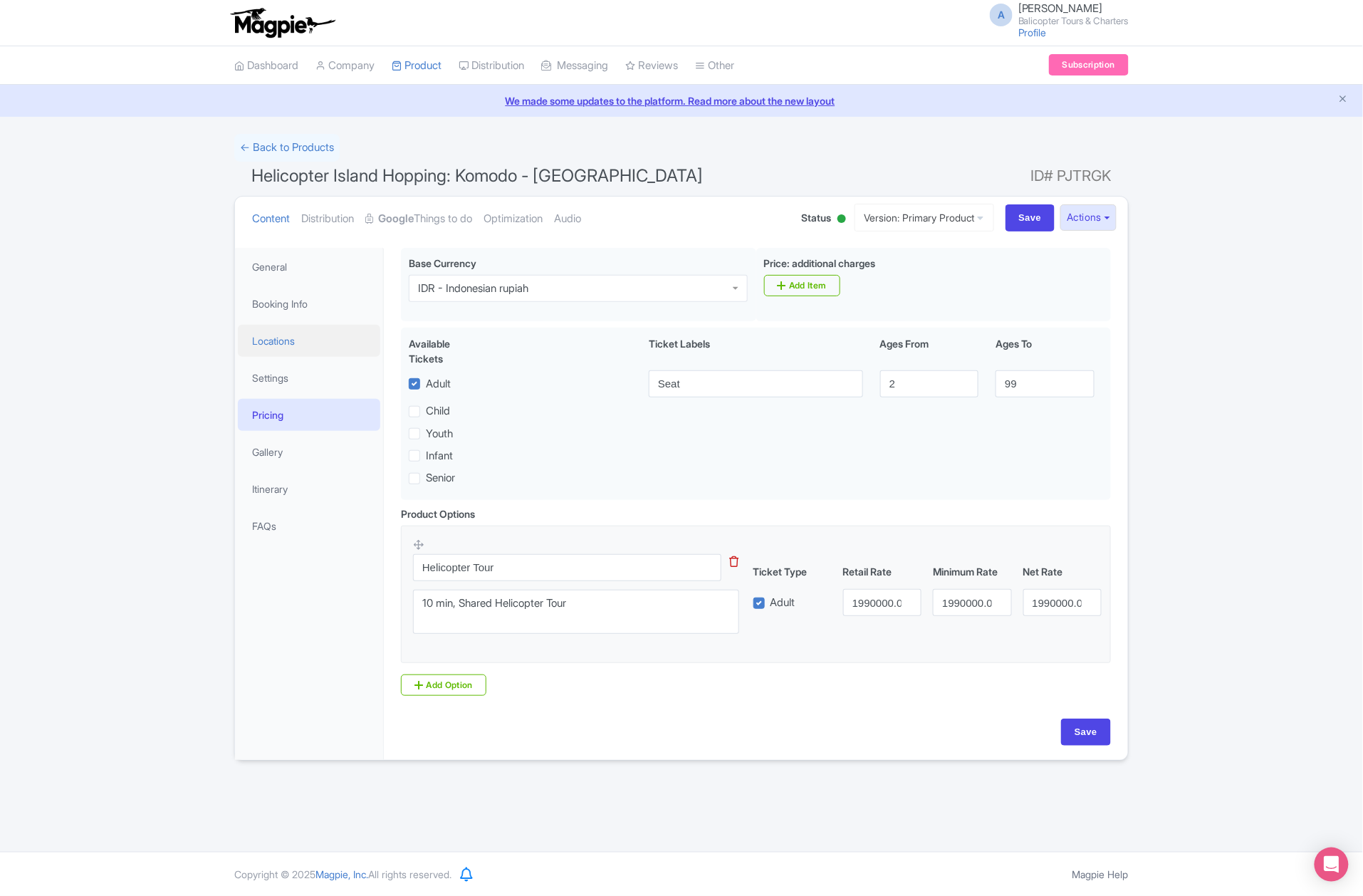
click at [305, 336] on link "Locations" at bounding box center [308, 341] width 142 height 32
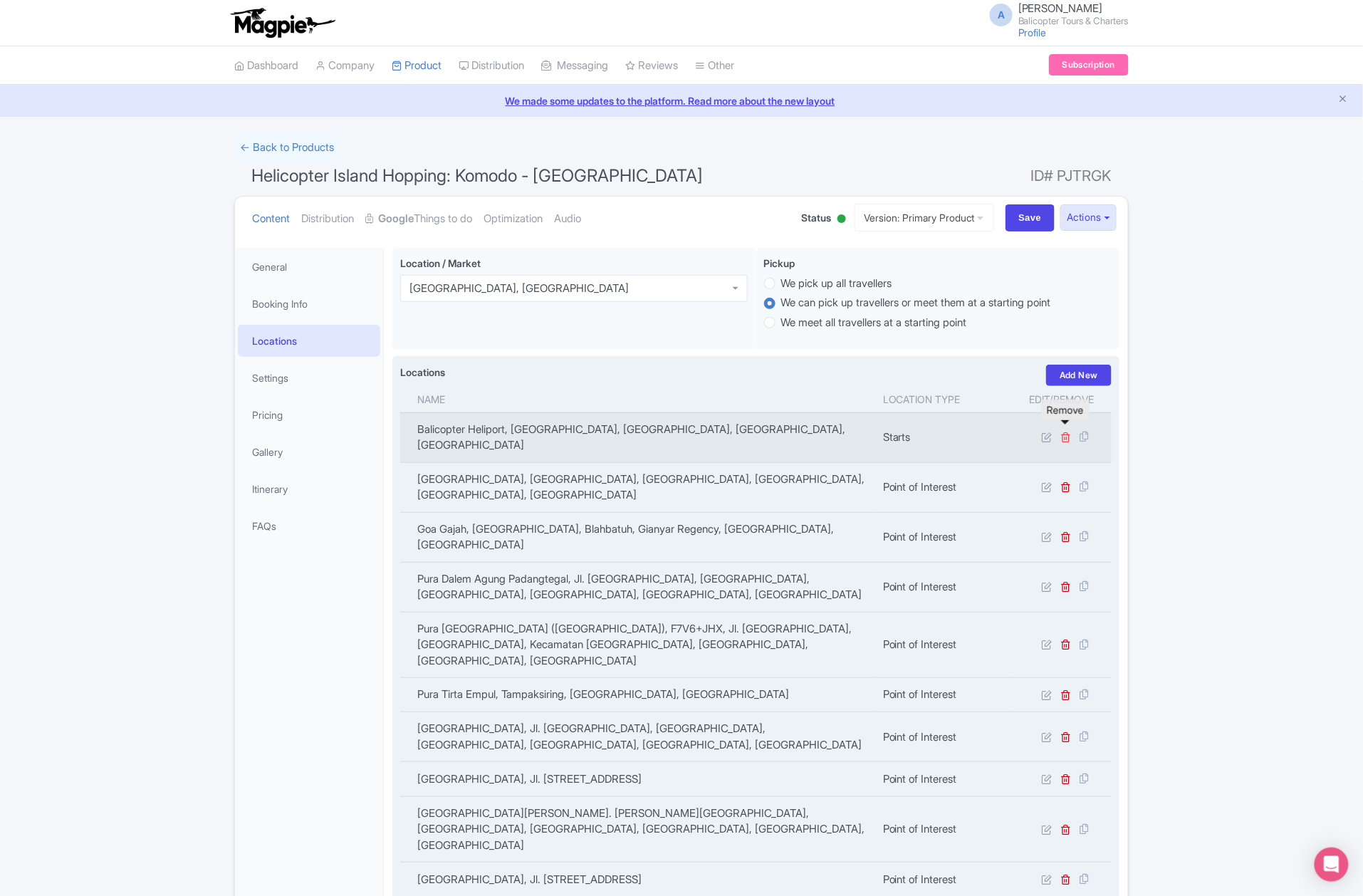
click at [1069, 431] on icon at bounding box center [1066, 437] width 11 height 11
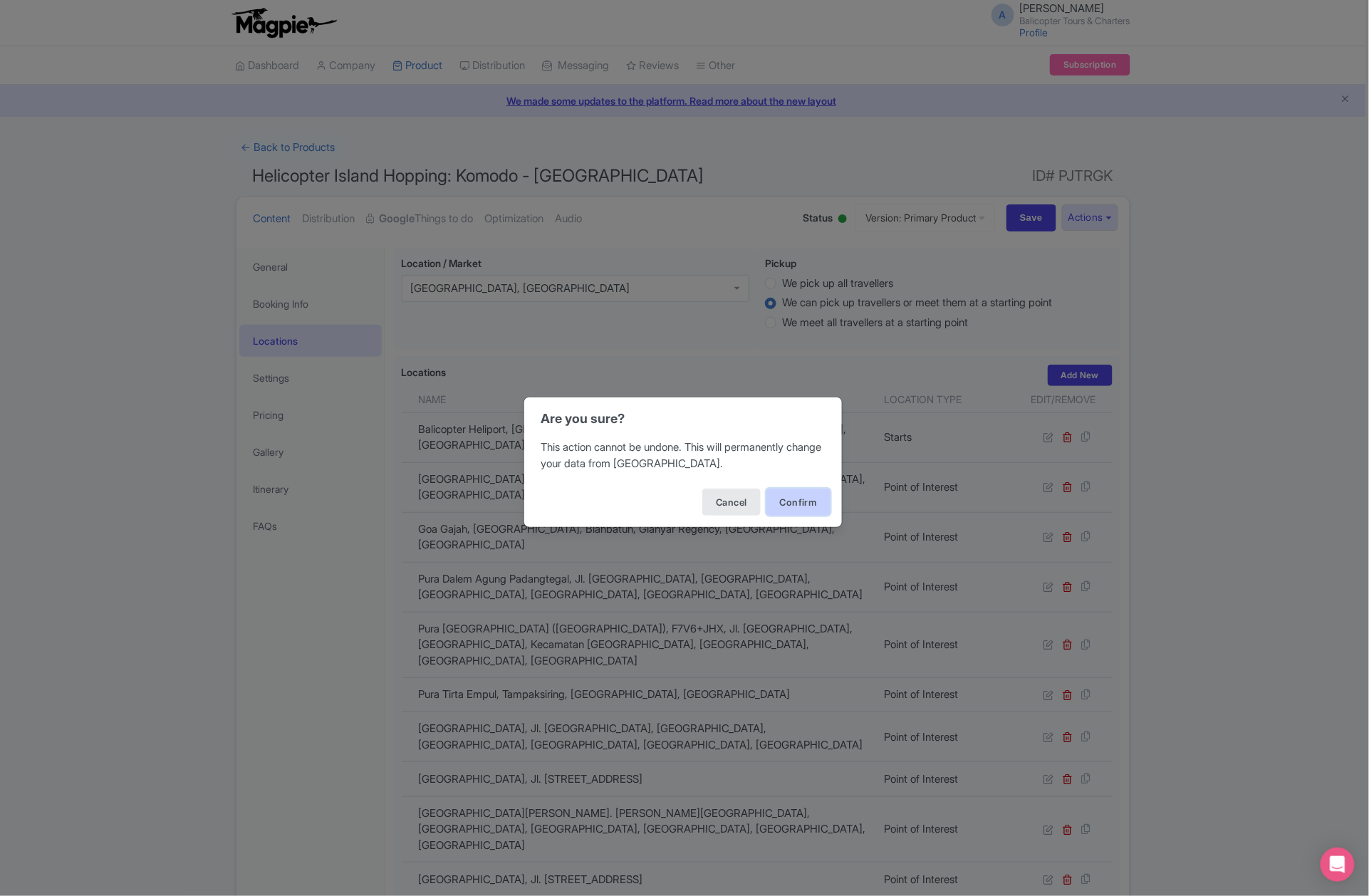
click at [785, 503] on button "Confirm" at bounding box center [799, 502] width 64 height 27
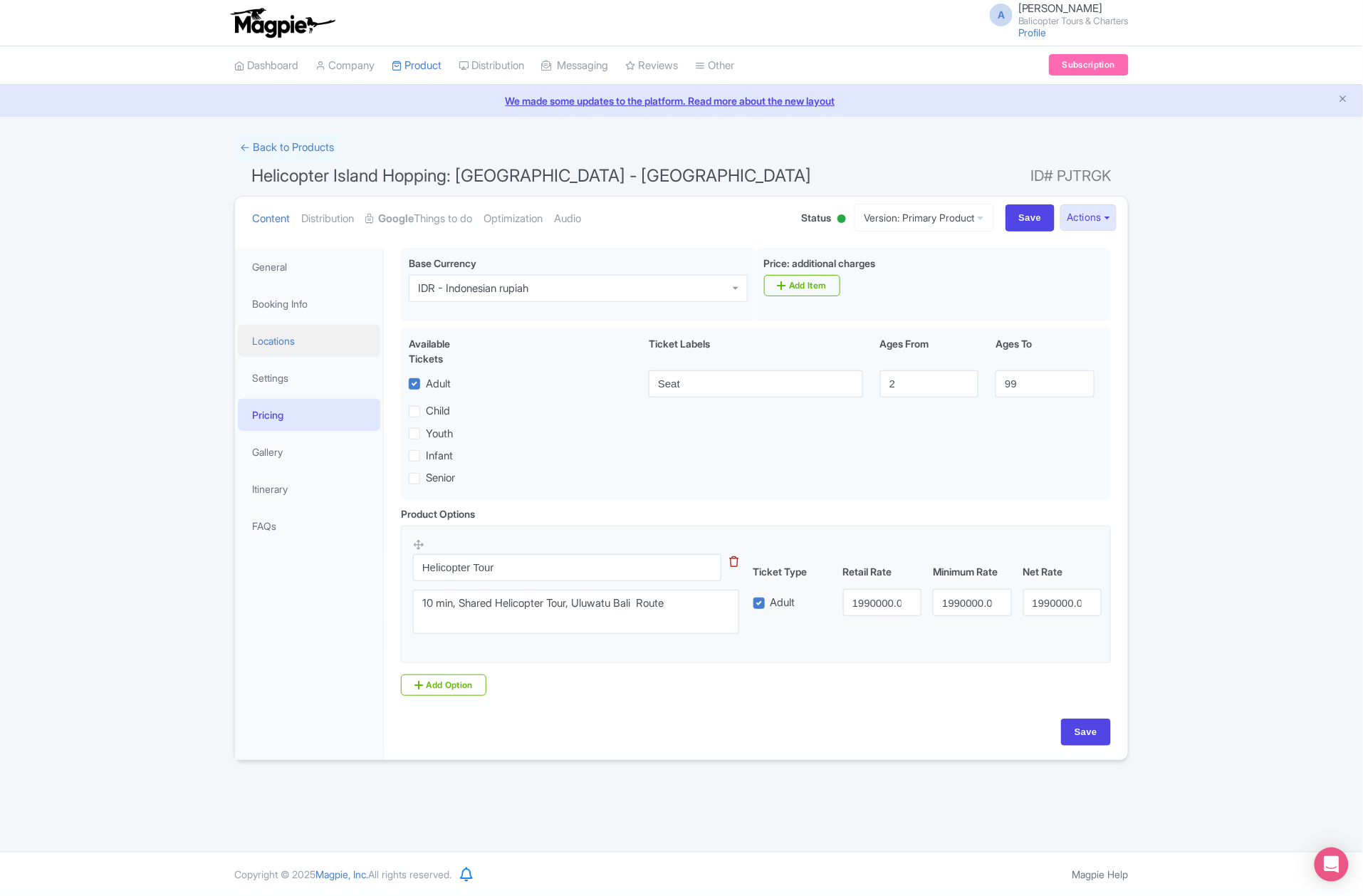
click at [286, 349] on link "Locations" at bounding box center [308, 341] width 142 height 32
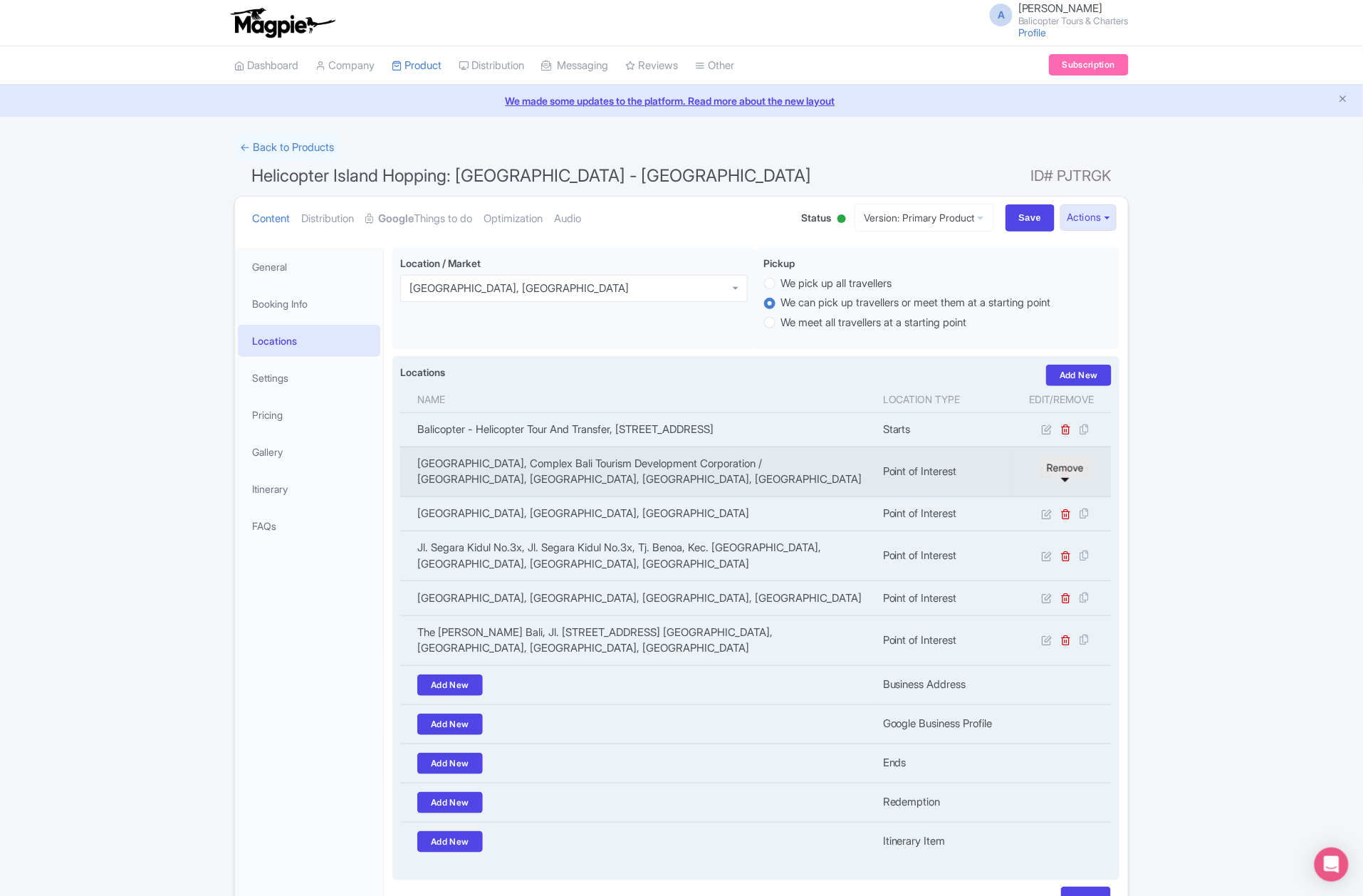
click at [1066, 477] on icon at bounding box center [1066, 472] width 11 height 11
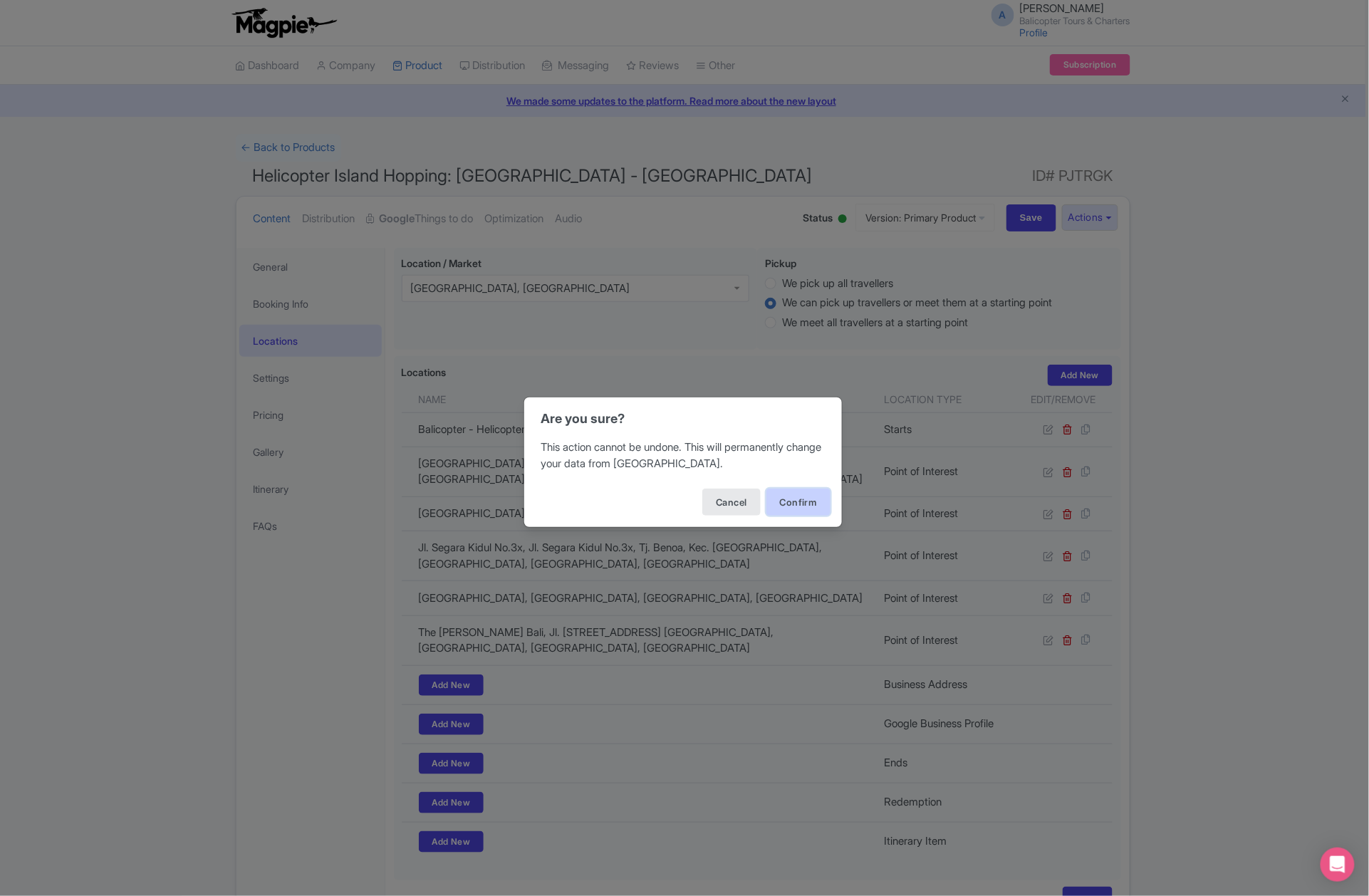
click at [822, 498] on button "Confirm" at bounding box center [799, 502] width 64 height 27
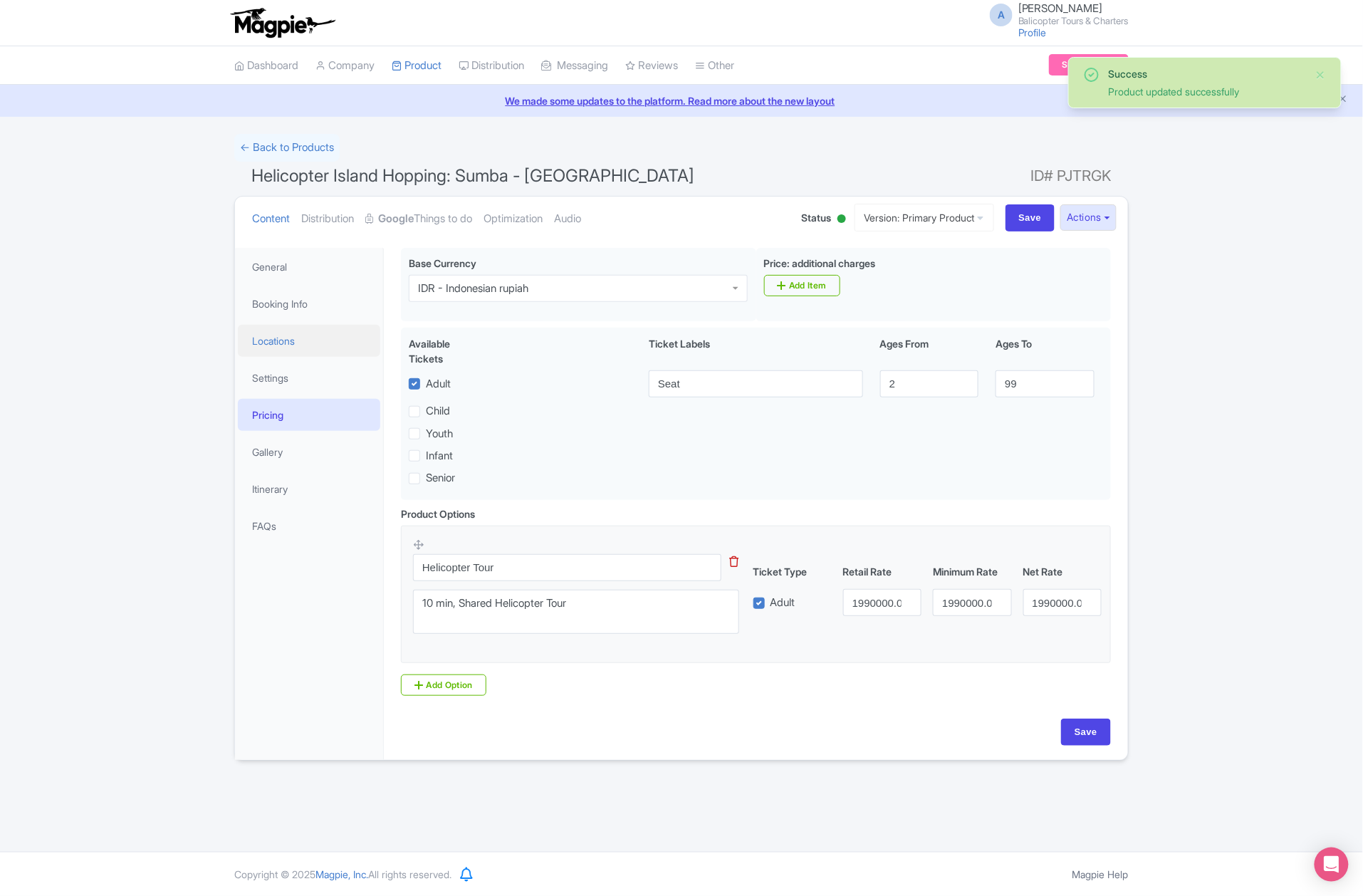
click at [292, 337] on link "Locations" at bounding box center [308, 341] width 142 height 32
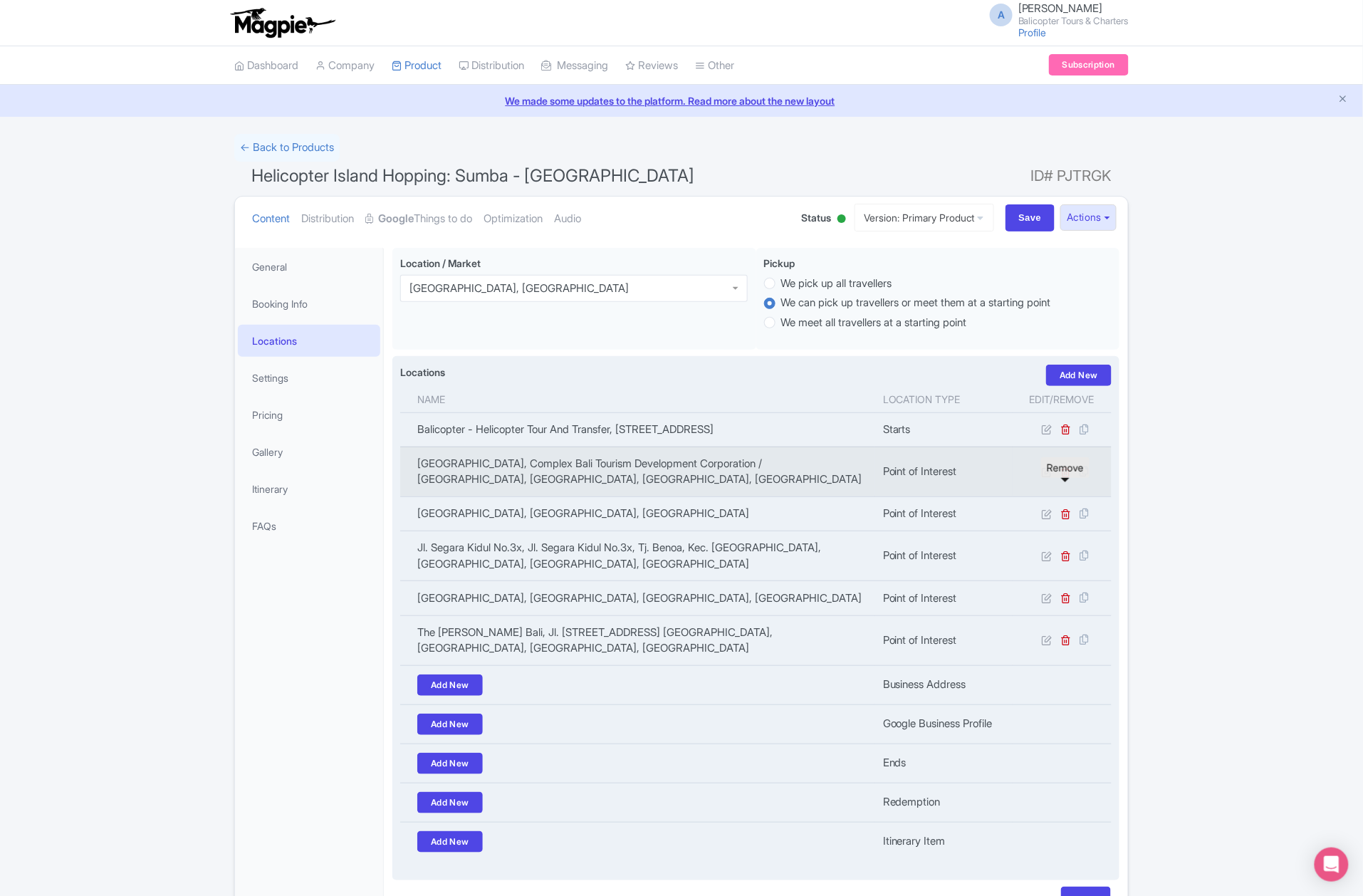
click at [1064, 477] on icon at bounding box center [1066, 472] width 11 height 11
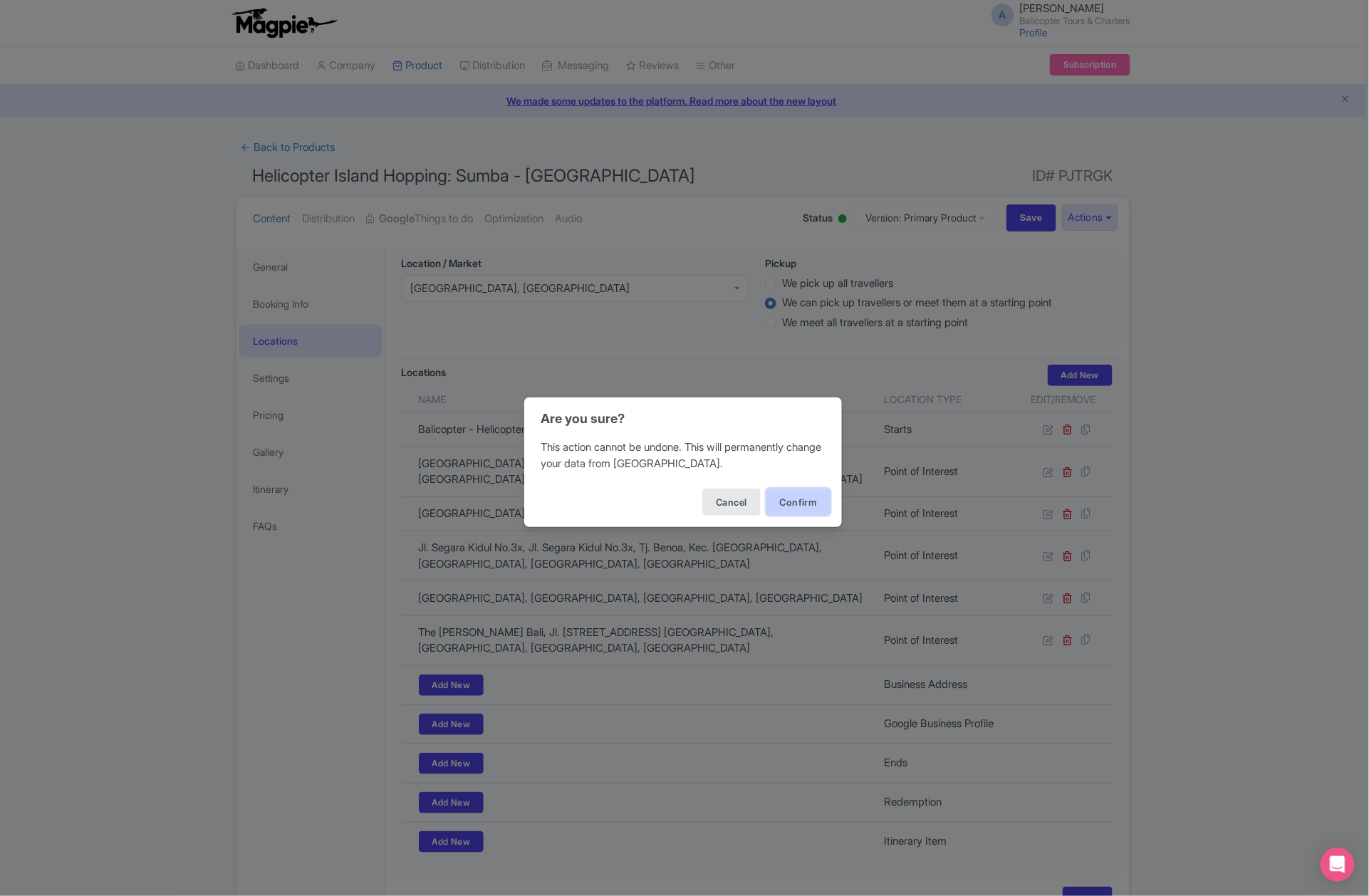
click at [795, 501] on button "Confirm" at bounding box center [799, 502] width 64 height 27
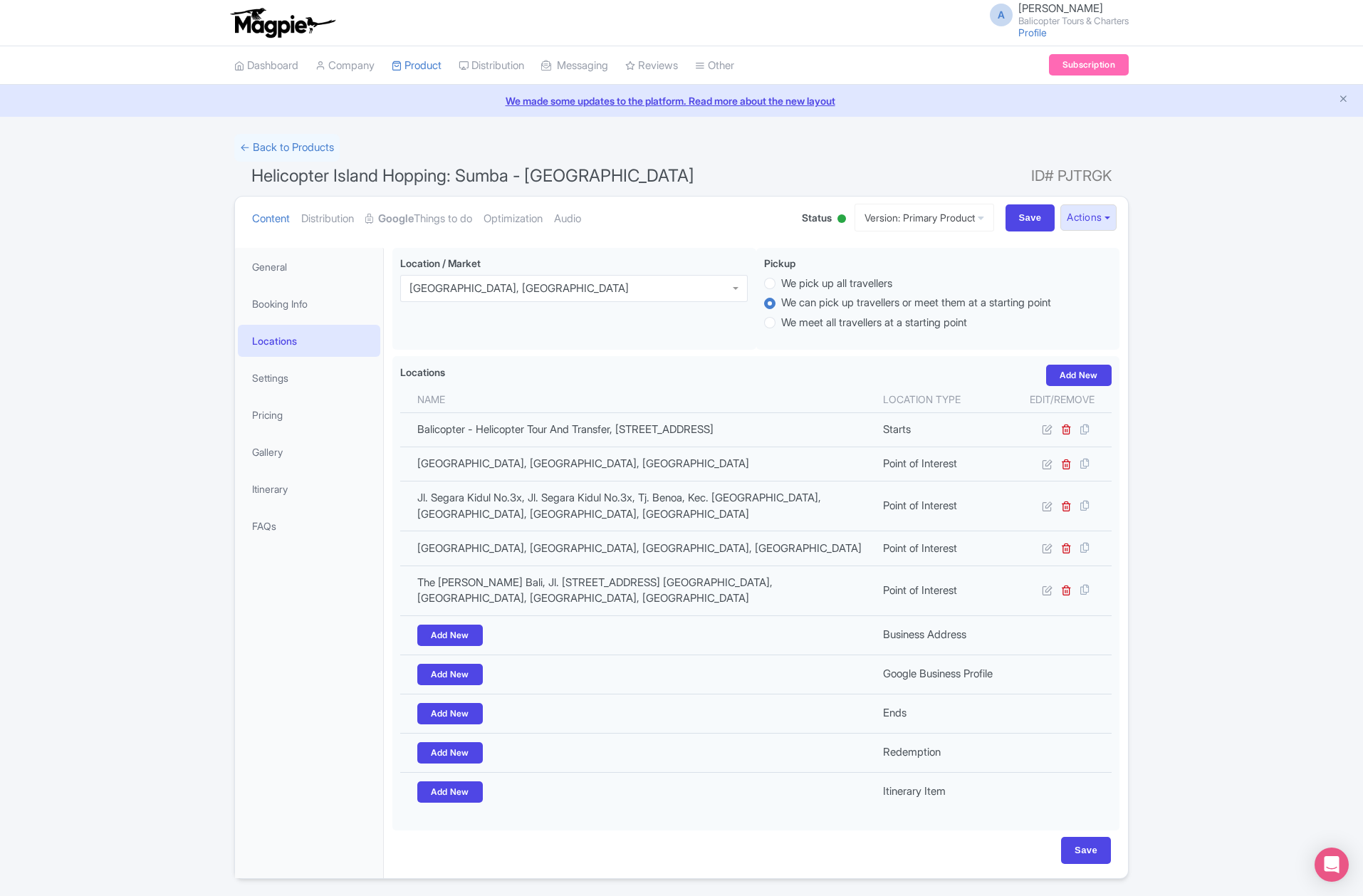
scroll to position [66, 0]
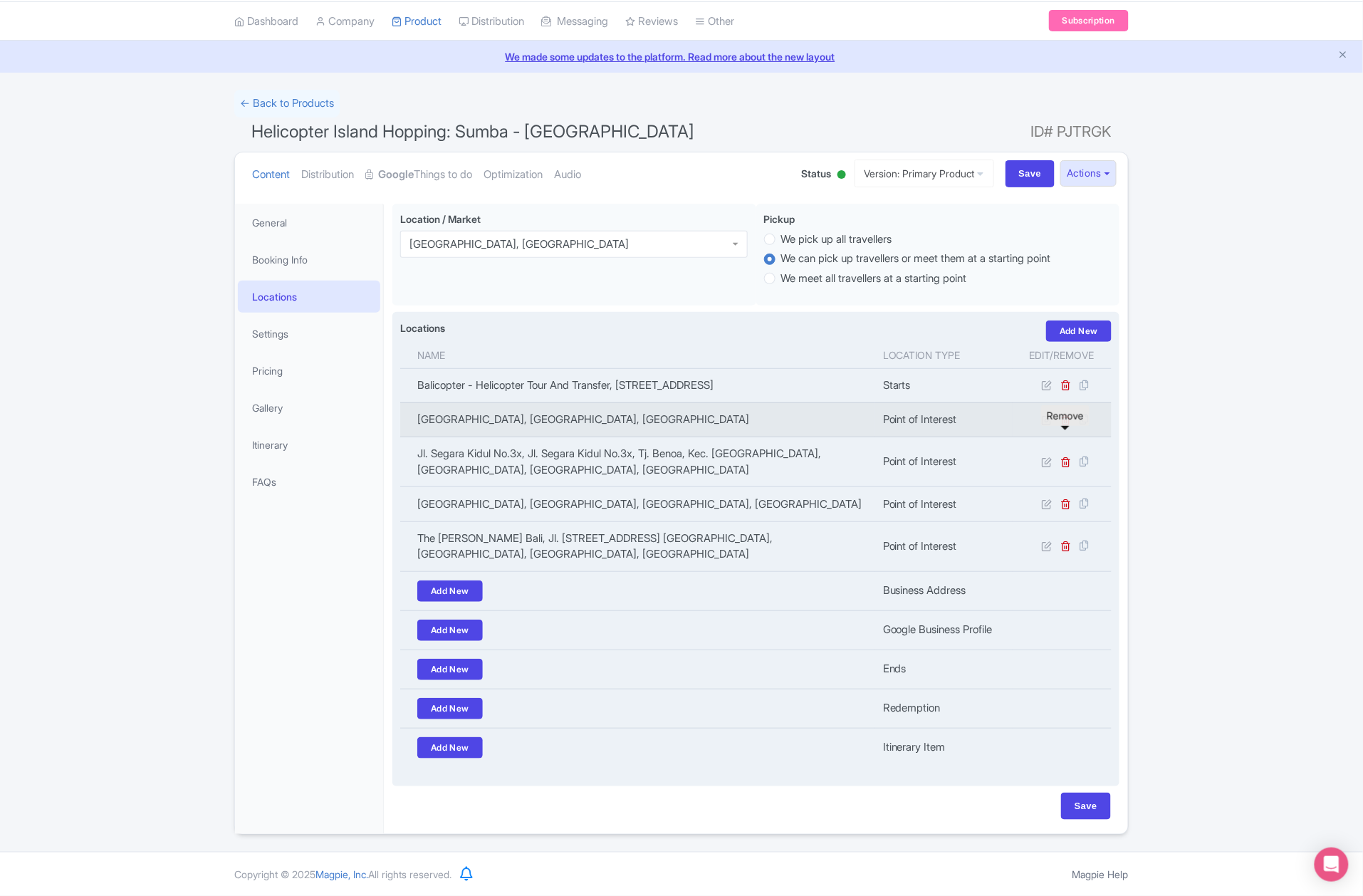
click at [1063, 420] on icon at bounding box center [1066, 420] width 11 height 11
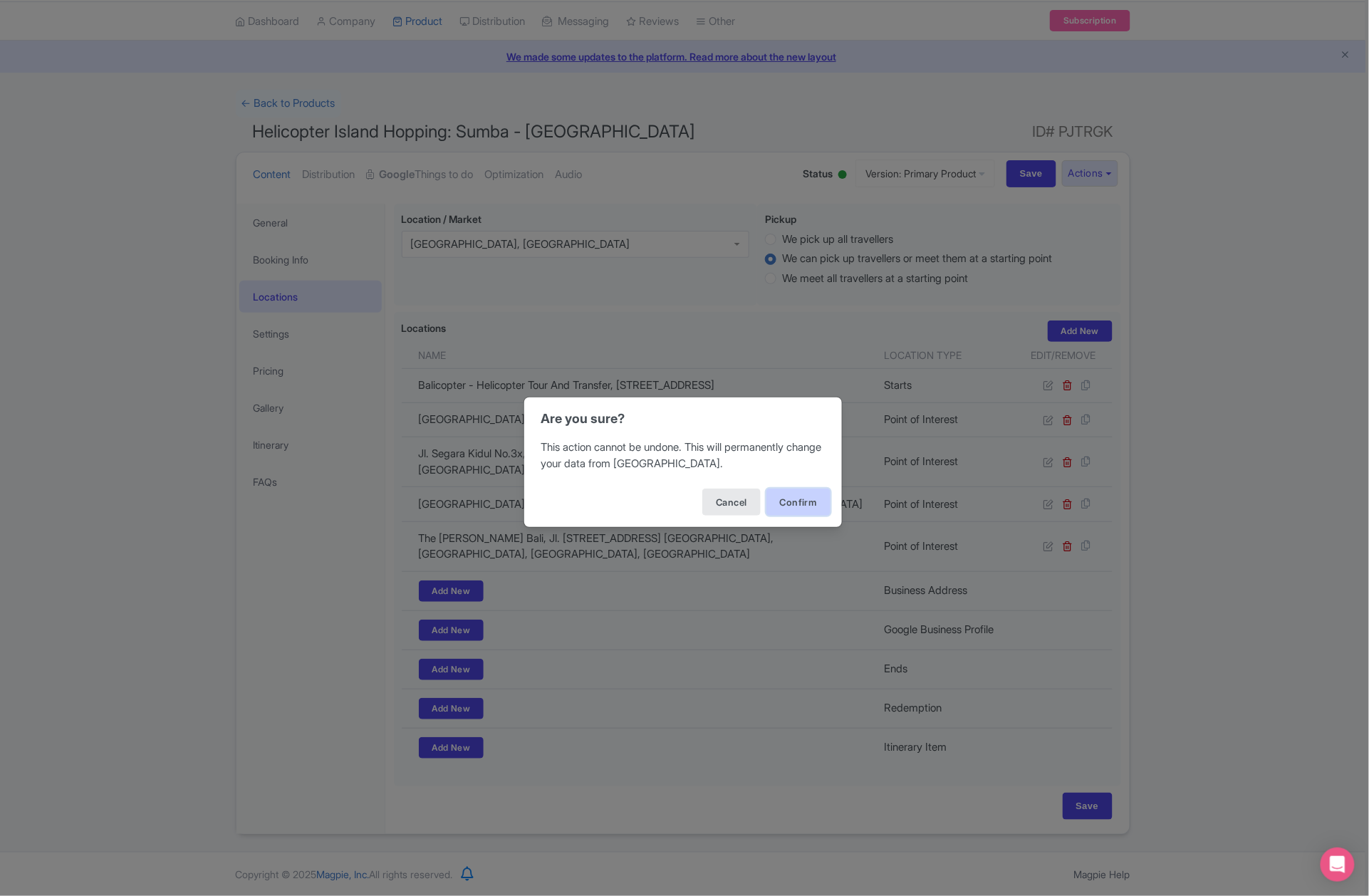
click at [816, 506] on button "Confirm" at bounding box center [799, 502] width 64 height 27
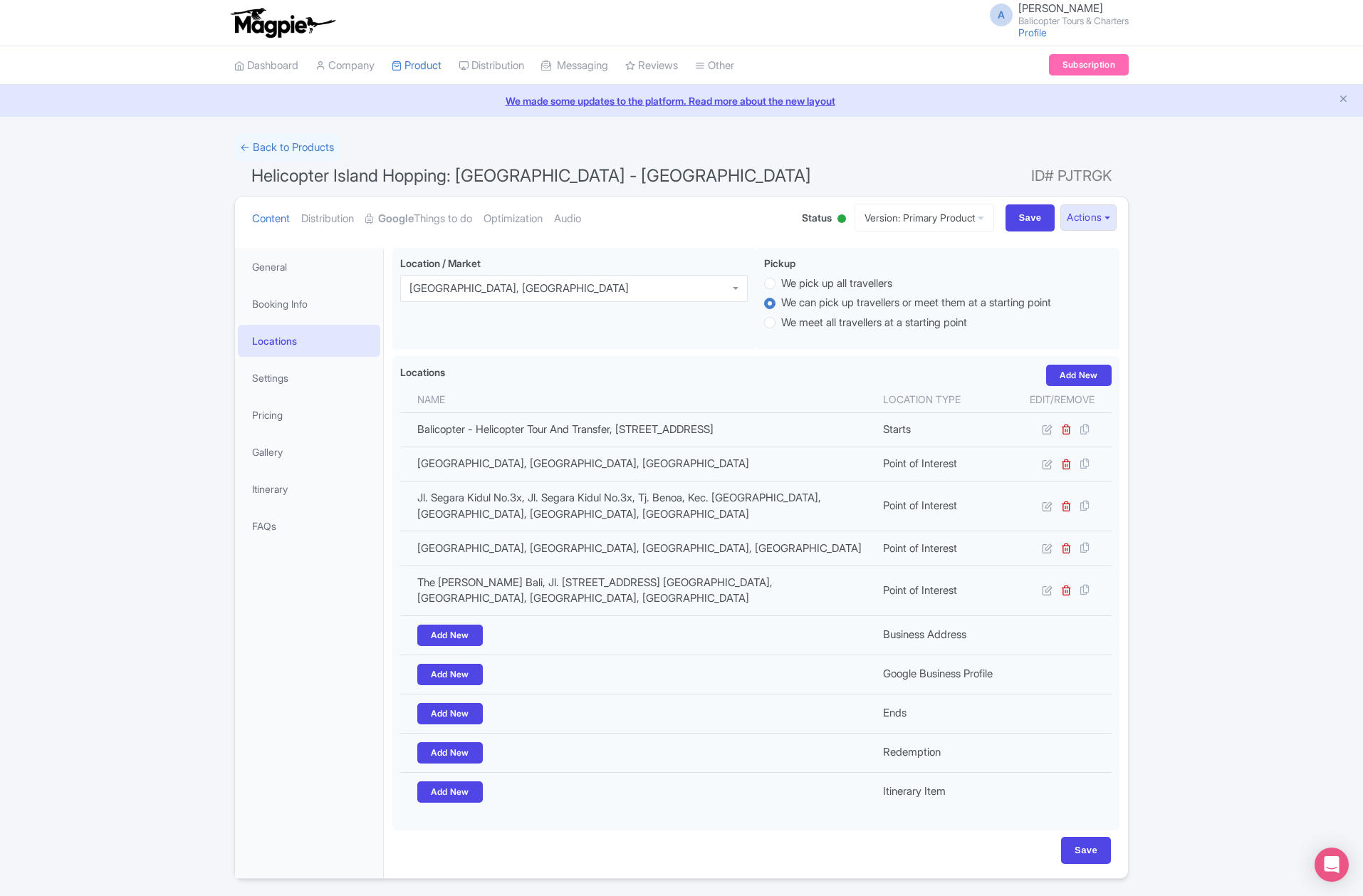
scroll to position [66, 0]
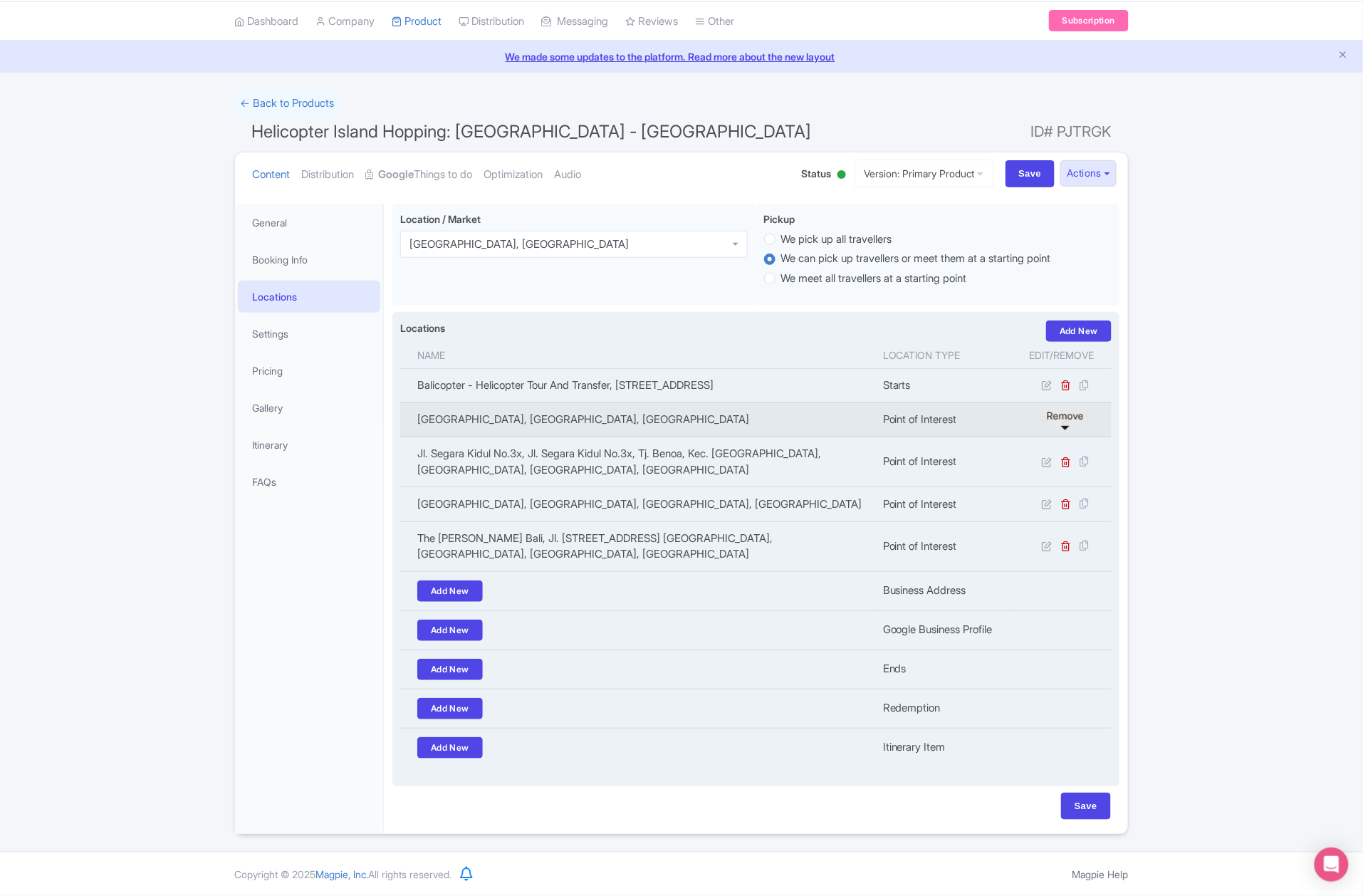
click at [1064, 415] on icon at bounding box center [1066, 420] width 11 height 11
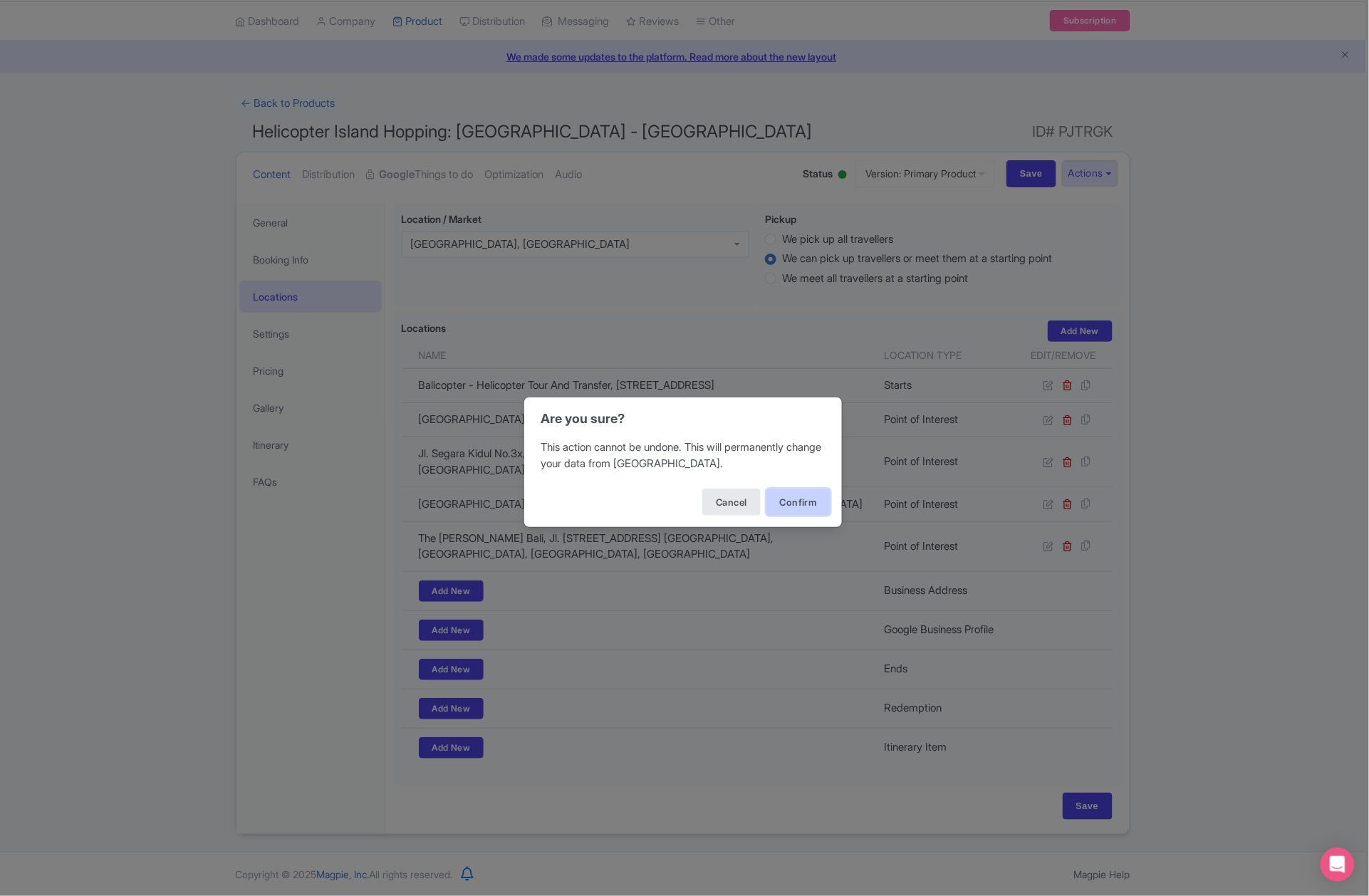
click at [778, 505] on button "Confirm" at bounding box center [799, 502] width 64 height 27
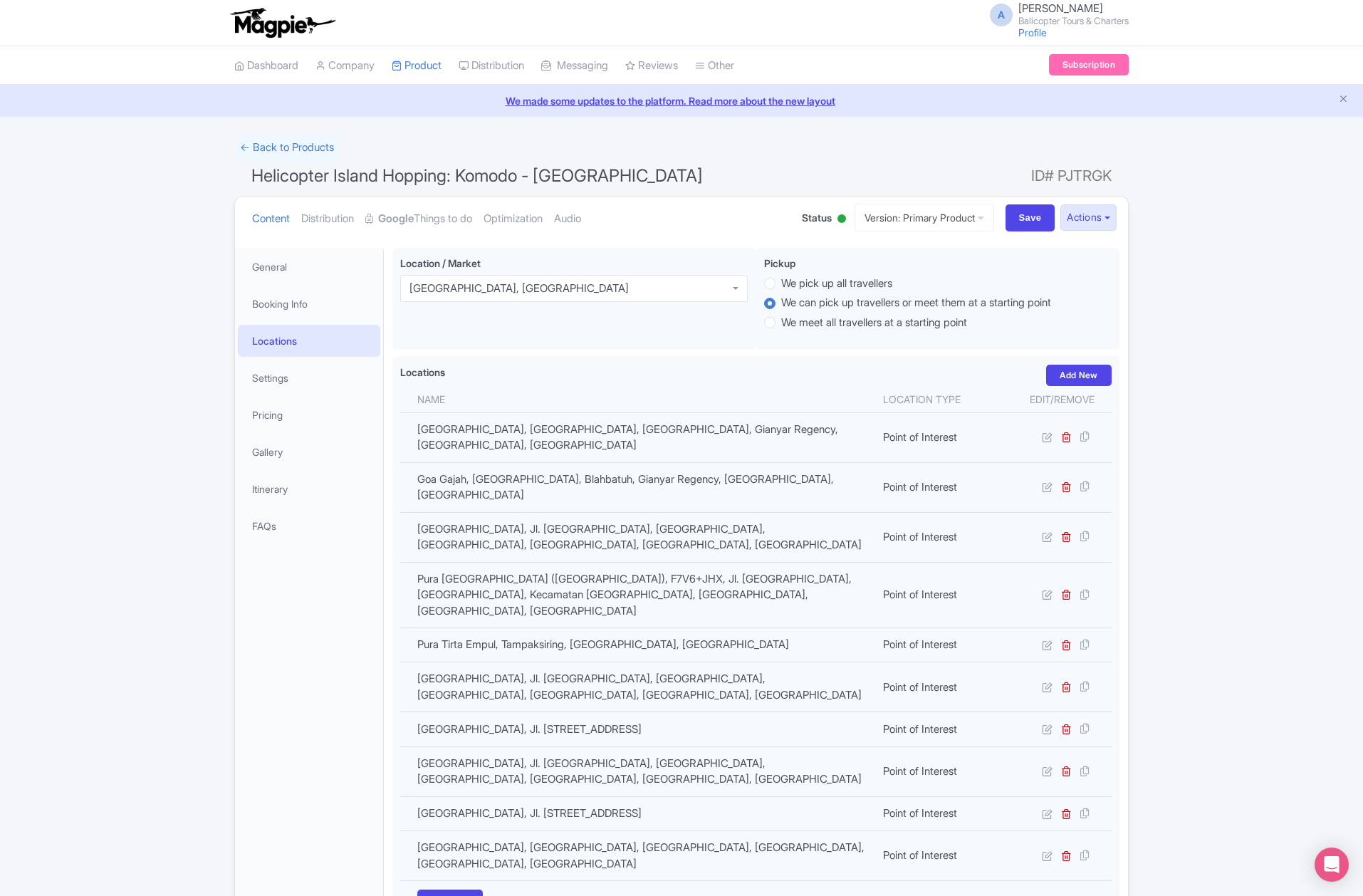
scroll to position [248, 0]
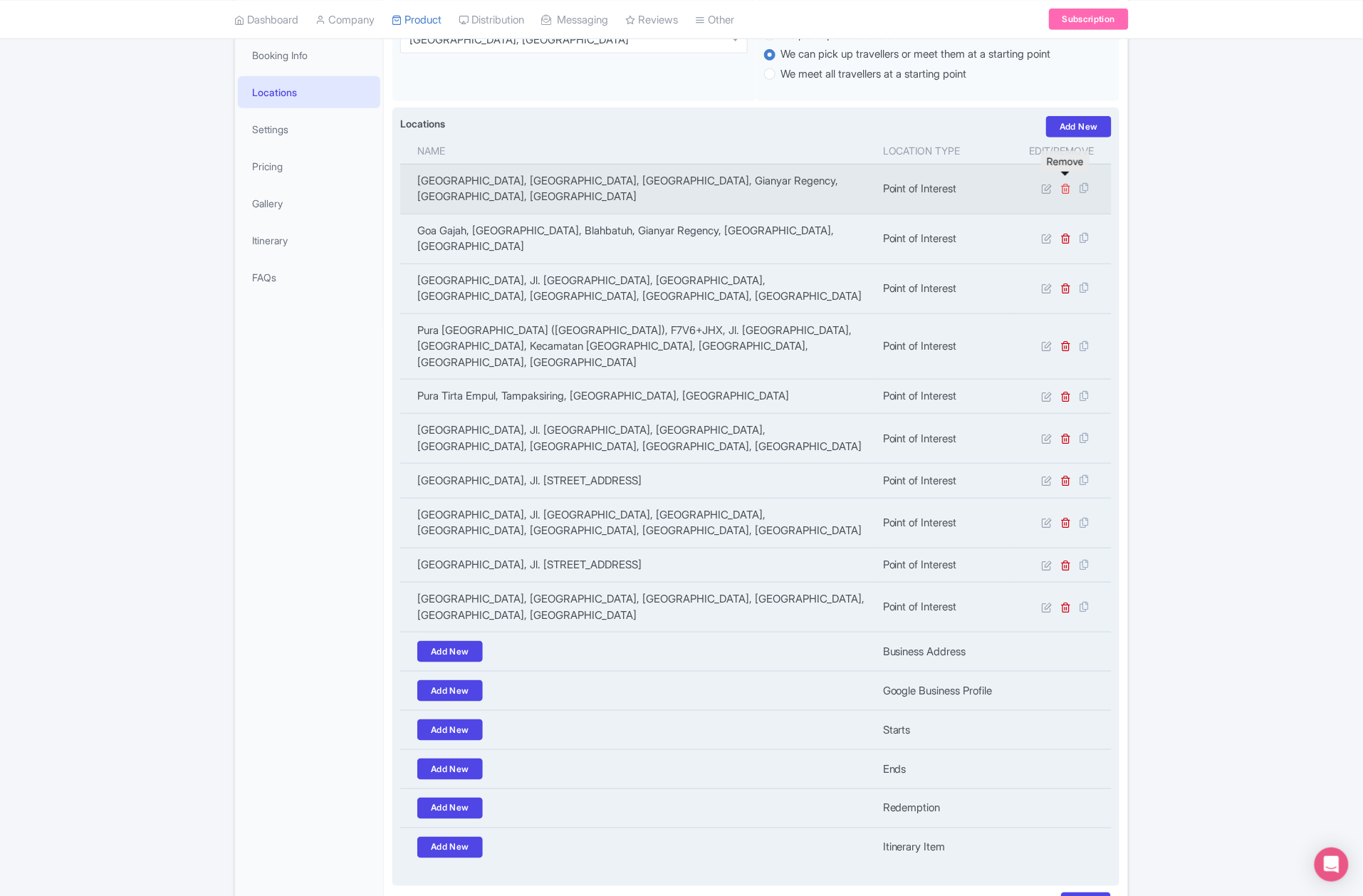
click at [1066, 188] on icon at bounding box center [1066, 188] width 11 height 11
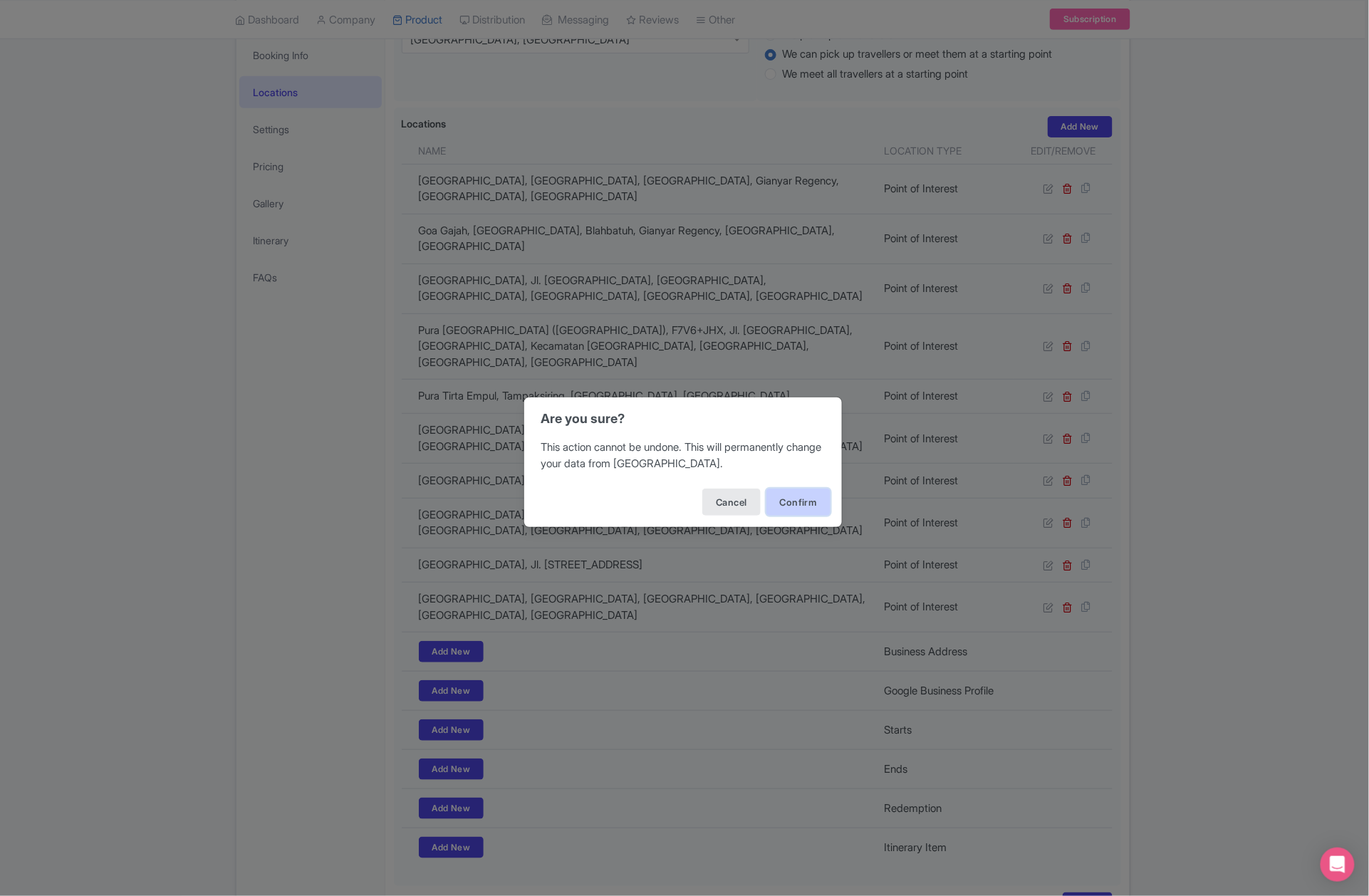
click at [781, 507] on button "Confirm" at bounding box center [799, 502] width 64 height 27
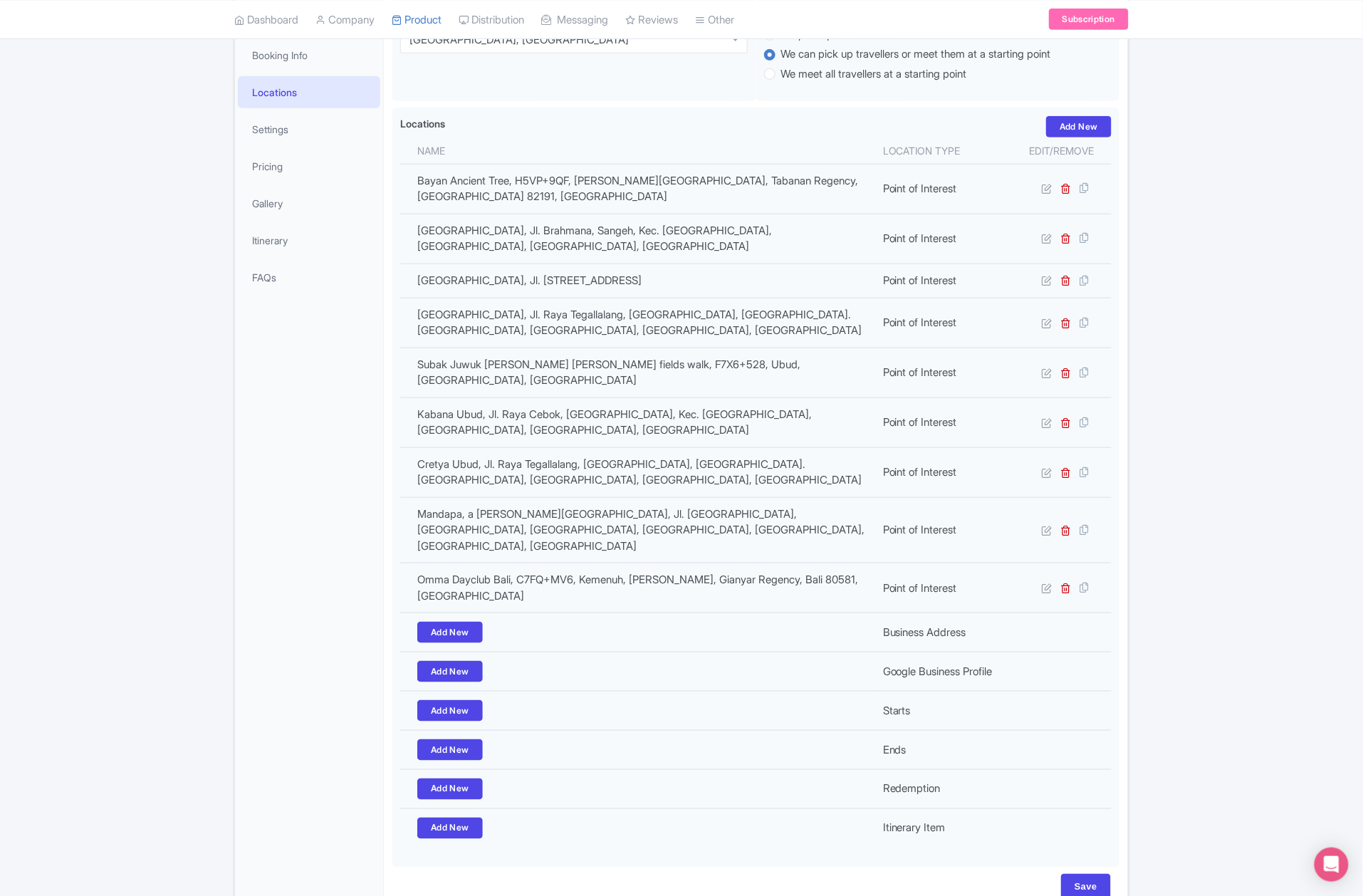
scroll to position [248, 0]
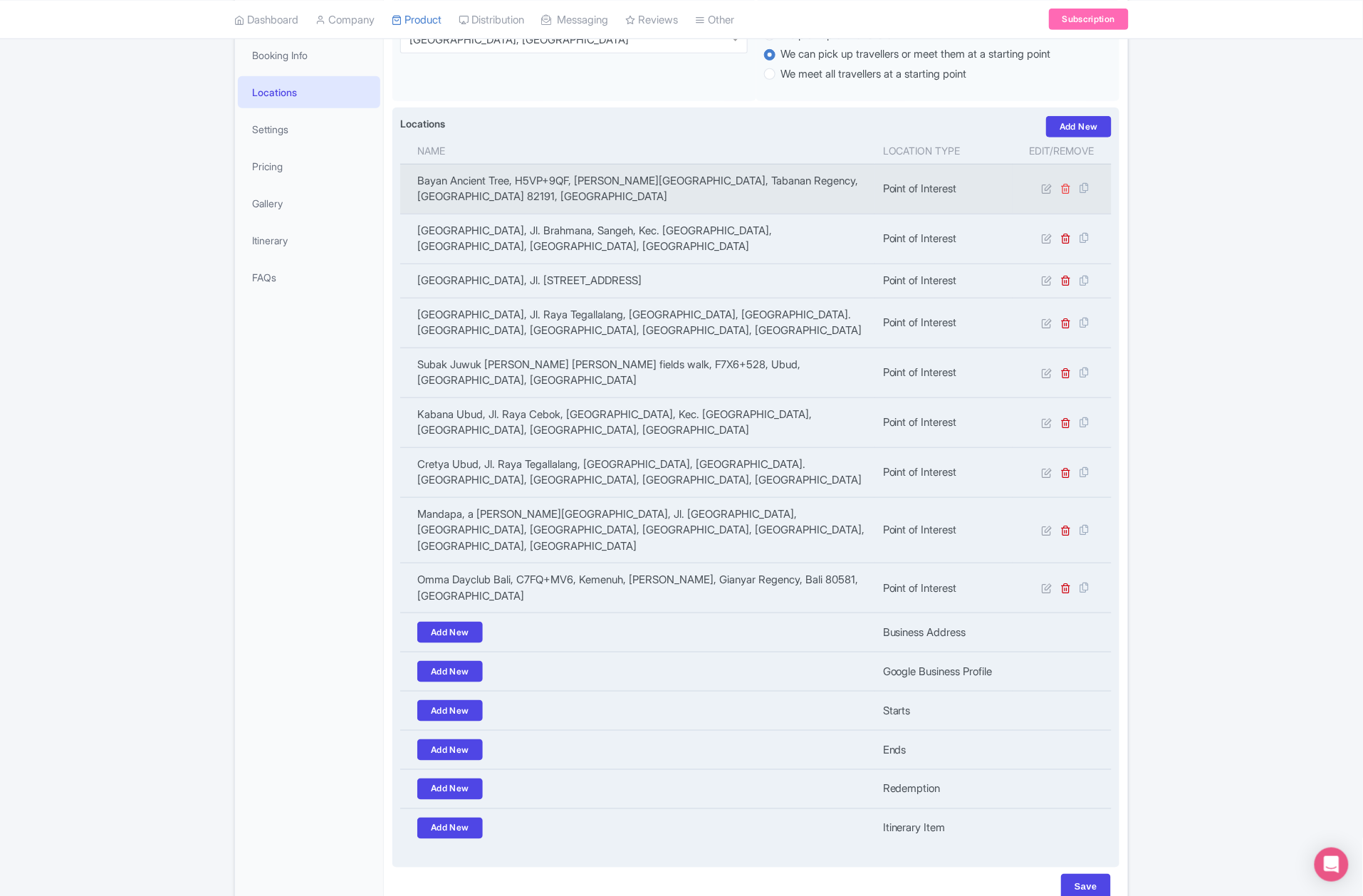
click at [1072, 185] on div at bounding box center [1083, 188] width 23 height 16
click at [1069, 186] on icon at bounding box center [1066, 188] width 11 height 11
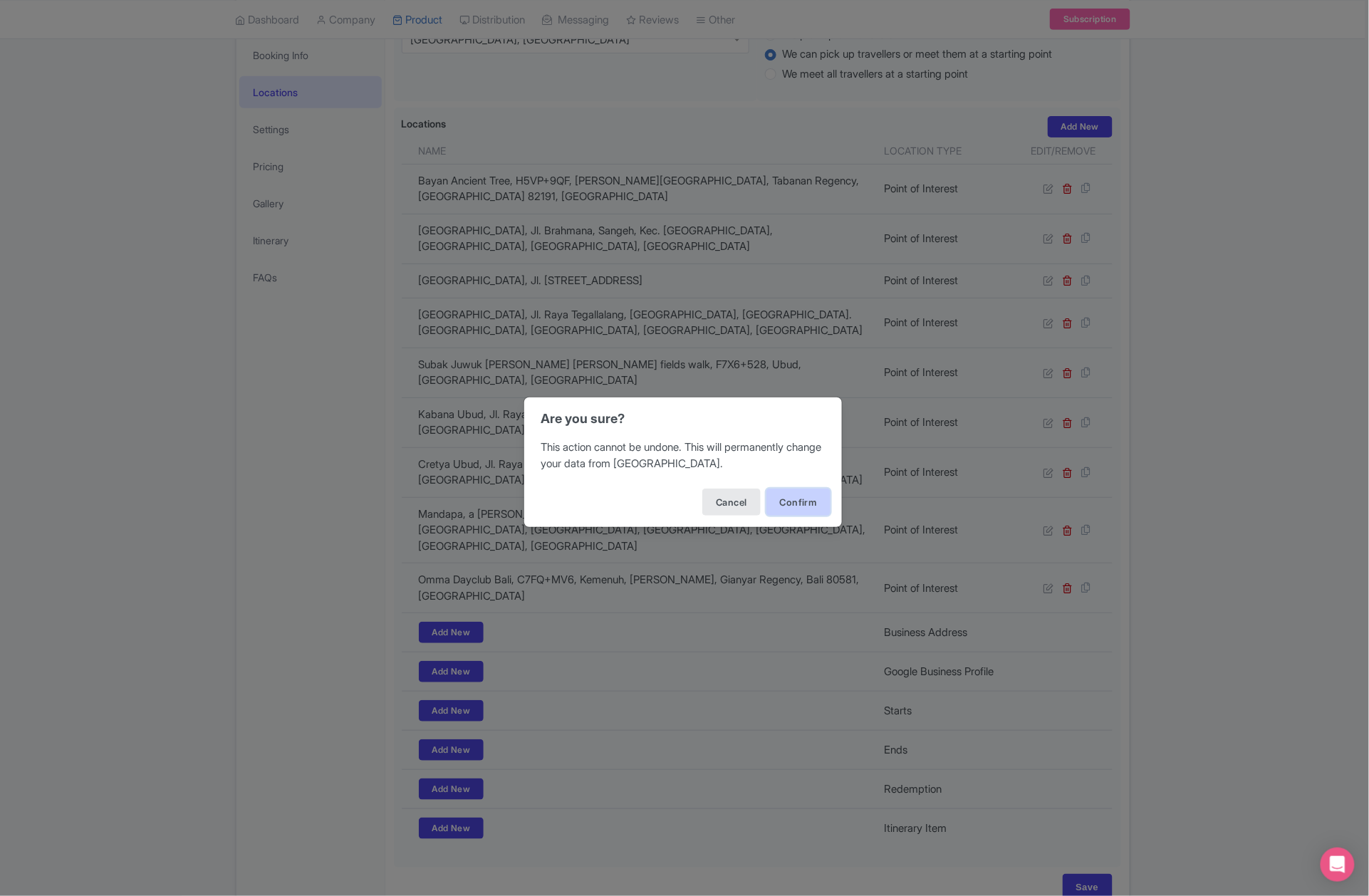
click at [807, 499] on button "Confirm" at bounding box center [799, 502] width 64 height 27
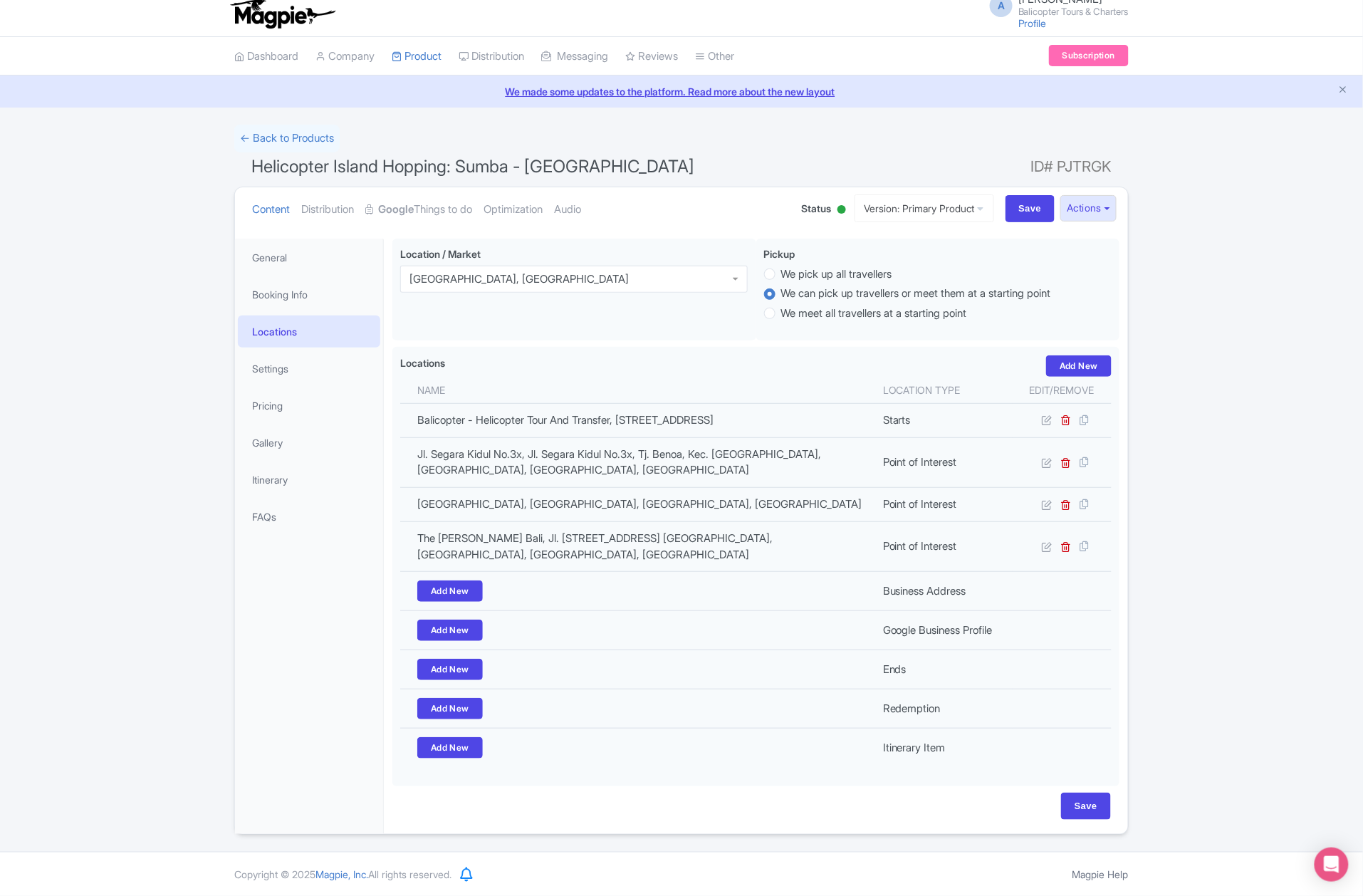
scroll to position [32, 0]
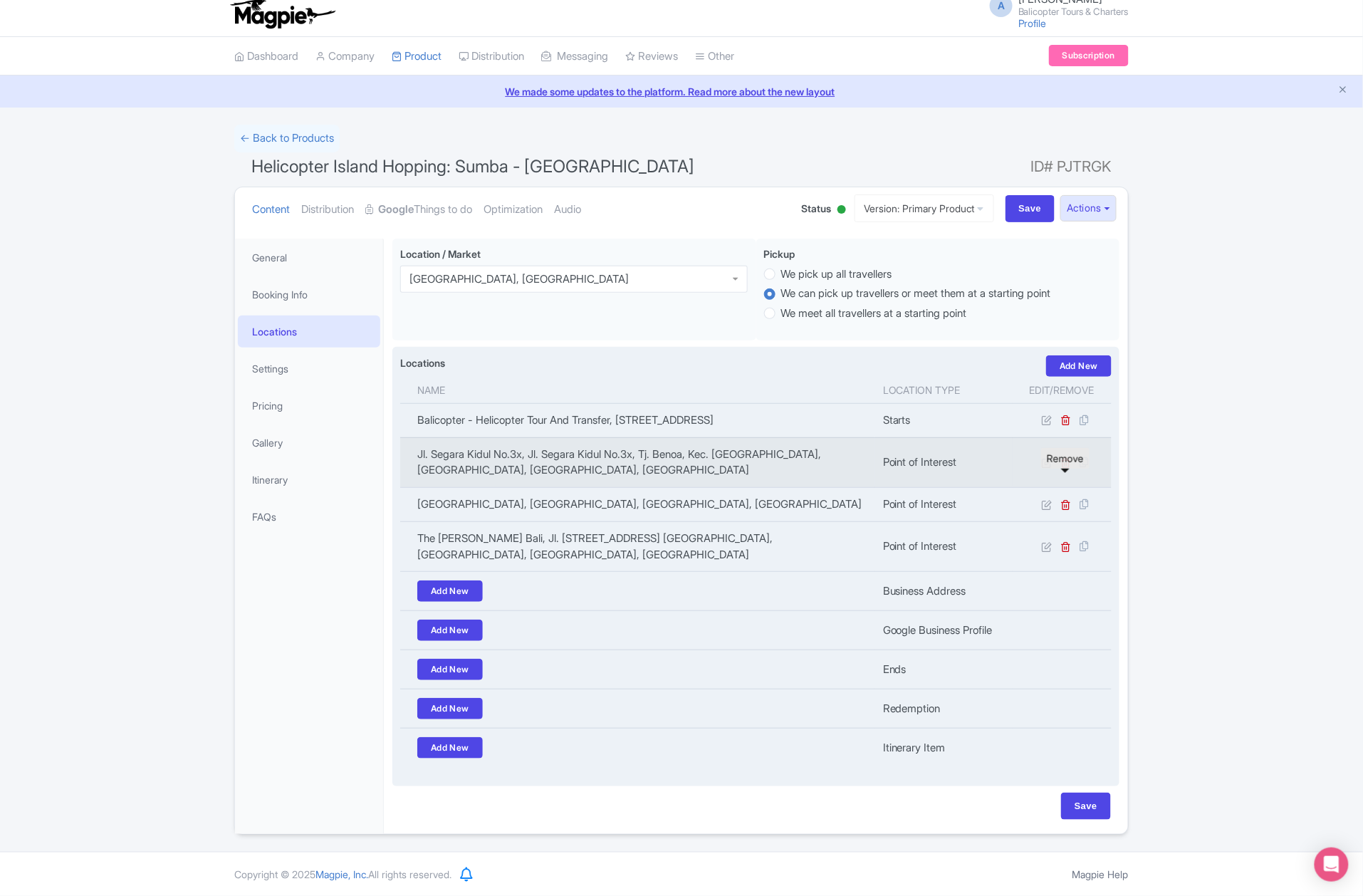
click at [1066, 457] on icon at bounding box center [1066, 463] width 11 height 11
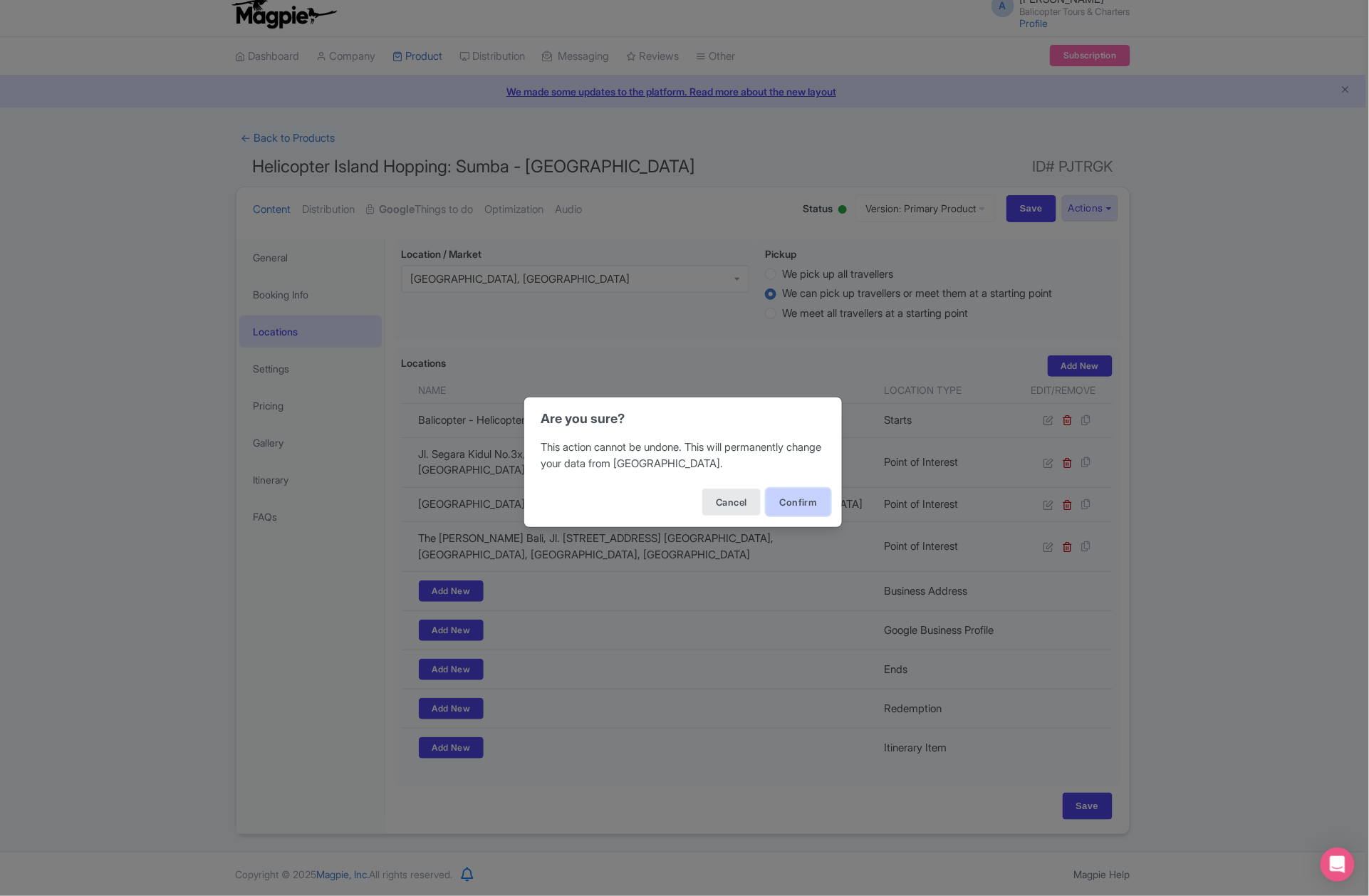
click at [819, 510] on button "Confirm" at bounding box center [799, 502] width 64 height 27
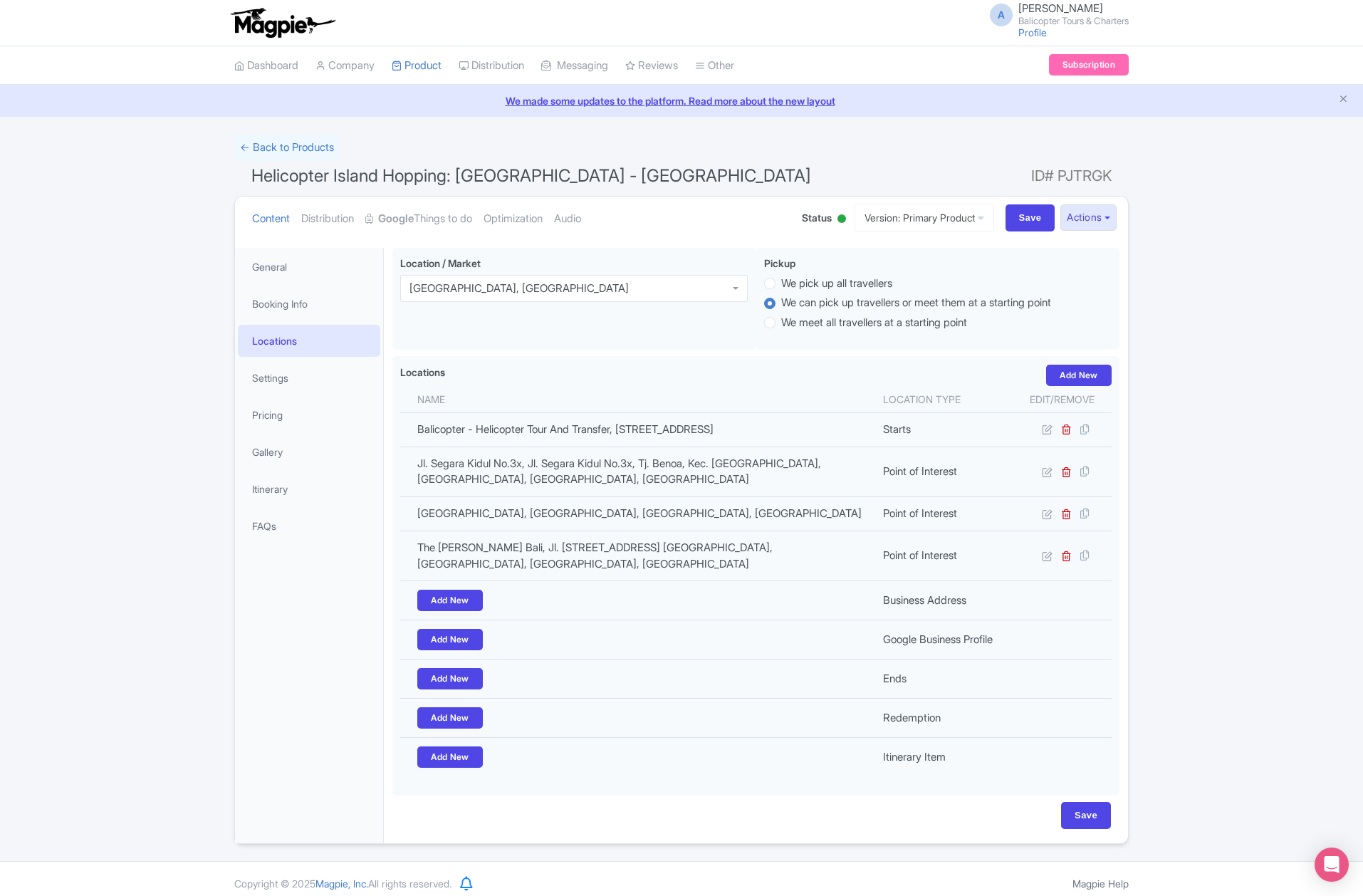
scroll to position [32, 0]
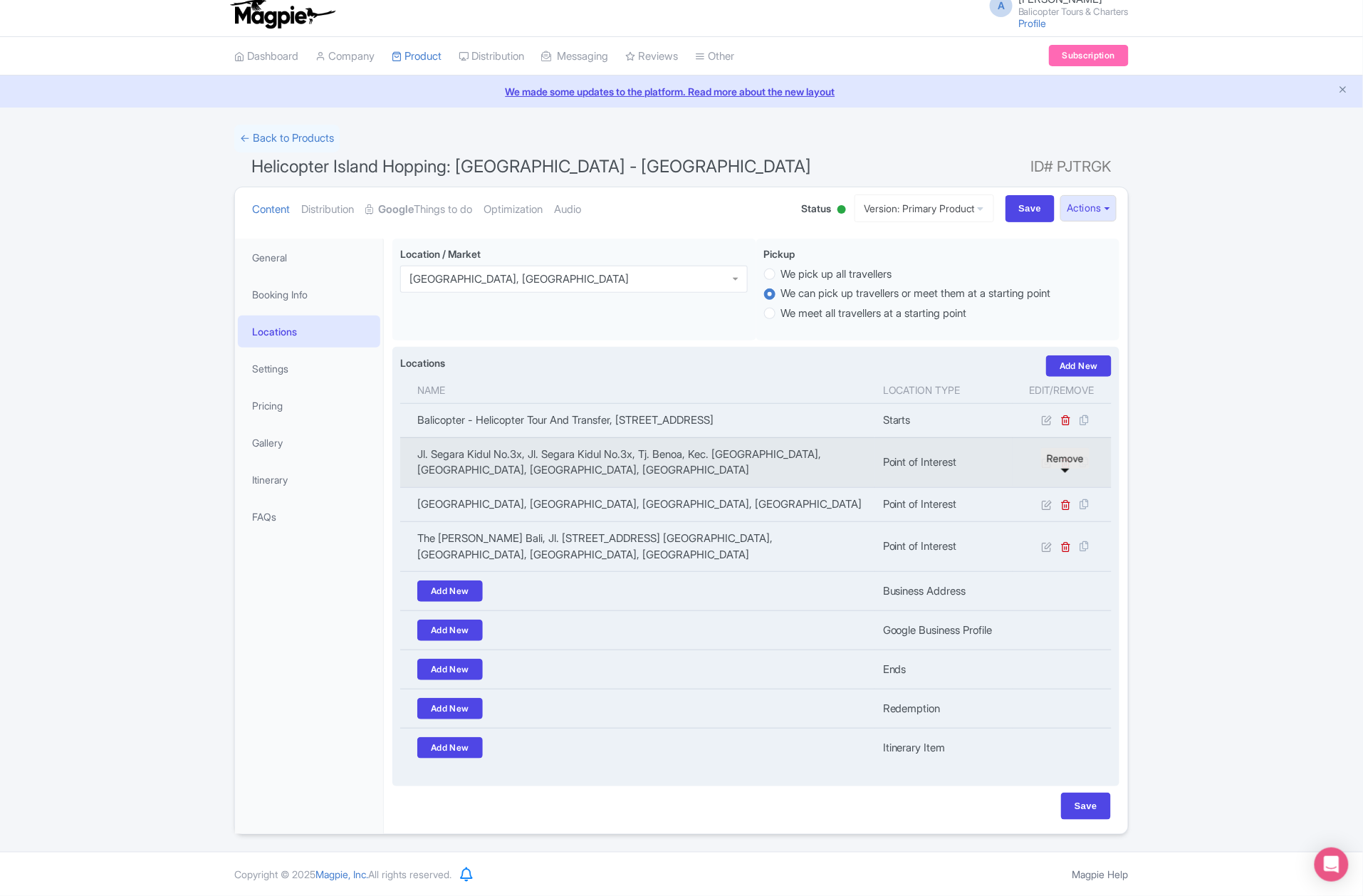
click at [1066, 459] on icon at bounding box center [1066, 463] width 11 height 11
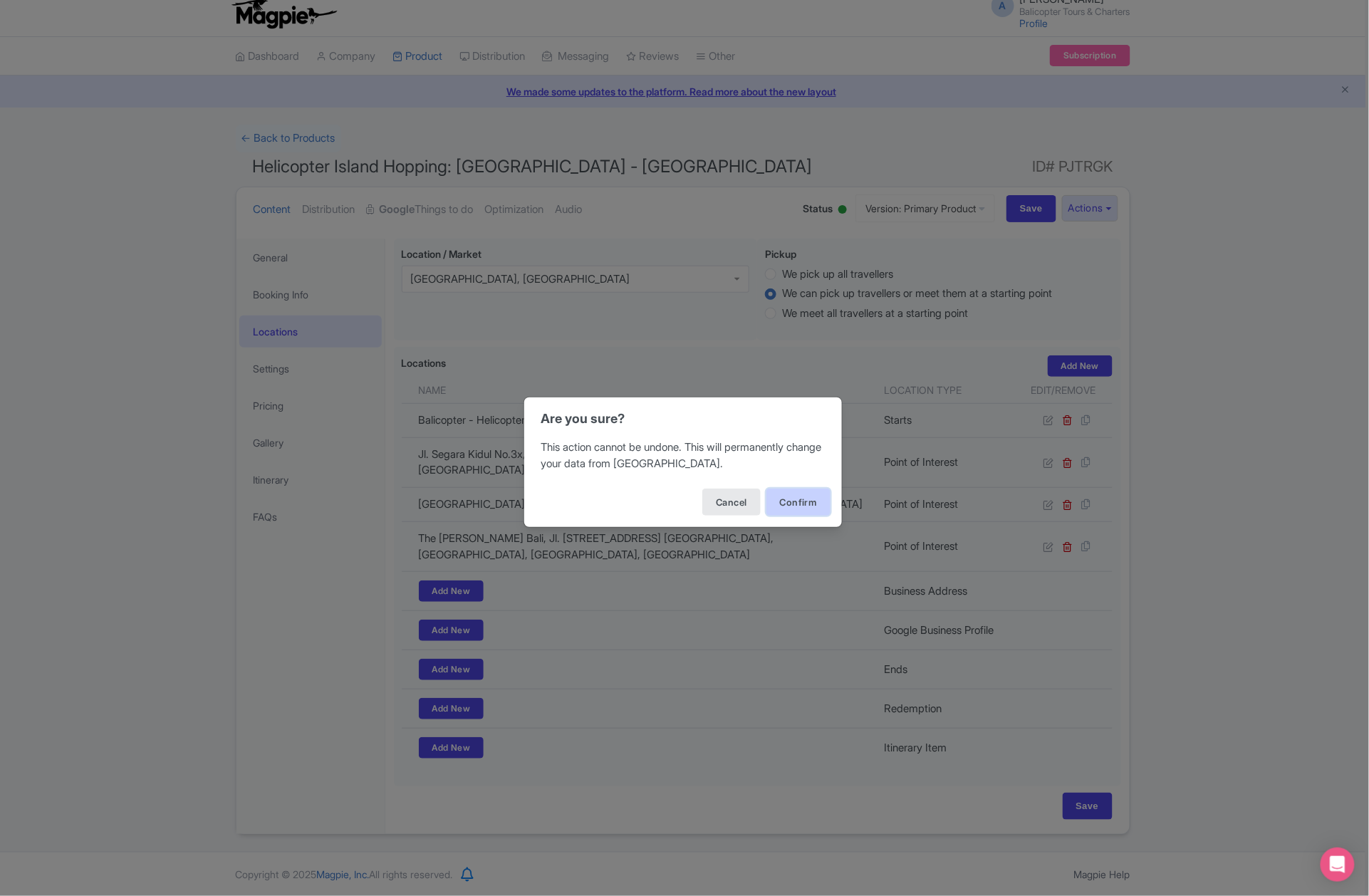
click at [818, 500] on button "Confirm" at bounding box center [799, 502] width 64 height 27
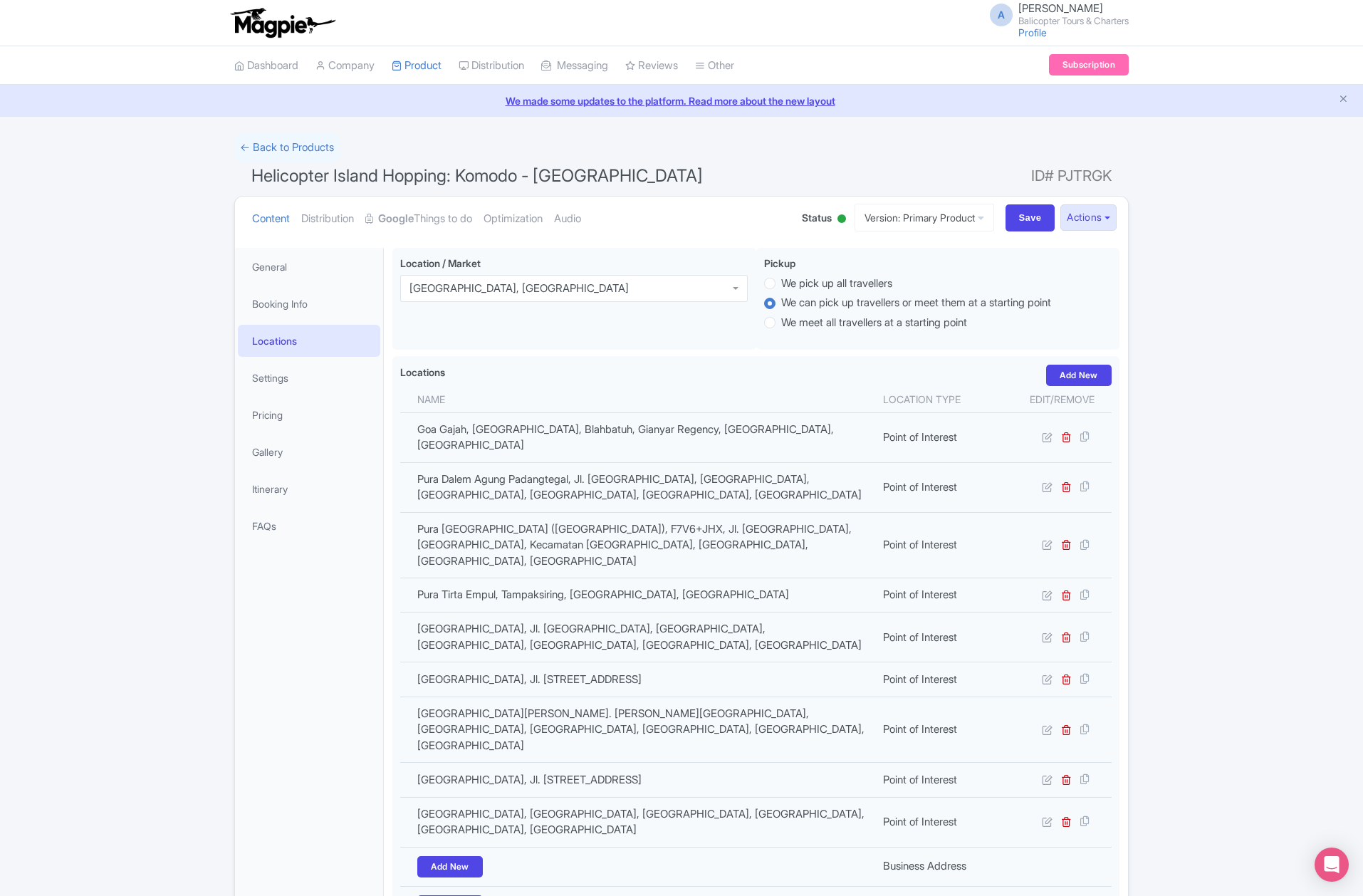
scroll to position [248, 0]
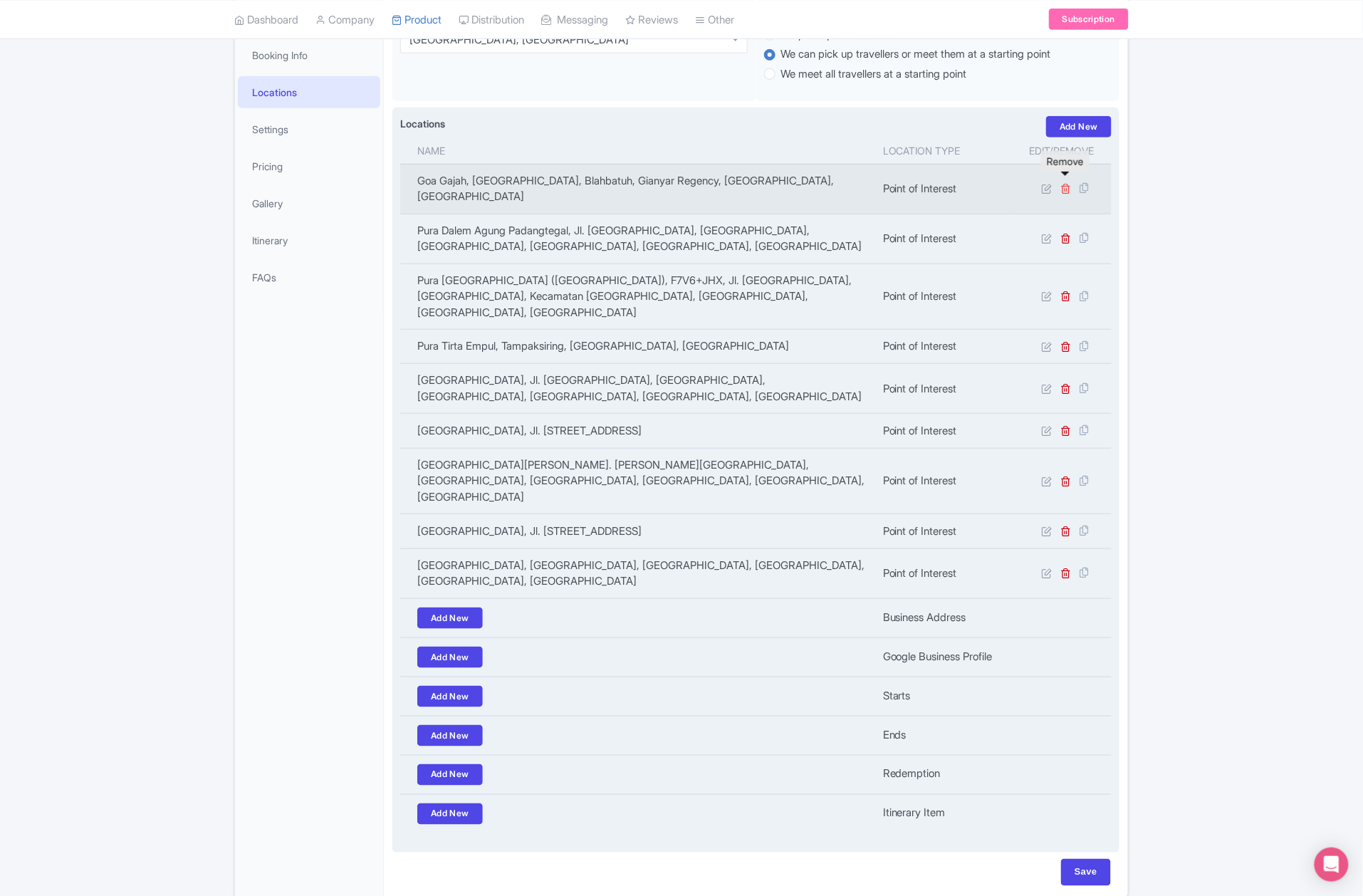
click at [1064, 183] on icon at bounding box center [1066, 188] width 11 height 11
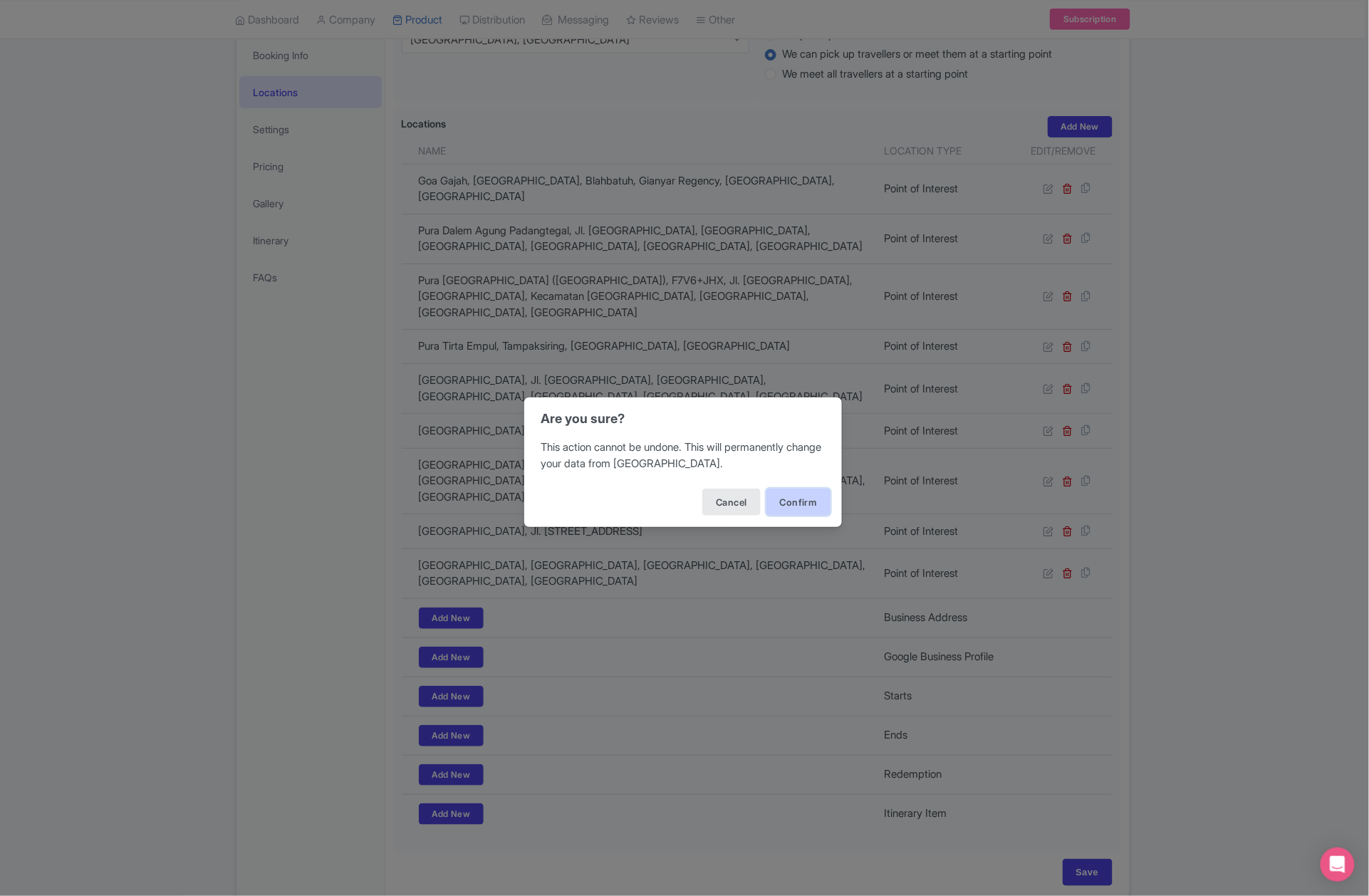
click at [817, 504] on button "Confirm" at bounding box center [799, 502] width 64 height 27
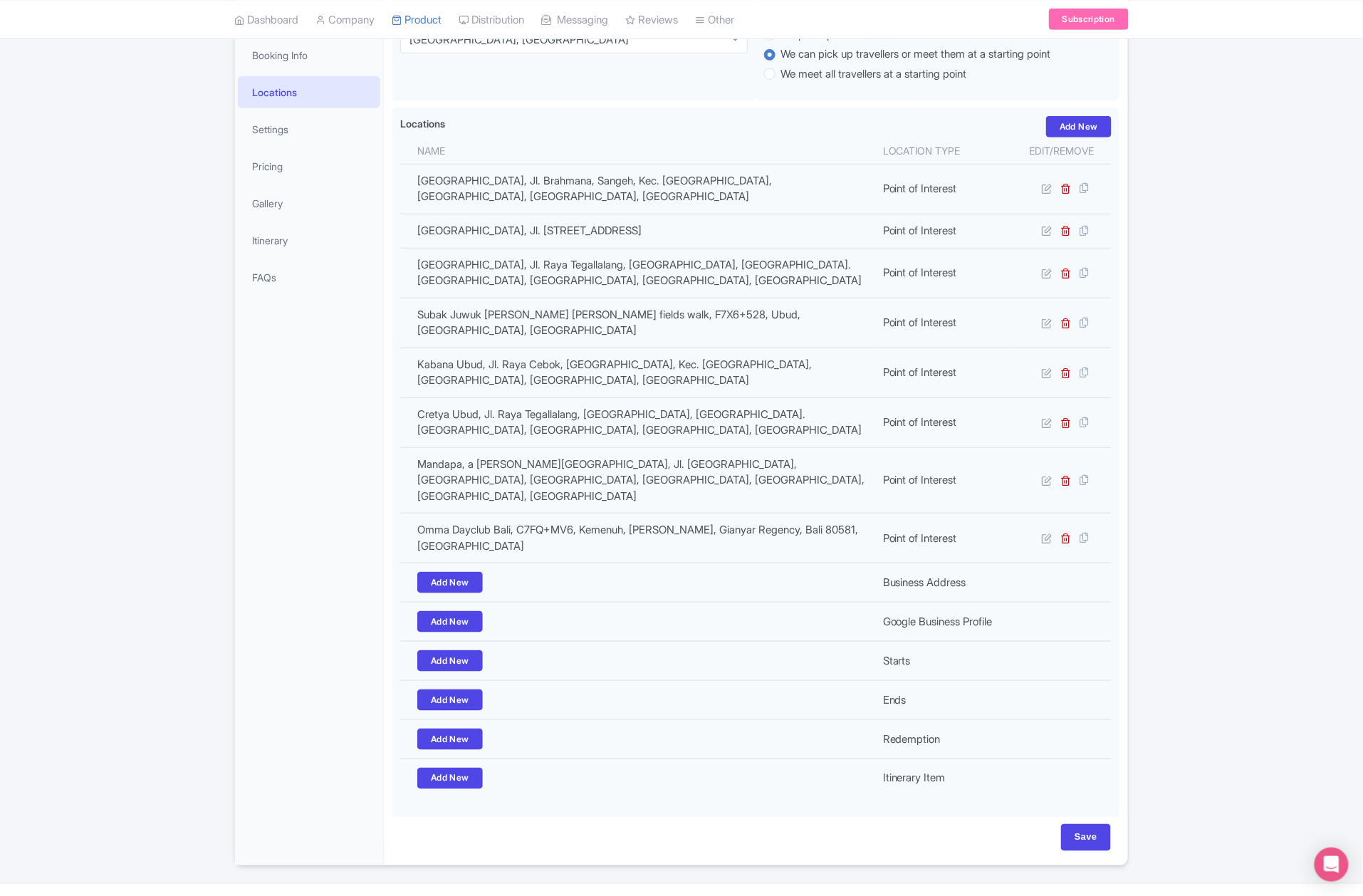
scroll to position [248, 0]
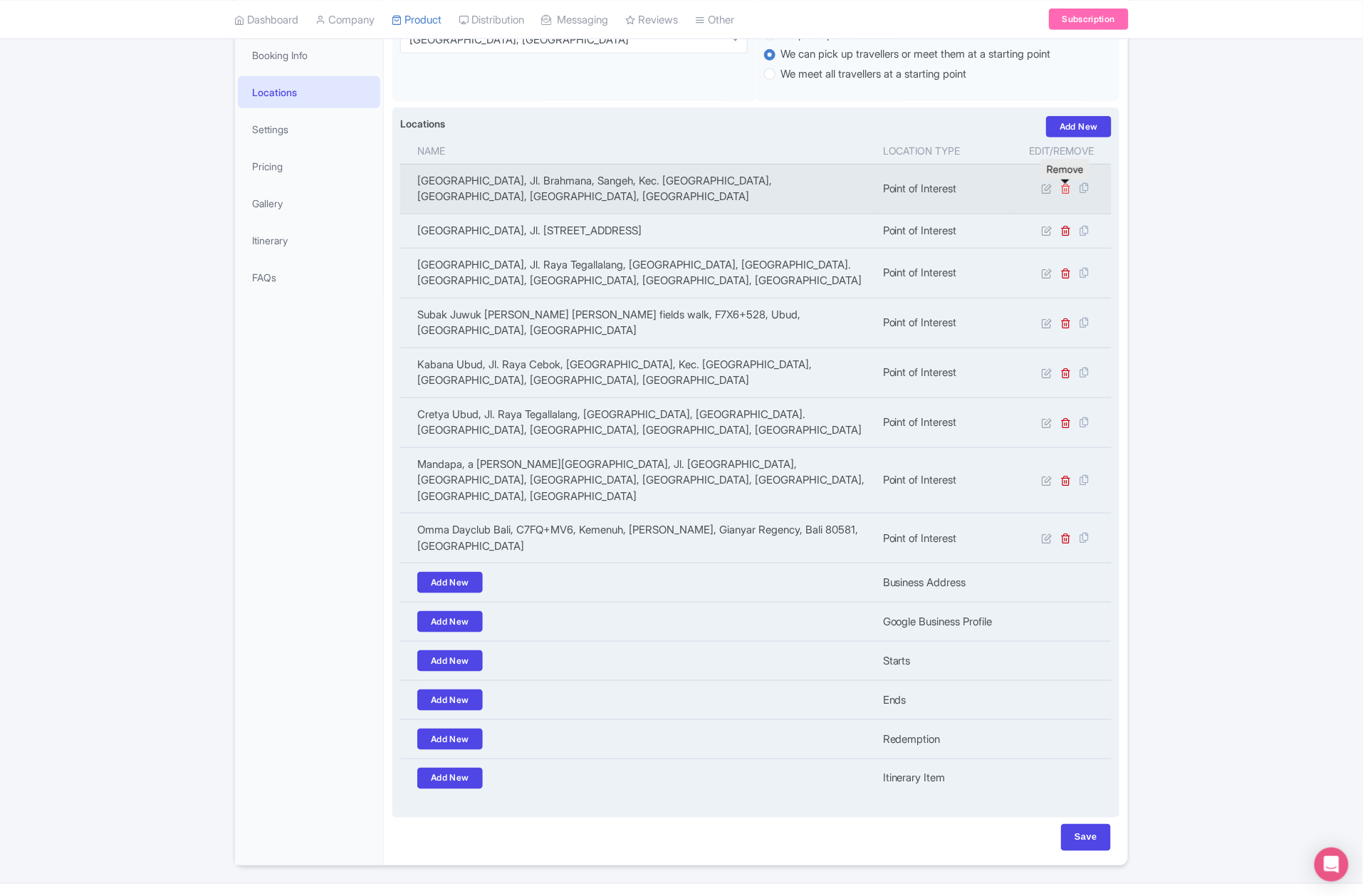
click at [1062, 194] on icon at bounding box center [1066, 188] width 11 height 11
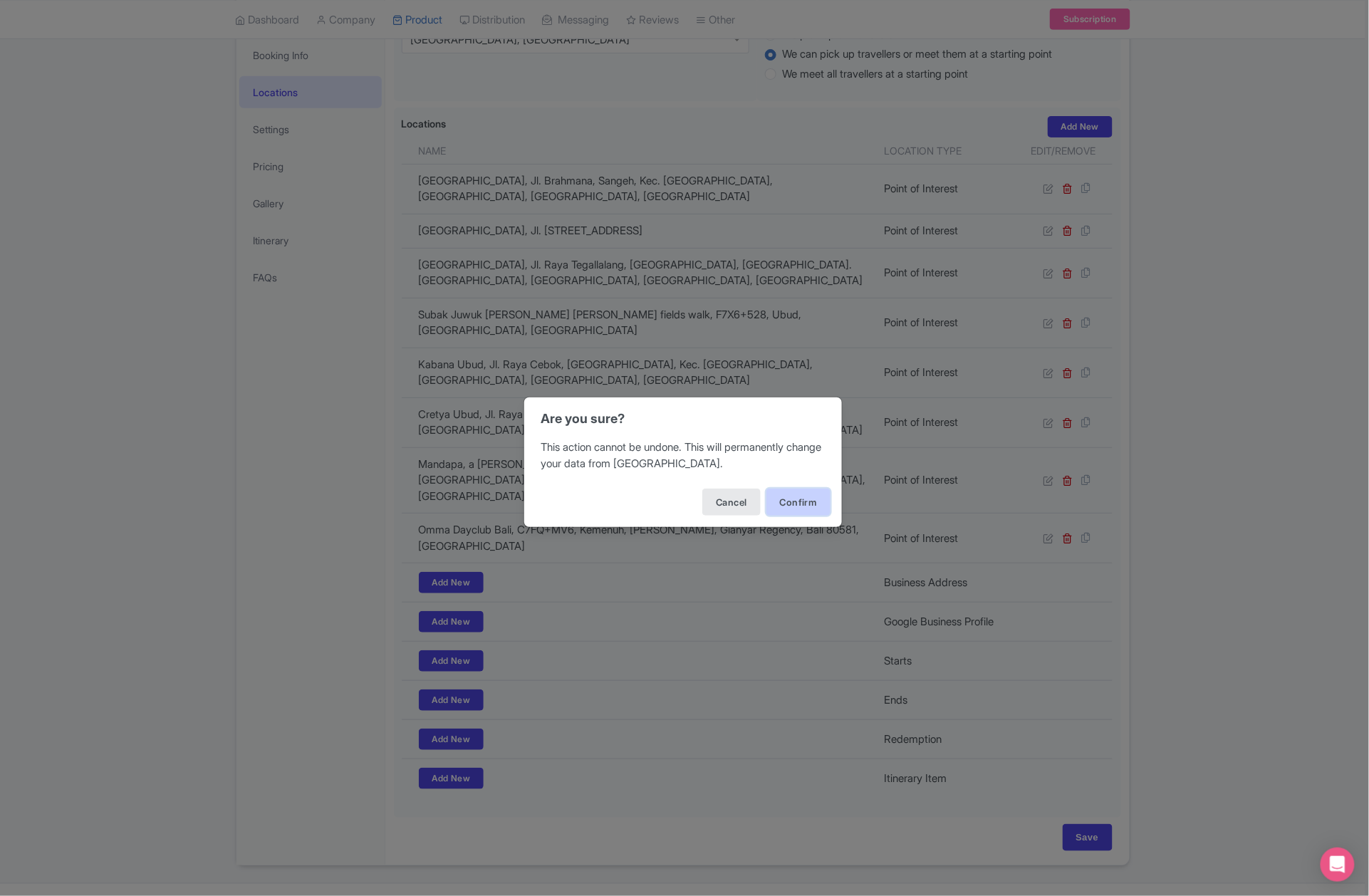
click at [807, 503] on button "Confirm" at bounding box center [799, 502] width 64 height 27
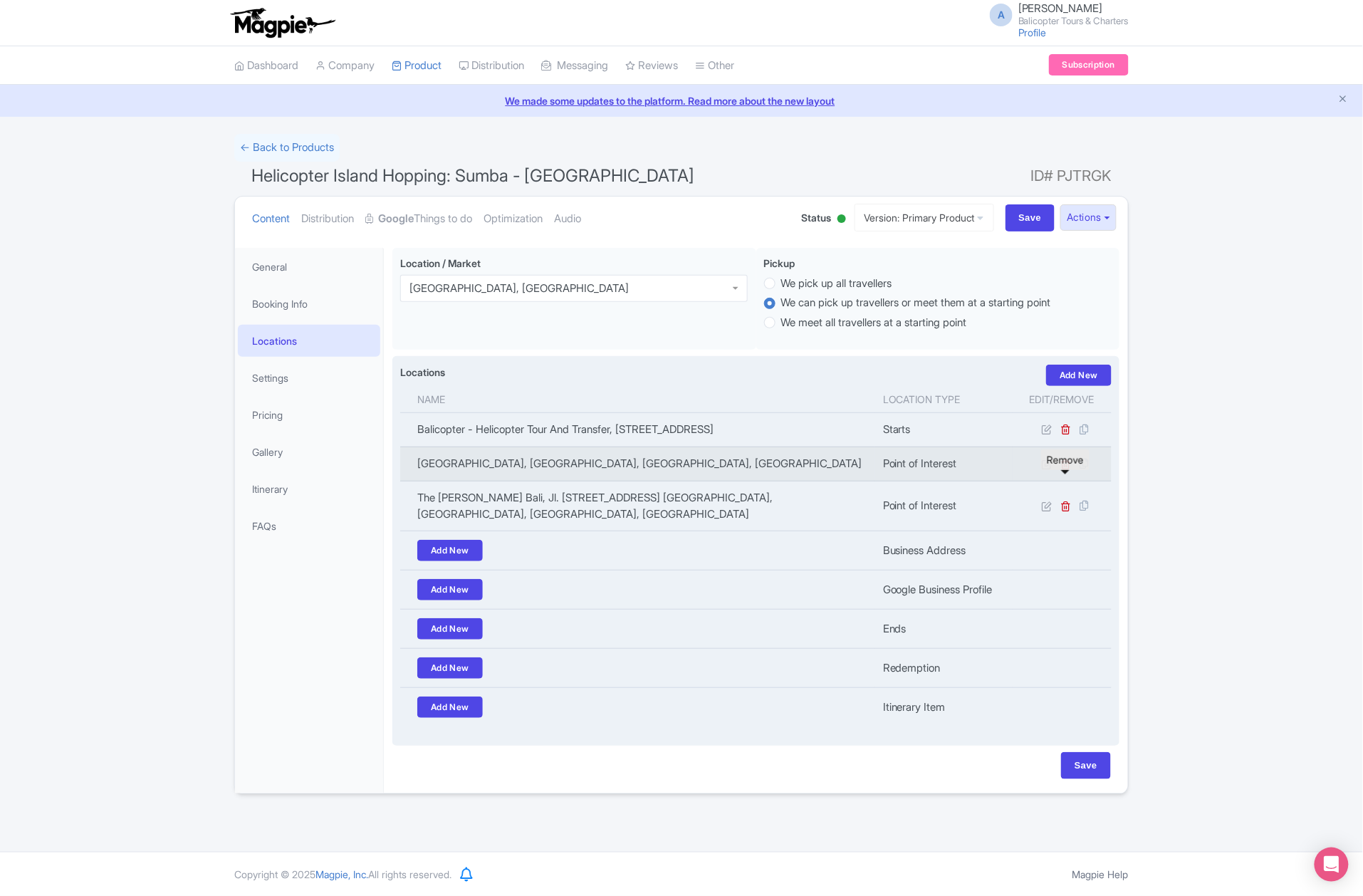
click at [1063, 469] on icon at bounding box center [1066, 464] width 11 height 11
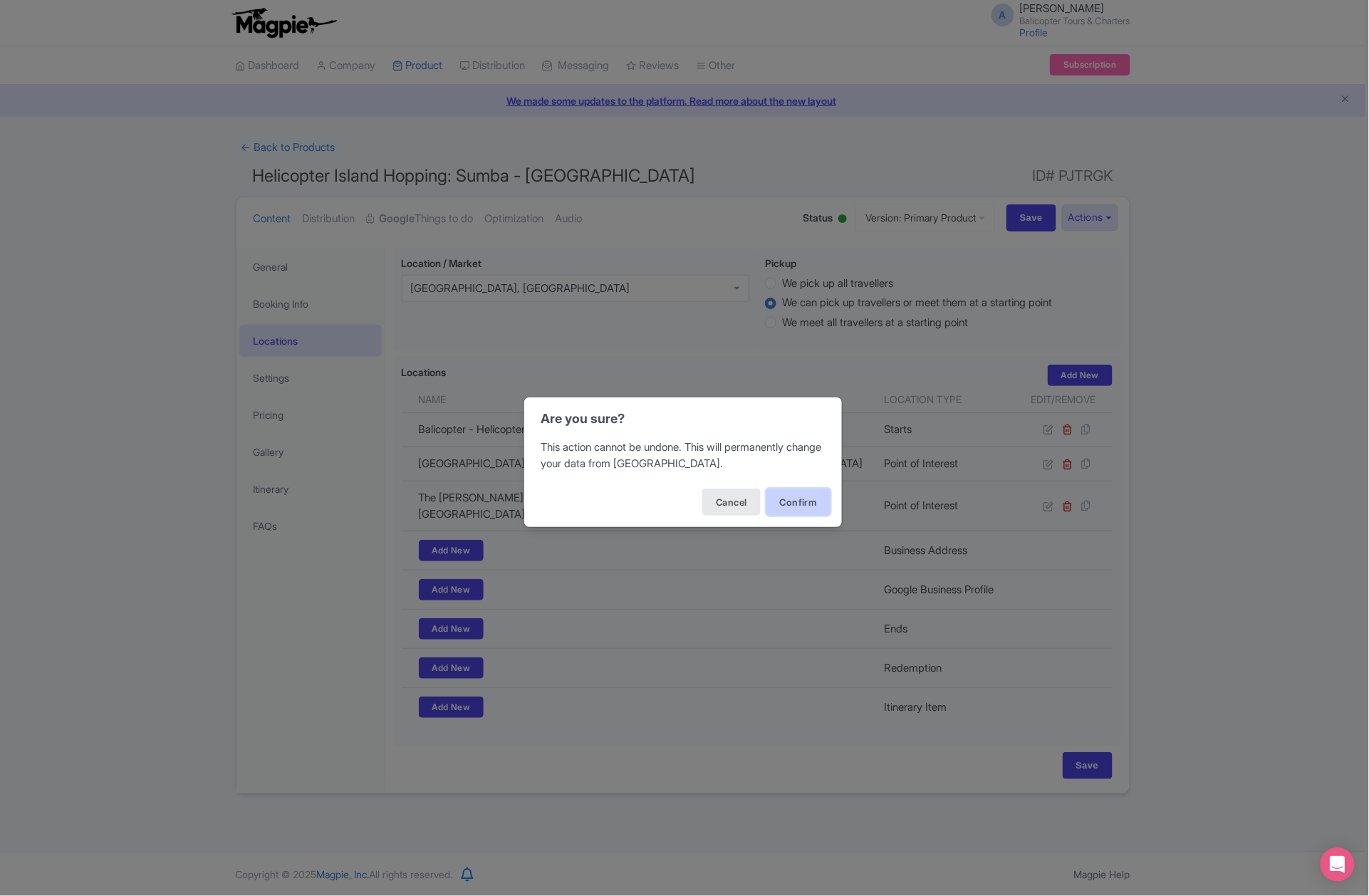
click at [819, 514] on button "Confirm" at bounding box center [799, 502] width 64 height 27
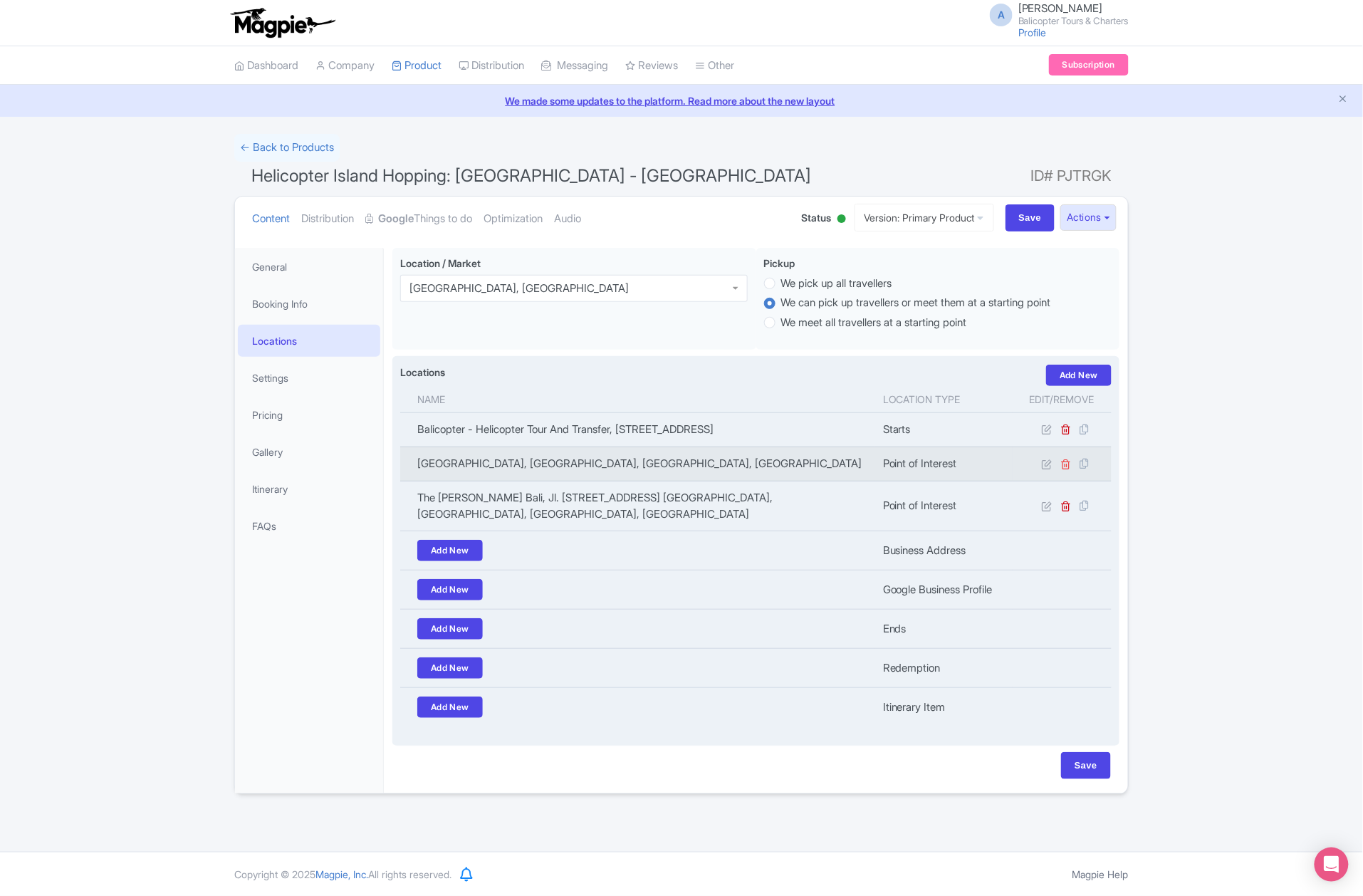
click at [1066, 469] on icon at bounding box center [1066, 464] width 11 height 11
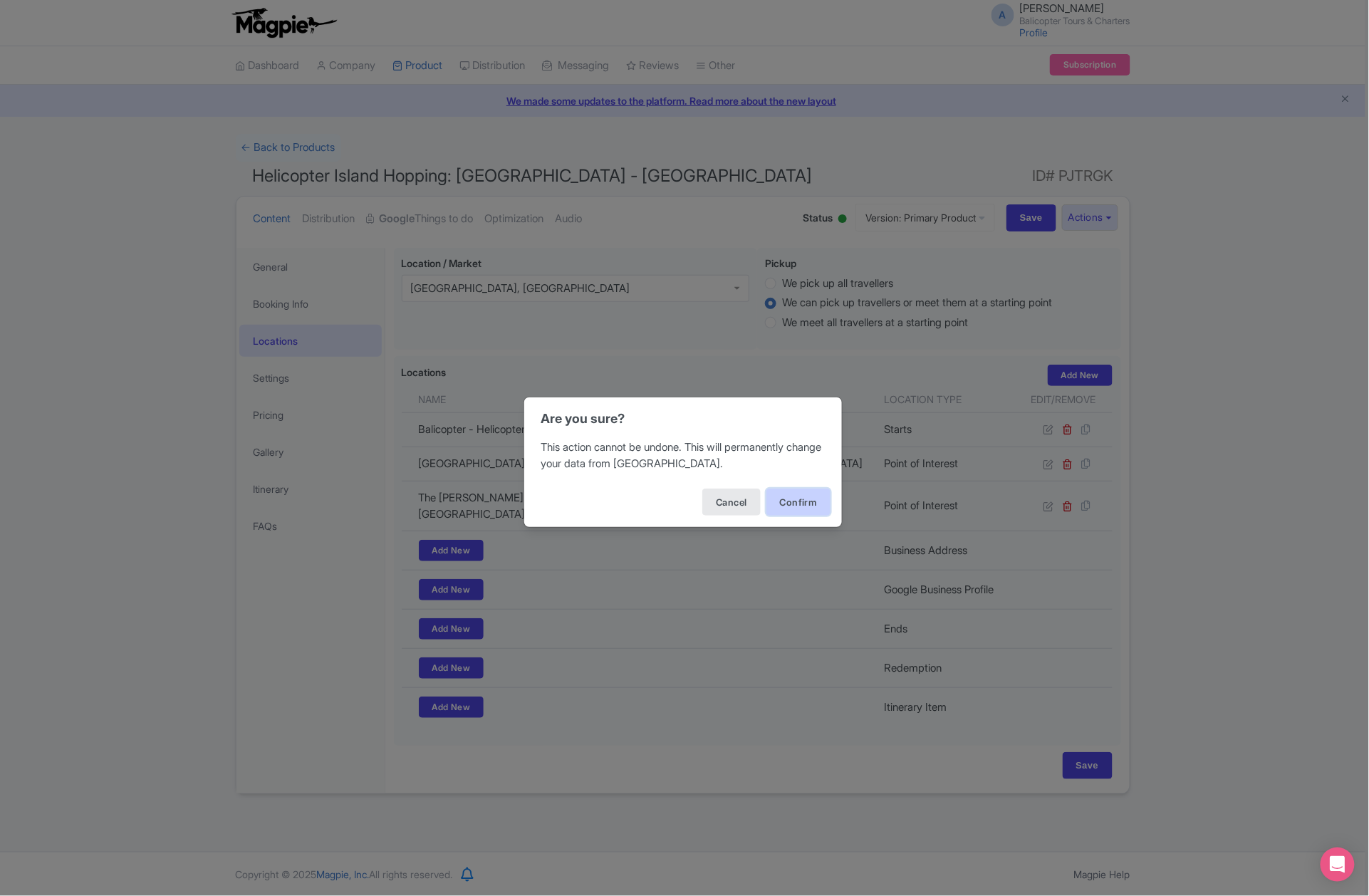
click at [791, 489] on button "Confirm" at bounding box center [799, 502] width 64 height 27
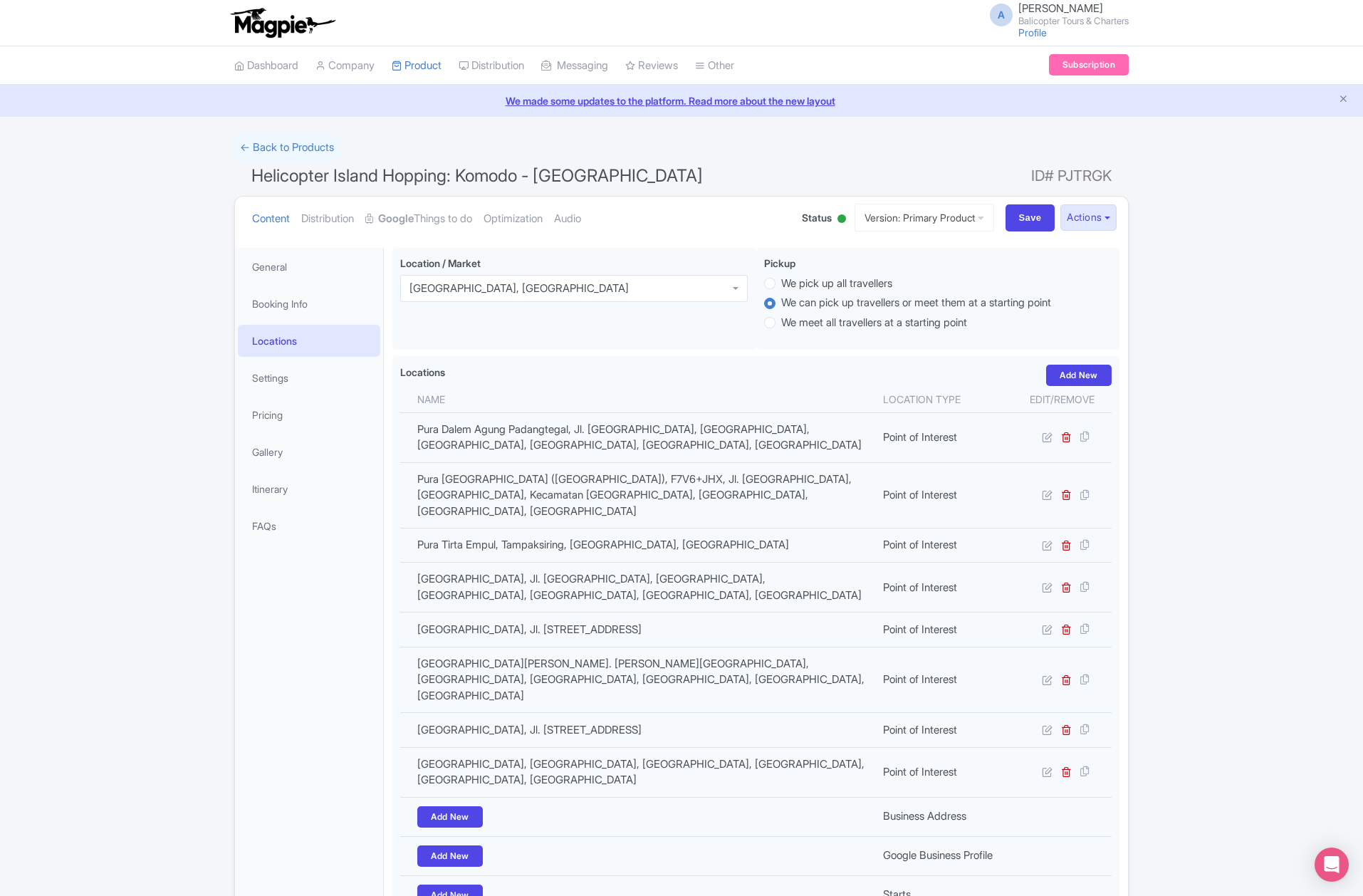
scroll to position [248, 0]
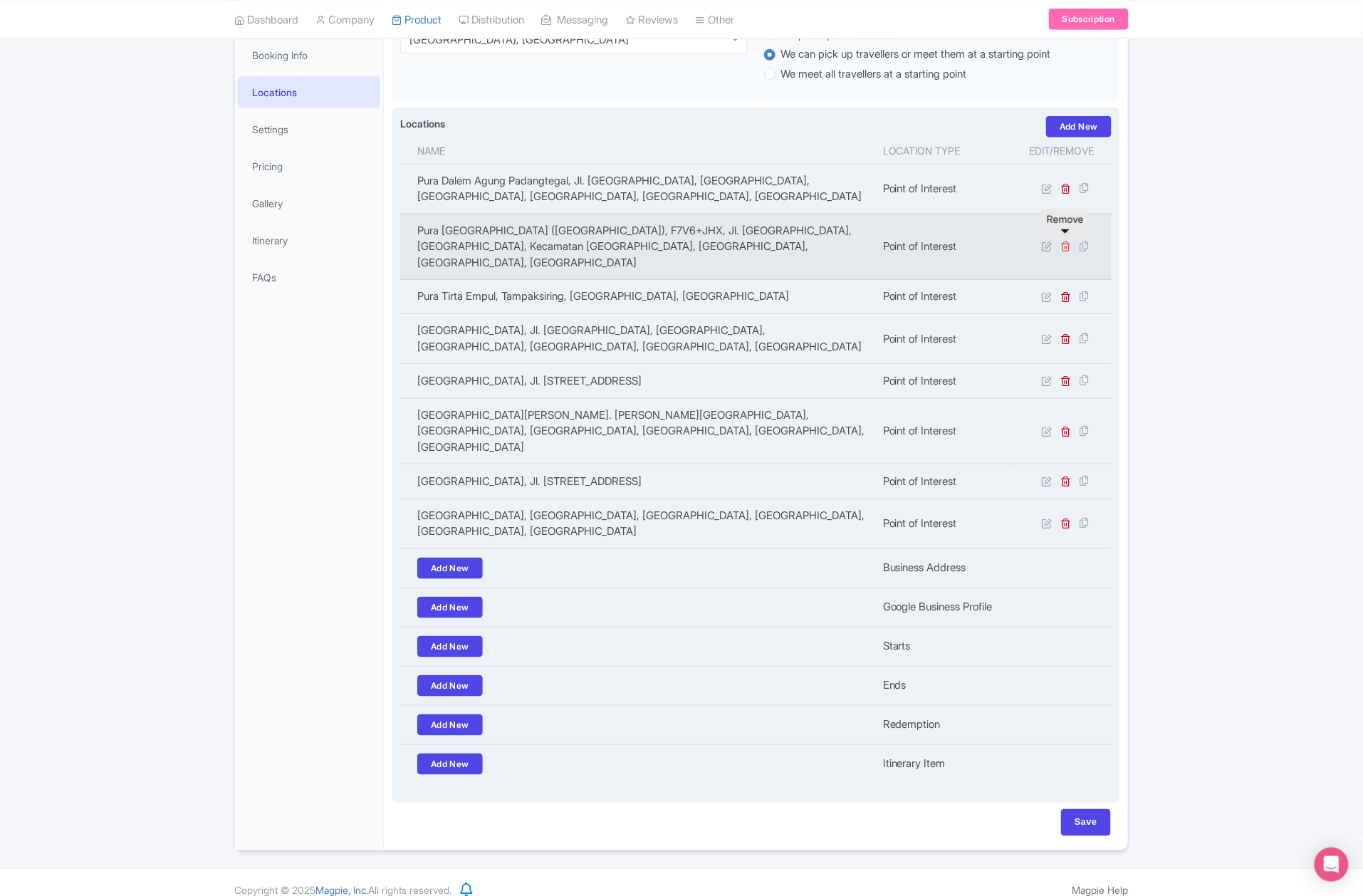
click at [1069, 240] on icon at bounding box center [1066, 246] width 11 height 11
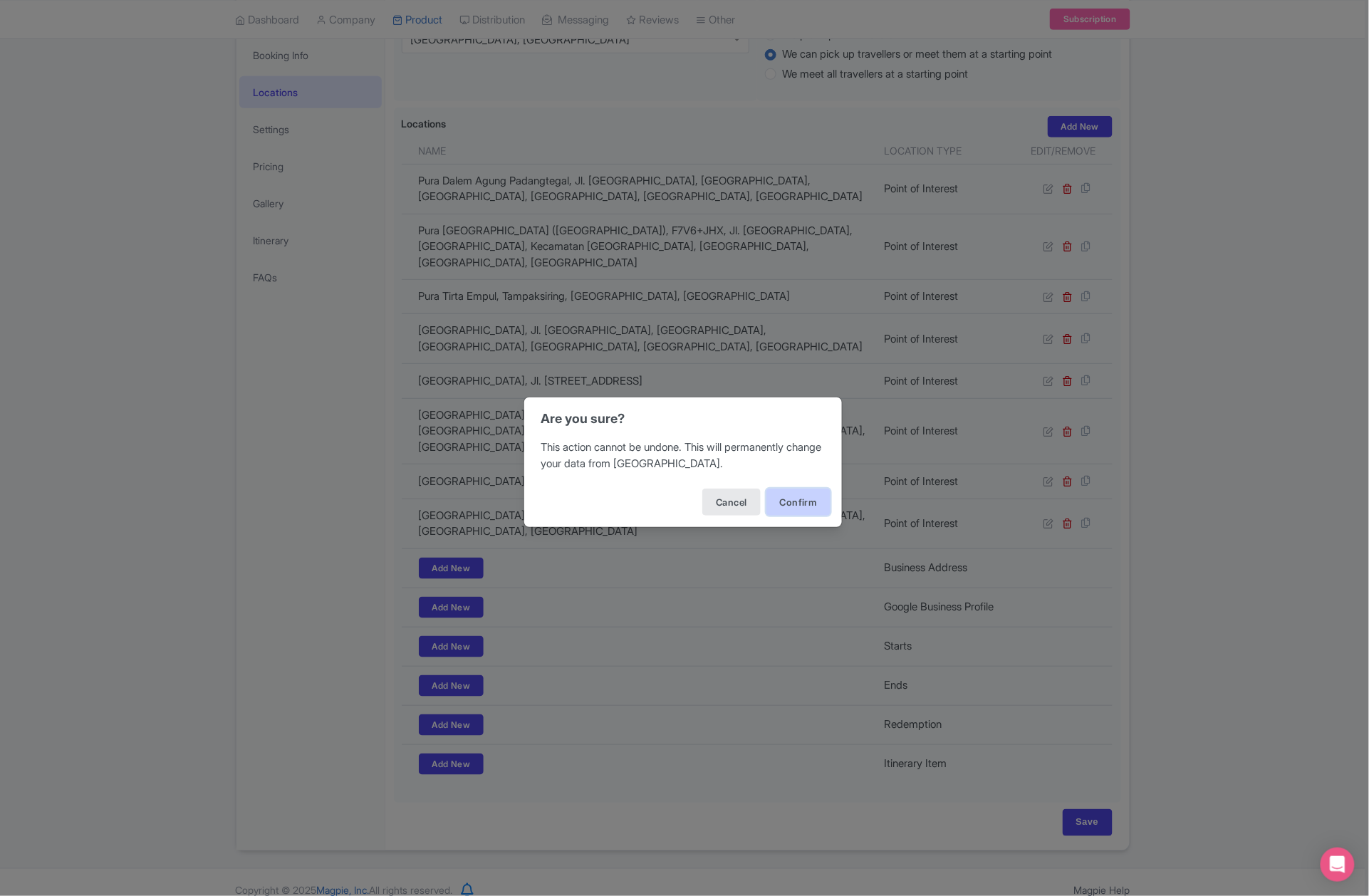
click at [790, 505] on button "Confirm" at bounding box center [799, 502] width 64 height 27
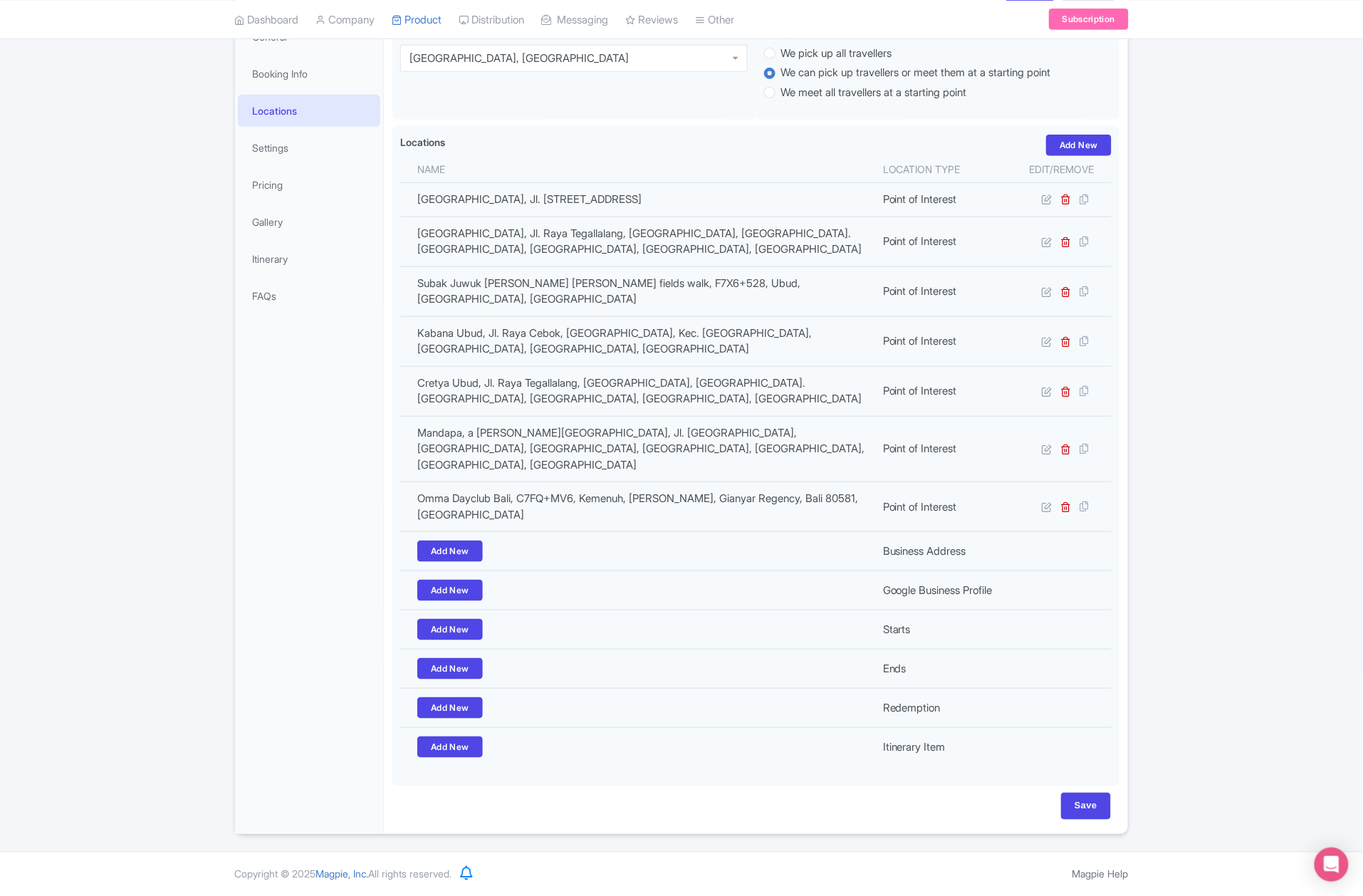
scroll to position [237, 0]
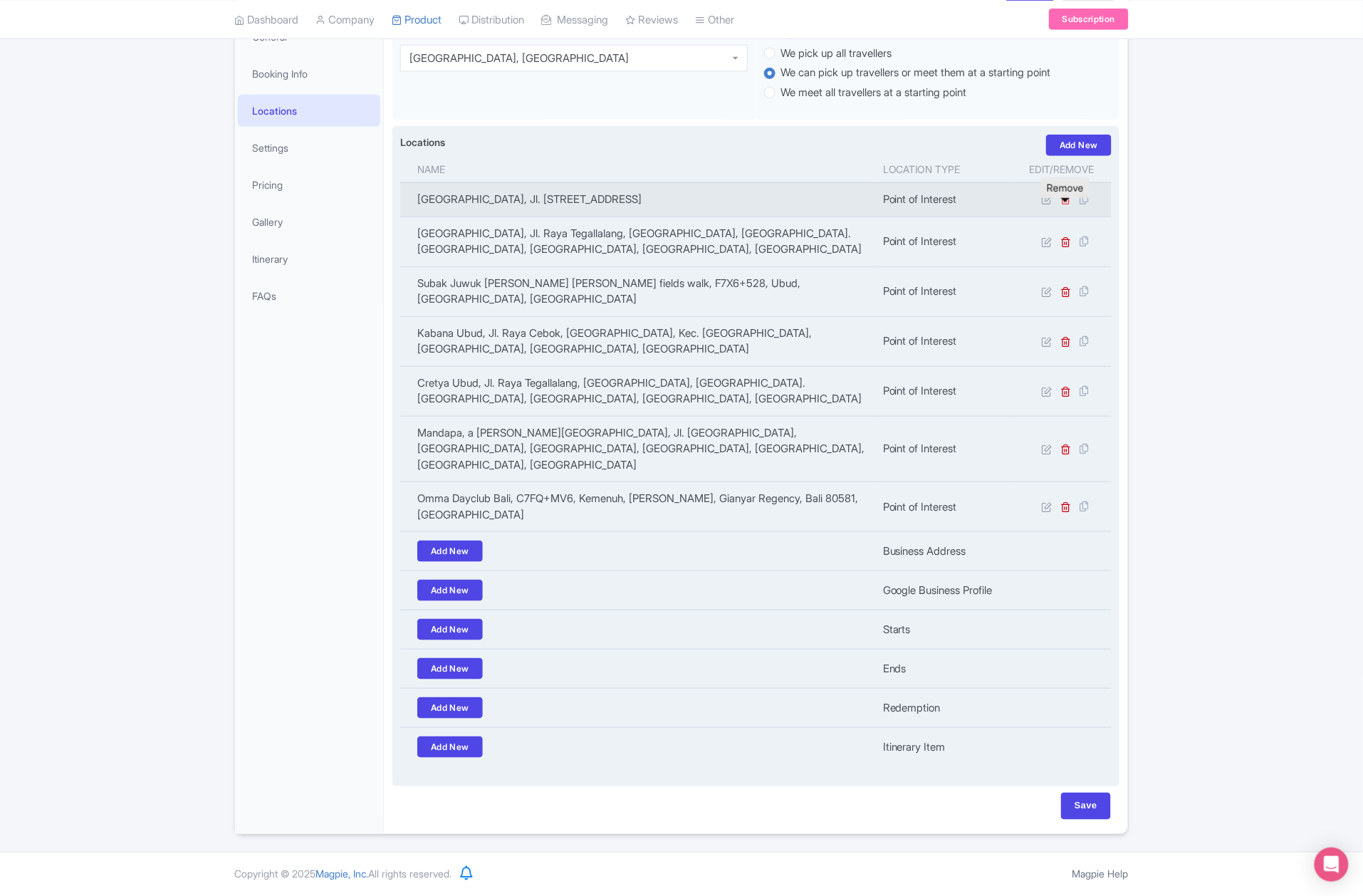
click at [1066, 204] on icon at bounding box center [1066, 199] width 11 height 11
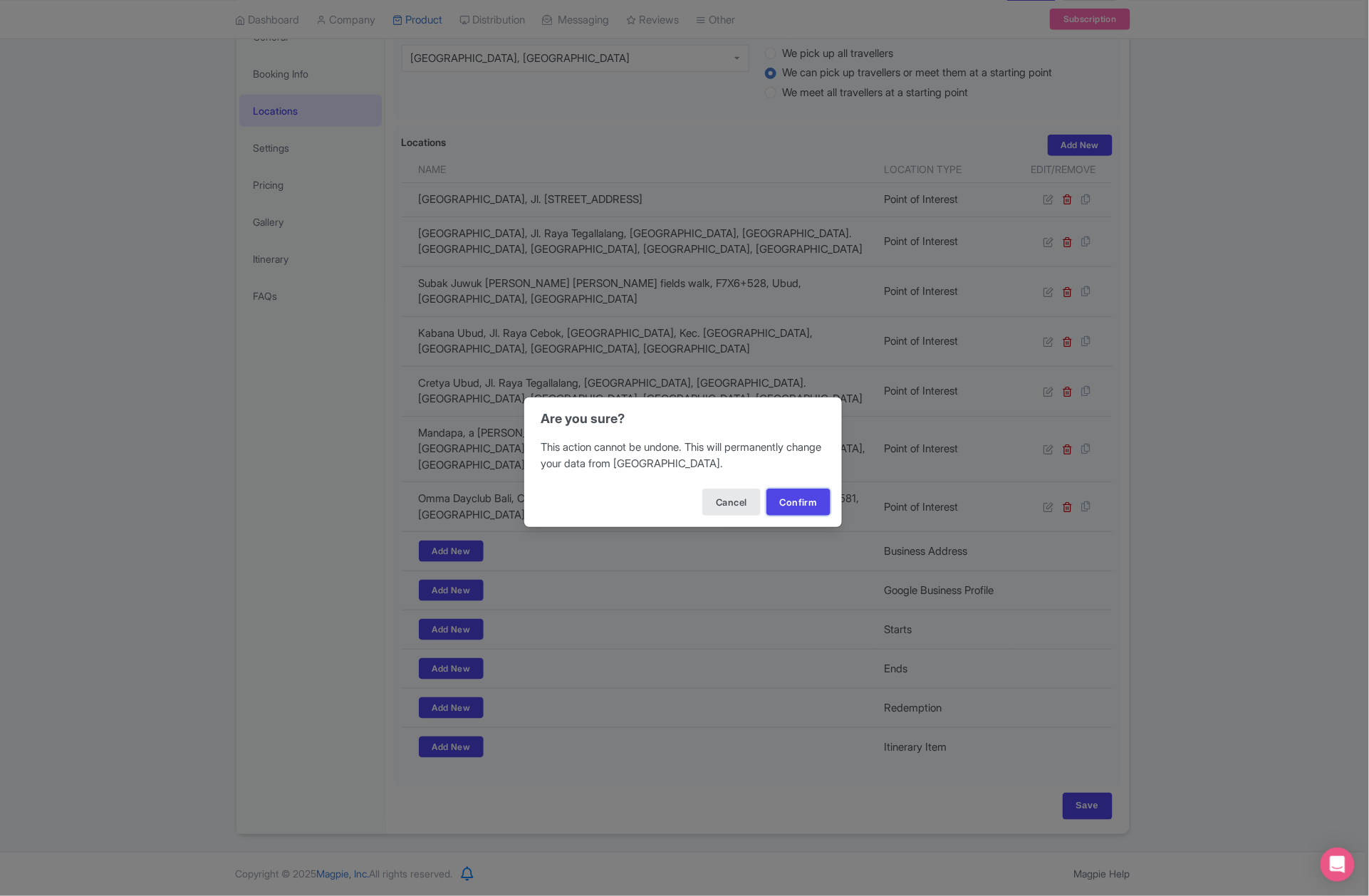
click at [802, 497] on button "Confirm" at bounding box center [799, 502] width 64 height 27
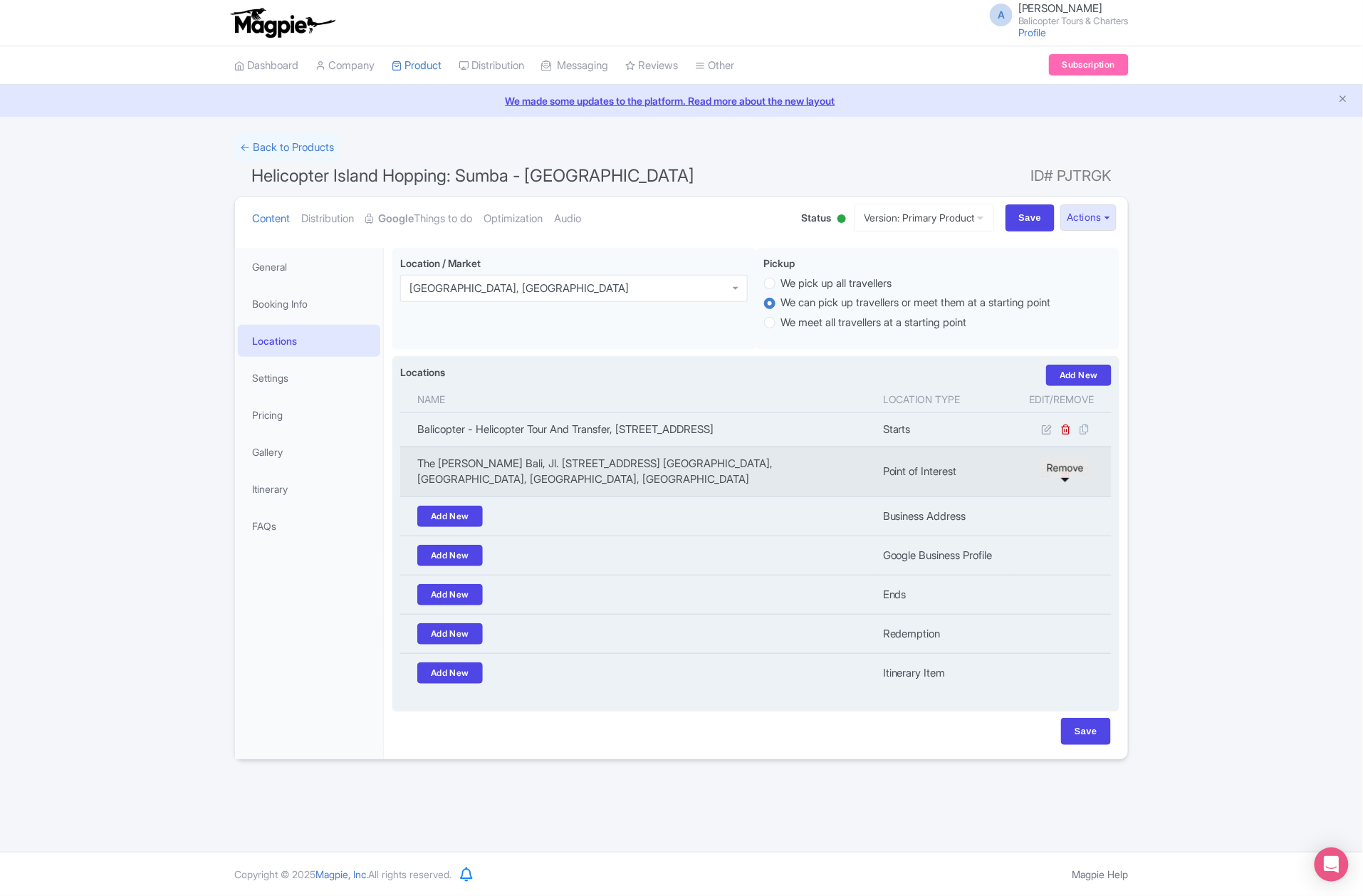
click at [1064, 477] on icon at bounding box center [1066, 472] width 11 height 11
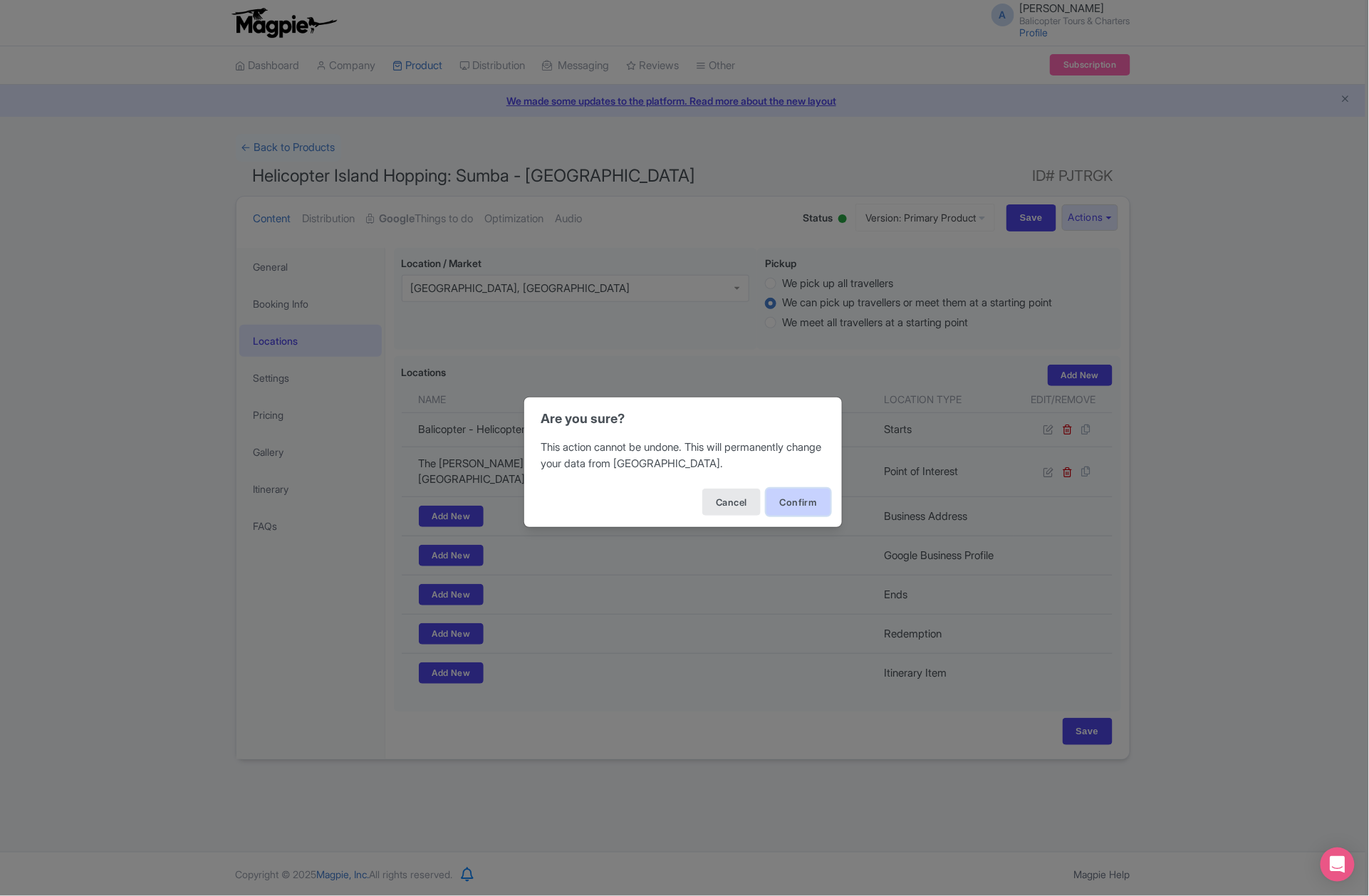
click at [804, 507] on button "Confirm" at bounding box center [799, 502] width 64 height 27
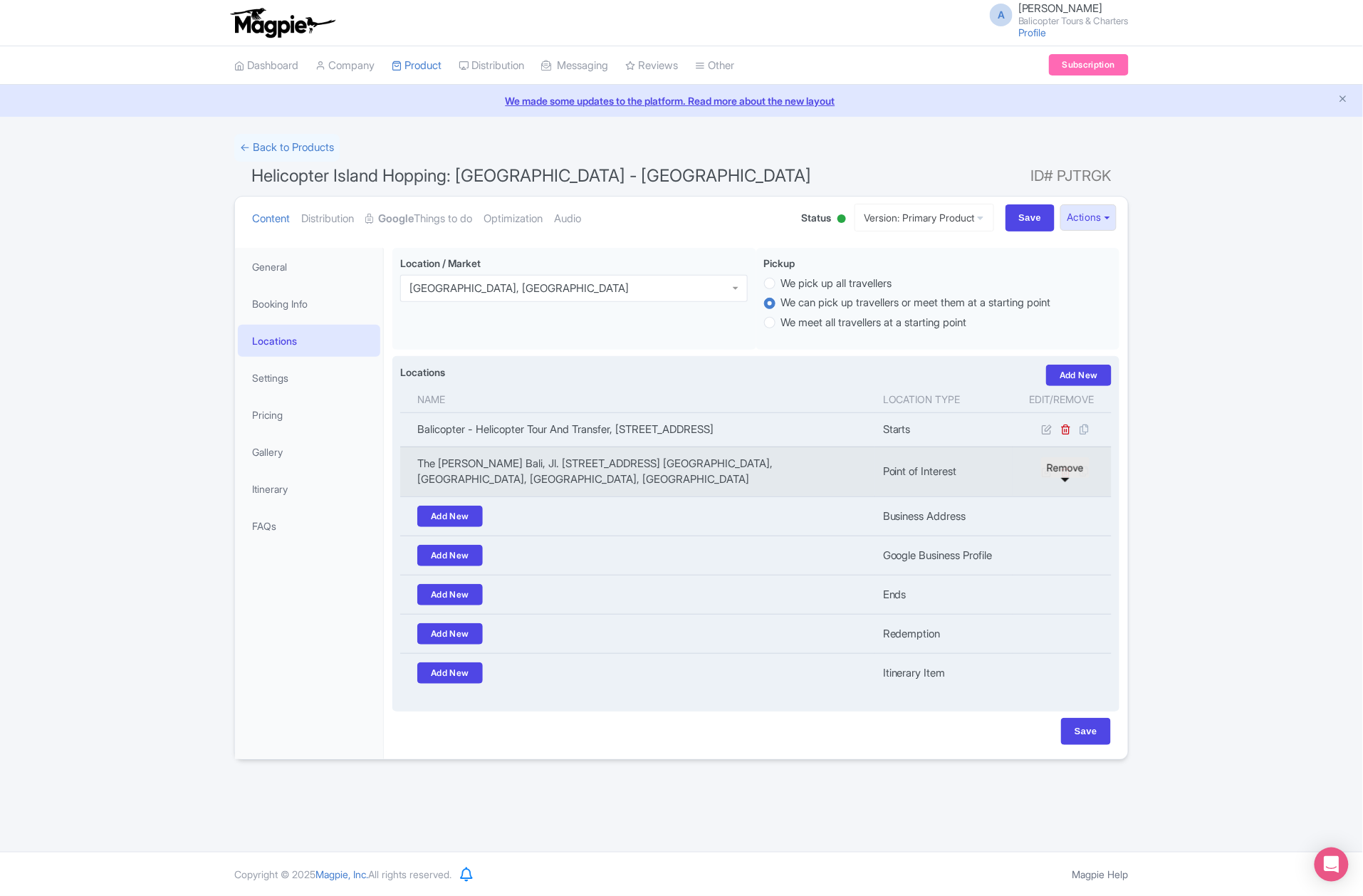
click at [1068, 477] on icon at bounding box center [1066, 472] width 11 height 11
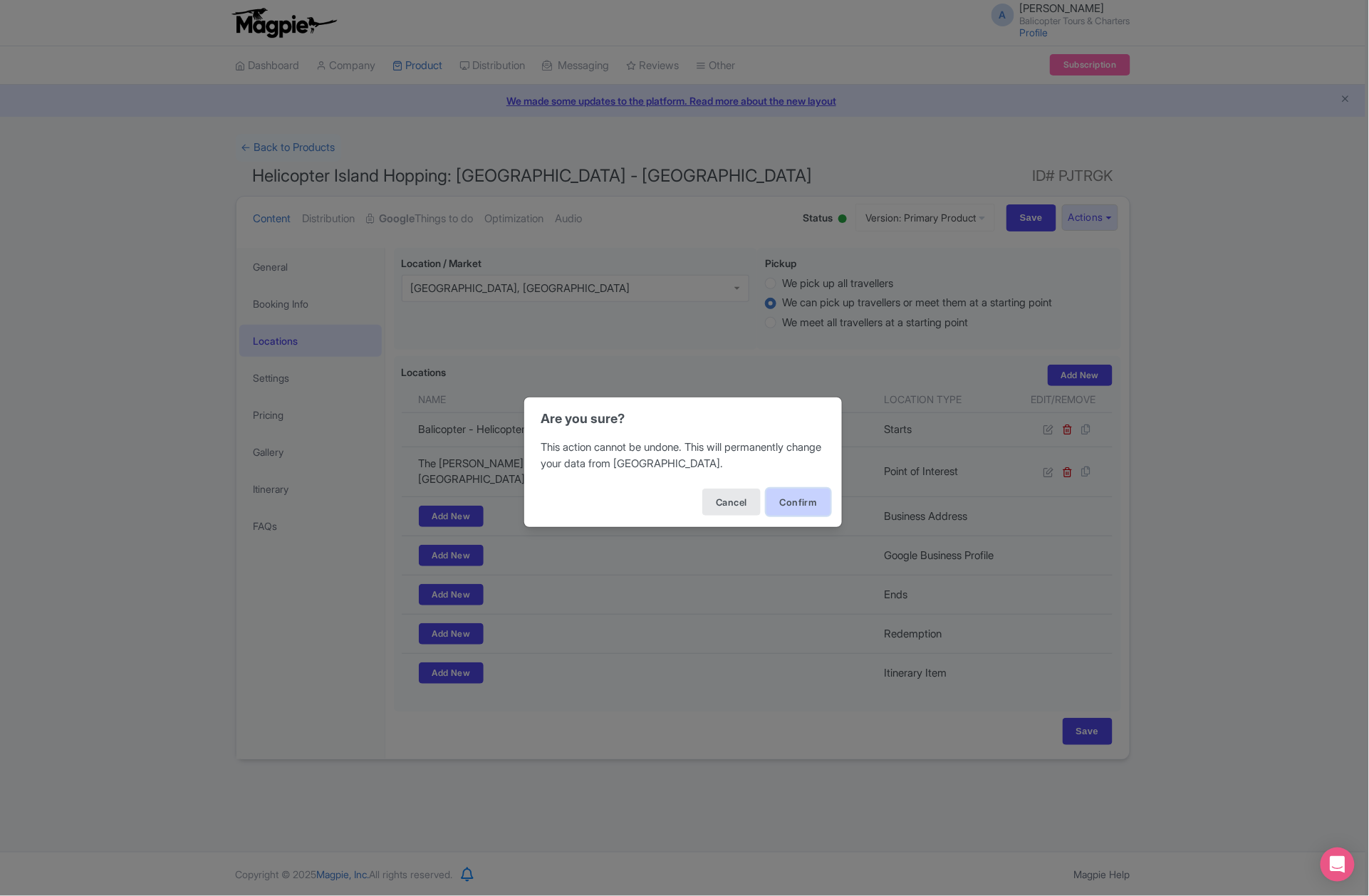
click at [778, 503] on button "Confirm" at bounding box center [799, 502] width 64 height 27
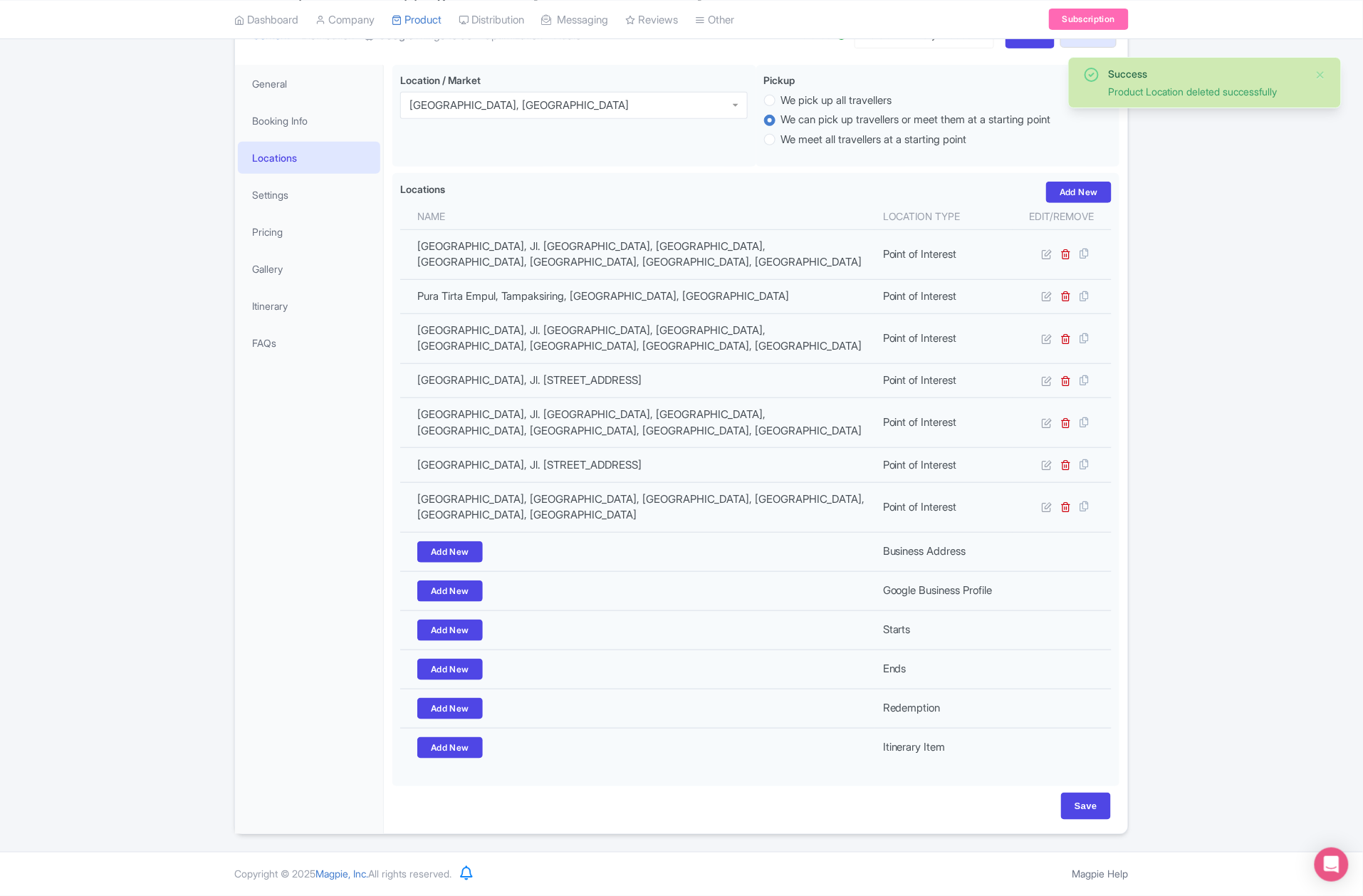
scroll to position [206, 0]
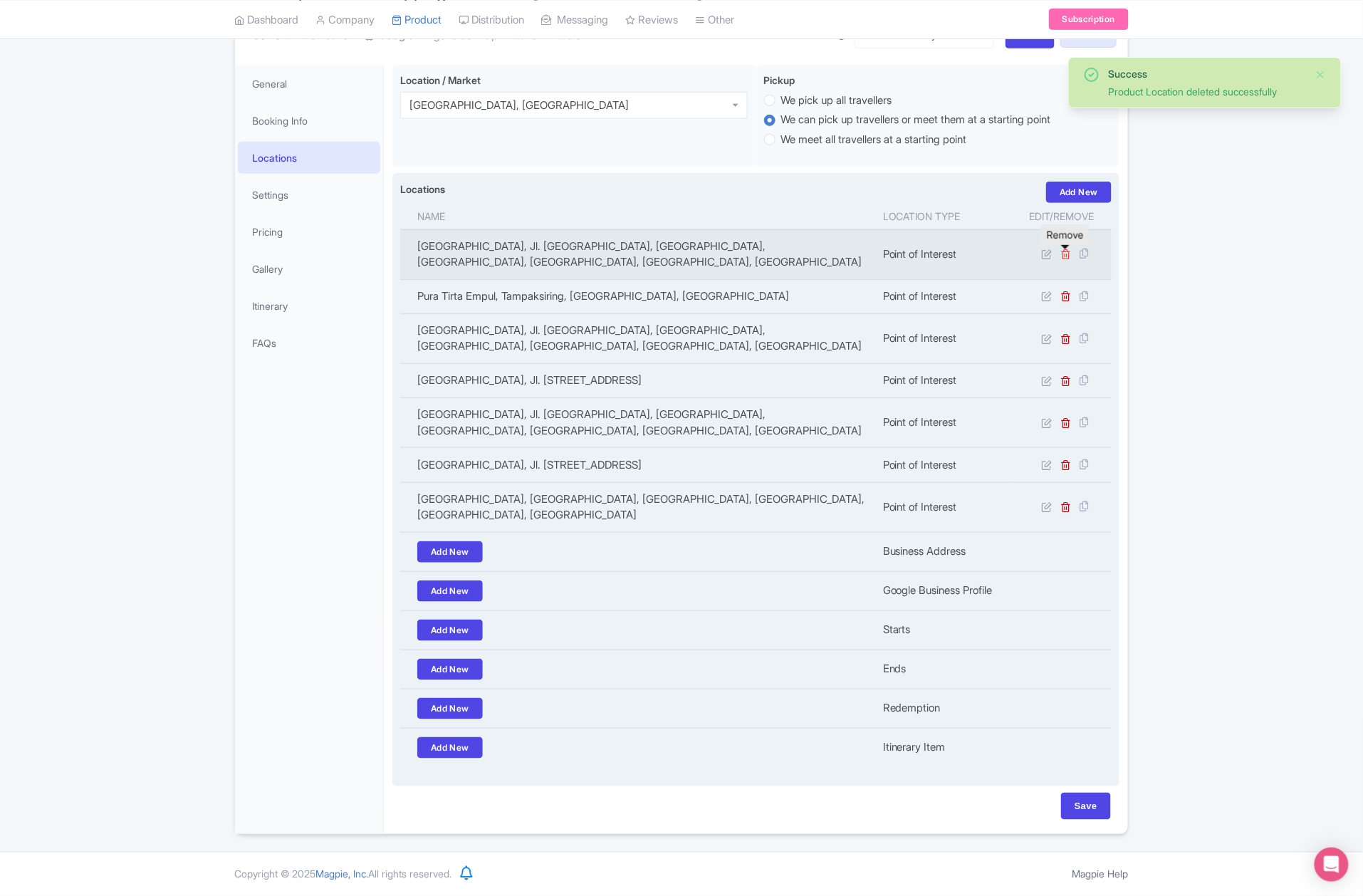
click at [1066, 248] on icon at bounding box center [1066, 254] width 11 height 11
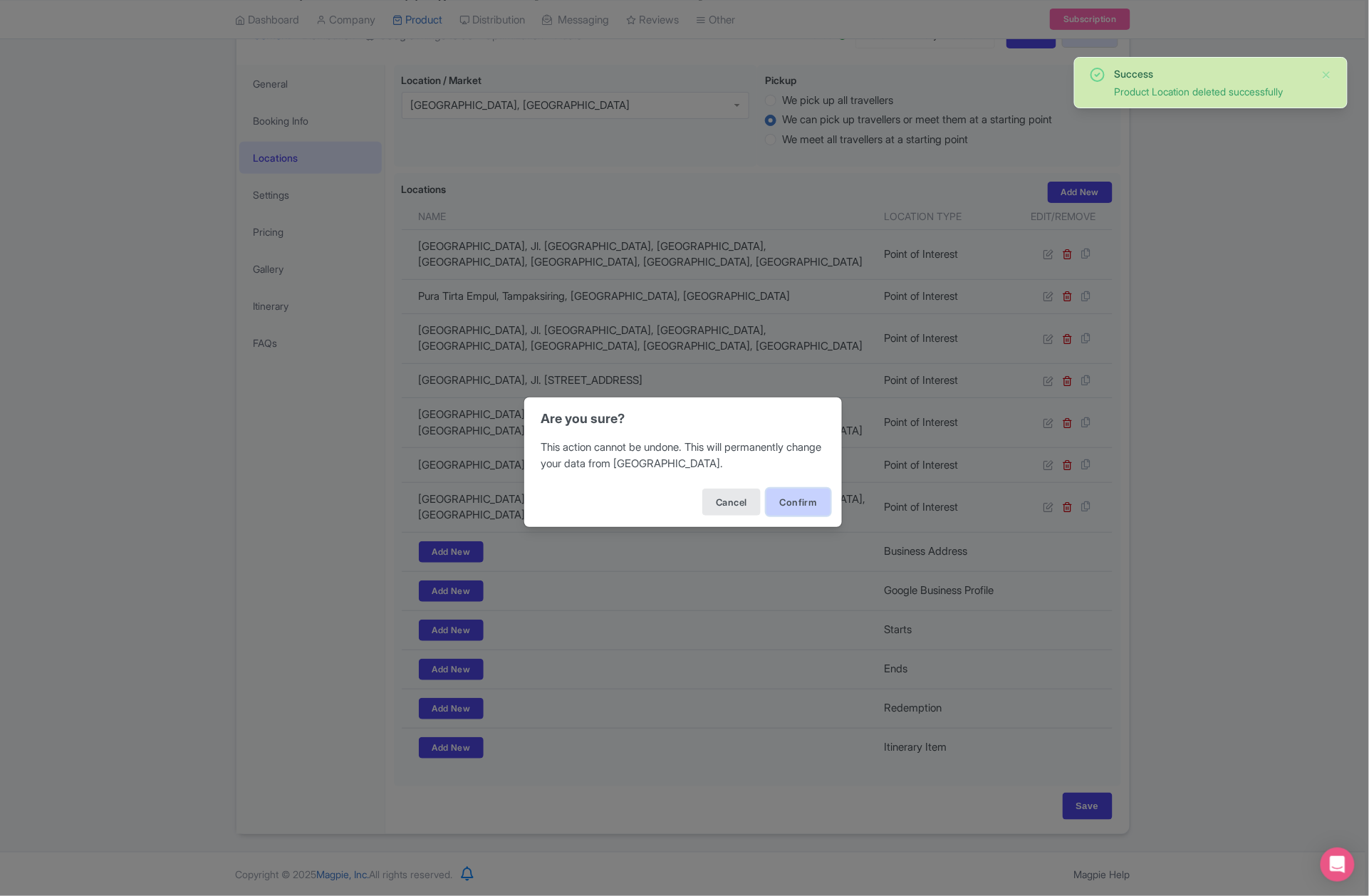
drag, startPoint x: 802, startPoint y: 497, endPoint x: 799, endPoint y: 476, distance: 21.2
click at [802, 497] on button "Confirm" at bounding box center [799, 502] width 64 height 27
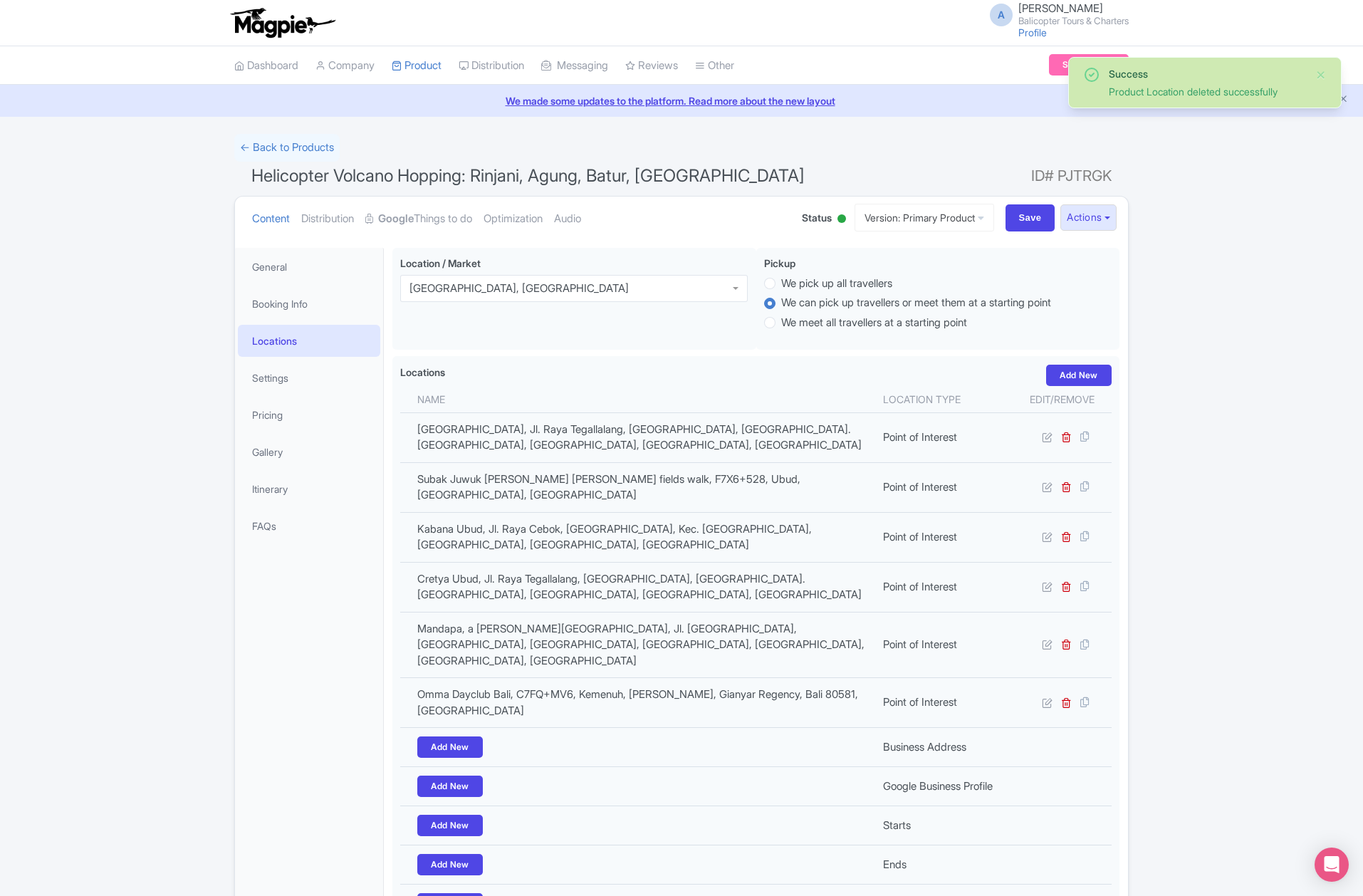
scroll to position [188, 0]
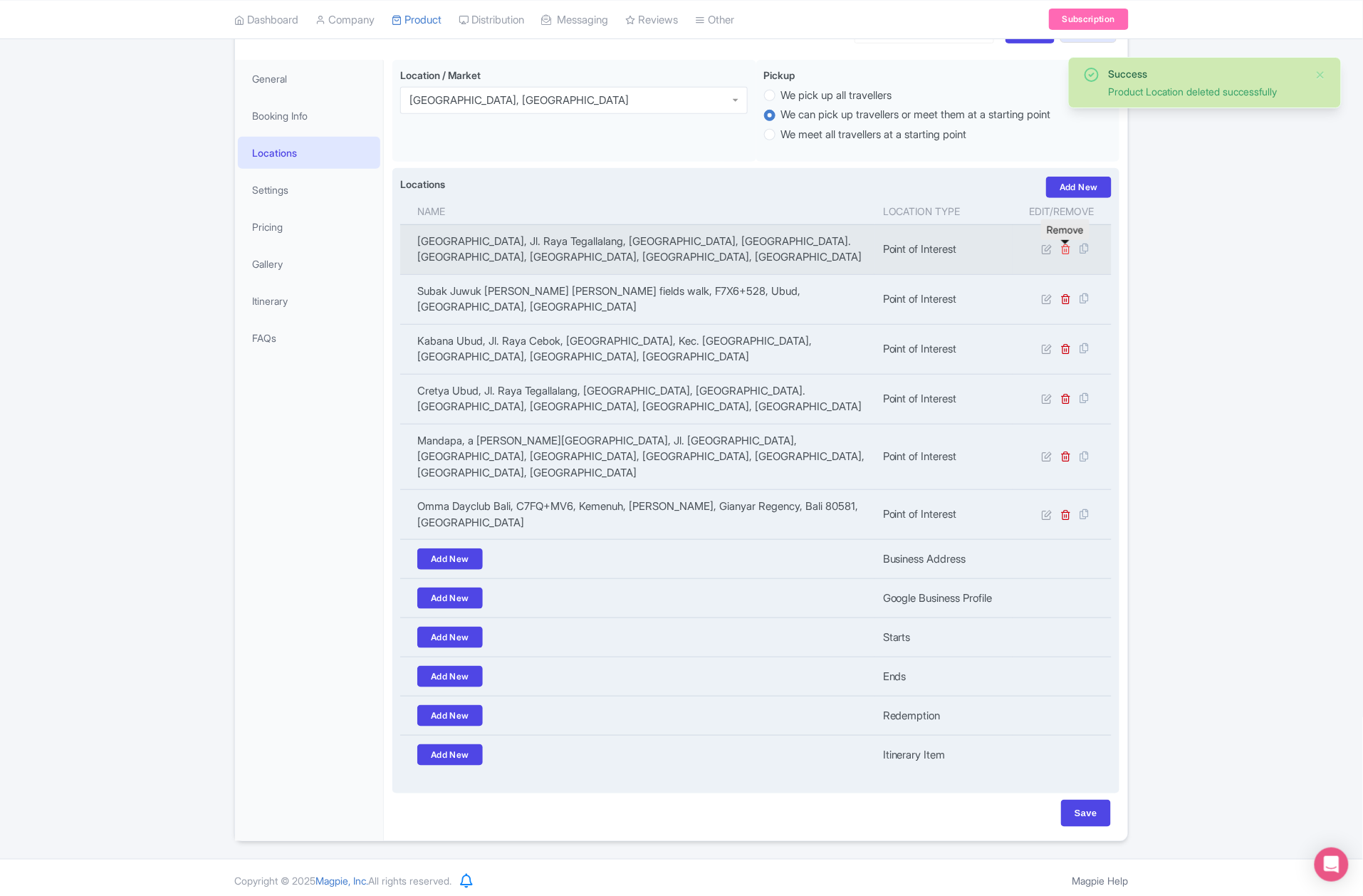
click at [1068, 252] on icon at bounding box center [1066, 249] width 11 height 11
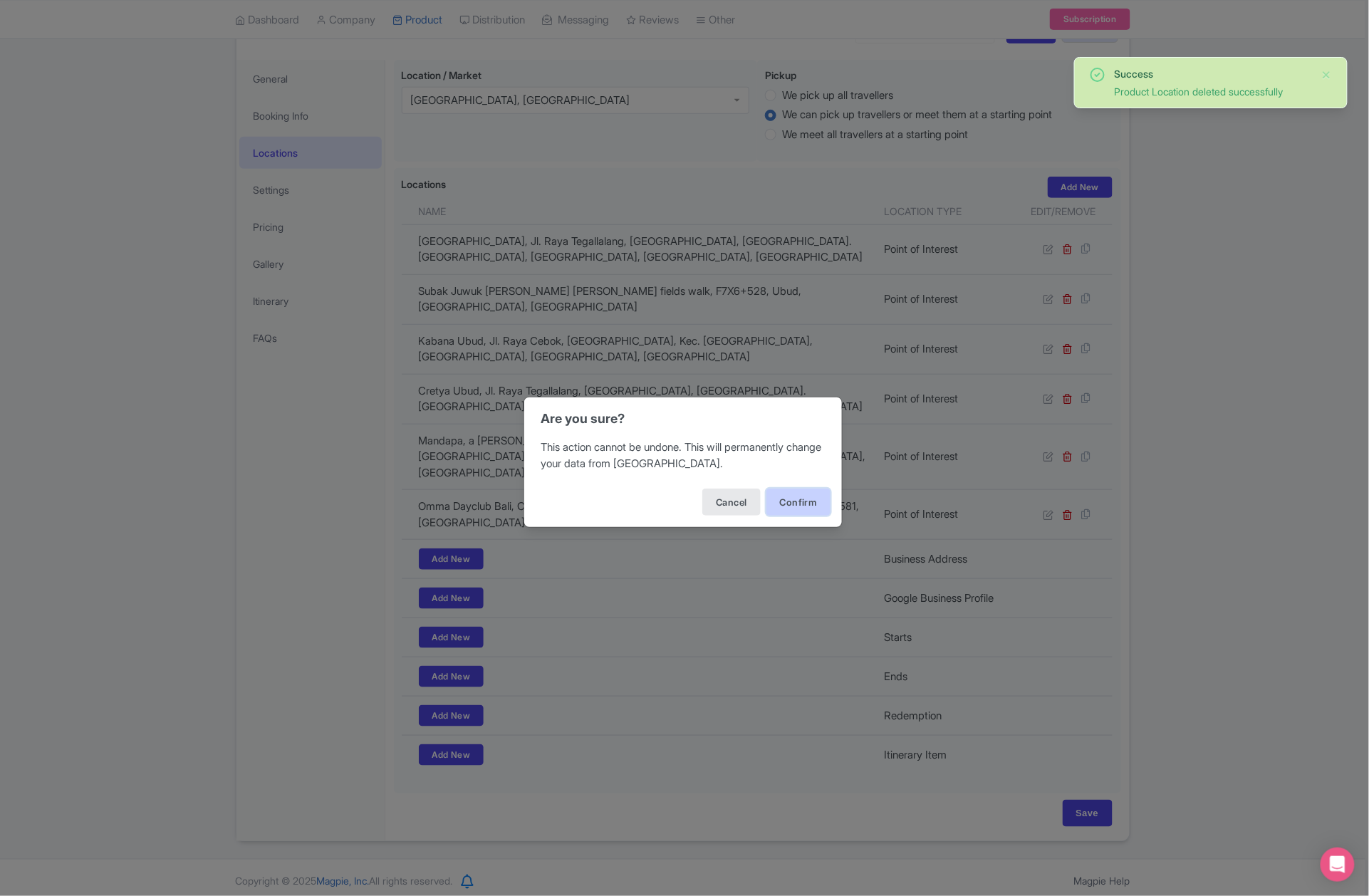
click at [804, 497] on button "Confirm" at bounding box center [799, 502] width 64 height 27
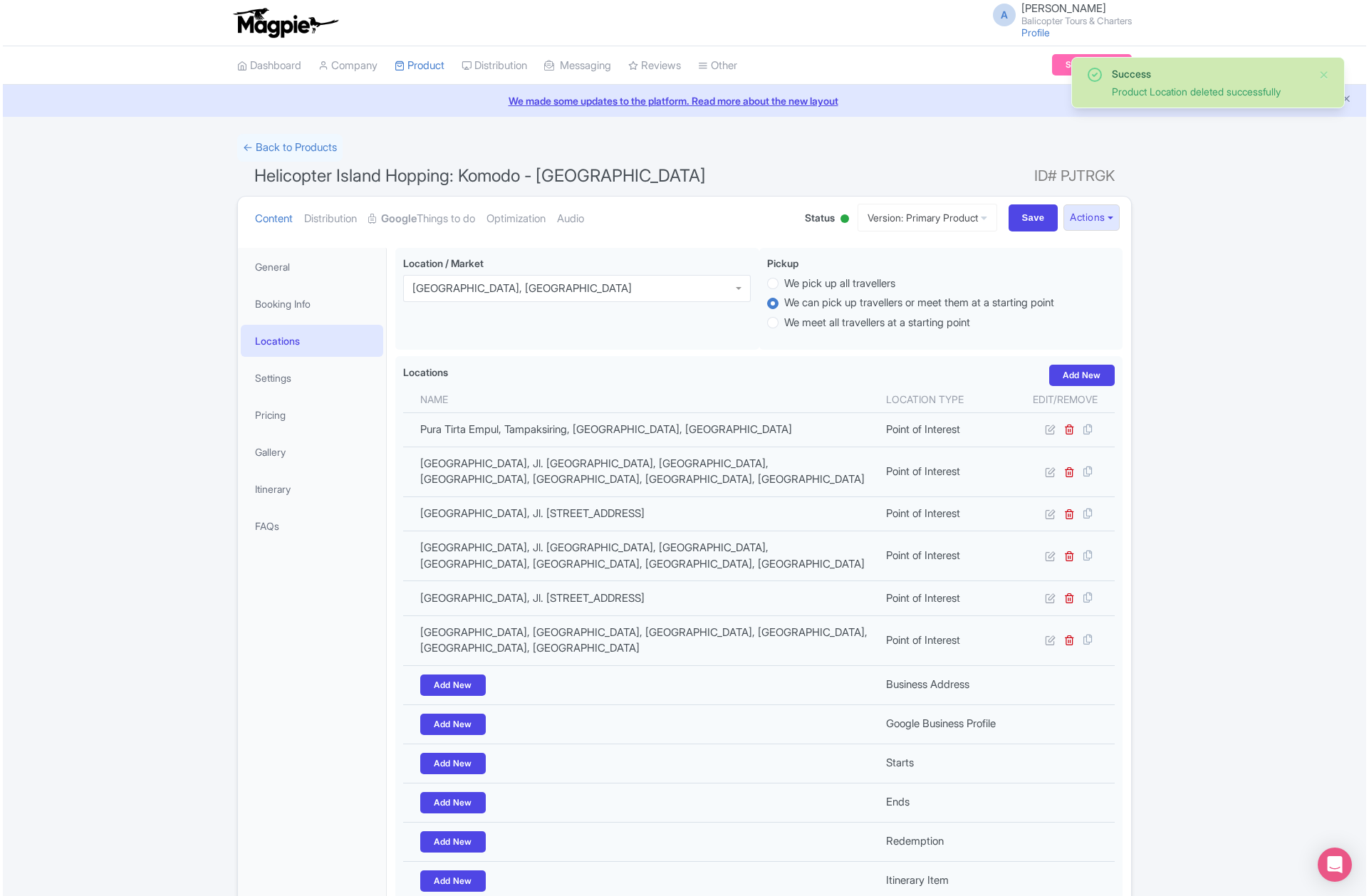
scroll to position [156, 0]
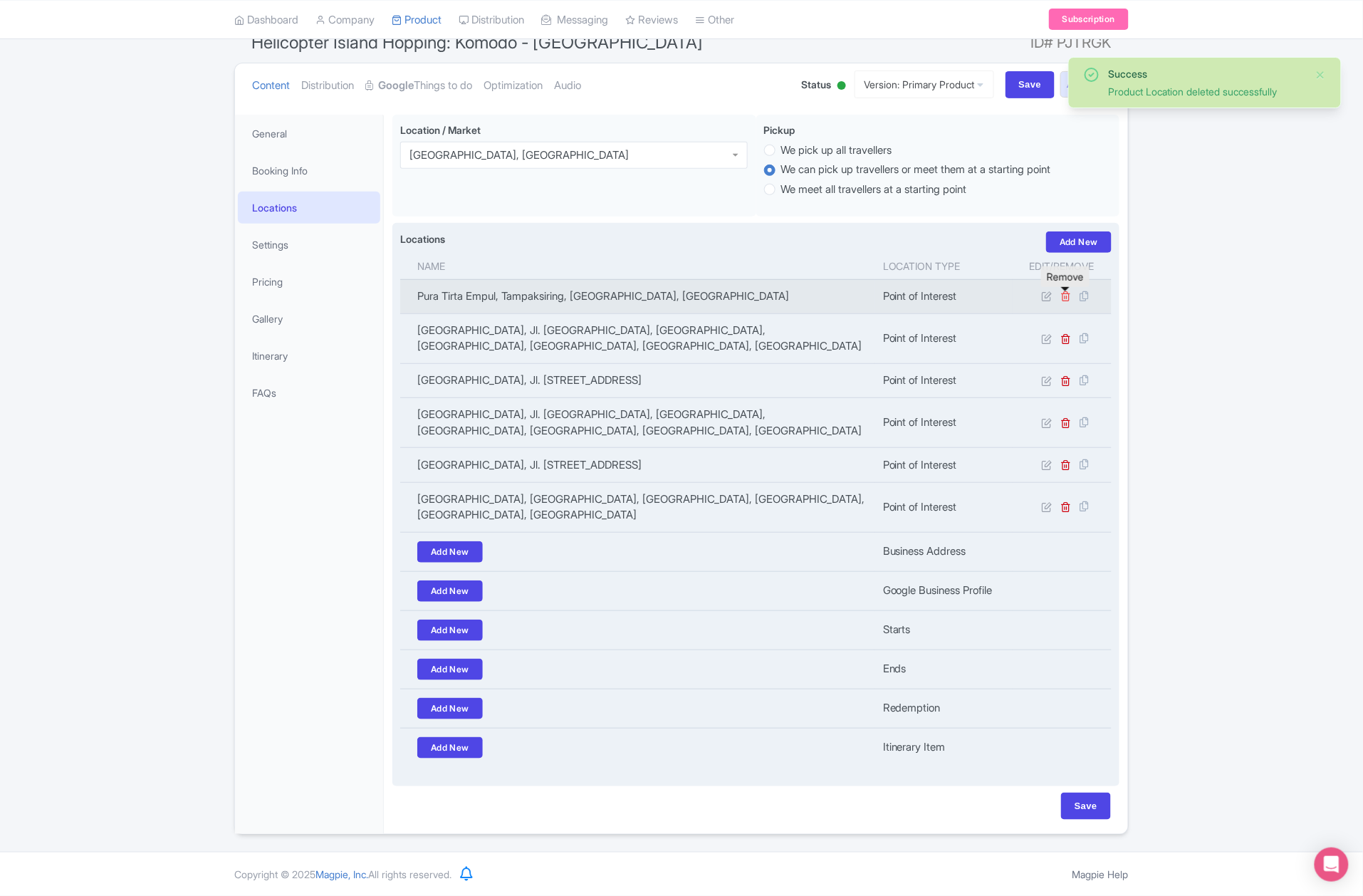
click at [1066, 290] on icon at bounding box center [1066, 296] width 11 height 11
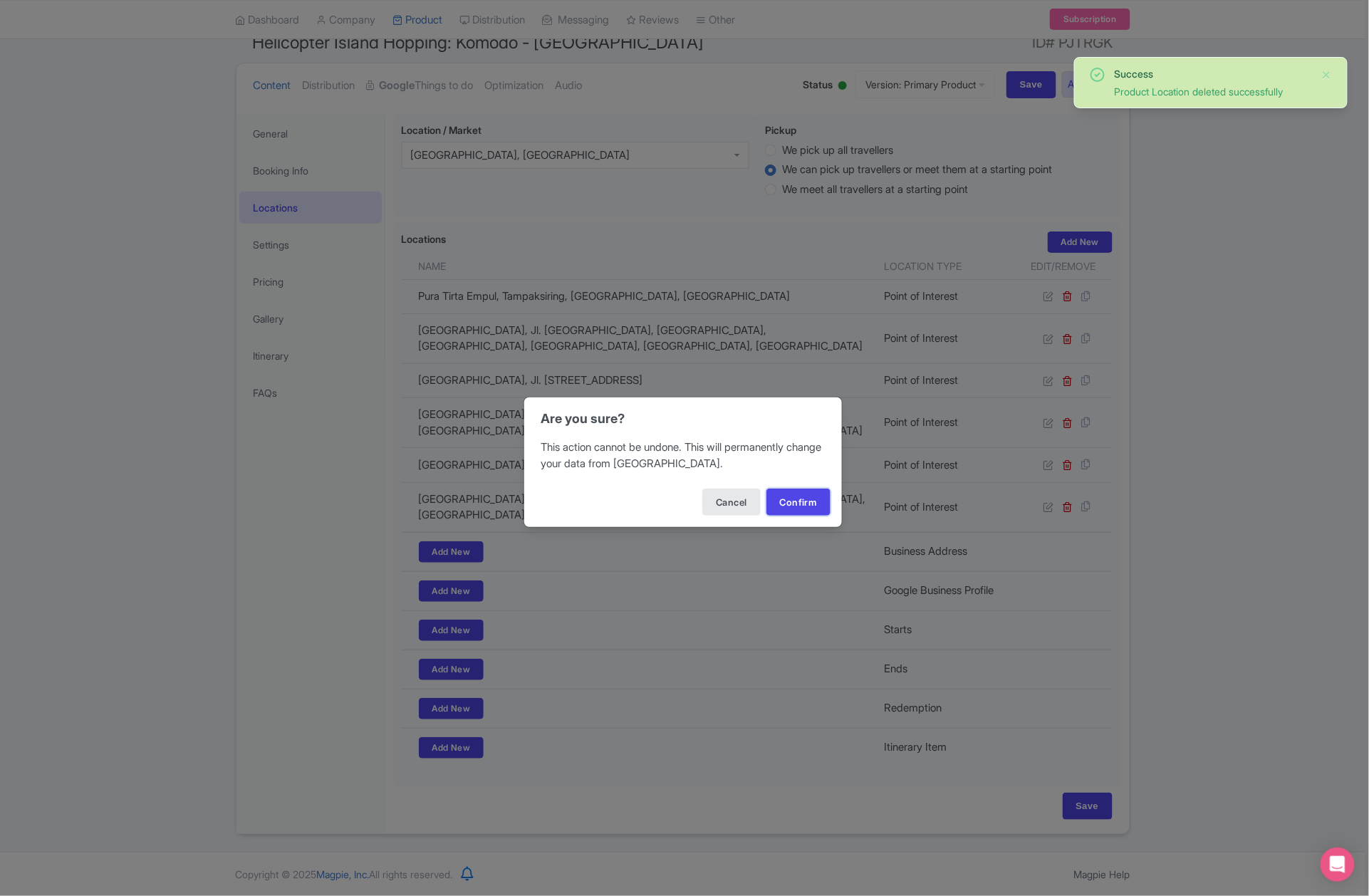
click at [804, 500] on button "Confirm" at bounding box center [799, 502] width 64 height 27
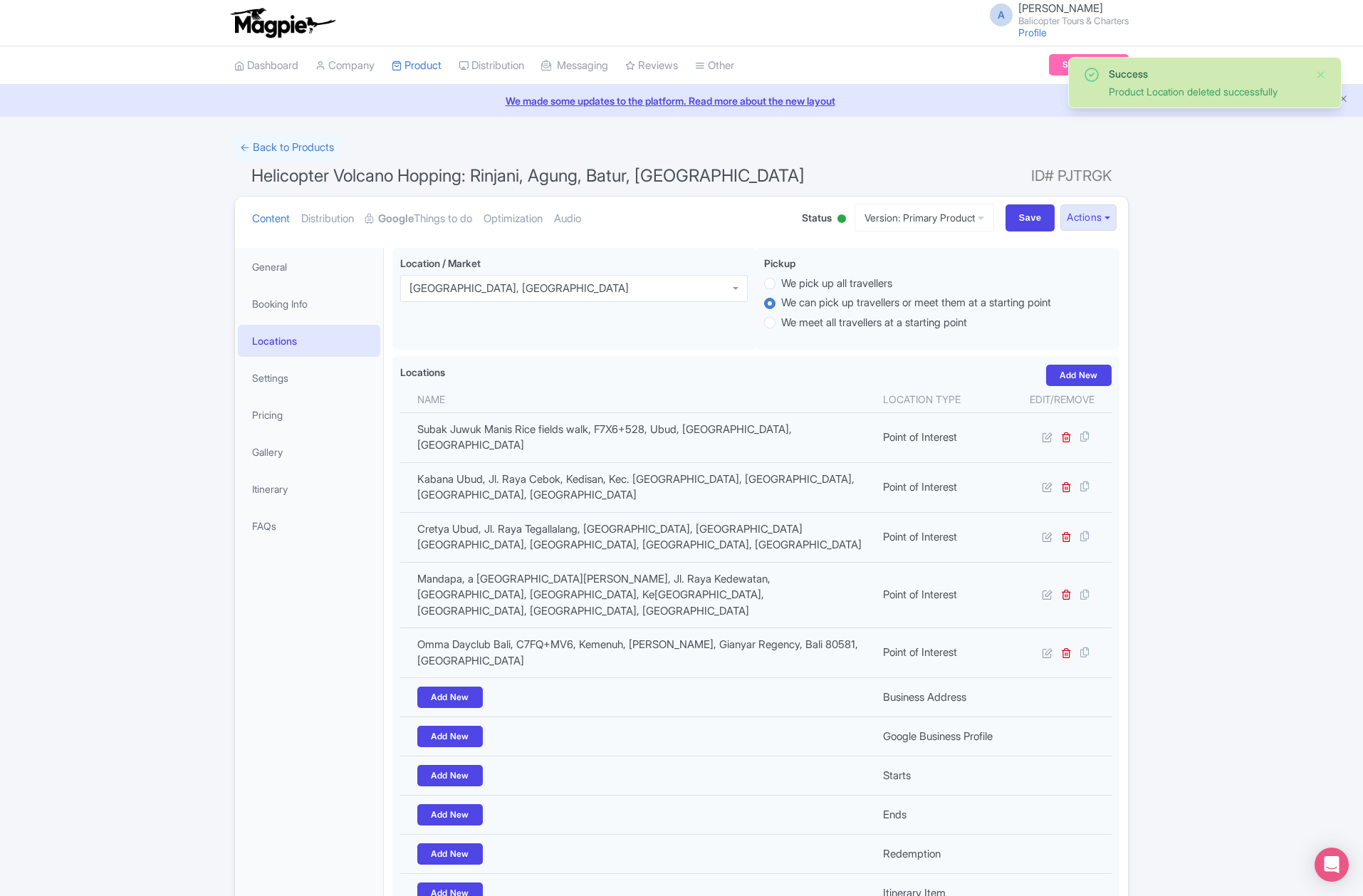
scroll to position [138, 0]
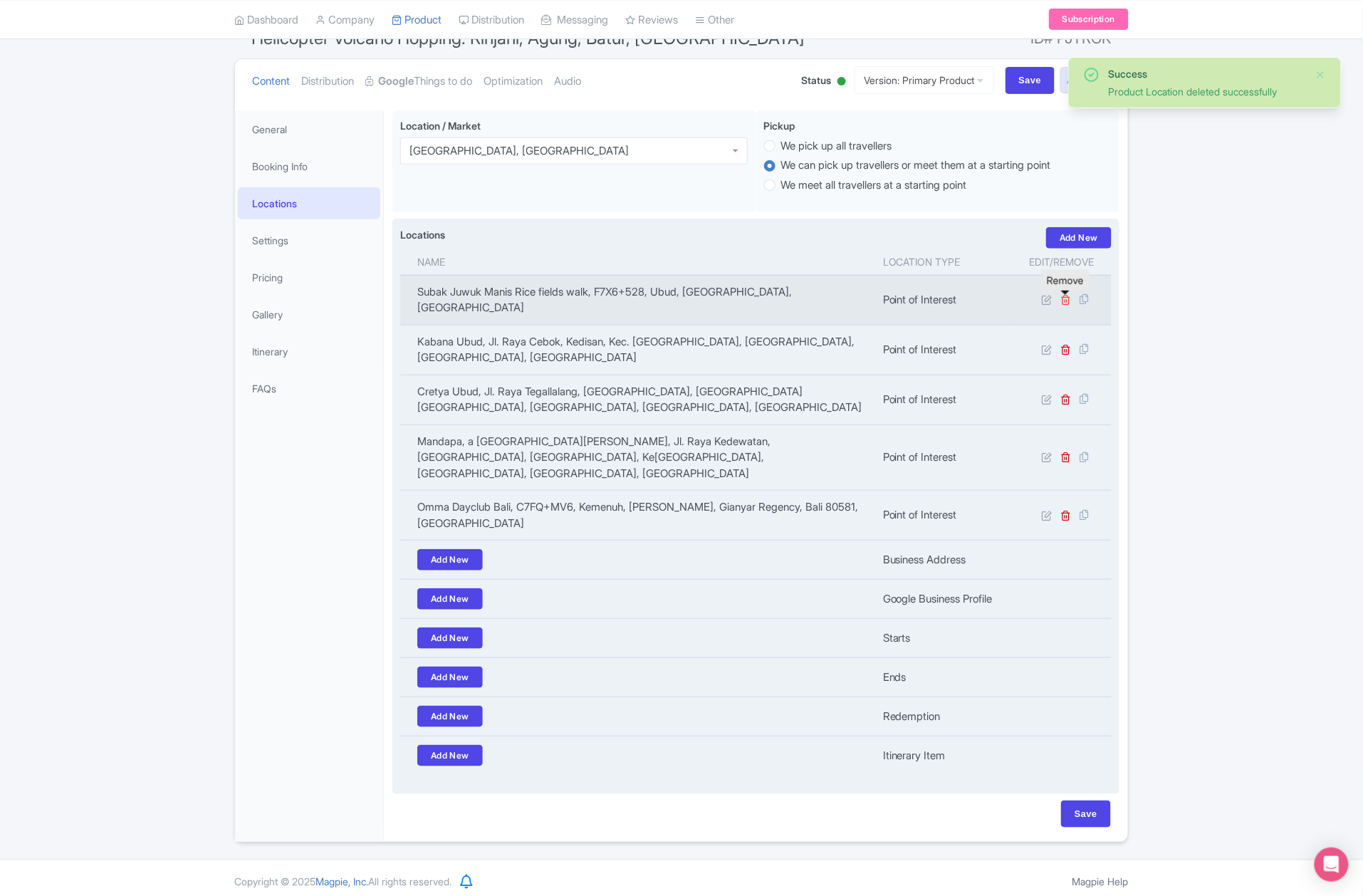
click at [1068, 300] on icon at bounding box center [1066, 299] width 11 height 11
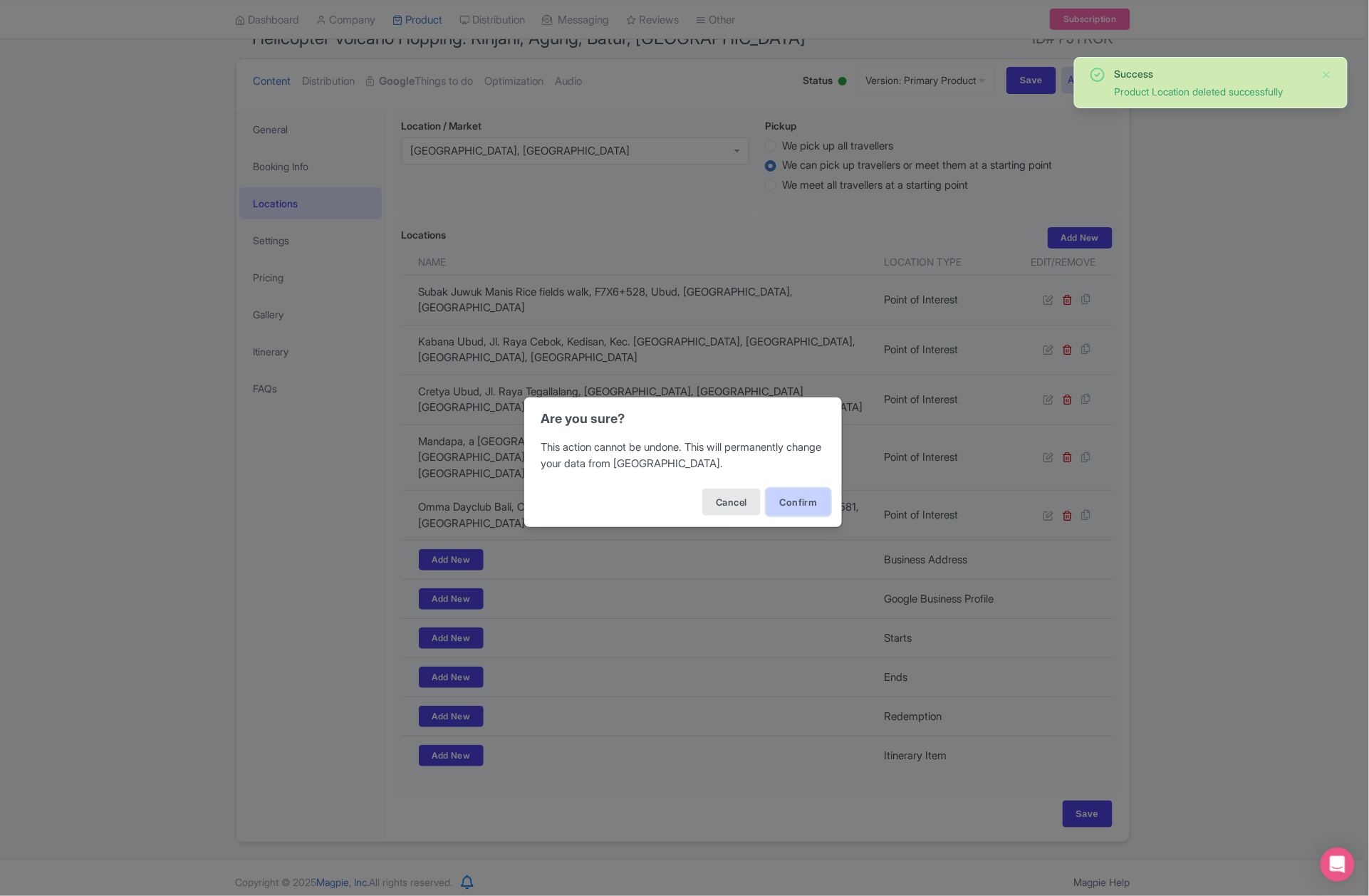
click at [782, 499] on button "Confirm" at bounding box center [799, 502] width 64 height 27
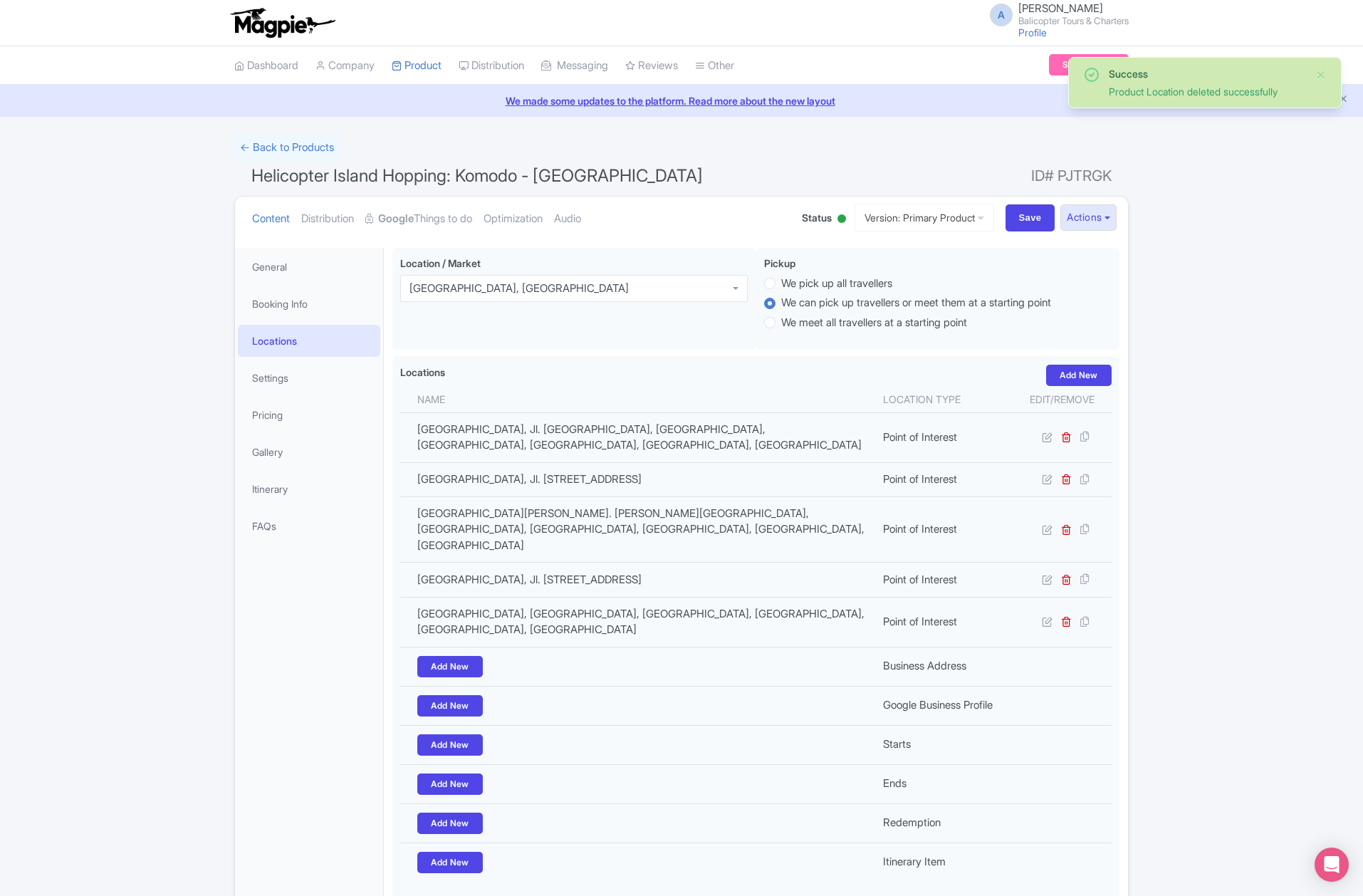
scroll to position [122, 0]
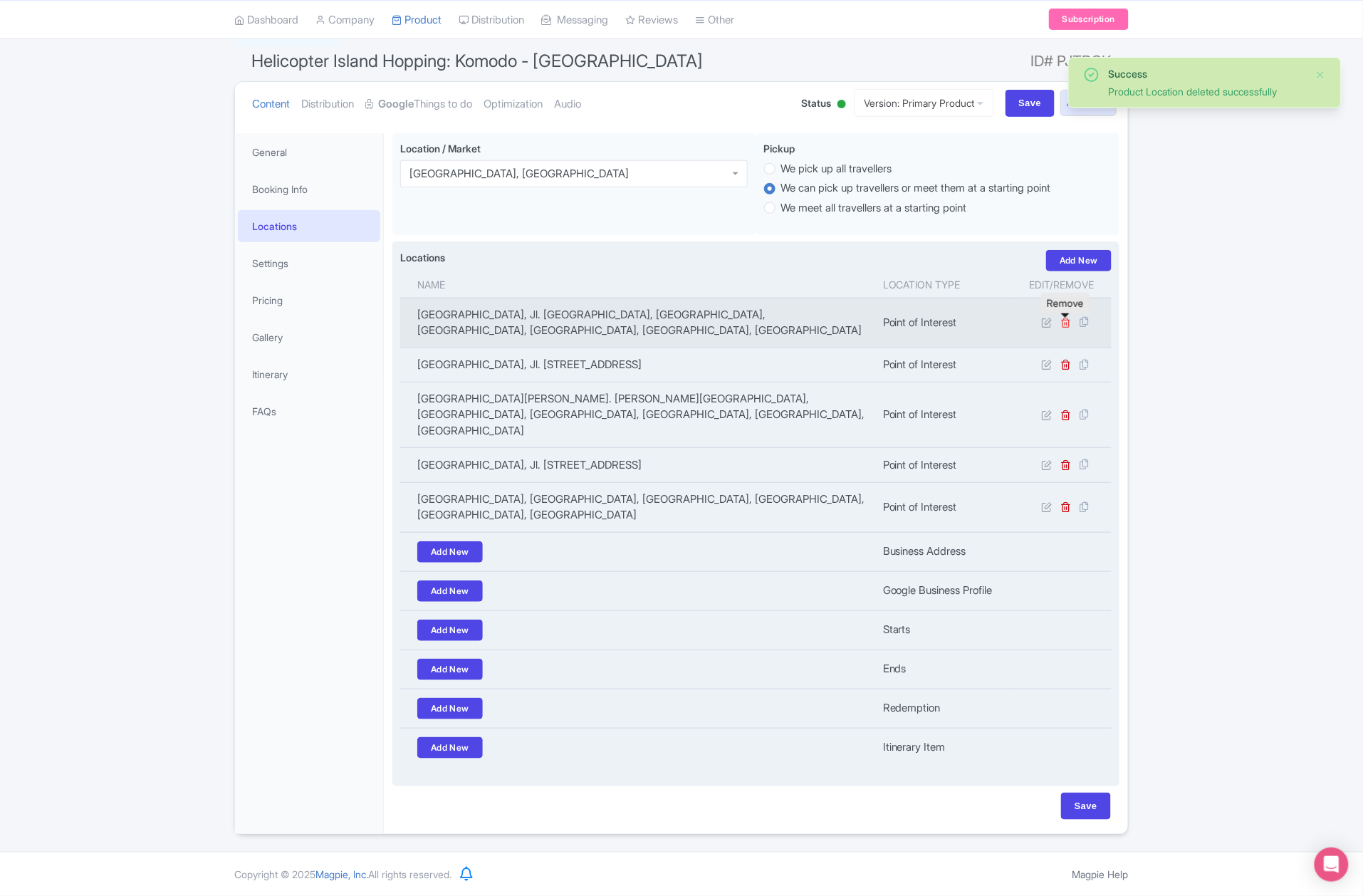
click at [1071, 317] on icon at bounding box center [1066, 322] width 11 height 11
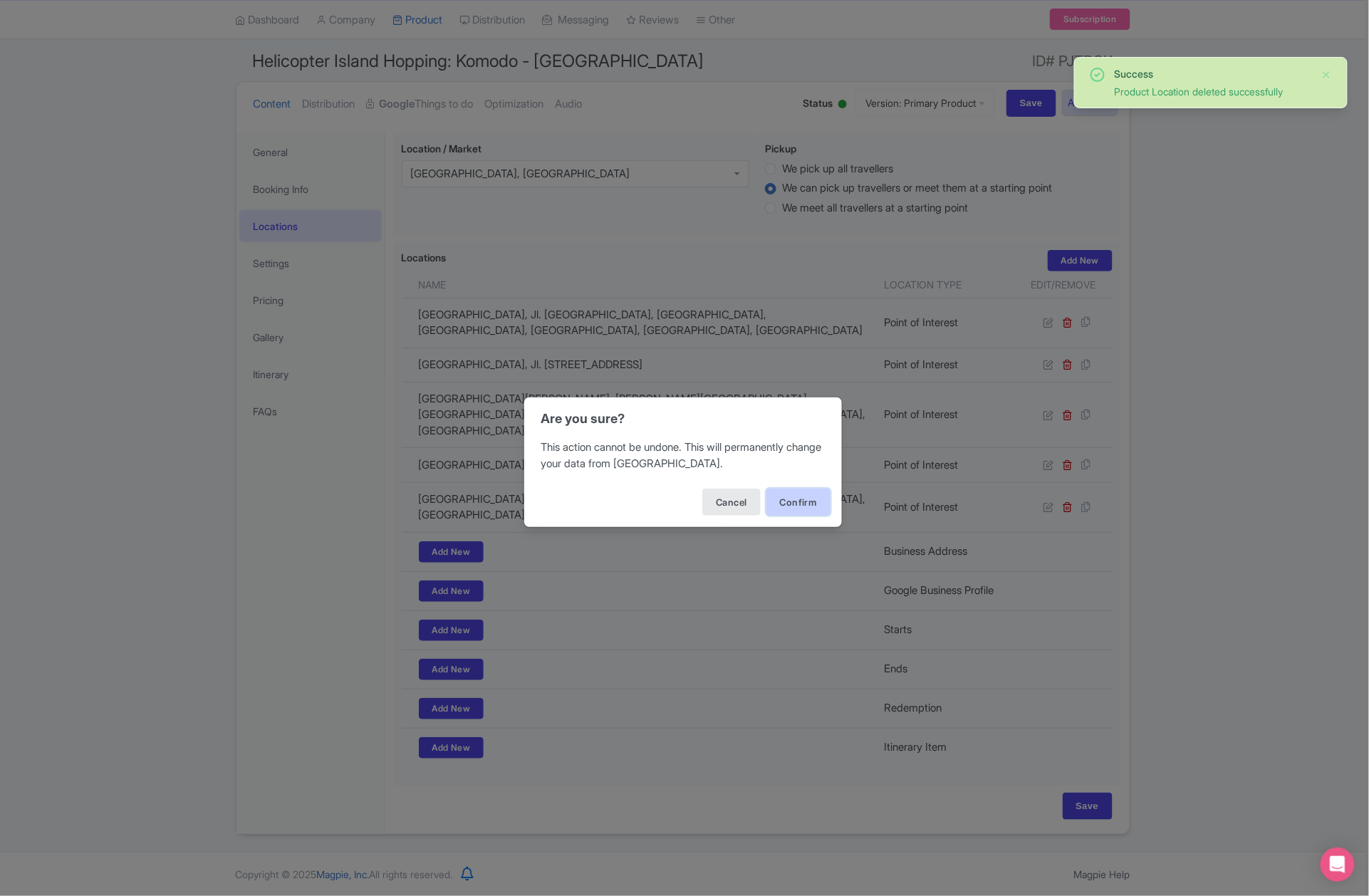
click at [818, 502] on button "Confirm" at bounding box center [799, 502] width 64 height 27
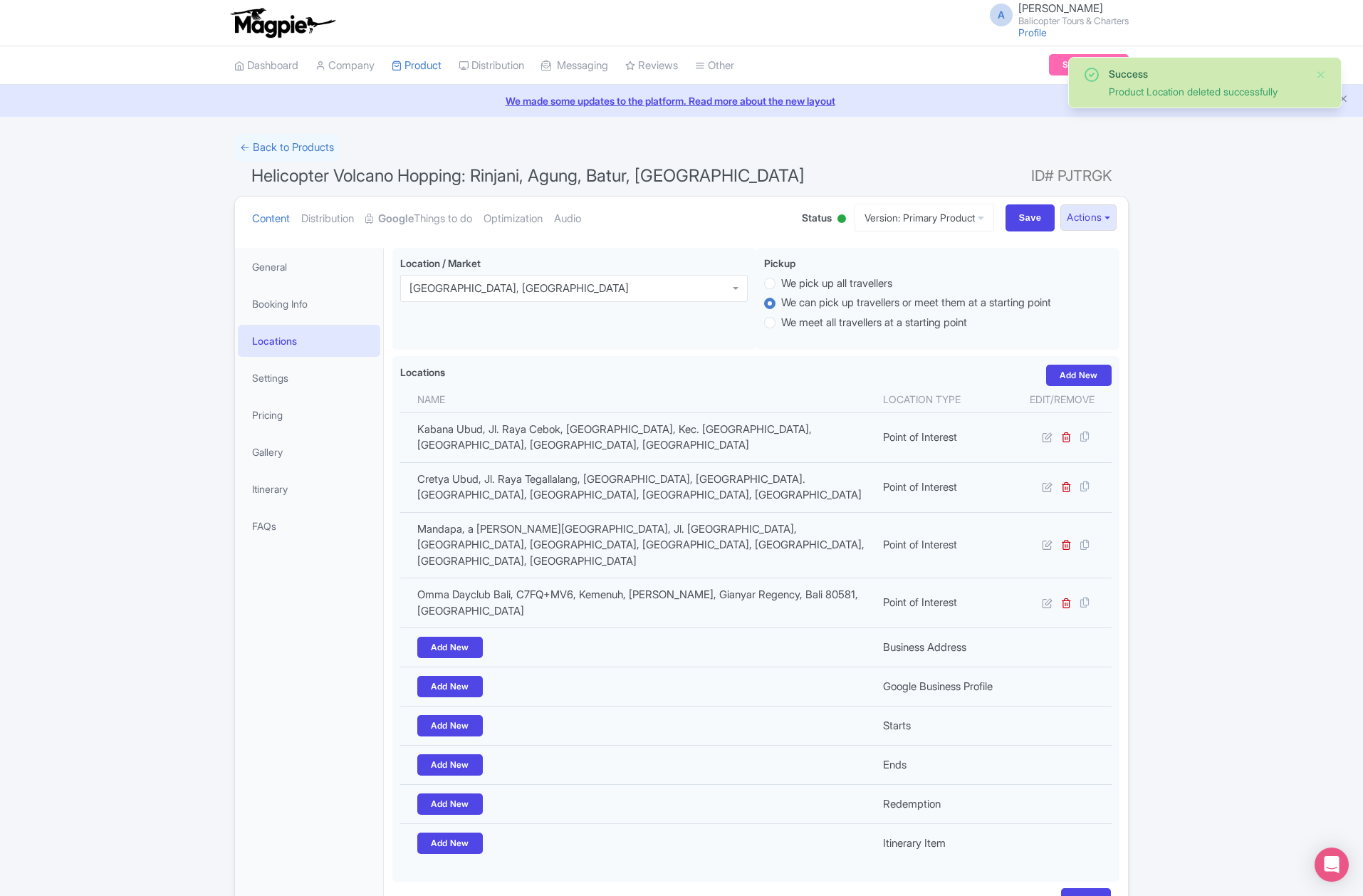
scroll to position [87, 0]
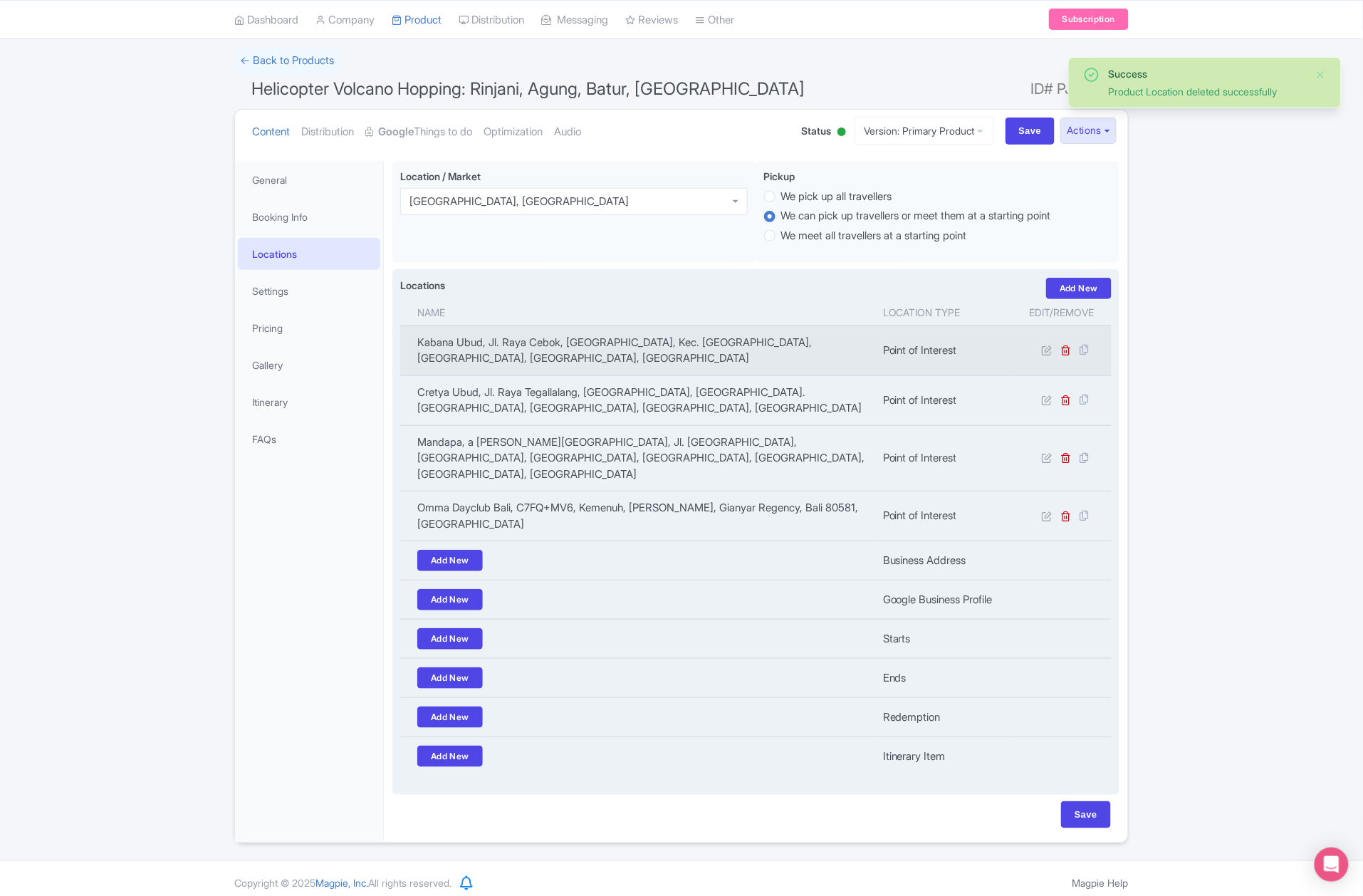
click at [1061, 359] on td at bounding box center [1062, 350] width 99 height 50
click at [1068, 353] on icon at bounding box center [1066, 350] width 11 height 11
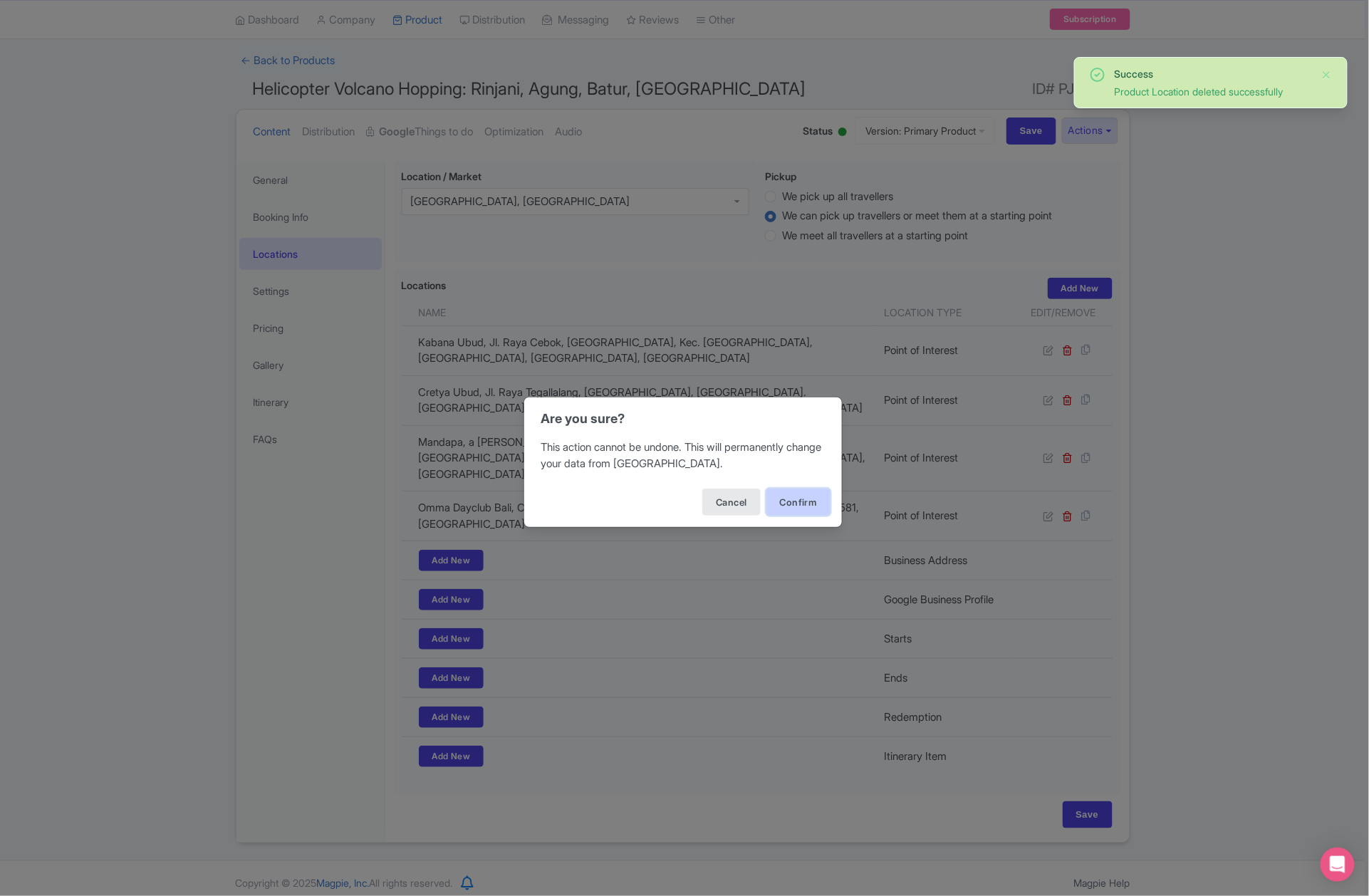
drag, startPoint x: 810, startPoint y: 501, endPoint x: 804, endPoint y: 493, distance: 10.0
click at [807, 501] on button "Confirm" at bounding box center [799, 502] width 64 height 27
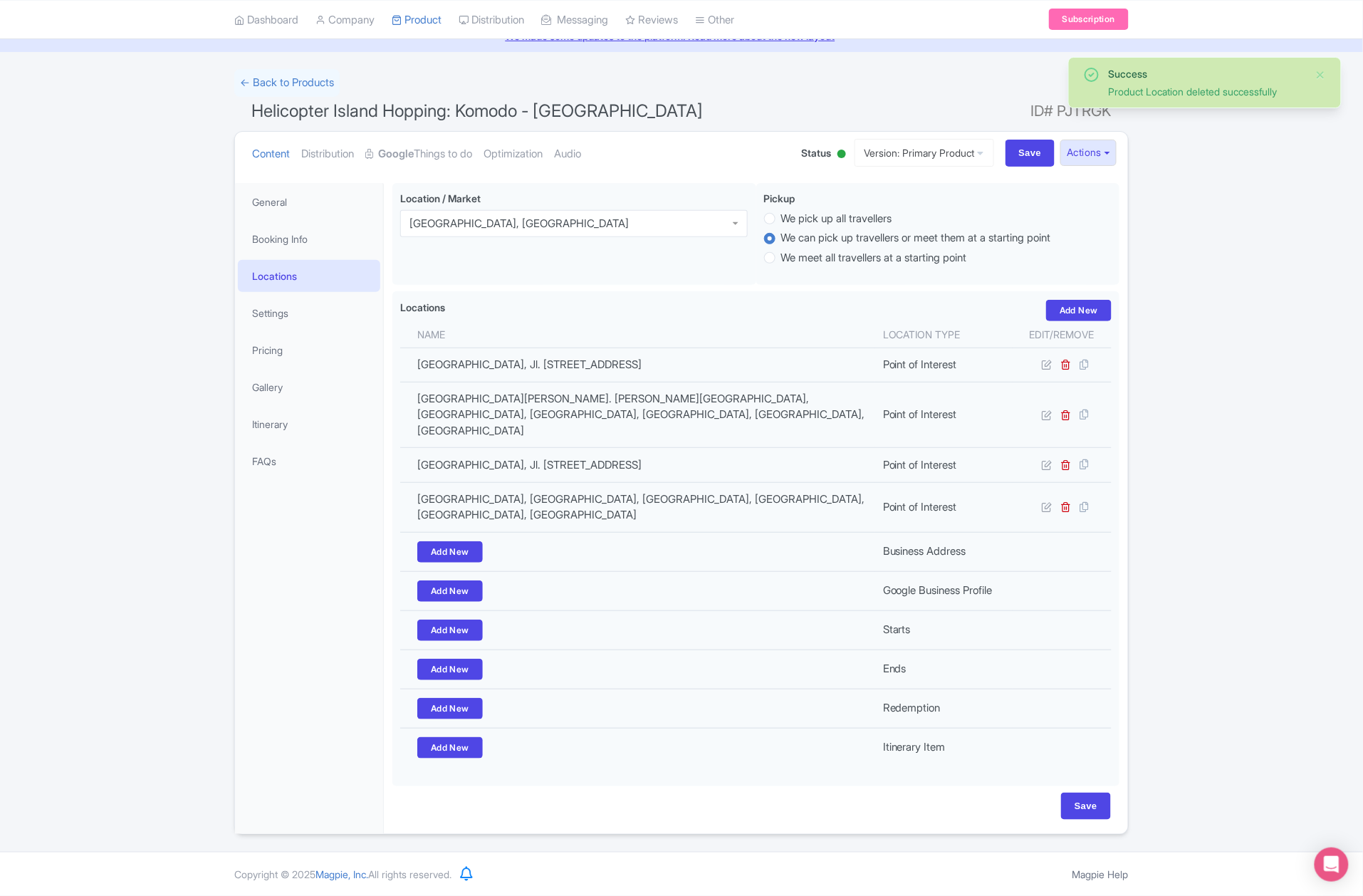
scroll to position [72, 0]
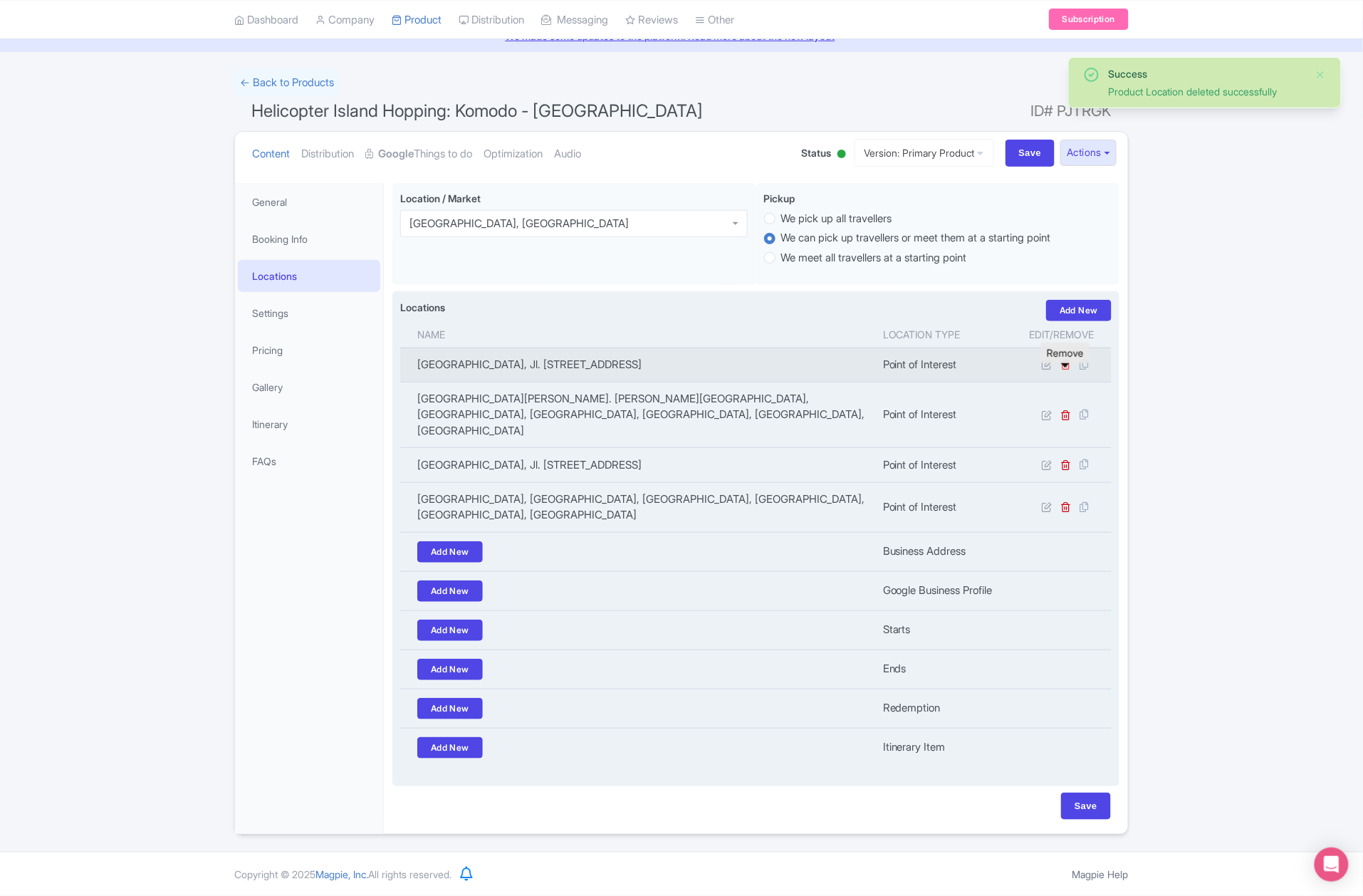
click at [1063, 368] on icon at bounding box center [1066, 364] width 11 height 11
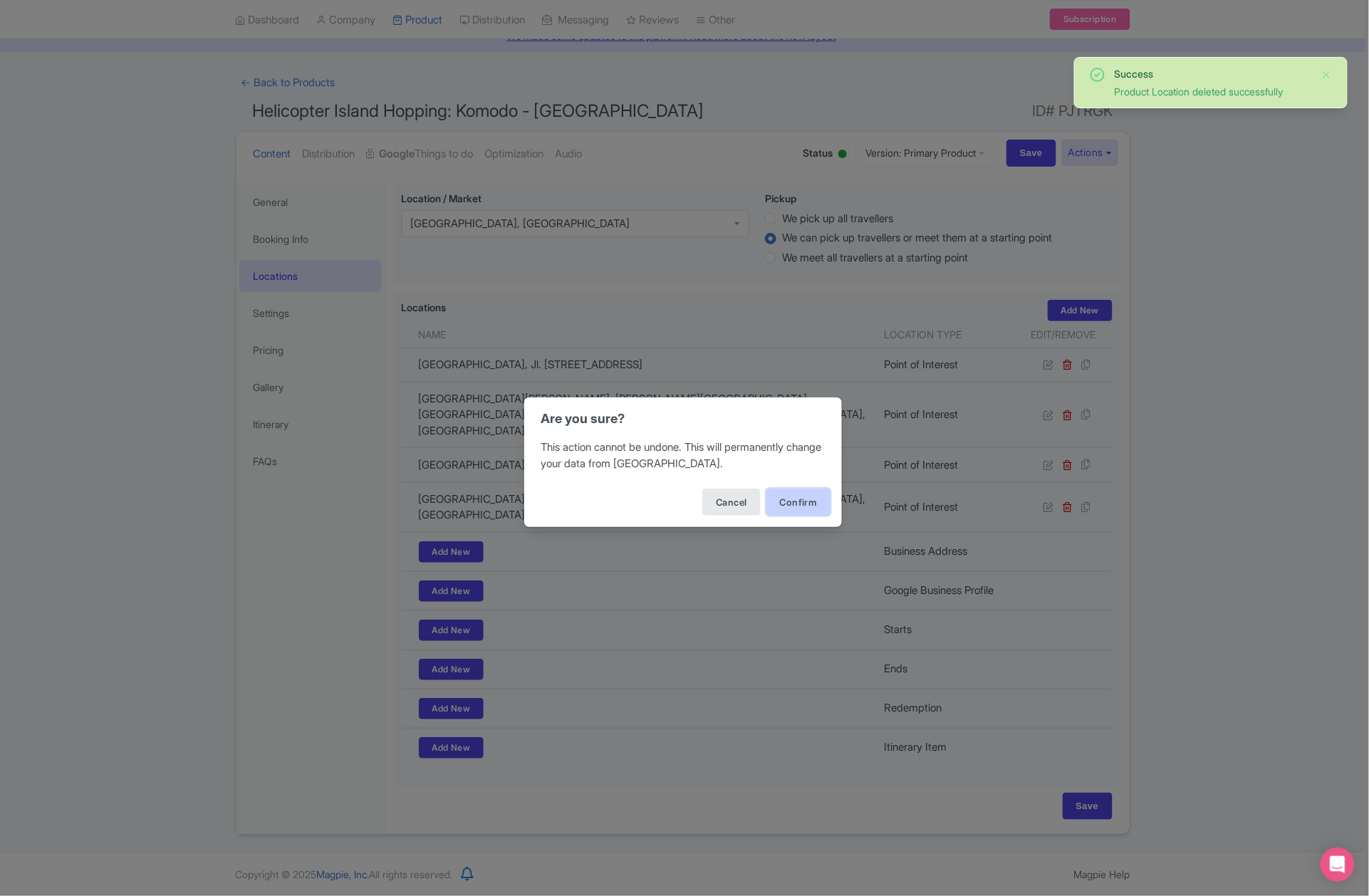
click at [813, 499] on button "Confirm" at bounding box center [799, 502] width 64 height 27
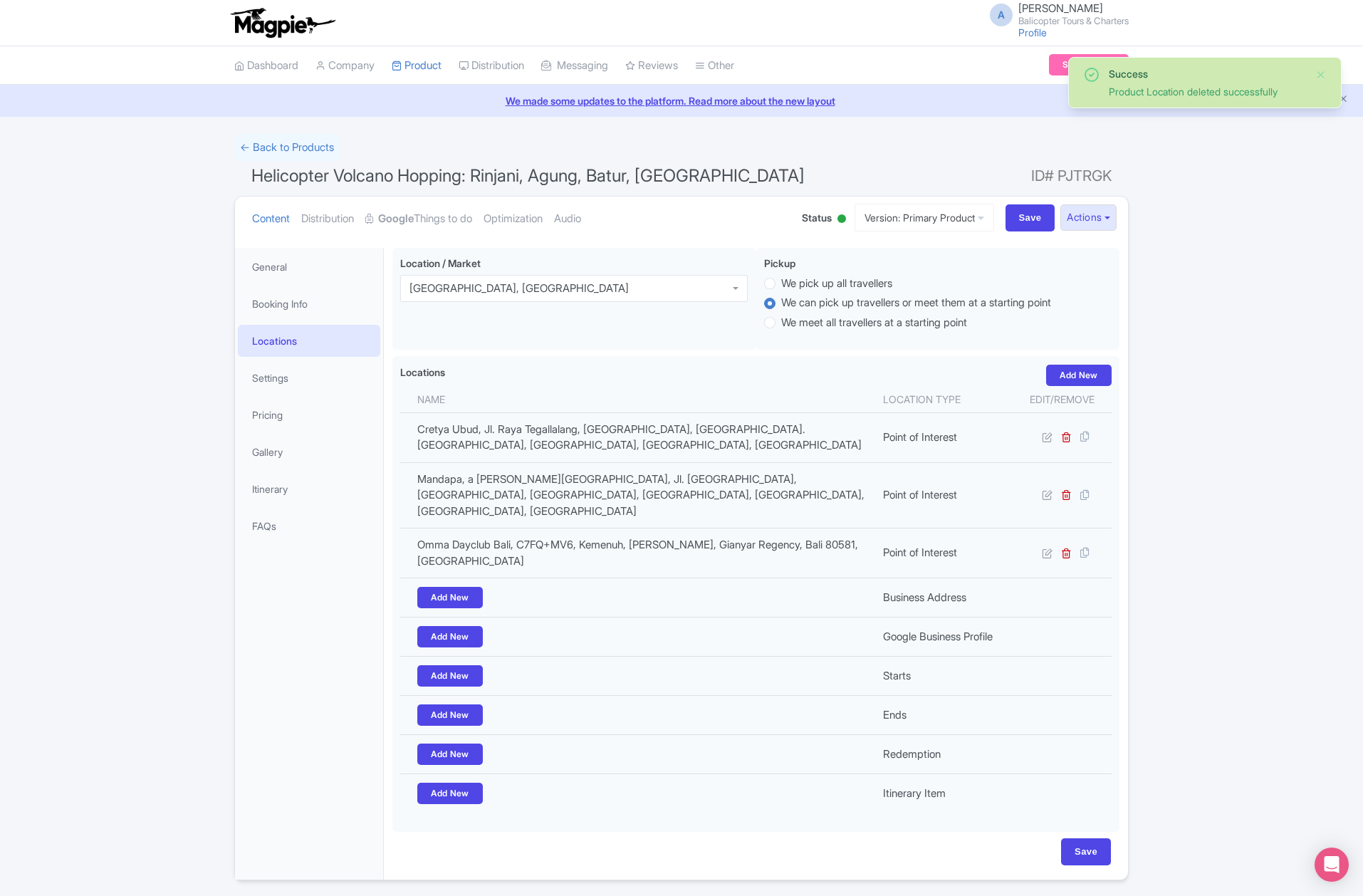
scroll to position [37, 0]
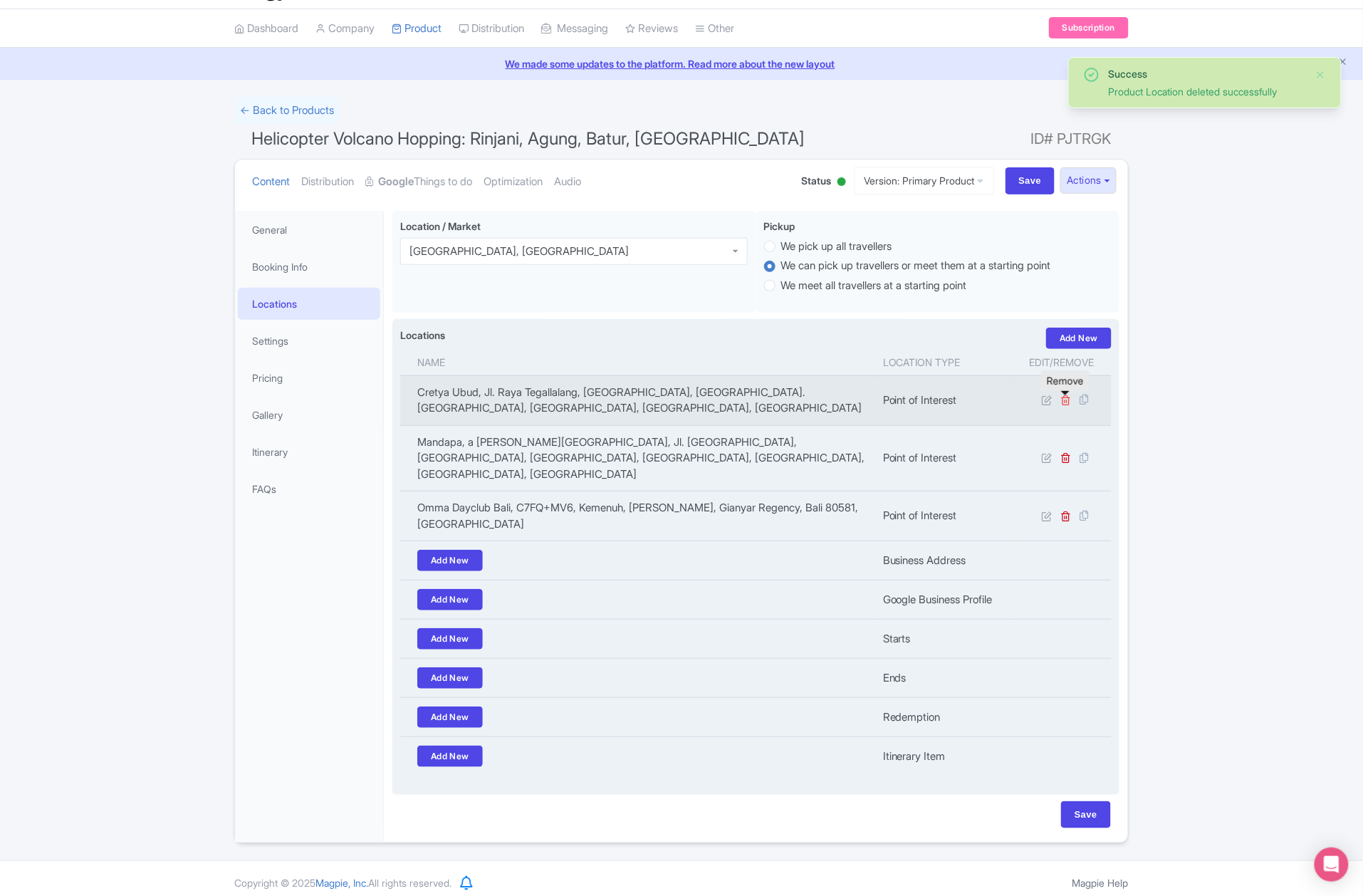
click at [1066, 406] on icon at bounding box center [1066, 400] width 11 height 11
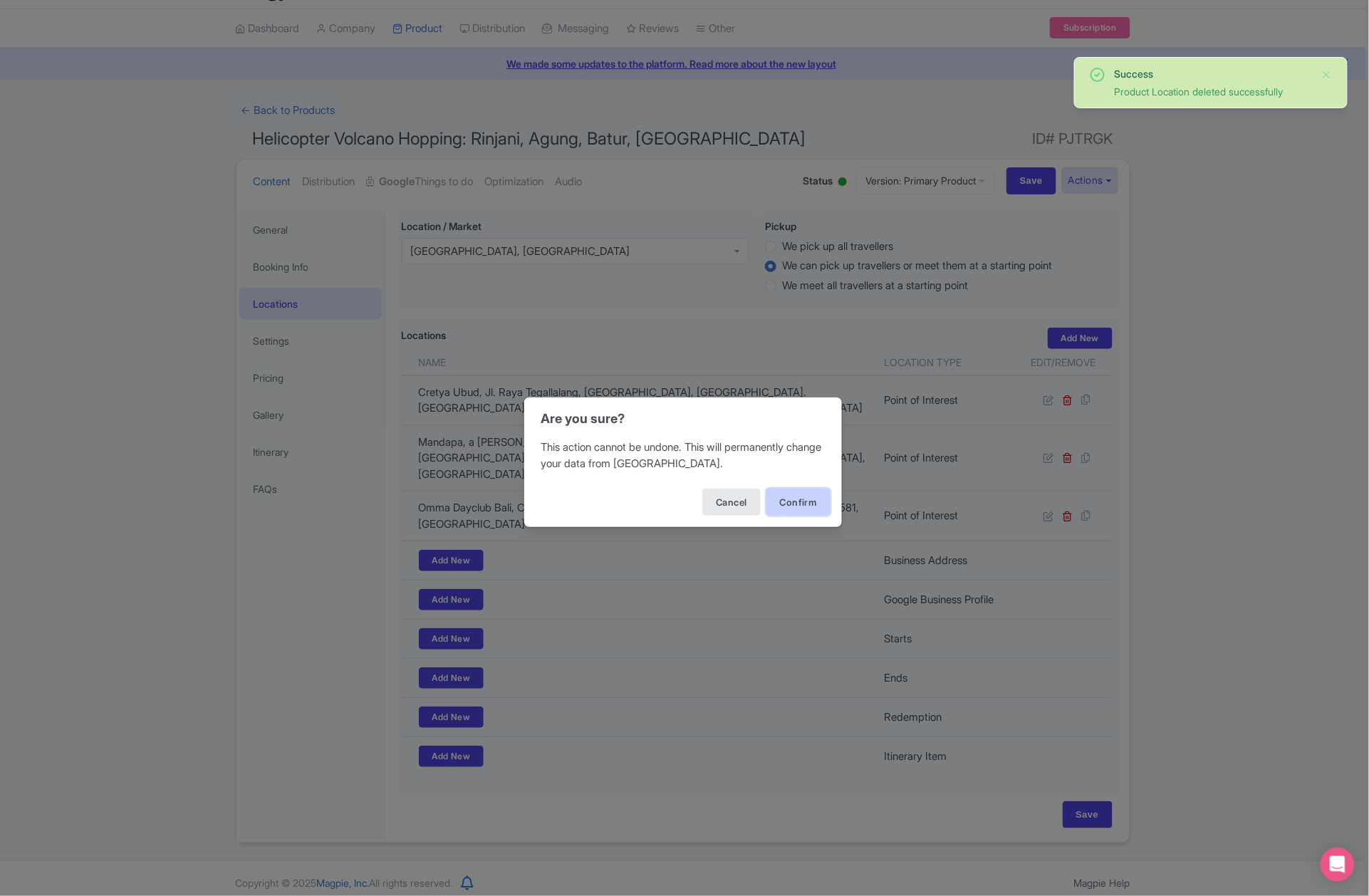
drag, startPoint x: 802, startPoint y: 498, endPoint x: 798, endPoint y: 490, distance: 8.9
click at [802, 498] on button "Confirm" at bounding box center [799, 502] width 64 height 27
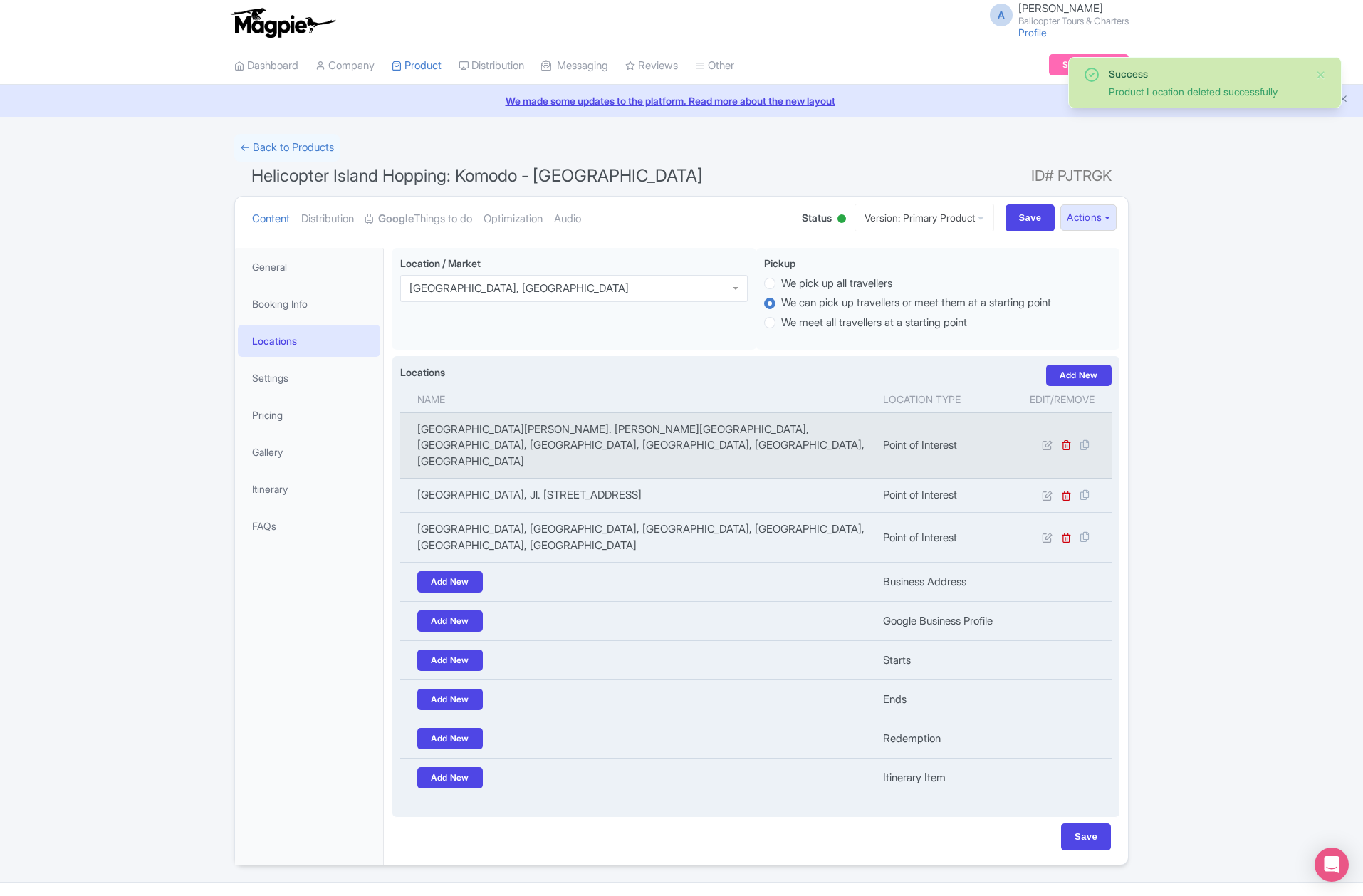
scroll to position [21, 0]
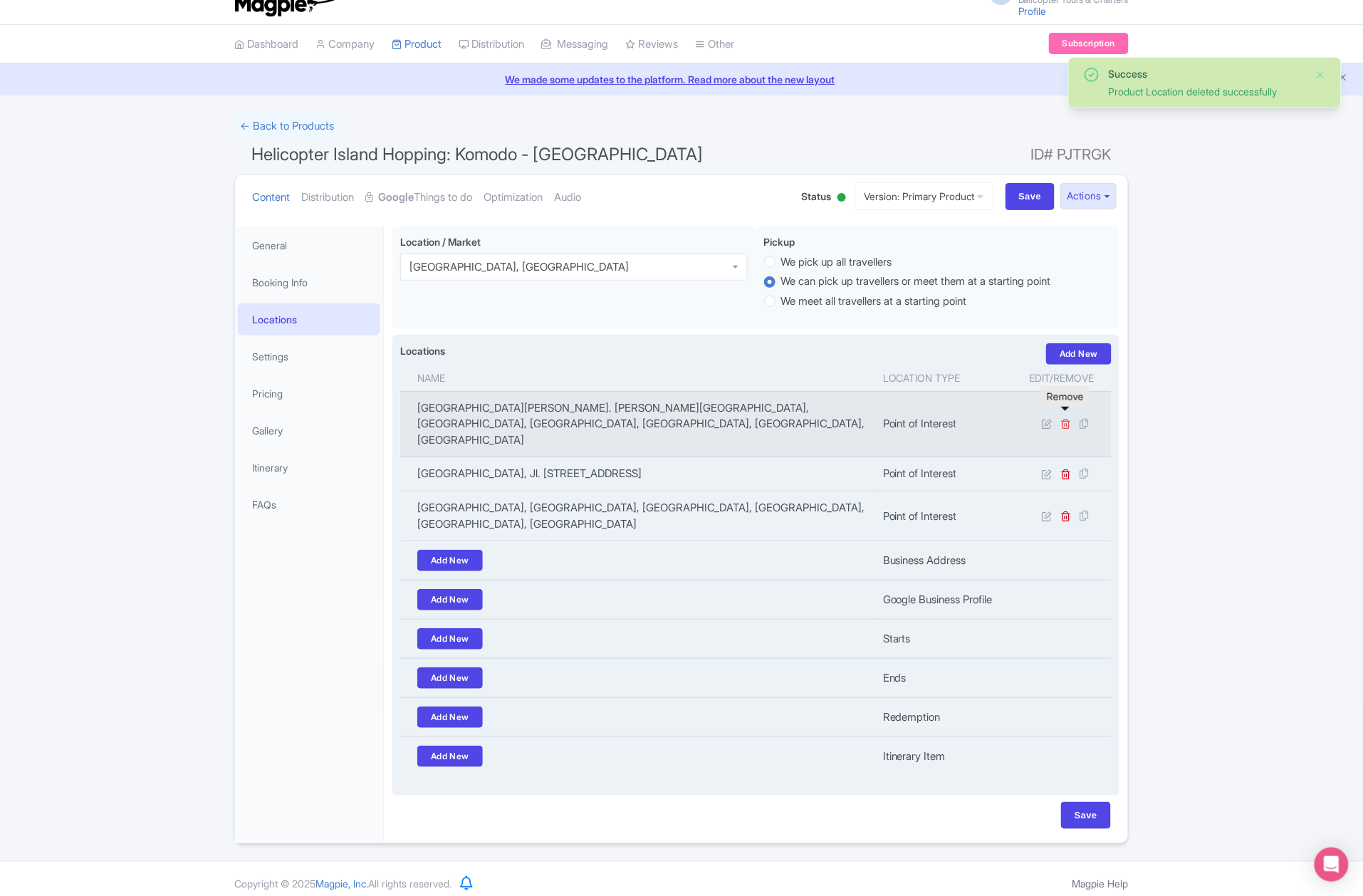
click at [1066, 418] on icon at bounding box center [1066, 423] width 11 height 11
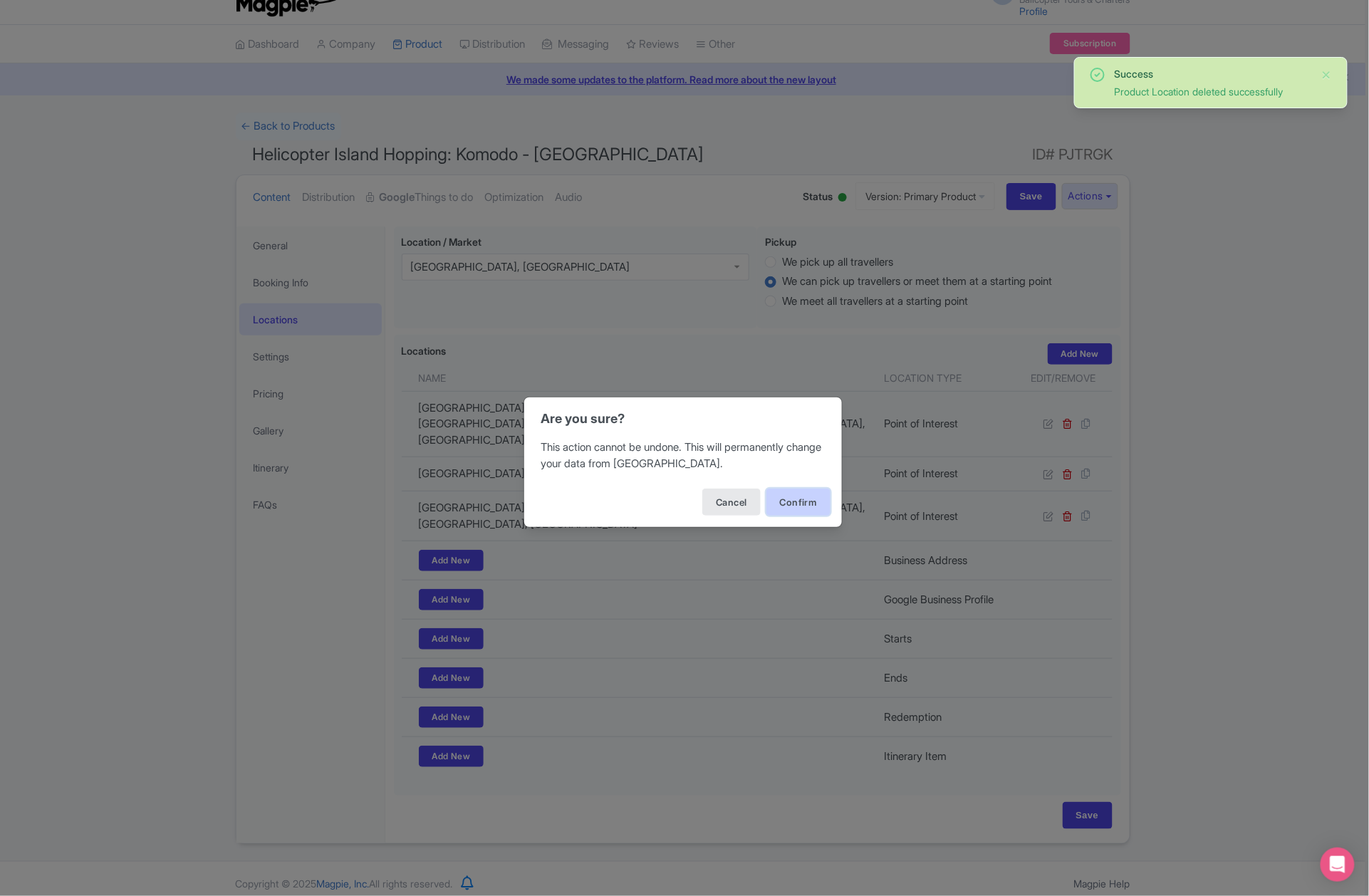
click at [798, 511] on button "Confirm" at bounding box center [799, 502] width 64 height 27
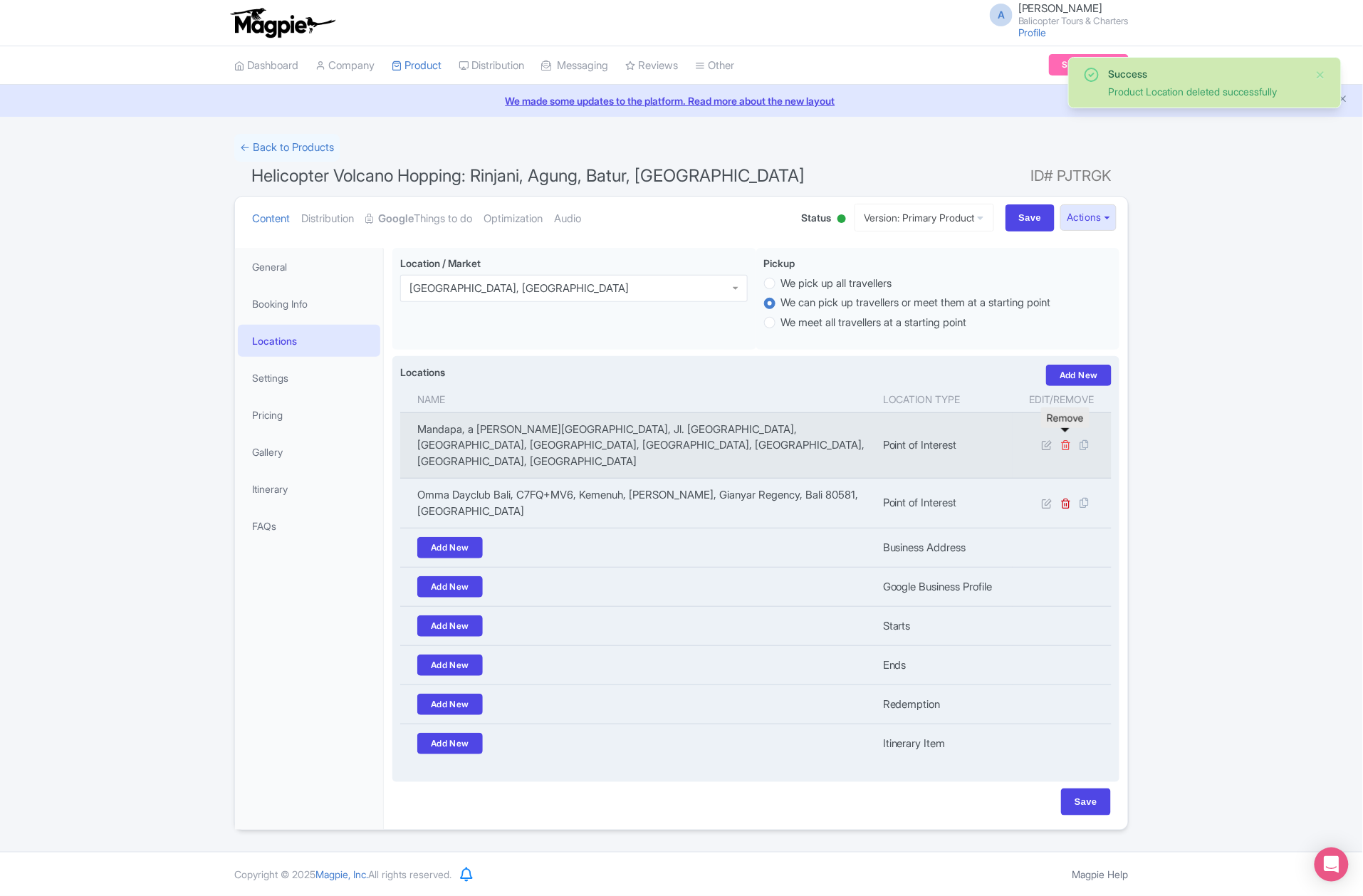
click at [1066, 440] on icon at bounding box center [1066, 445] width 11 height 11
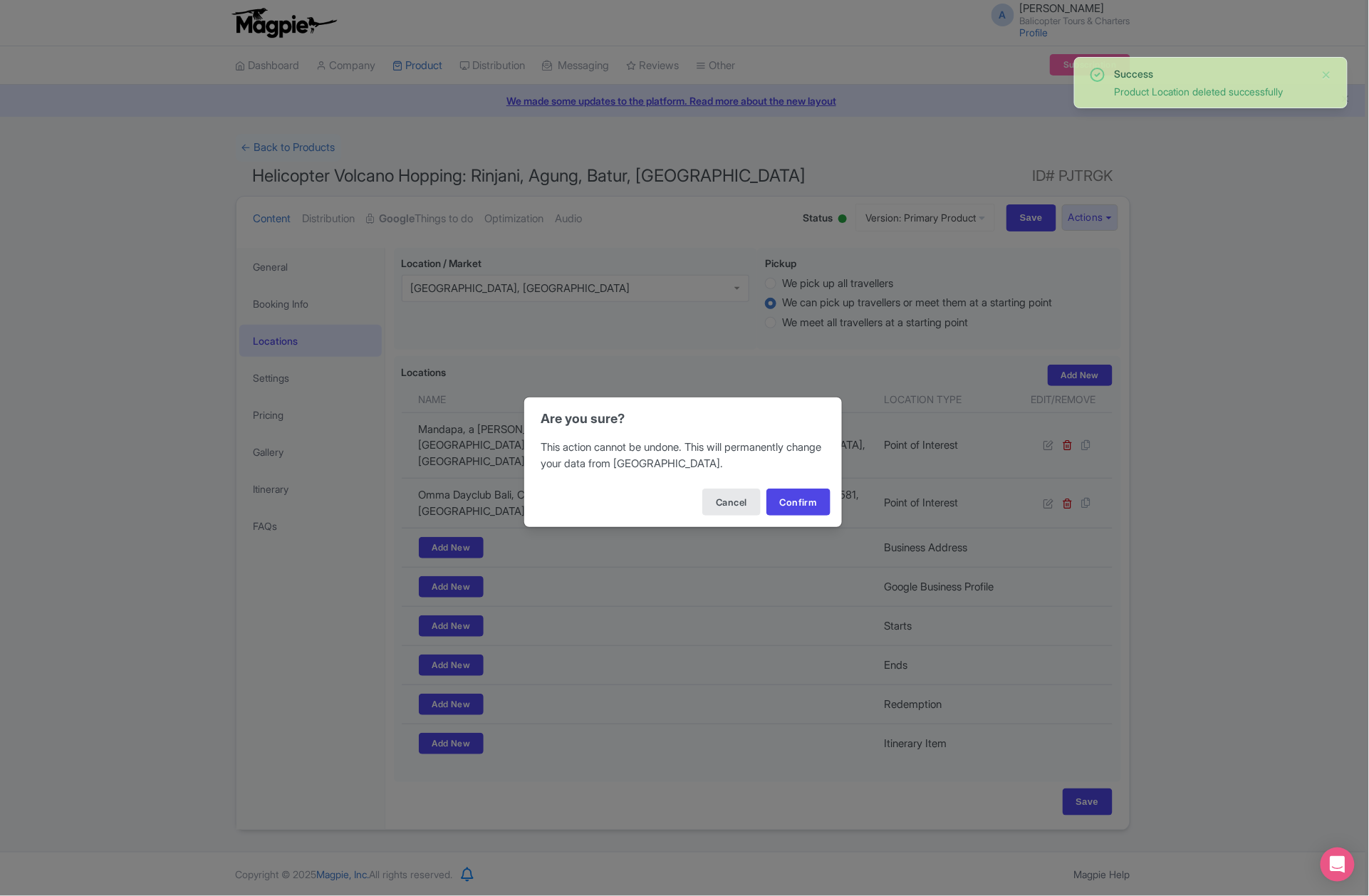
click at [775, 520] on div "Cancel Confirm" at bounding box center [684, 502] width 318 height 50
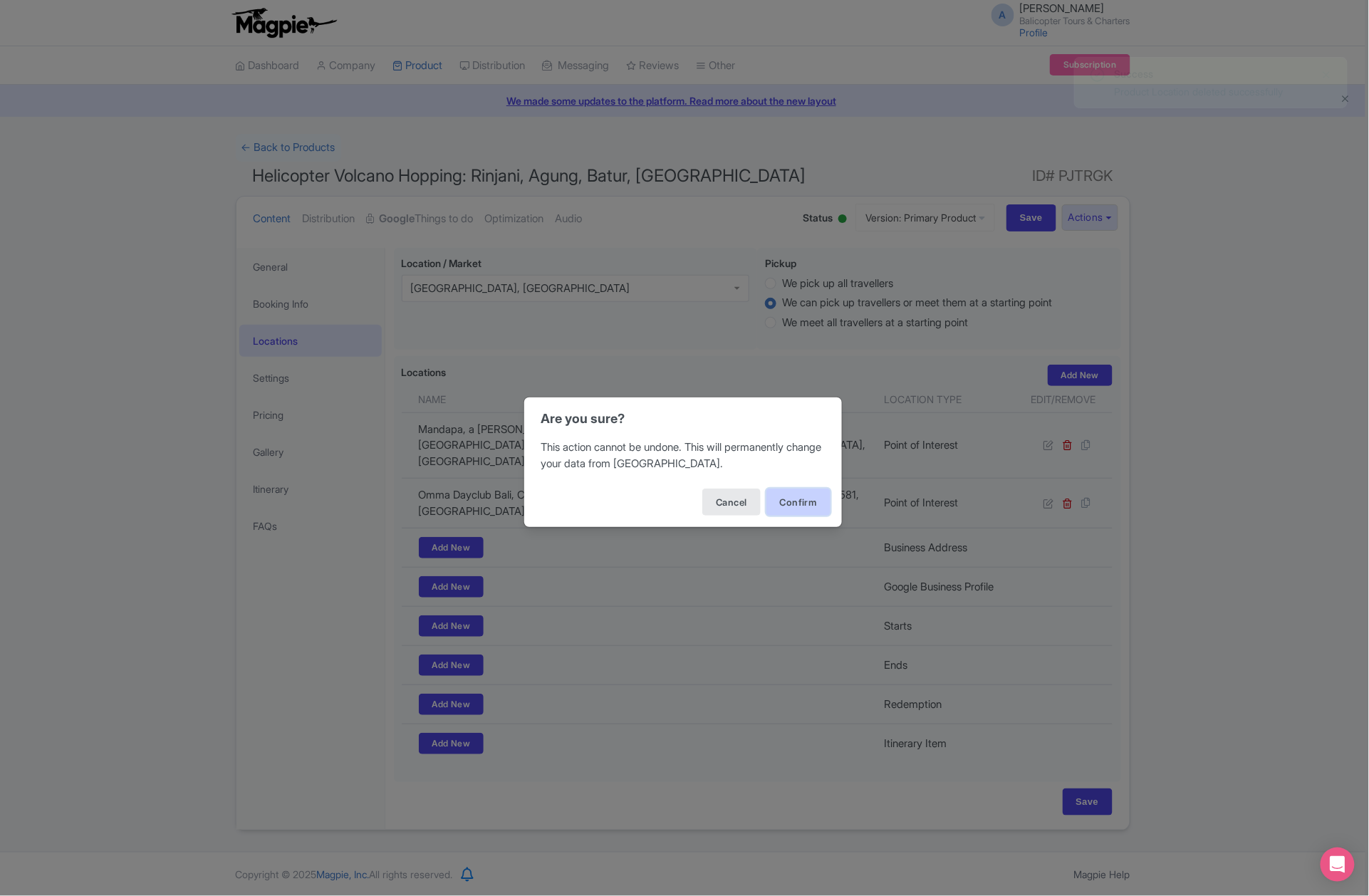
click at [799, 506] on button "Confirm" at bounding box center [799, 502] width 64 height 27
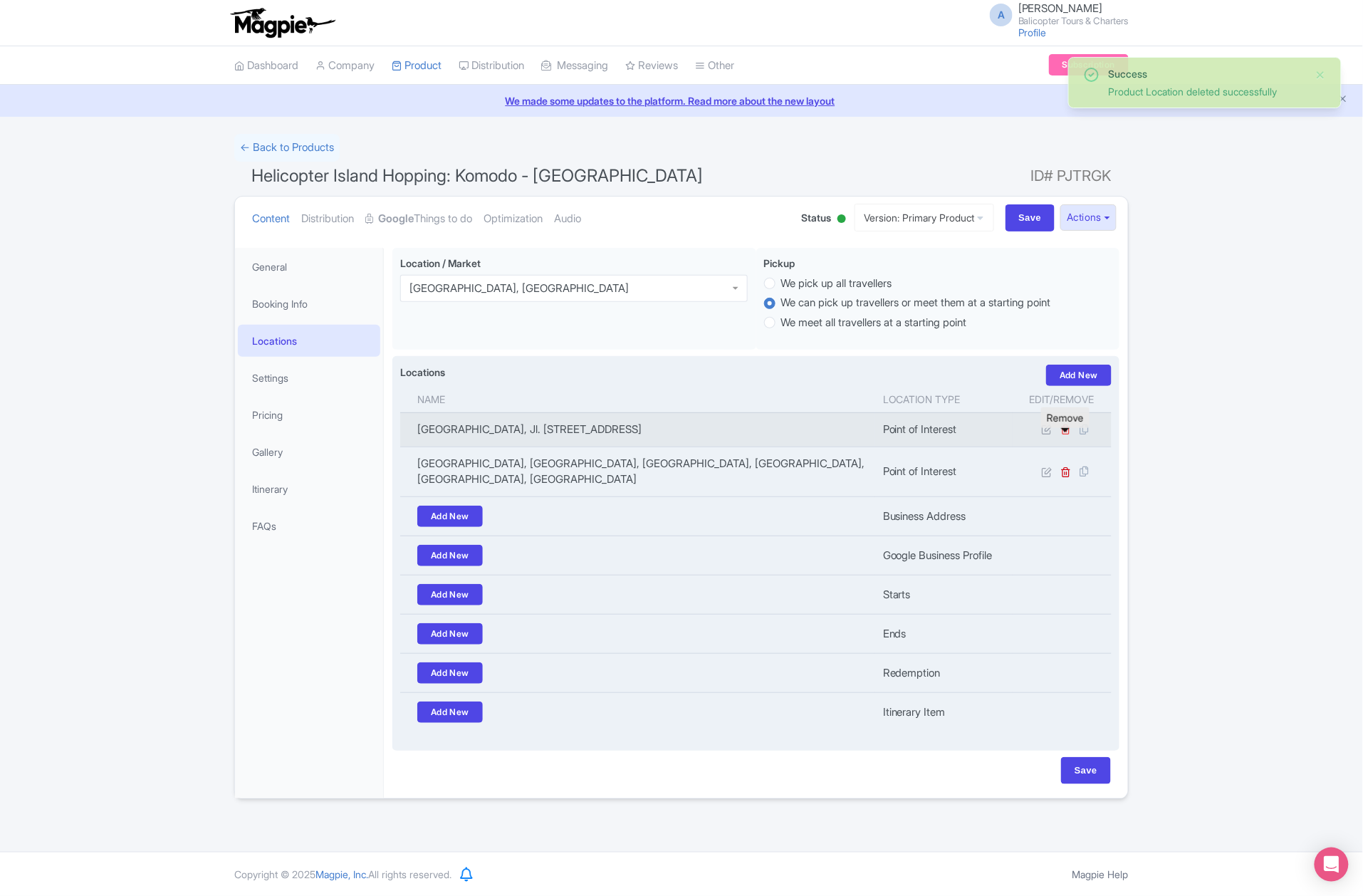
click at [1066, 434] on icon at bounding box center [1066, 429] width 11 height 11
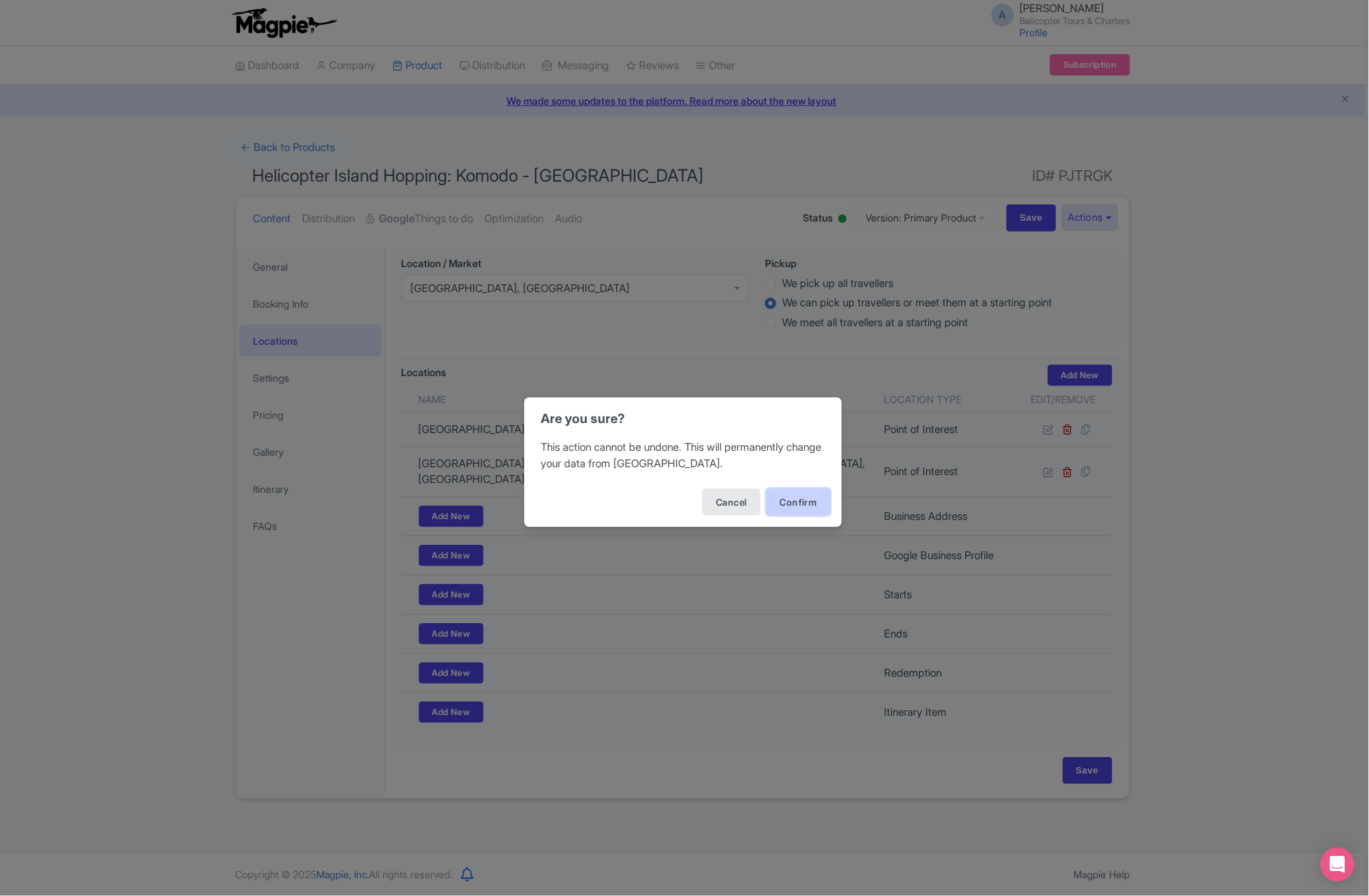
click at [786, 506] on button "Confirm" at bounding box center [799, 502] width 64 height 27
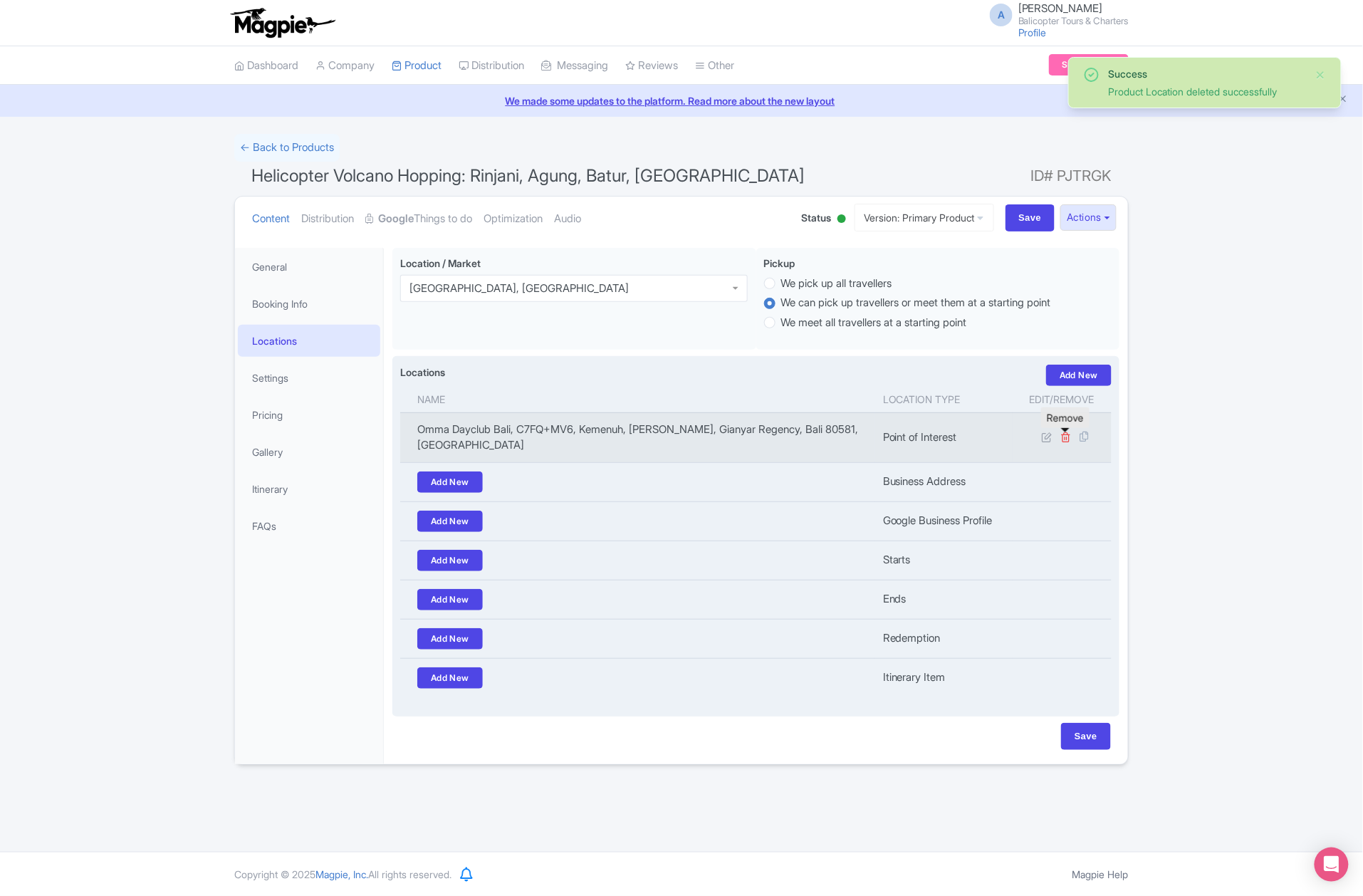
click at [1066, 442] on icon at bounding box center [1066, 437] width 11 height 11
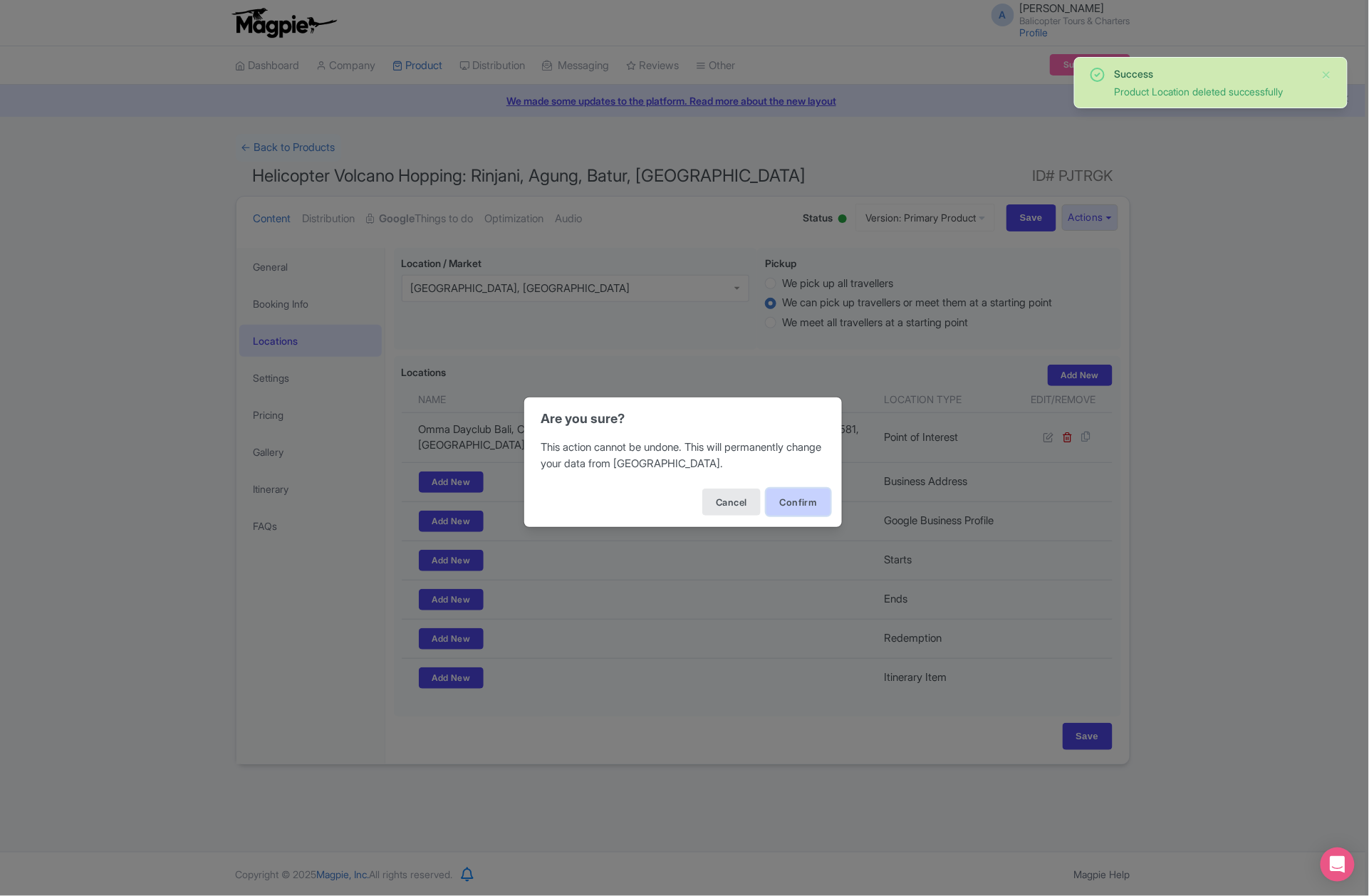
click at [793, 507] on button "Confirm" at bounding box center [799, 502] width 64 height 27
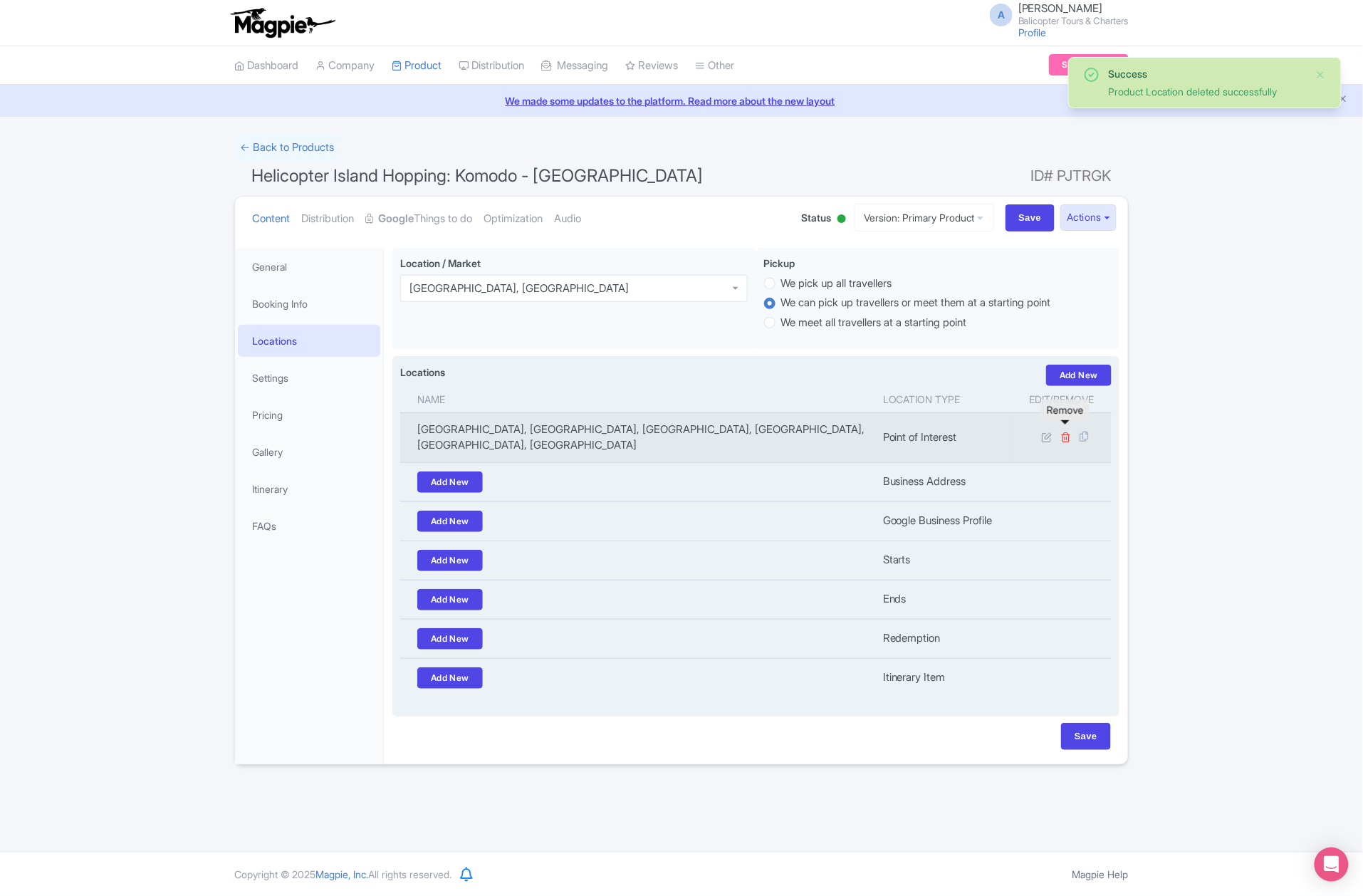
click at [1069, 431] on icon at bounding box center [1066, 437] width 11 height 11
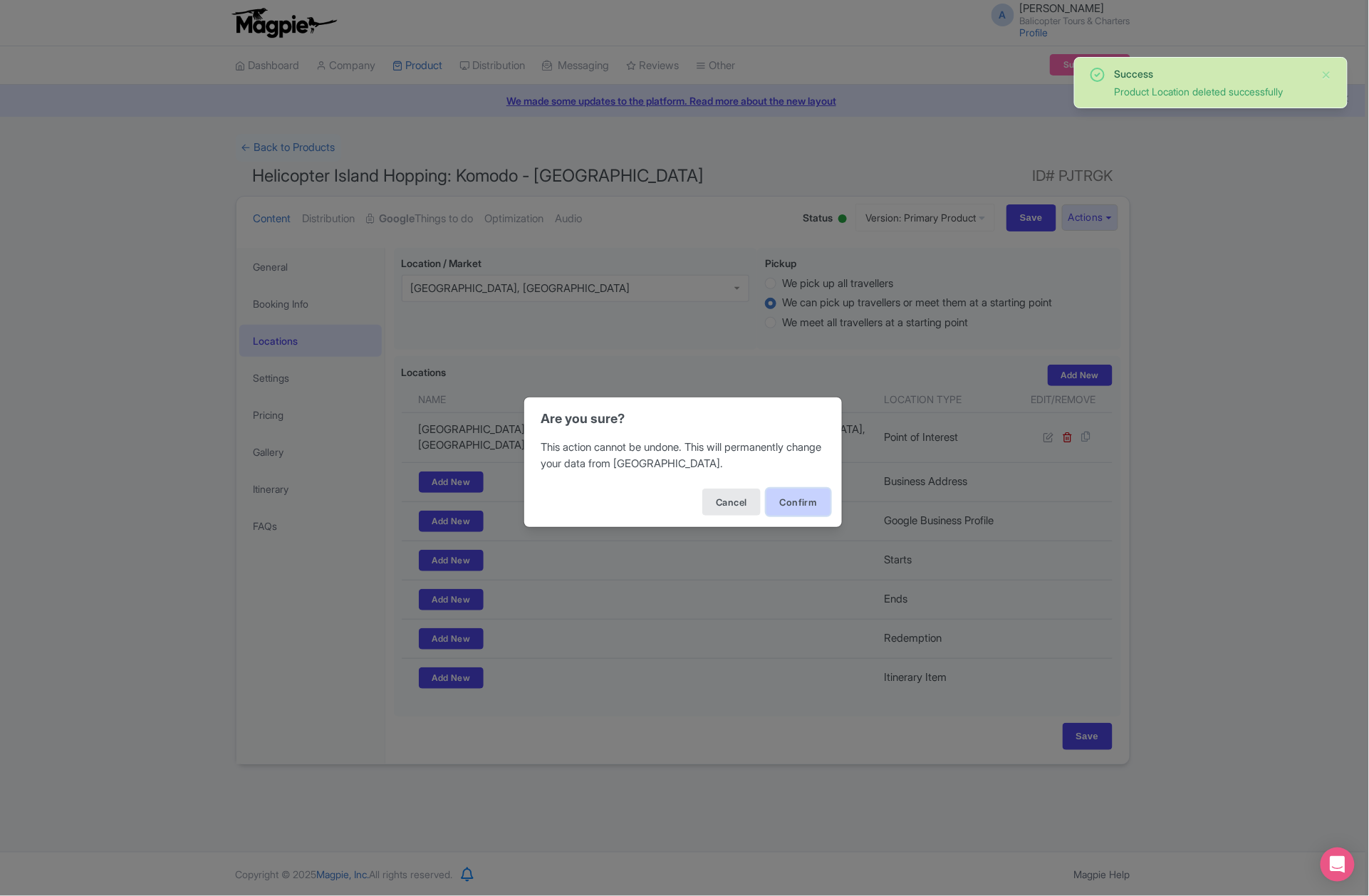
click at [810, 493] on button "Confirm" at bounding box center [799, 502] width 64 height 27
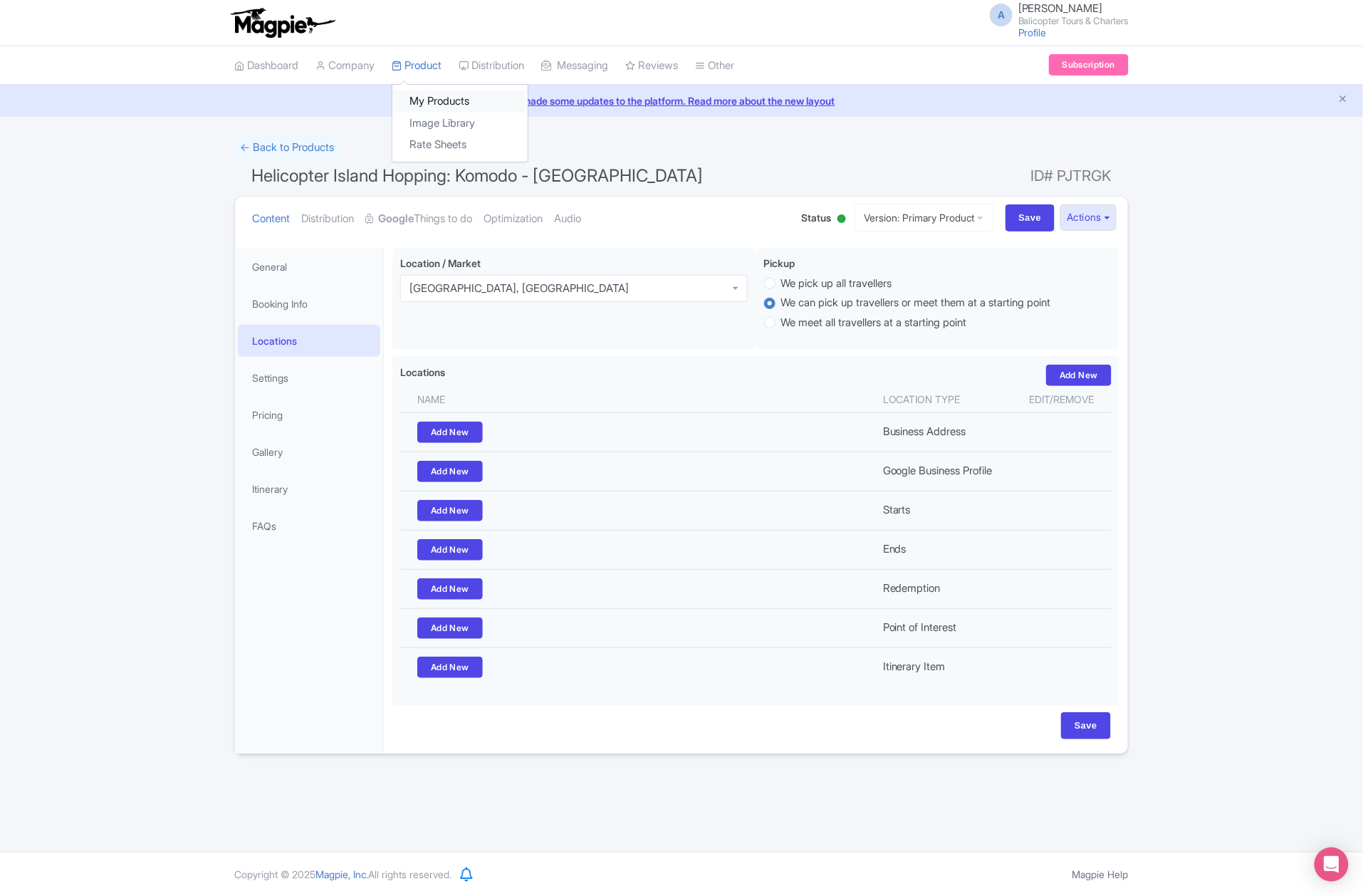
click at [442, 96] on link "My Products" at bounding box center [459, 101] width 135 height 22
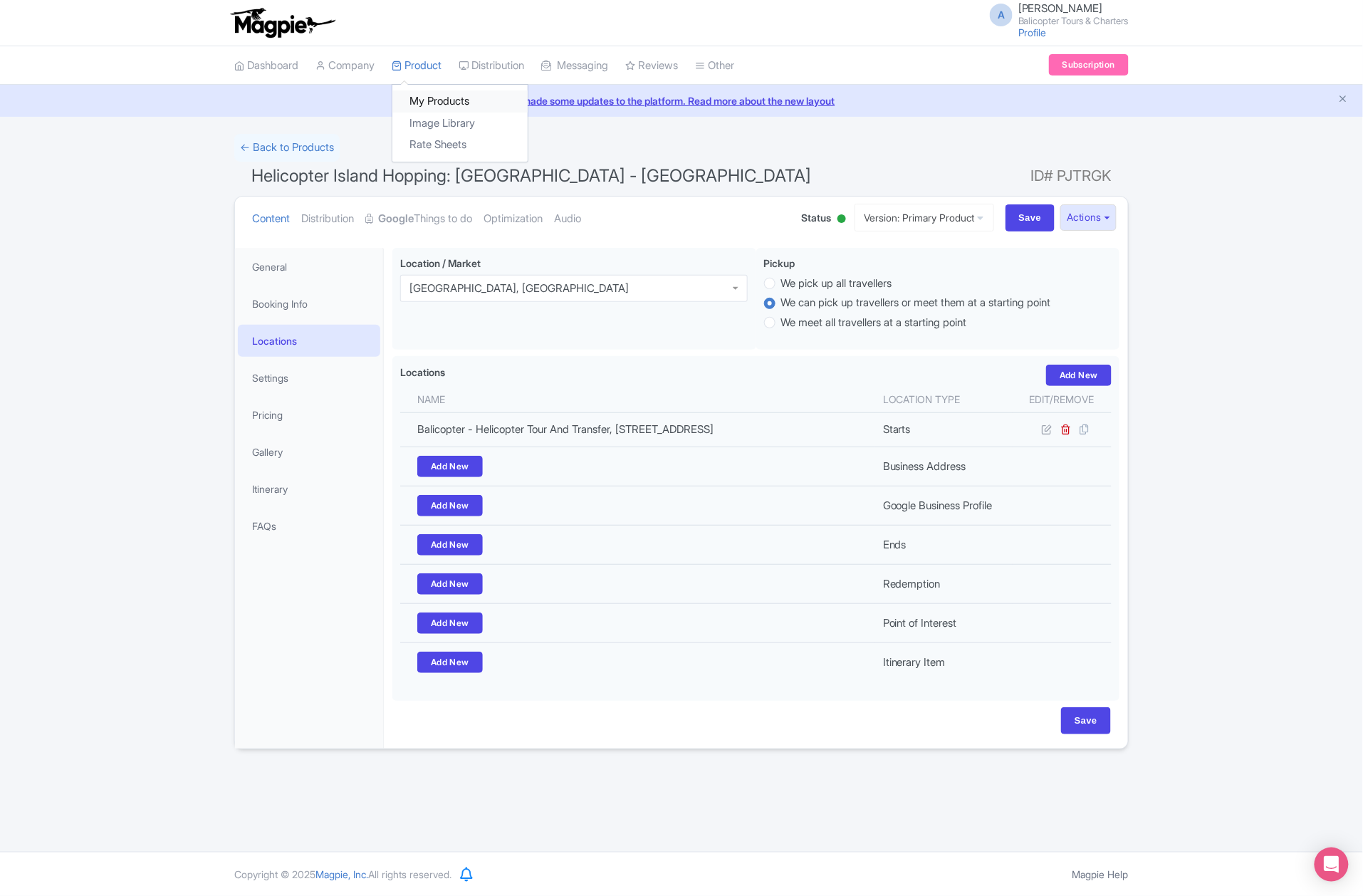
click at [445, 96] on link "My Products" at bounding box center [459, 101] width 135 height 22
click at [436, 100] on link "My Products" at bounding box center [459, 101] width 135 height 22
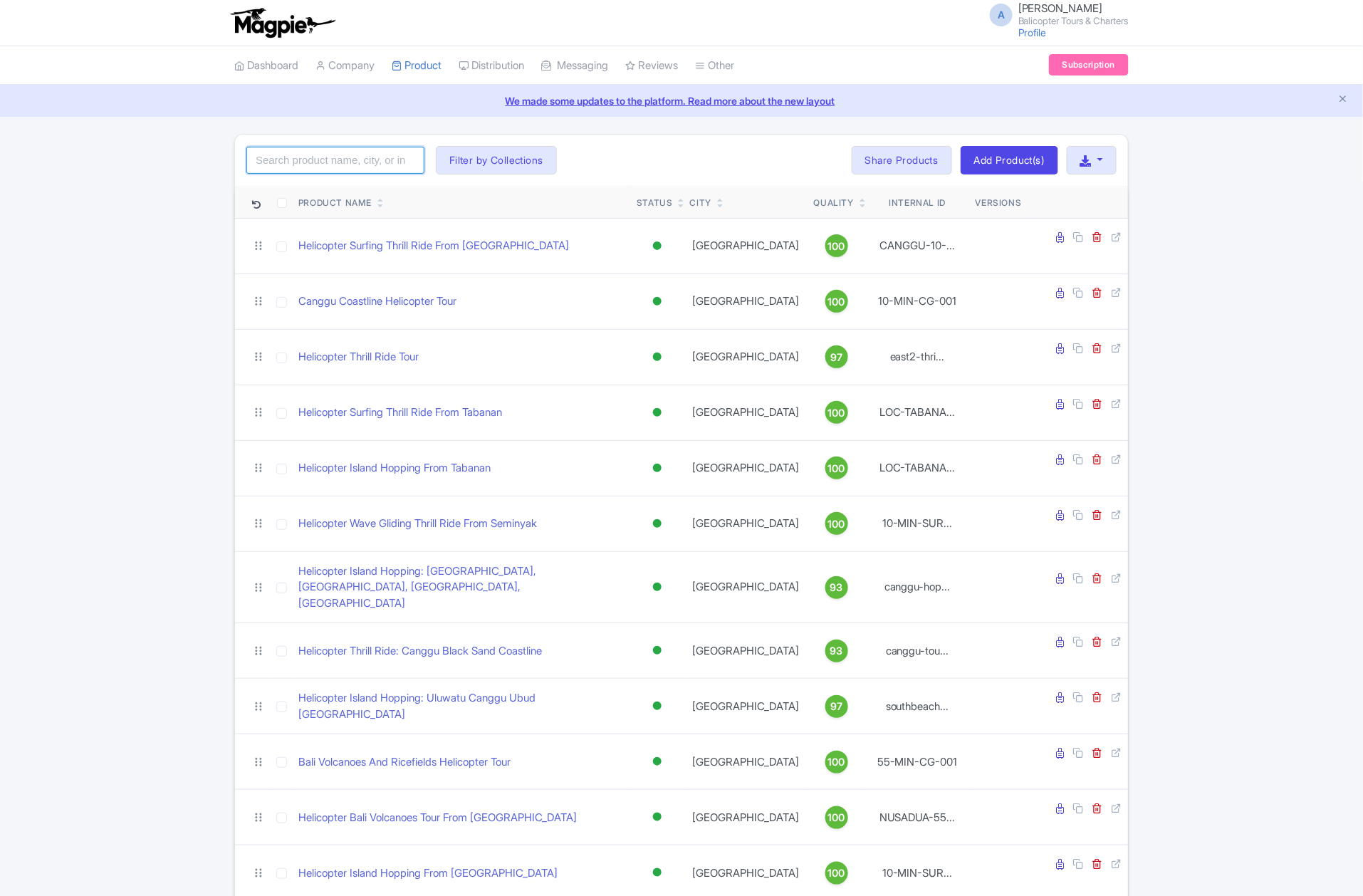
click at [352, 160] on input "search" at bounding box center [335, 160] width 178 height 27
paste input "ulu-hopping-bali"
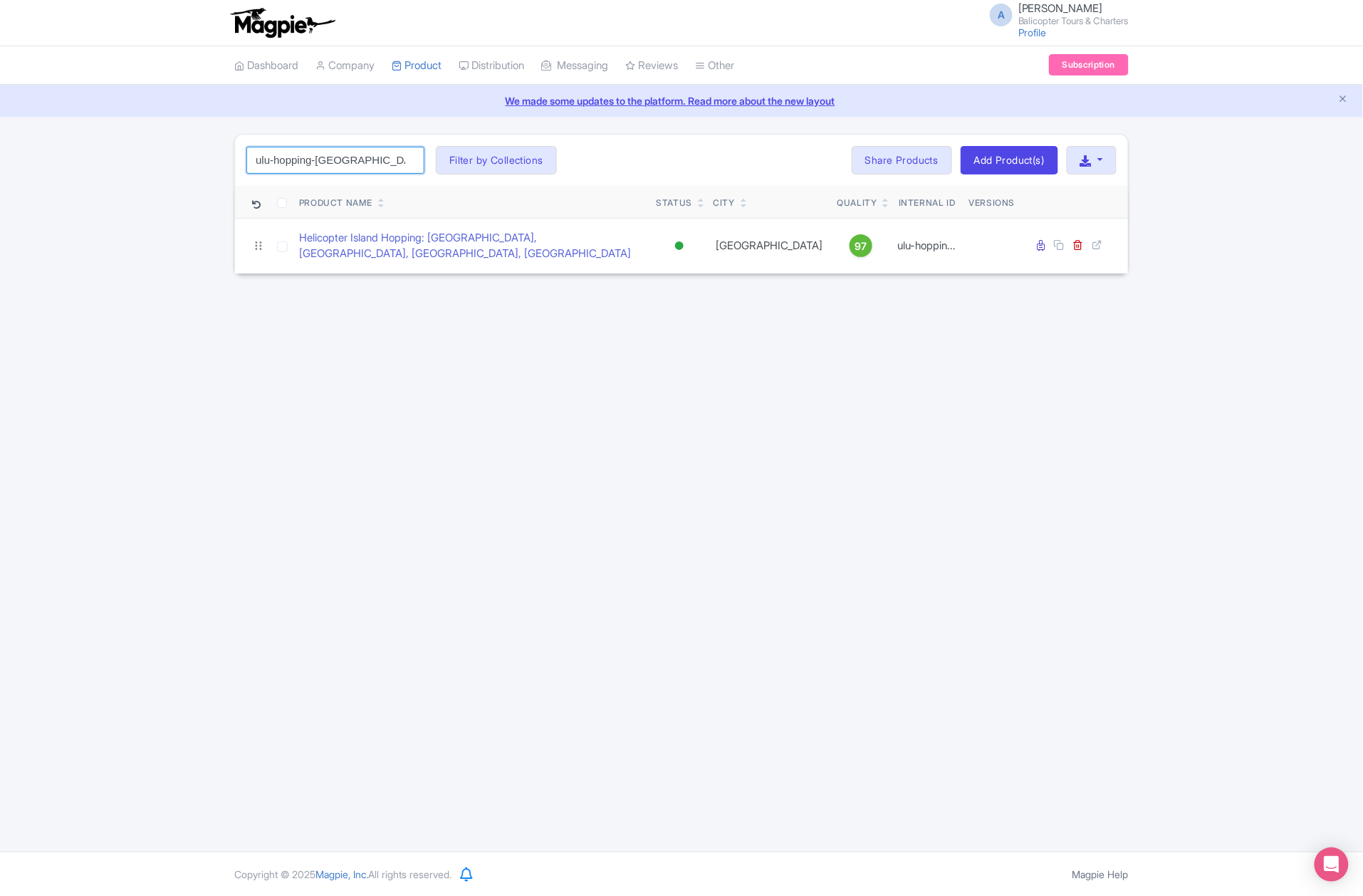
drag, startPoint x: 342, startPoint y: 168, endPoint x: 231, endPoint y: 167, distance: 111.0
click at [231, 167] on div "ulu-hopping-bali Search Filter by Collections Bali Volcanoes And Ricefields Hel…" at bounding box center [682, 204] width 911 height 140
paste input "zoo-kids"
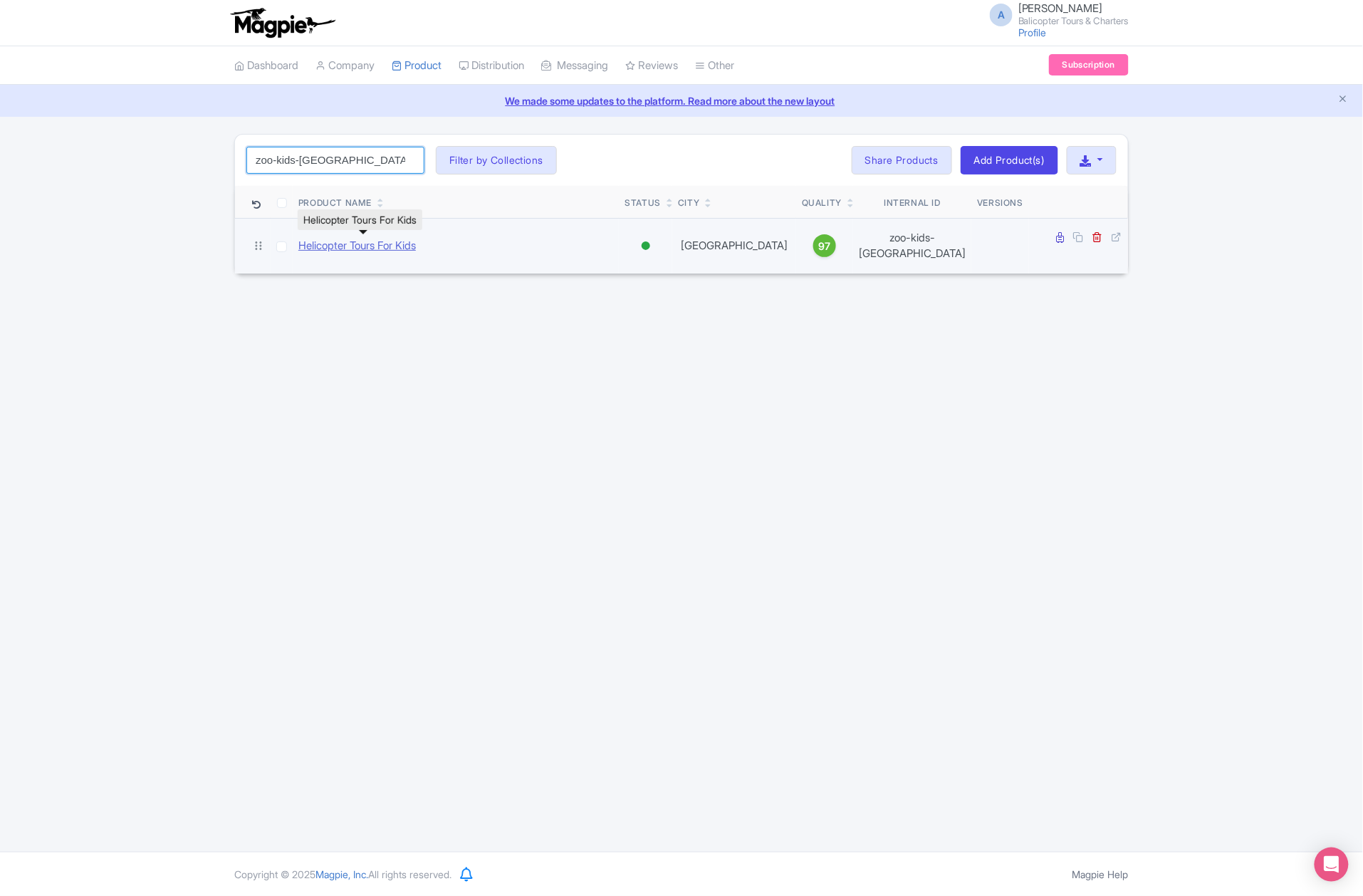
type input "zoo-kids-[GEOGRAPHIC_DATA]"
click at [345, 245] on link "Helicopter Tours For Kids" at bounding box center [357, 246] width 118 height 16
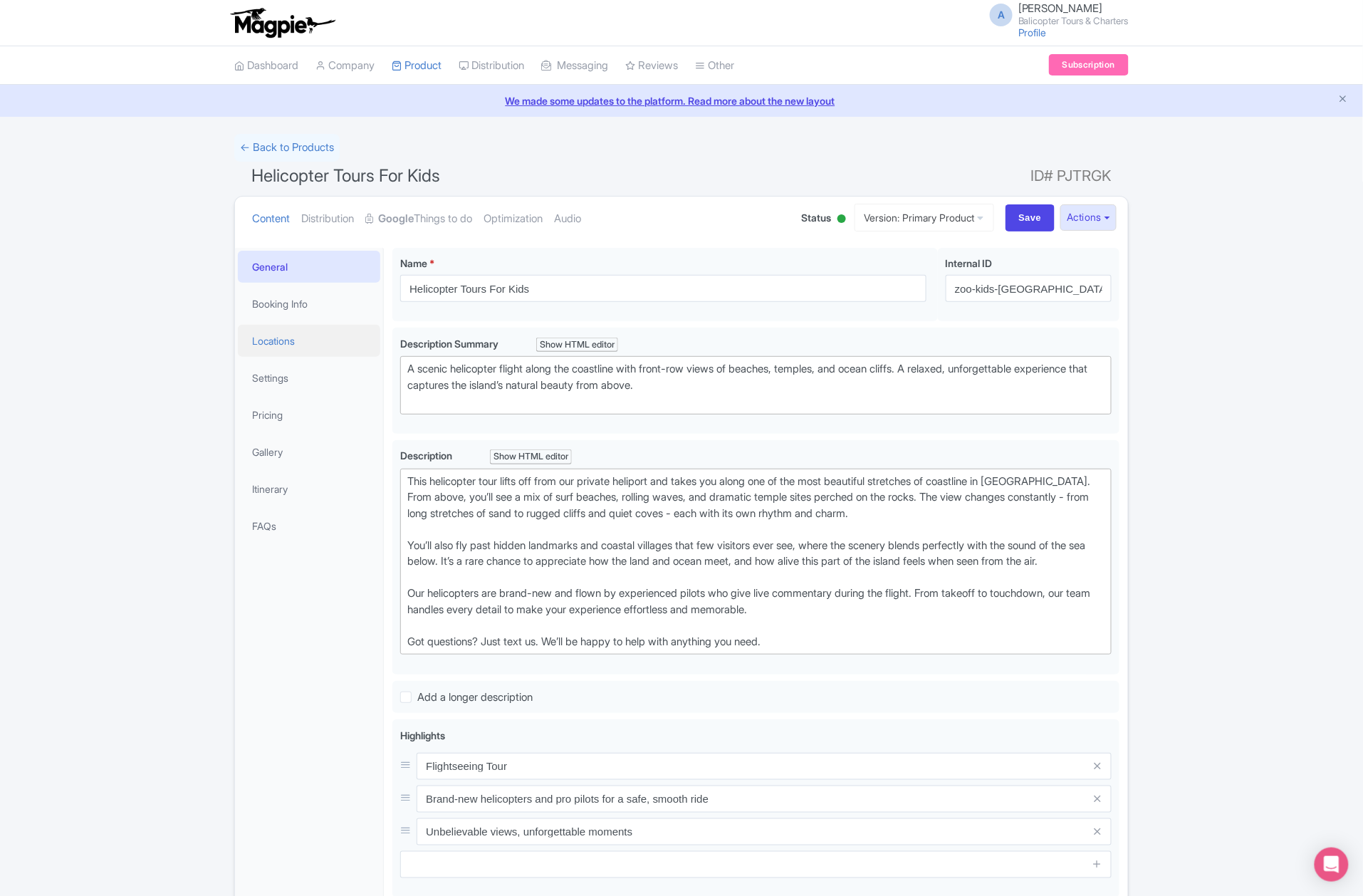
click at [276, 346] on link "Locations" at bounding box center [308, 341] width 142 height 32
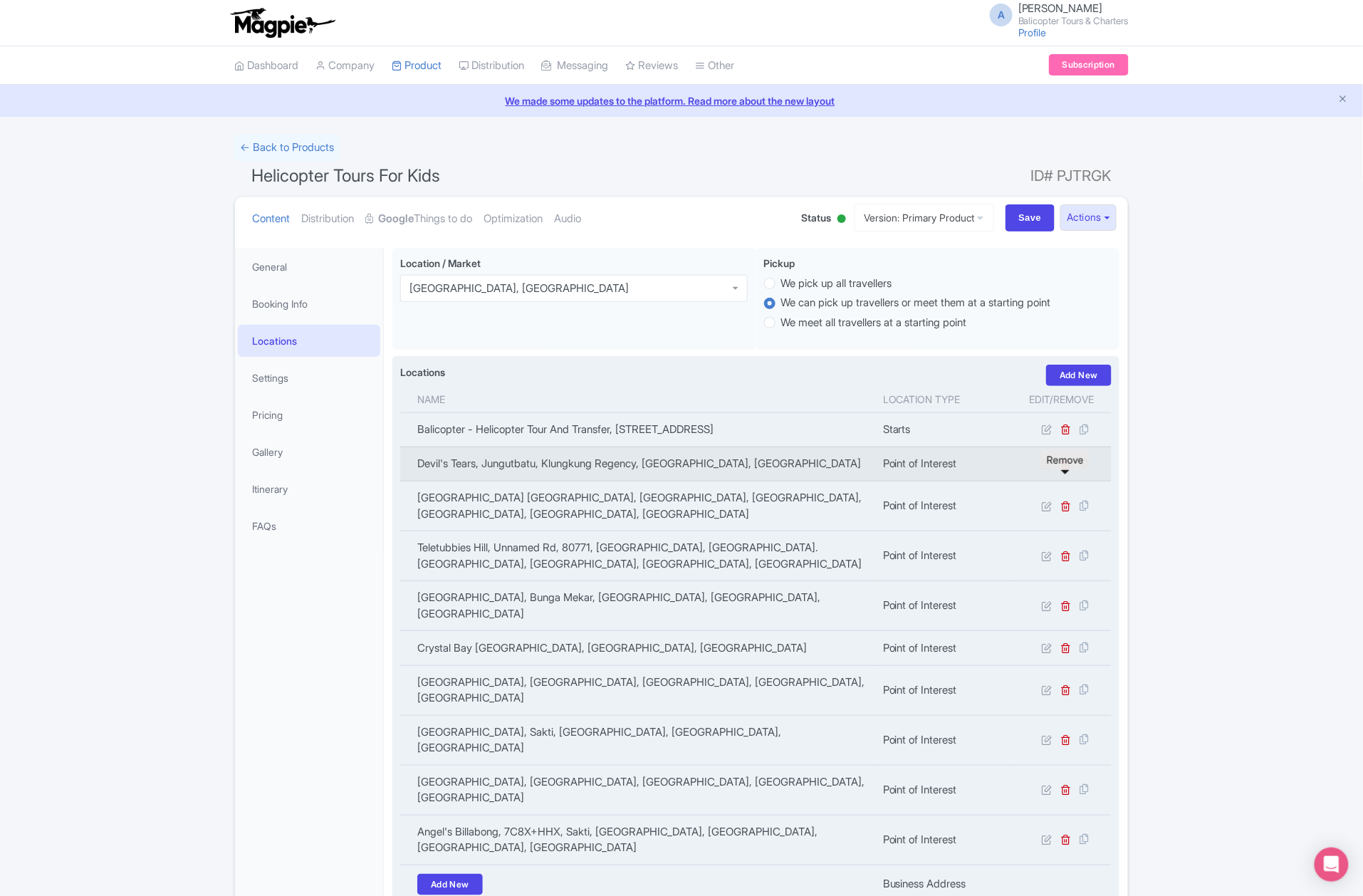
click at [1066, 469] on icon at bounding box center [1066, 464] width 11 height 11
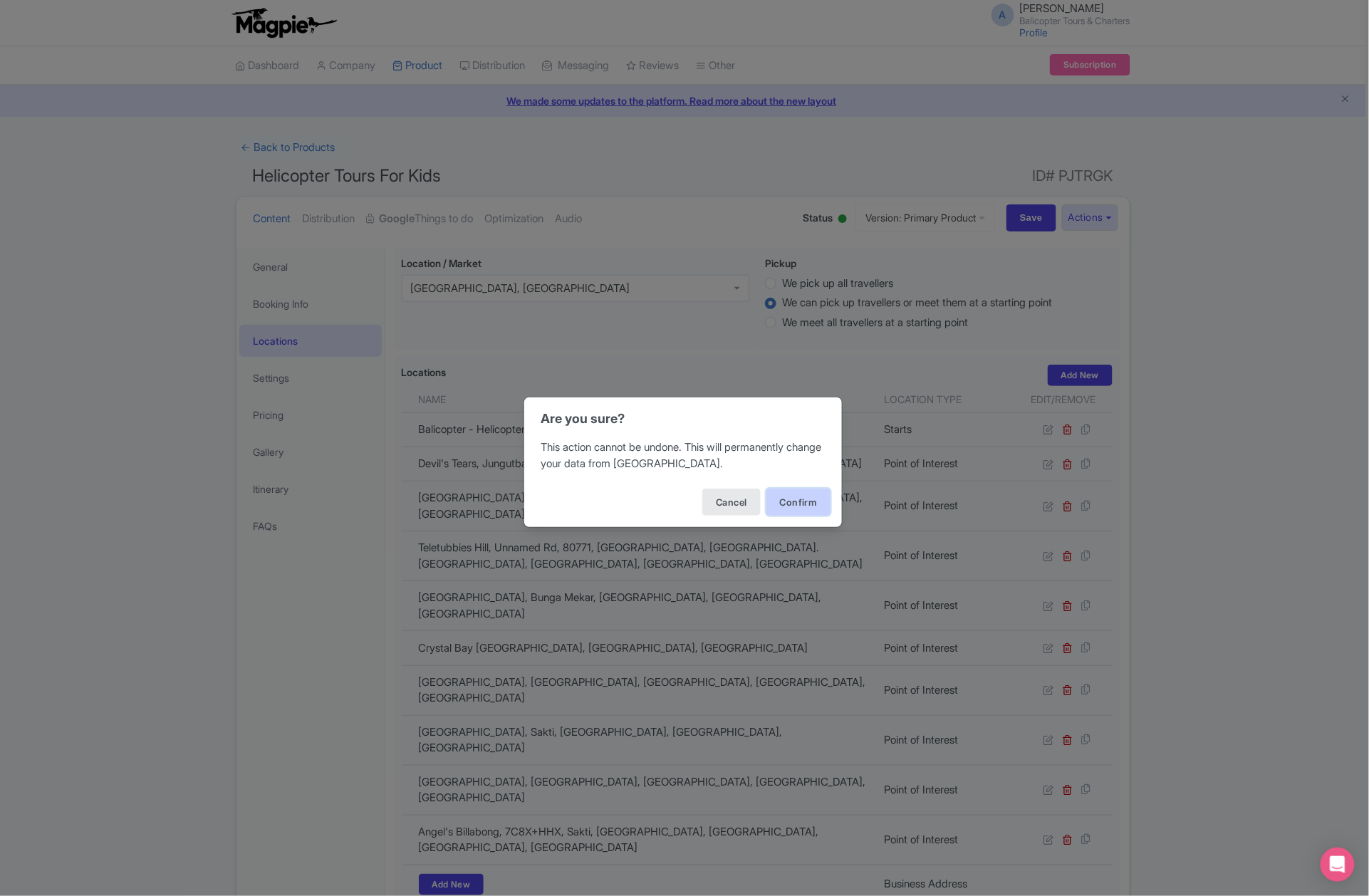
click at [812, 504] on button "Confirm" at bounding box center [799, 502] width 64 height 27
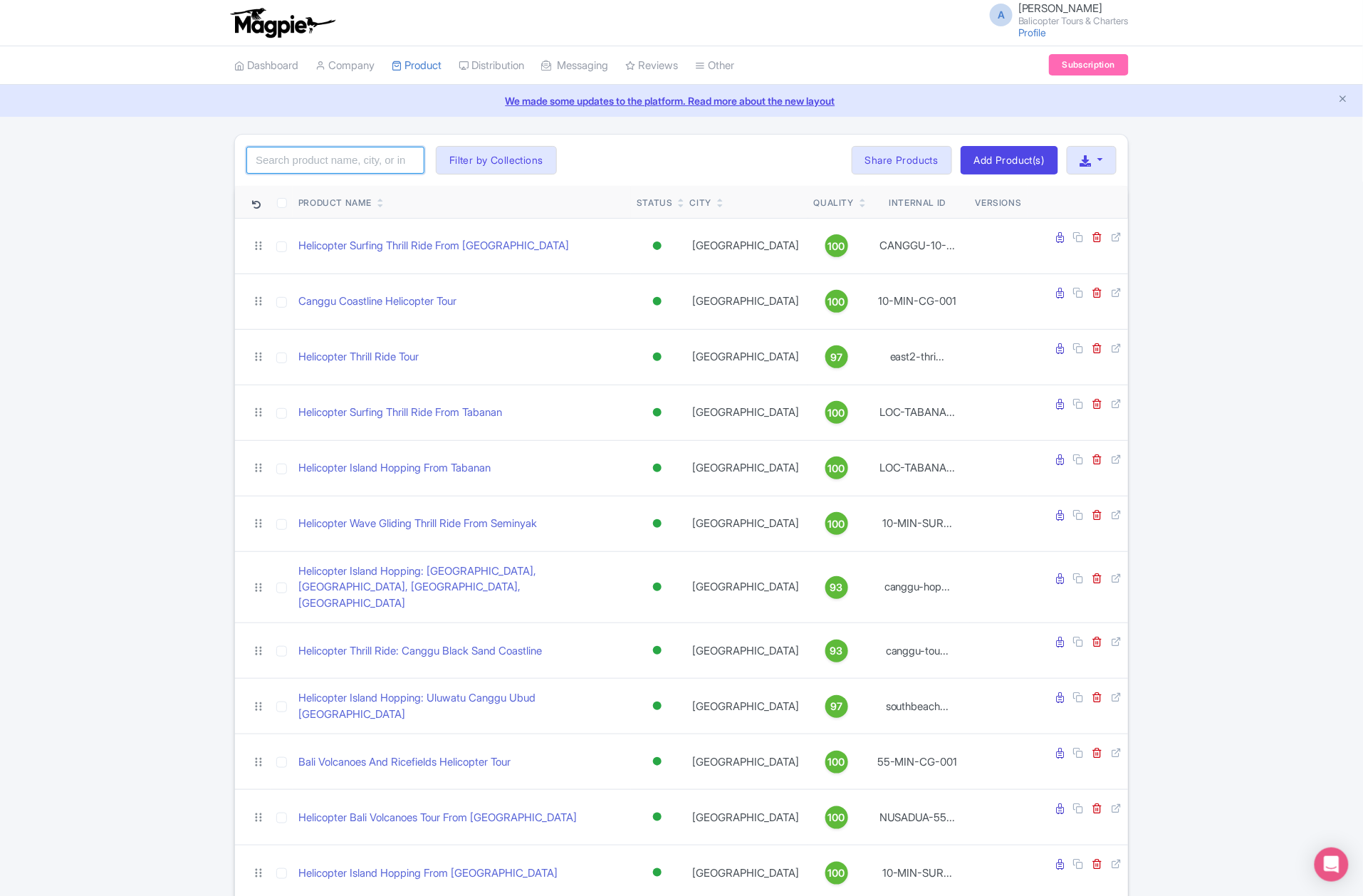
click at [314, 157] on input "search" at bounding box center [335, 160] width 178 height 27
paste input "zoo-family-[GEOGRAPHIC_DATA]"
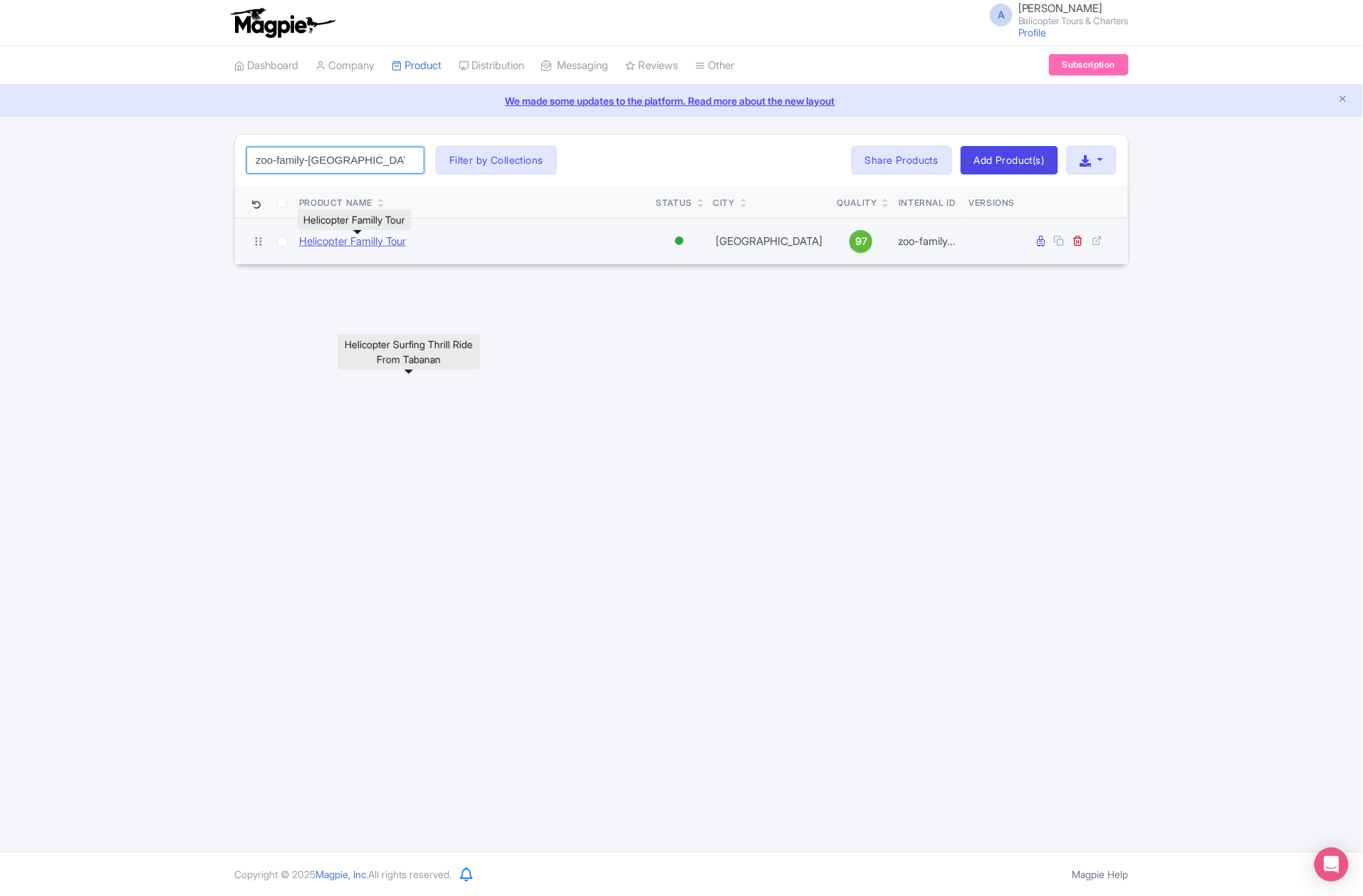
type input "zoo-family-[GEOGRAPHIC_DATA]"
click at [379, 242] on link "Helicopter Familly Tour" at bounding box center [353, 241] width 107 height 16
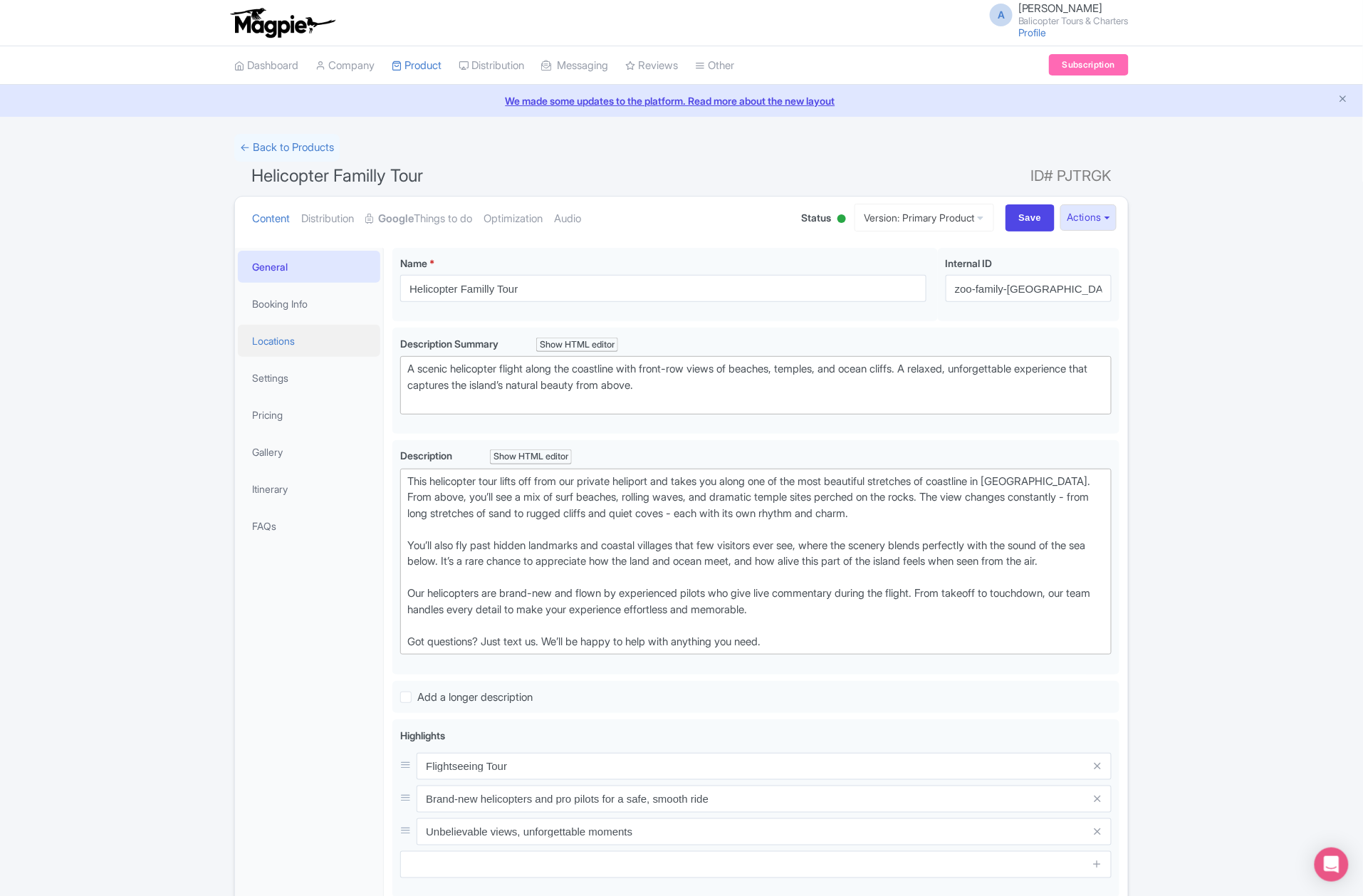
drag, startPoint x: 299, startPoint y: 339, endPoint x: 303, endPoint y: 331, distance: 8.9
click at [299, 339] on link "Locations" at bounding box center [308, 341] width 142 height 32
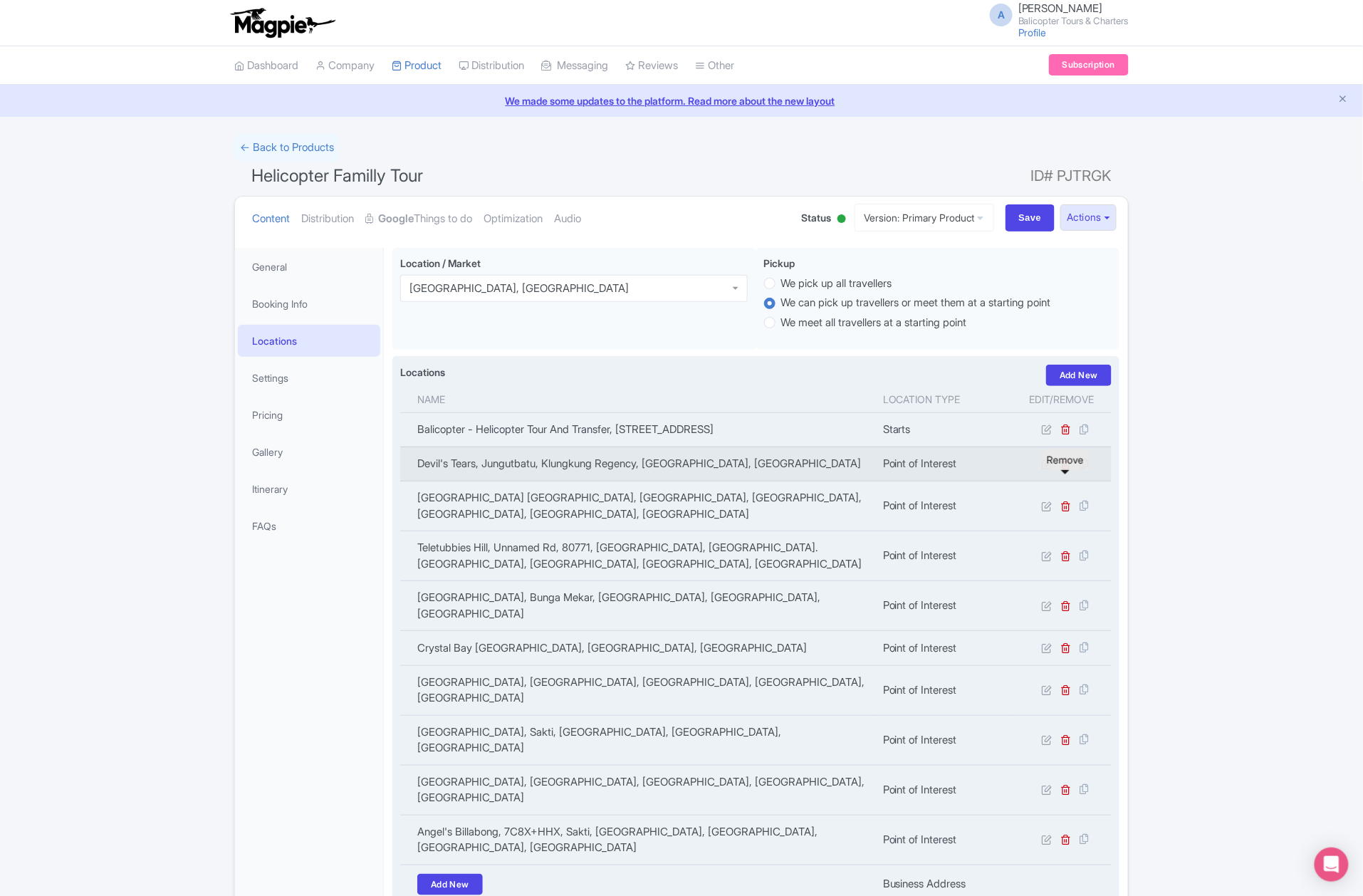
click at [1069, 469] on icon at bounding box center [1066, 464] width 11 height 11
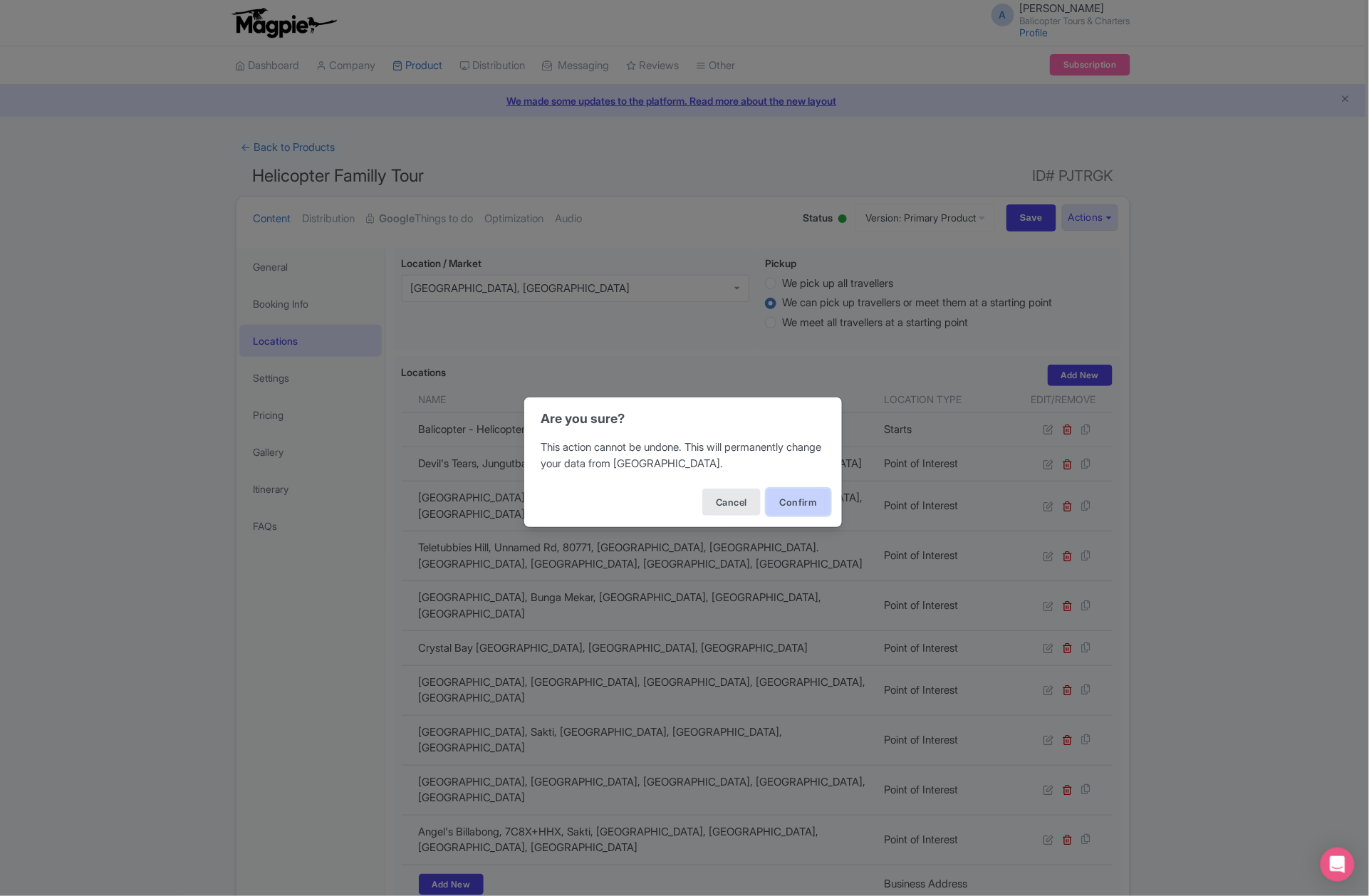
click at [810, 498] on button "Confirm" at bounding box center [799, 502] width 64 height 27
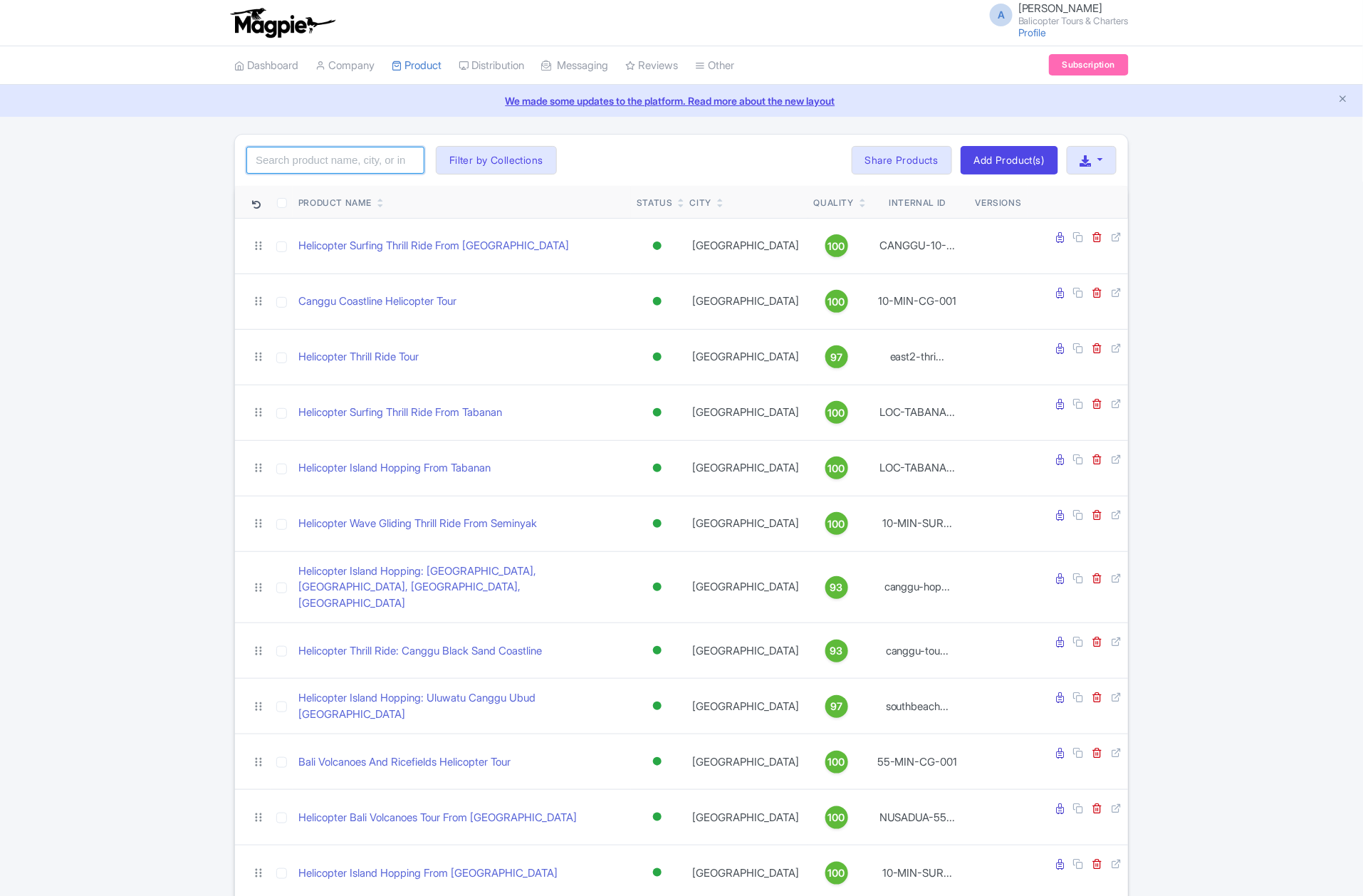
click at [321, 158] on input "search" at bounding box center [335, 160] width 178 height 27
paste input "zoo-hopping-[GEOGRAPHIC_DATA]"
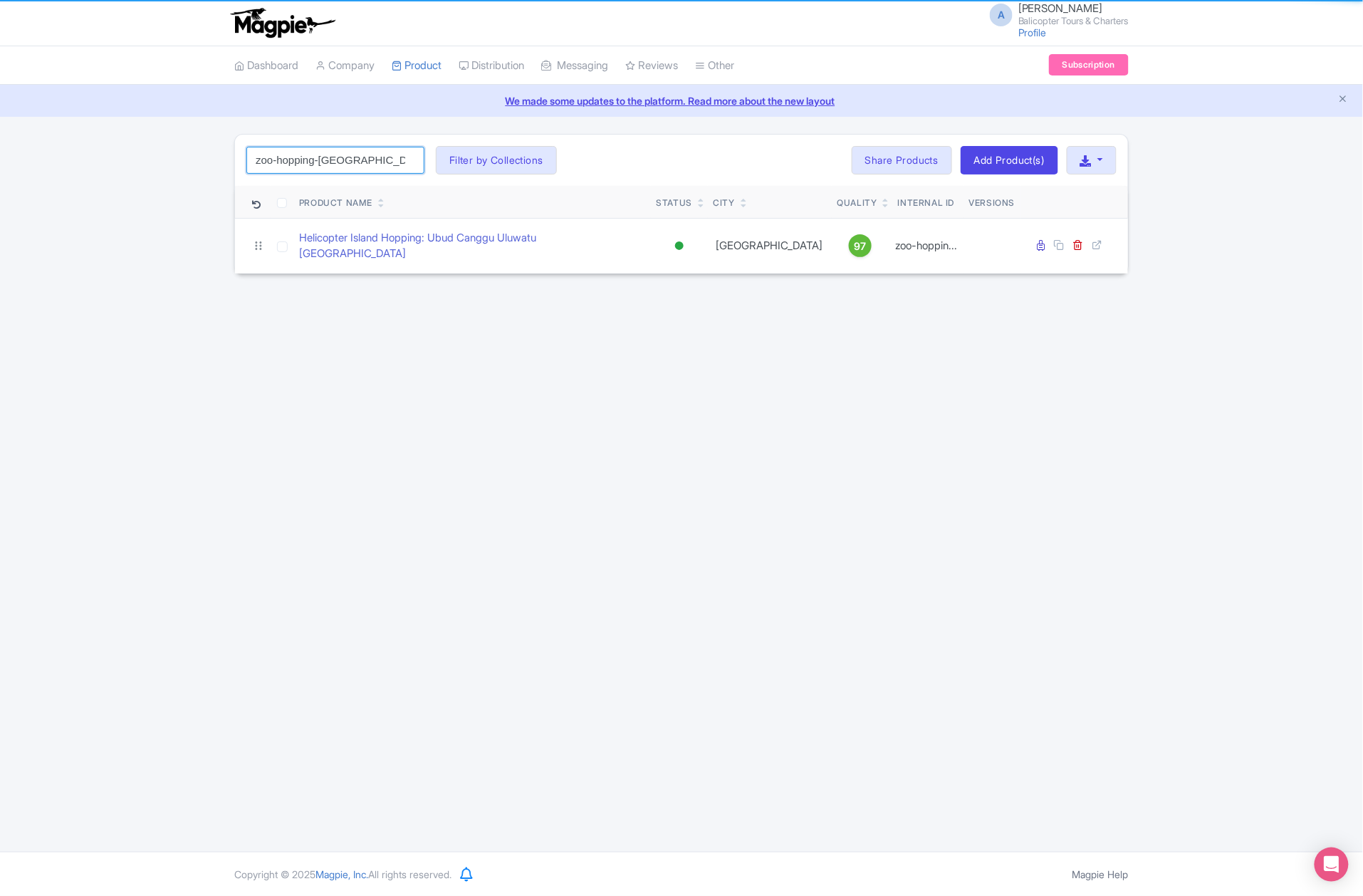
type input "zoo-hopping-[GEOGRAPHIC_DATA]"
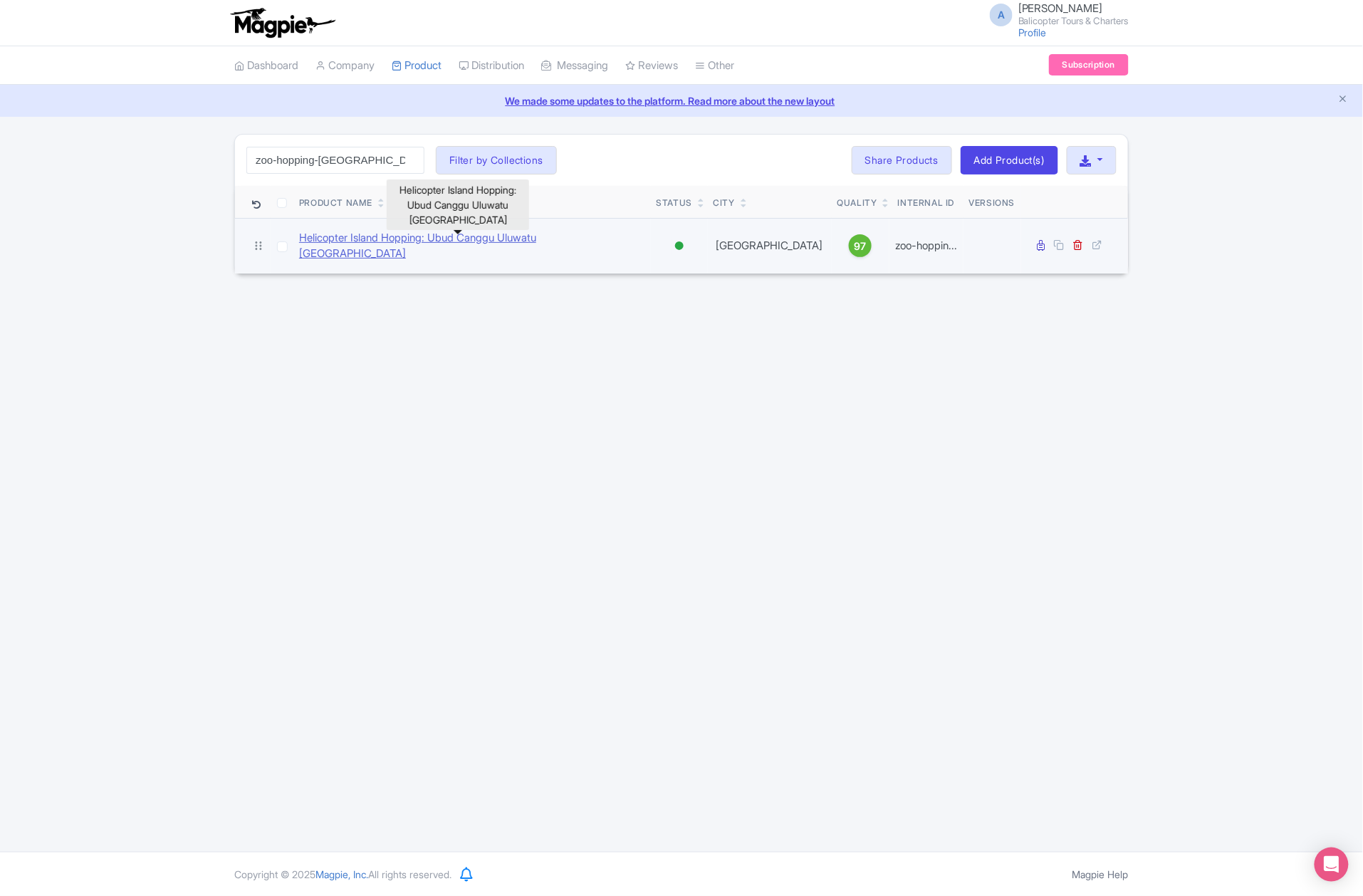
click at [398, 248] on link "Helicopter Island Hopping: Ubud Canggu Uluwatu [GEOGRAPHIC_DATA]" at bounding box center [472, 247] width 346 height 32
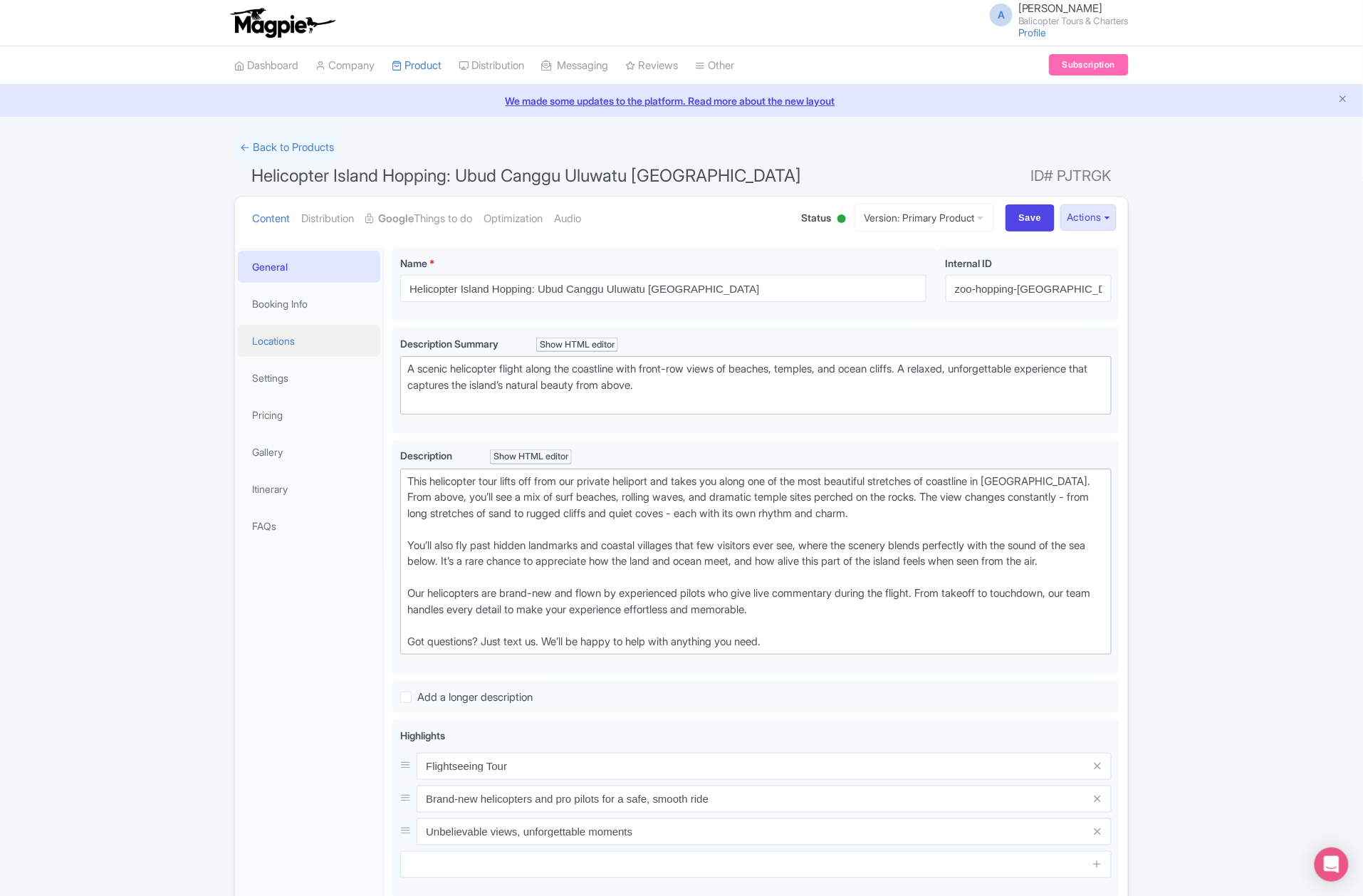
click at [282, 338] on link "Locations" at bounding box center [308, 341] width 142 height 32
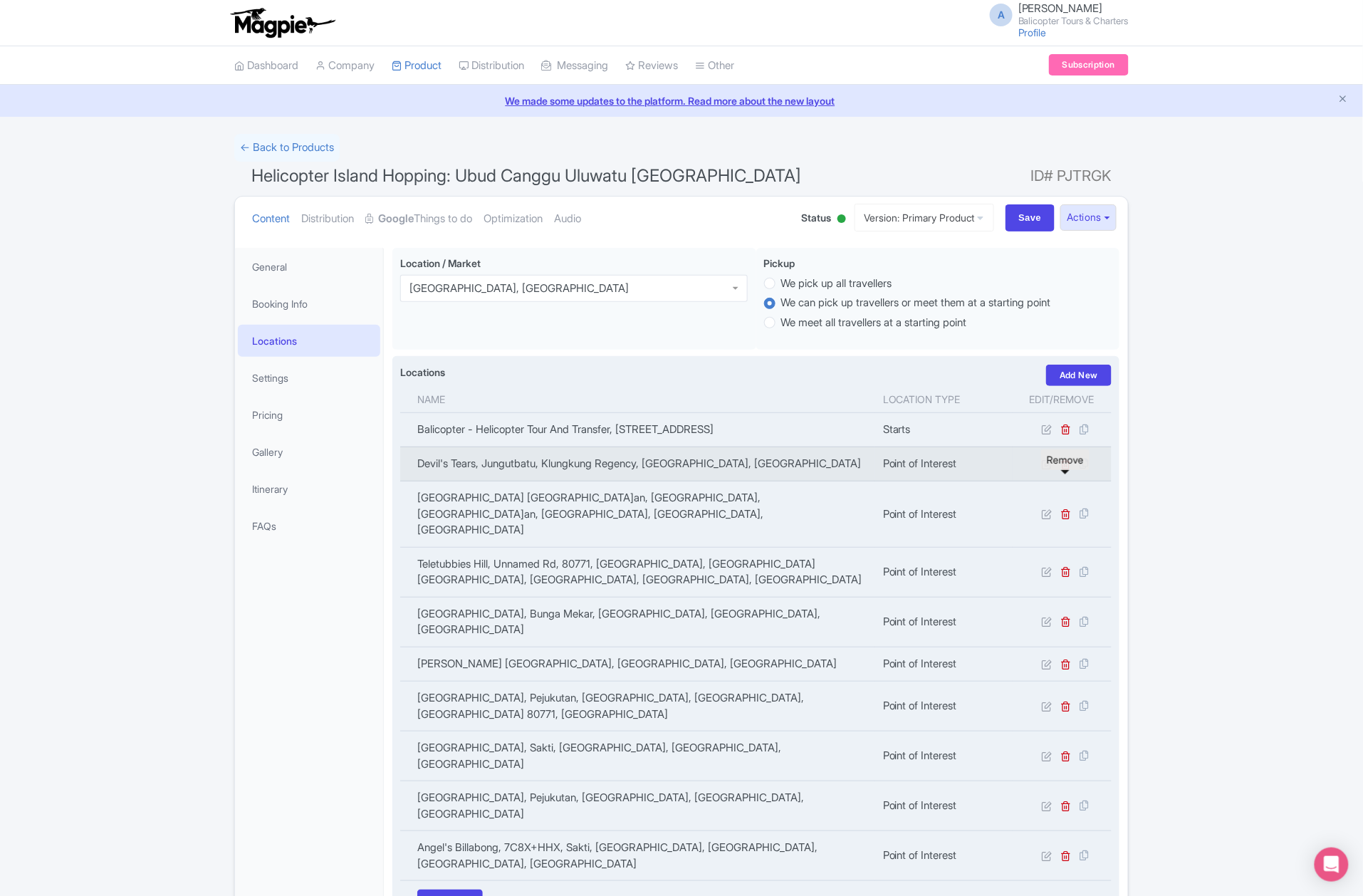
click at [1066, 469] on icon at bounding box center [1066, 464] width 11 height 11
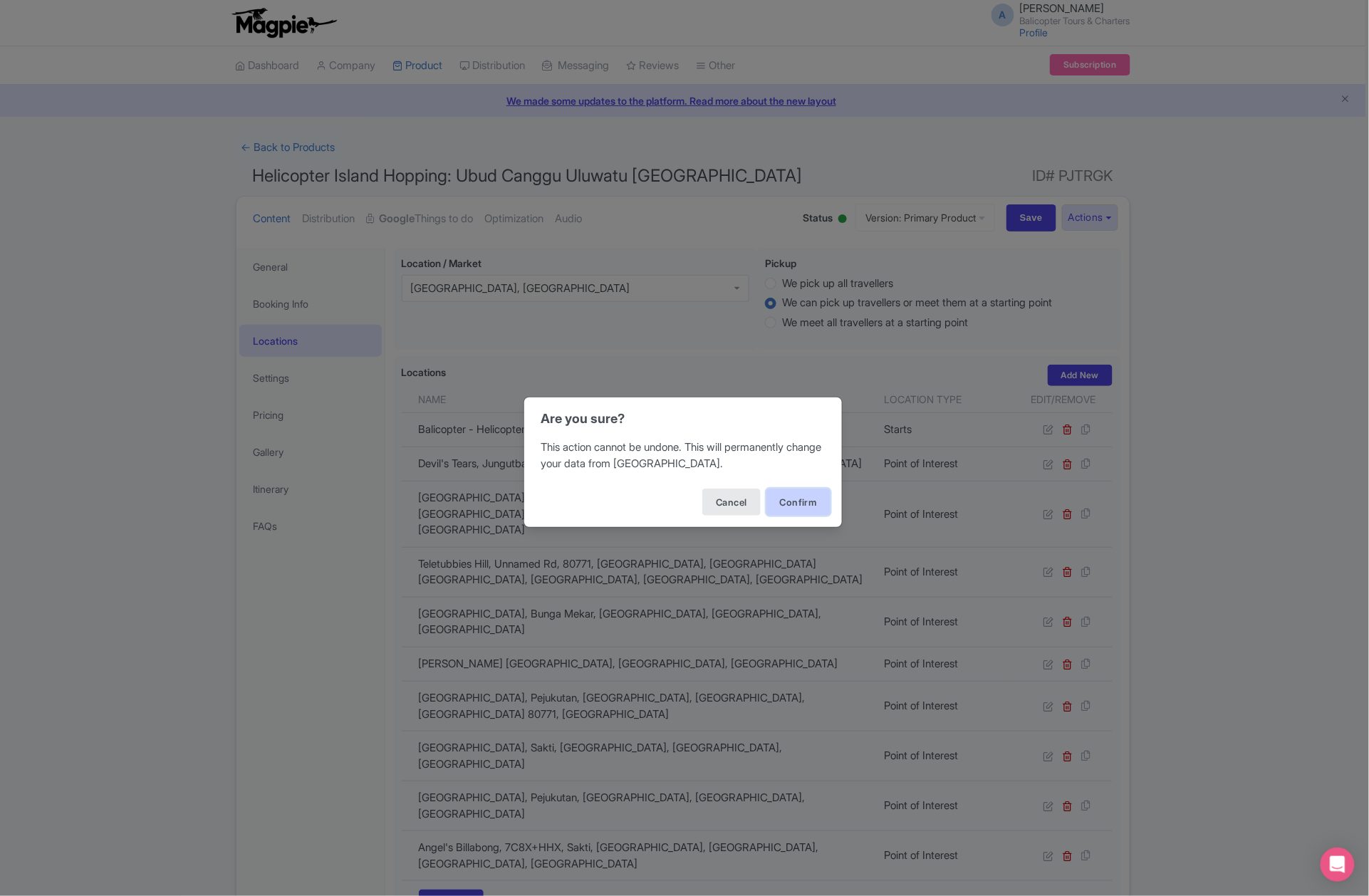
click at [799, 506] on button "Confirm" at bounding box center [799, 502] width 64 height 27
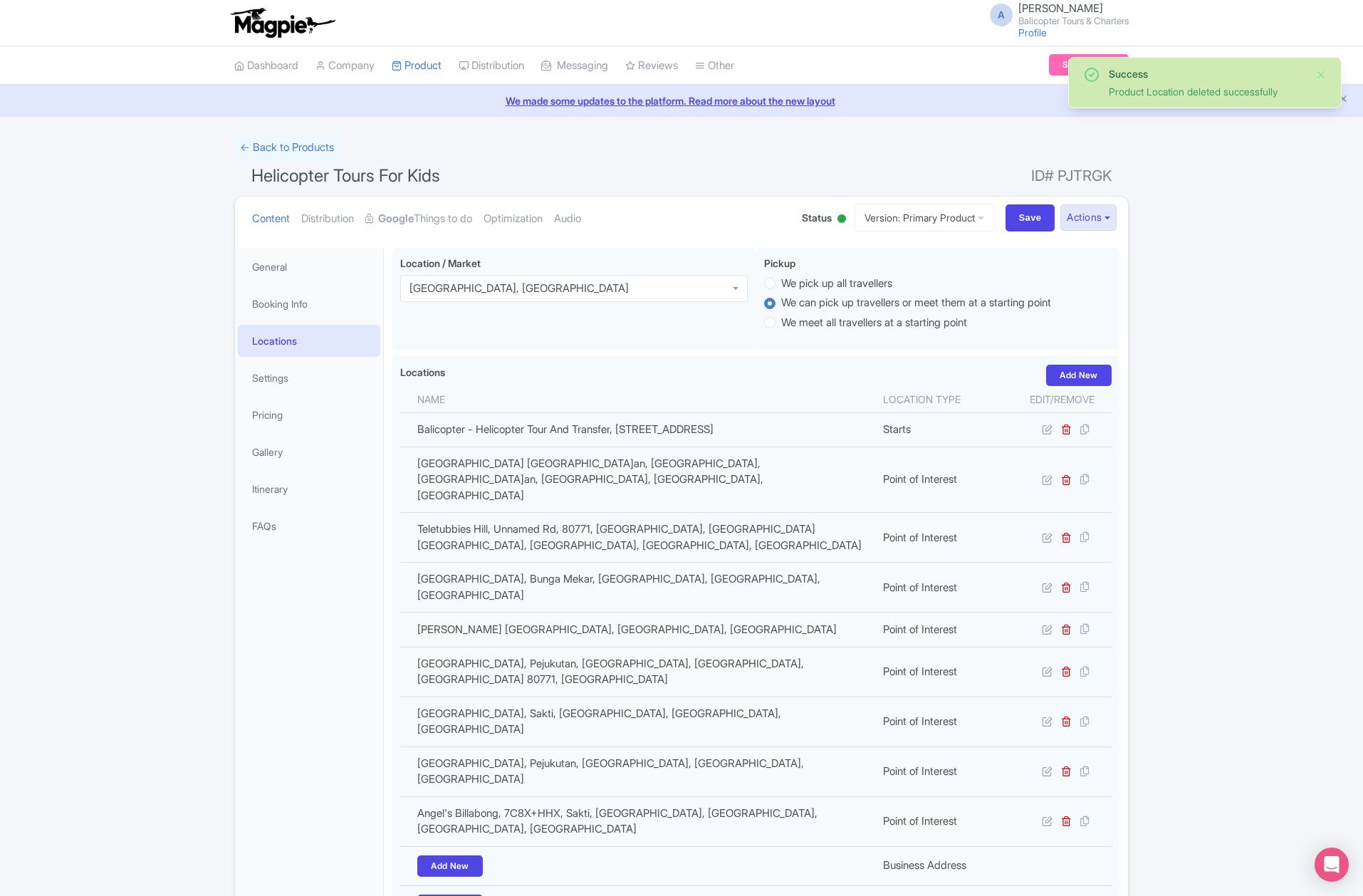
scroll to position [205, 0]
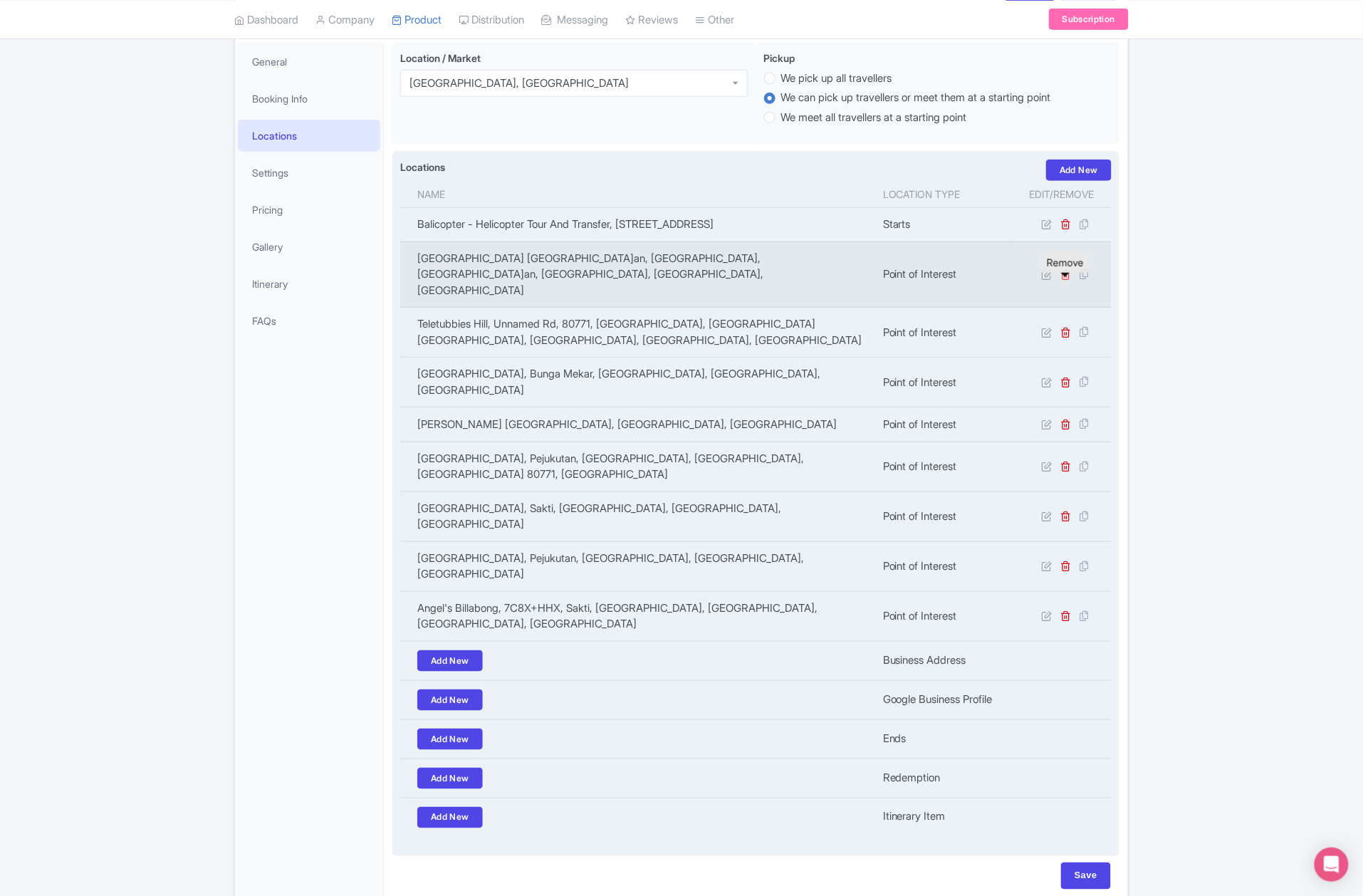
click at [1066, 280] on icon at bounding box center [1066, 274] width 11 height 11
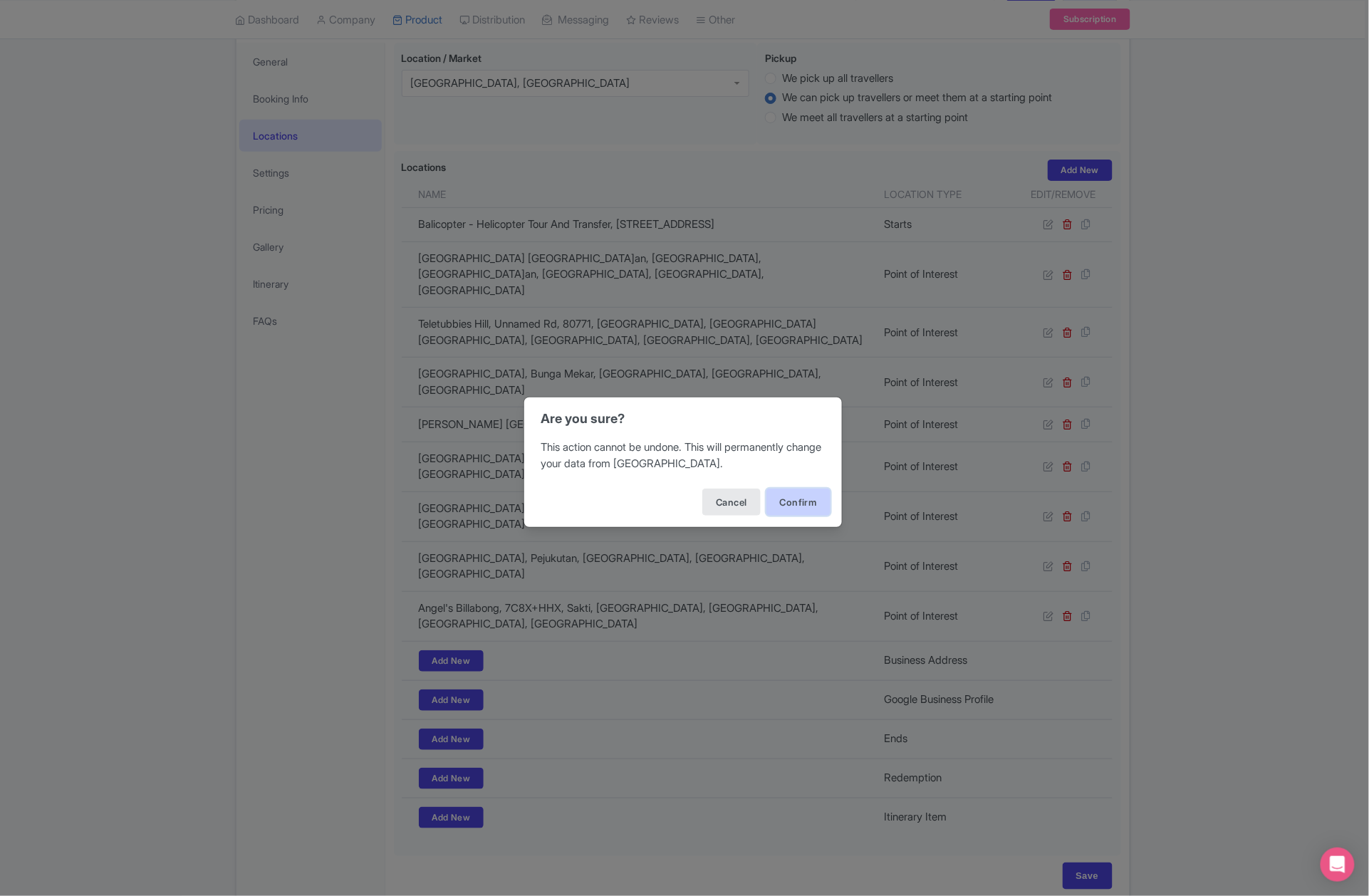
click at [788, 504] on button "Confirm" at bounding box center [799, 502] width 64 height 27
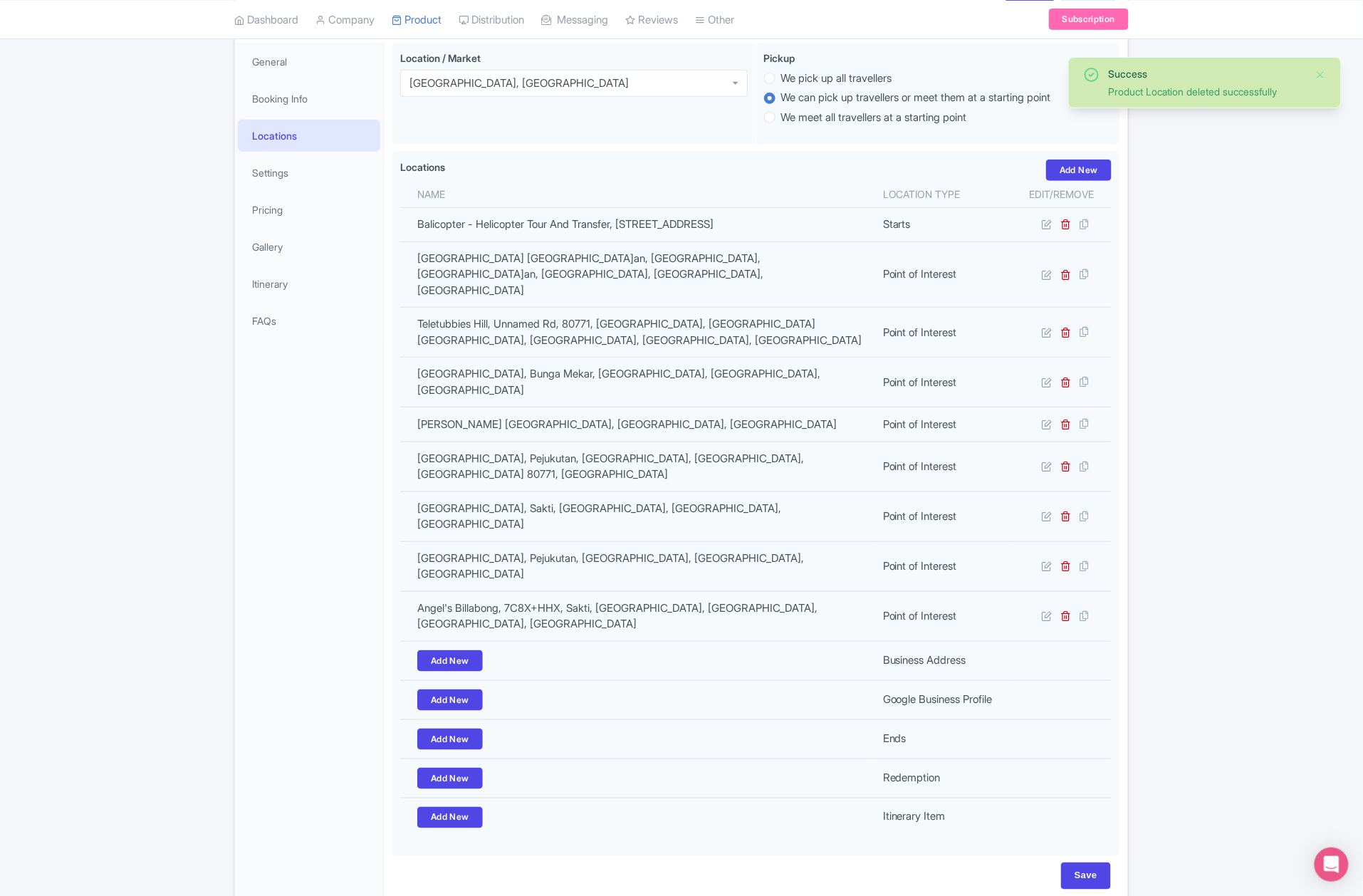
scroll to position [205, 0]
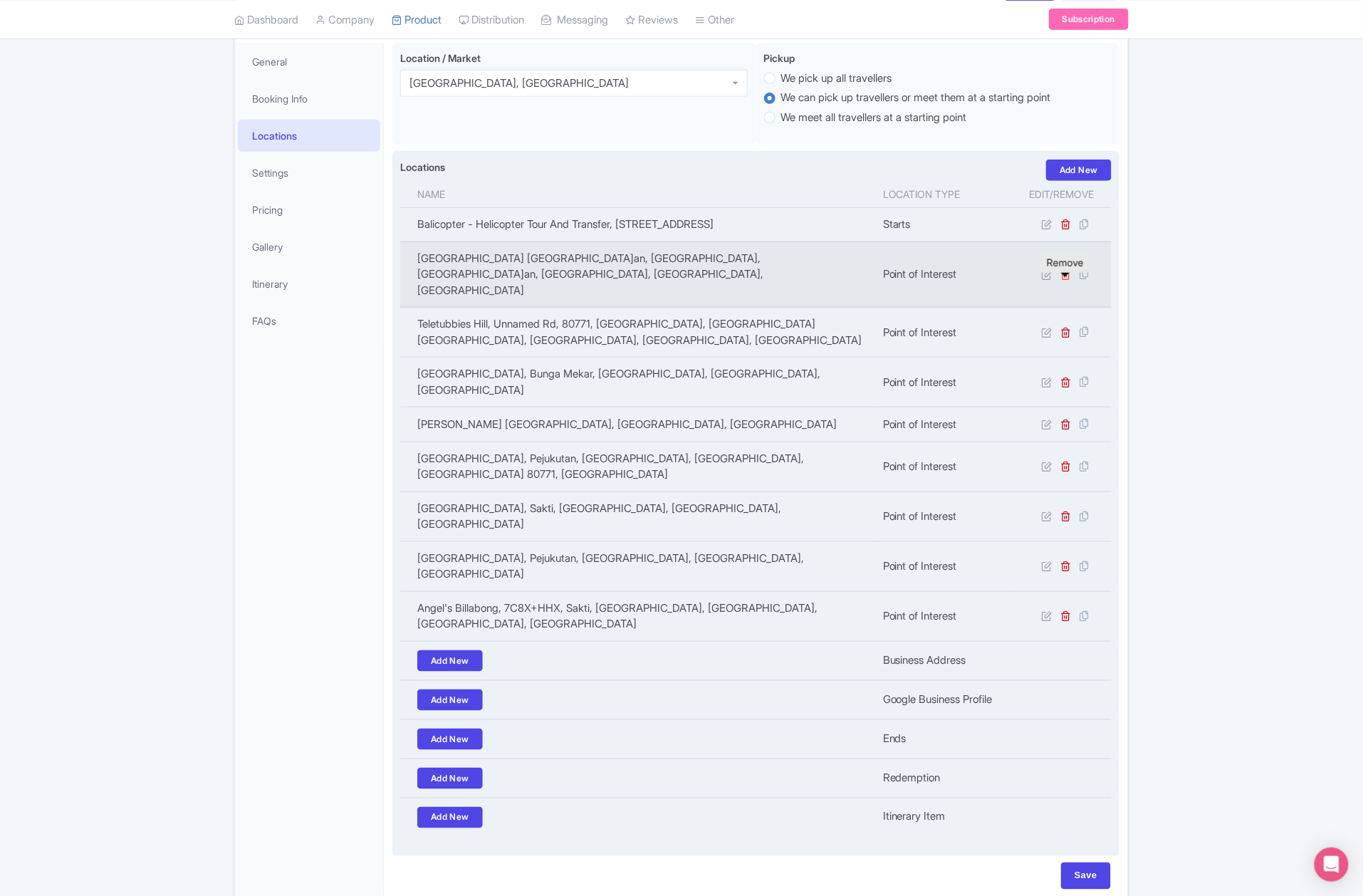
click at [1064, 280] on icon at bounding box center [1066, 274] width 11 height 11
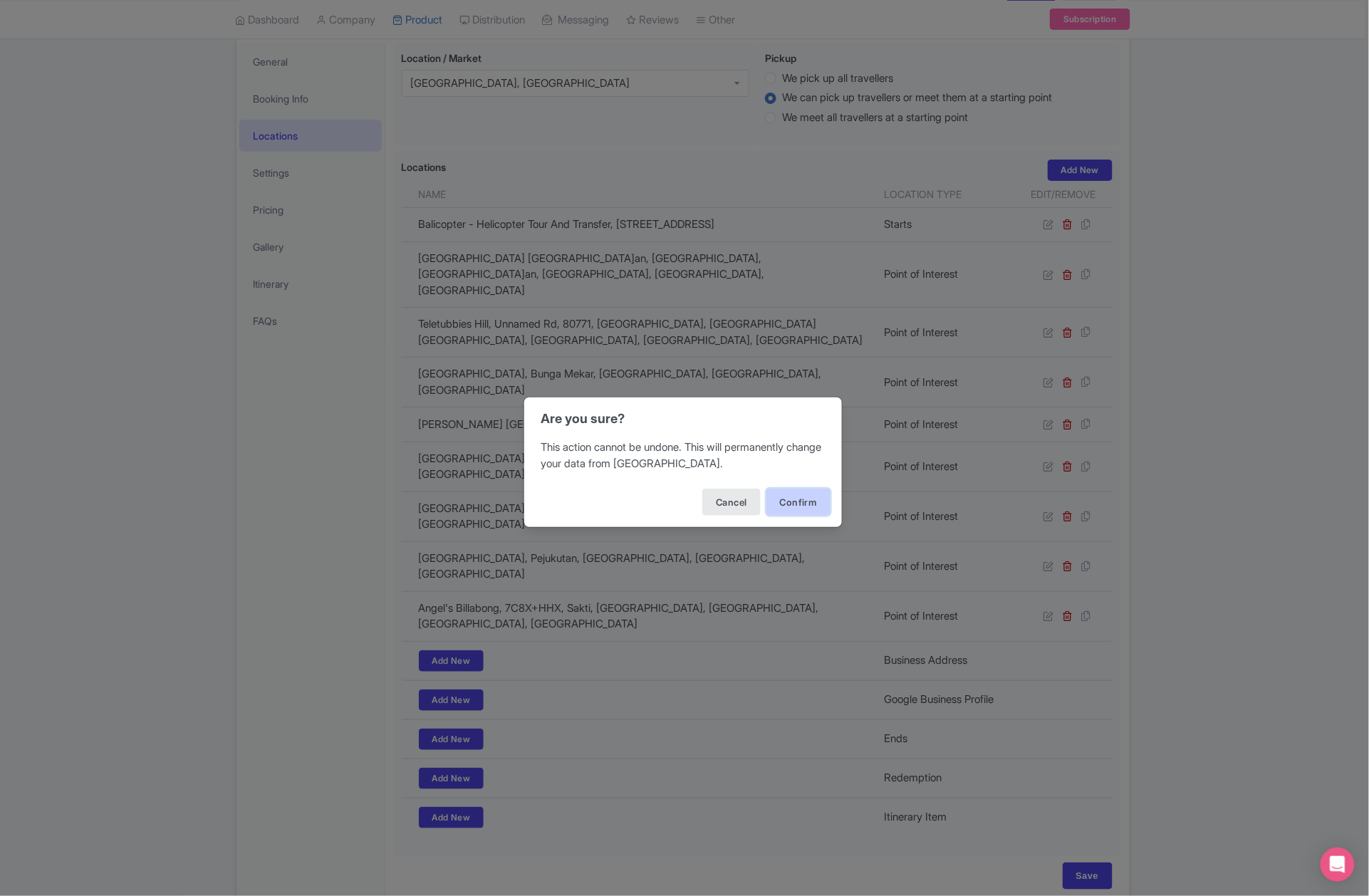
click at [807, 505] on button "Confirm" at bounding box center [799, 502] width 64 height 27
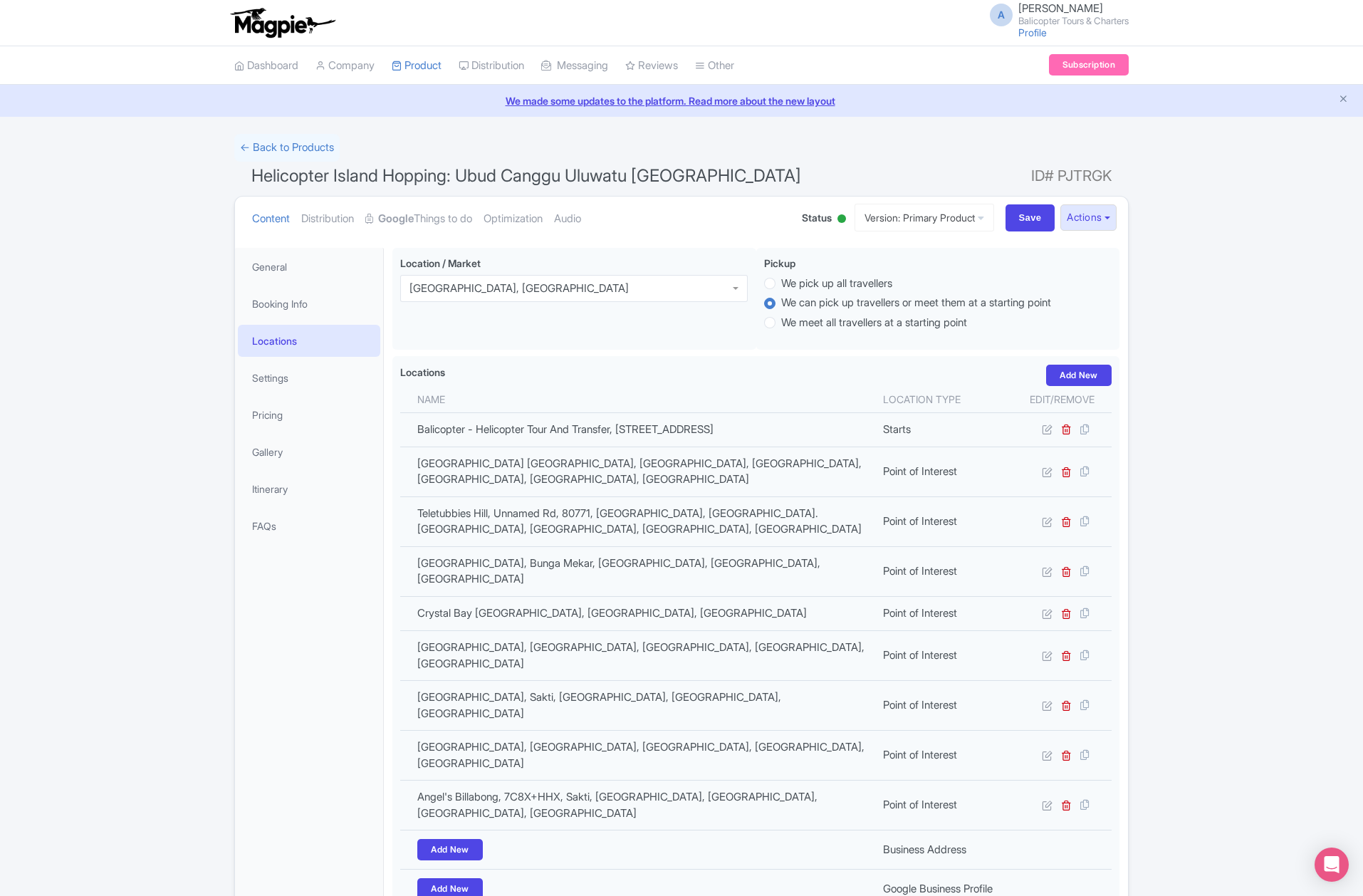
scroll to position [205, 0]
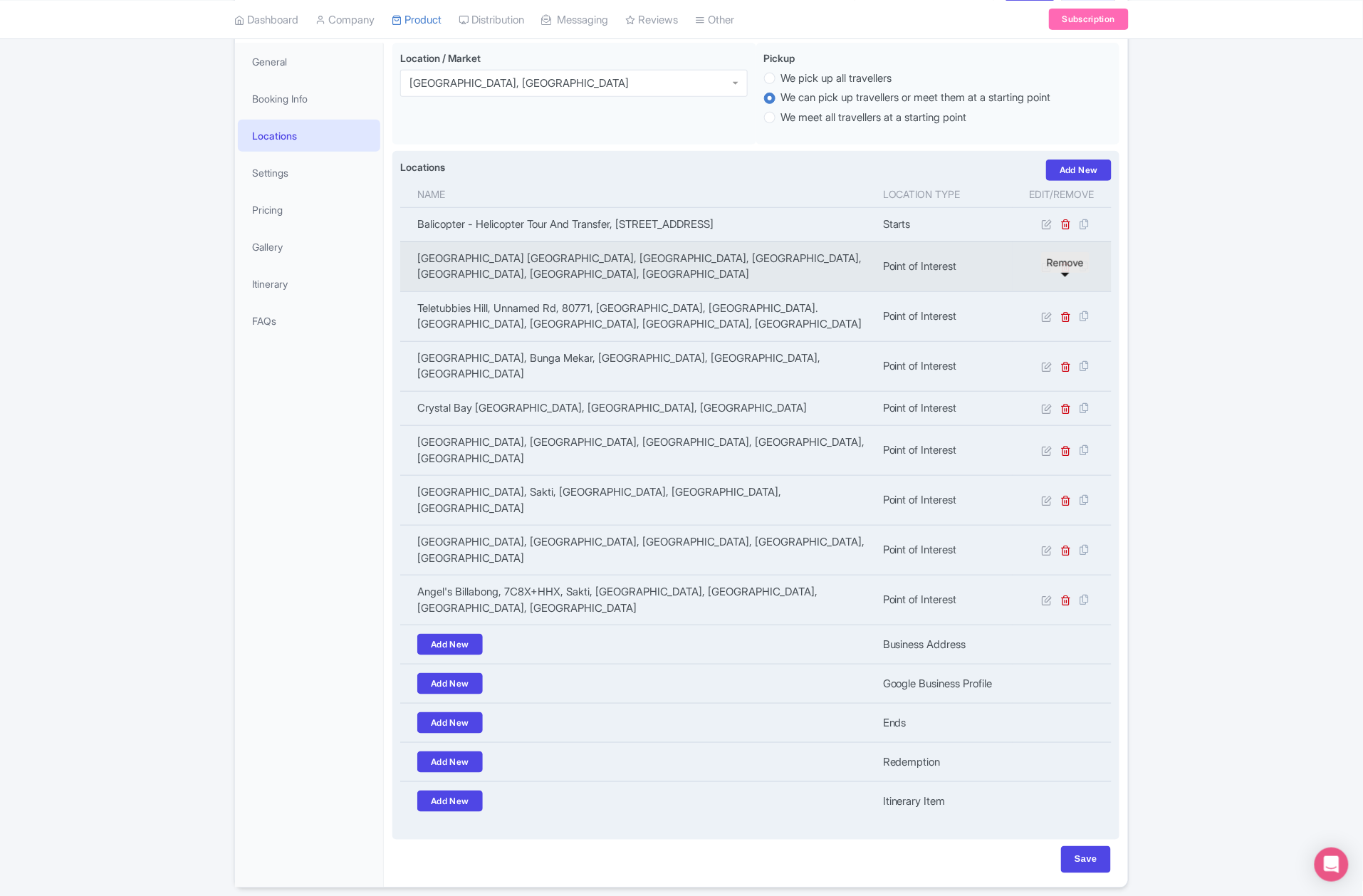
click at [1068, 272] on icon at bounding box center [1066, 267] width 11 height 11
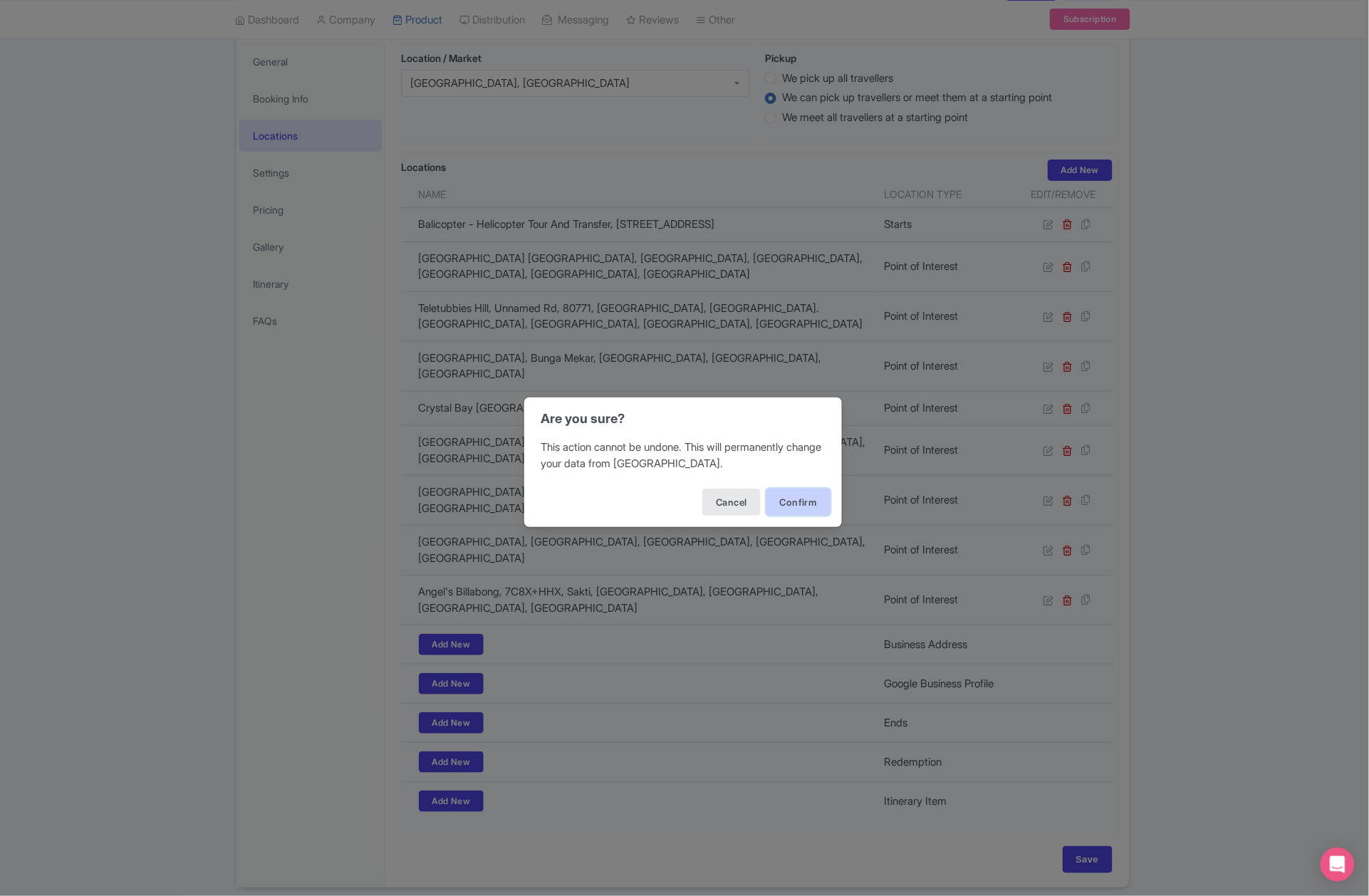
click at [803, 503] on button "Confirm" at bounding box center [799, 502] width 64 height 27
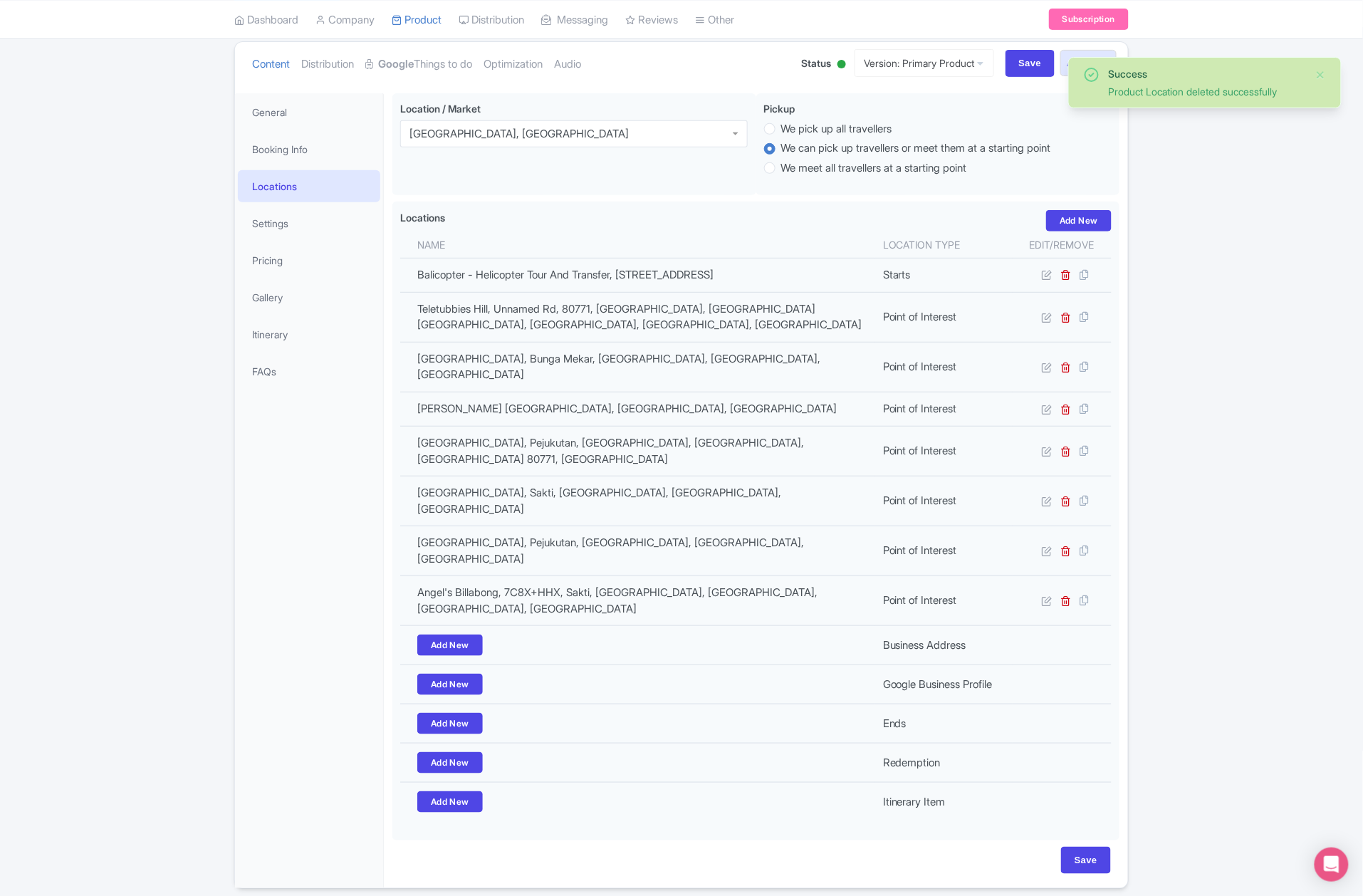
scroll to position [155, 0]
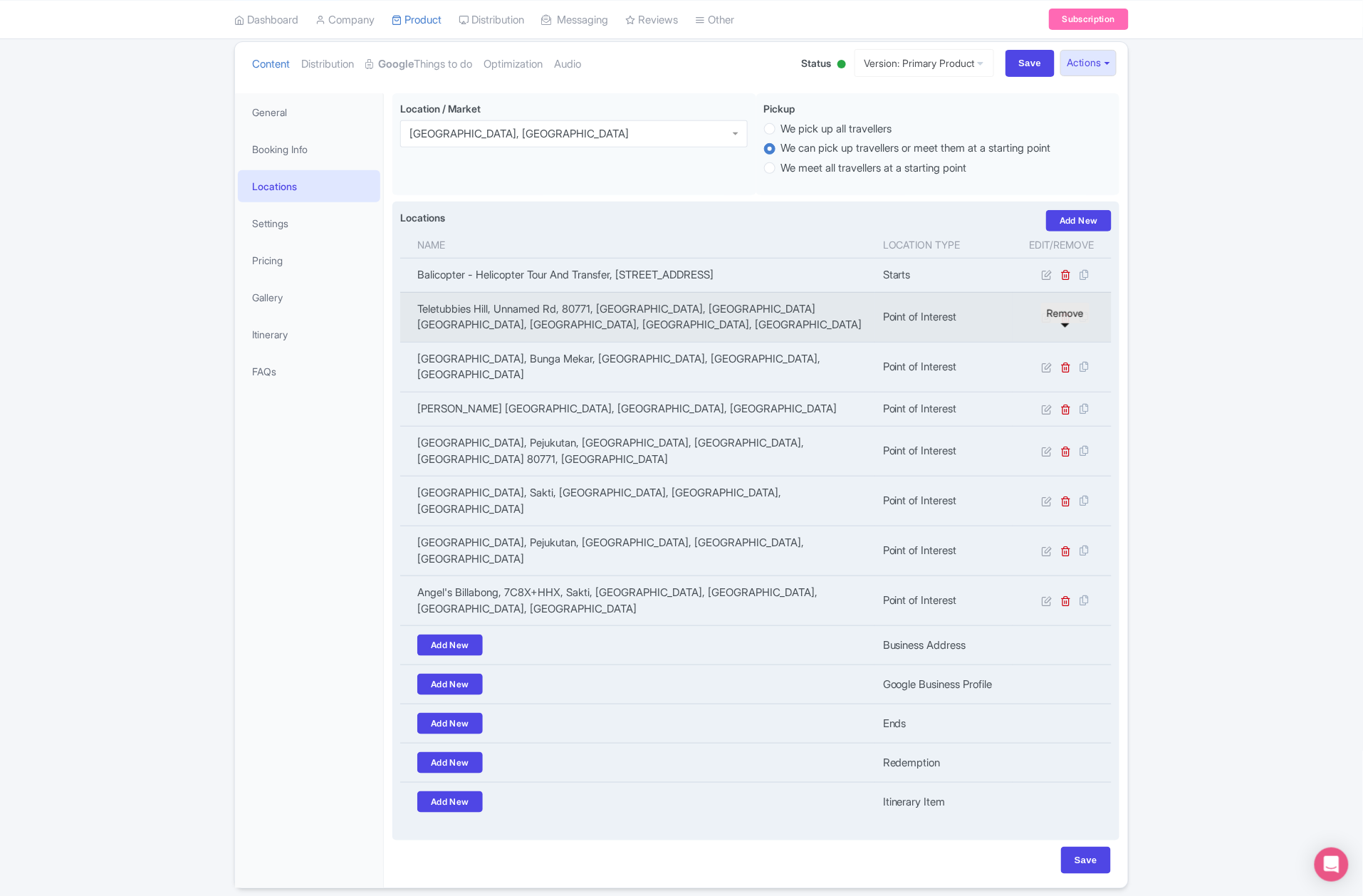
click at [1068, 322] on icon at bounding box center [1066, 317] width 11 height 11
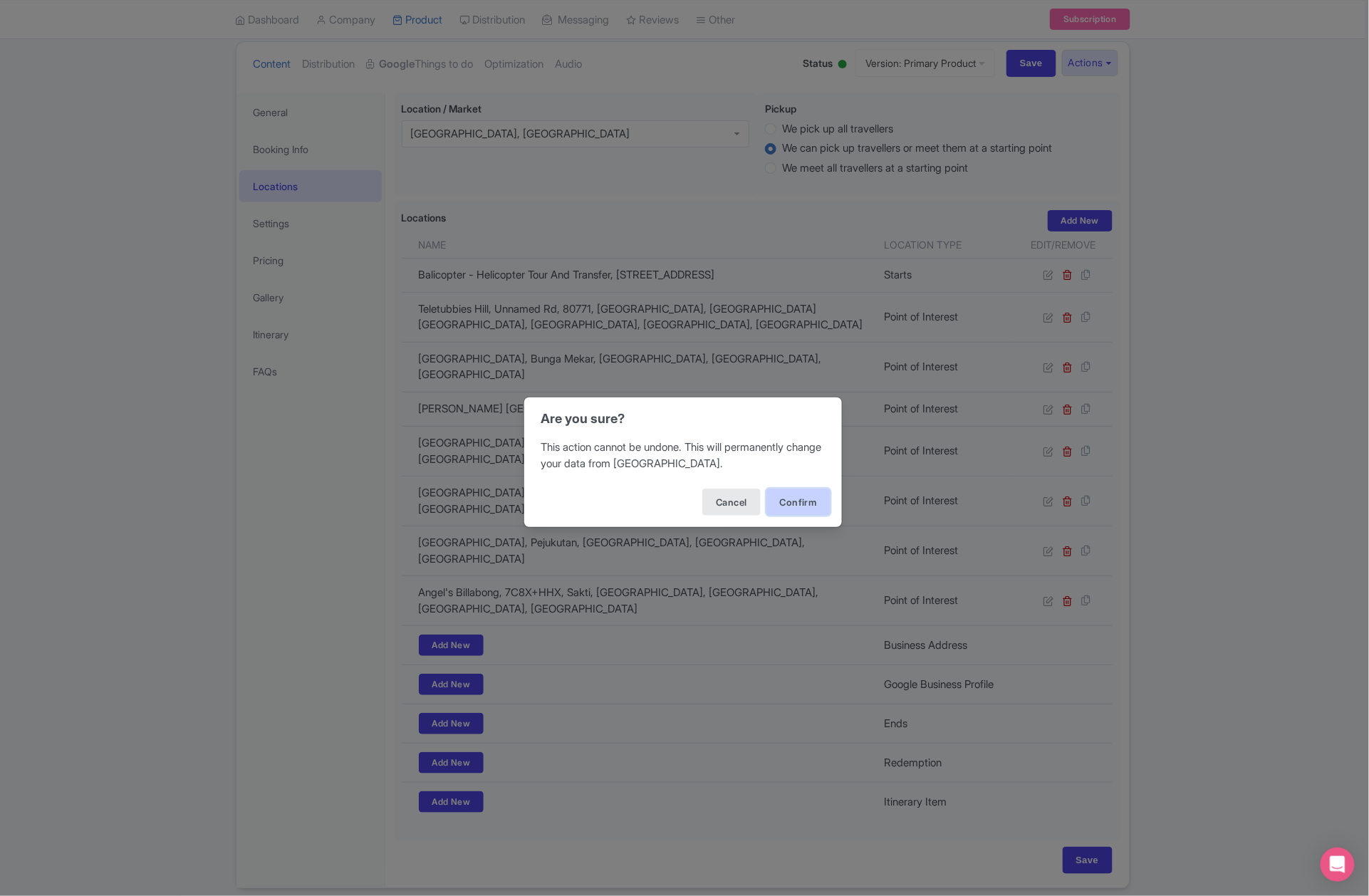
click at [790, 502] on button "Confirm" at bounding box center [799, 502] width 64 height 27
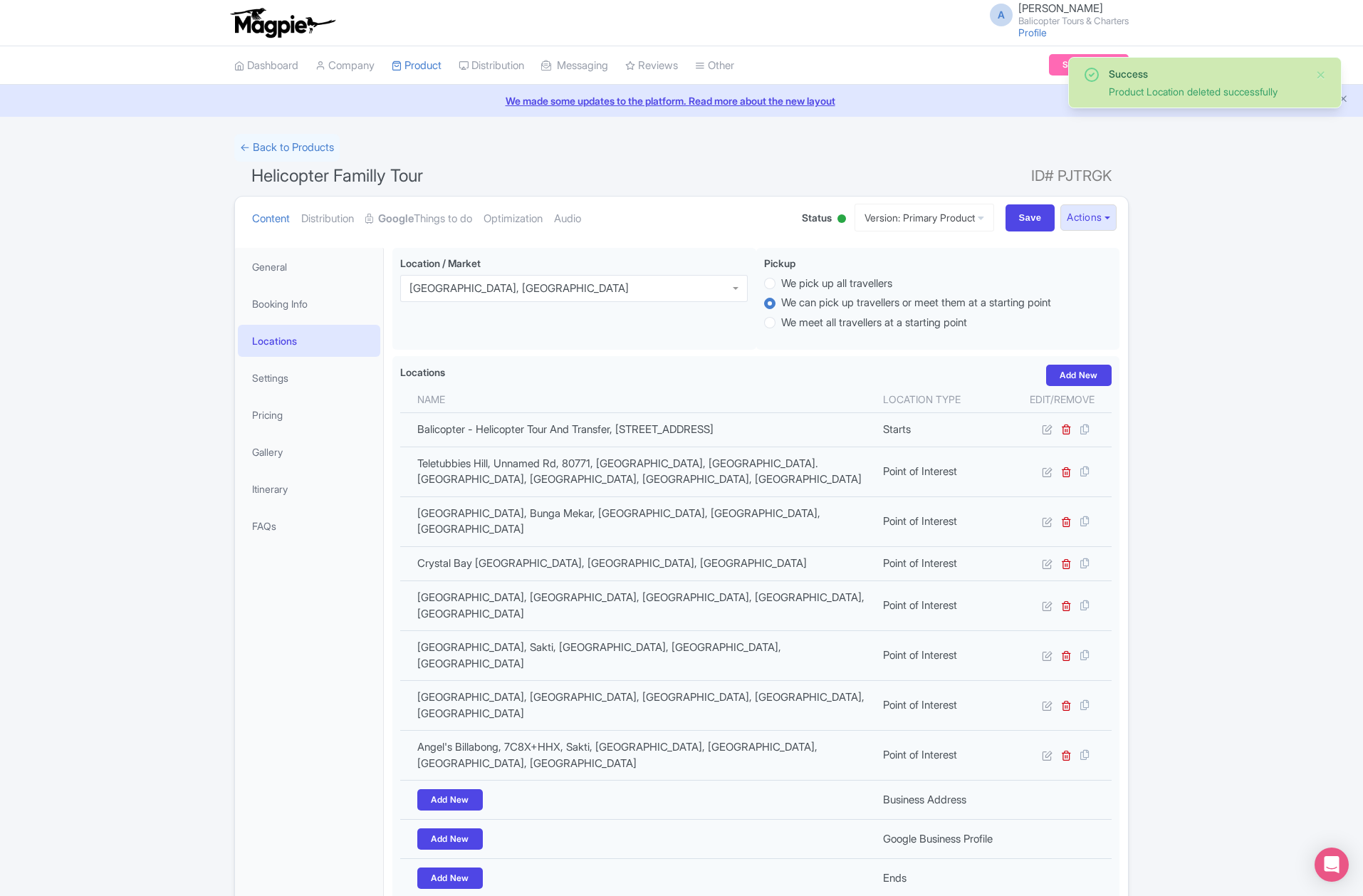
scroll to position [155, 0]
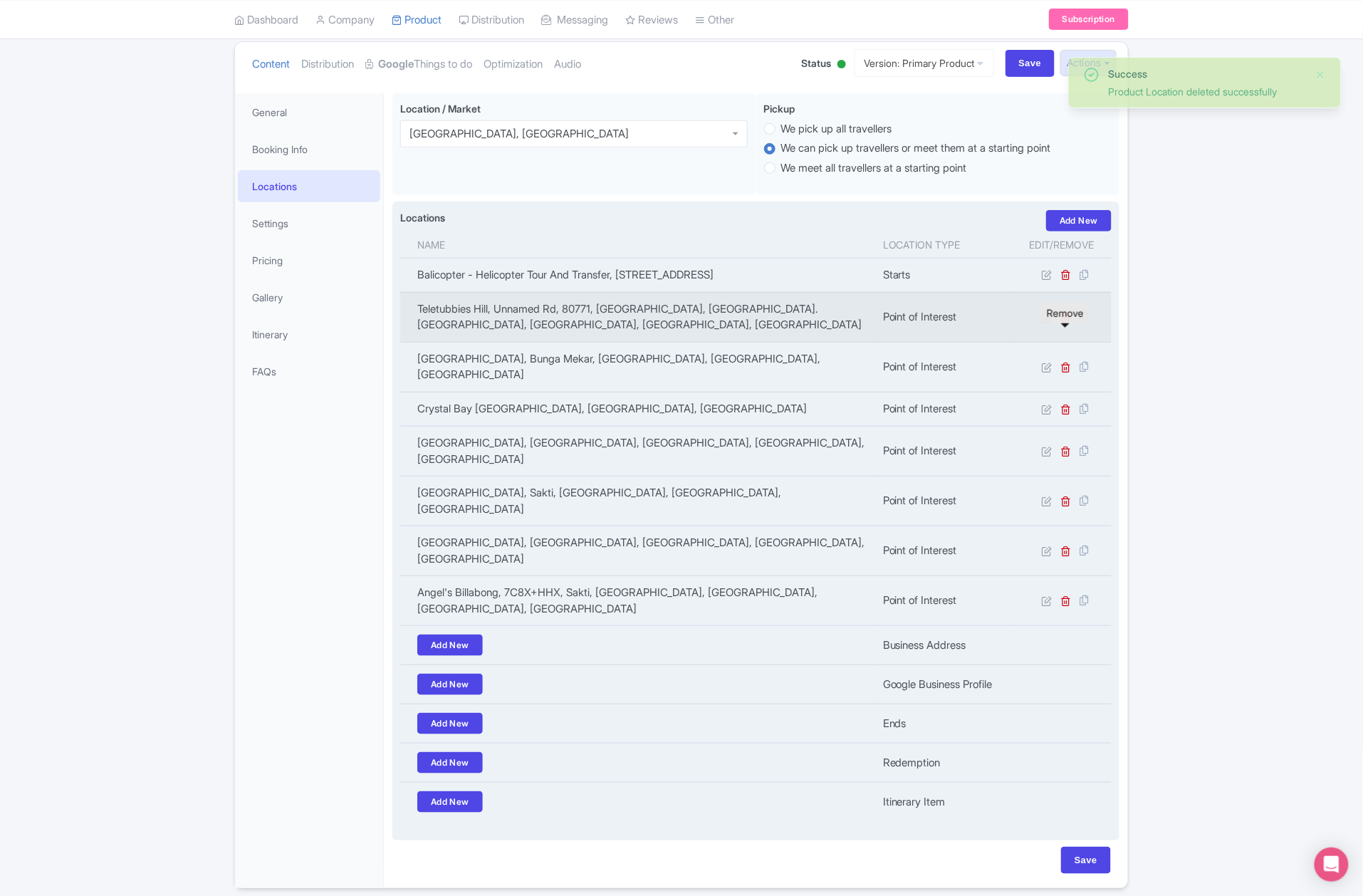
click at [1066, 322] on icon at bounding box center [1066, 317] width 11 height 11
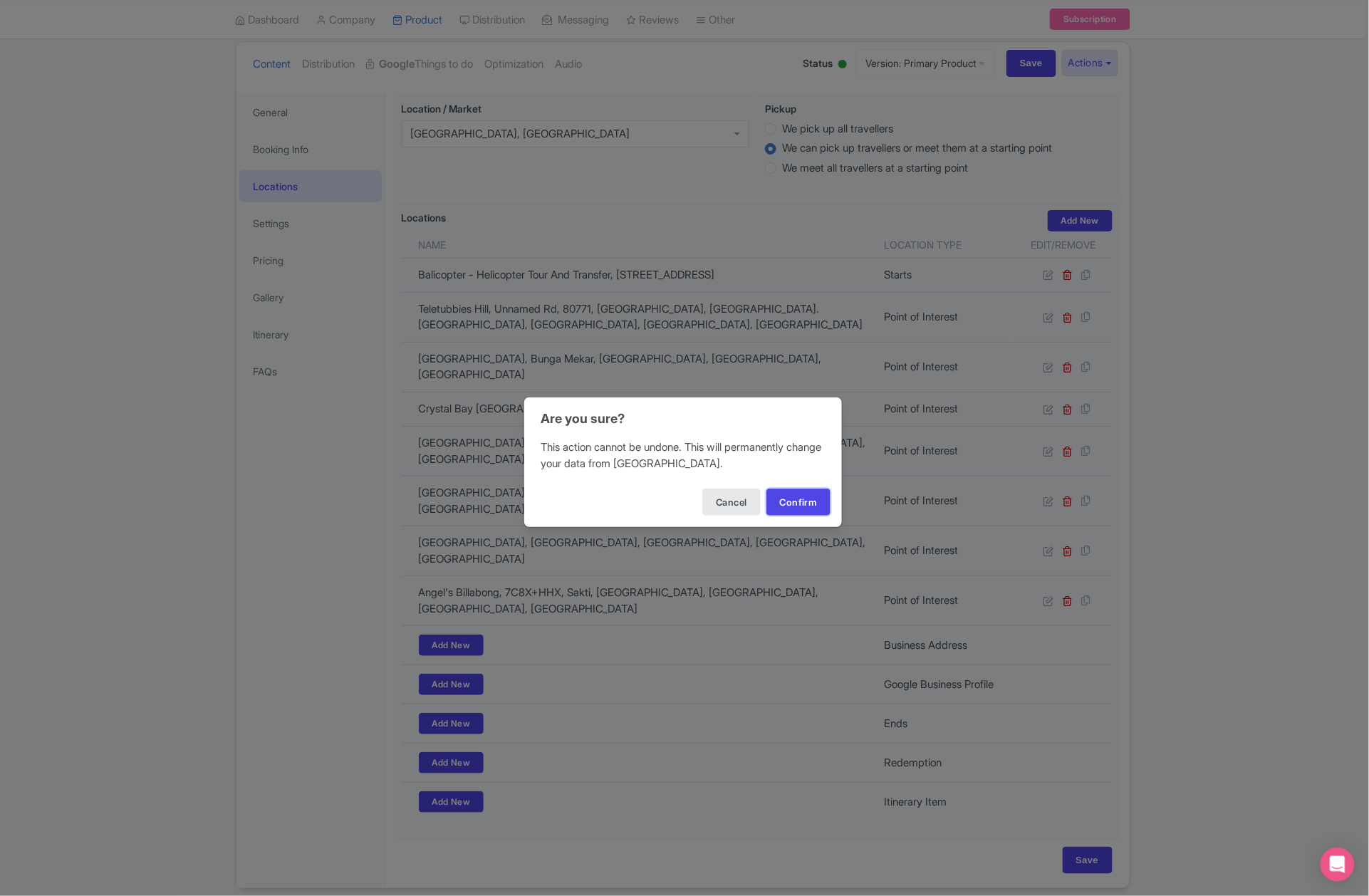
drag, startPoint x: 794, startPoint y: 506, endPoint x: 774, endPoint y: 473, distance: 38.6
click at [794, 507] on button "Confirm" at bounding box center [799, 502] width 64 height 27
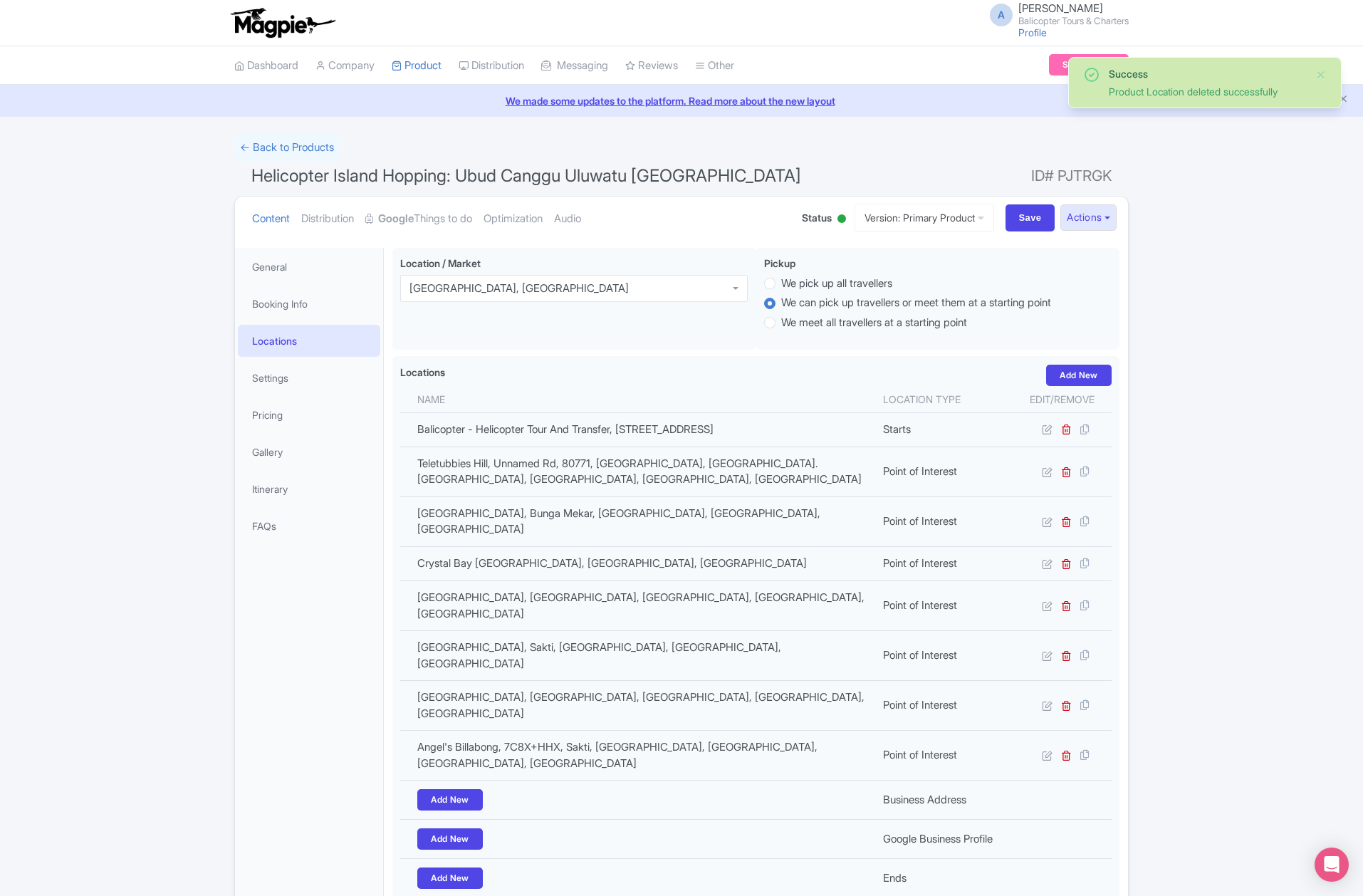
scroll to position [155, 0]
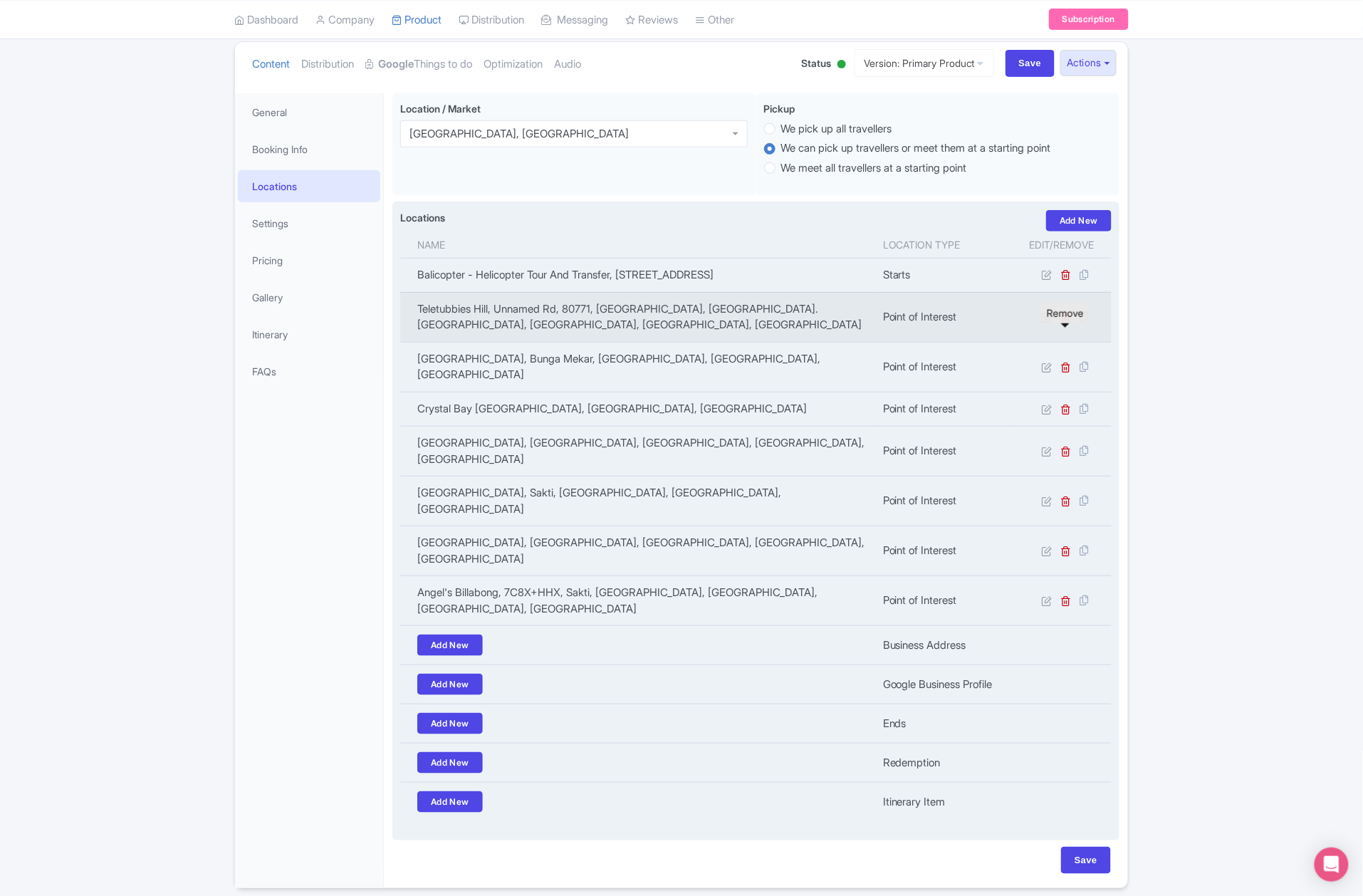
click at [1069, 322] on icon at bounding box center [1066, 317] width 11 height 11
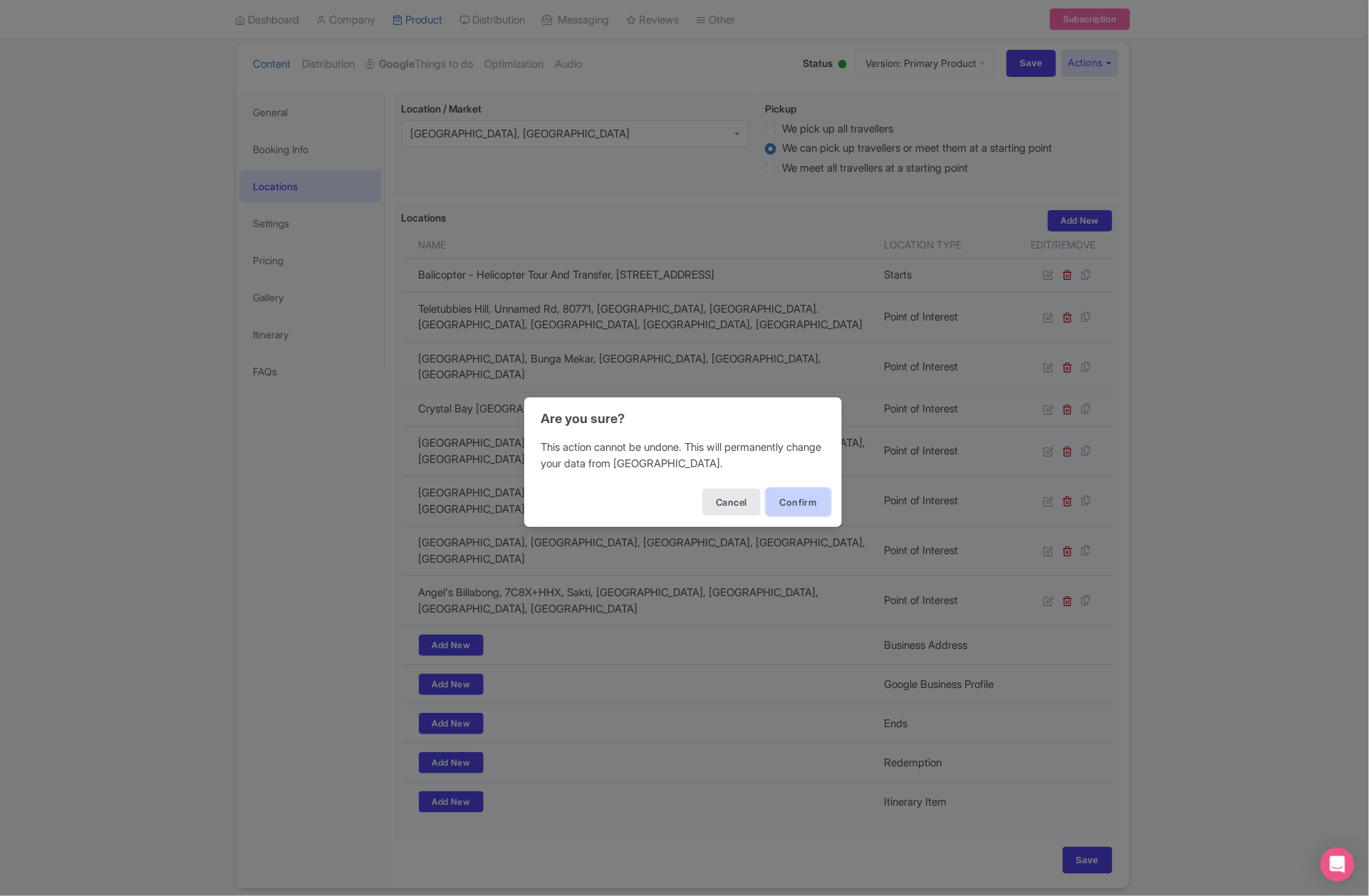
click at [818, 503] on button "Confirm" at bounding box center [799, 502] width 64 height 27
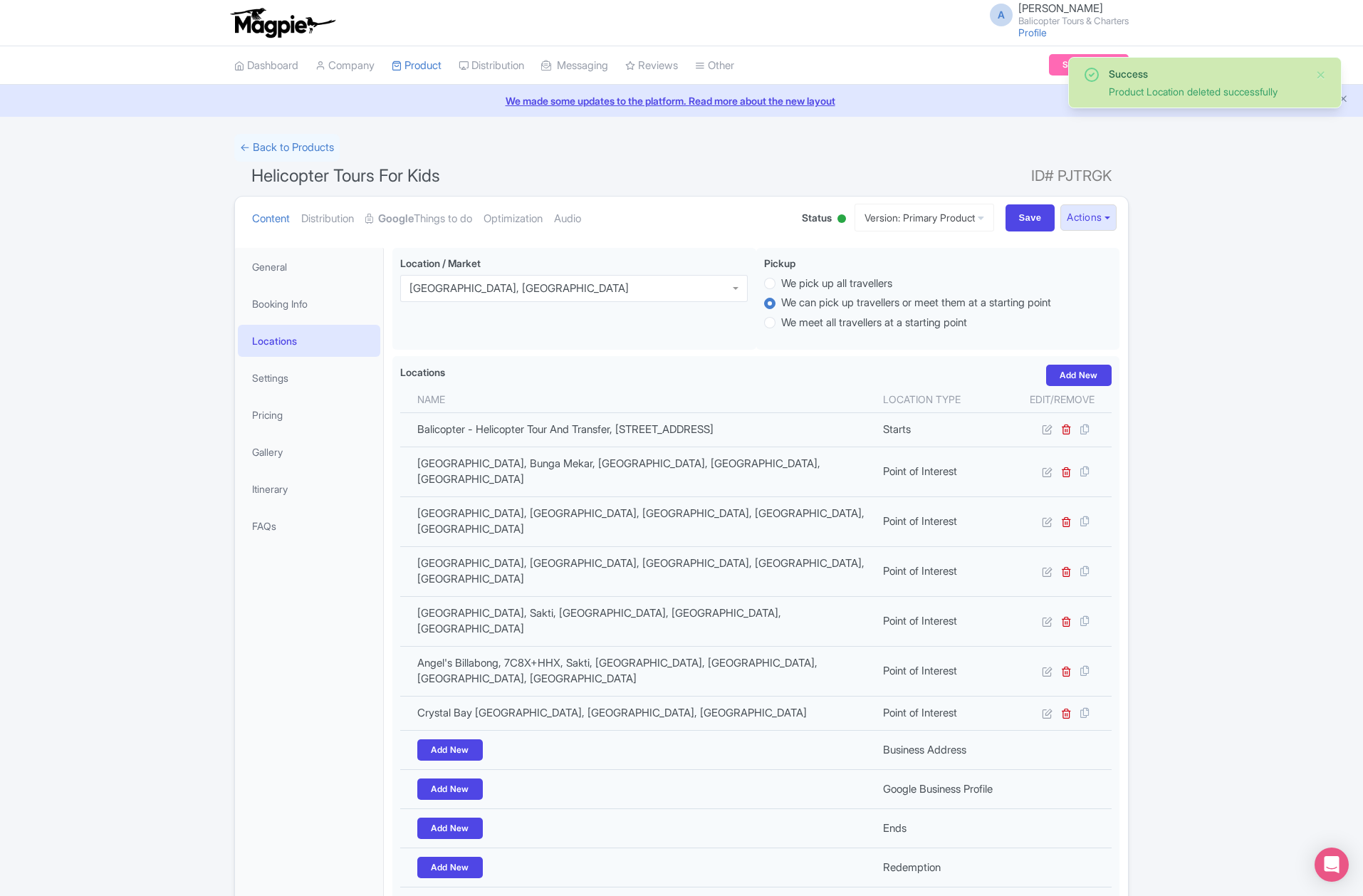
scroll to position [104, 0]
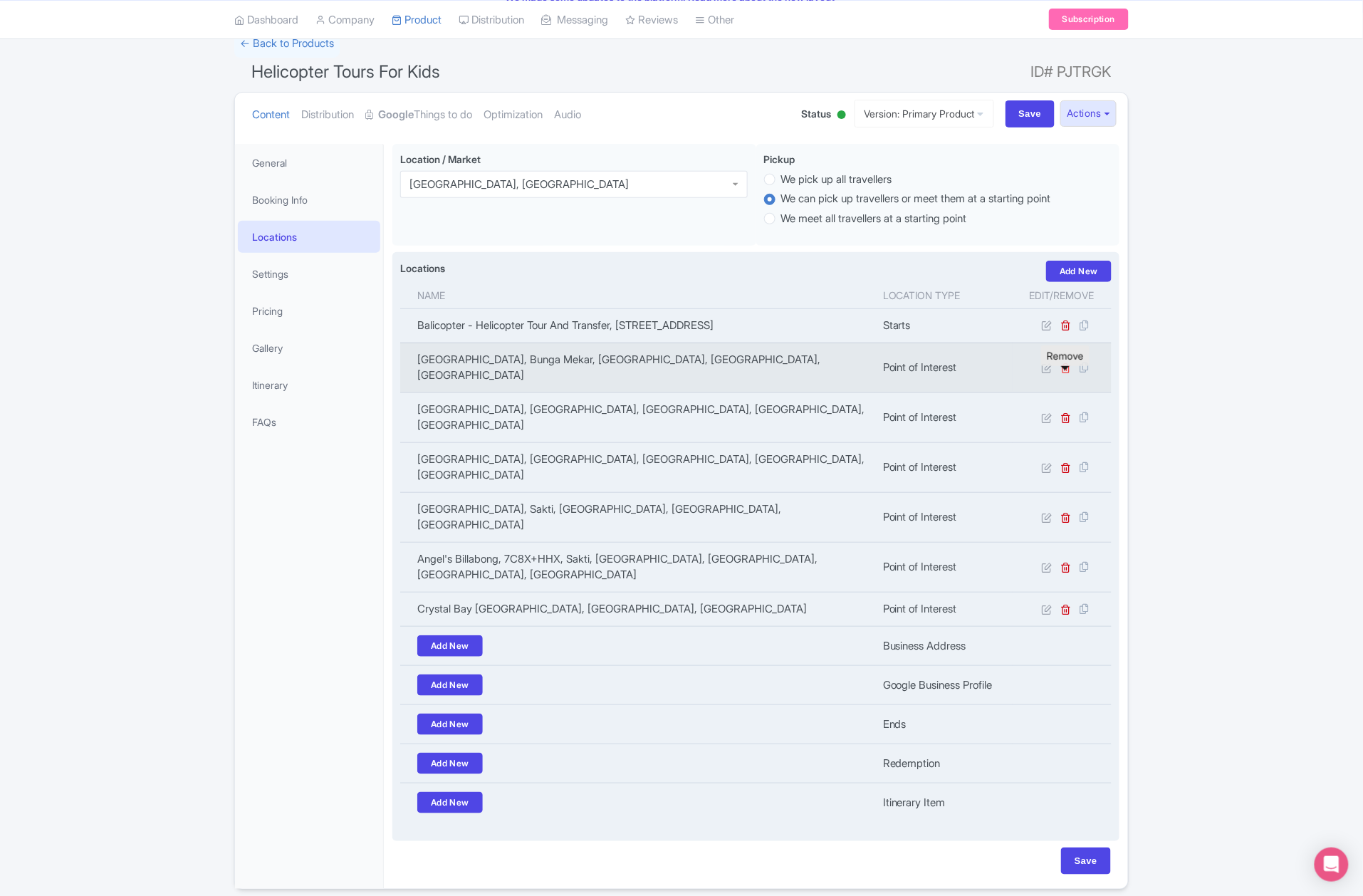
click at [1068, 373] on icon at bounding box center [1066, 368] width 11 height 11
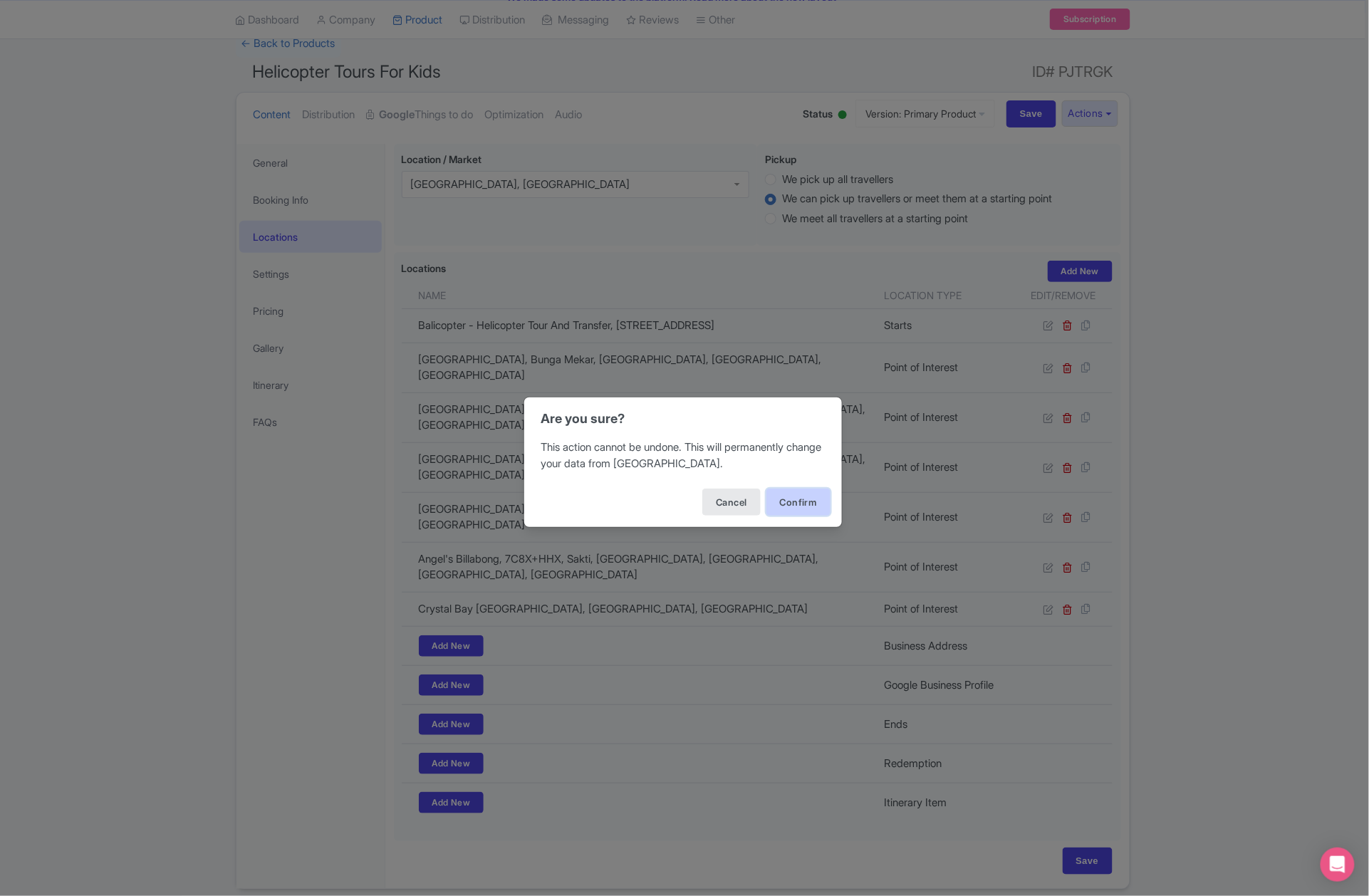
click at [802, 503] on button "Confirm" at bounding box center [799, 502] width 64 height 27
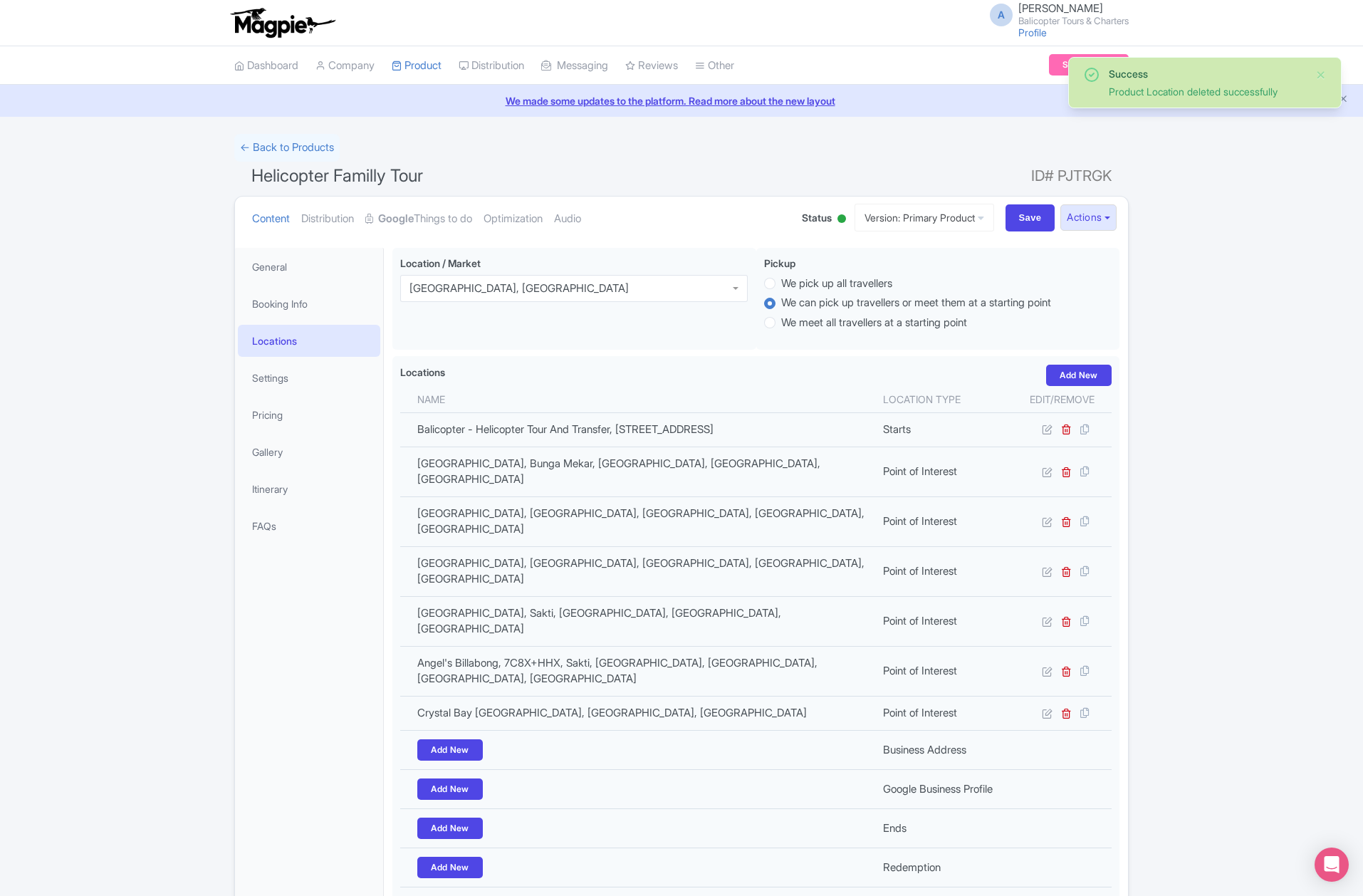
scroll to position [104, 0]
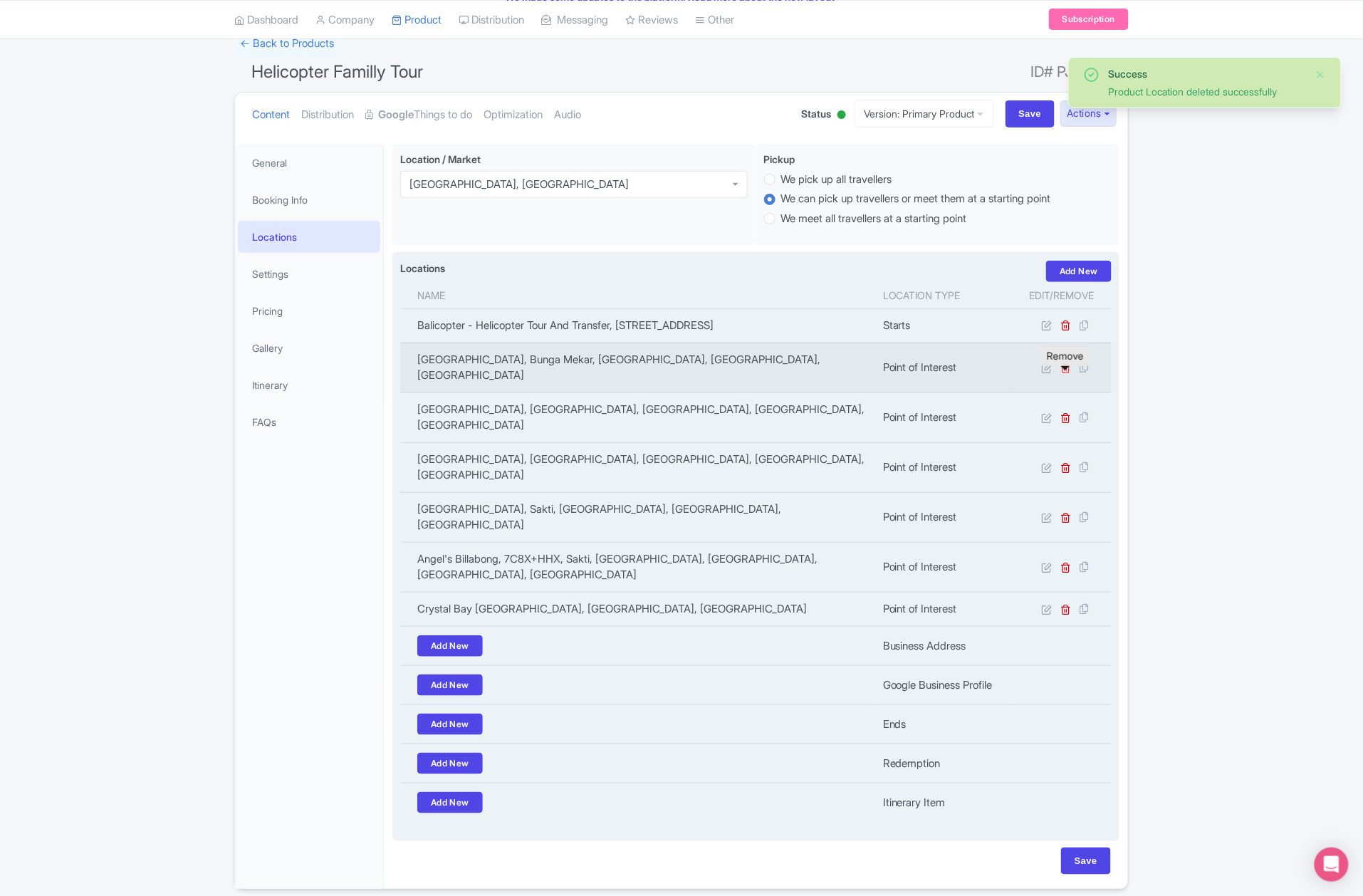
click at [1069, 373] on icon at bounding box center [1066, 368] width 11 height 11
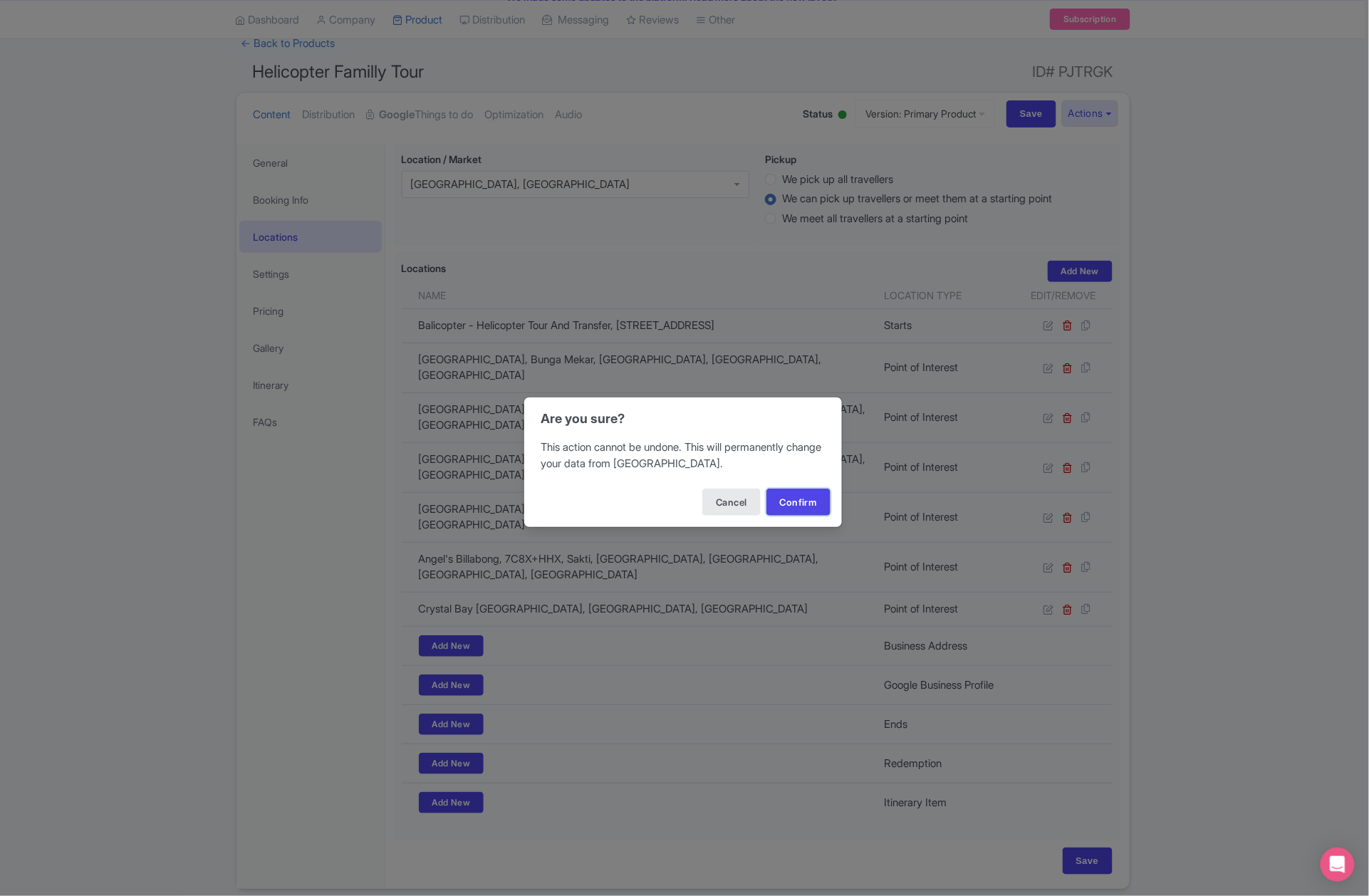
click at [784, 499] on button "Confirm" at bounding box center [799, 502] width 64 height 27
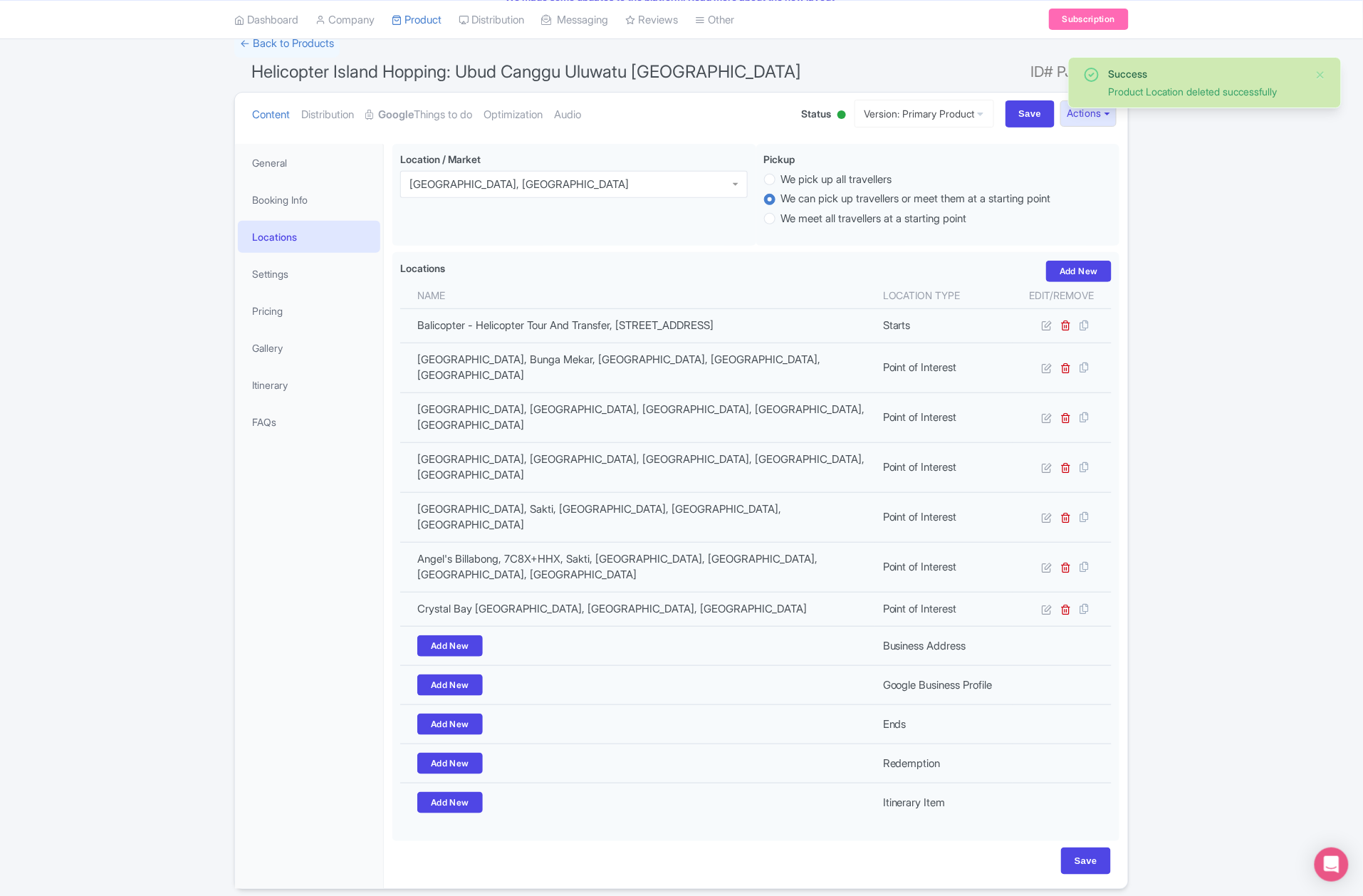
scroll to position [104, 0]
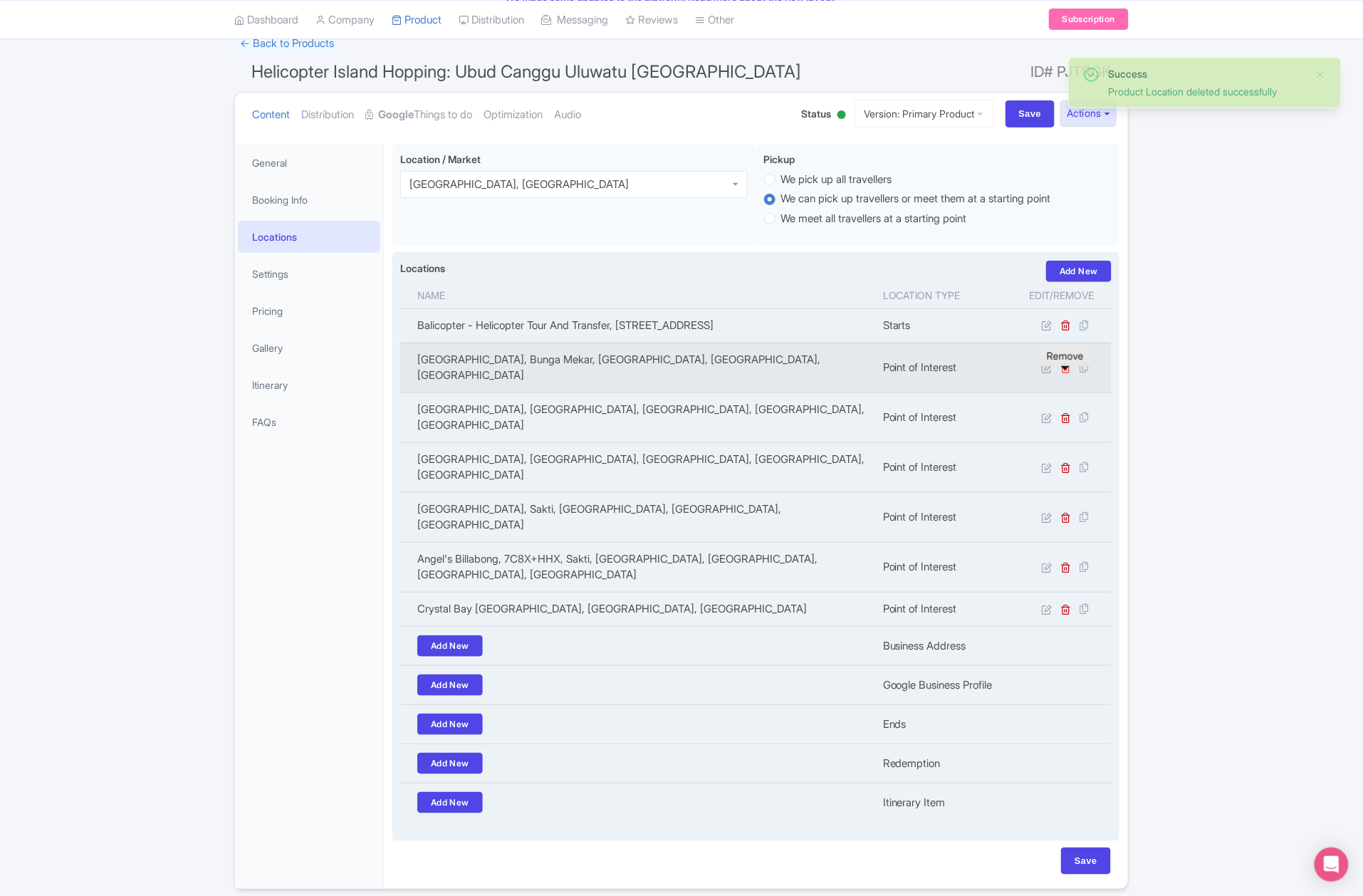
click at [1069, 373] on icon at bounding box center [1066, 368] width 11 height 11
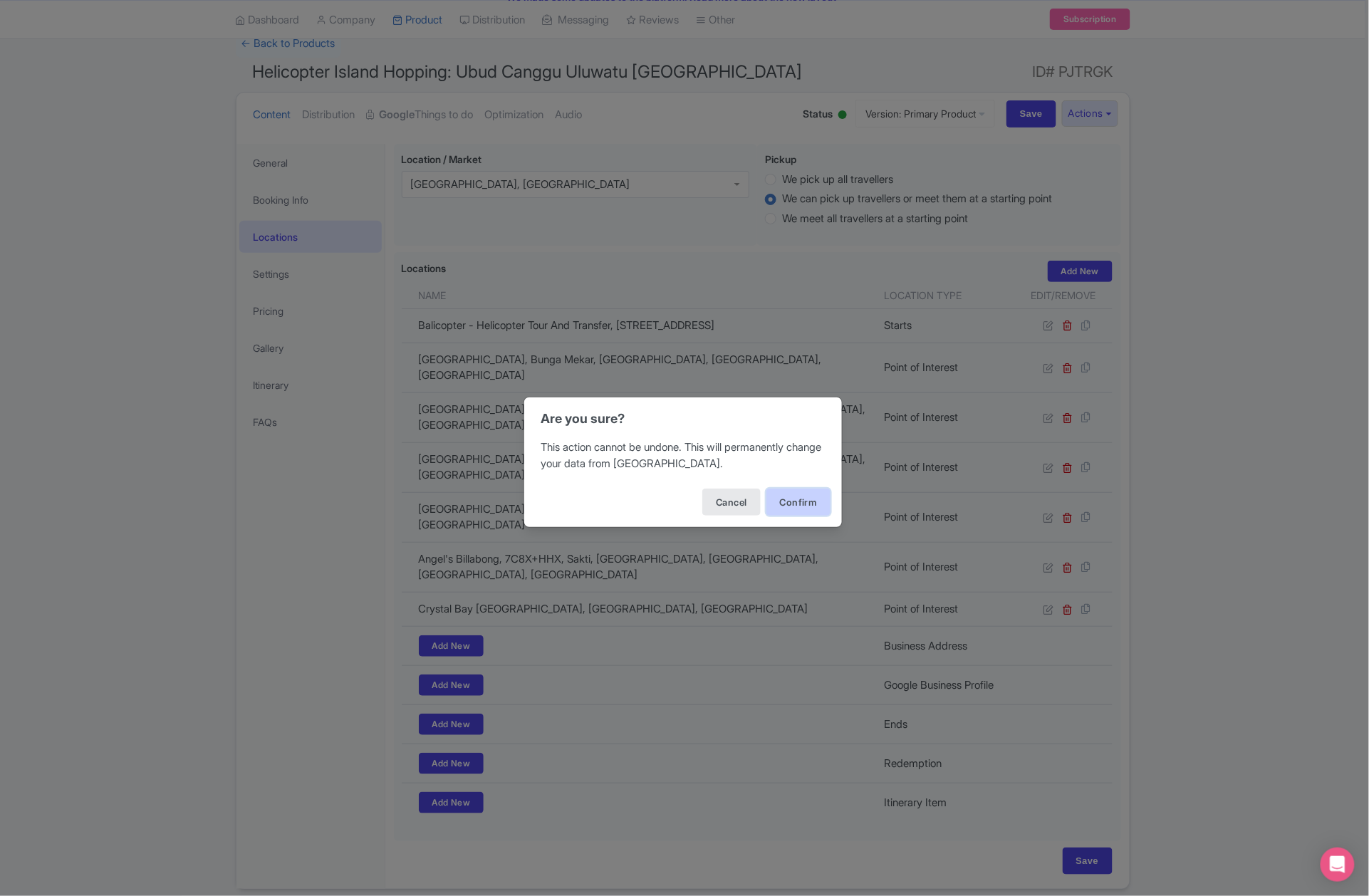
click at [784, 506] on button "Confirm" at bounding box center [799, 502] width 64 height 27
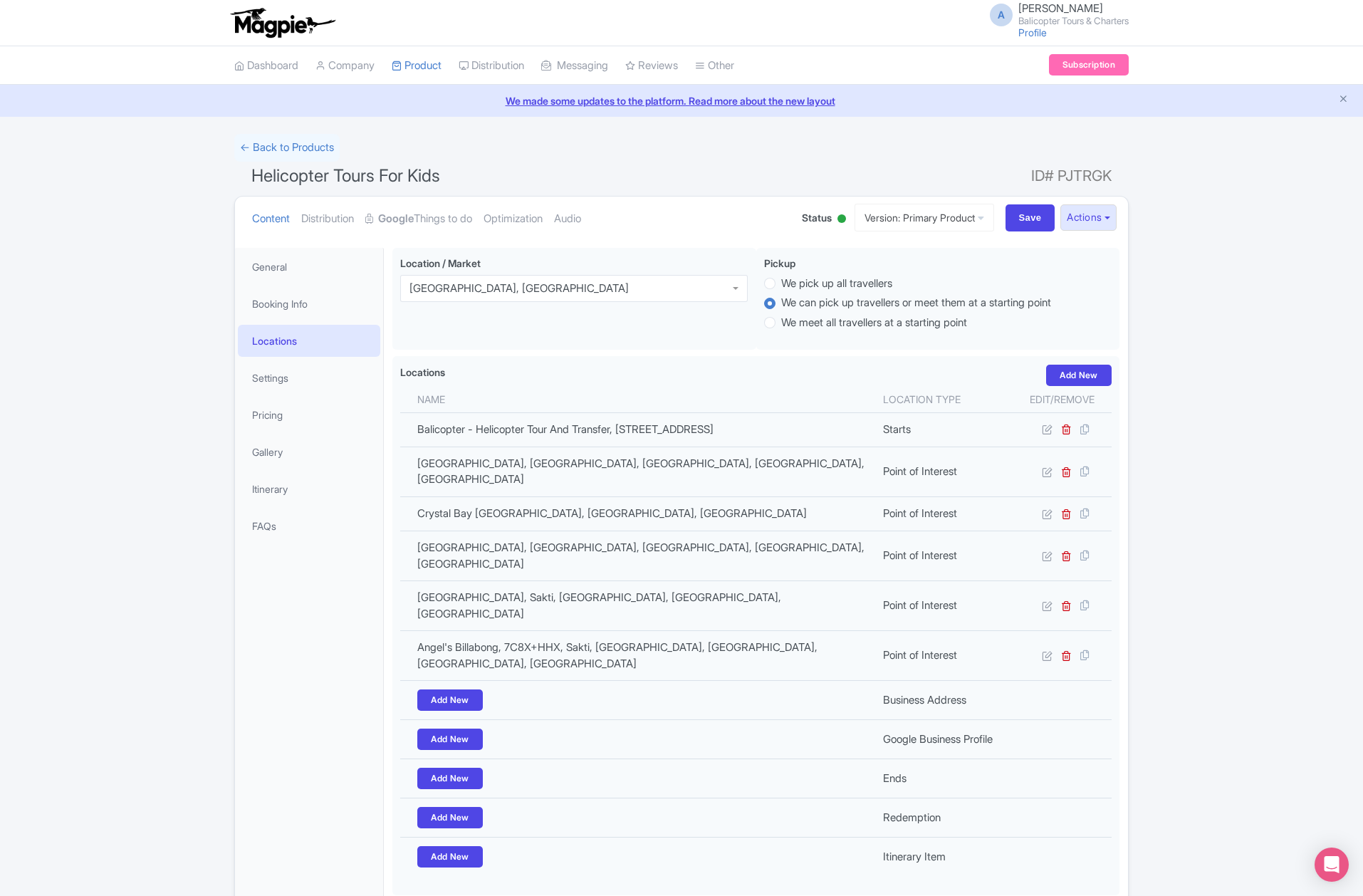
scroll to position [70, 0]
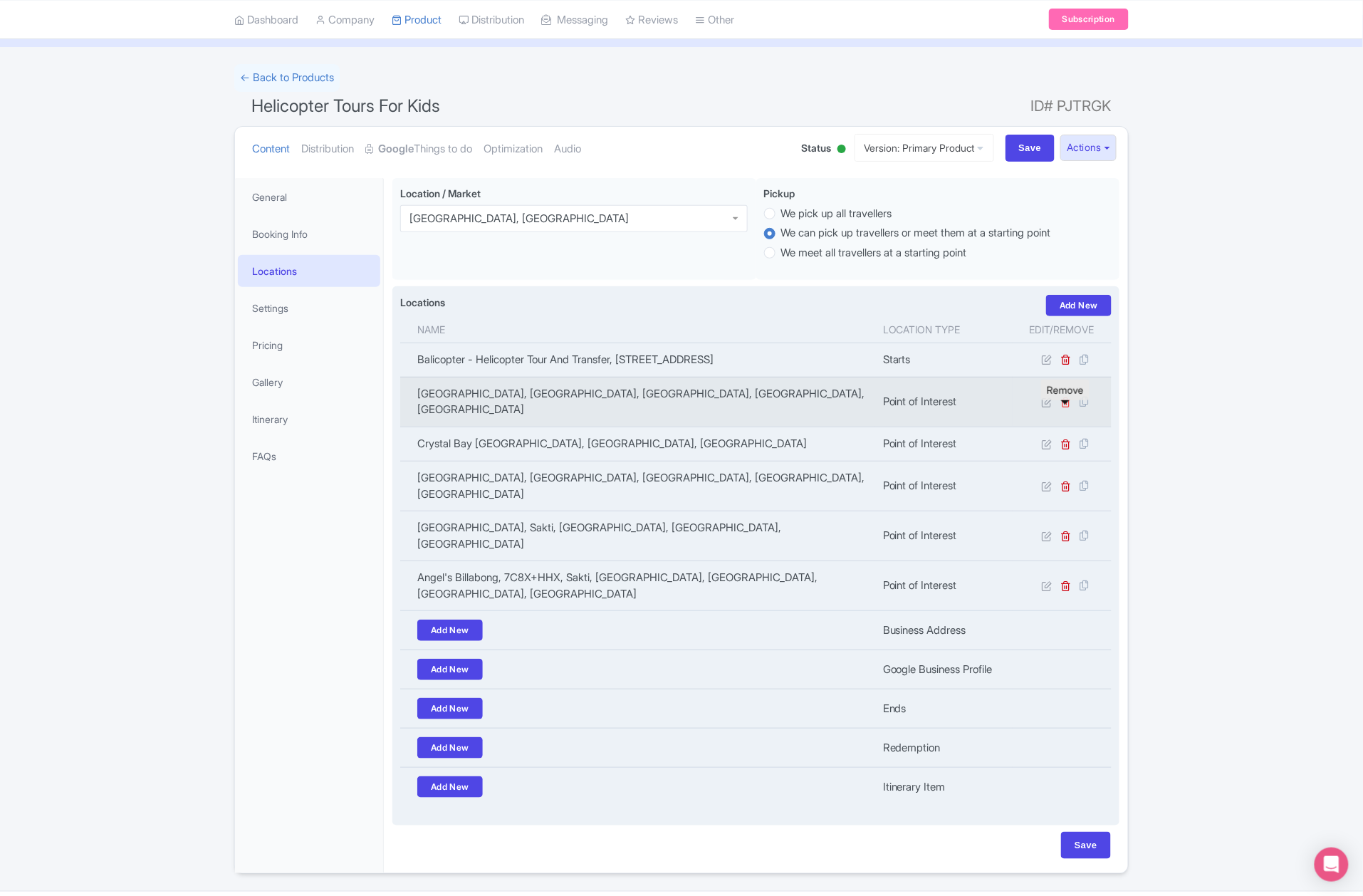
click at [1064, 407] on icon at bounding box center [1066, 402] width 11 height 11
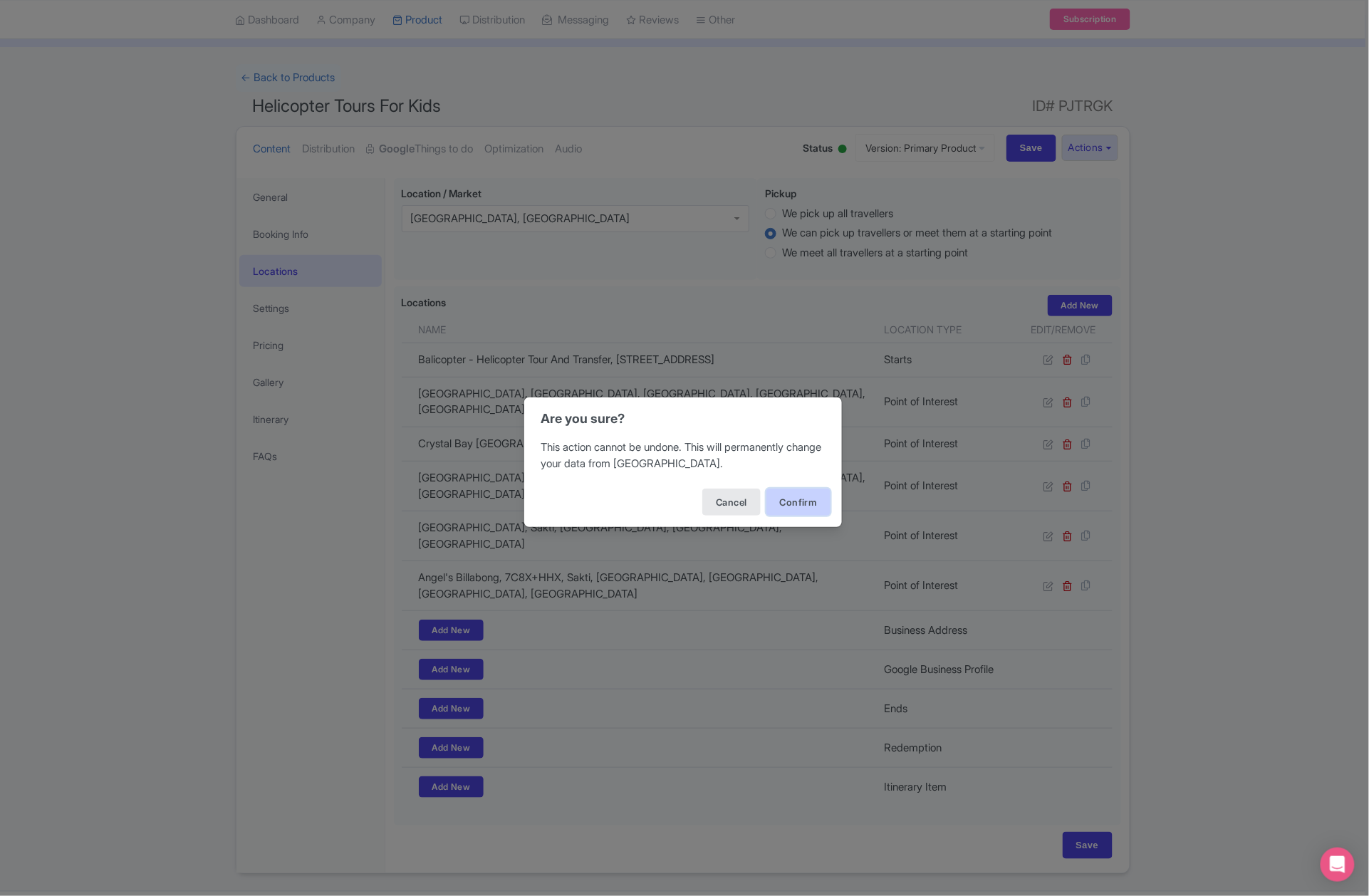
click at [803, 503] on button "Confirm" at bounding box center [799, 502] width 64 height 27
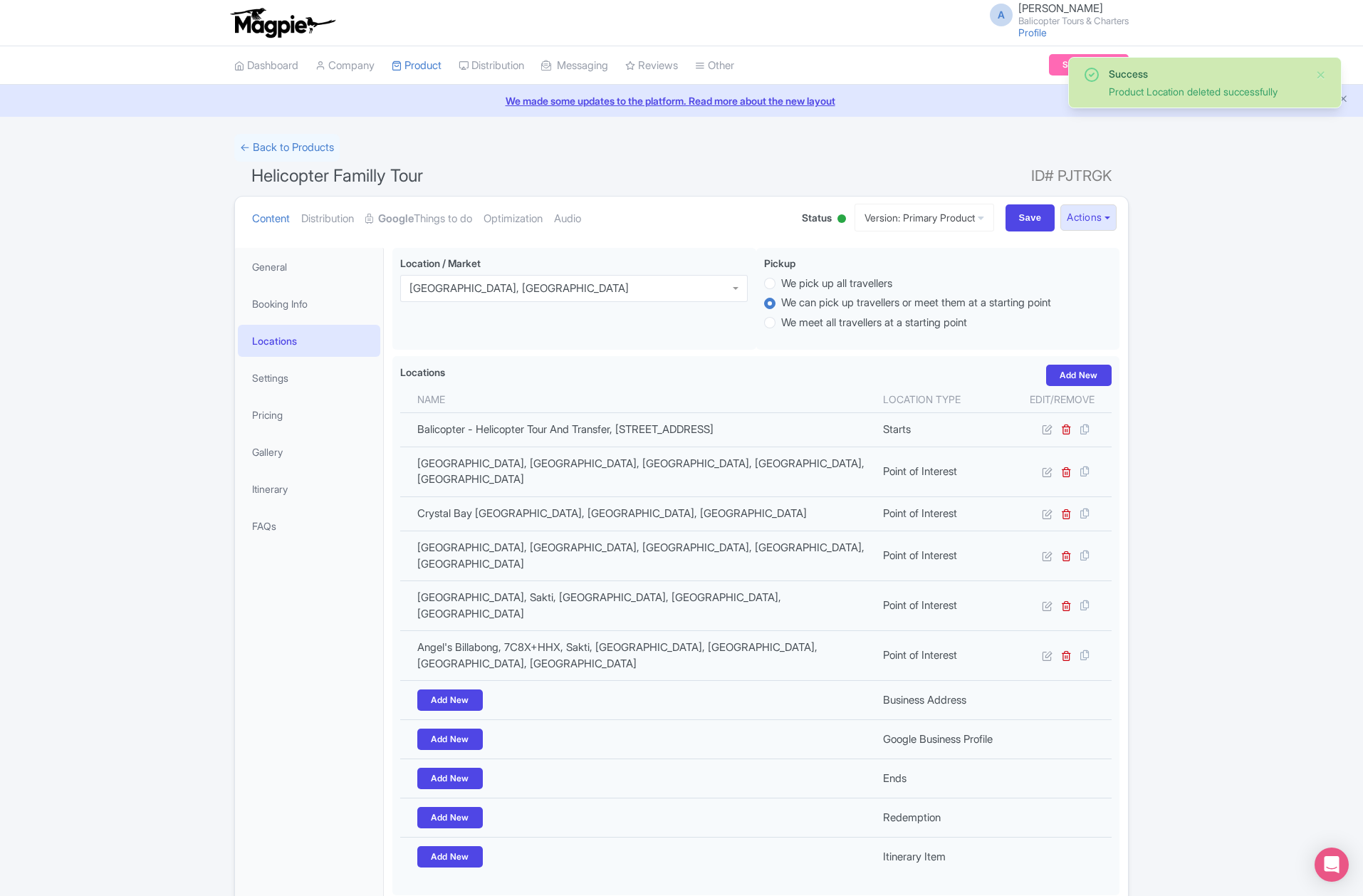
scroll to position [70, 0]
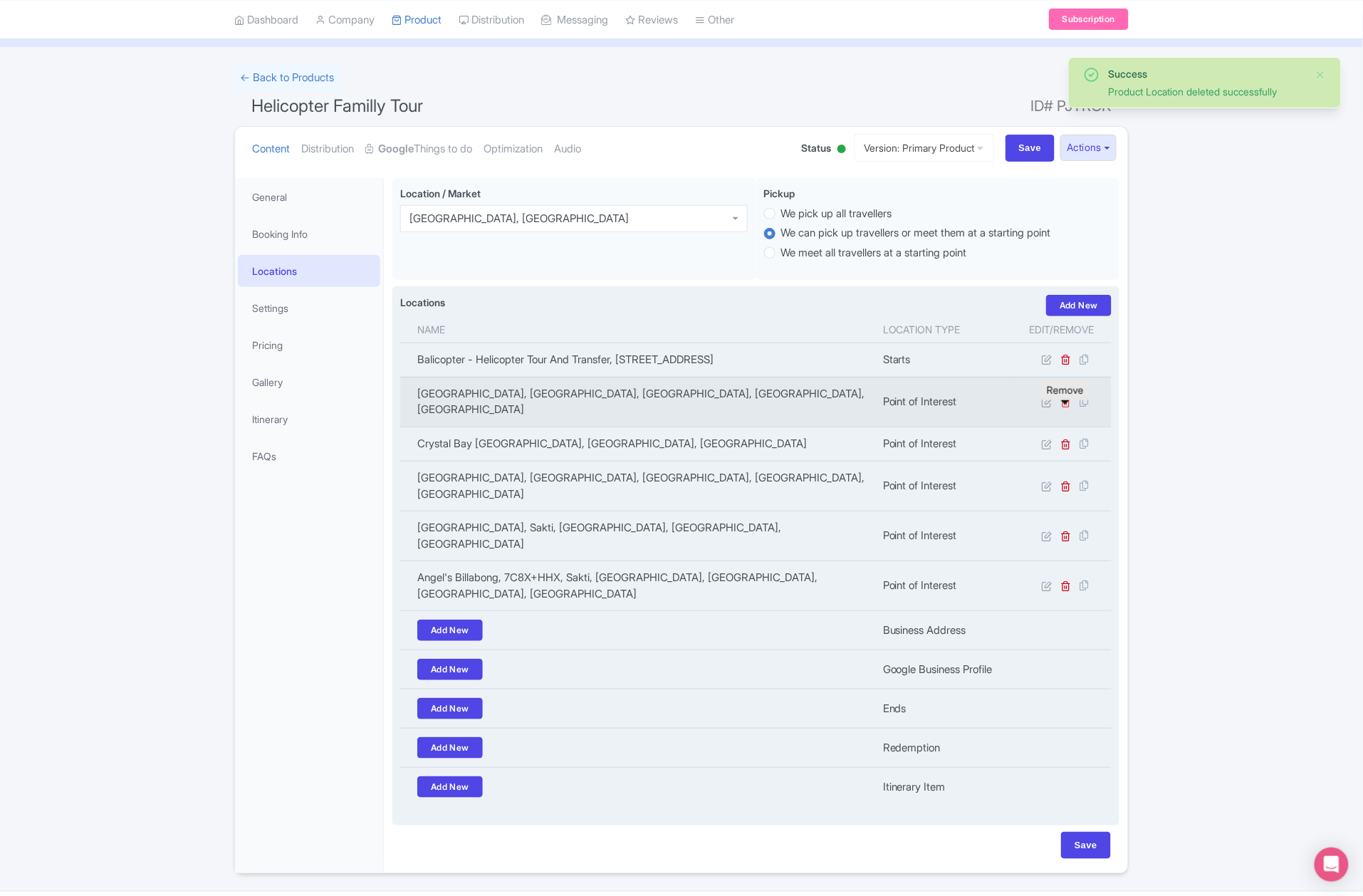
click at [1066, 407] on icon at bounding box center [1066, 402] width 11 height 11
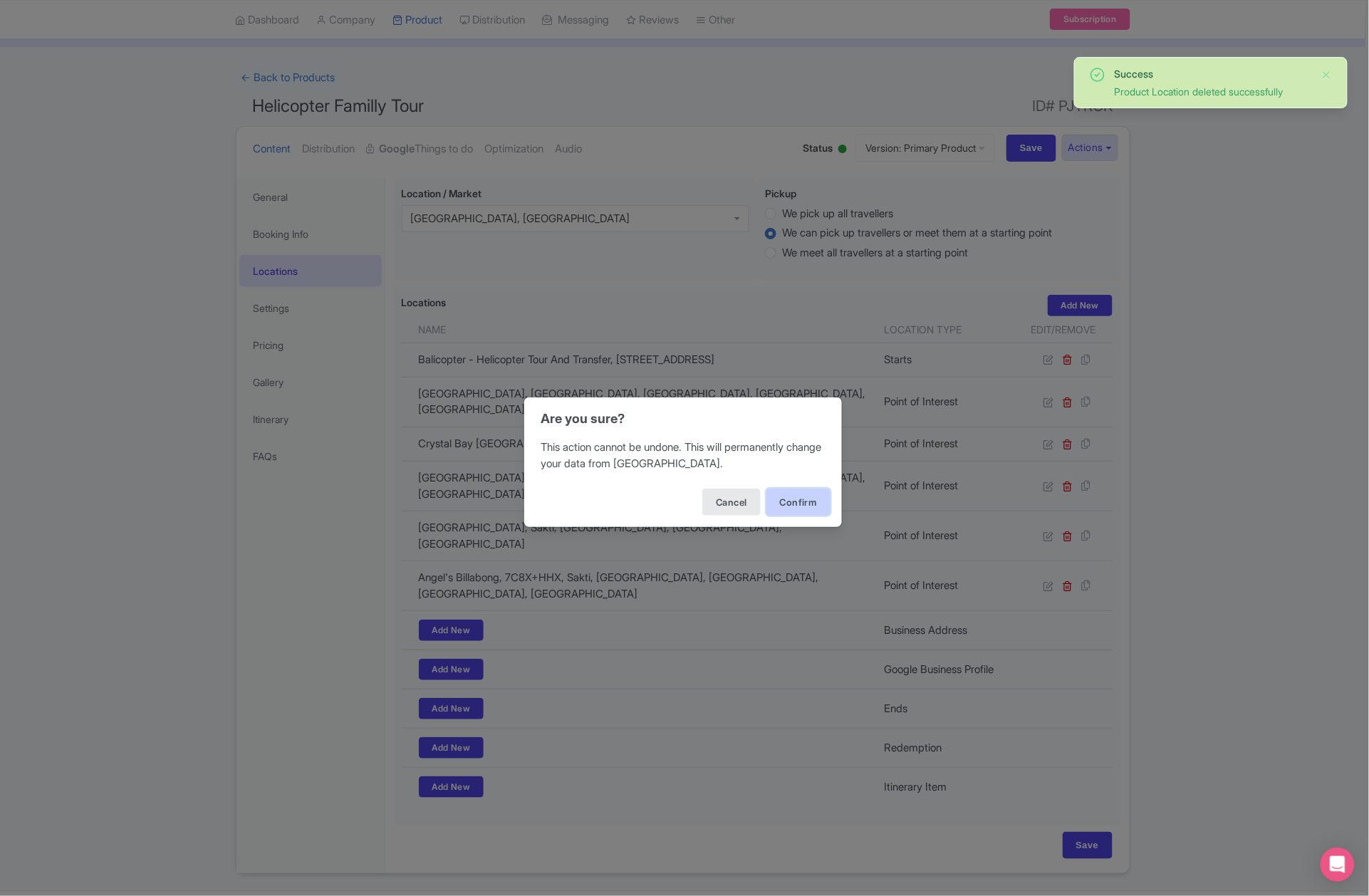
click at [799, 503] on button "Confirm" at bounding box center [799, 502] width 64 height 27
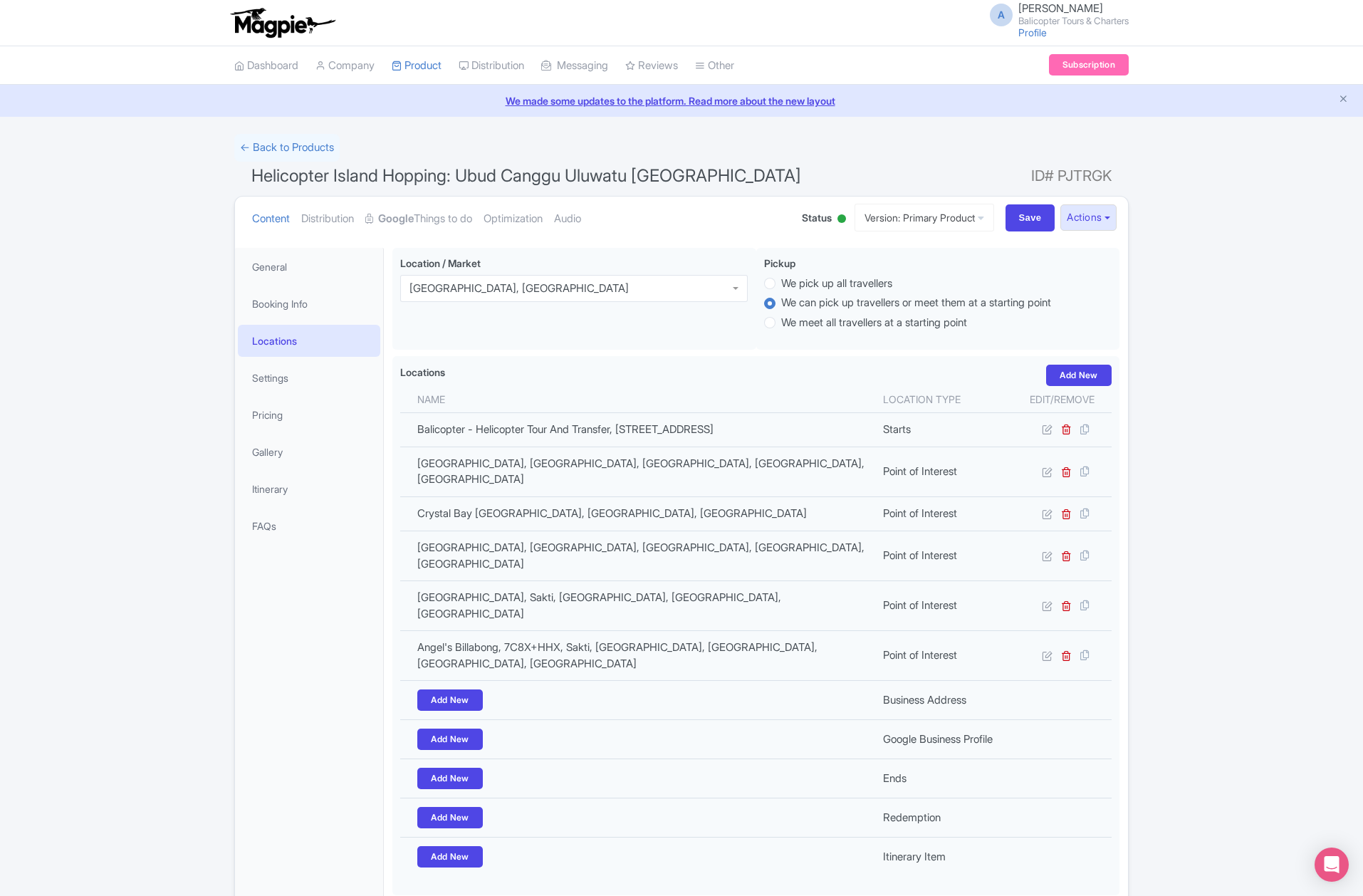
scroll to position [70, 0]
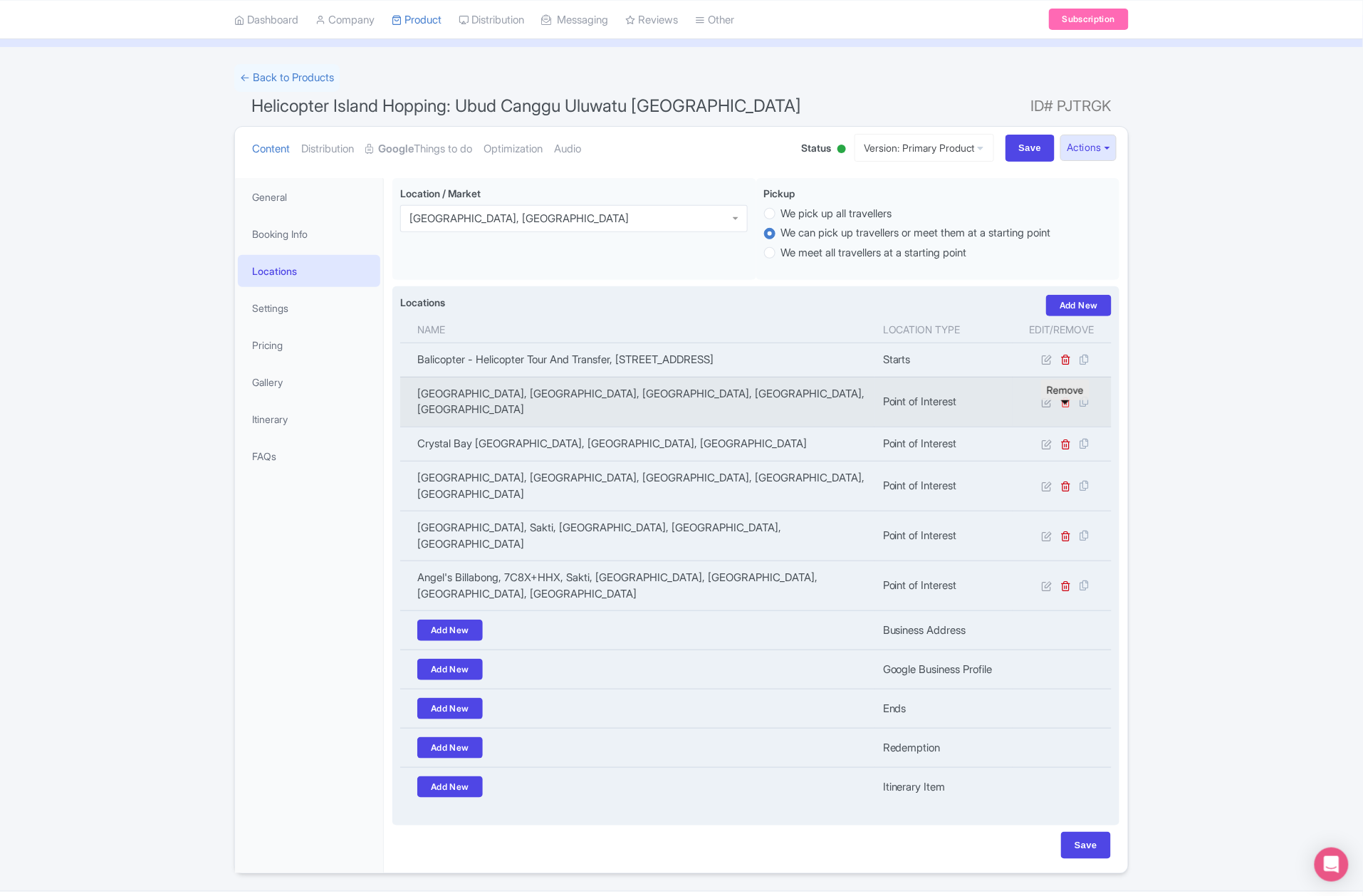
click at [1066, 407] on icon at bounding box center [1066, 402] width 11 height 11
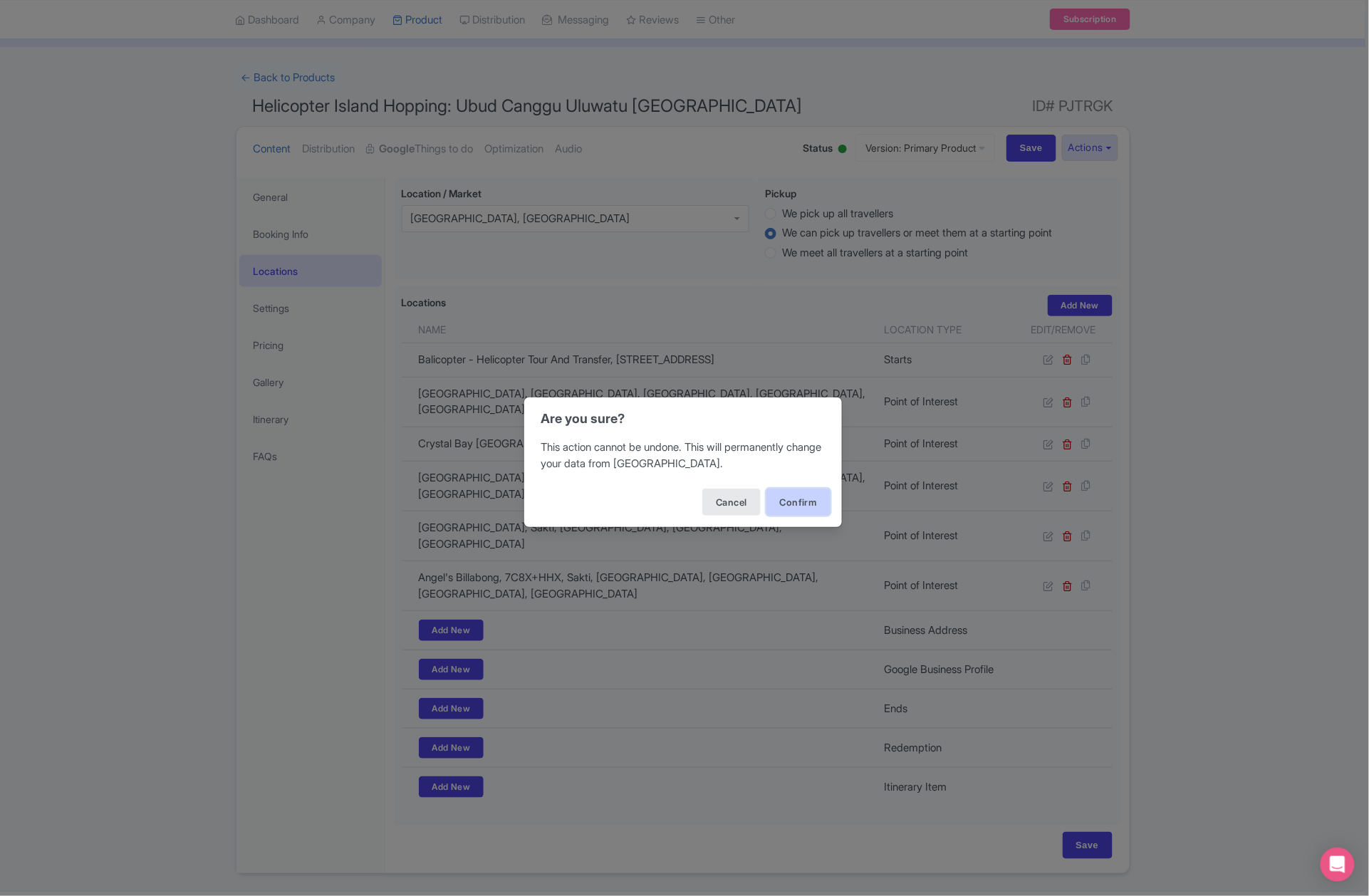
click at [796, 500] on button "Confirm" at bounding box center [799, 502] width 64 height 27
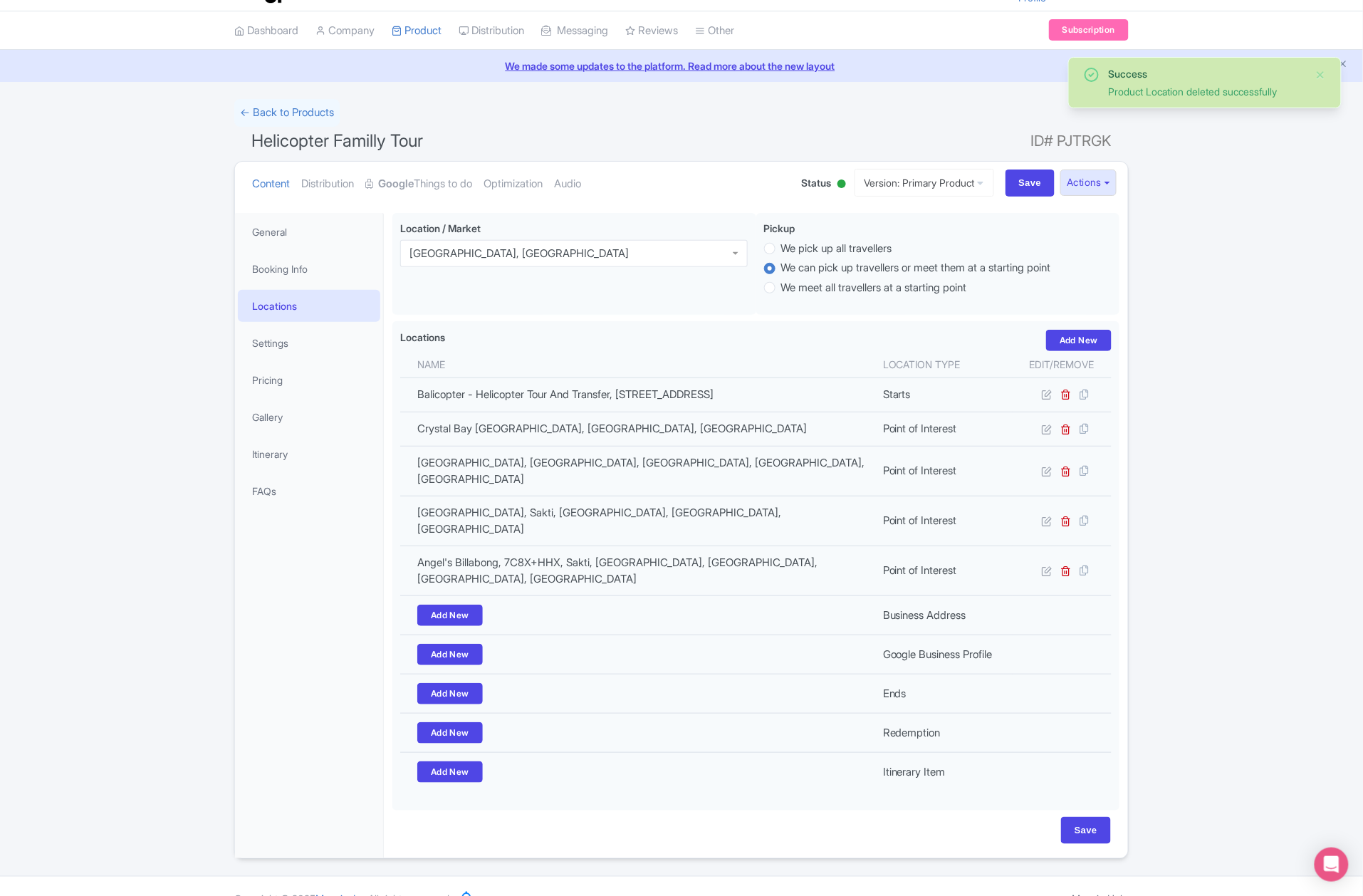
scroll to position [35, 0]
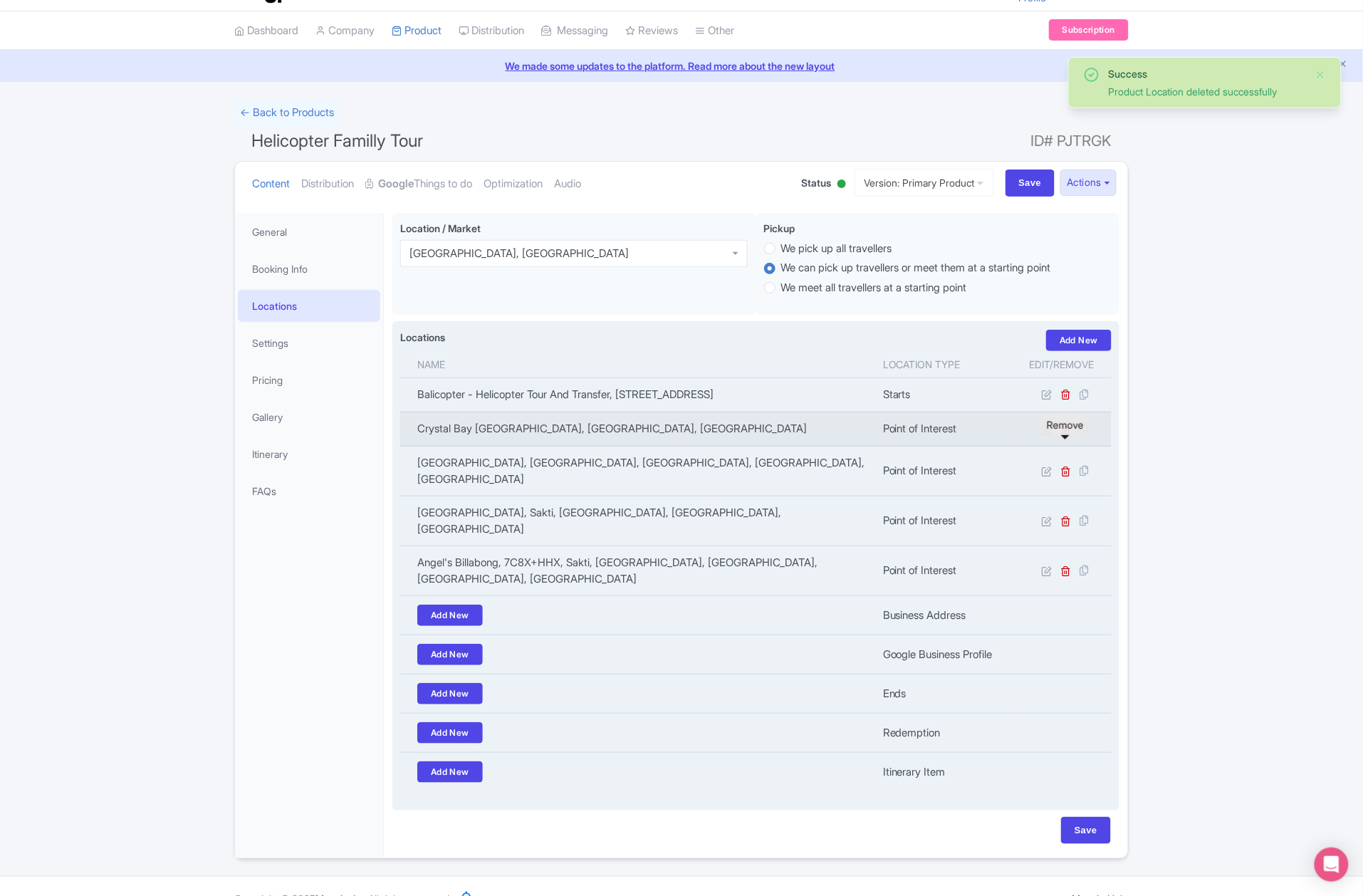
click at [1064, 434] on icon at bounding box center [1066, 429] width 11 height 11
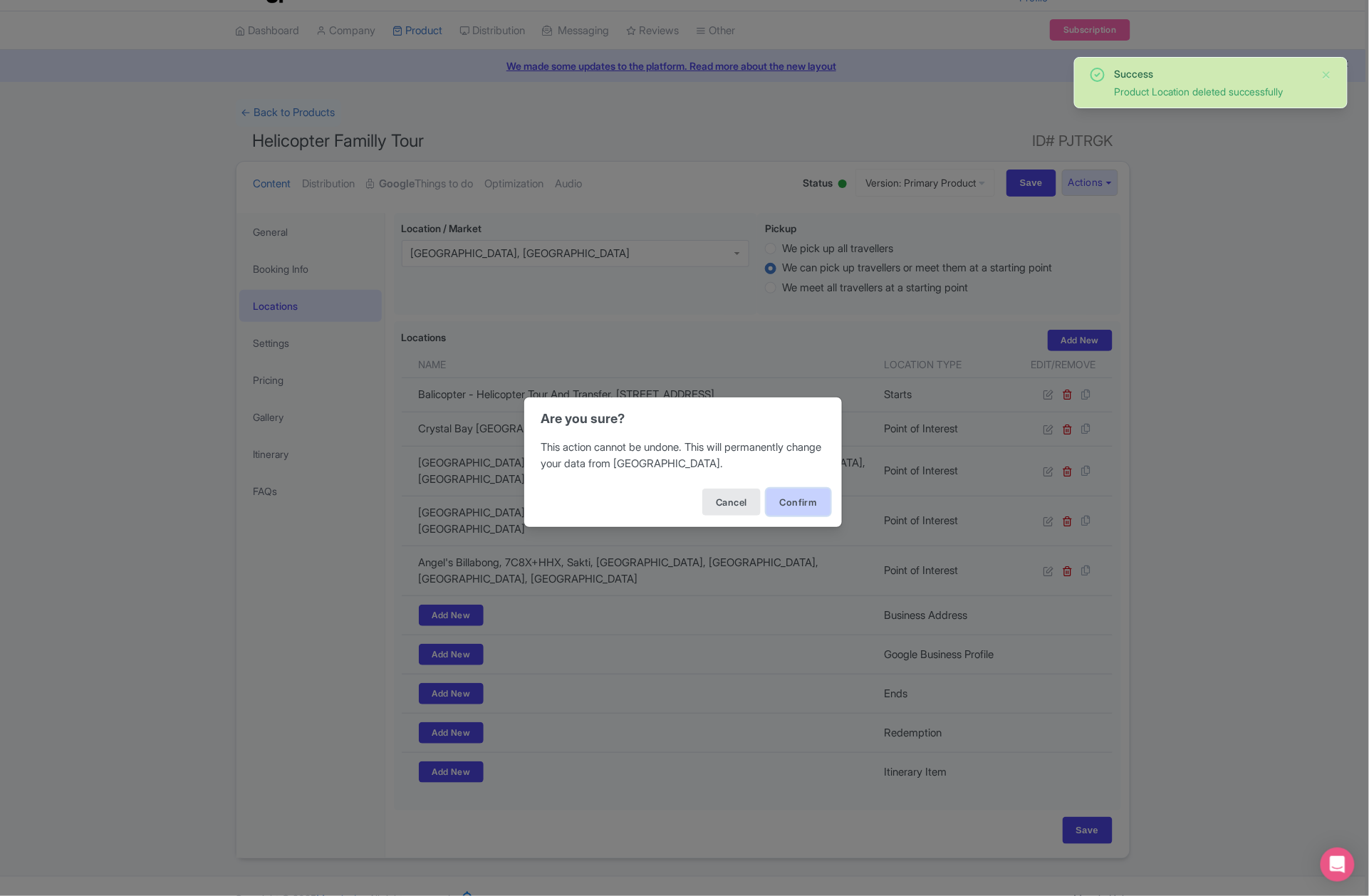
click at [799, 506] on button "Confirm" at bounding box center [799, 502] width 64 height 27
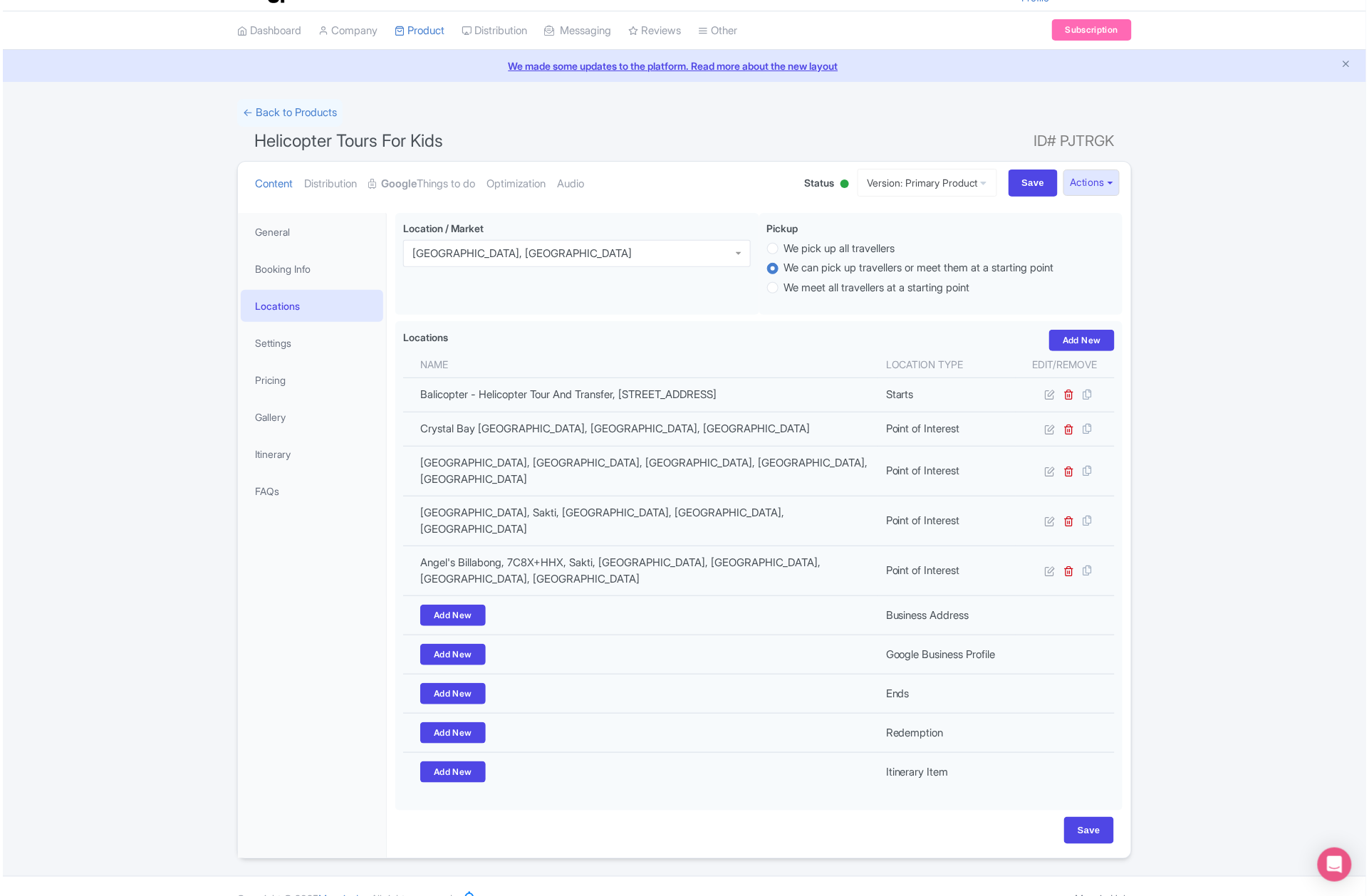
scroll to position [35, 0]
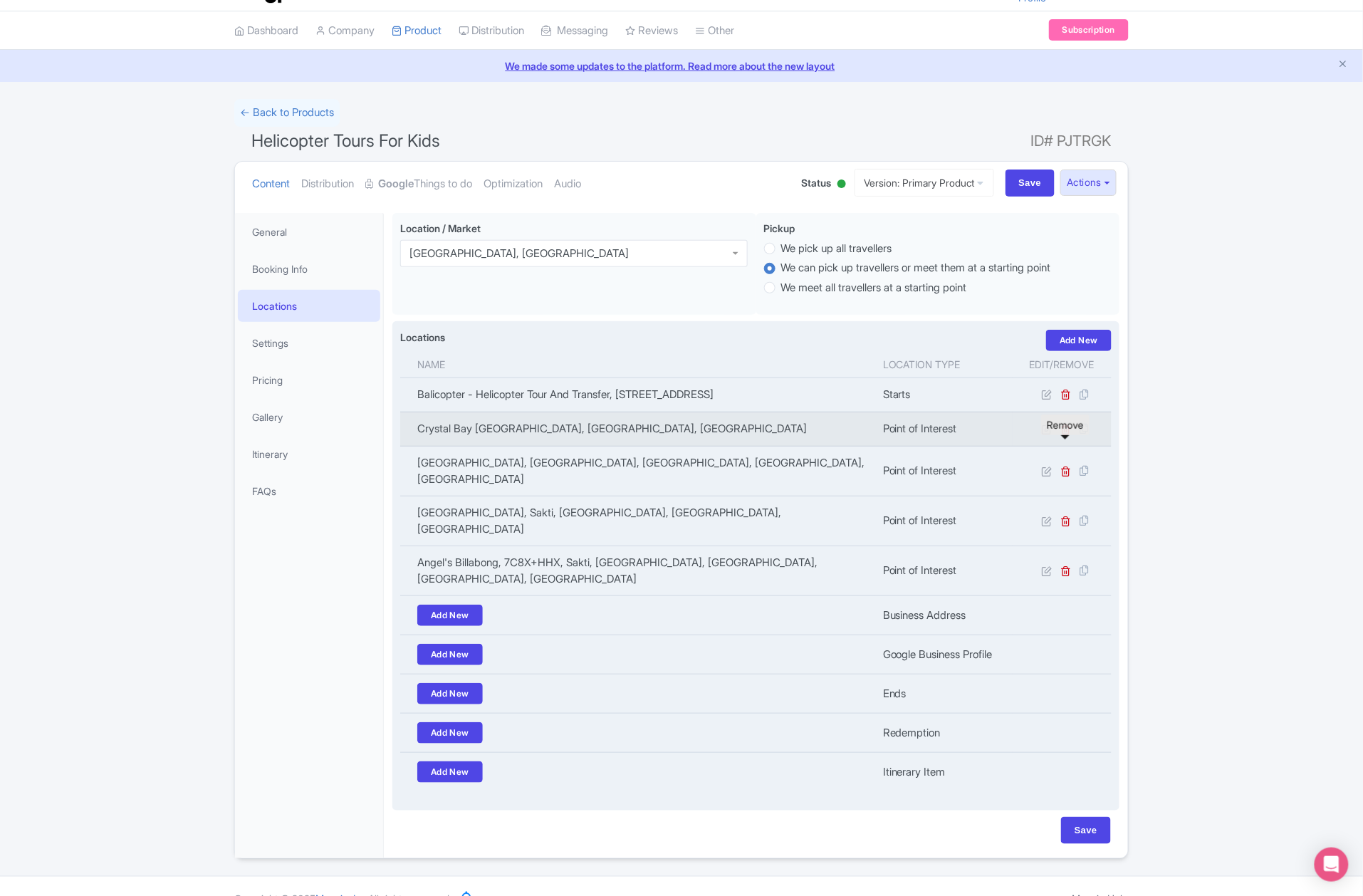
click at [1069, 434] on icon at bounding box center [1066, 429] width 11 height 11
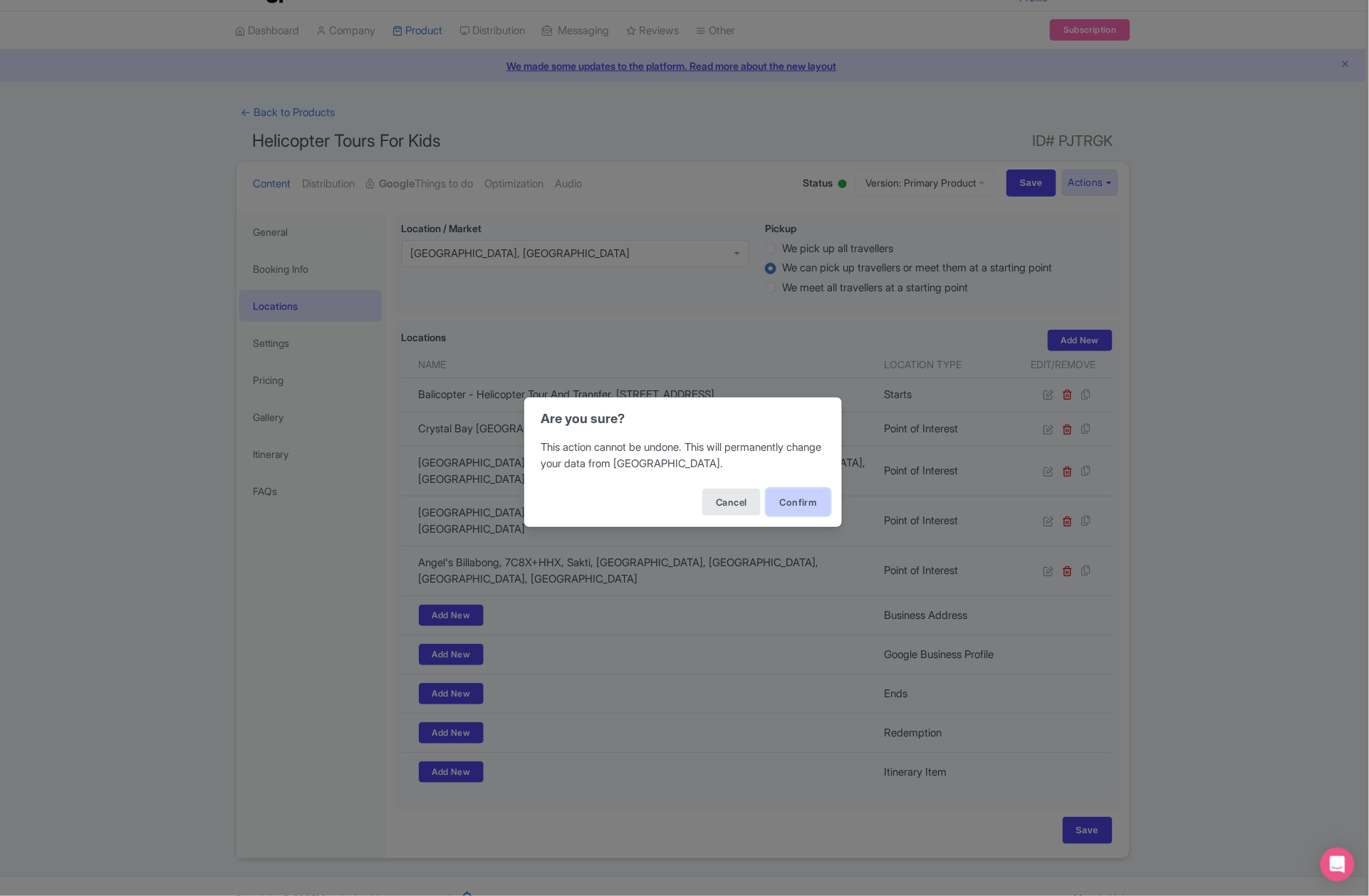
click at [806, 503] on button "Confirm" at bounding box center [799, 502] width 64 height 27
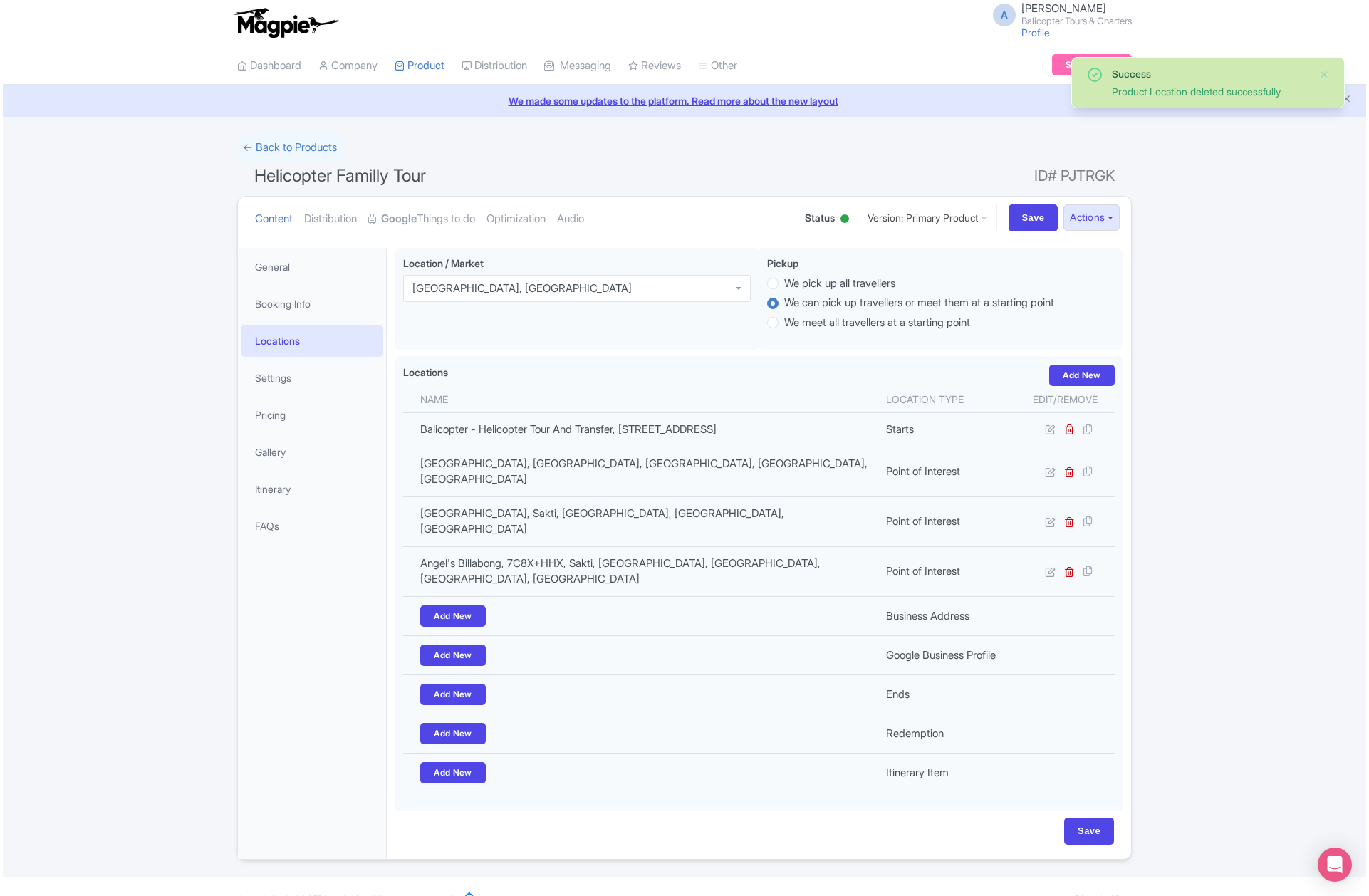
scroll to position [1, 0]
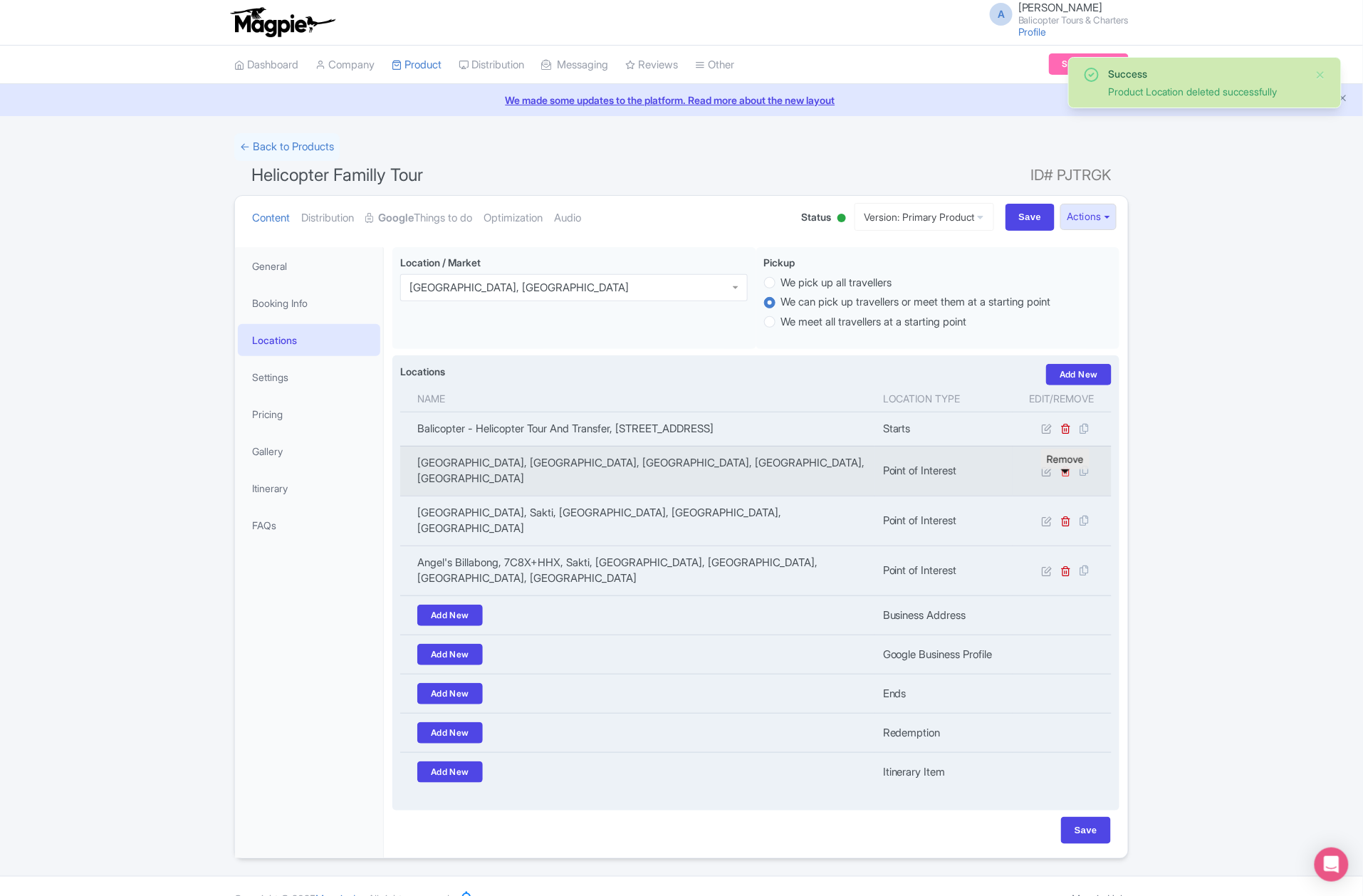
click at [1068, 476] on icon at bounding box center [1066, 471] width 11 height 11
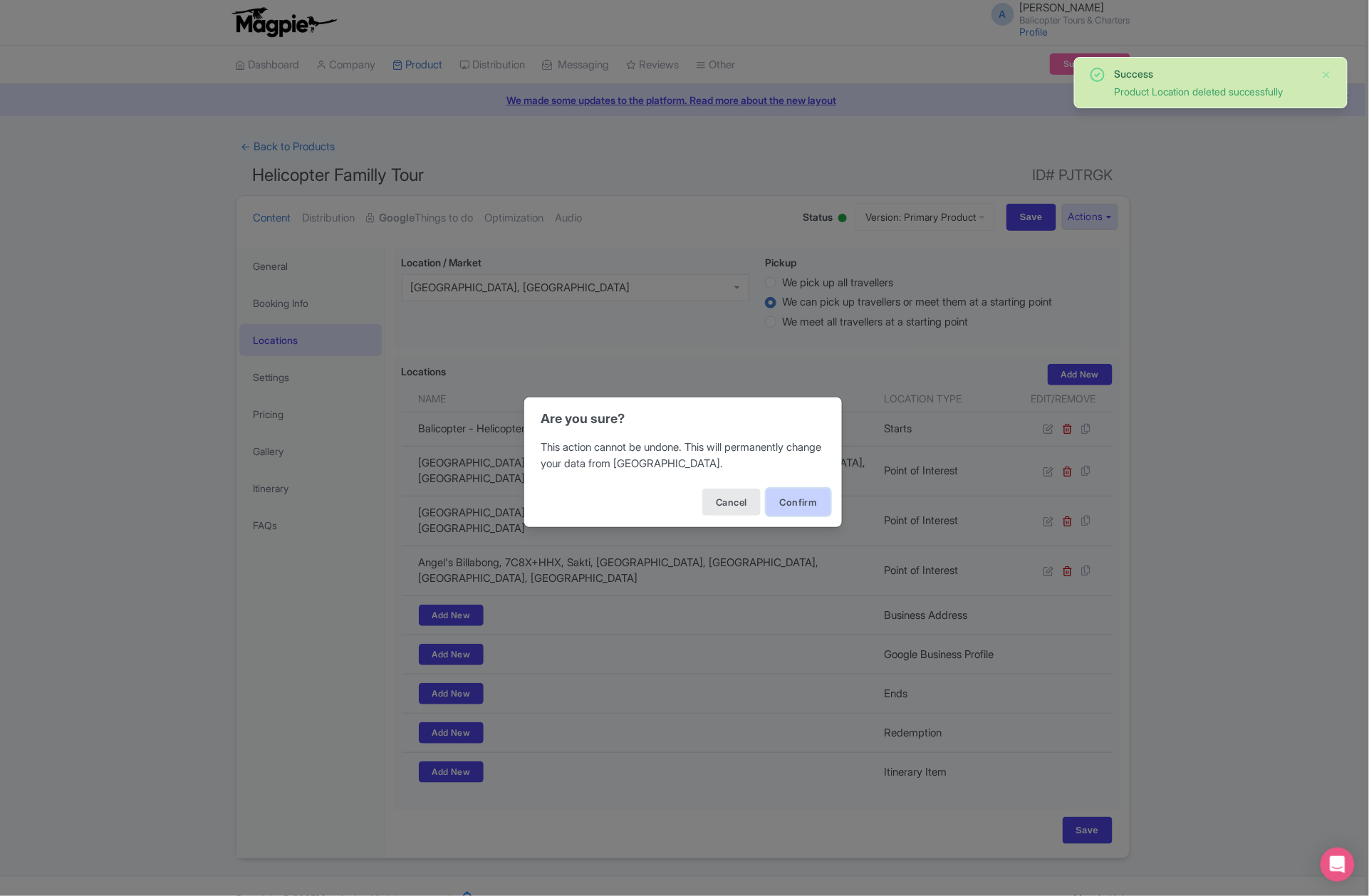
click at [790, 498] on button "Confirm" at bounding box center [799, 502] width 64 height 27
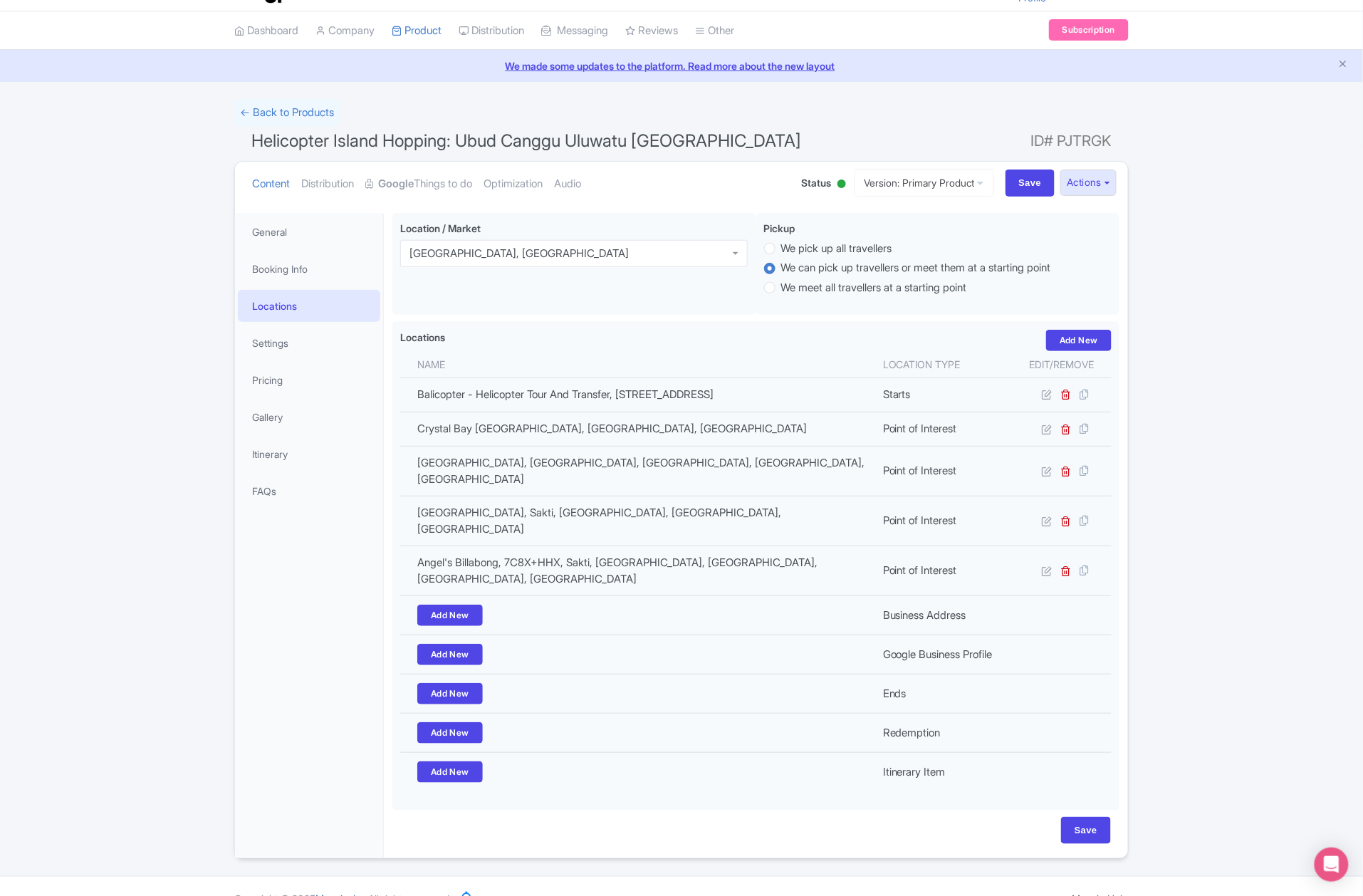
scroll to position [35, 0]
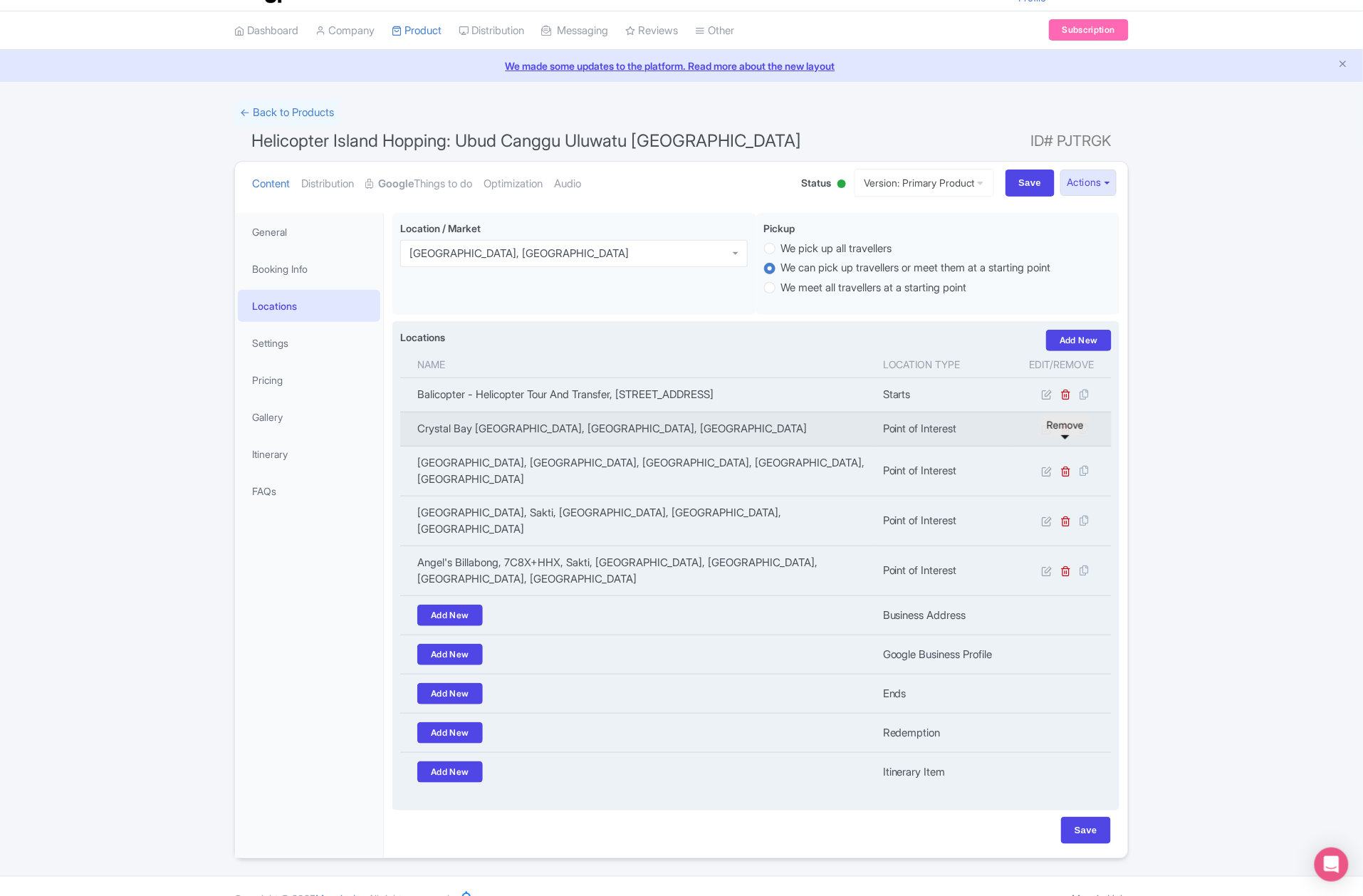
click at [1066, 434] on icon at bounding box center [1066, 429] width 11 height 11
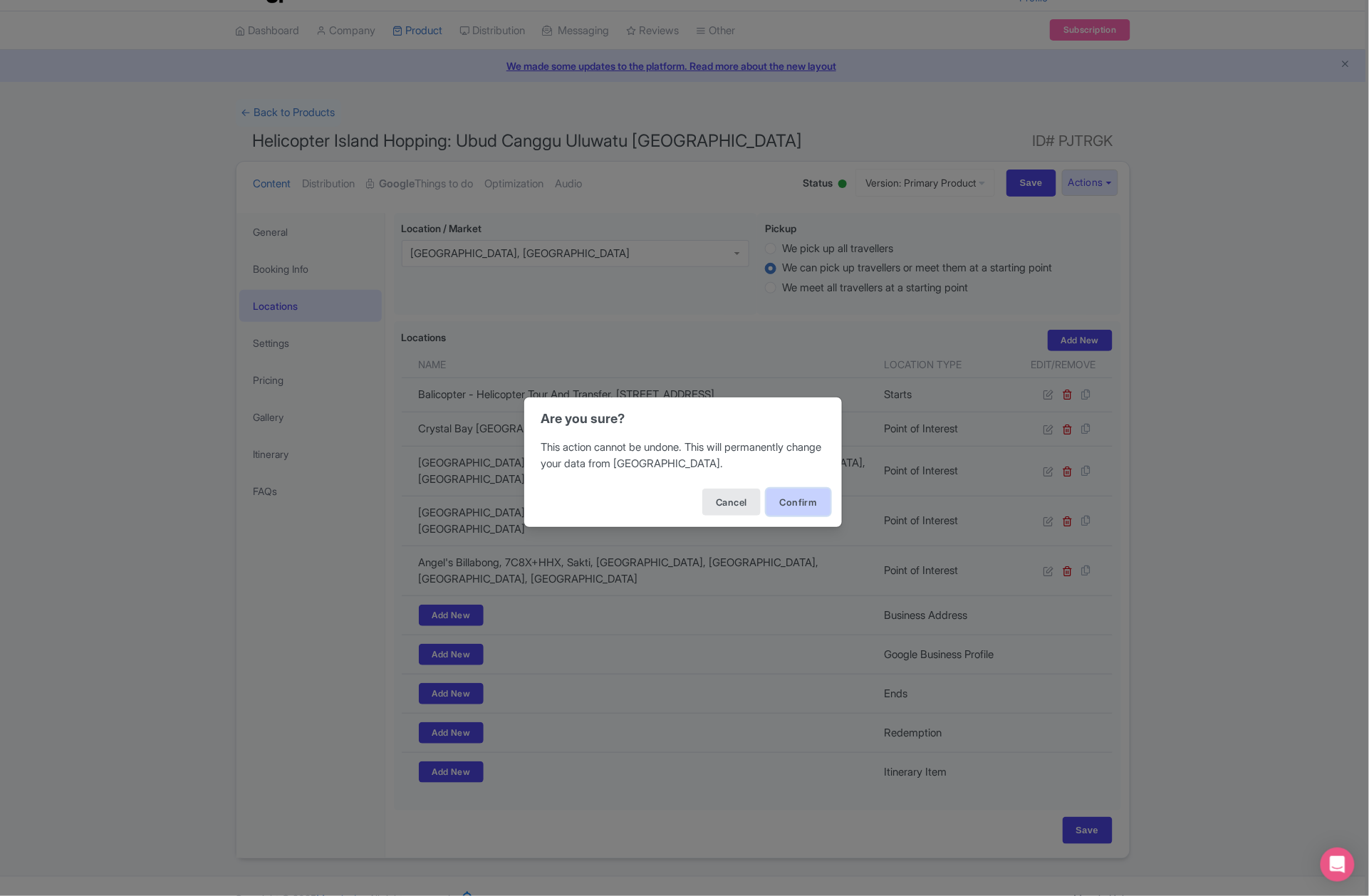
drag, startPoint x: 827, startPoint y: 506, endPoint x: 816, endPoint y: 502, distance: 11.7
click at [827, 506] on button "Confirm" at bounding box center [799, 502] width 64 height 27
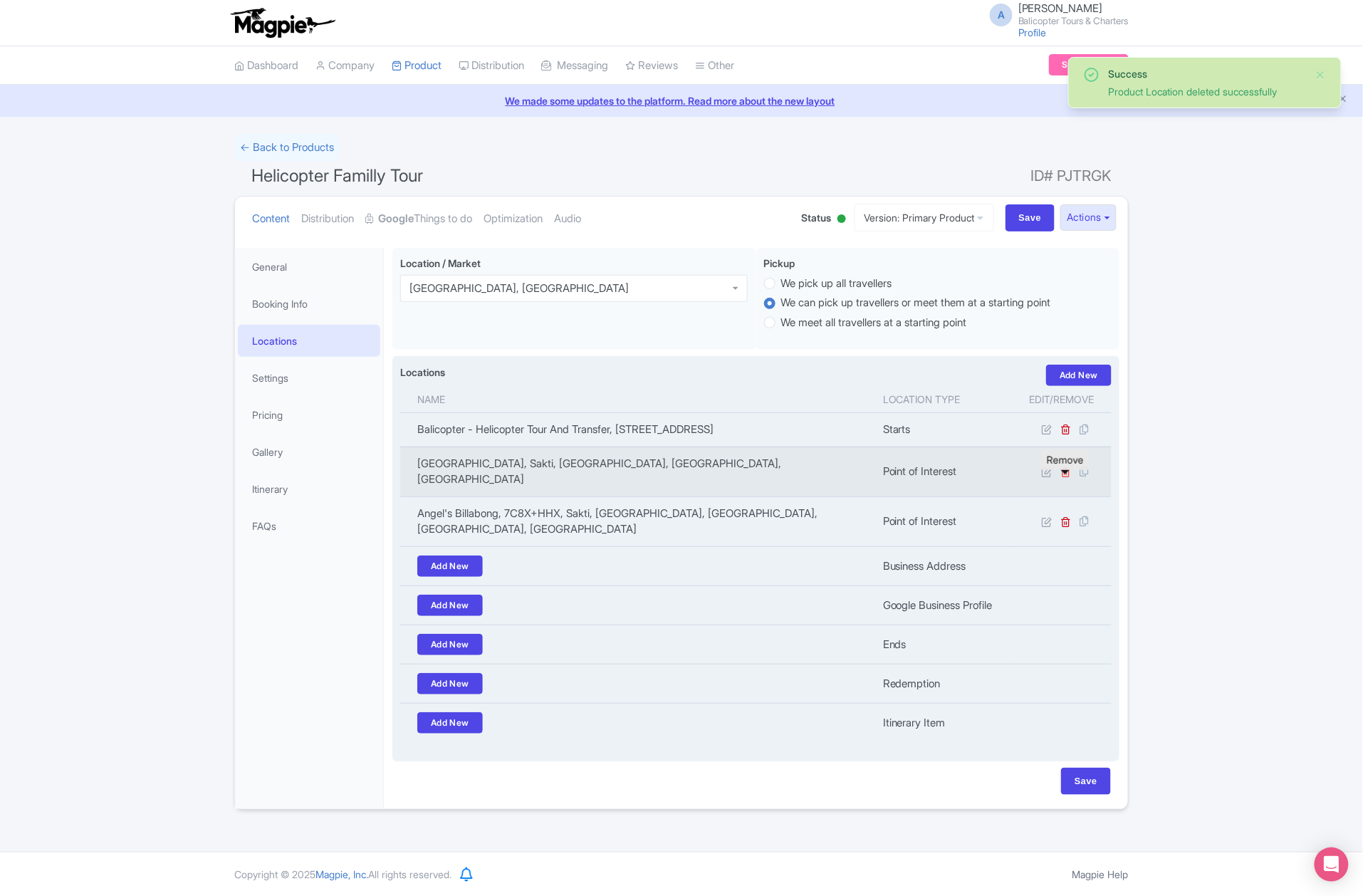
click at [1066, 477] on icon at bounding box center [1066, 472] width 11 height 11
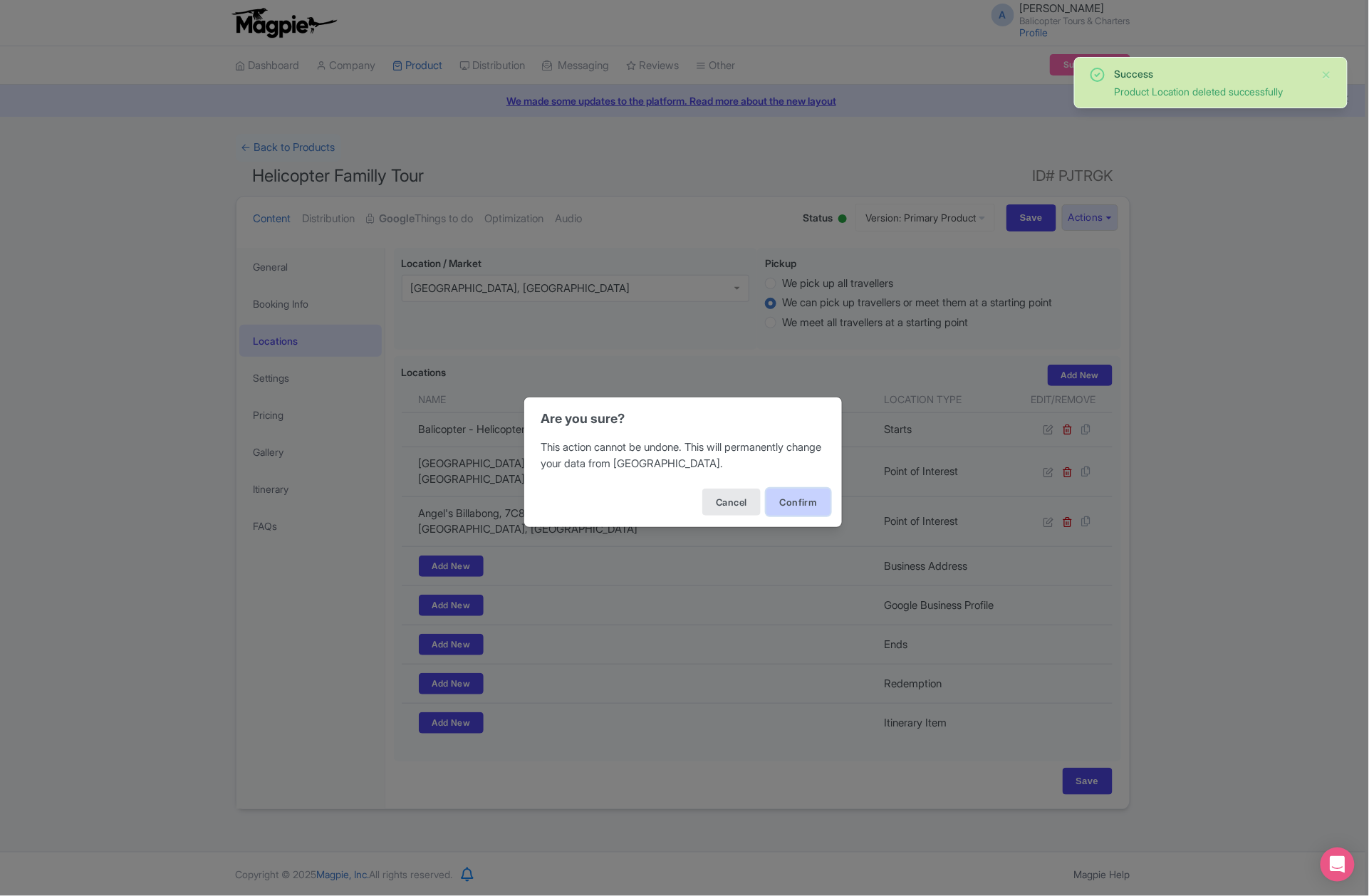
click at [799, 508] on button "Confirm" at bounding box center [799, 502] width 64 height 27
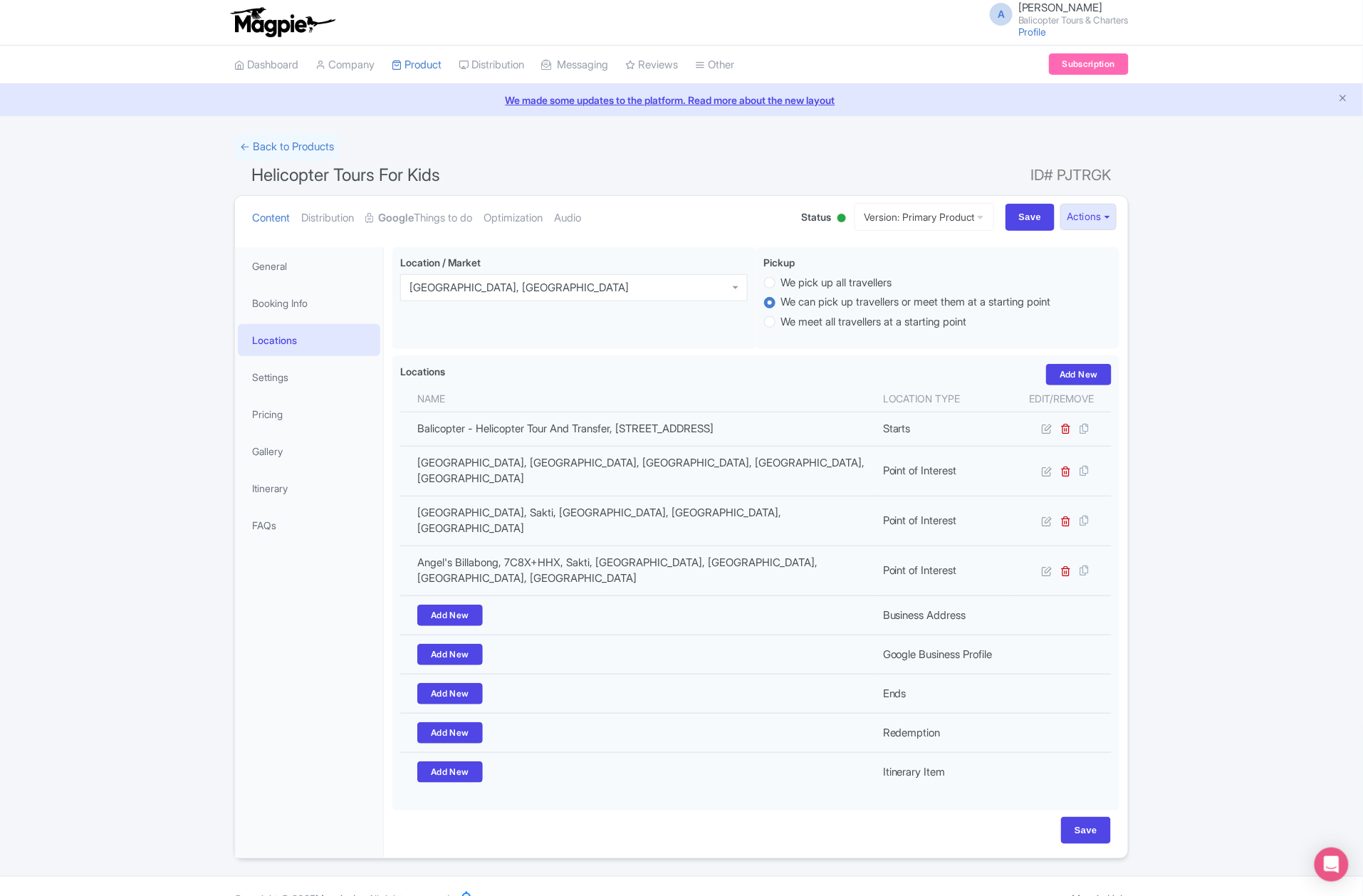
scroll to position [1, 0]
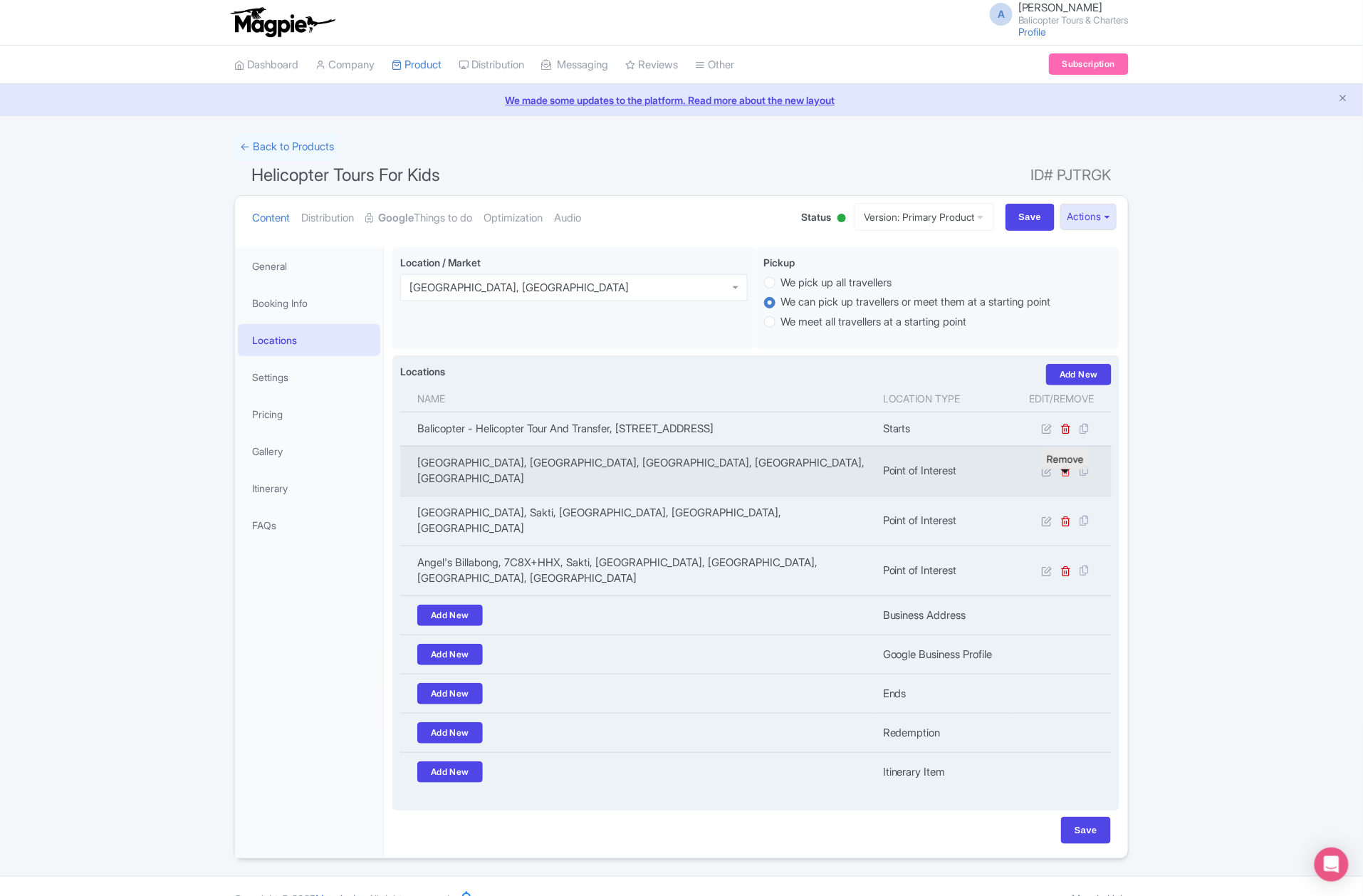
click at [1064, 476] on icon at bounding box center [1066, 471] width 11 height 11
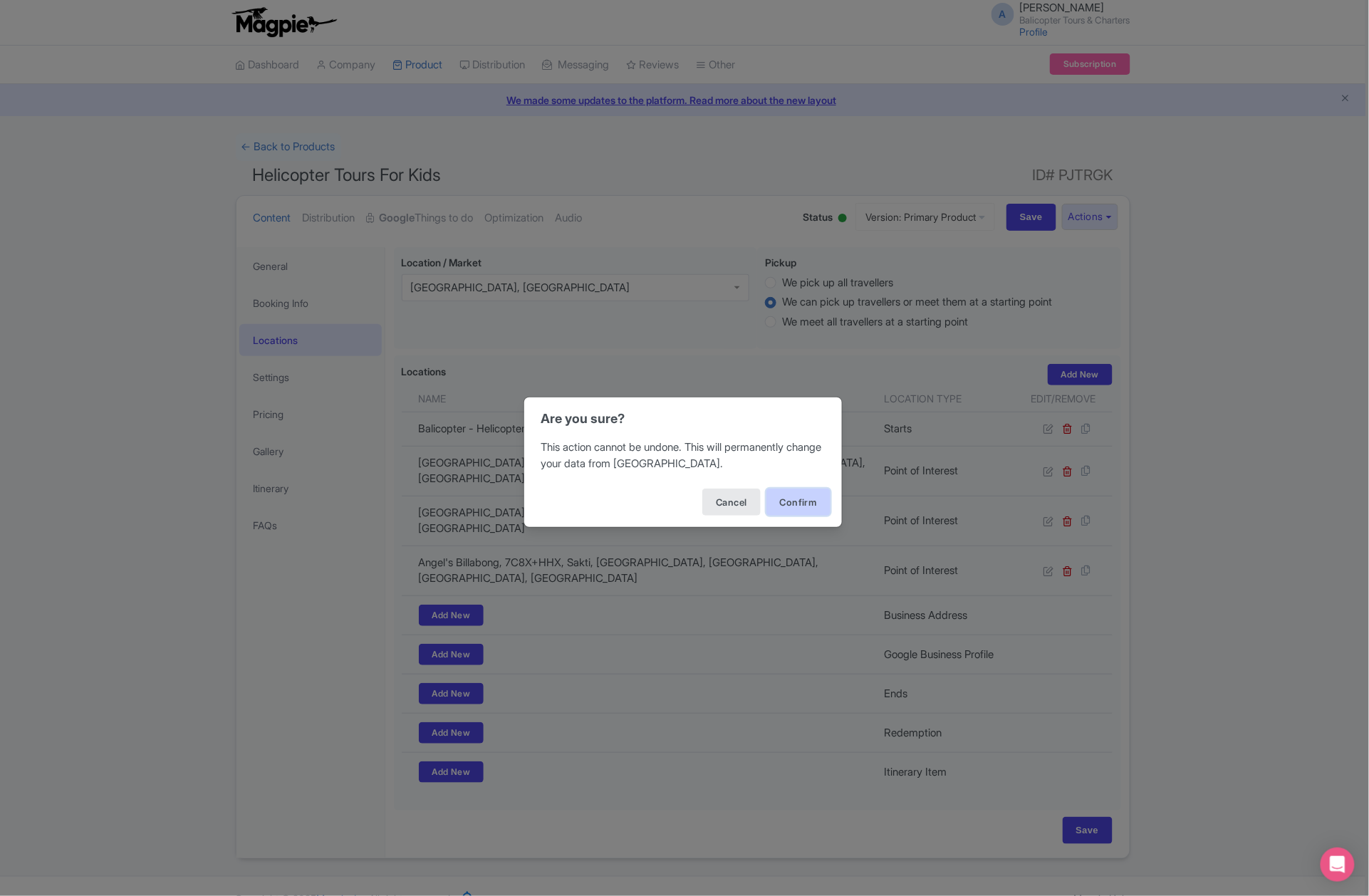
click at [787, 513] on button "Confirm" at bounding box center [799, 502] width 64 height 27
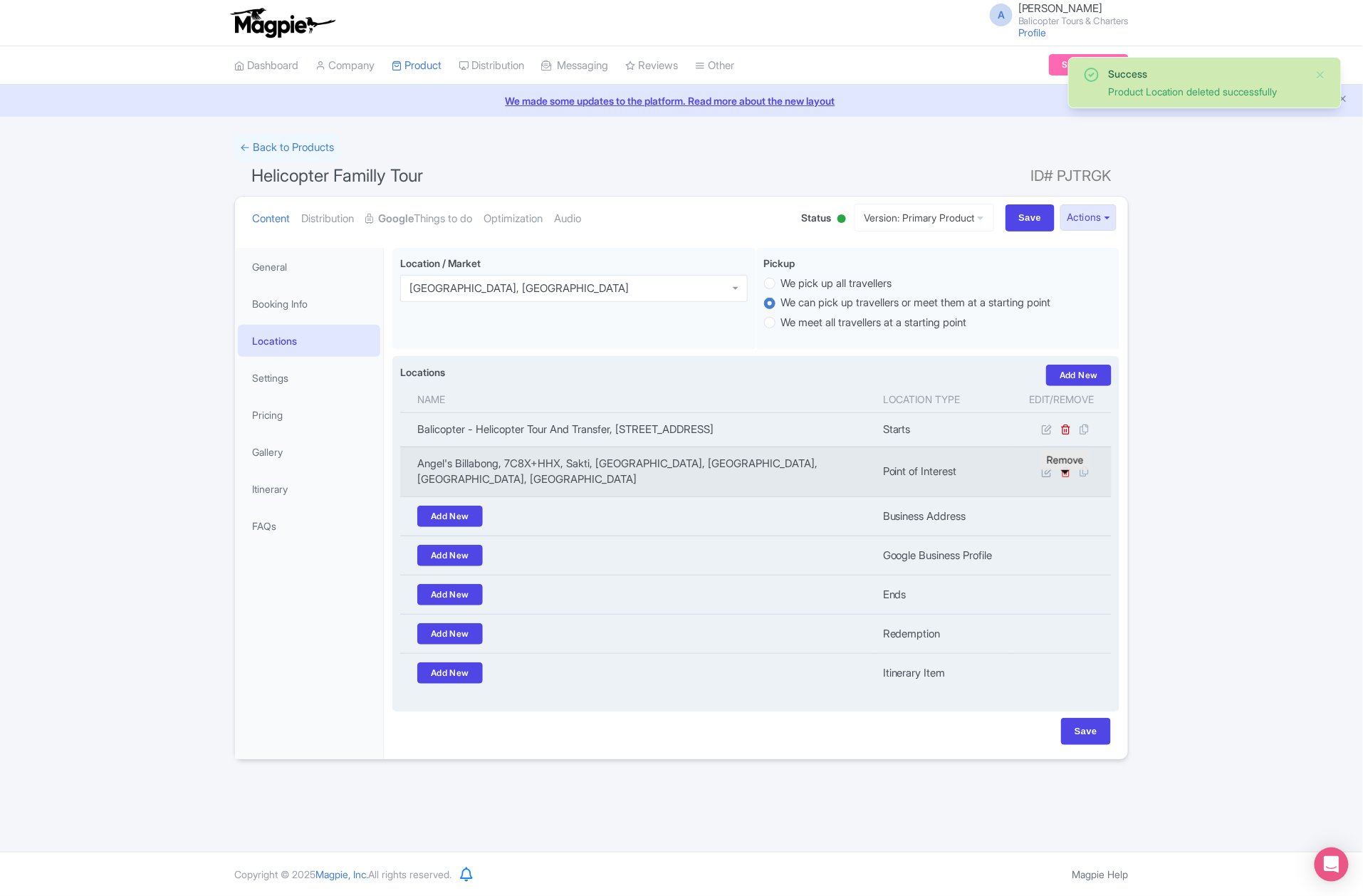
click at [1069, 477] on icon at bounding box center [1066, 472] width 11 height 11
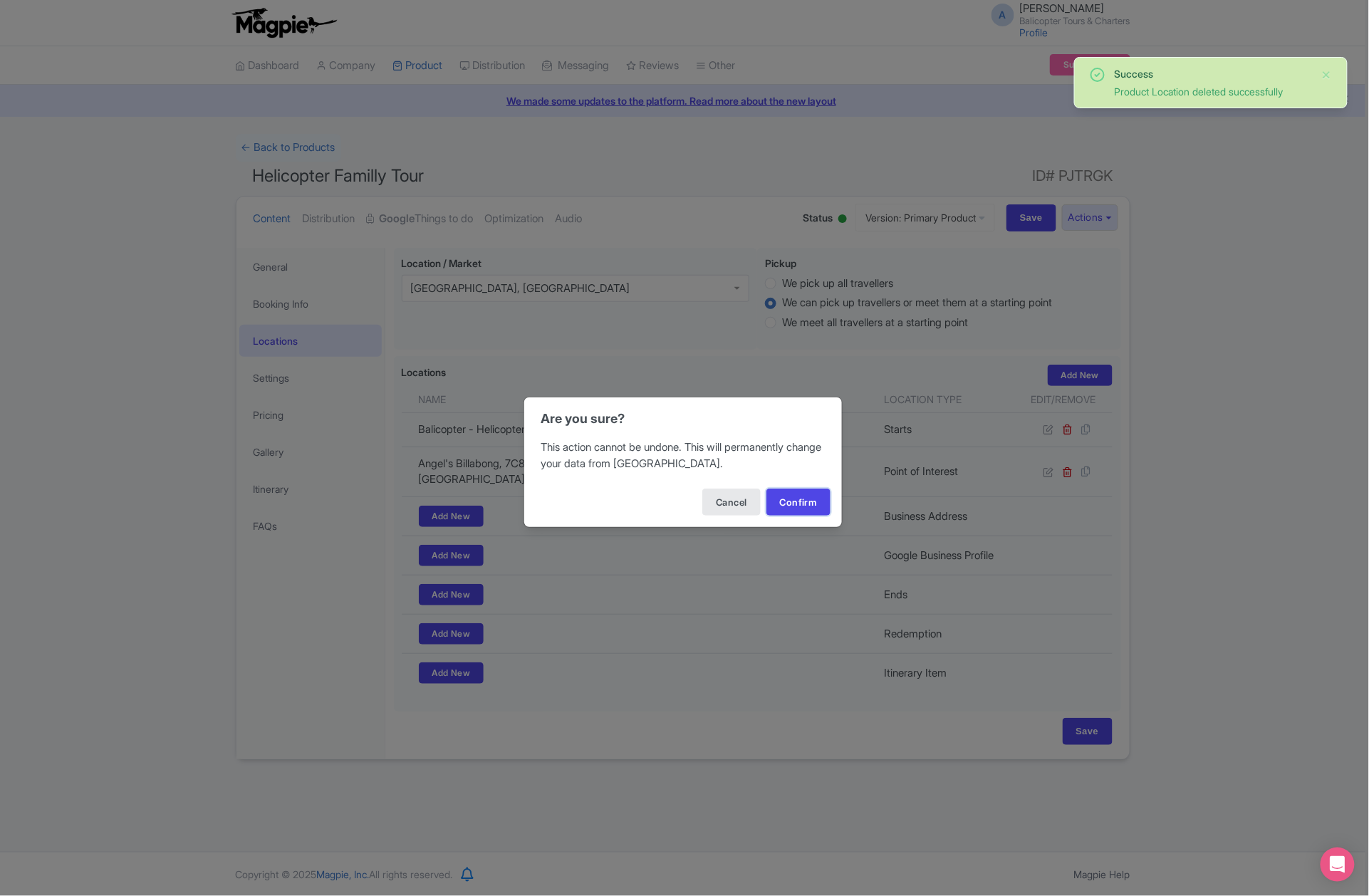
drag, startPoint x: 807, startPoint y: 501, endPoint x: 794, endPoint y: 483, distance: 22.2
click at [805, 501] on button "Confirm" at bounding box center [799, 502] width 64 height 27
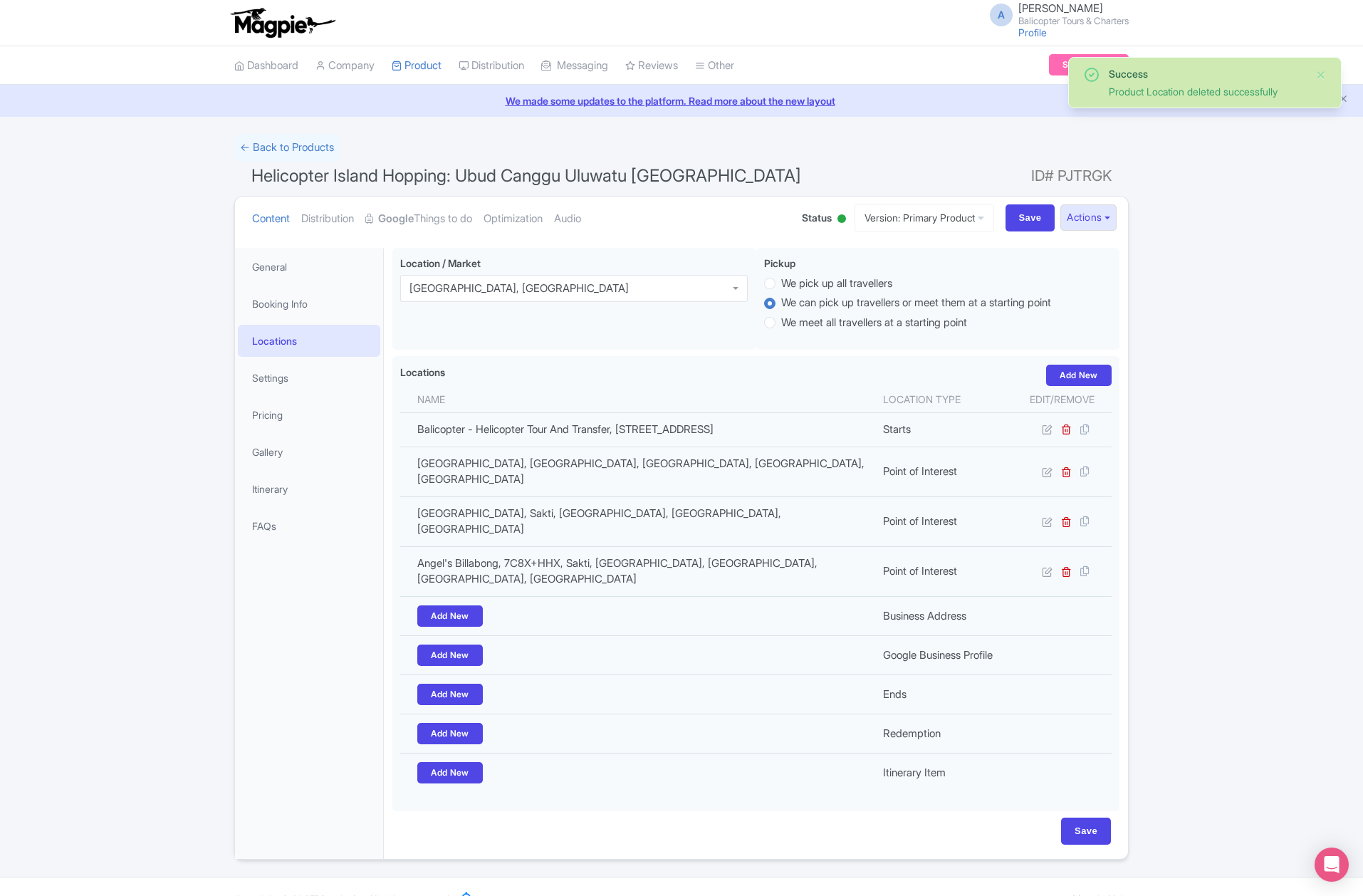
scroll to position [1, 0]
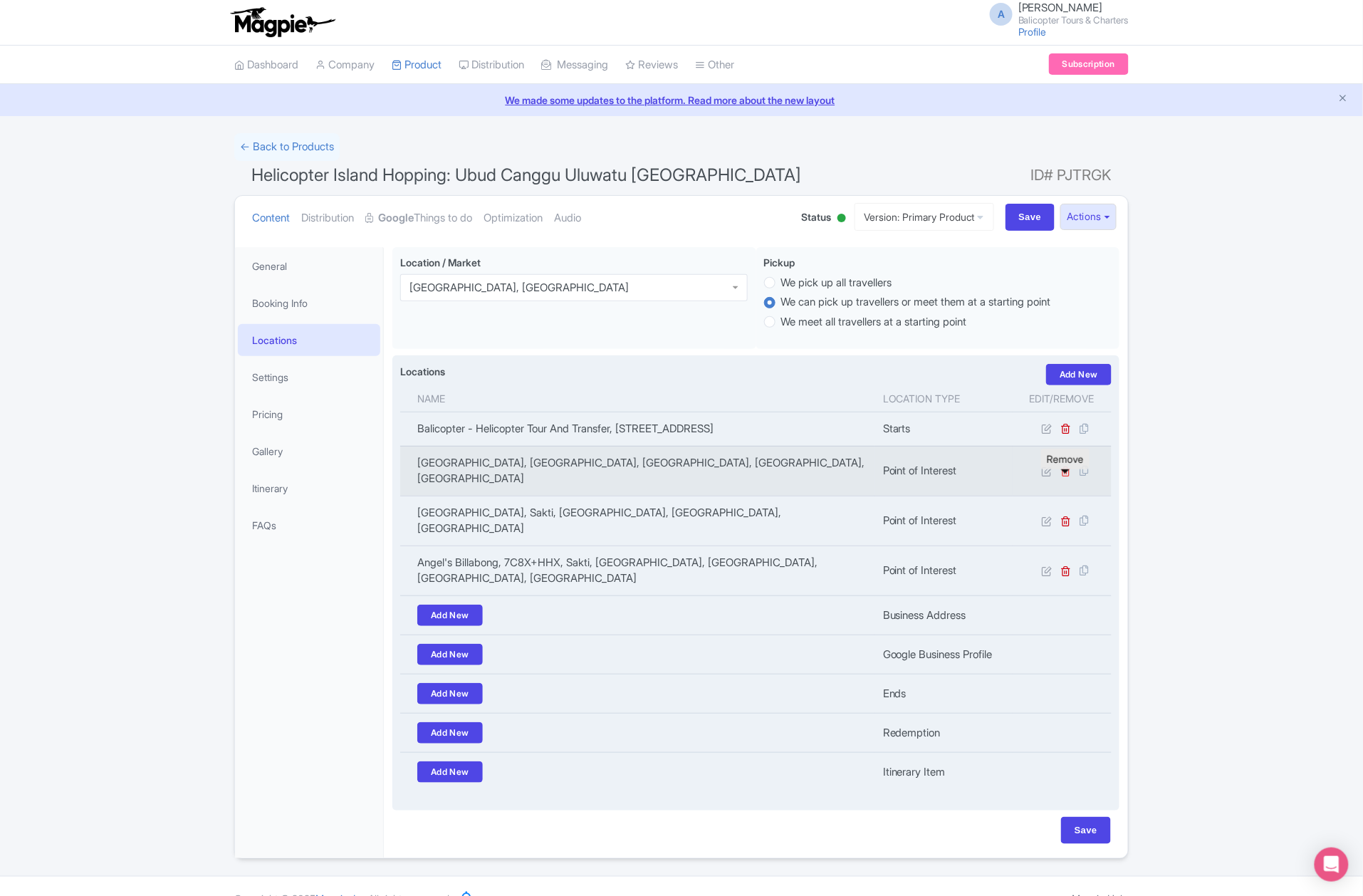
click at [1066, 476] on icon at bounding box center [1066, 471] width 11 height 11
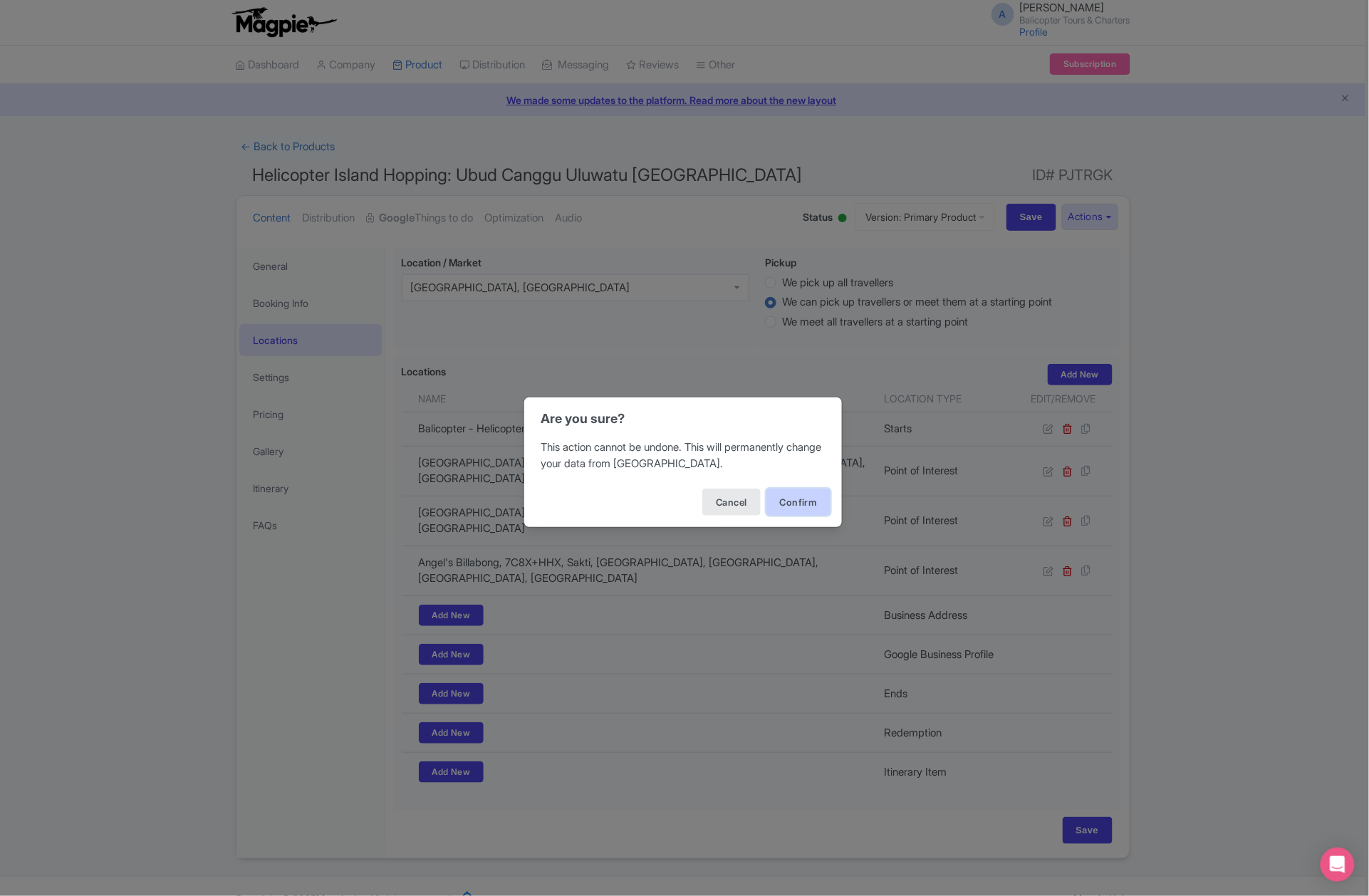
click at [788, 505] on button "Confirm" at bounding box center [799, 502] width 64 height 27
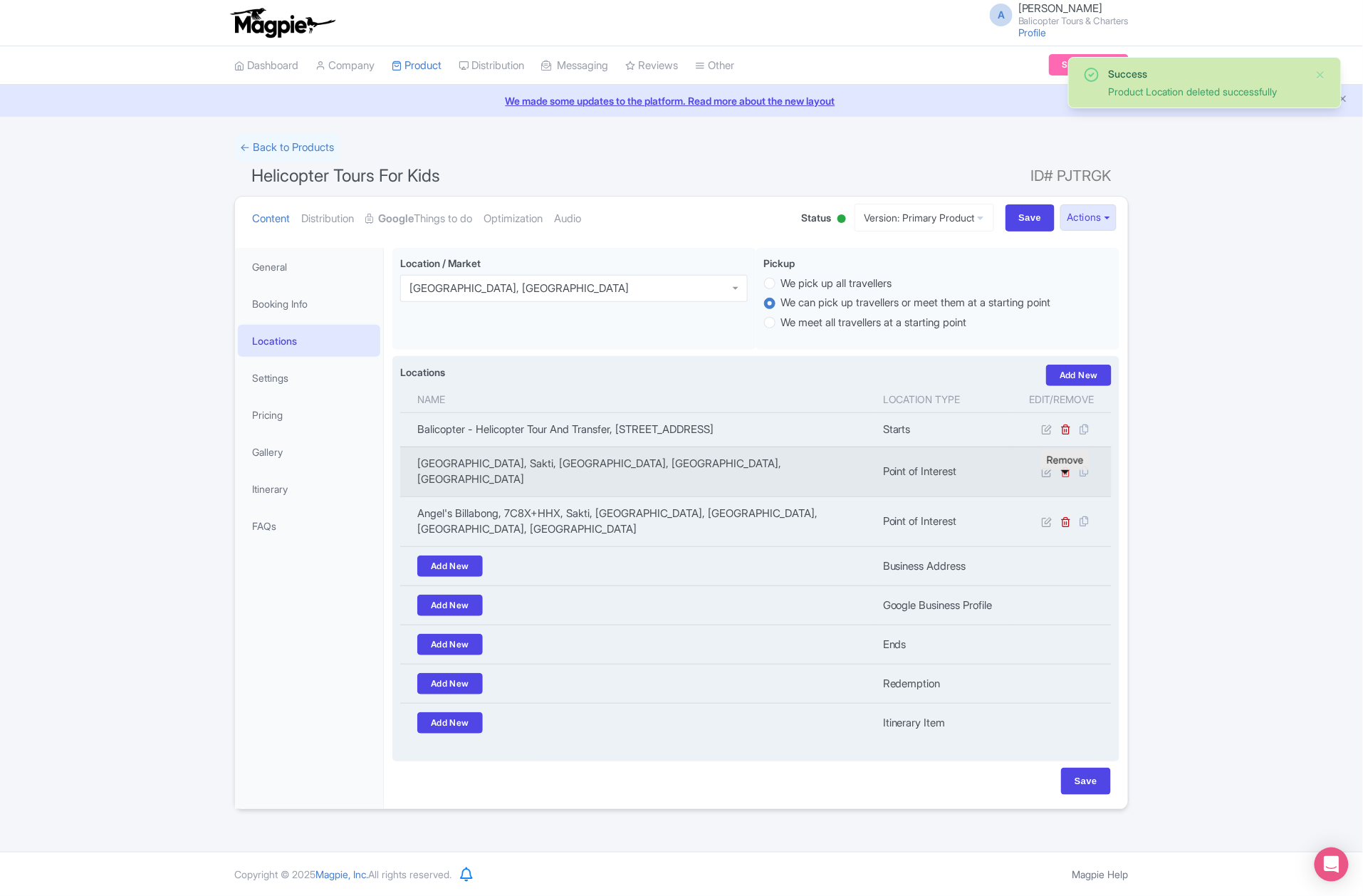
click at [1066, 477] on icon at bounding box center [1066, 472] width 11 height 11
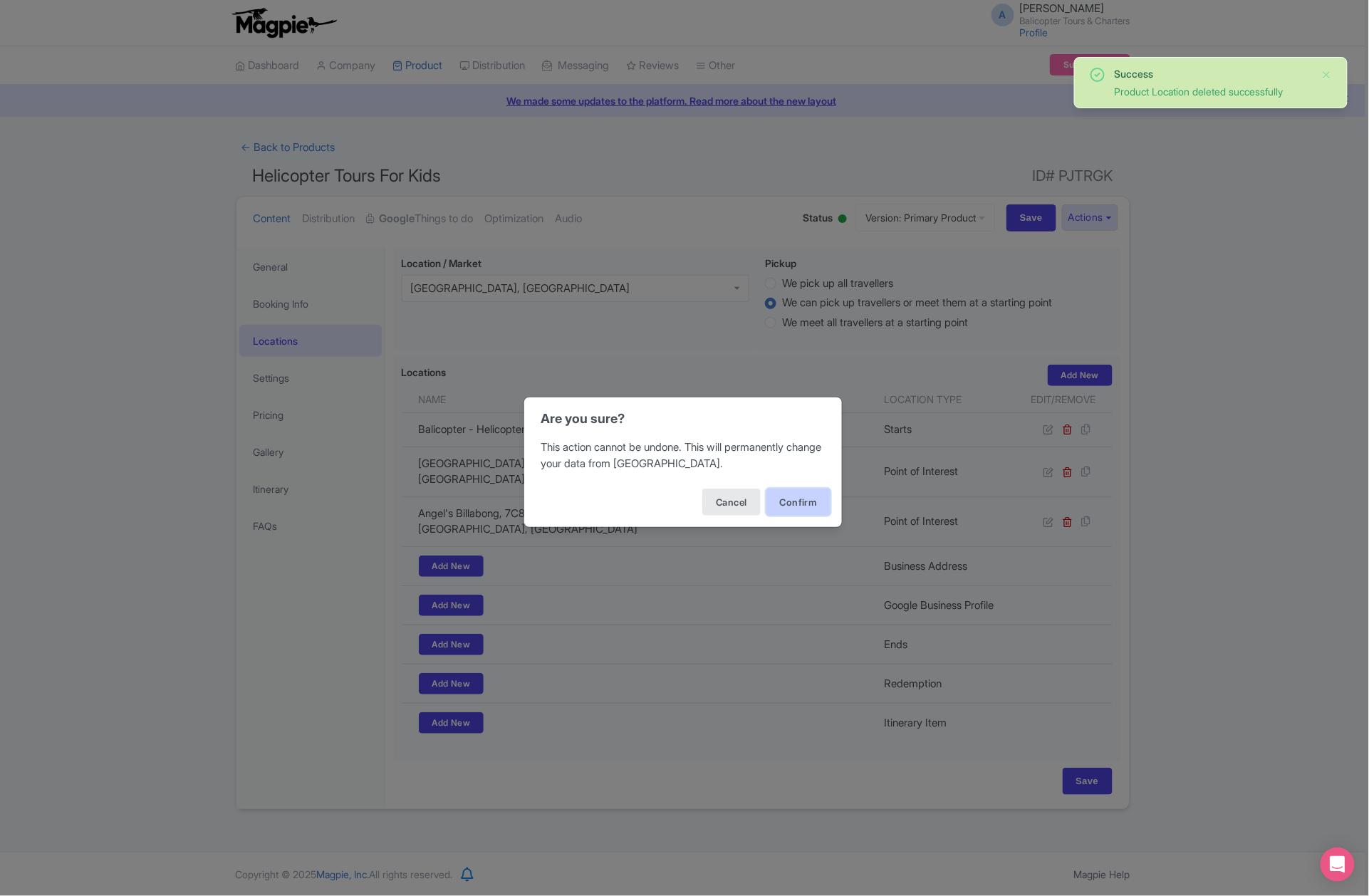
click at [810, 504] on button "Confirm" at bounding box center [799, 502] width 64 height 27
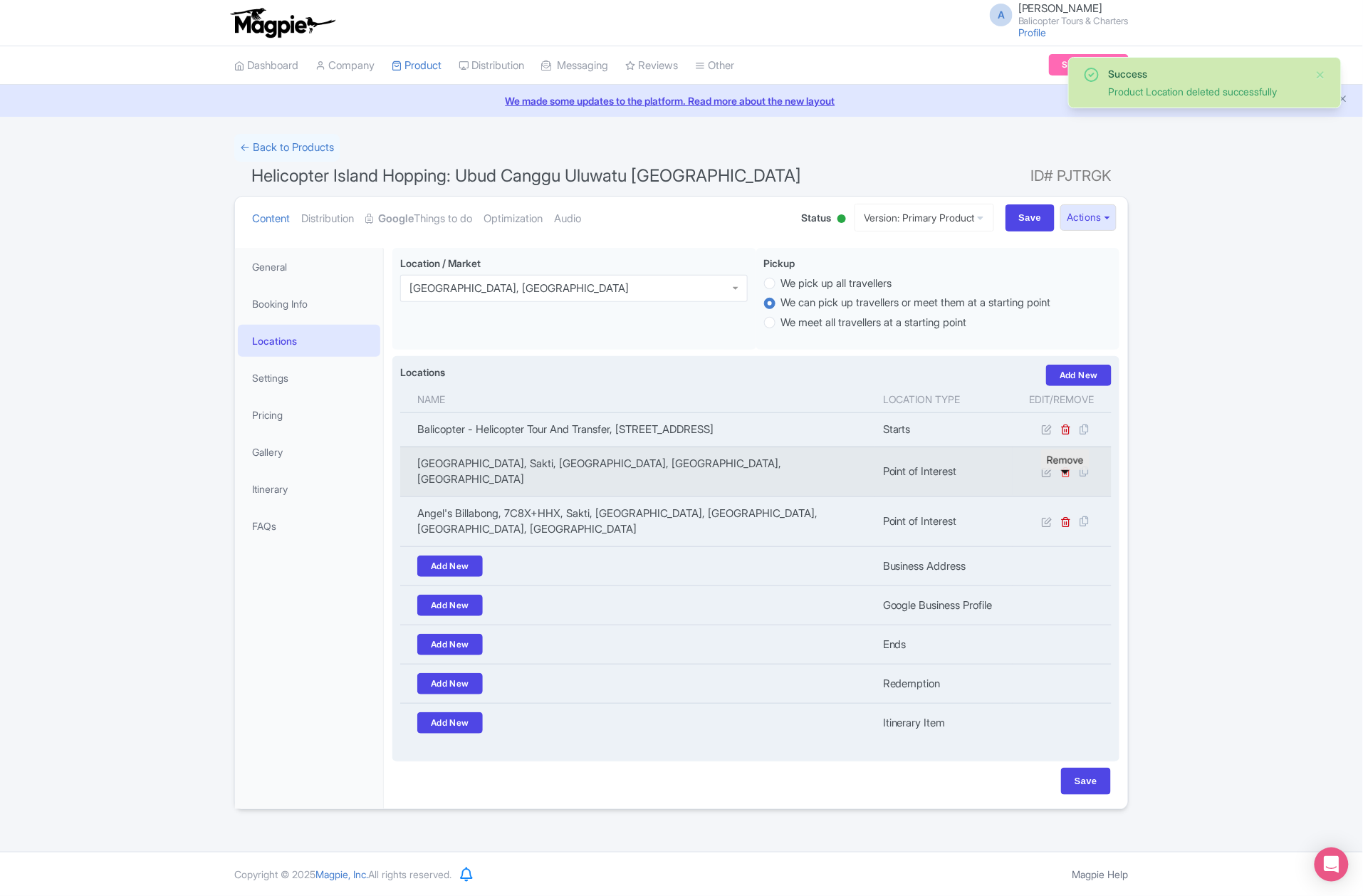
click at [1066, 477] on icon at bounding box center [1066, 472] width 11 height 11
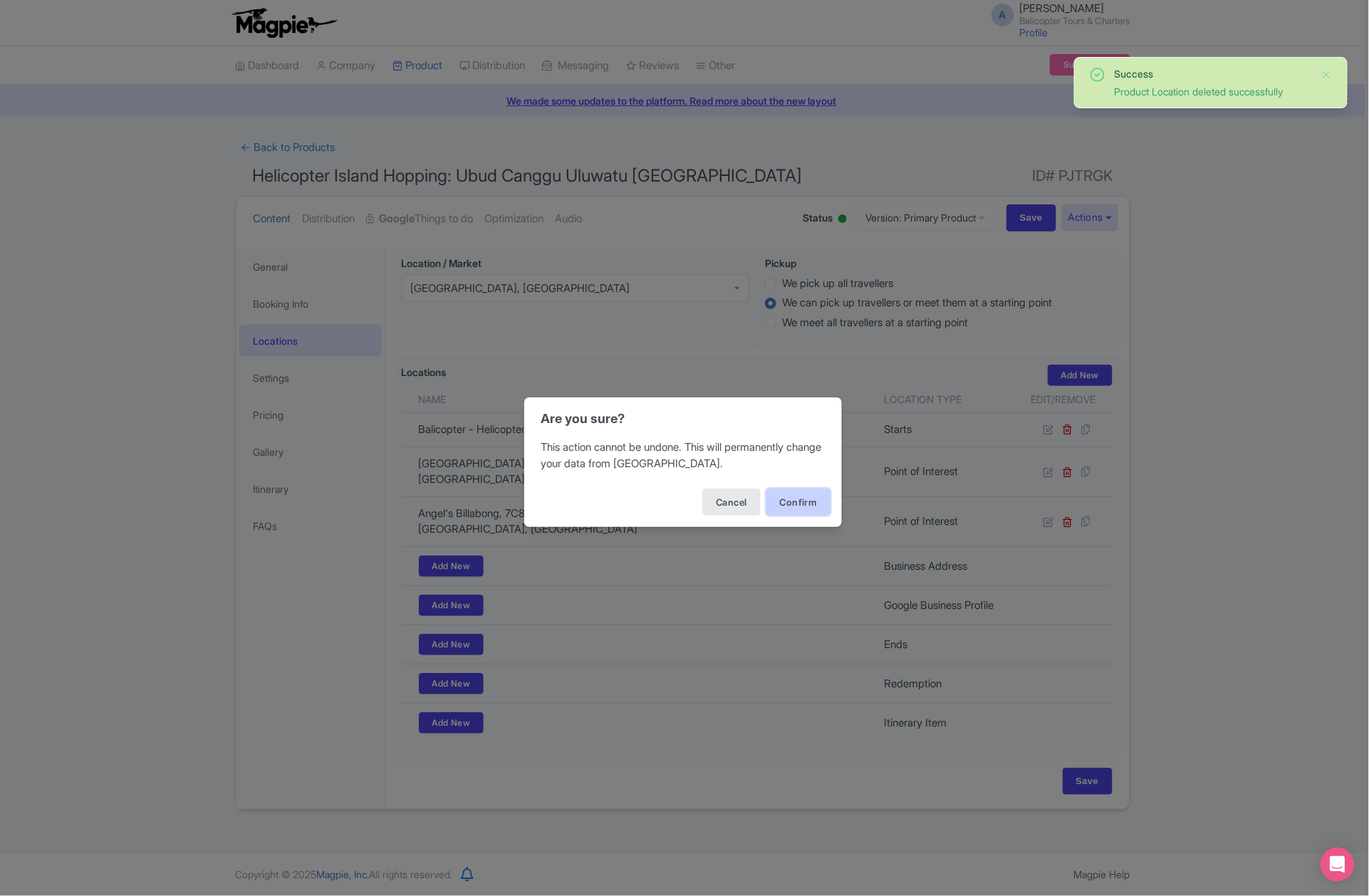
click at [793, 511] on button "Confirm" at bounding box center [799, 502] width 64 height 27
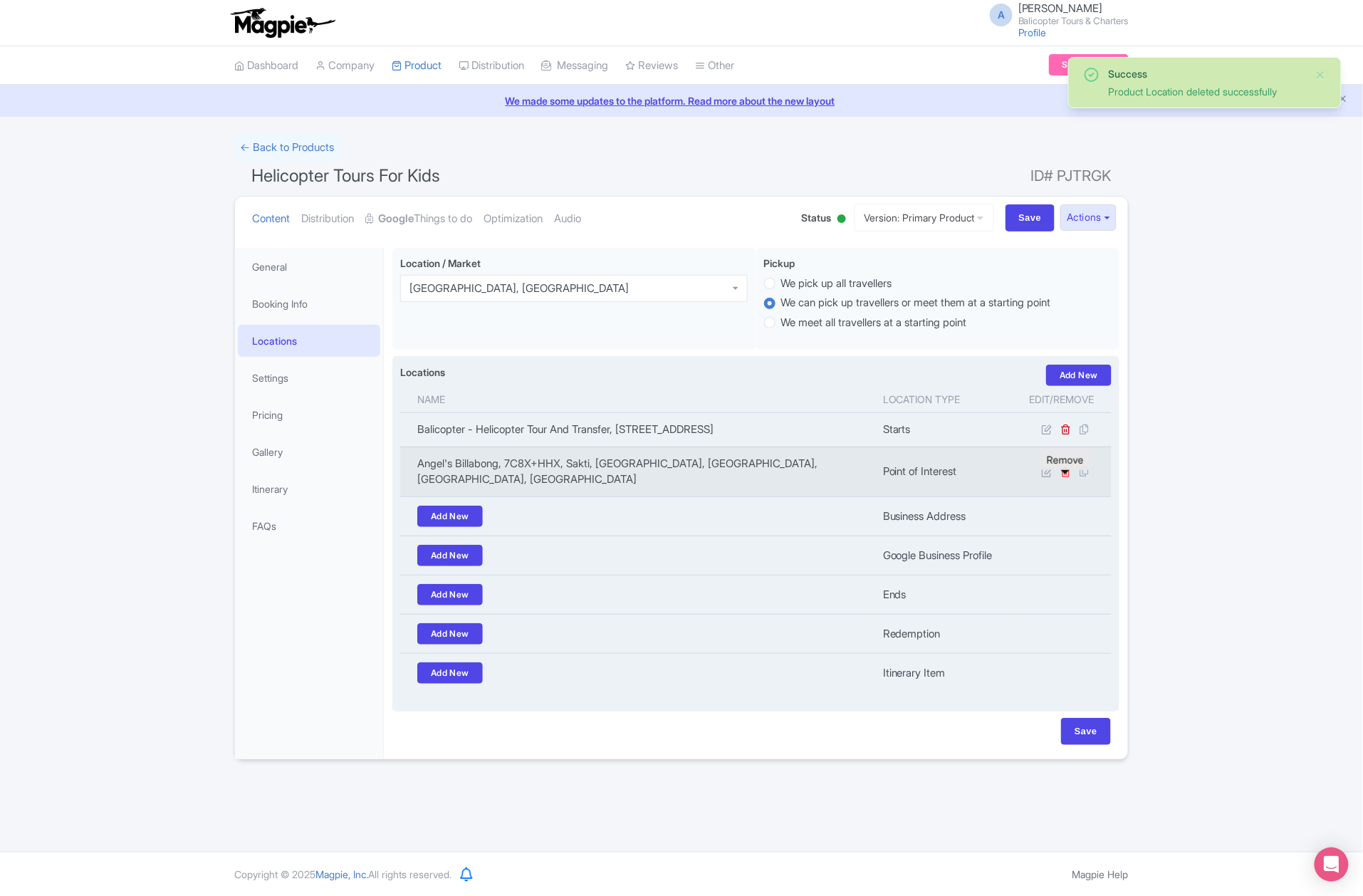
click at [1066, 477] on icon at bounding box center [1066, 472] width 11 height 11
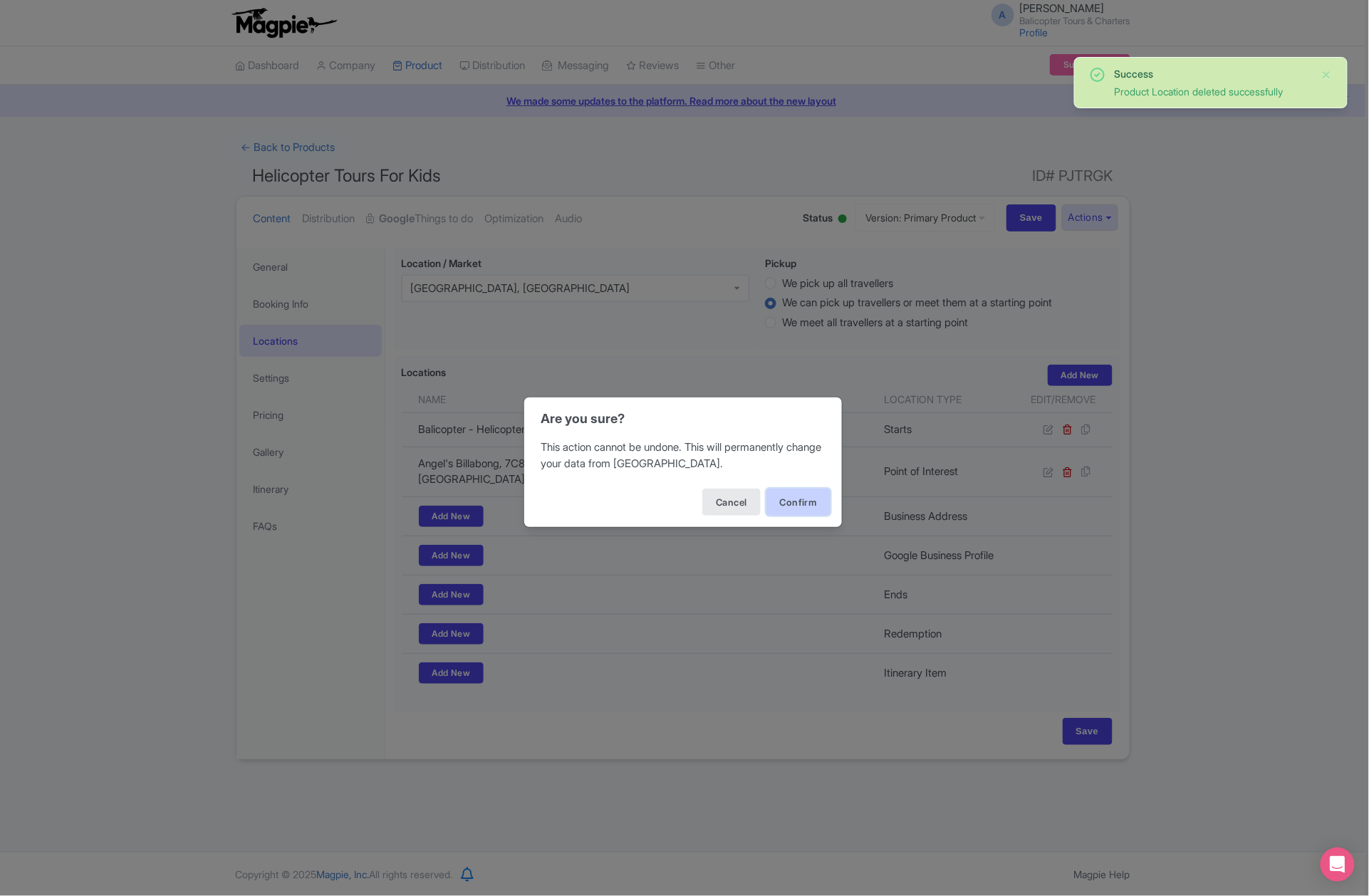
click at [813, 501] on button "Confirm" at bounding box center [799, 502] width 64 height 27
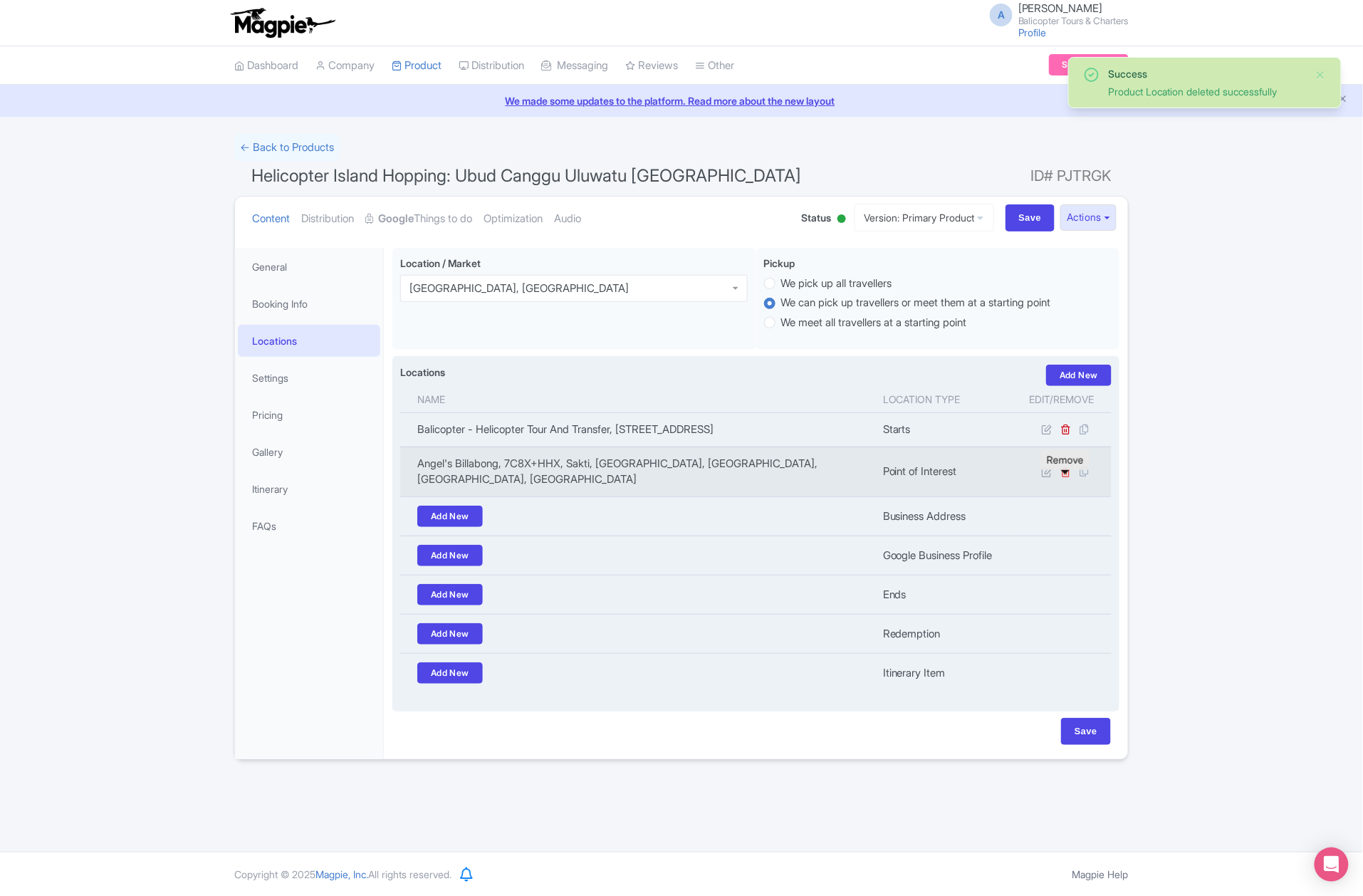
click at [1069, 477] on icon at bounding box center [1066, 472] width 11 height 11
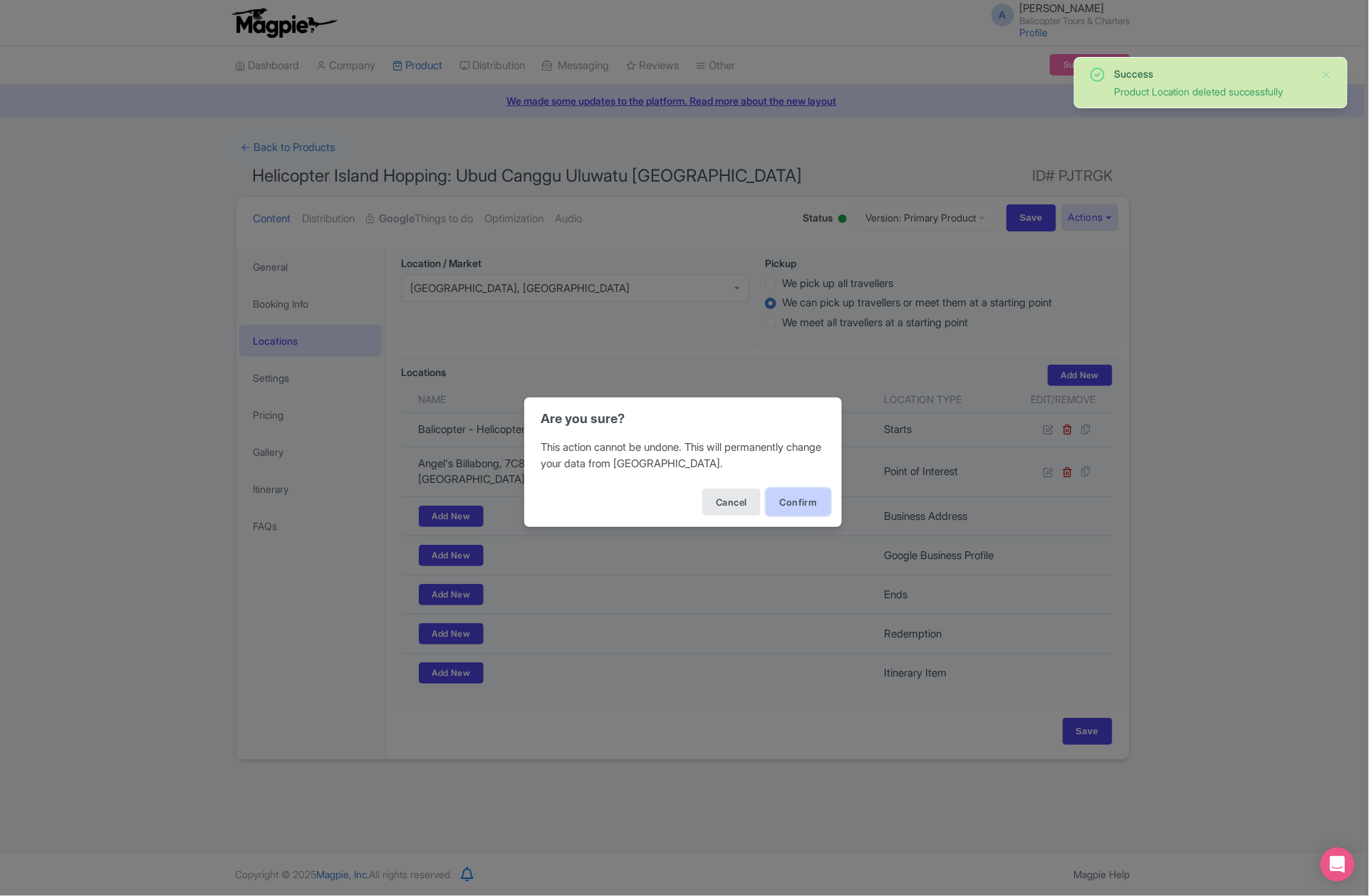
click at [810, 501] on button "Confirm" at bounding box center [799, 502] width 64 height 27
